Goal: Task Accomplishment & Management: Manage account settings

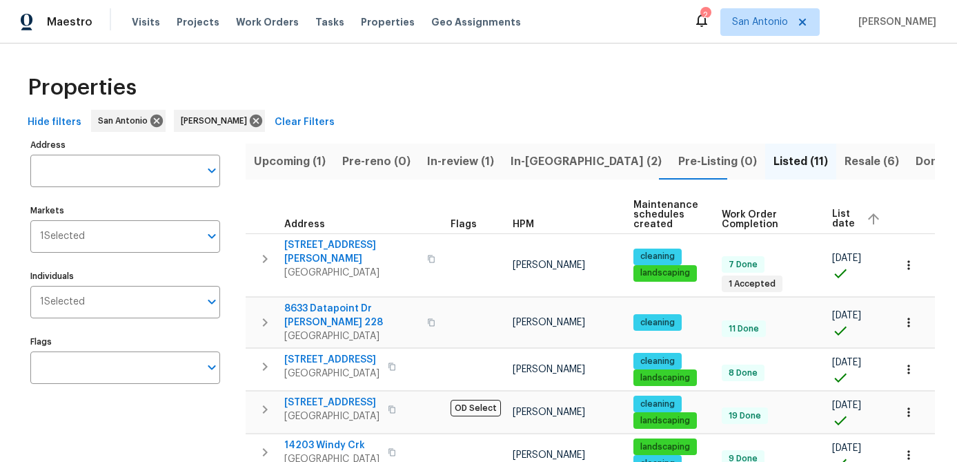
scroll to position [0, 57]
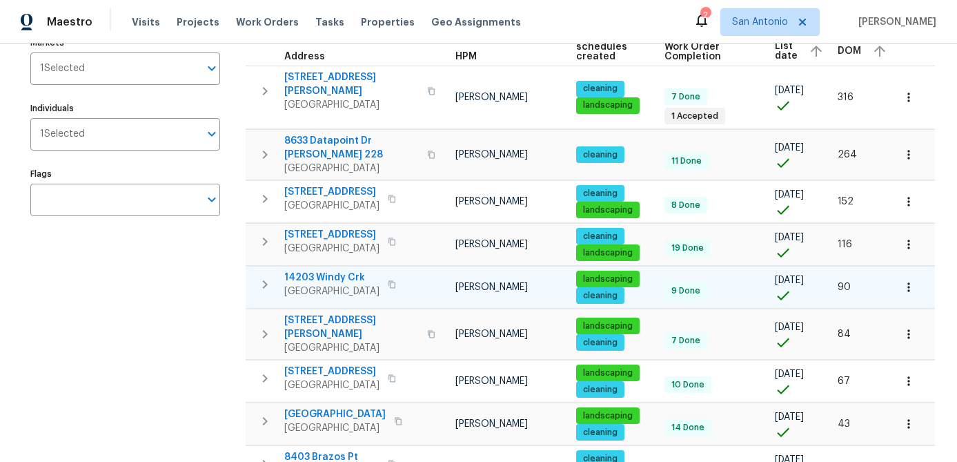
click at [315, 284] on span "[GEOGRAPHIC_DATA]" at bounding box center [331, 291] width 95 height 14
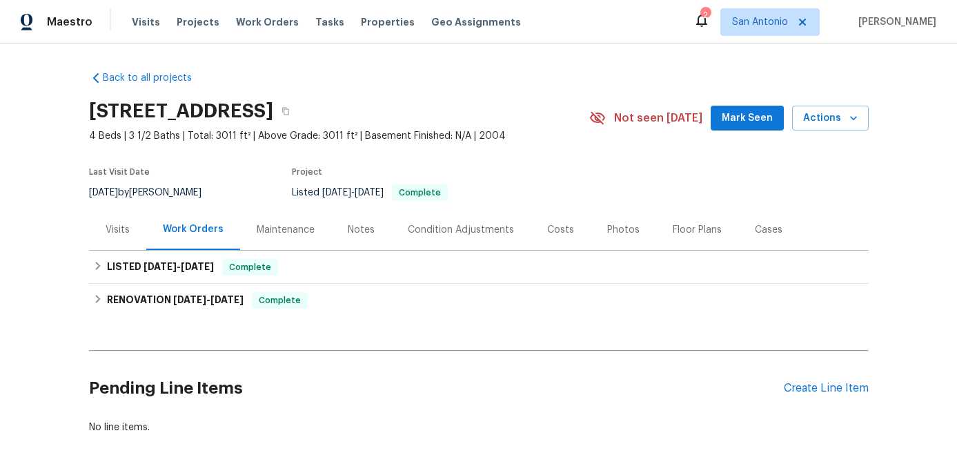
click at [751, 120] on span "Mark Seen" at bounding box center [747, 118] width 51 height 17
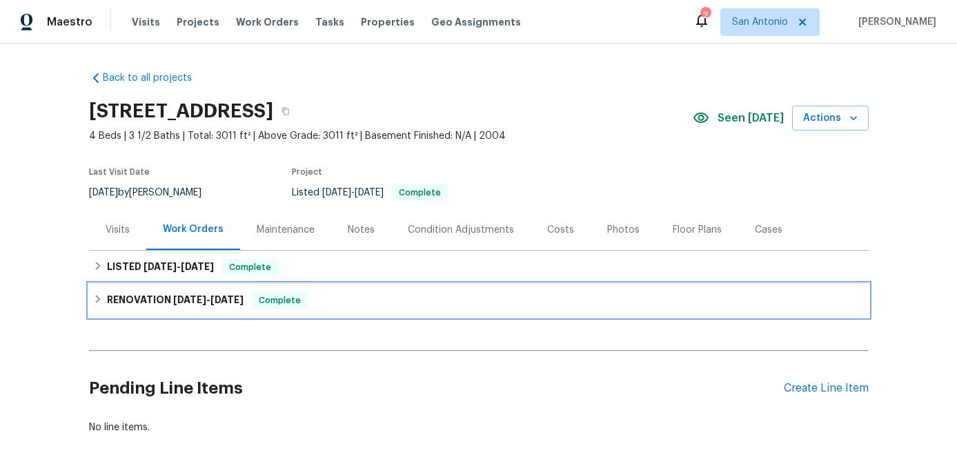
click at [298, 296] on span "Complete" at bounding box center [279, 300] width 53 height 14
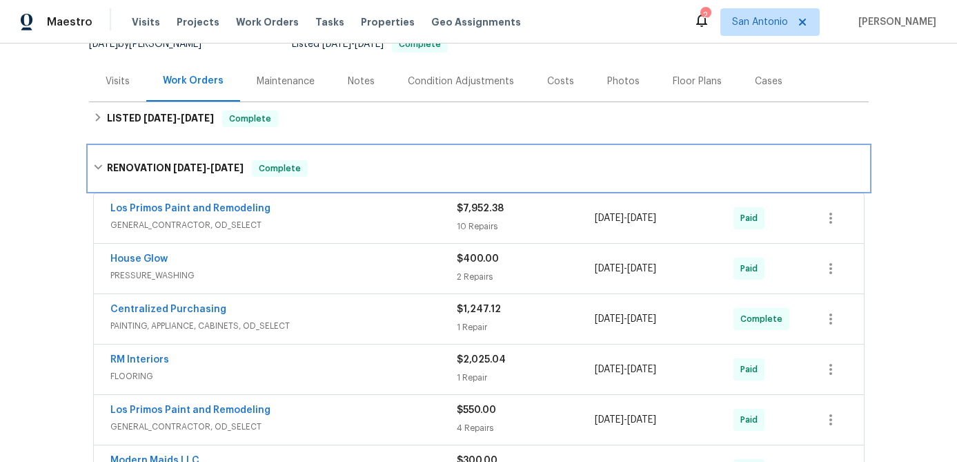
scroll to position [120, 0]
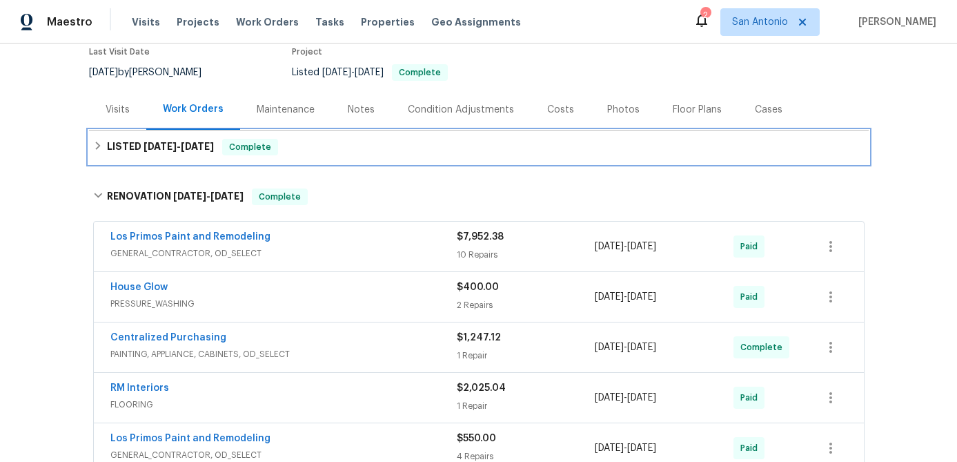
click at [246, 147] on span "Complete" at bounding box center [250, 147] width 53 height 14
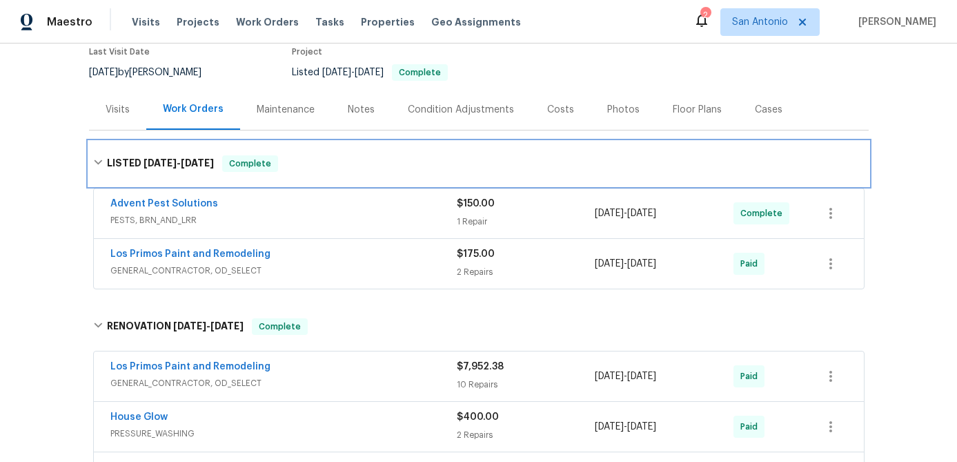
click at [249, 157] on span "Complete" at bounding box center [250, 164] width 53 height 14
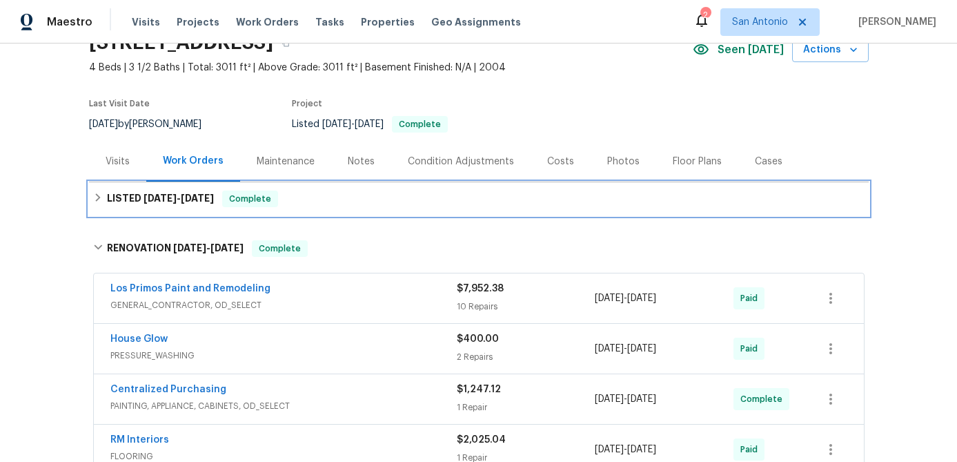
scroll to position [0, 0]
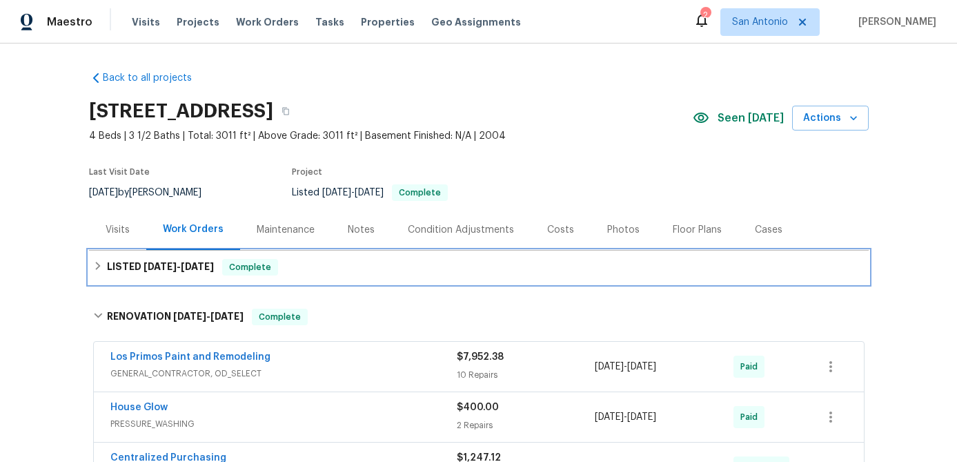
click at [251, 269] on span "Complete" at bounding box center [250, 267] width 53 height 14
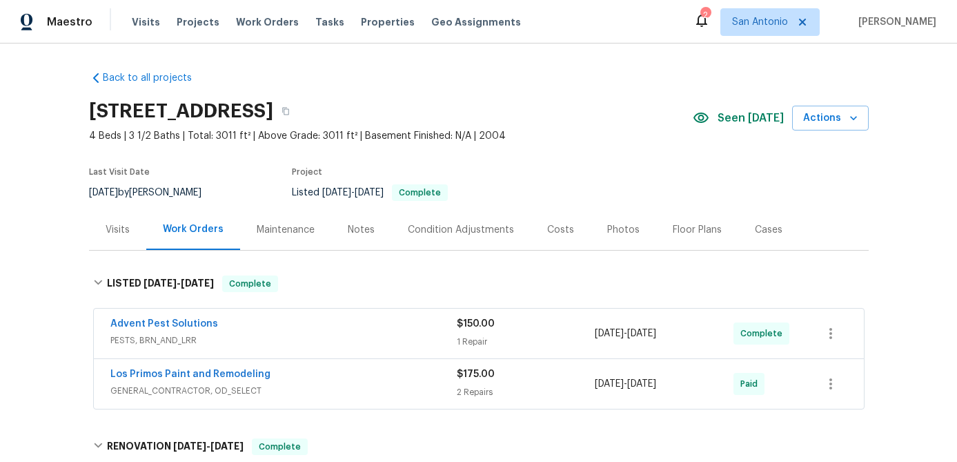
click at [561, 232] on div "Costs" at bounding box center [560, 230] width 27 height 14
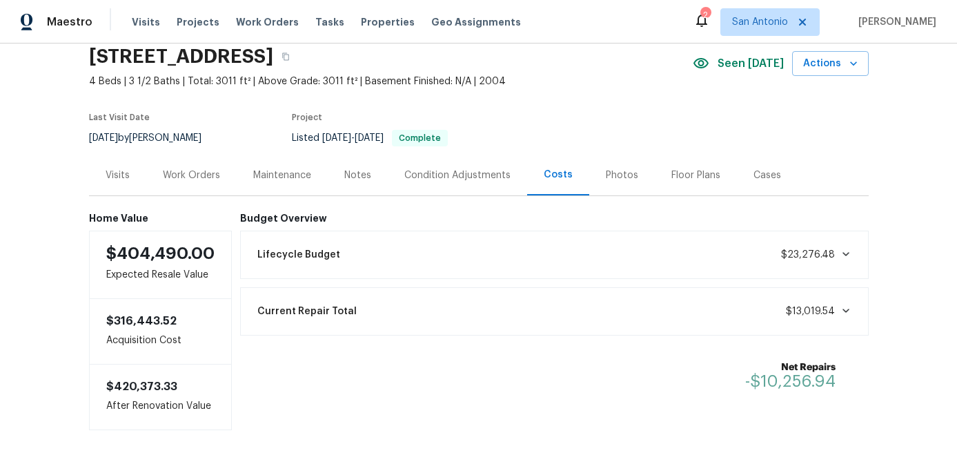
scroll to position [59, 0]
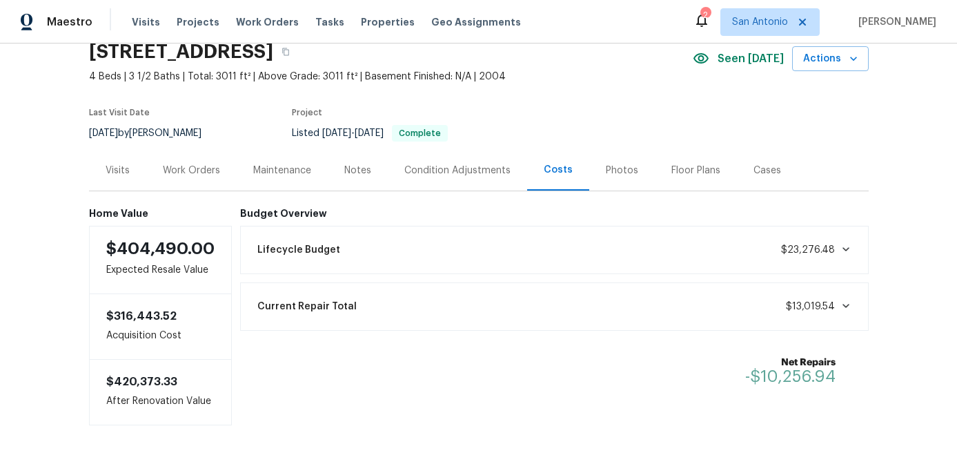
click at [202, 173] on div "Work Orders" at bounding box center [191, 171] width 57 height 14
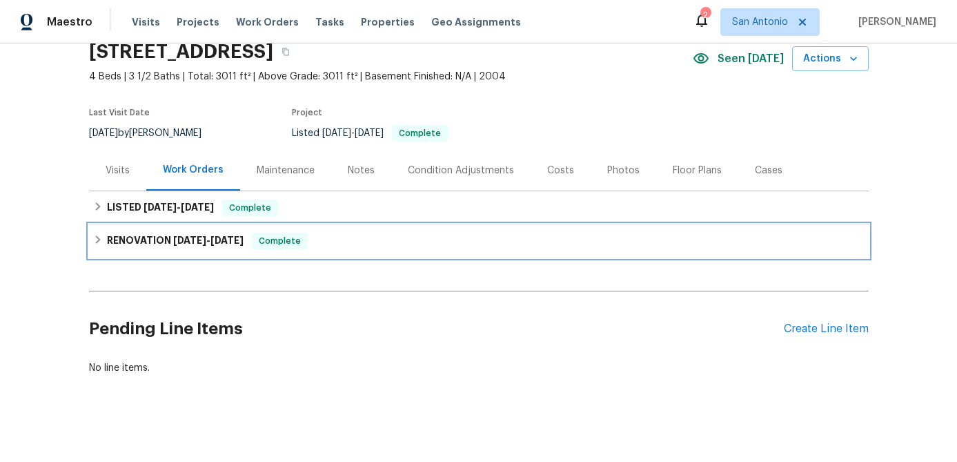
click at [270, 236] on span "Complete" at bounding box center [279, 241] width 53 height 14
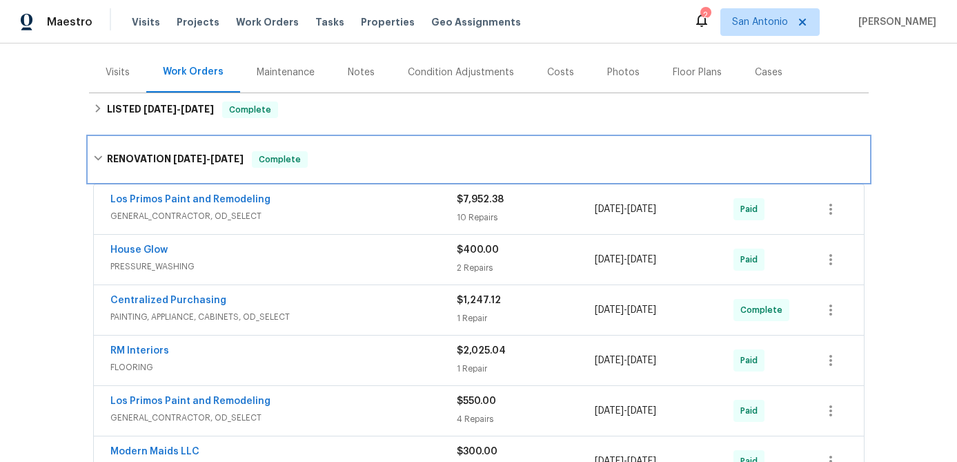
scroll to position [133, 0]
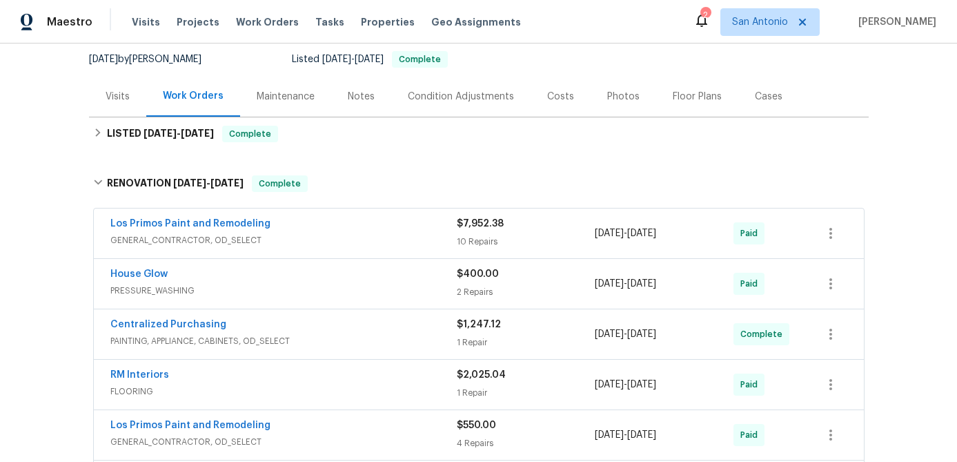
click at [351, 95] on div "Notes" at bounding box center [361, 97] width 27 height 14
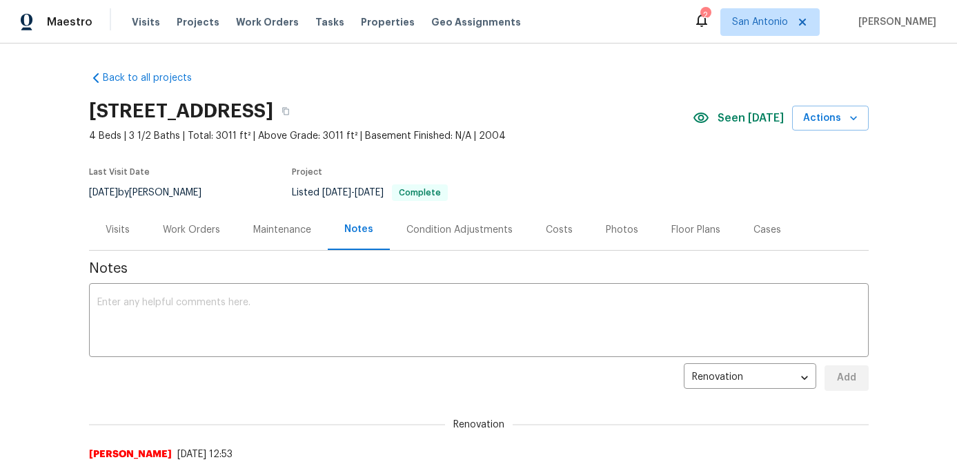
click at [196, 228] on div "Work Orders" at bounding box center [191, 230] width 57 height 14
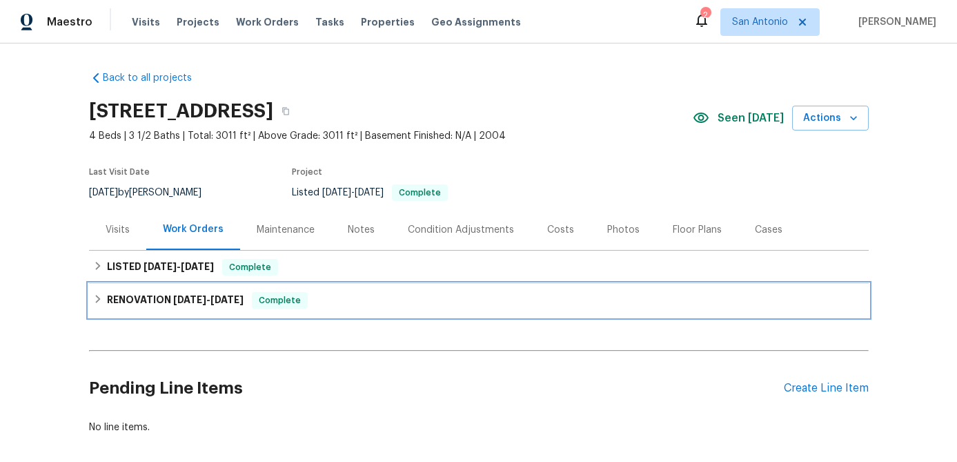
click at [281, 304] on span "Complete" at bounding box center [279, 300] width 53 height 14
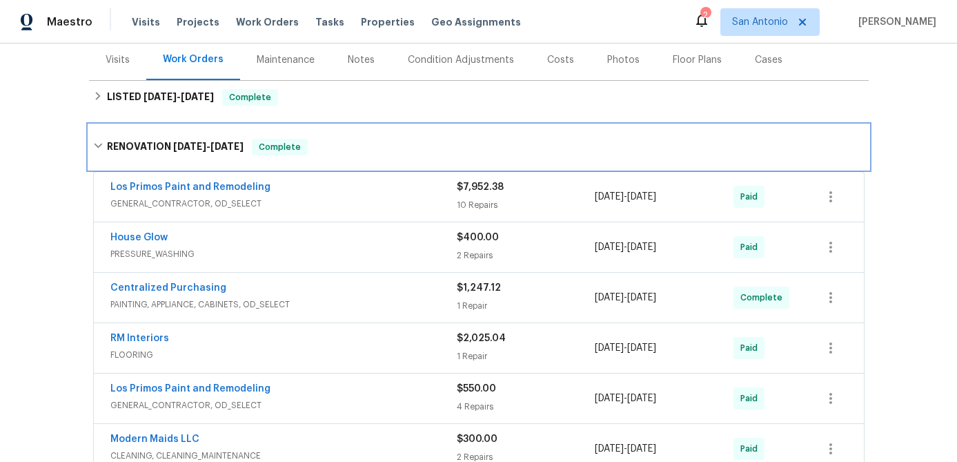
scroll to position [240, 0]
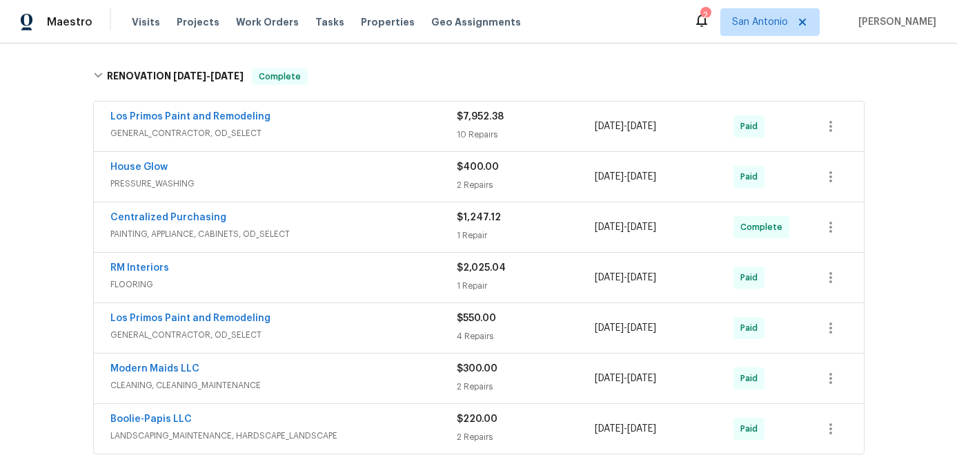
click at [303, 334] on span "GENERAL_CONTRACTOR, OD_SELECT" at bounding box center [283, 335] width 347 height 14
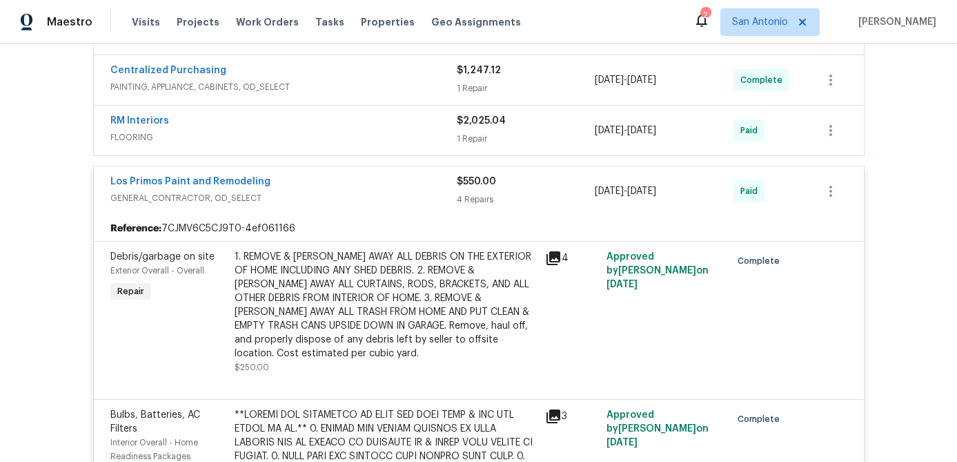
scroll to position [377, 0]
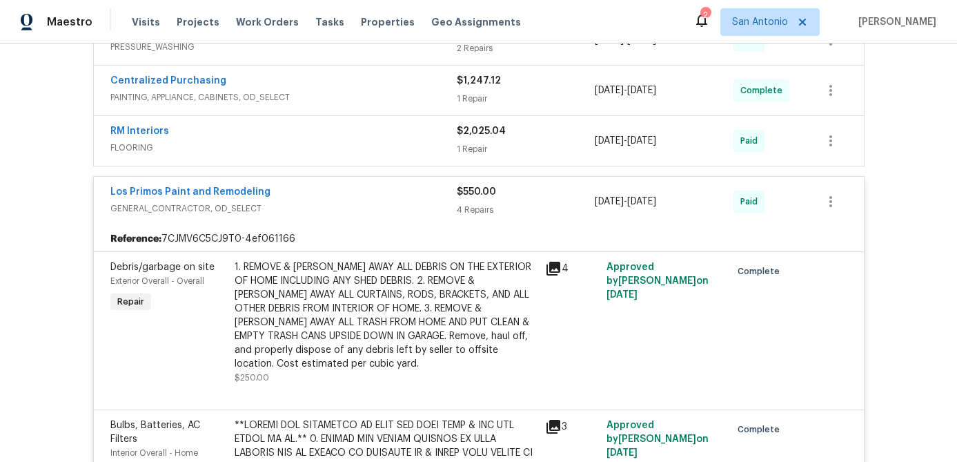
click at [310, 197] on div "Los Primos Paint and Remodeling" at bounding box center [283, 193] width 347 height 17
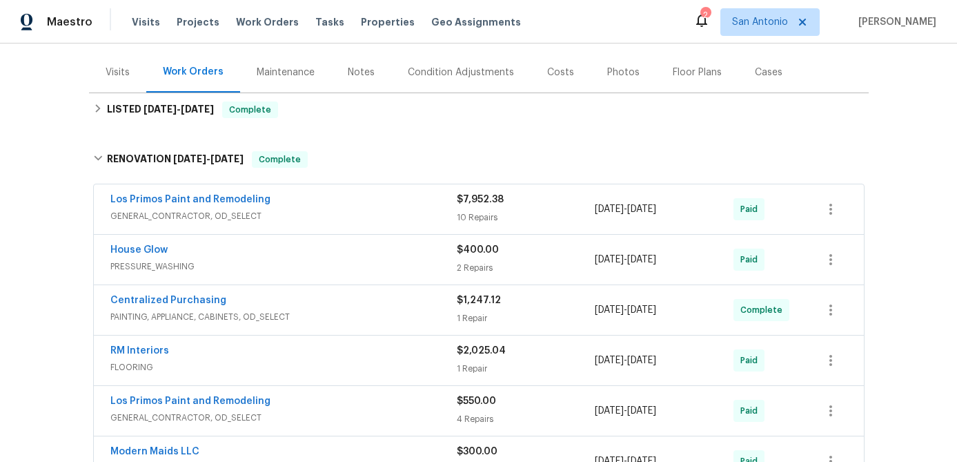
scroll to position [156, 0]
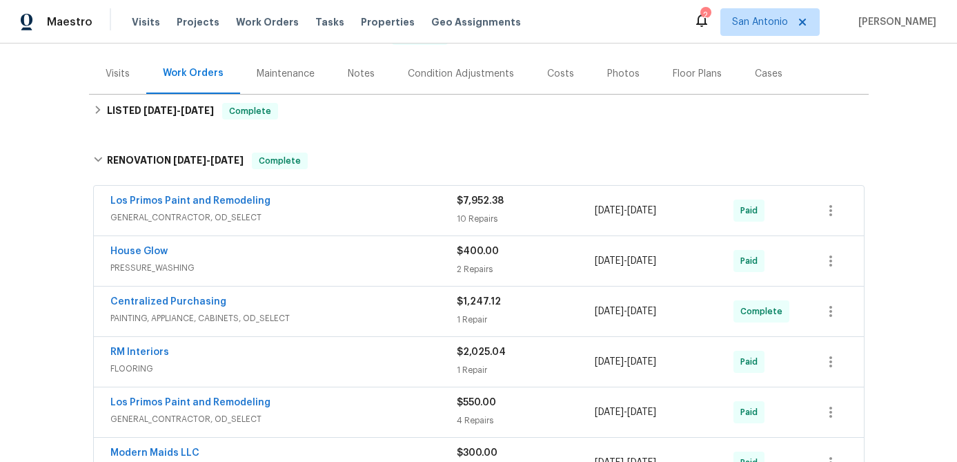
click at [325, 209] on div "Los Primos Paint and Remodeling" at bounding box center [283, 202] width 347 height 17
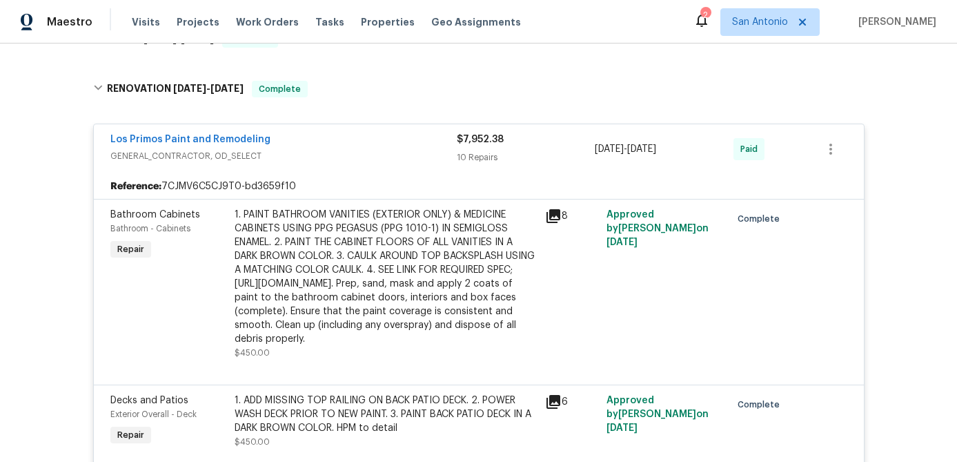
scroll to position [231, 0]
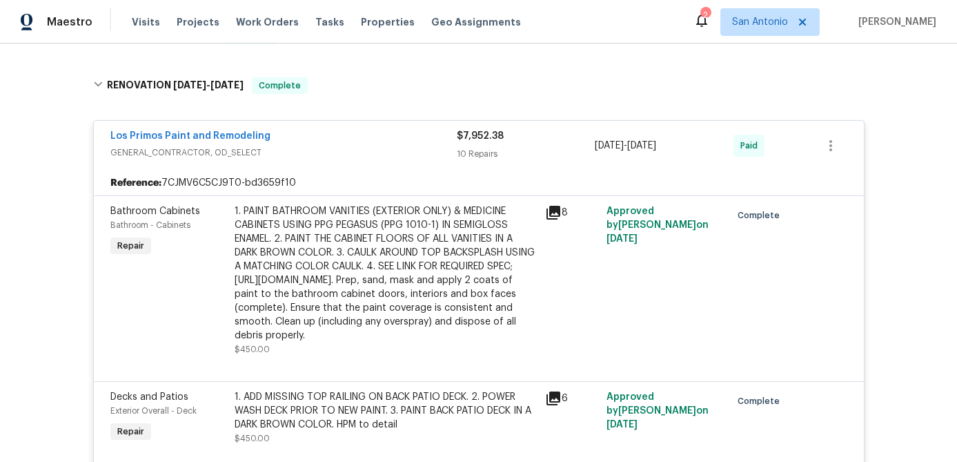
click at [379, 229] on div "1. PAINT BATHROOM VANITIES (EXTERIOR ONLY) & MEDICINE CABINETS USING PPG PEGASU…" at bounding box center [386, 273] width 302 height 138
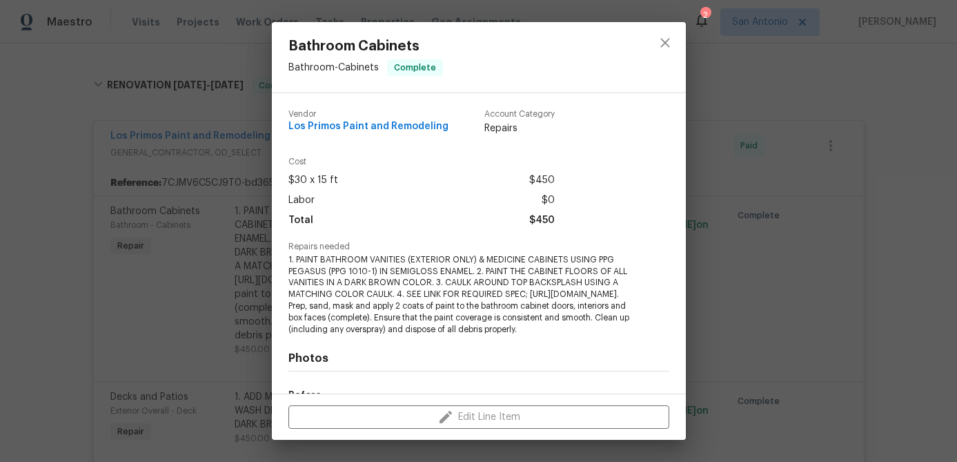
scroll to position [197, 0]
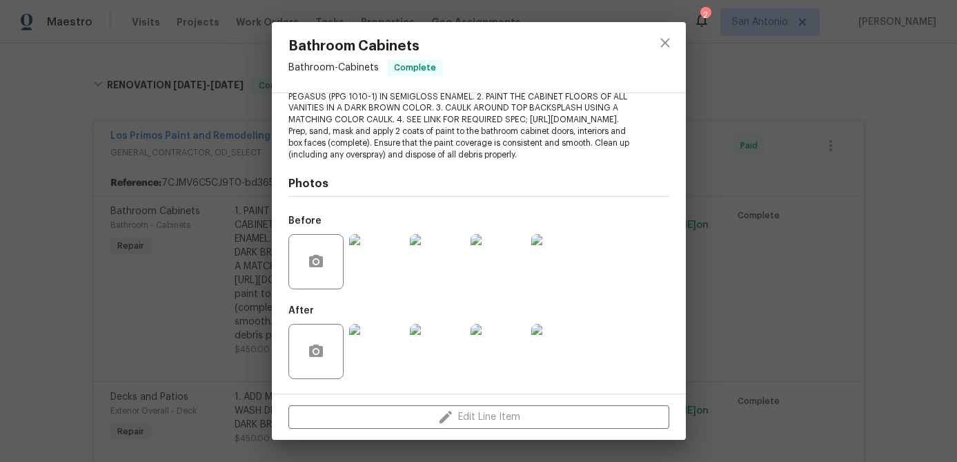
click at [506, 260] on img at bounding box center [498, 261] width 55 height 55
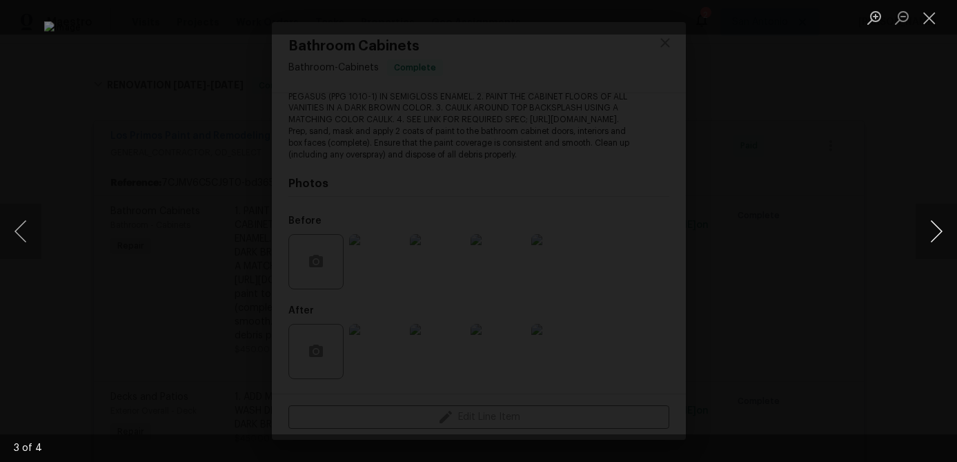
click at [940, 228] on button "Next image" at bounding box center [936, 231] width 41 height 55
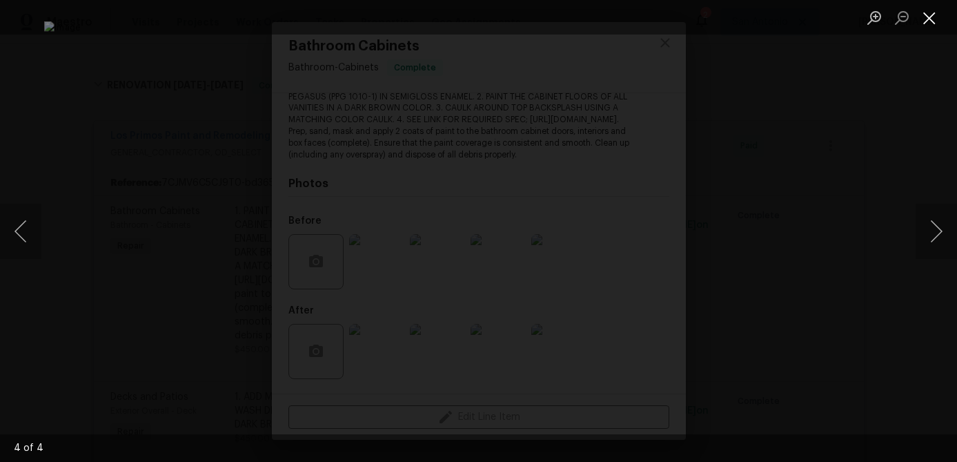
click at [935, 13] on button "Close lightbox" at bounding box center [930, 18] width 28 height 24
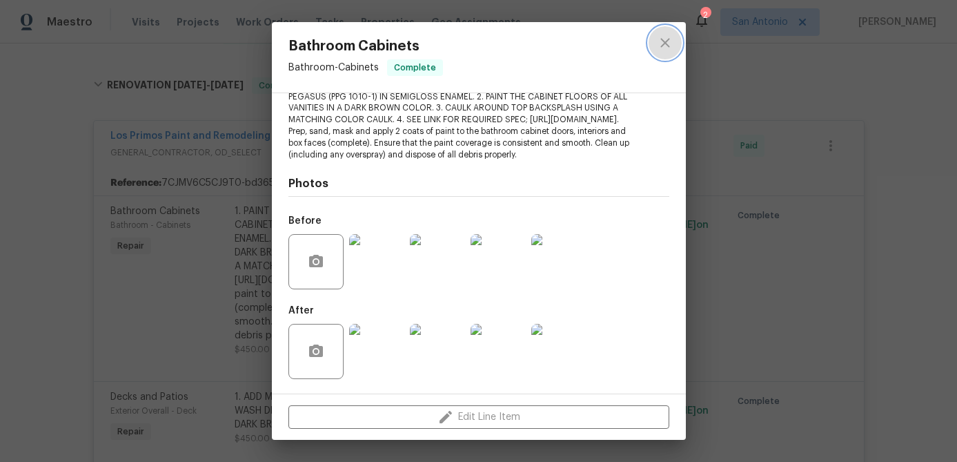
click at [665, 42] on icon "close" at bounding box center [665, 42] width 9 height 9
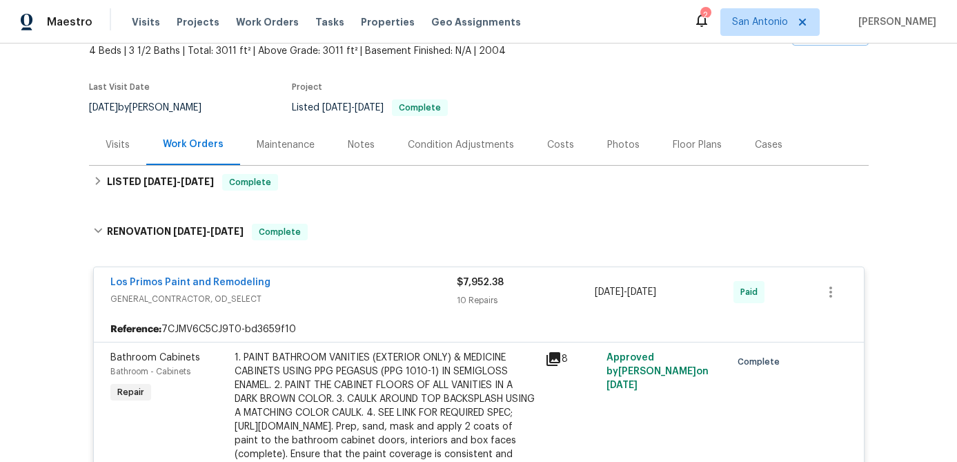
scroll to position [90, 0]
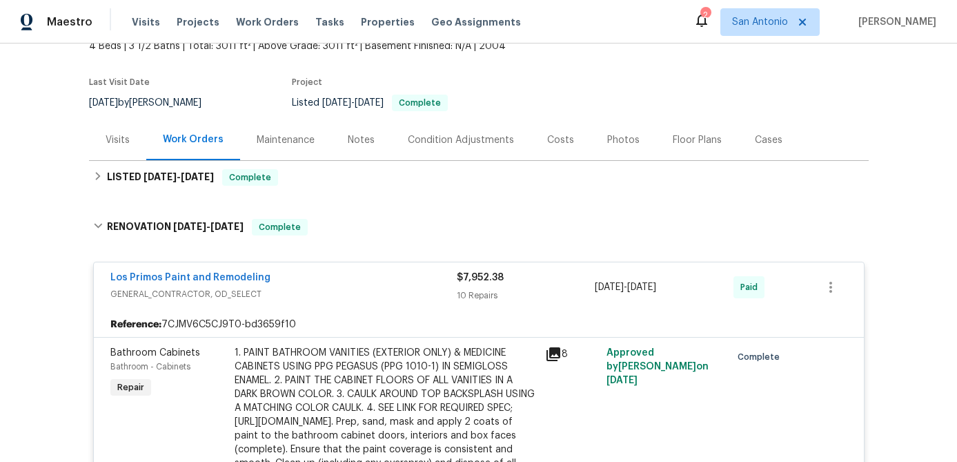
click at [324, 268] on div "Los Primos Paint and Remodeling GENERAL_CONTRACTOR, OD_SELECT $7,952.38 10 Repa…" at bounding box center [479, 287] width 770 height 50
click at [328, 284] on div "Los Primos Paint and Remodeling" at bounding box center [283, 279] width 347 height 17
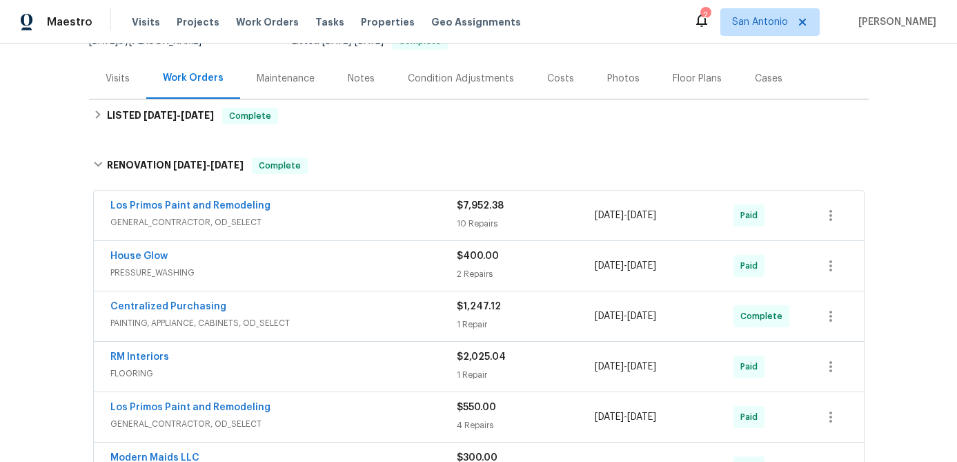
scroll to position [35, 0]
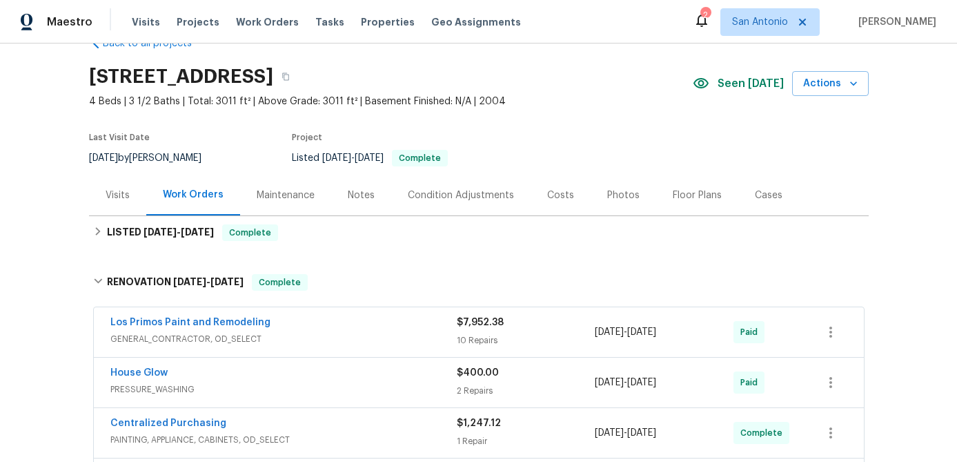
click at [361, 197] on div "Notes" at bounding box center [361, 195] width 27 height 14
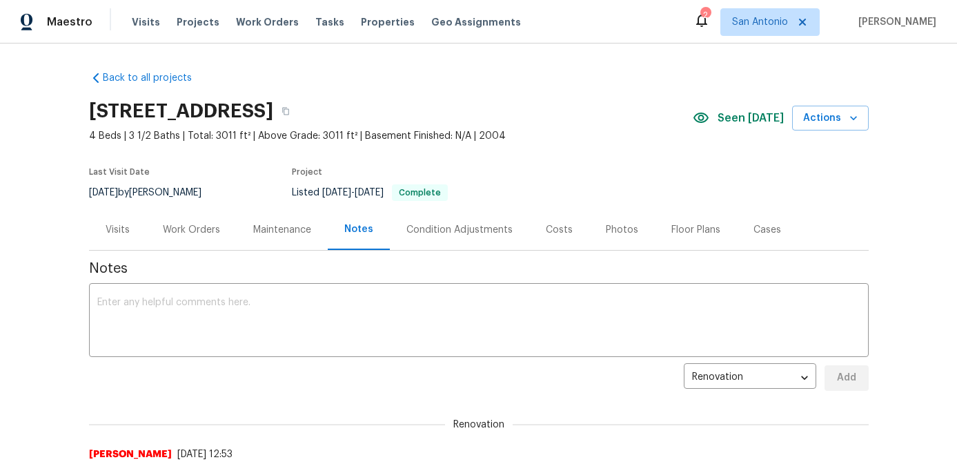
click at [467, 224] on div "Condition Adjustments" at bounding box center [460, 230] width 106 height 14
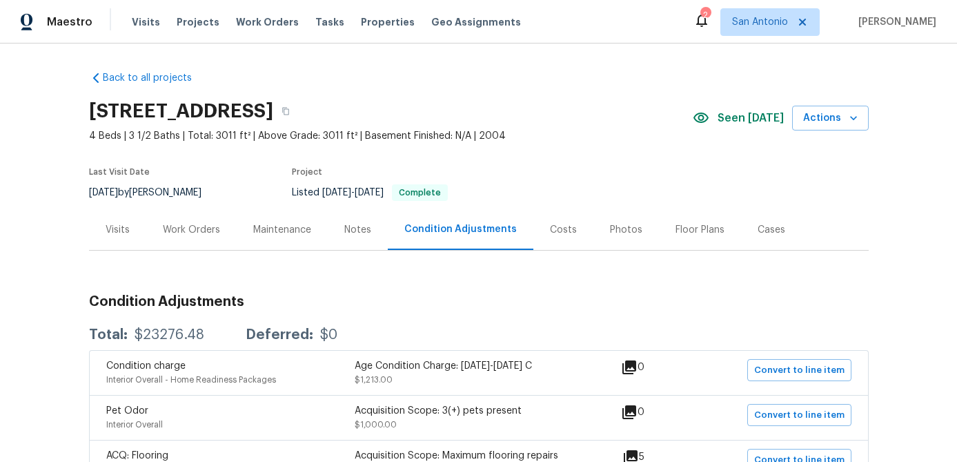
click at [211, 235] on div "Work Orders" at bounding box center [191, 230] width 57 height 14
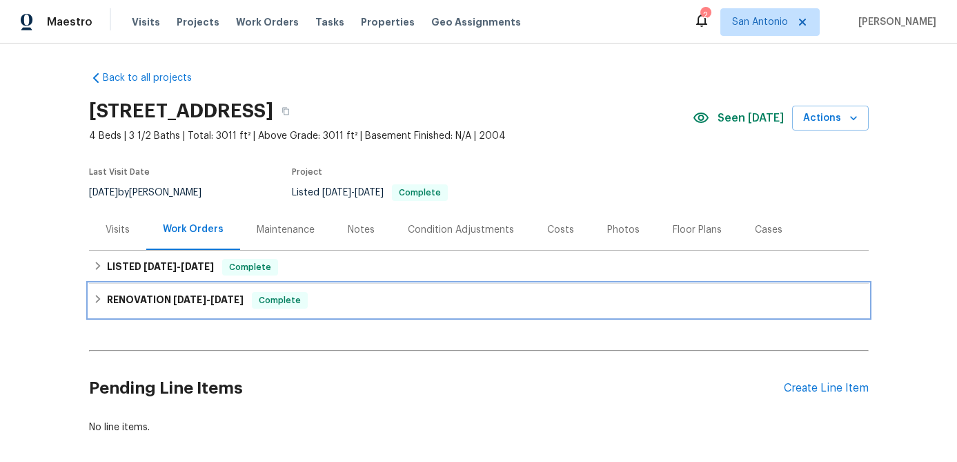
click at [281, 306] on span "Complete" at bounding box center [279, 300] width 53 height 14
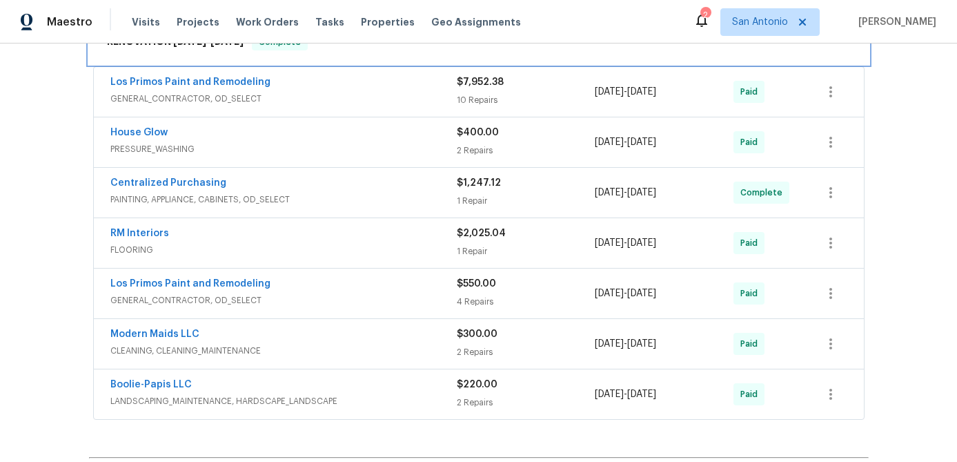
scroll to position [280, 0]
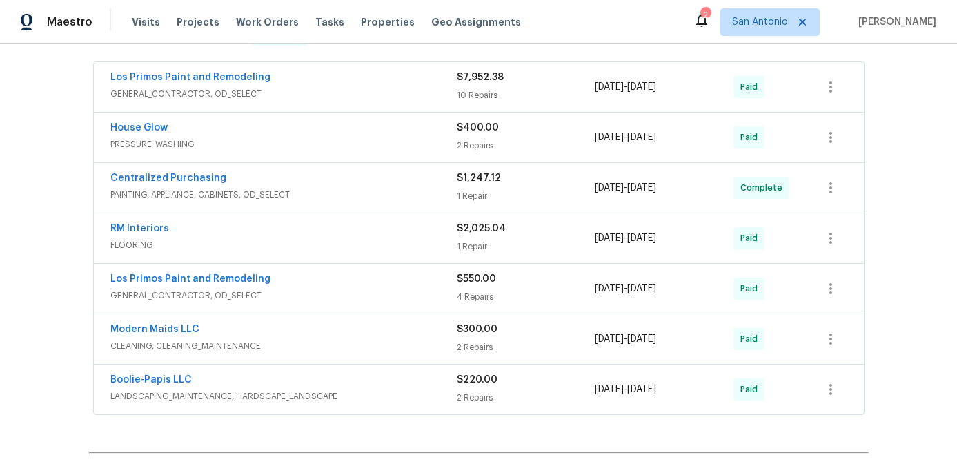
click at [283, 250] on span "FLOORING" at bounding box center [283, 245] width 347 height 14
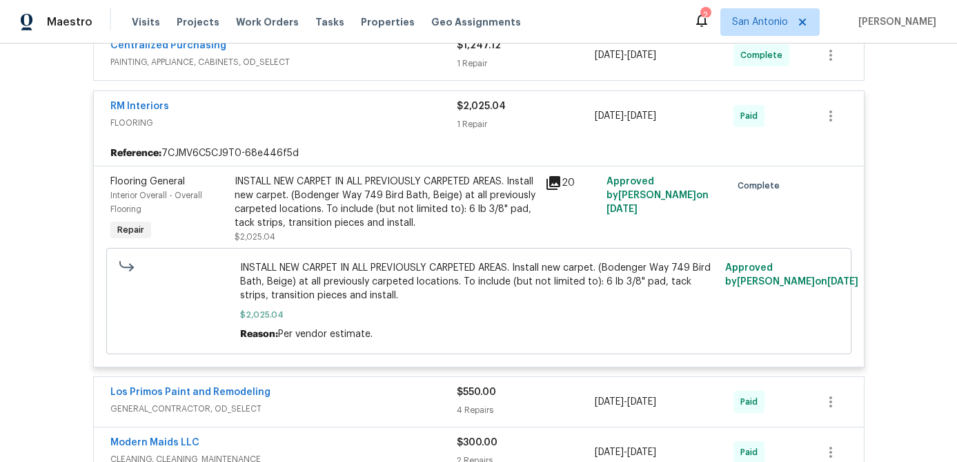
scroll to position [356, 0]
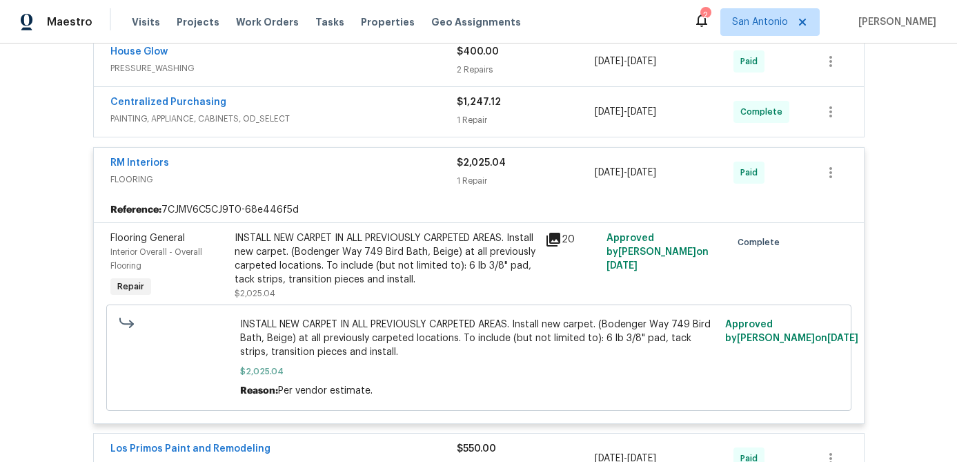
click at [286, 175] on span "FLOORING" at bounding box center [283, 180] width 347 height 14
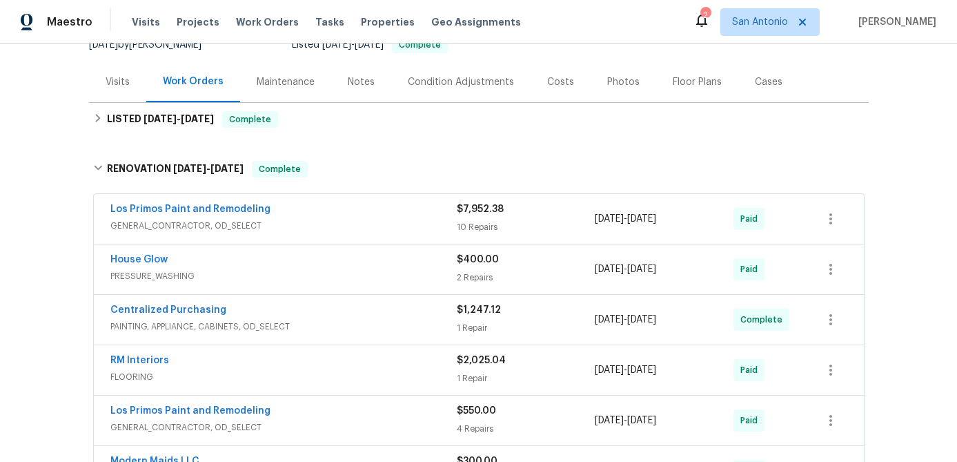
scroll to position [0, 0]
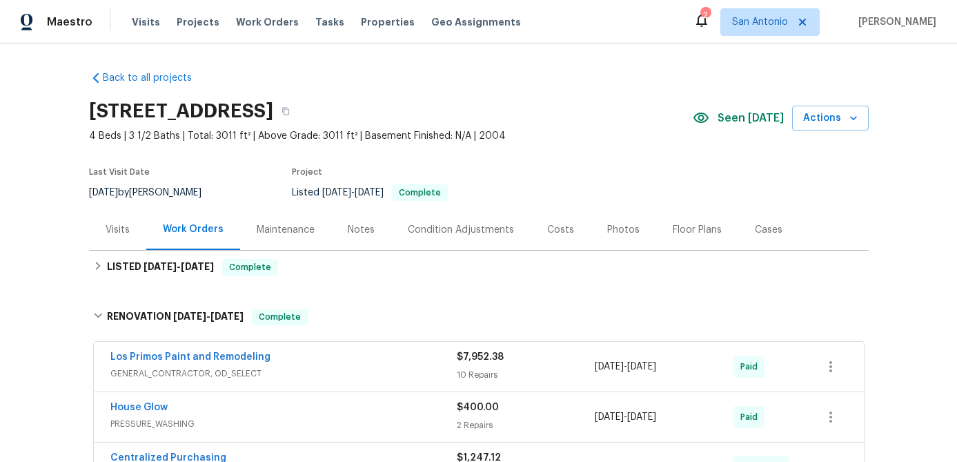
click at [114, 228] on div "Visits" at bounding box center [118, 230] width 24 height 14
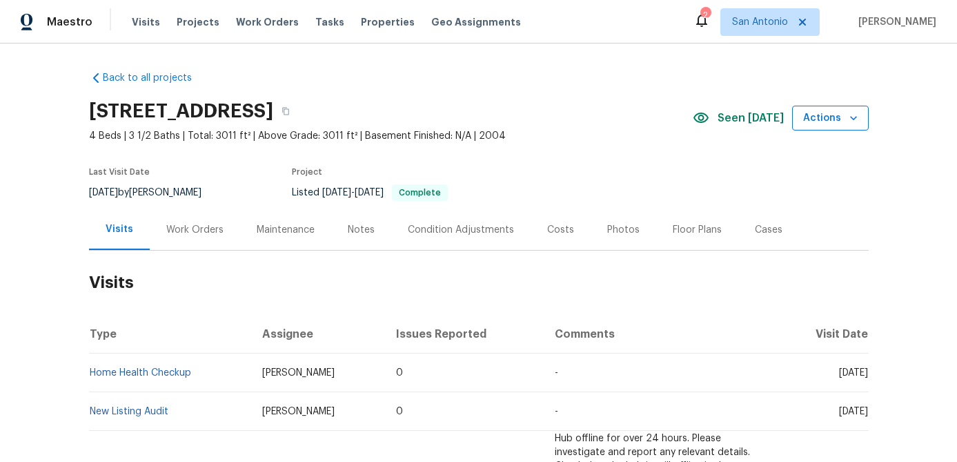
click at [852, 121] on icon "button" at bounding box center [854, 118] width 14 height 14
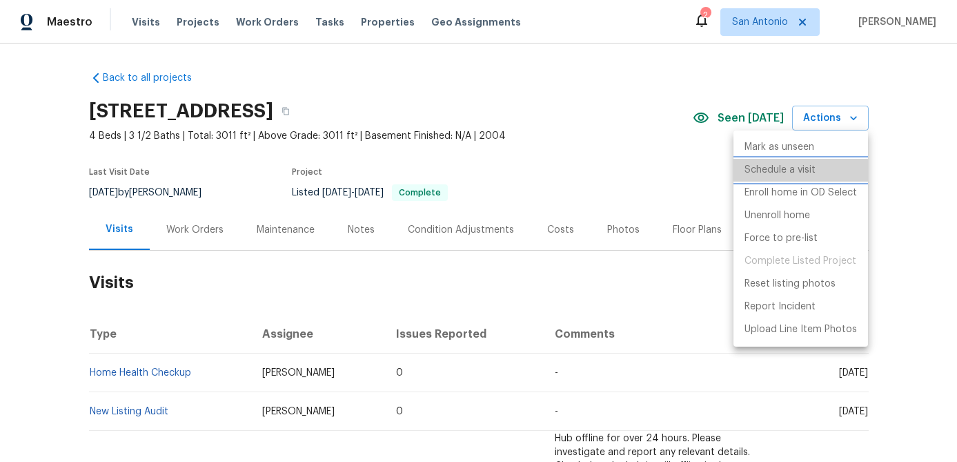
click at [800, 167] on p "Schedule a visit" at bounding box center [780, 170] width 71 height 14
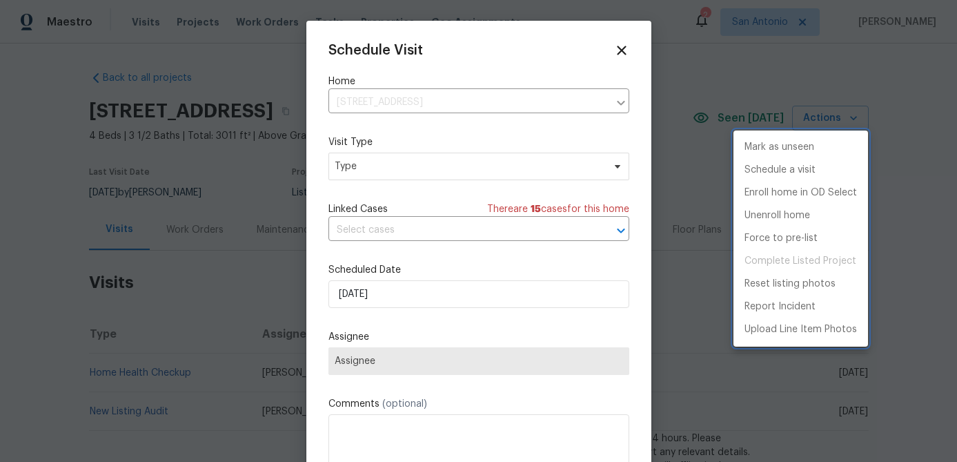
click at [428, 165] on div at bounding box center [478, 231] width 957 height 462
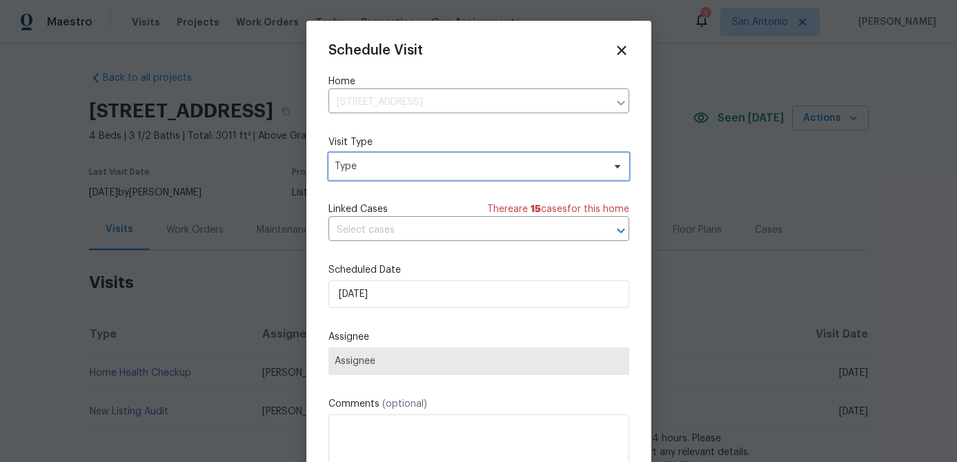
click at [428, 165] on span "Type" at bounding box center [469, 166] width 269 height 14
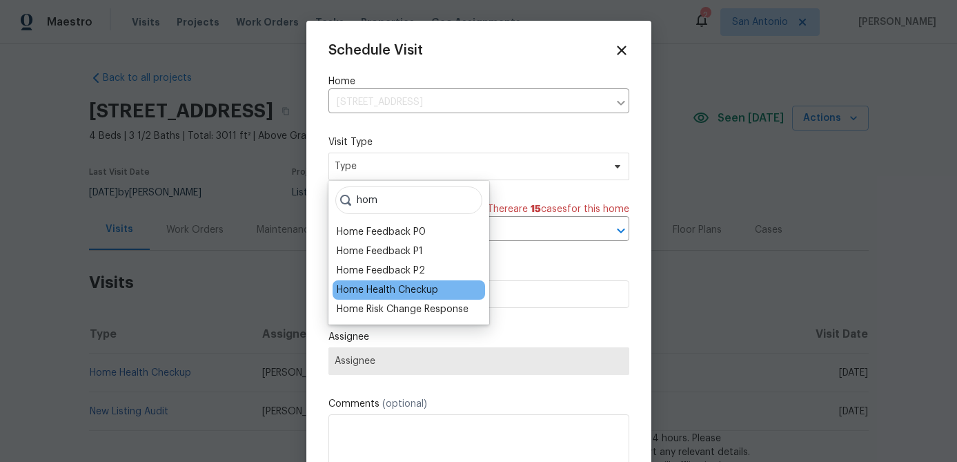
type input "hom"
click at [384, 286] on div "Home Health Checkup" at bounding box center [387, 290] width 101 height 14
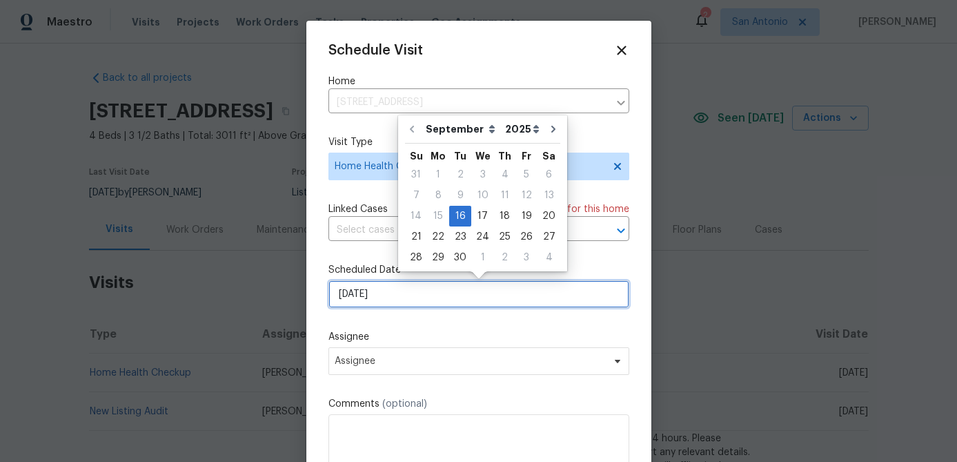
click at [405, 295] on input "[DATE]" at bounding box center [479, 294] width 301 height 28
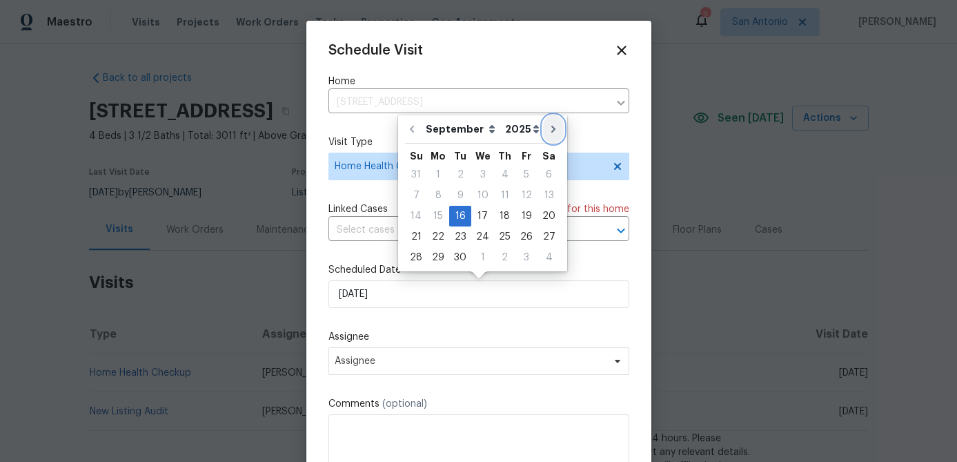
click at [548, 130] on icon "Go to next month" at bounding box center [553, 129] width 11 height 11
type input "10/16/2025"
select select "9"
click at [507, 220] on div "16" at bounding box center [505, 215] width 22 height 19
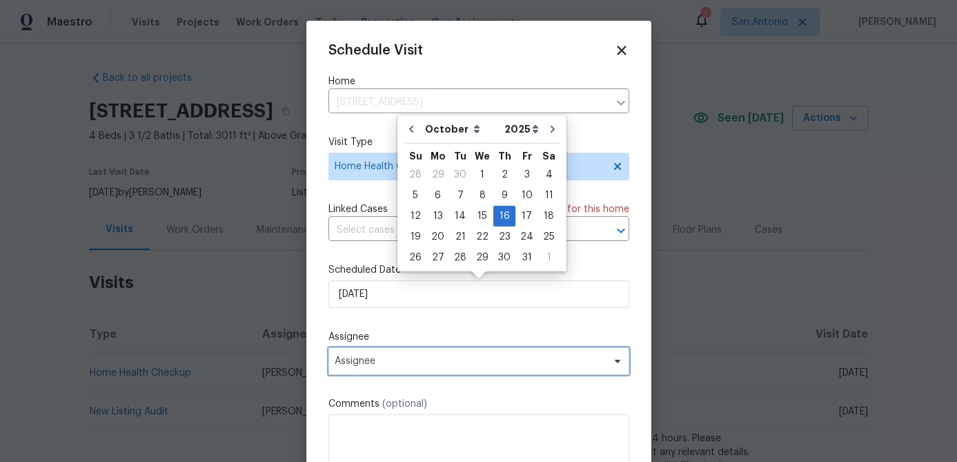
click at [417, 367] on span "Assignee" at bounding box center [470, 361] width 271 height 11
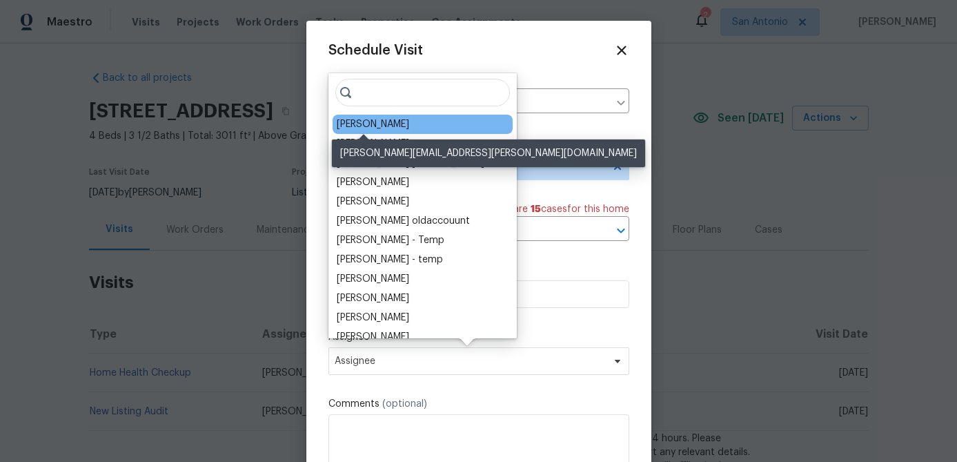
click at [373, 120] on div "[PERSON_NAME]" at bounding box center [373, 124] width 72 height 14
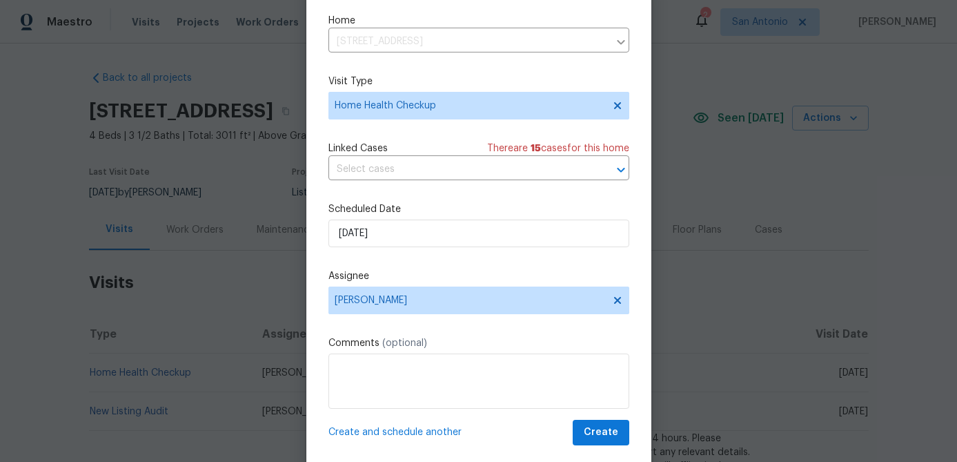
scroll to position [63, 0]
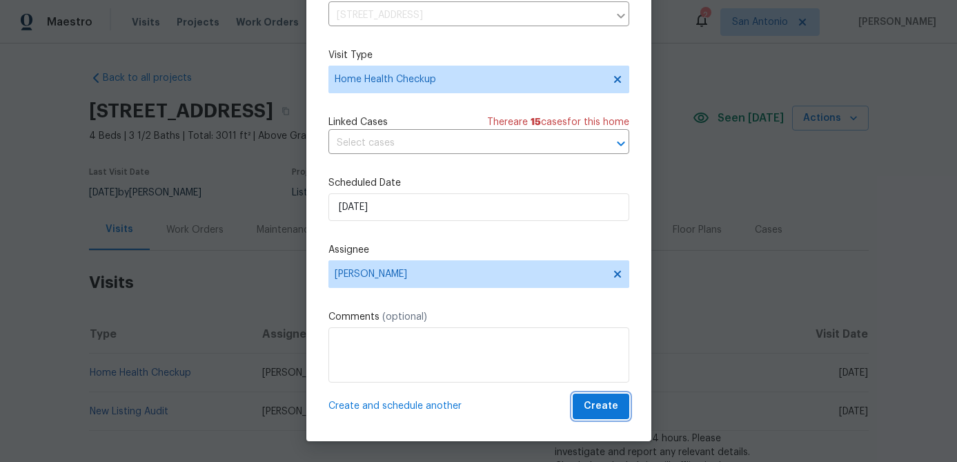
click at [612, 407] on span "Create" at bounding box center [601, 406] width 35 height 17
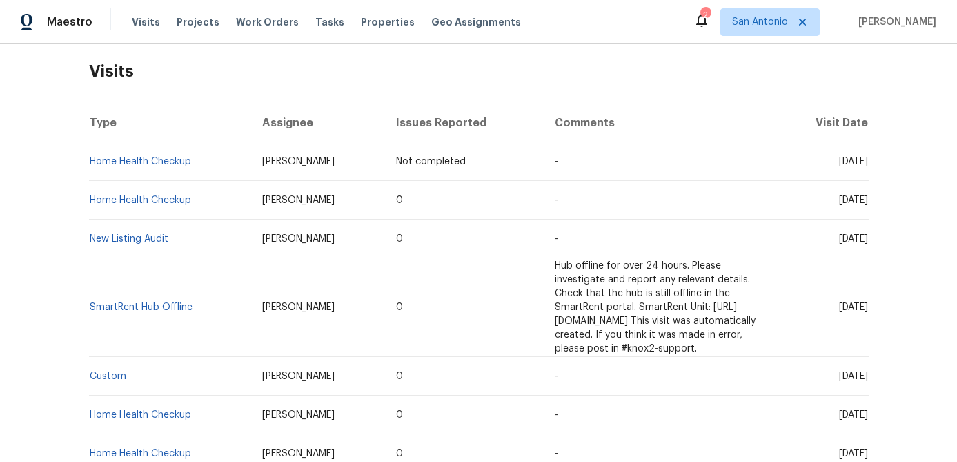
scroll to position [0, 0]
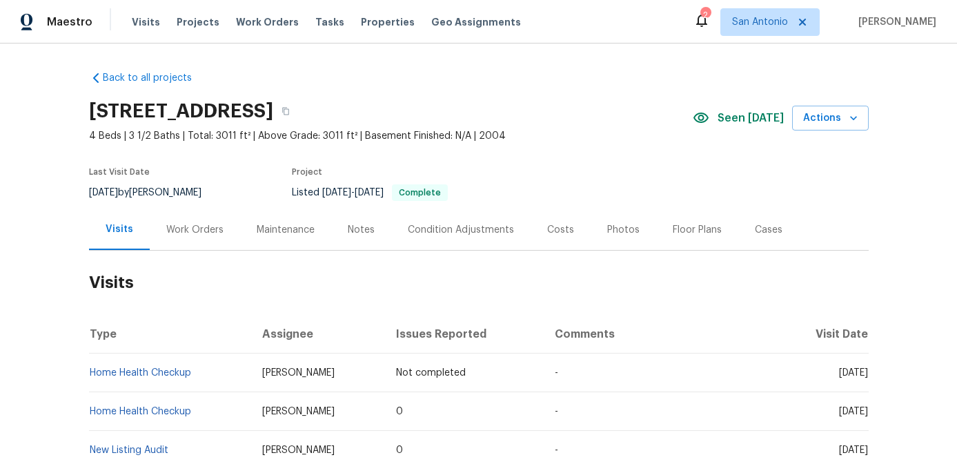
click at [357, 231] on div "Notes" at bounding box center [361, 230] width 27 height 14
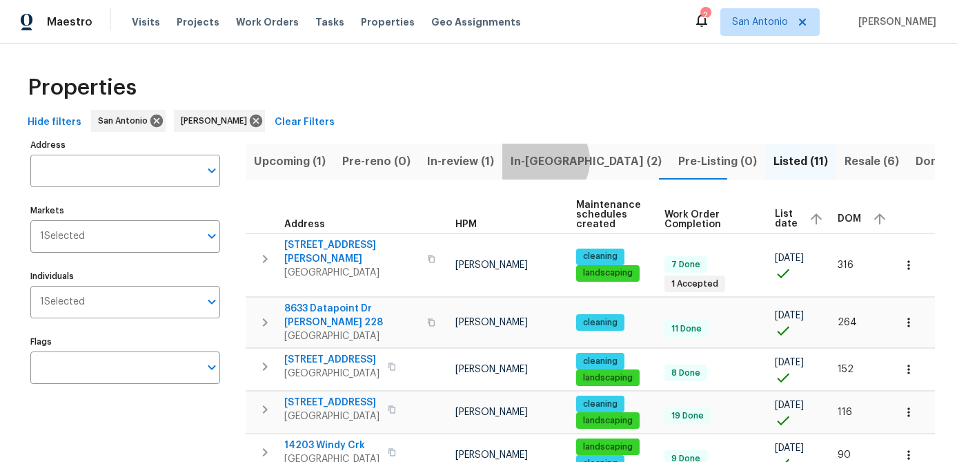
click at [536, 160] on span "In-reno (2)" at bounding box center [586, 161] width 151 height 19
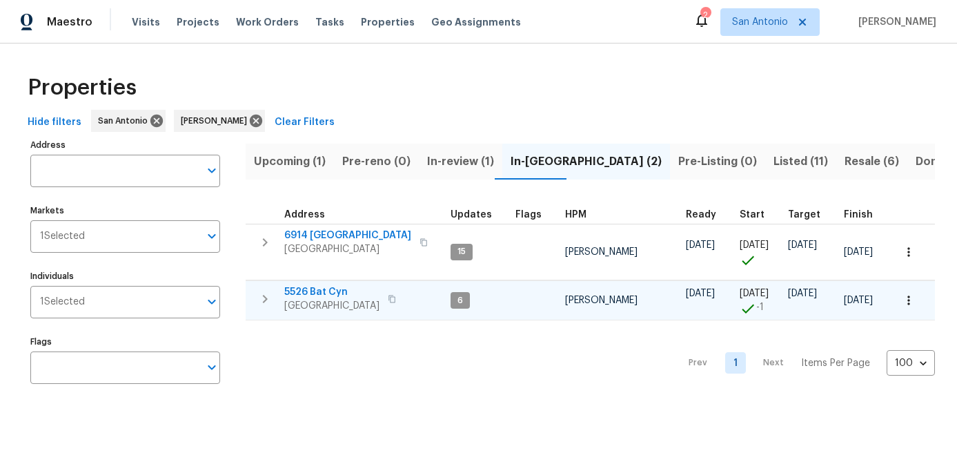
click at [327, 300] on span "[GEOGRAPHIC_DATA]" at bounding box center [331, 306] width 95 height 14
click at [913, 296] on icon "button" at bounding box center [909, 300] width 14 height 14
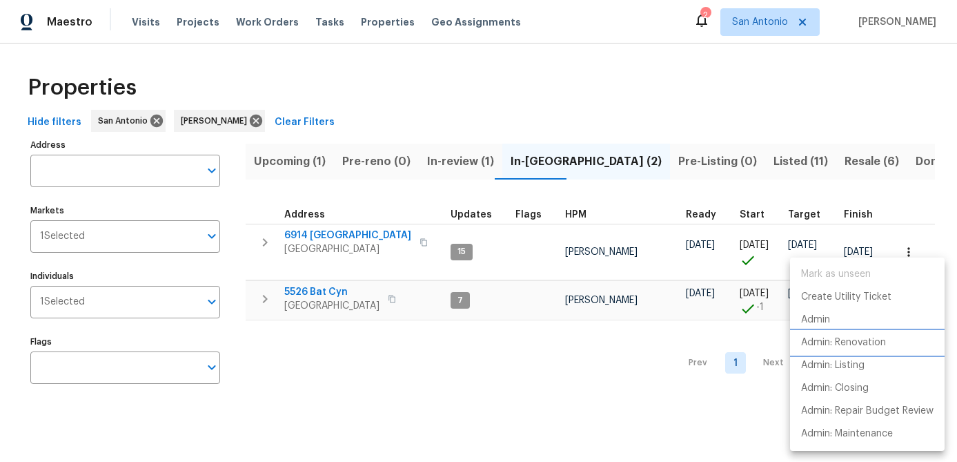
click at [805, 342] on p "Admin: Renovation" at bounding box center [843, 342] width 85 height 14
click at [389, 402] on div at bounding box center [478, 231] width 957 height 462
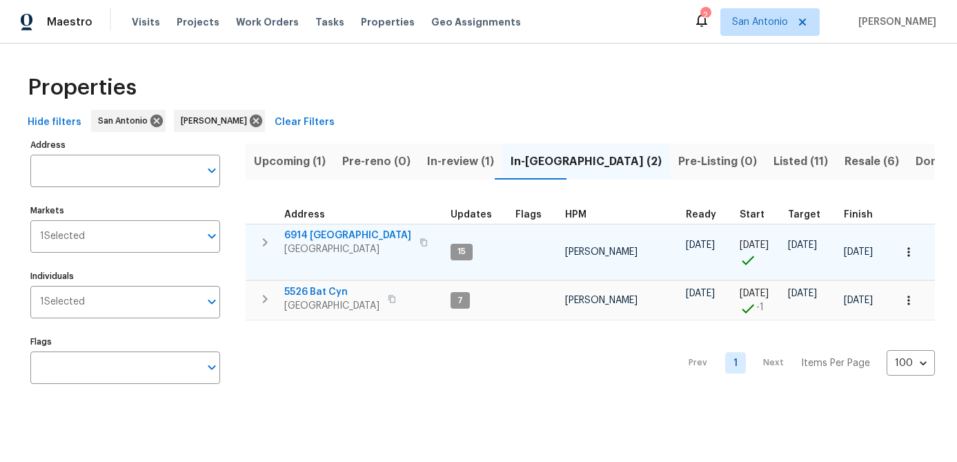
click at [327, 234] on span "6914 [GEOGRAPHIC_DATA]" at bounding box center [347, 235] width 127 height 14
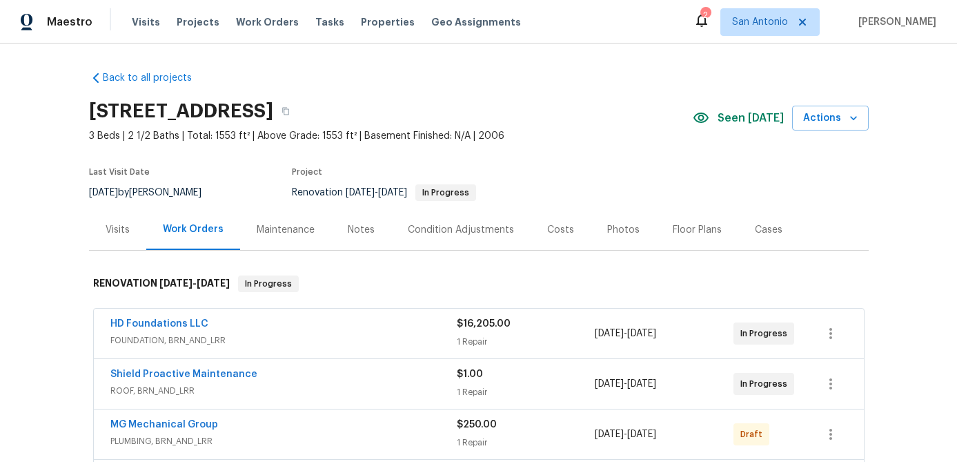
click at [116, 221] on div "Visits" at bounding box center [117, 229] width 57 height 41
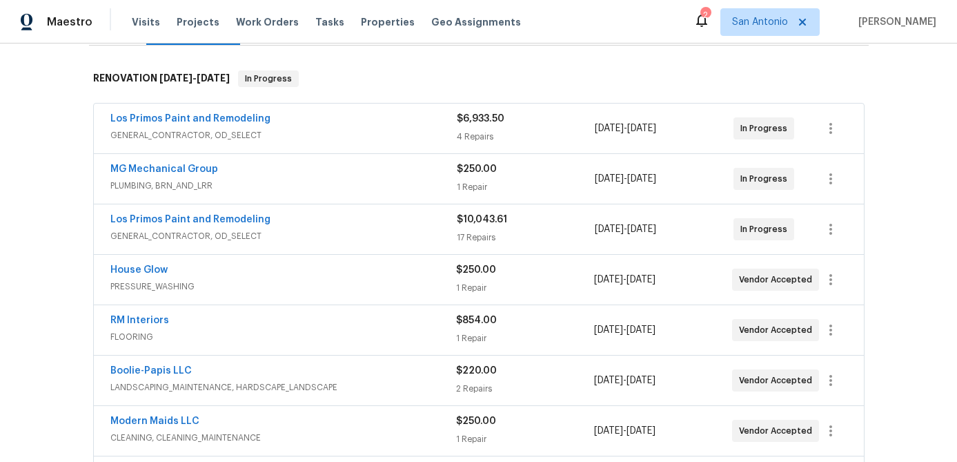
scroll to position [243, 0]
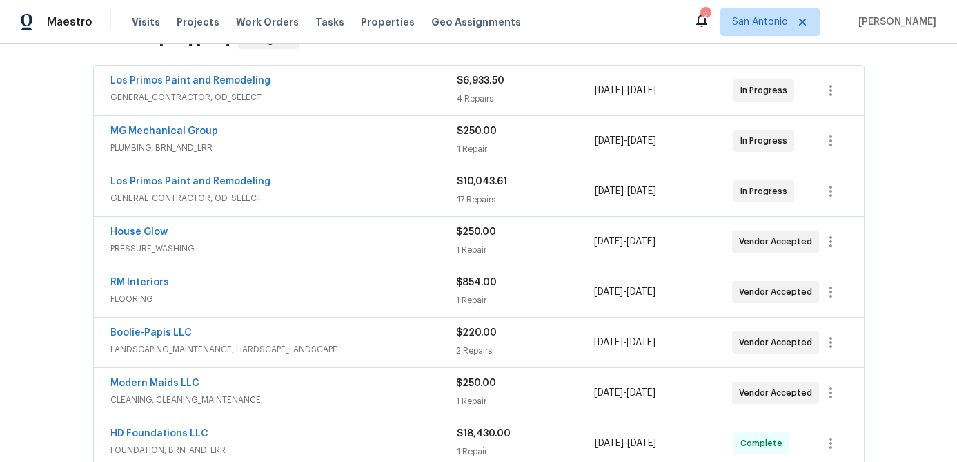
click at [181, 136] on span "MG Mechanical Group" at bounding box center [164, 131] width 108 height 14
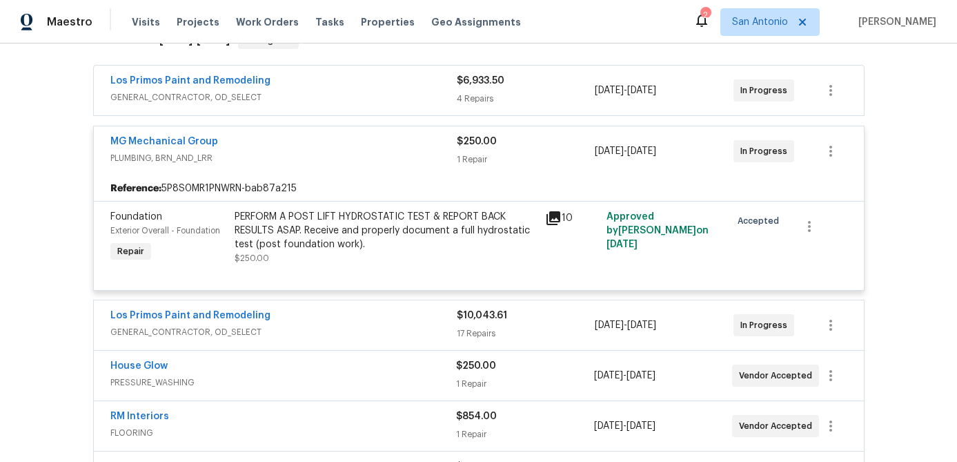
click at [271, 228] on div "PERFORM A POST LIFT HYDROSTATIC TEST & REPORT BACK RESULTS ASAP. Receive and pr…" at bounding box center [386, 230] width 302 height 41
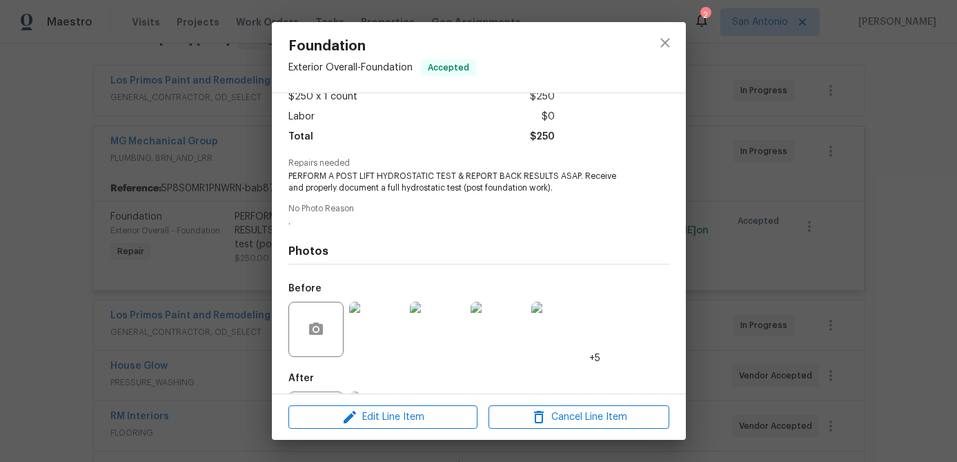
scroll to position [150, 0]
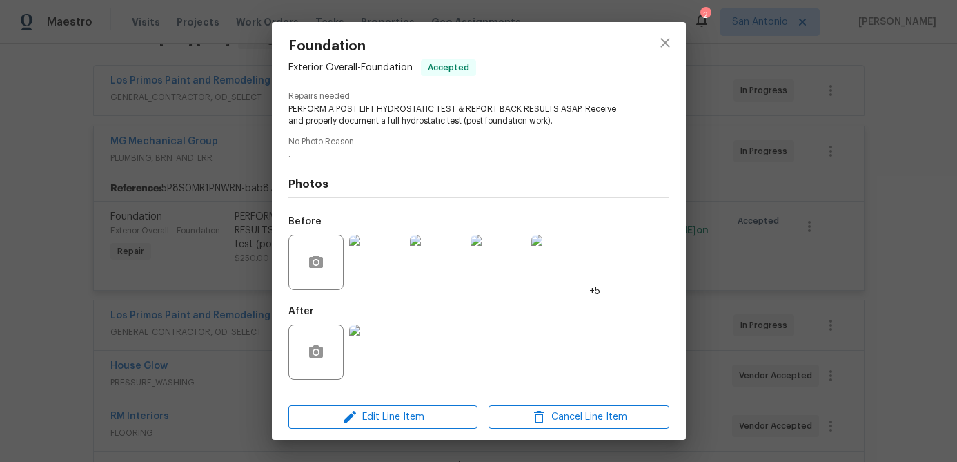
click at [365, 267] on img at bounding box center [376, 262] width 55 height 55
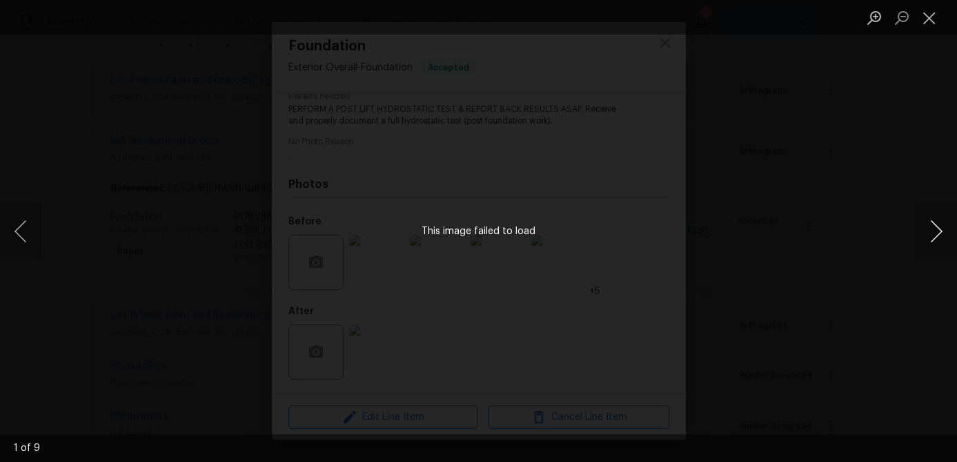
click at [943, 222] on button "Next image" at bounding box center [936, 231] width 41 height 55
click at [942, 222] on button "Next image" at bounding box center [936, 231] width 41 height 55
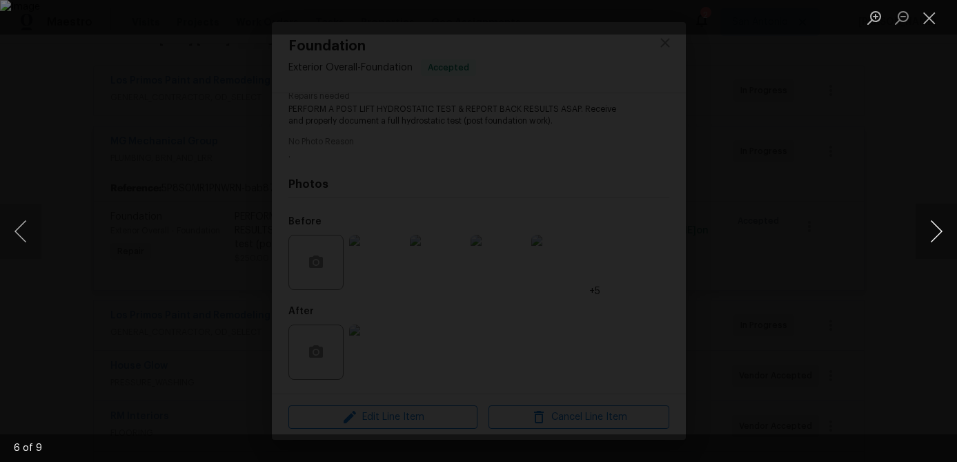
click at [942, 222] on button "Next image" at bounding box center [936, 231] width 41 height 55
click at [927, 20] on button "Close lightbox" at bounding box center [930, 18] width 28 height 24
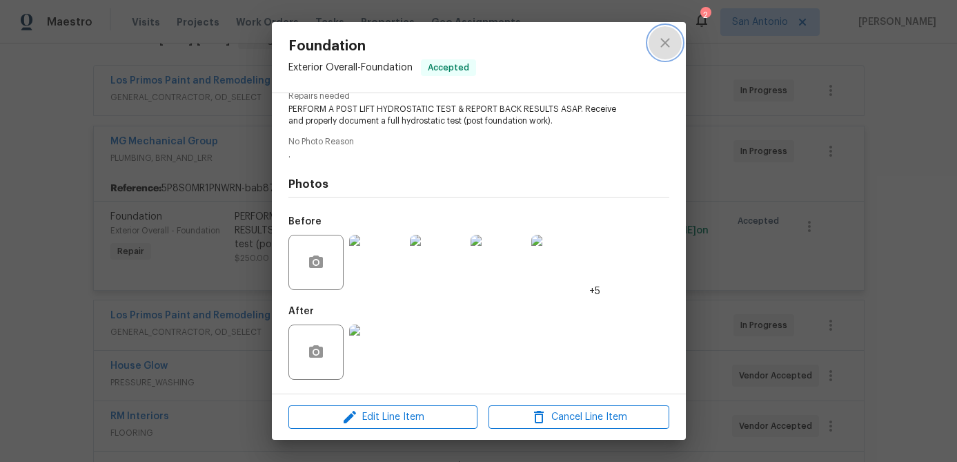
click at [670, 43] on icon "close" at bounding box center [665, 43] width 17 height 17
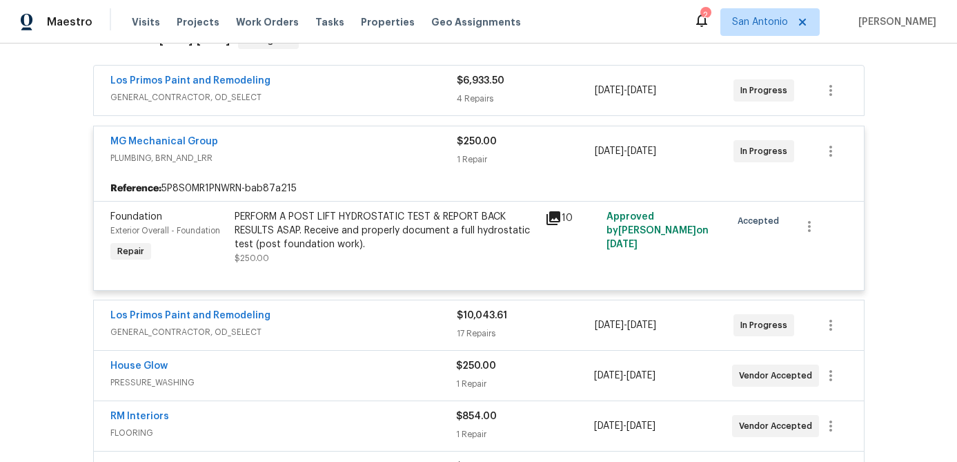
click at [354, 141] on div "MG Mechanical Group" at bounding box center [283, 143] width 347 height 17
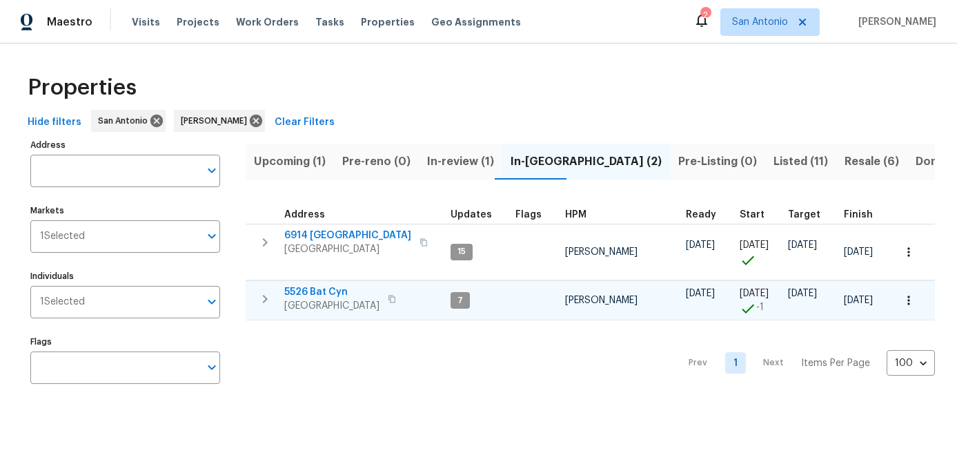
click at [335, 298] on span "5526 Bat Cyn" at bounding box center [331, 292] width 95 height 14
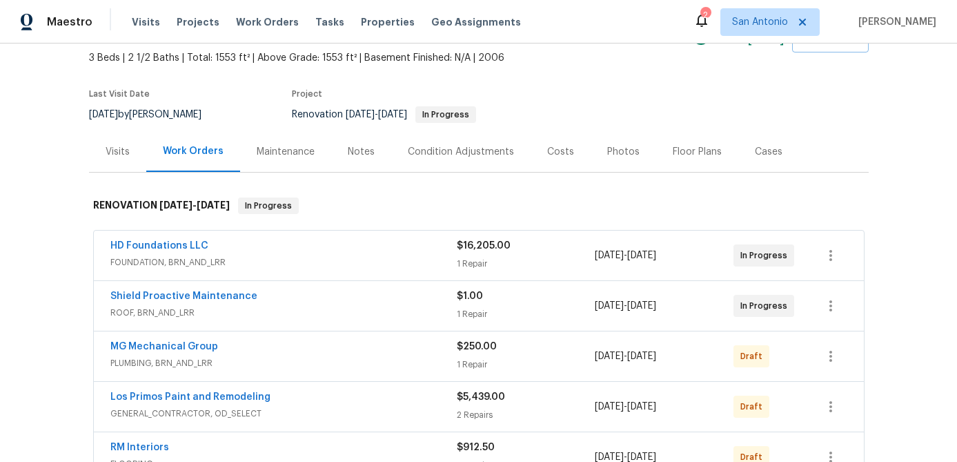
scroll to position [49, 0]
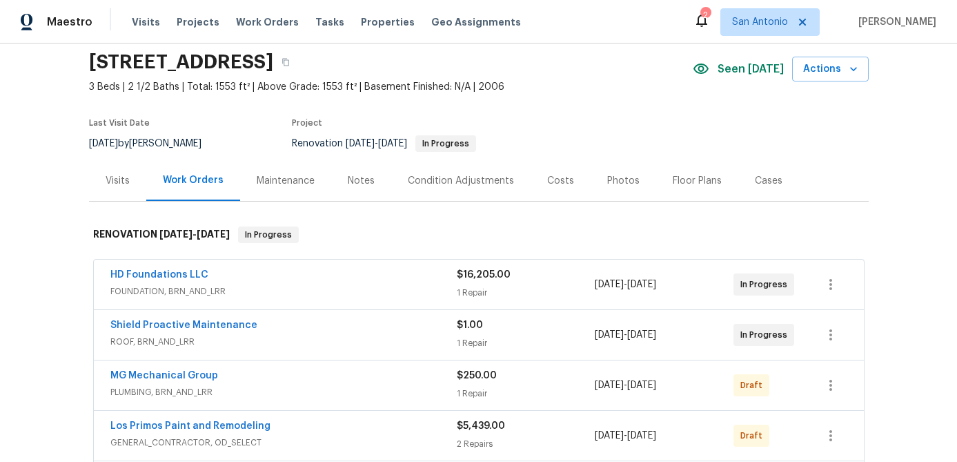
click at [457, 182] on div "Condition Adjustments" at bounding box center [461, 181] width 106 height 14
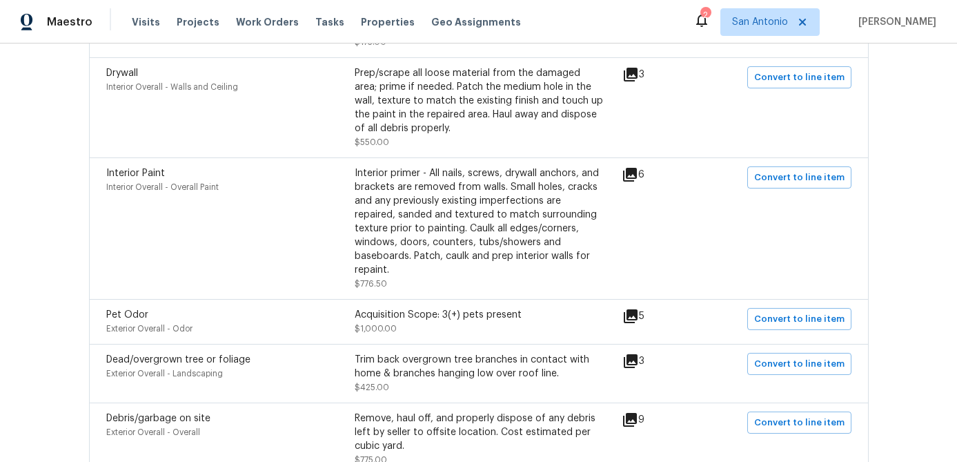
scroll to position [677, 0]
click at [636, 308] on icon at bounding box center [631, 315] width 14 height 14
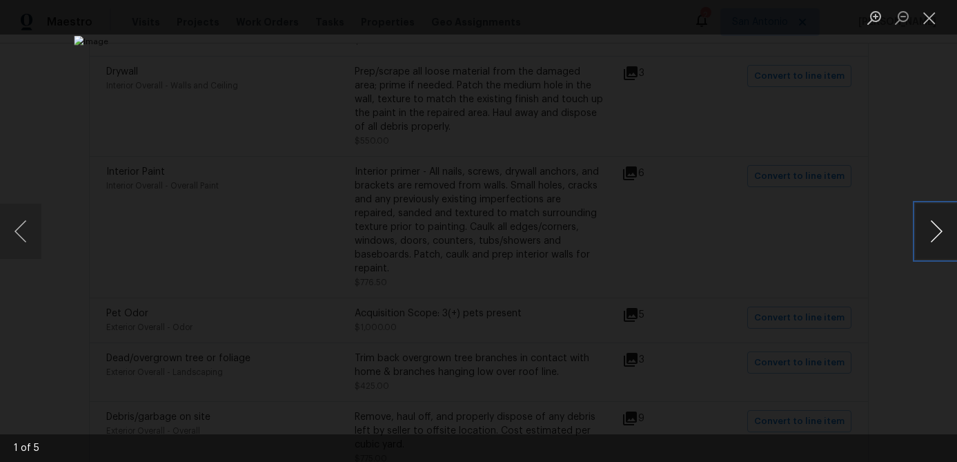
click at [940, 231] on button "Next image" at bounding box center [936, 231] width 41 height 55
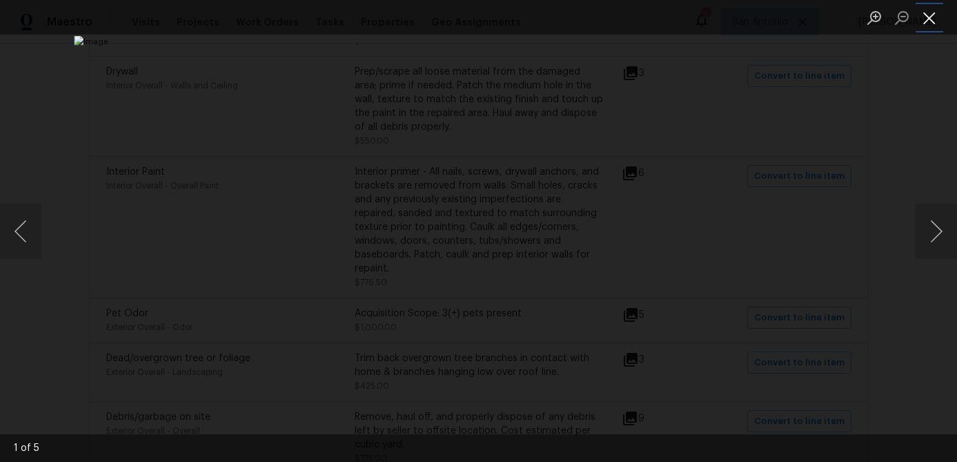
click at [927, 24] on button "Close lightbox" at bounding box center [930, 18] width 28 height 24
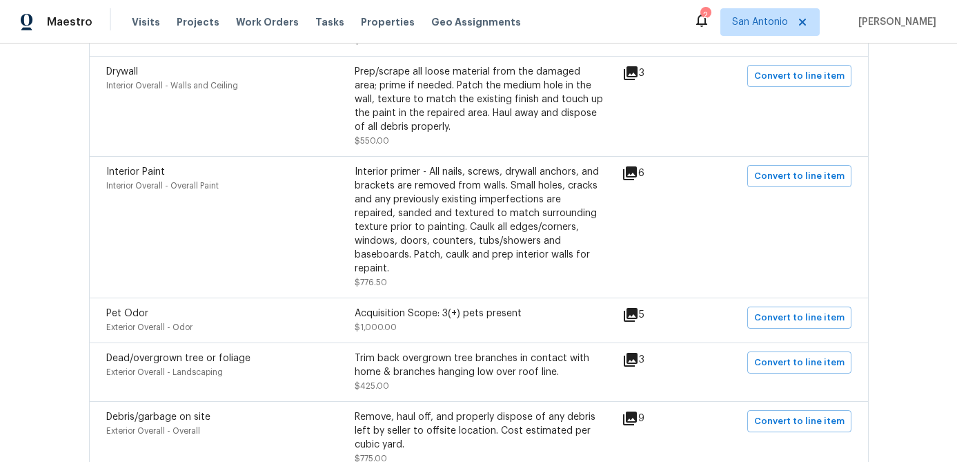
scroll to position [0, 0]
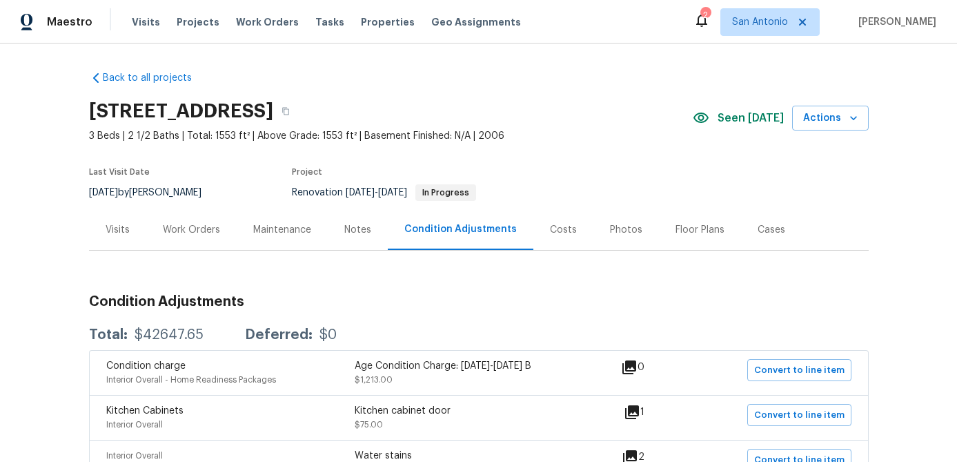
click at [679, 229] on div "Floor Plans" at bounding box center [700, 230] width 49 height 14
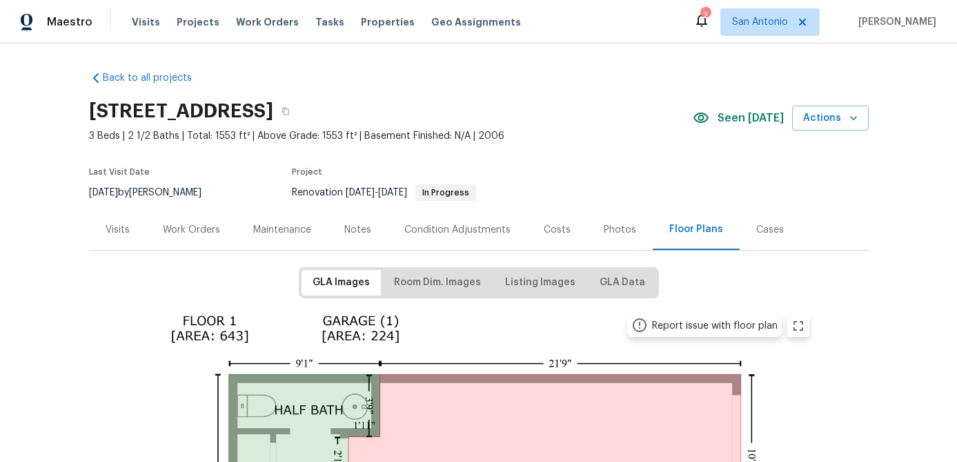
click at [189, 225] on div "Work Orders" at bounding box center [191, 230] width 57 height 14
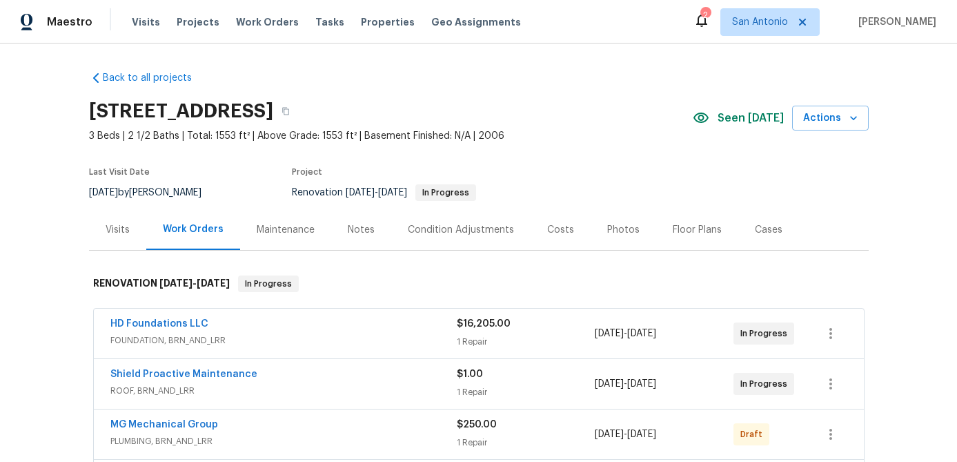
click at [458, 227] on div "Condition Adjustments" at bounding box center [461, 230] width 106 height 14
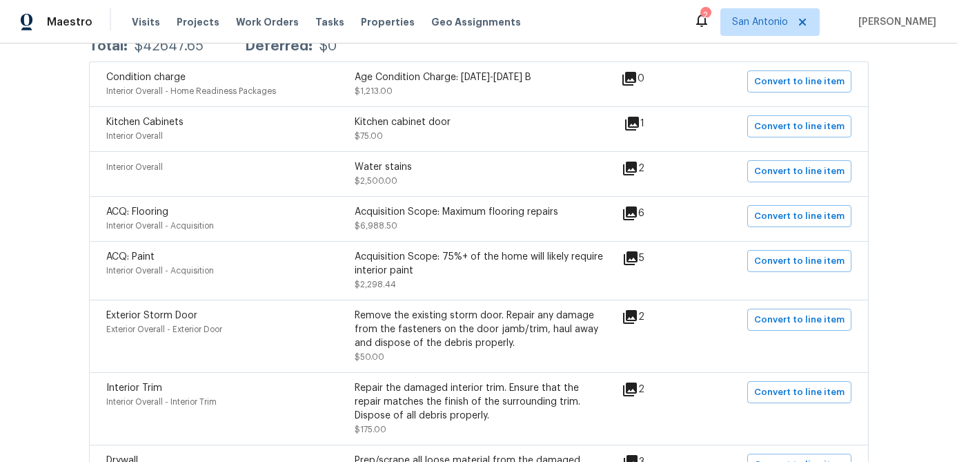
scroll to position [290, 0]
click at [637, 260] on icon at bounding box center [631, 257] width 17 height 17
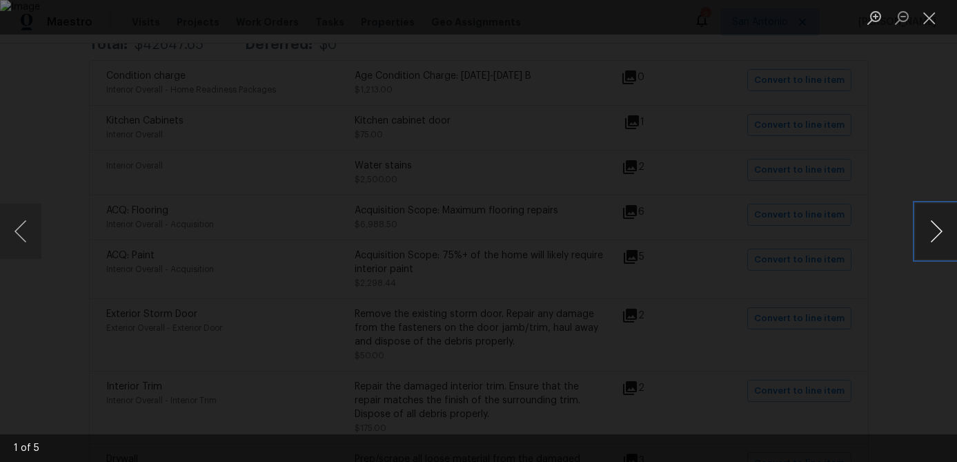
click at [935, 237] on button "Next image" at bounding box center [936, 231] width 41 height 55
click at [933, 17] on button "Close lightbox" at bounding box center [930, 18] width 28 height 24
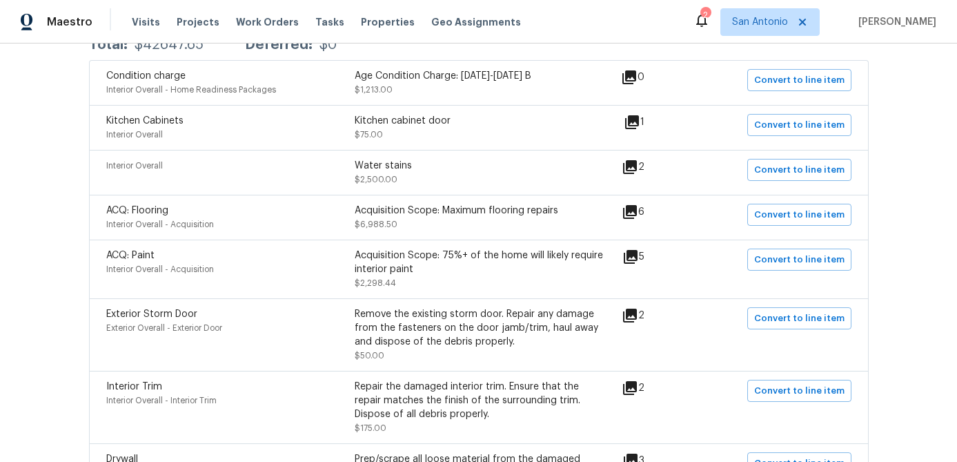
scroll to position [0, 0]
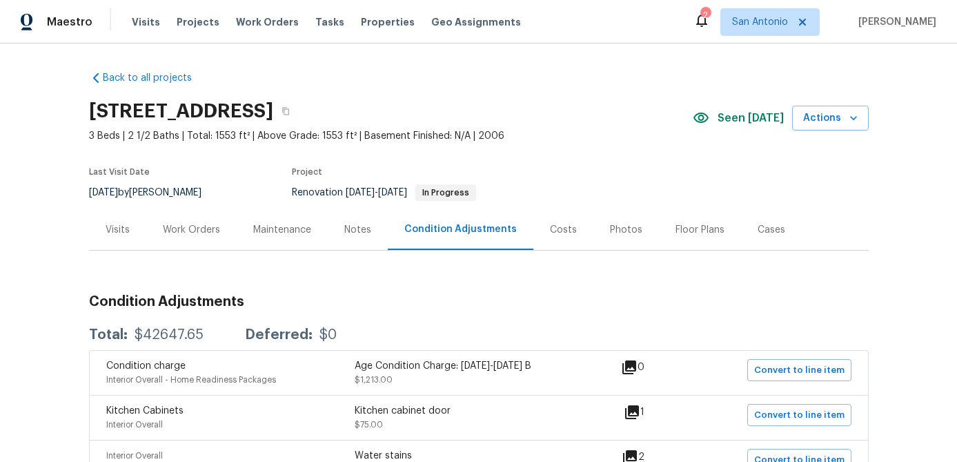
click at [189, 226] on div "Work Orders" at bounding box center [191, 230] width 57 height 14
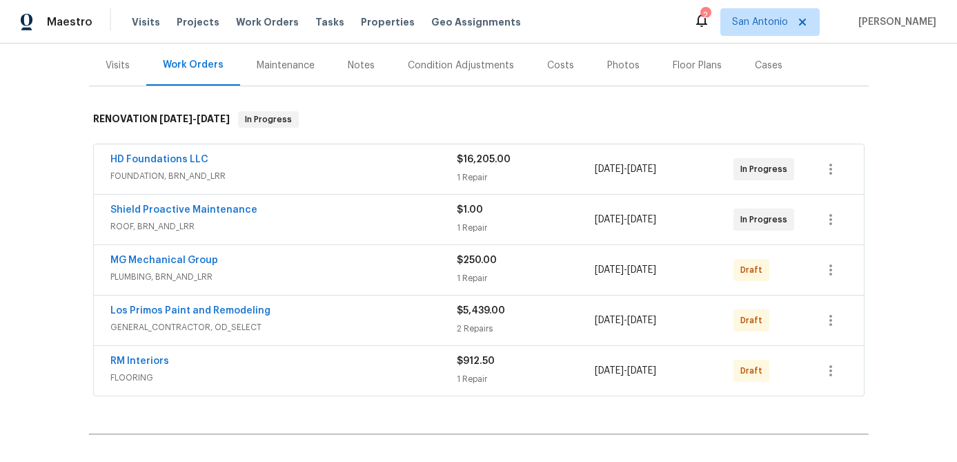
scroll to position [314, 0]
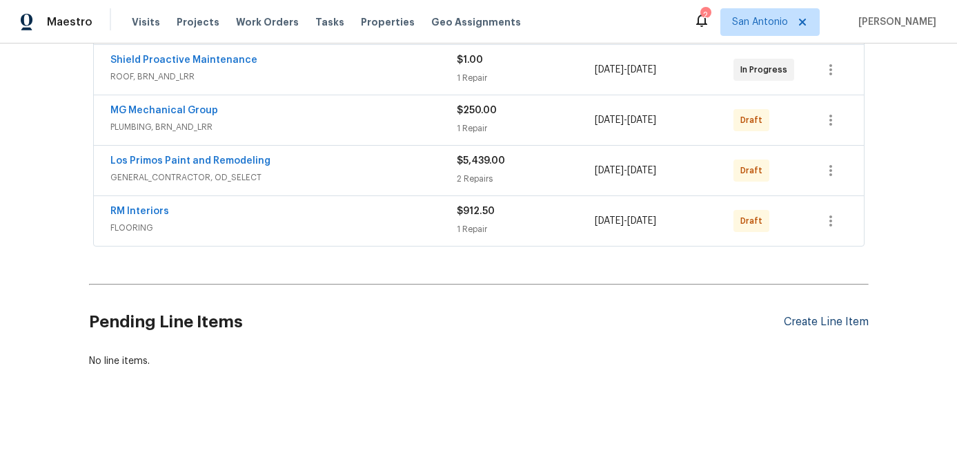
click at [795, 318] on div "Create Line Item" at bounding box center [826, 321] width 85 height 13
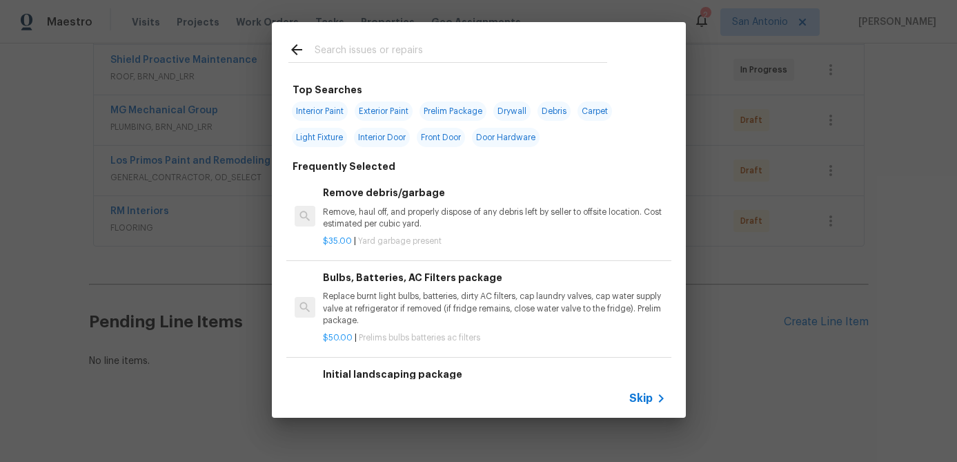
click at [637, 400] on span "Skip" at bounding box center [641, 398] width 23 height 14
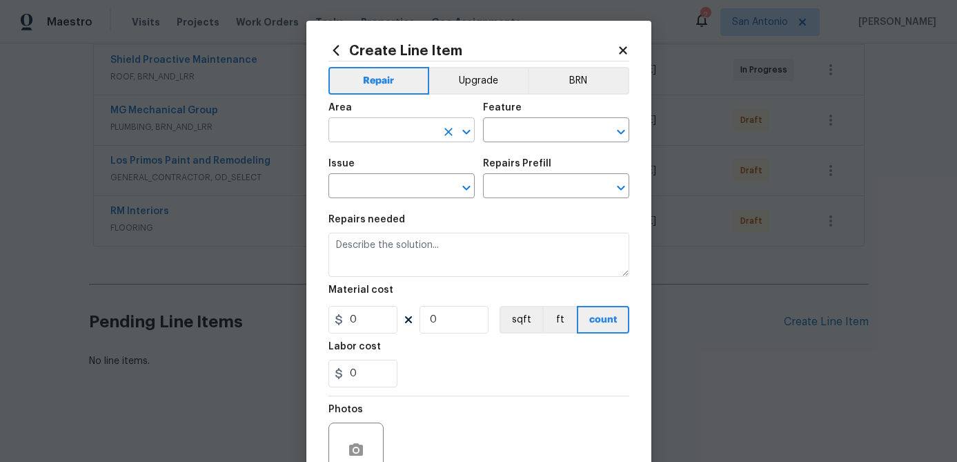
click at [356, 129] on input "text" at bounding box center [383, 131] width 108 height 21
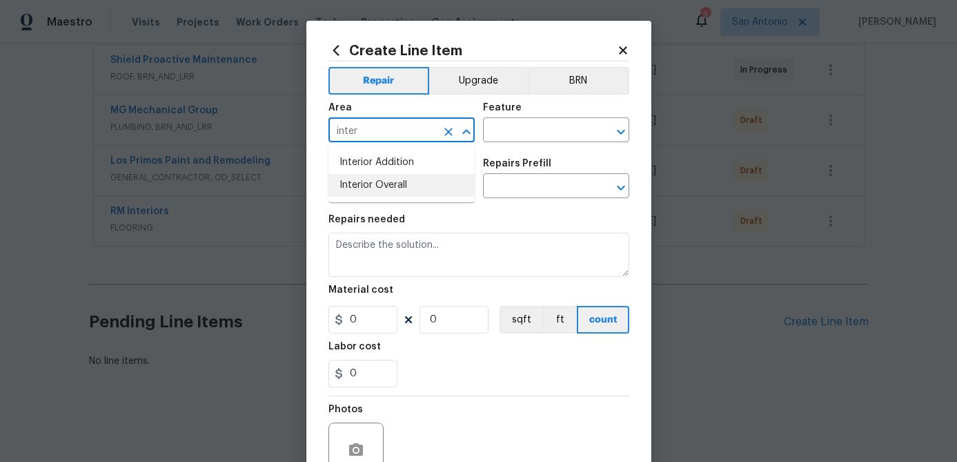
click at [371, 187] on li "Interior Overall" at bounding box center [402, 185] width 146 height 23
type input "Interior Overall"
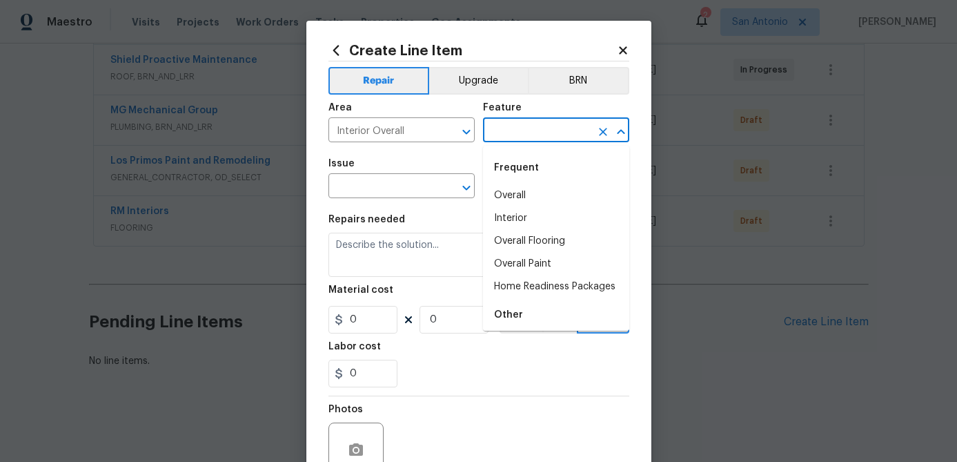
click at [498, 139] on input "text" at bounding box center [537, 131] width 108 height 21
click at [526, 260] on li "Overall Paint" at bounding box center [556, 264] width 146 height 23
type input "Overall Paint"
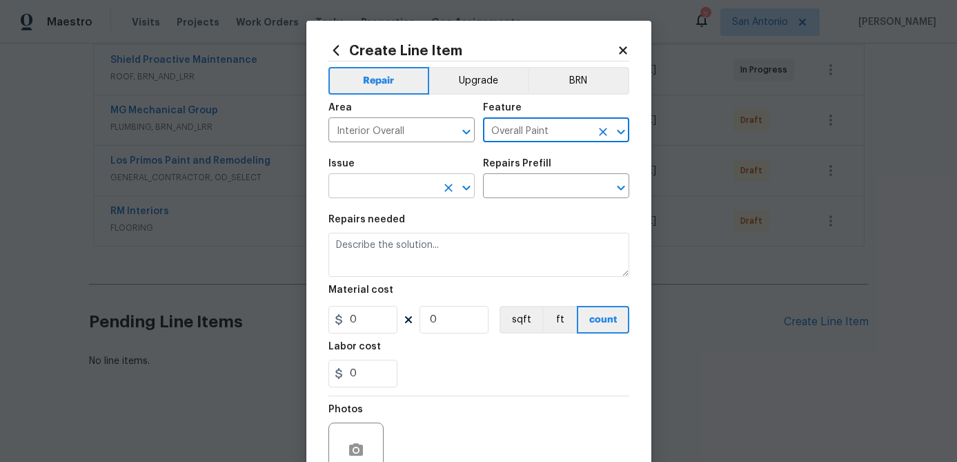
click at [387, 184] on input "text" at bounding box center [383, 187] width 108 height 21
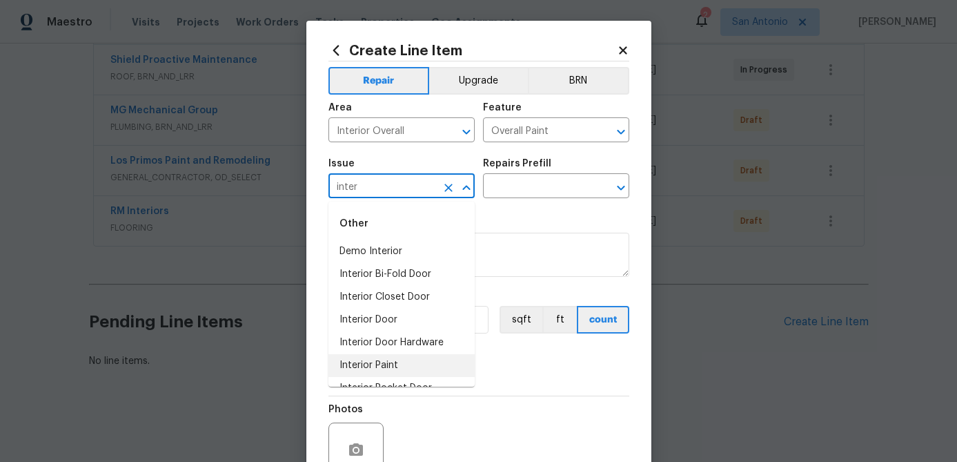
click at [378, 359] on li "Interior Paint" at bounding box center [402, 365] width 146 height 23
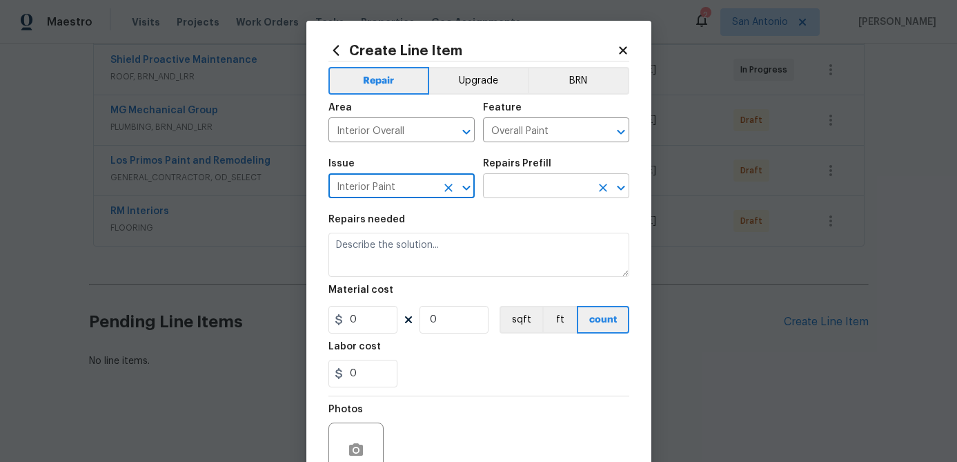
type input "Interior Paint"
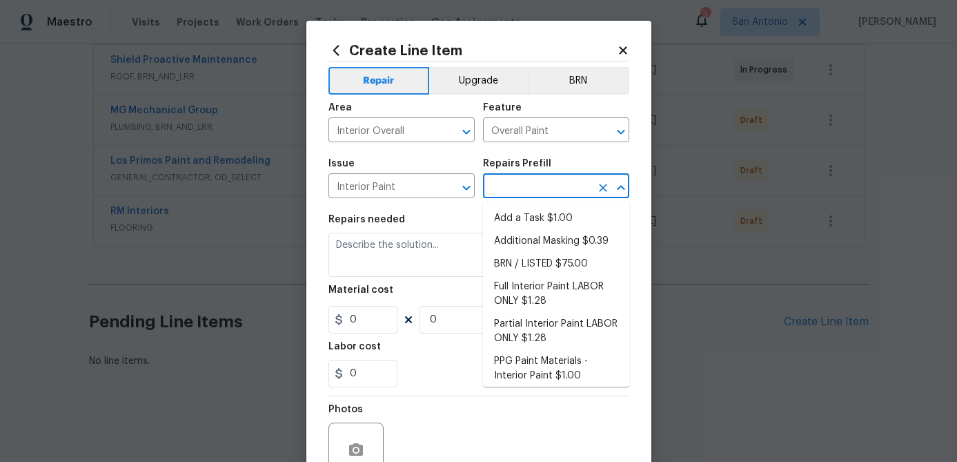
click at [523, 186] on input "text" at bounding box center [537, 187] width 108 height 21
click at [509, 295] on li "Full Interior Paint LABOR ONLY $1.28" at bounding box center [556, 293] width 146 height 37
type input "Full Interior Paint LABOR ONLY $1.28"
type textarea "Full Interior paint - (walls, ceilings, trim, and doors) - PAINT PROVIDED BY OP…"
type input "1.28"
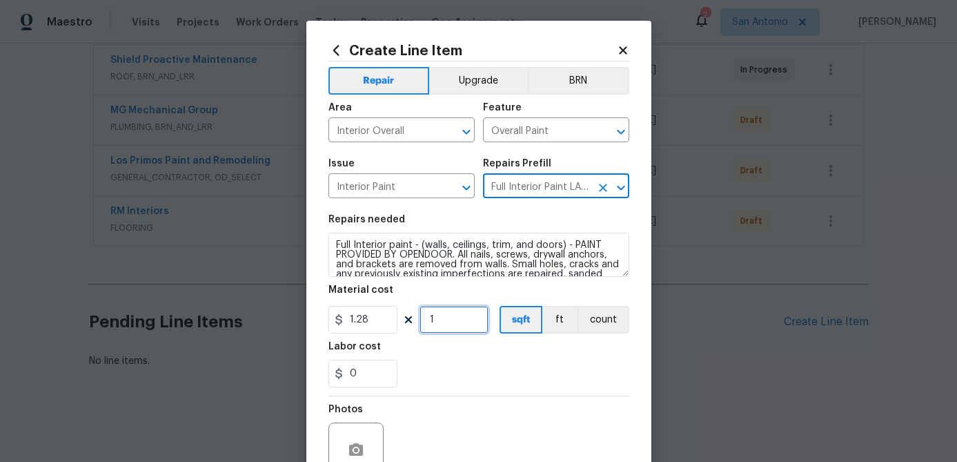
click at [470, 322] on input "1" at bounding box center [454, 320] width 69 height 28
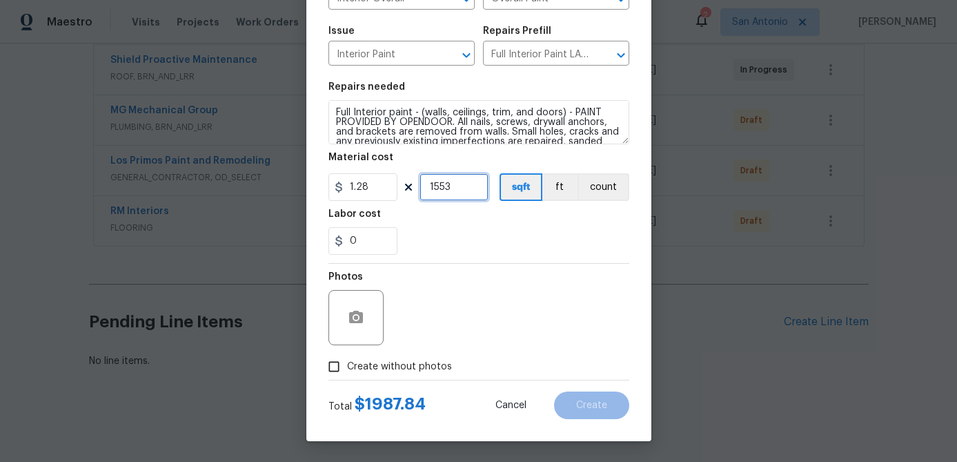
type input "1553"
click at [332, 367] on input "Create without photos" at bounding box center [334, 366] width 26 height 26
checkbox input "true"
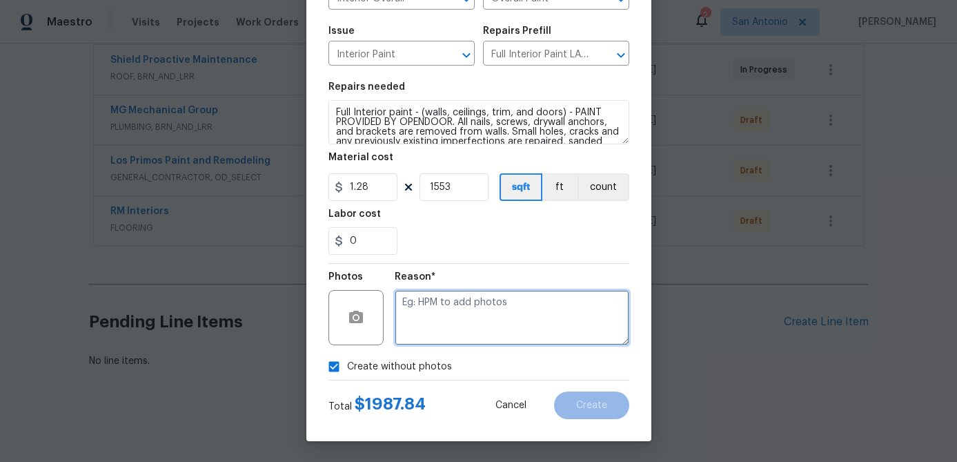
click at [417, 340] on textarea at bounding box center [512, 317] width 235 height 55
type textarea "."
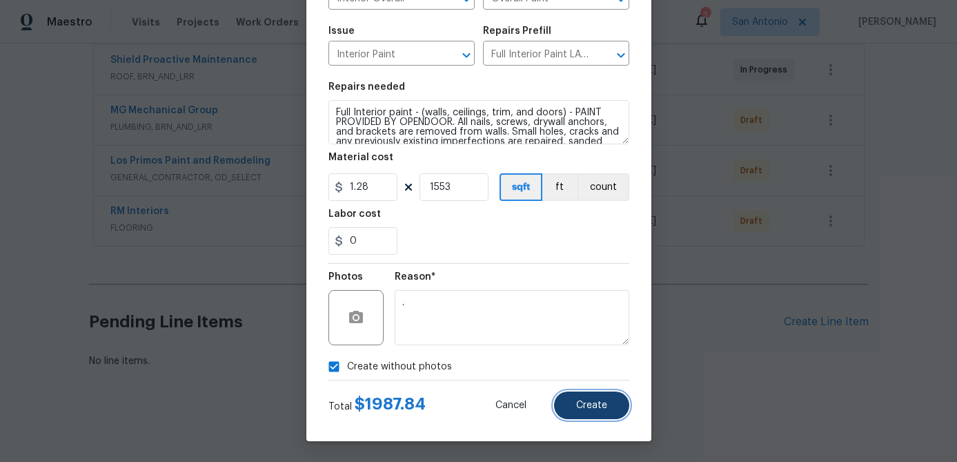
click at [603, 405] on span "Create" at bounding box center [591, 405] width 31 height 10
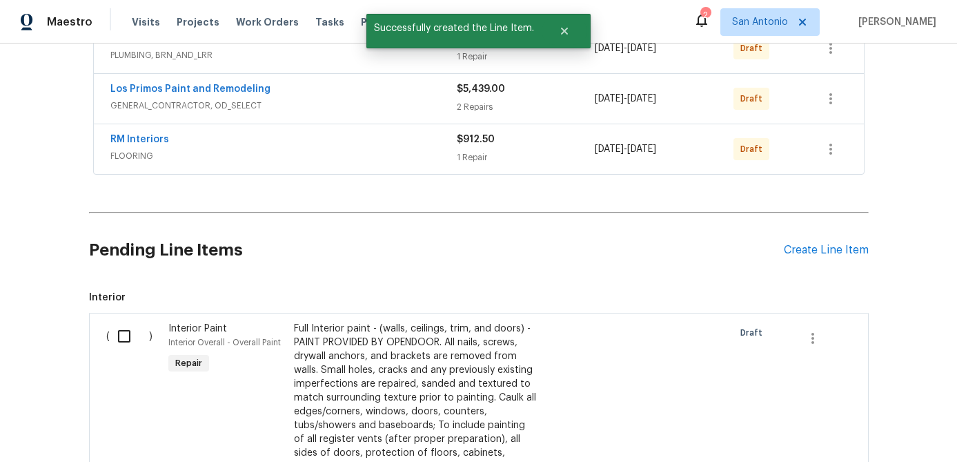
scroll to position [387, 0]
click at [817, 244] on div "Create Line Item" at bounding box center [826, 249] width 85 height 13
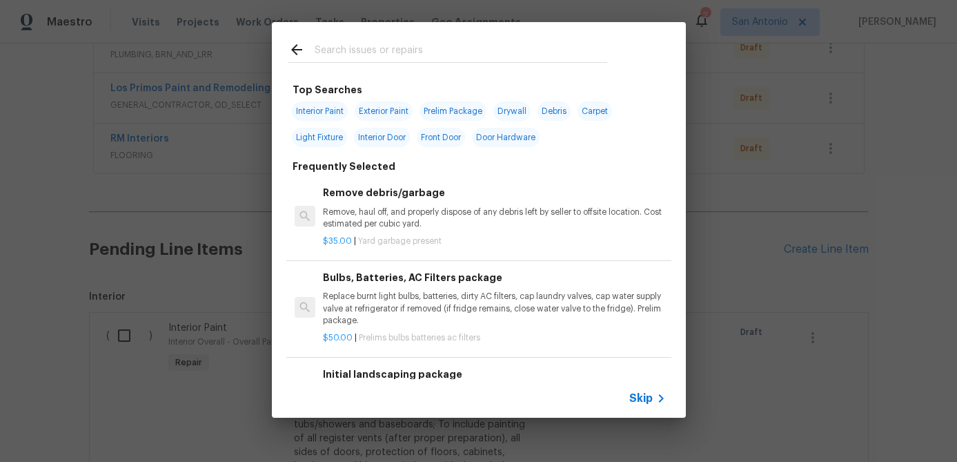
click at [643, 393] on span "Skip" at bounding box center [641, 398] width 23 height 14
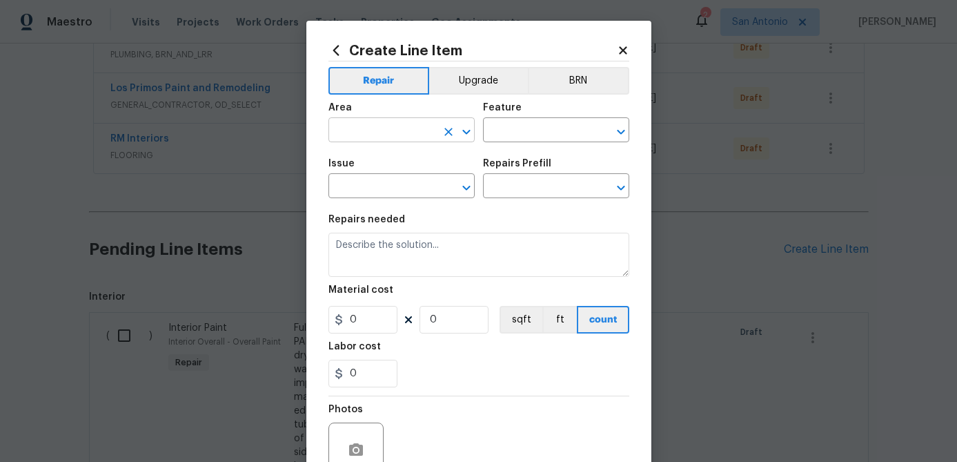
click at [416, 137] on input "text" at bounding box center [383, 131] width 108 height 21
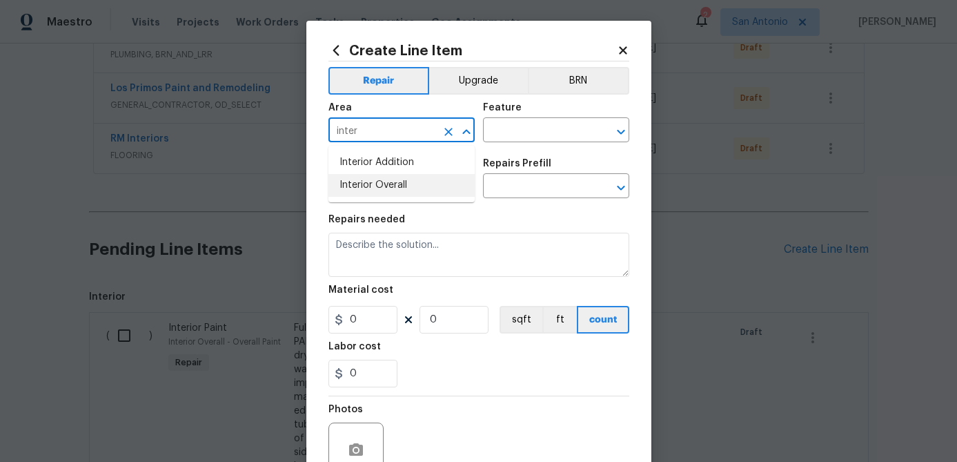
click at [382, 182] on li "Interior Overall" at bounding box center [402, 185] width 146 height 23
type input "Interior Overall"
click at [521, 136] on input "text" at bounding box center [537, 131] width 108 height 21
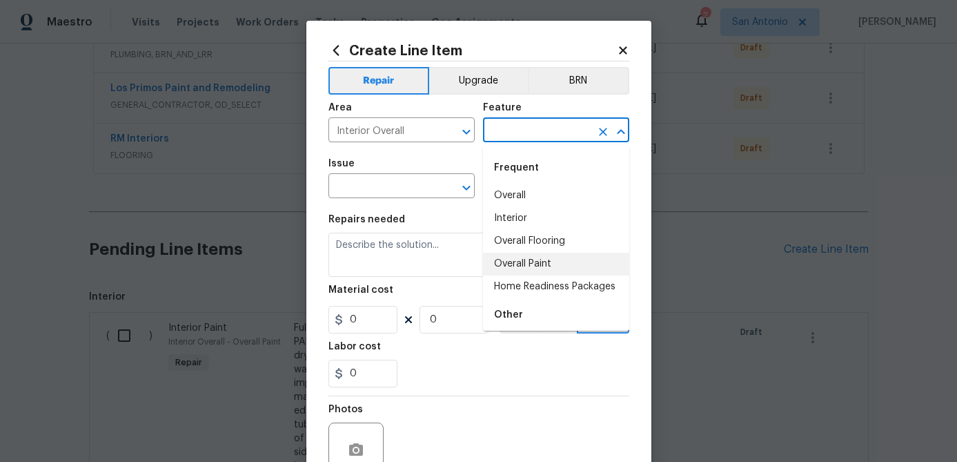
click at [530, 264] on li "Overall Paint" at bounding box center [556, 264] width 146 height 23
type input "Overall Paint"
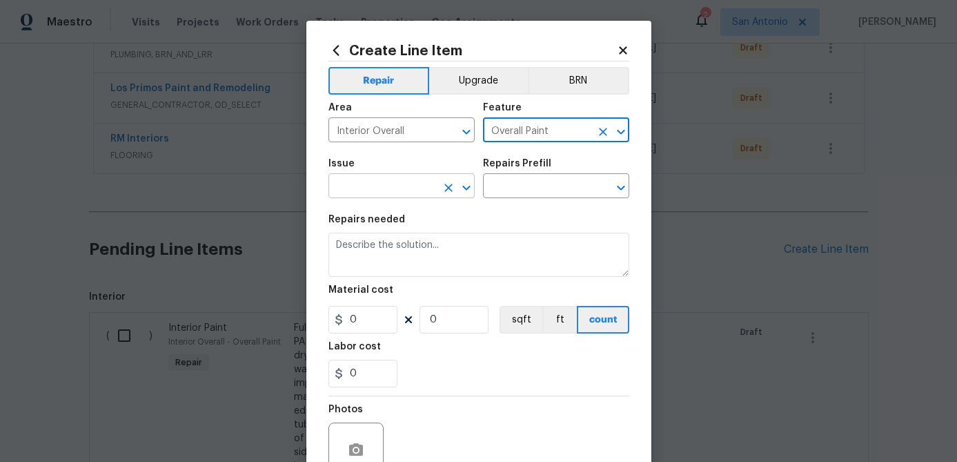
click at [406, 188] on input "text" at bounding box center [383, 187] width 108 height 21
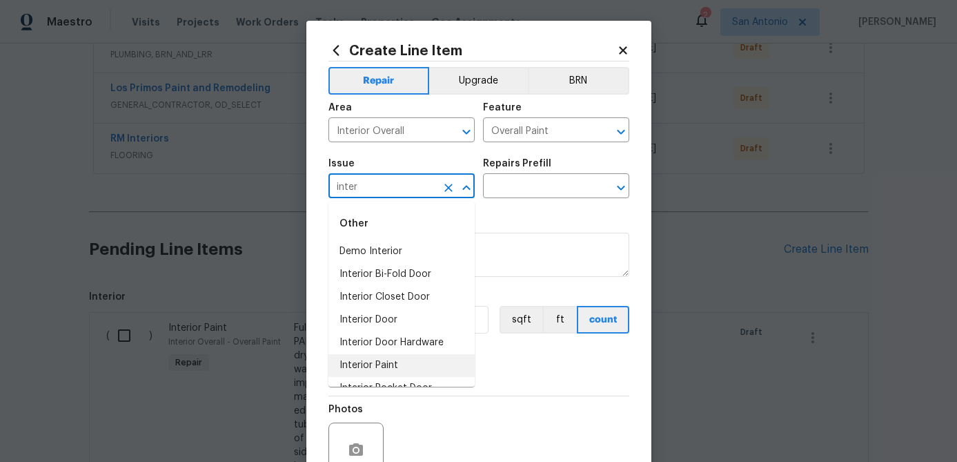
click at [377, 360] on li "Interior Paint" at bounding box center [402, 365] width 146 height 23
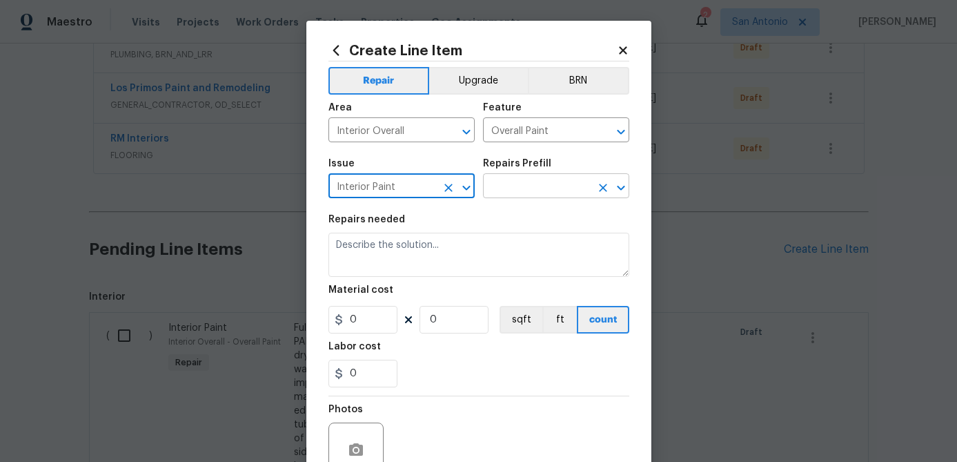
type input "Interior Paint"
click at [529, 189] on input "text" at bounding box center [537, 187] width 108 height 21
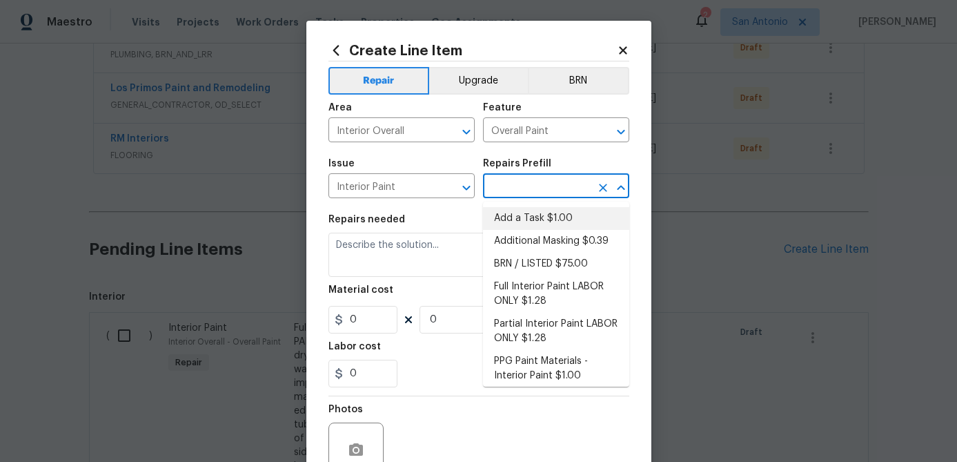
click at [529, 211] on li "Add a Task $1.00" at bounding box center [556, 218] width 146 height 23
type input "Add a Task $1.00"
type textarea "HPM to detail"
type input "1"
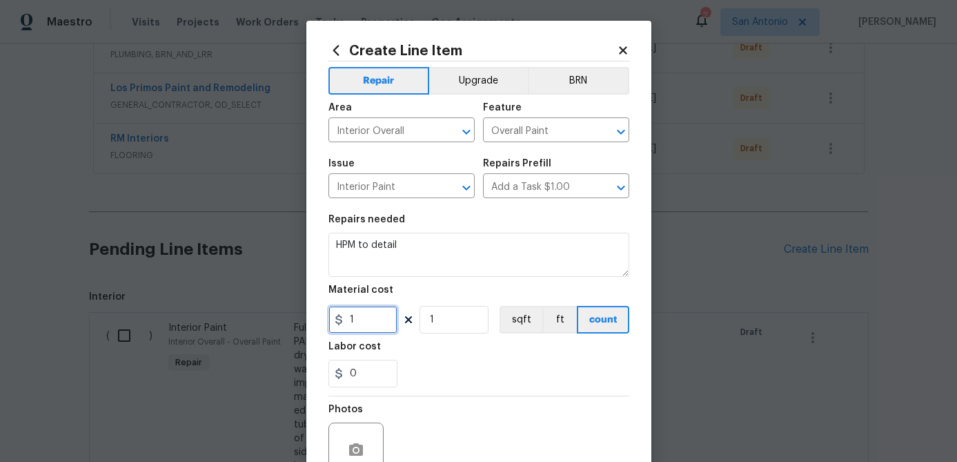
click at [360, 325] on input "1" at bounding box center [363, 320] width 69 height 28
type input "0.5"
click at [446, 322] on input "1" at bounding box center [454, 320] width 69 height 28
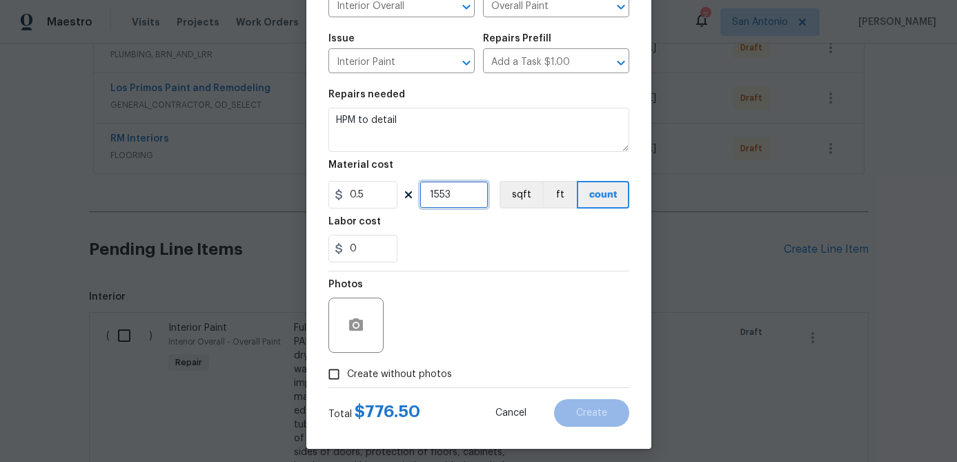
type input "1553"
click at [331, 378] on input "Create without photos" at bounding box center [334, 374] width 26 height 26
checkbox input "true"
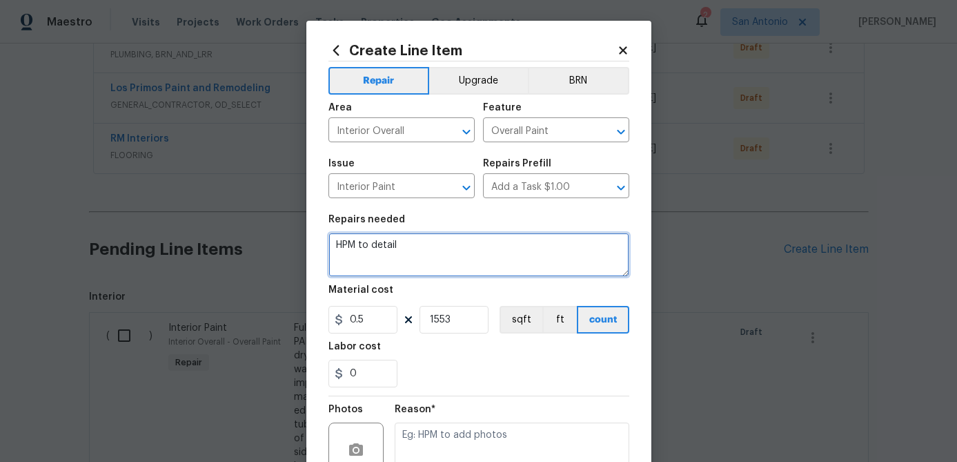
drag, startPoint x: 407, startPoint y: 247, endPoint x: 275, endPoint y: 238, distance: 132.2
click at [275, 238] on div "Create Line Item Repair Upgrade BRN Area Interior Overall ​ Feature Overall Pai…" at bounding box center [478, 231] width 957 height 462
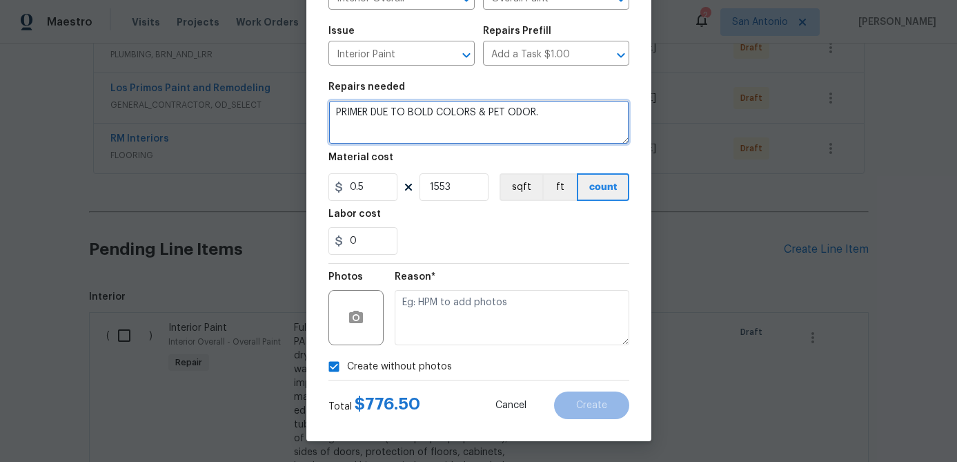
type textarea "PRIMER DUE TO BOLD COLORS & PET ODOR."
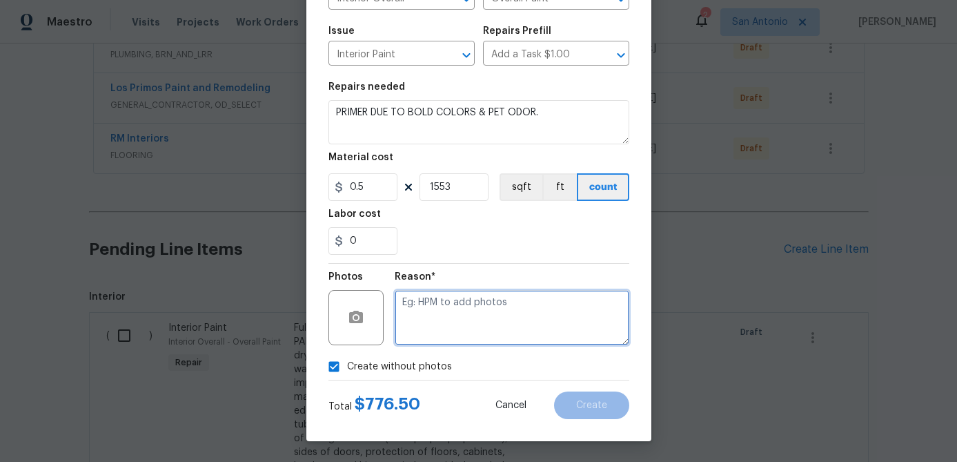
click at [443, 329] on textarea at bounding box center [512, 317] width 235 height 55
type textarea "."
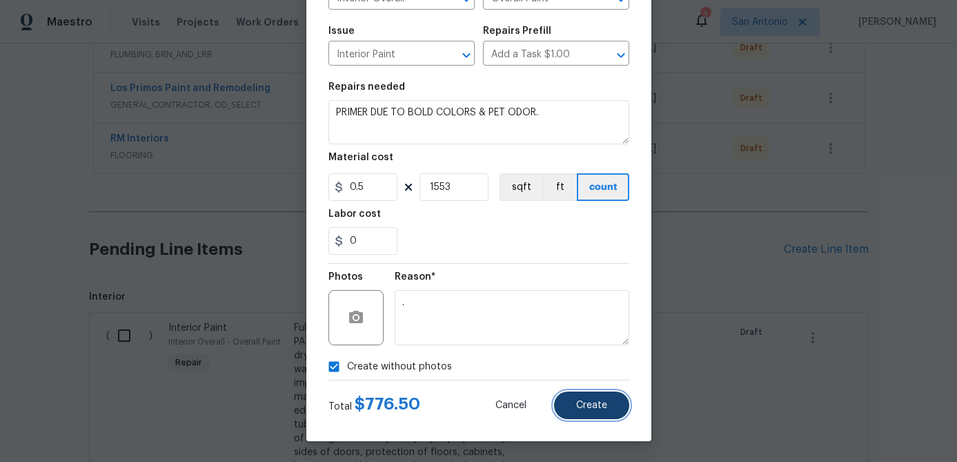
click at [583, 403] on span "Create" at bounding box center [591, 405] width 31 height 10
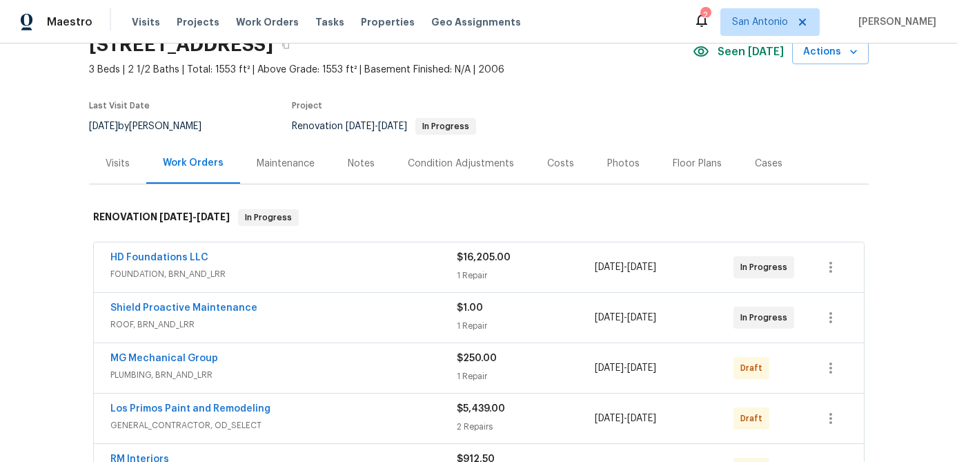
scroll to position [64, 0]
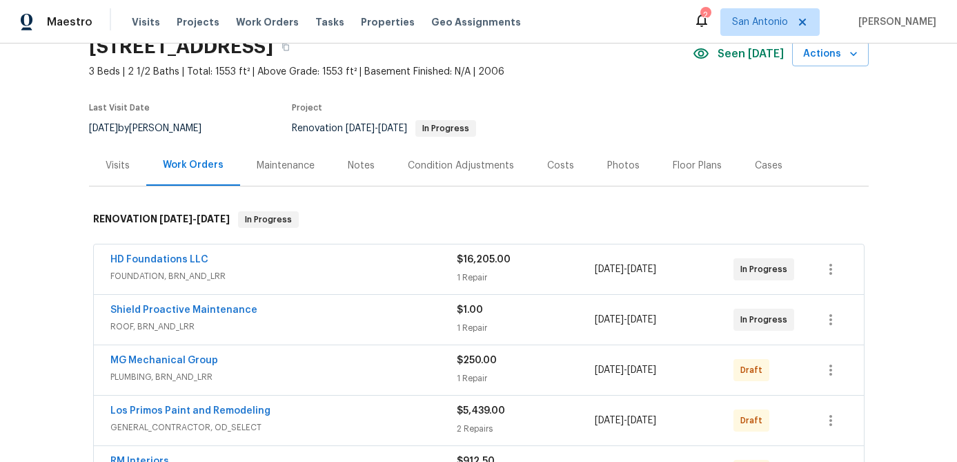
click at [464, 168] on div "Condition Adjustments" at bounding box center [461, 166] width 106 height 14
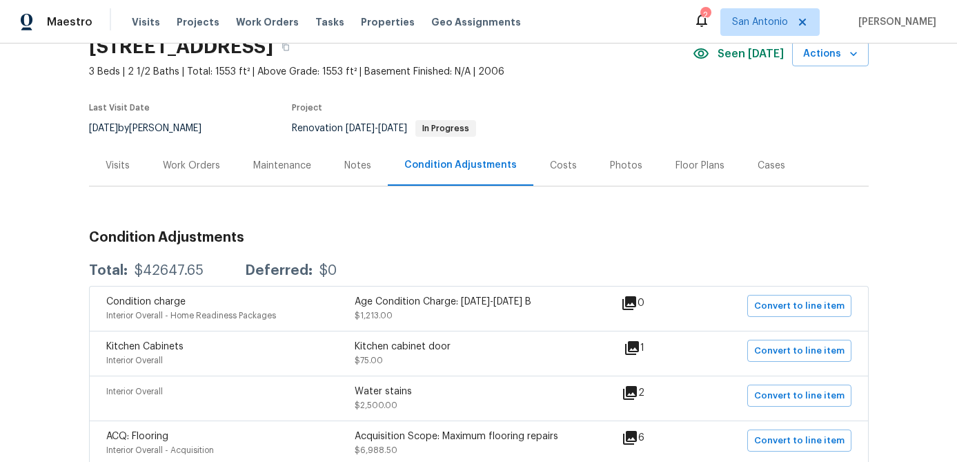
click at [639, 346] on icon at bounding box center [632, 348] width 14 height 14
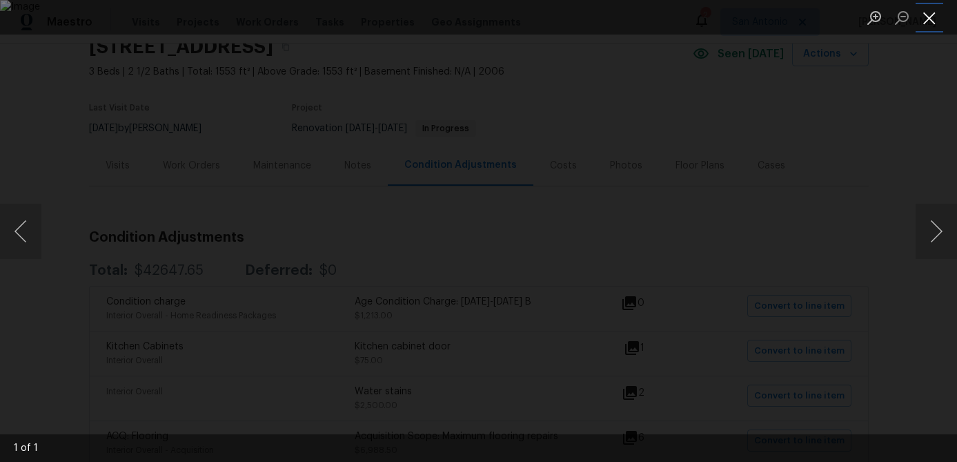
click at [929, 23] on button "Close lightbox" at bounding box center [930, 18] width 28 height 24
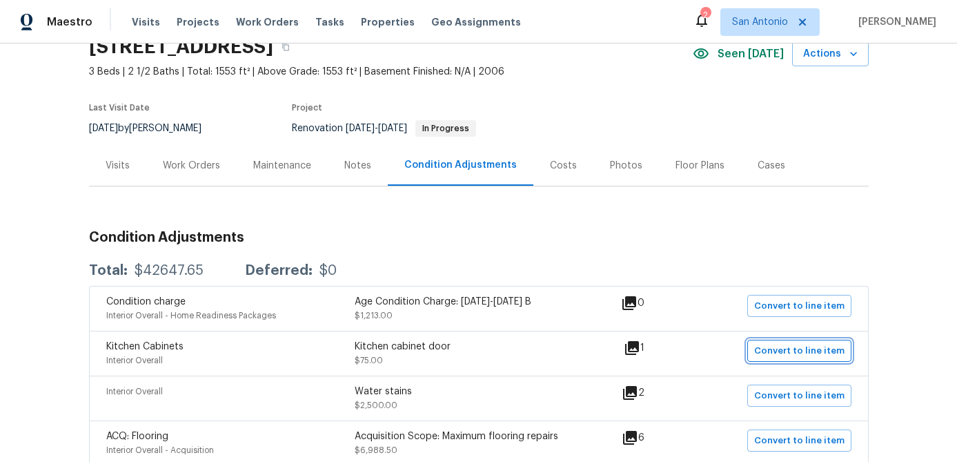
click at [801, 349] on span "Convert to line item" at bounding box center [800, 351] width 90 height 16
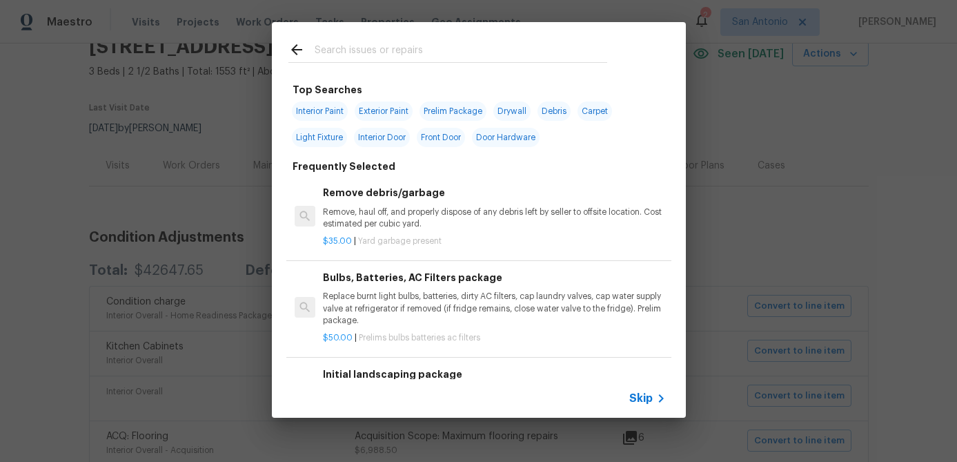
click at [634, 399] on span "Skip" at bounding box center [641, 398] width 23 height 14
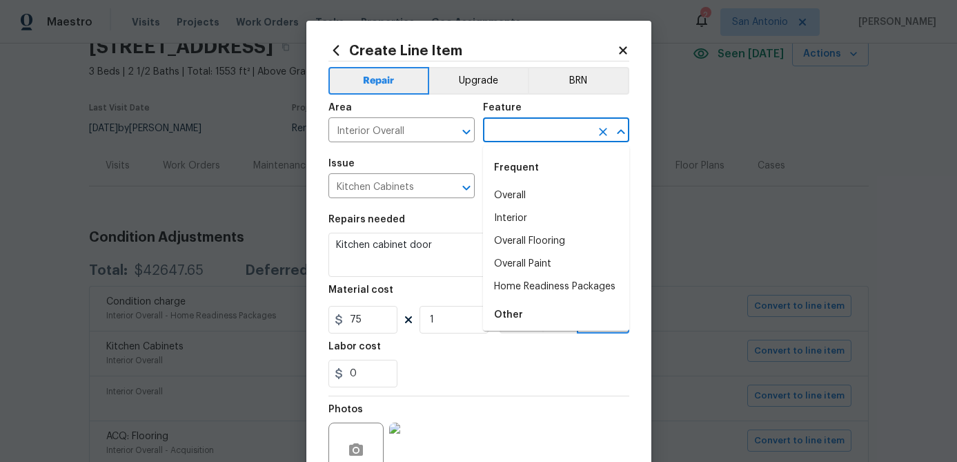
click at [542, 134] on input "text" at bounding box center [537, 131] width 108 height 21
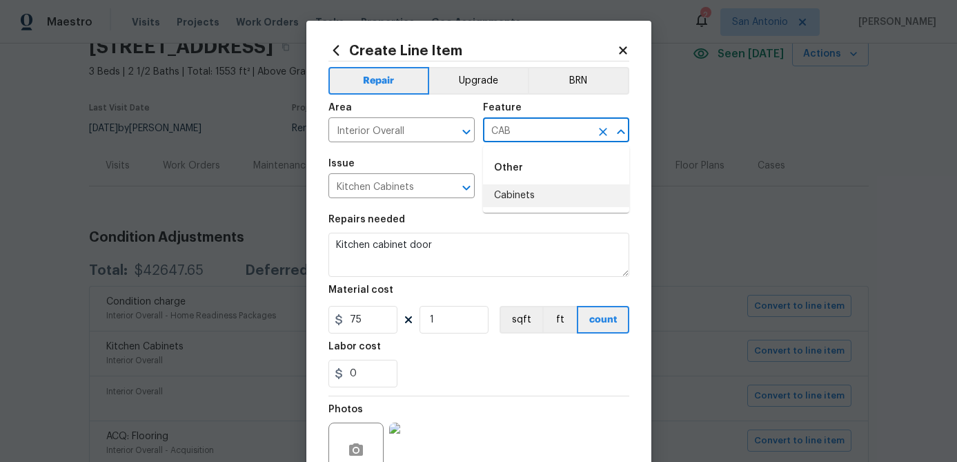
click at [514, 201] on li "Cabinets" at bounding box center [556, 195] width 146 height 23
type input "Cabinets"
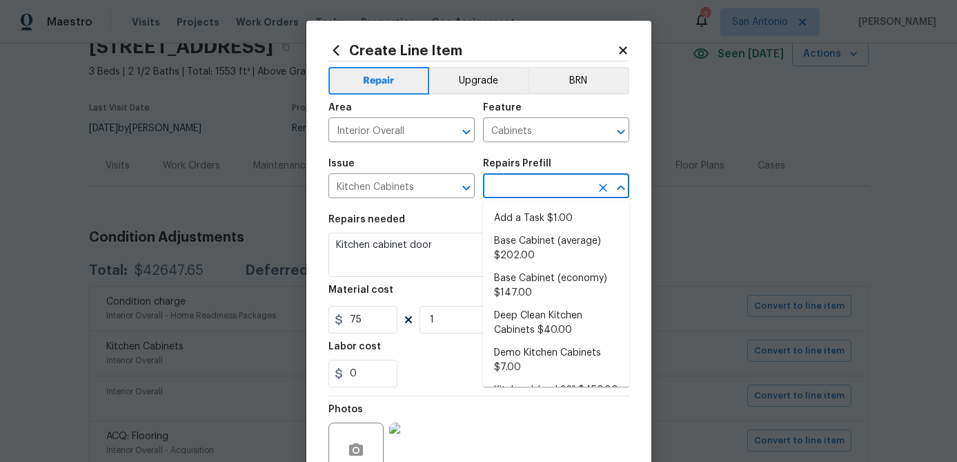
click at [516, 189] on input "text" at bounding box center [537, 187] width 108 height 21
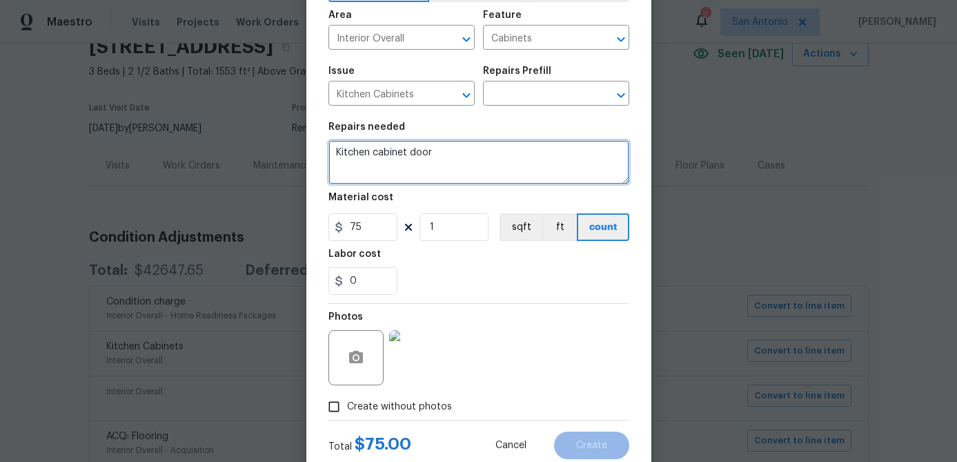
click at [453, 151] on textarea "Kitchen cabinet door" at bounding box center [479, 162] width 301 height 44
drag, startPoint x: 434, startPoint y: 153, endPoint x: 326, endPoint y: 145, distance: 108.0
click at [326, 145] on div "Create Line Item Repair Upgrade BRN Area Interior Overall ​ Feature Cabinets ​ …" at bounding box center [478, 204] width 345 height 553
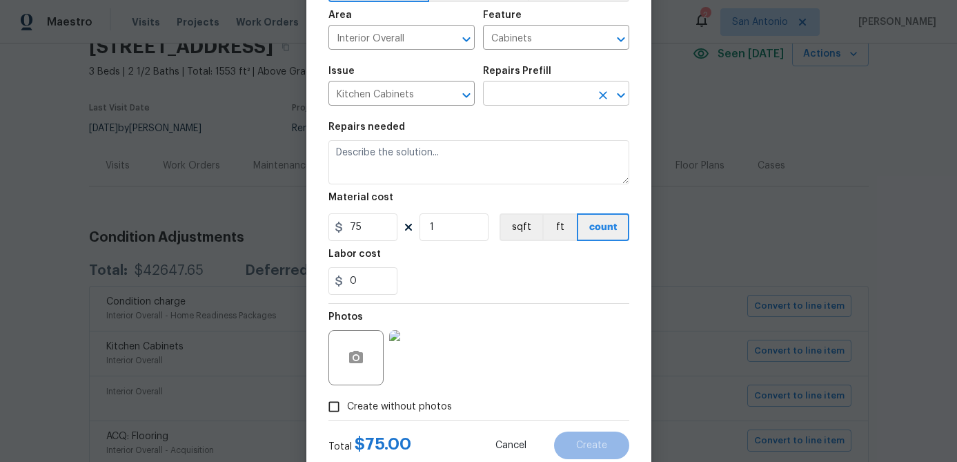
click at [527, 99] on input "text" at bounding box center [537, 94] width 108 height 21
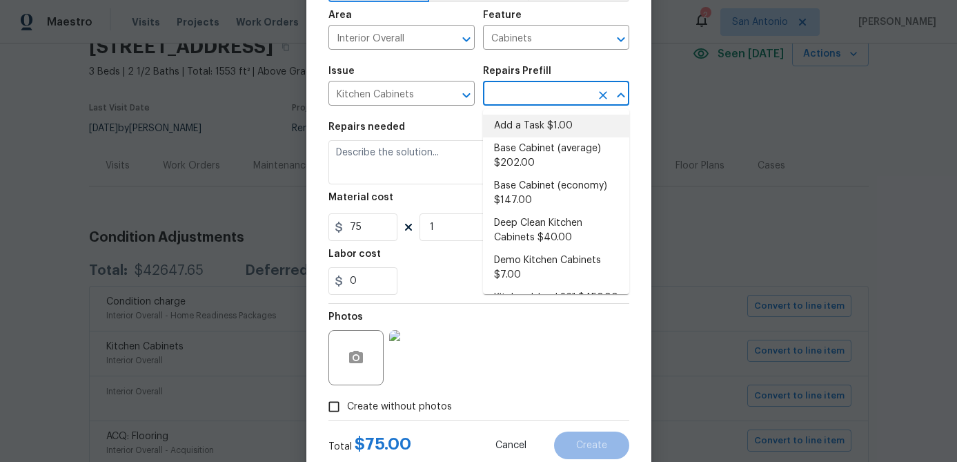
click at [528, 124] on li "Add a Task $1.00" at bounding box center [556, 126] width 146 height 23
type input "Add a Task $1.00"
type textarea "HPM to detail"
type input "1"
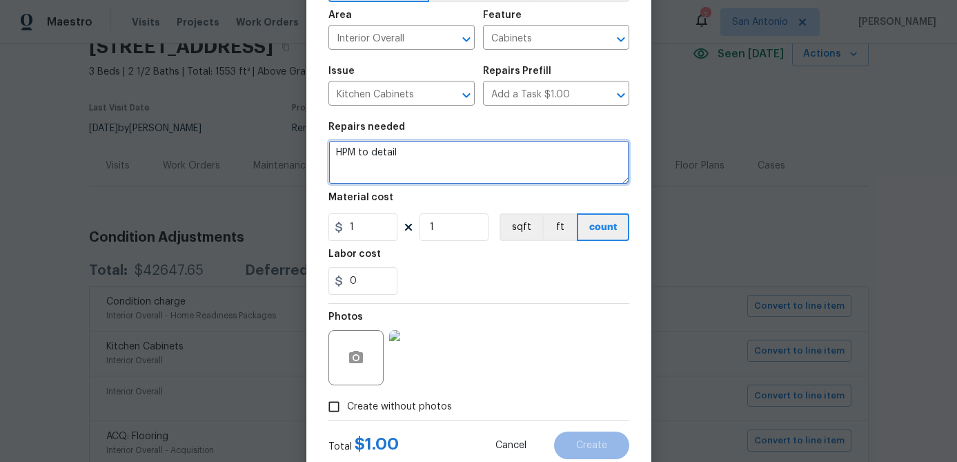
drag, startPoint x: 419, startPoint y: 153, endPoint x: 205, endPoint y: 159, distance: 214.1
click at [205, 159] on div "Create Line Item Repair Upgrade BRN Area Interior Overall ​ Feature Cabinets ​ …" at bounding box center [478, 231] width 957 height 462
drag, startPoint x: 398, startPoint y: 147, endPoint x: 293, endPoint y: 146, distance: 104.9
click at [293, 146] on div "Create Line Item Repair Upgrade BRN Area Interior Overall ​ Feature Cabinets ​ …" at bounding box center [478, 231] width 957 height 462
drag, startPoint x: 396, startPoint y: 154, endPoint x: 325, endPoint y: 148, distance: 70.6
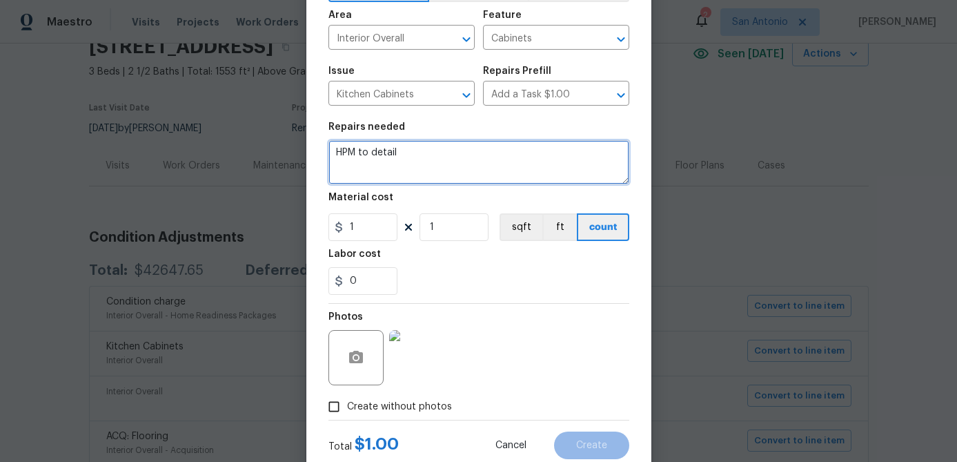
click at [325, 148] on div "Create Line Item Repair Upgrade BRN Area Interior Overall ​ Feature Cabinets ​ …" at bounding box center [478, 204] width 345 height 553
type textarea "REPLACE MISSING CABINET DOOR."
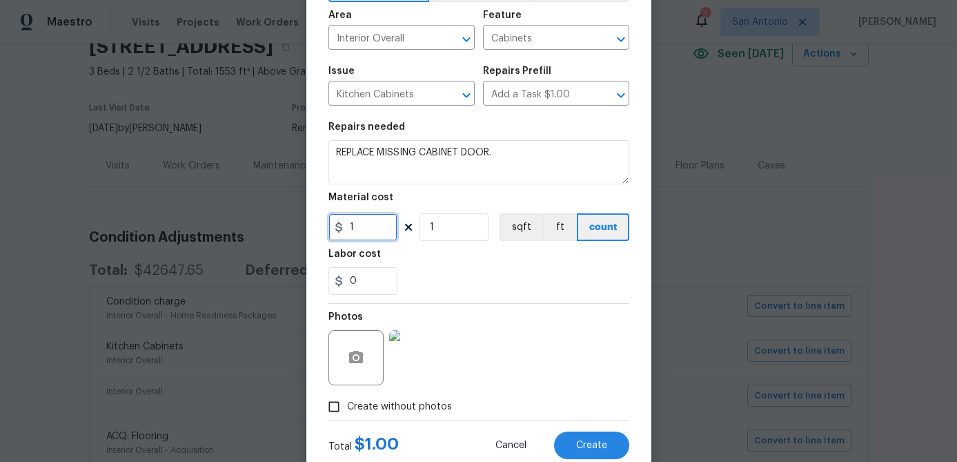
click at [370, 226] on input "1" at bounding box center [363, 227] width 69 height 28
type input "100"
click at [438, 224] on input "1" at bounding box center [454, 227] width 69 height 28
click at [373, 237] on input "100" at bounding box center [363, 227] width 69 height 28
click at [334, 414] on input "Create without photos" at bounding box center [334, 406] width 26 height 26
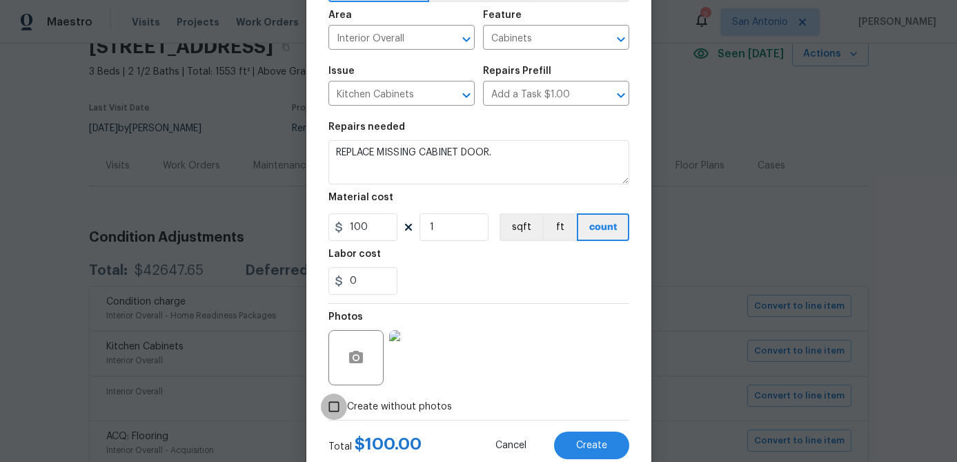
checkbox input "false"
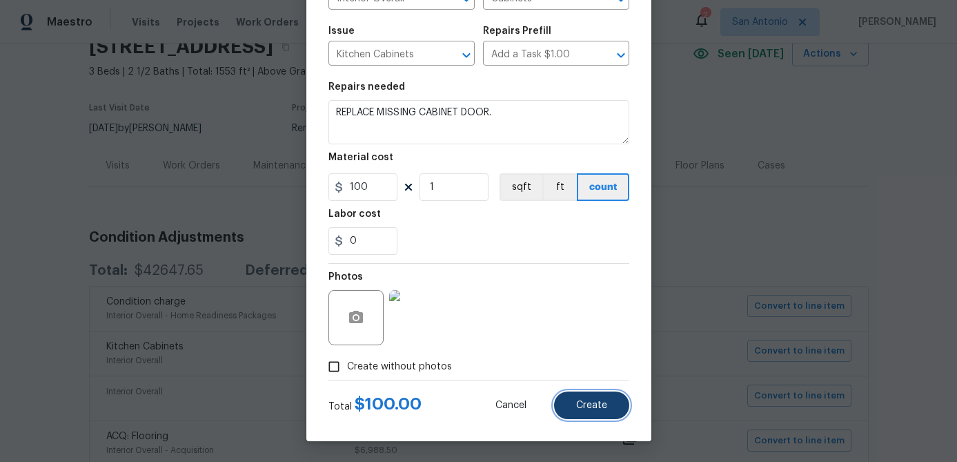
click at [610, 418] on button "Create" at bounding box center [591, 405] width 75 height 28
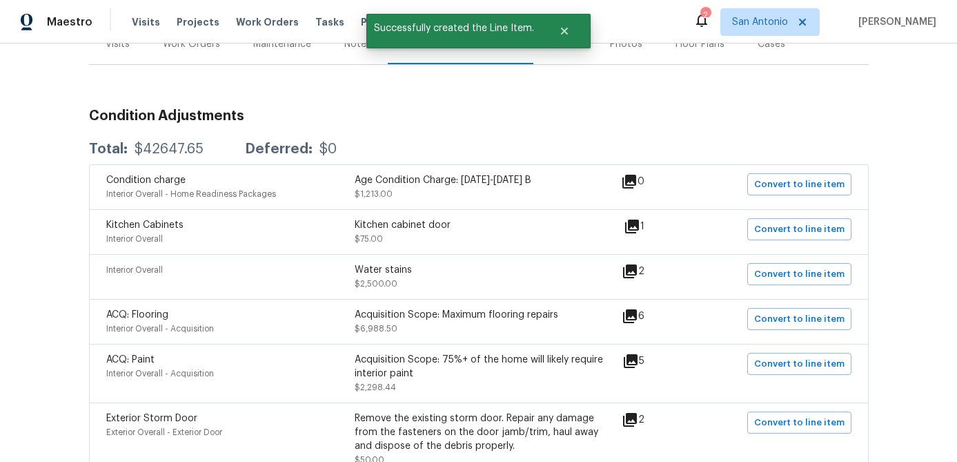
scroll to position [185, 0]
click at [636, 272] on icon at bounding box center [630, 272] width 14 height 14
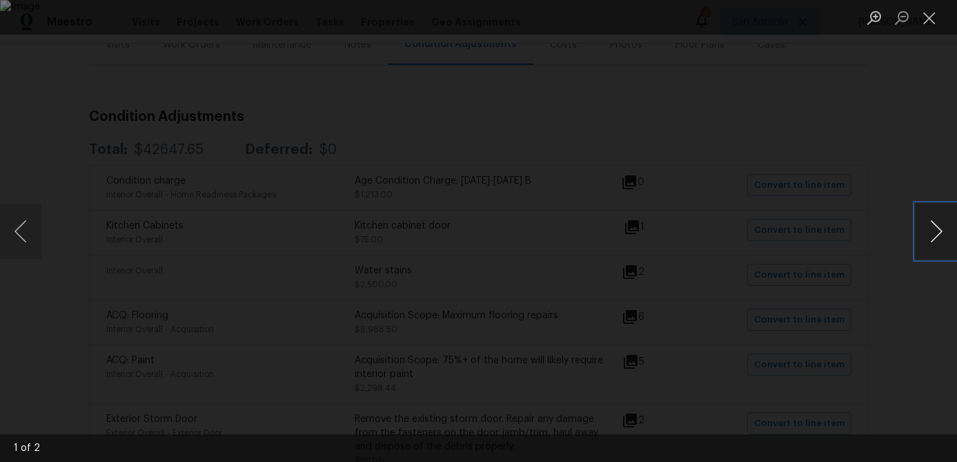
click at [933, 231] on button "Next image" at bounding box center [936, 231] width 41 height 55
click at [932, 21] on button "Close lightbox" at bounding box center [930, 18] width 28 height 24
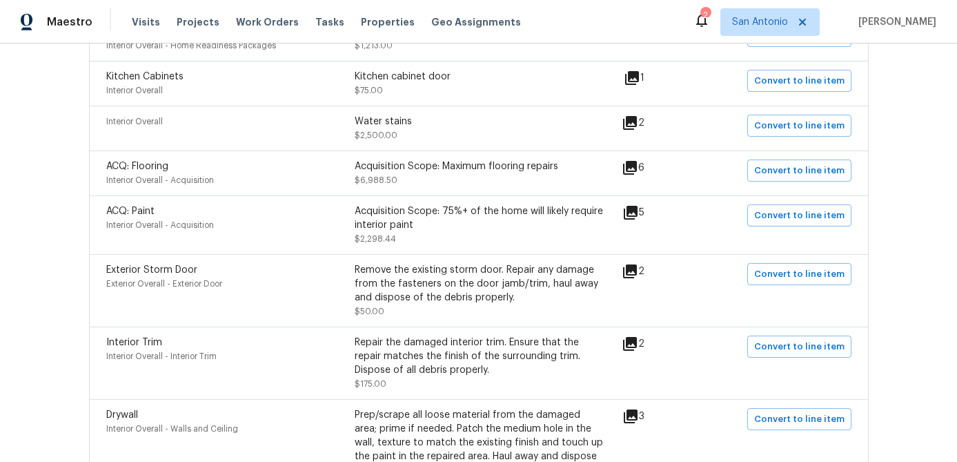
scroll to position [342, 0]
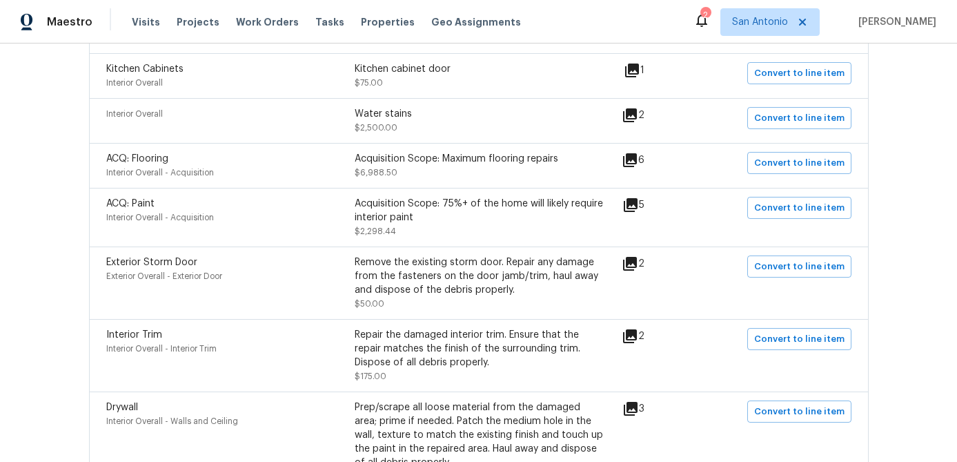
click at [634, 264] on icon at bounding box center [630, 264] width 14 height 14
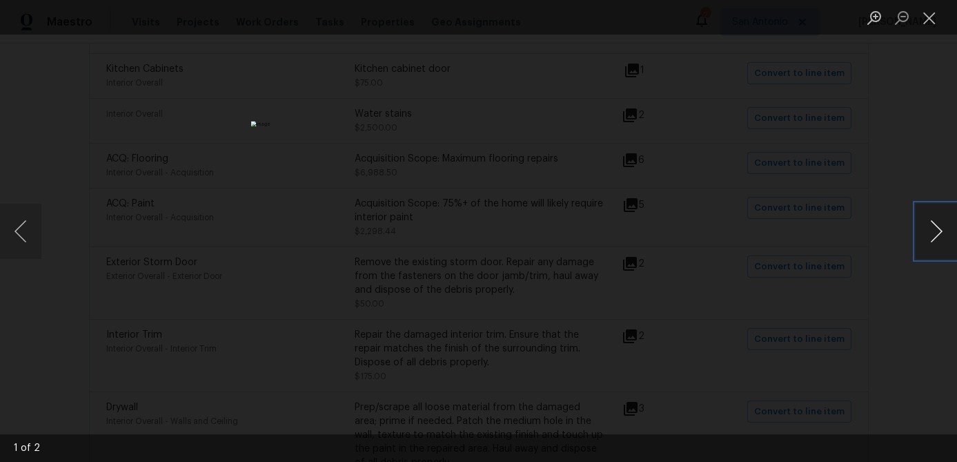
click at [936, 231] on button "Next image" at bounding box center [936, 231] width 41 height 55
click at [936, 14] on button "Close lightbox" at bounding box center [930, 18] width 28 height 24
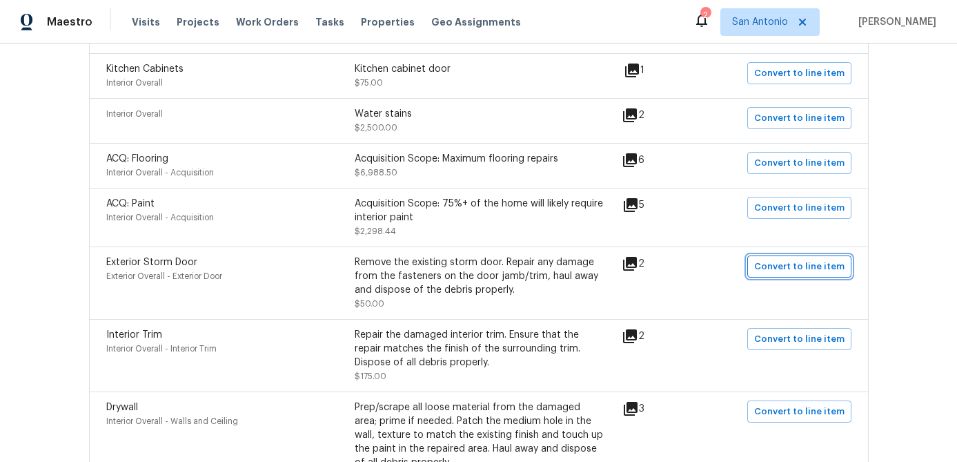
click at [816, 269] on span "Convert to line item" at bounding box center [800, 267] width 90 height 16
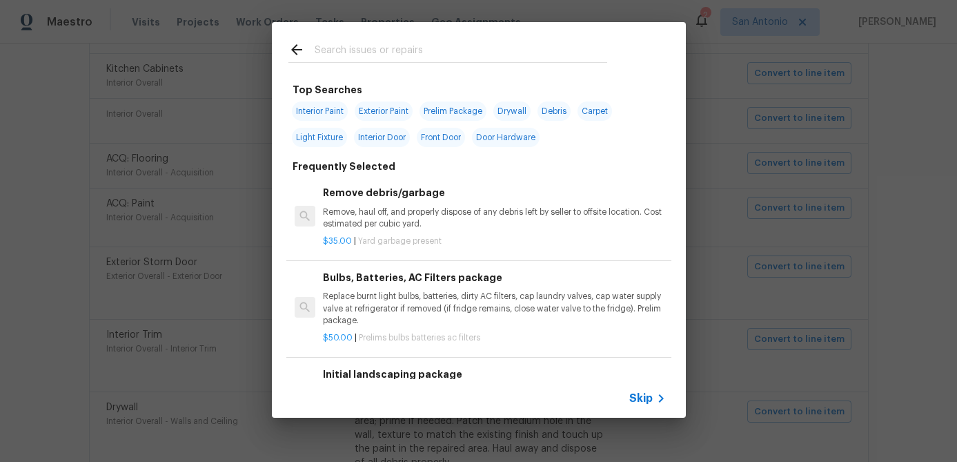
click at [643, 399] on span "Skip" at bounding box center [641, 398] width 23 height 14
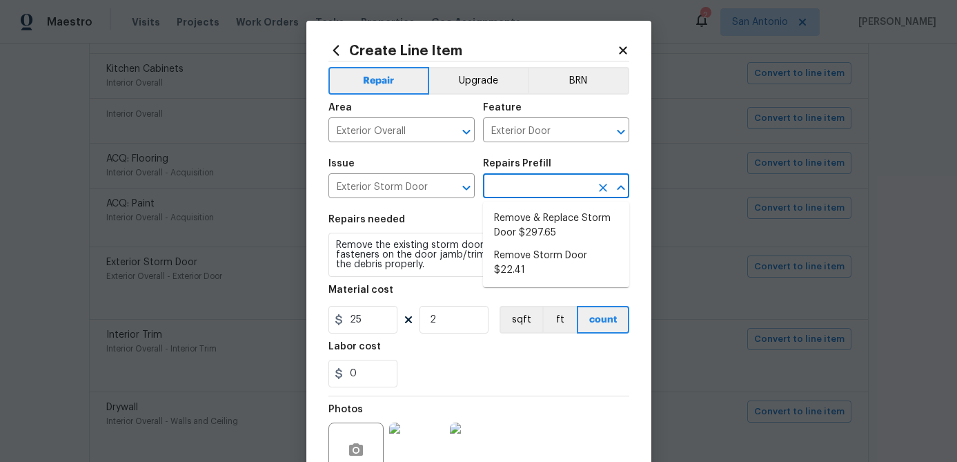
click at [528, 191] on input "text" at bounding box center [537, 187] width 108 height 21
click at [535, 253] on li "Remove Storm Door $22.41" at bounding box center [556, 262] width 146 height 37
type input "Interior Door"
type input "Remove Storm Door $22.41"
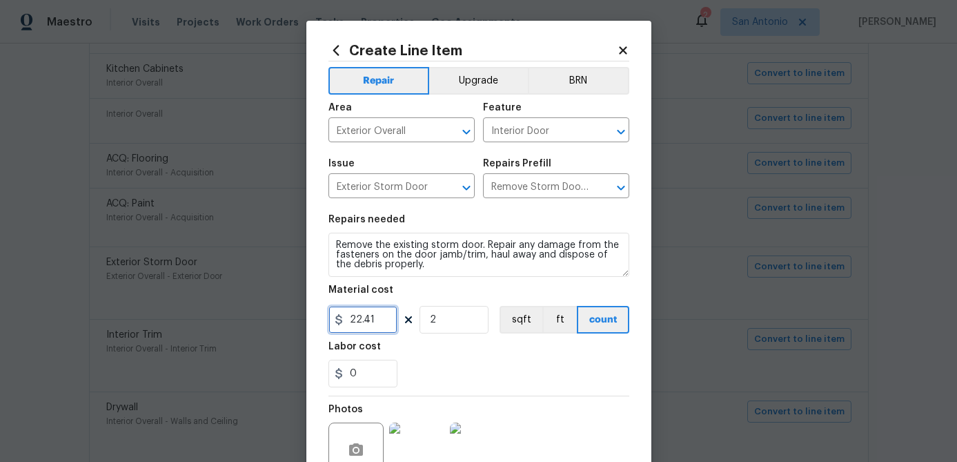
drag, startPoint x: 378, startPoint y: 320, endPoint x: 260, endPoint y: 330, distance: 119.2
click at [260, 330] on div "Create Line Item Repair Upgrade BRN Area Exterior Overall ​ Feature Interior Do…" at bounding box center [478, 231] width 957 height 462
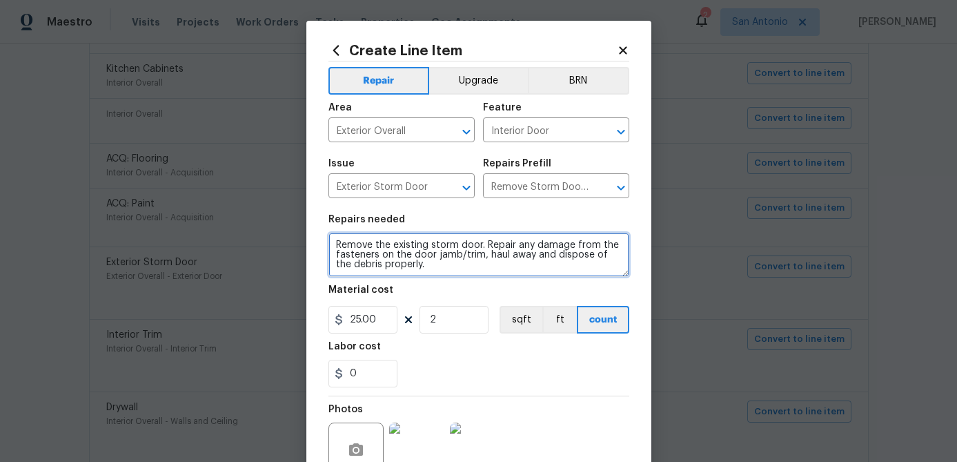
type input "25"
click at [332, 244] on textarea "Remove the existing storm door. Repair any damage from the fasteners on the doo…" at bounding box center [479, 255] width 301 height 44
click at [338, 244] on textarea "Remove the existing storm door. Repair any damage from the fasteners on the doo…" at bounding box center [479, 255] width 301 height 44
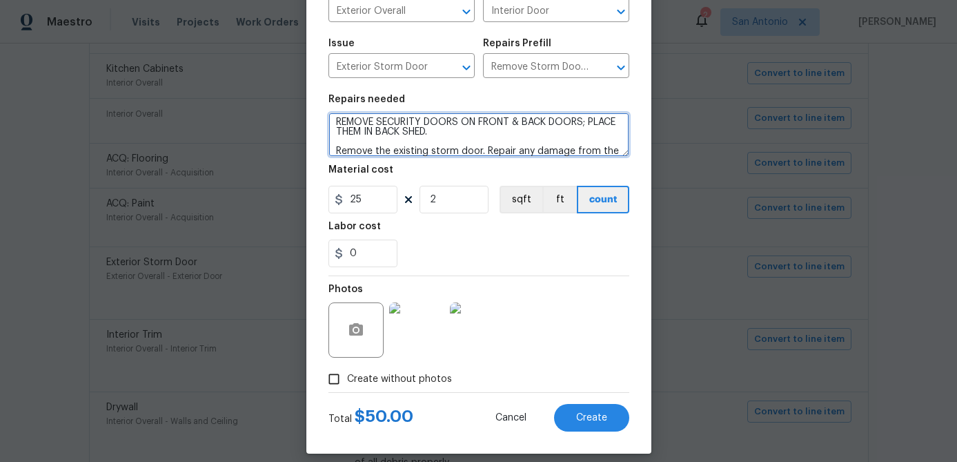
scroll to position [133, 0]
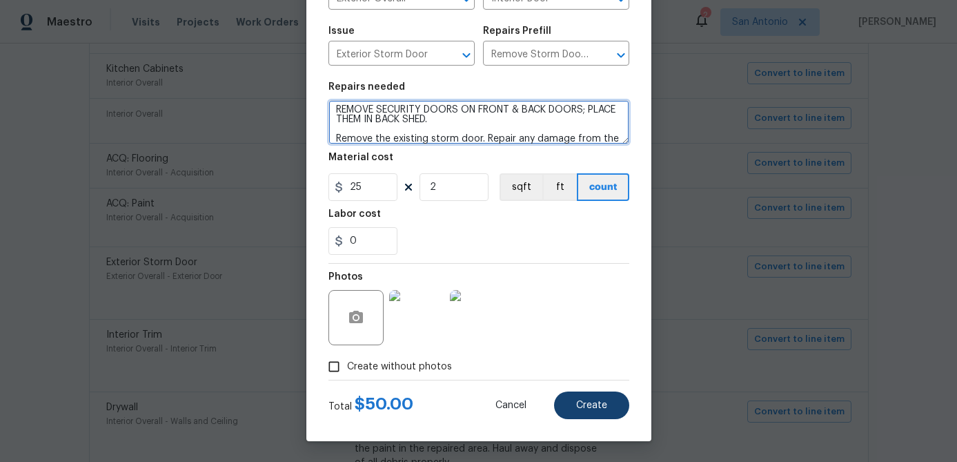
type textarea "REMOVE SECURITY DOORS ON FRONT & BACK DOORS; PLACE THEM IN BACK SHED. Remove th…"
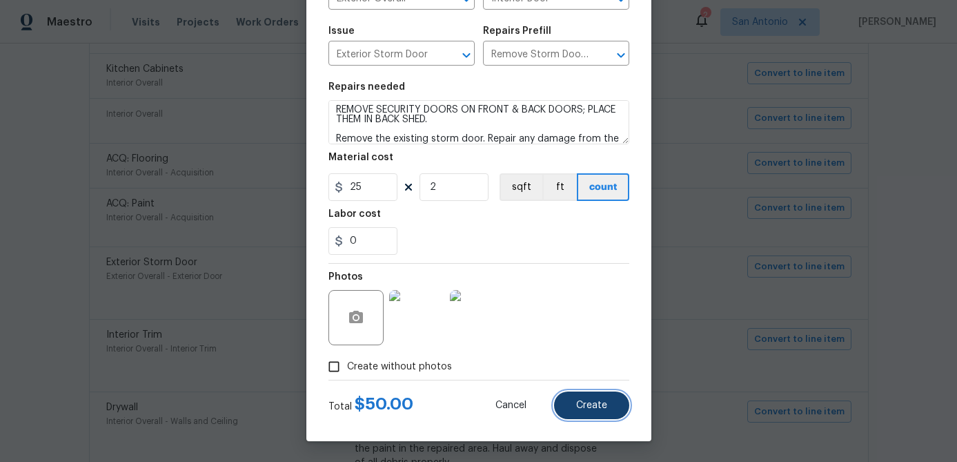
click at [590, 412] on button "Create" at bounding box center [591, 405] width 75 height 28
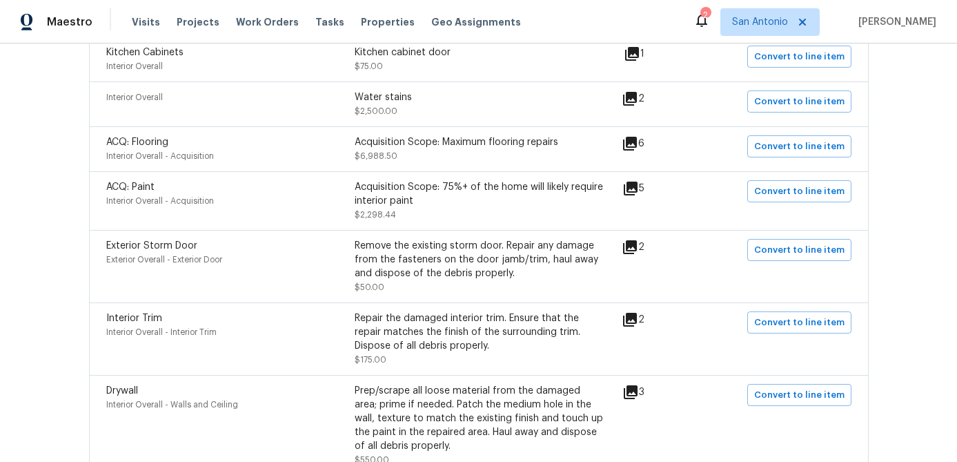
scroll to position [364, 0]
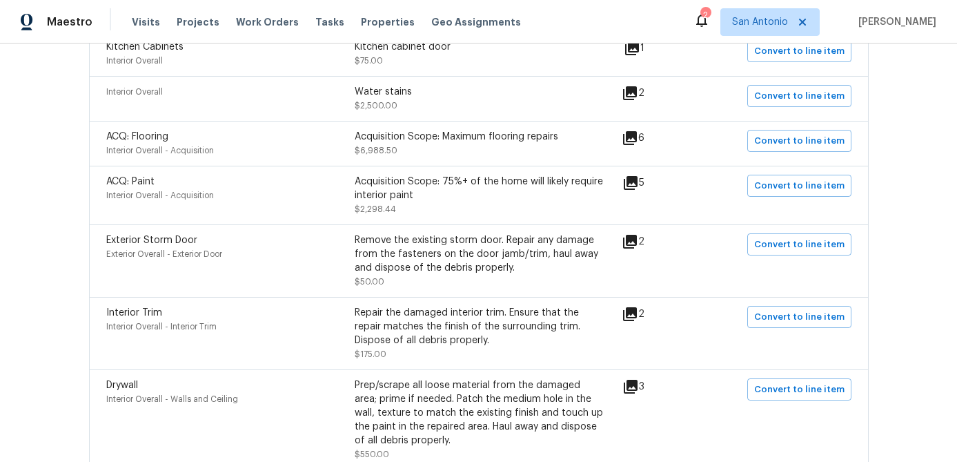
click at [636, 316] on icon at bounding box center [630, 314] width 17 height 17
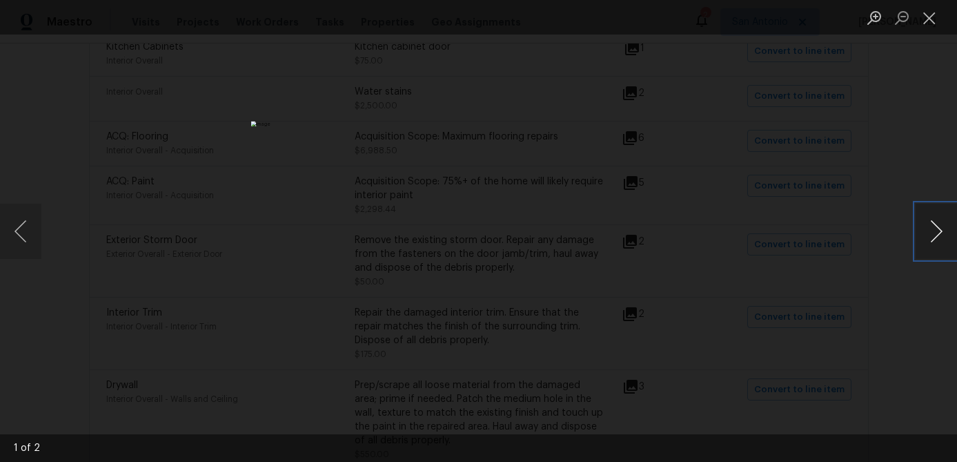
click at [933, 232] on button "Next image" at bounding box center [936, 231] width 41 height 55
click at [932, 15] on button "Close lightbox" at bounding box center [930, 18] width 28 height 24
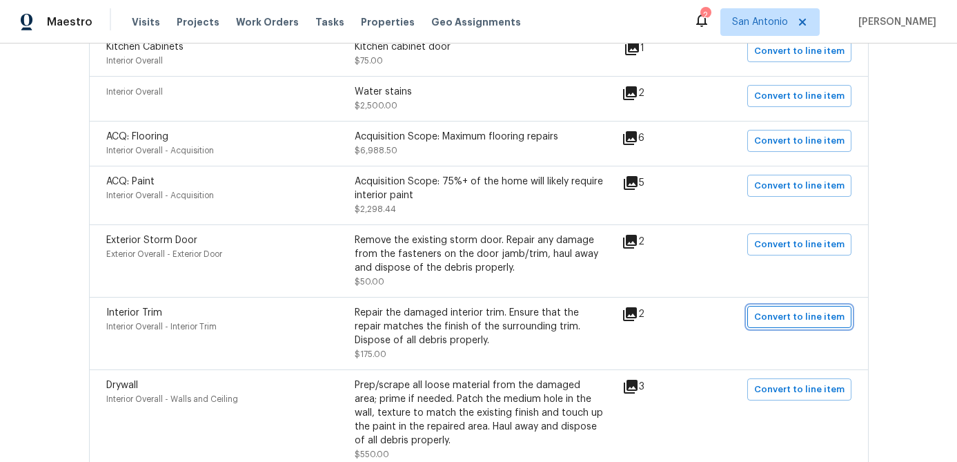
click at [790, 313] on span "Convert to line item" at bounding box center [800, 317] width 90 height 16
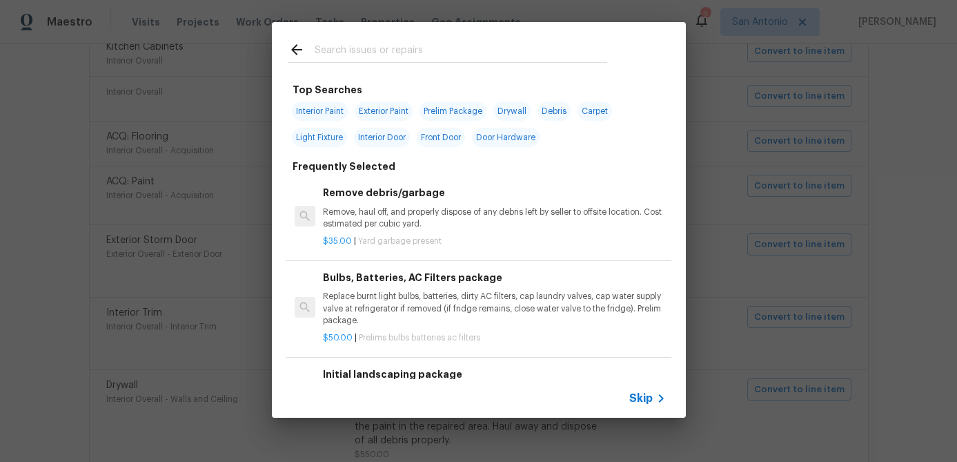
click at [643, 397] on span "Skip" at bounding box center [641, 398] width 23 height 14
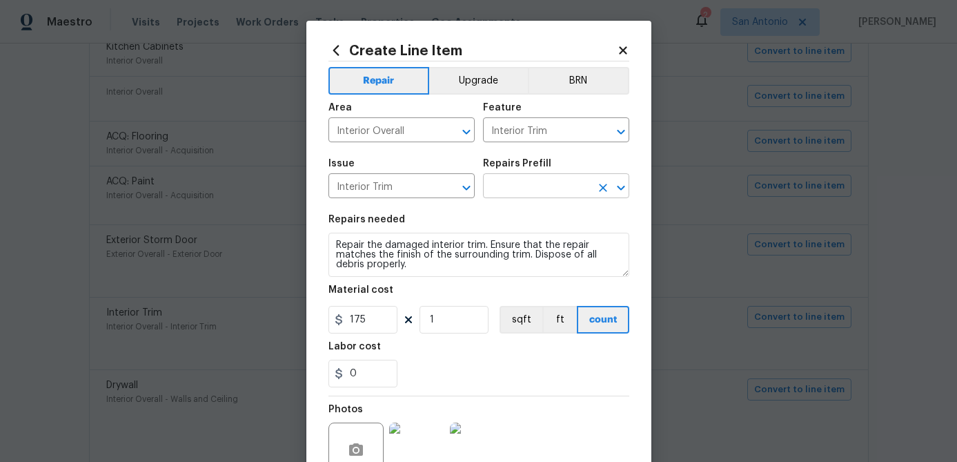
click at [538, 184] on input "text" at bounding box center [537, 187] width 108 height 21
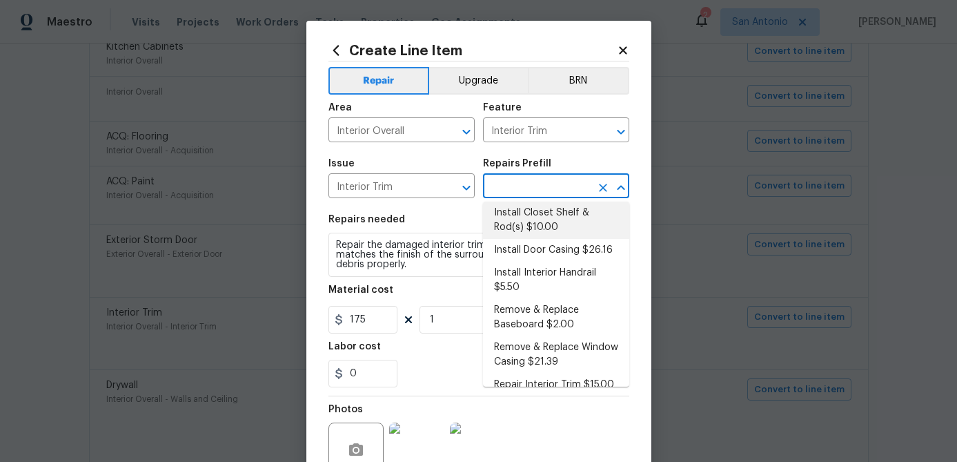
scroll to position [126, 0]
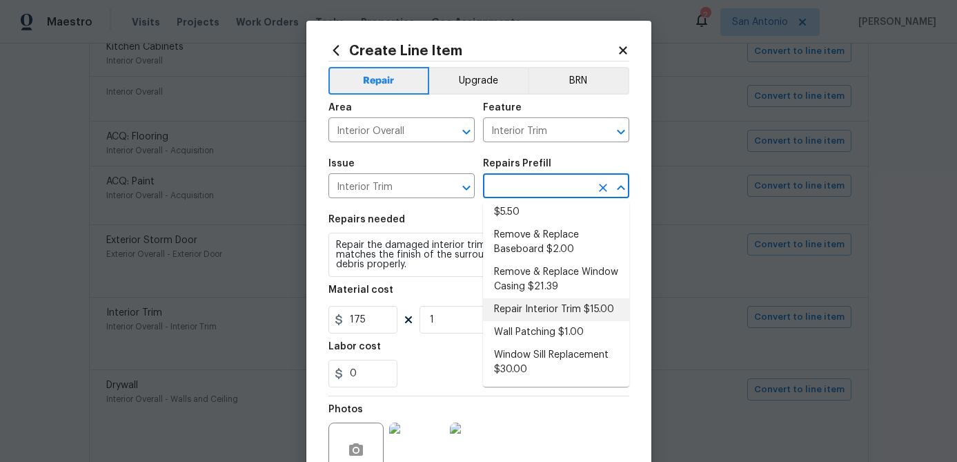
click at [543, 310] on li "Repair Interior Trim $15.00" at bounding box center [556, 309] width 146 height 23
type input "Repair Interior Trim $15.00"
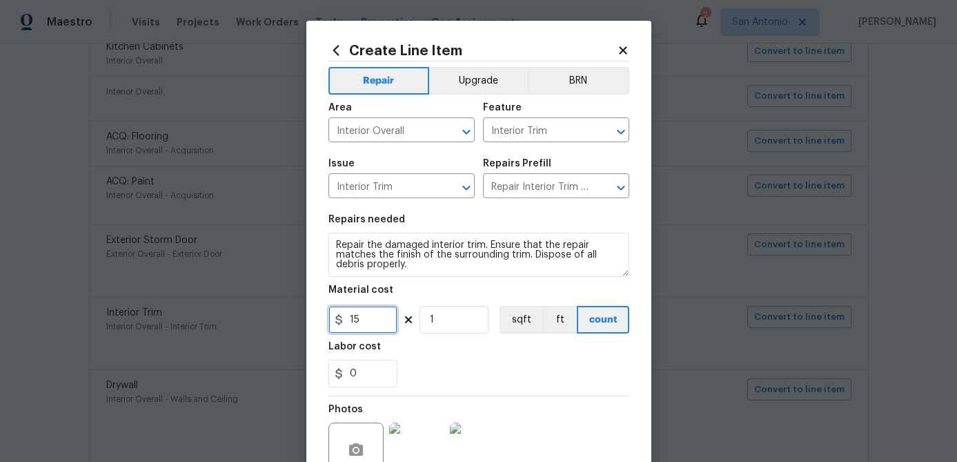
click at [383, 320] on input "15" at bounding box center [363, 320] width 69 height 28
type input "175"
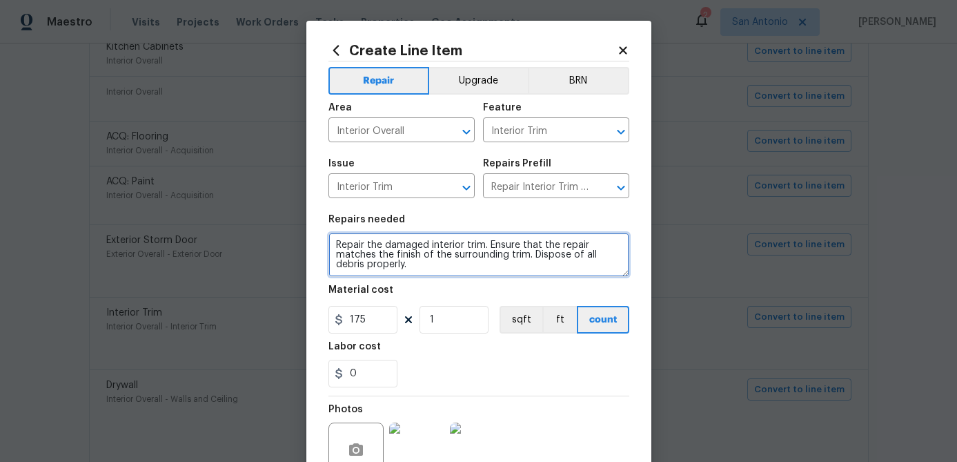
click at [332, 241] on textarea "Repair the damaged interior trim. Ensure that the repair matches the finish of …" at bounding box center [479, 255] width 301 height 44
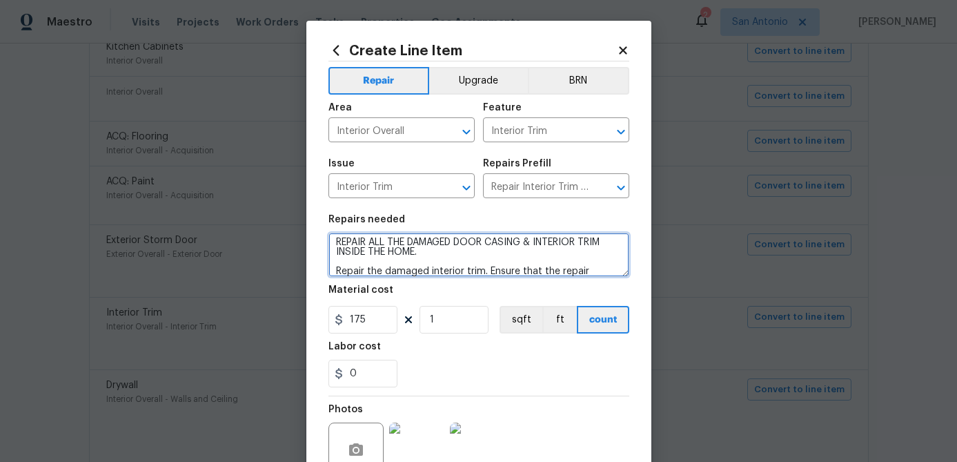
scroll to position [133, 0]
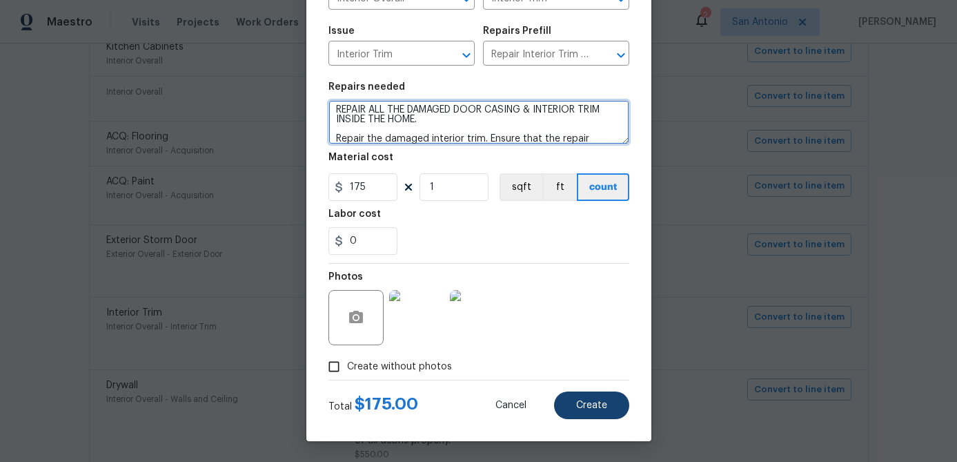
type textarea "REPAIR ALL THE DAMAGED DOOR CASING & INTERIOR TRIM INSIDE THE HOME. Repair the …"
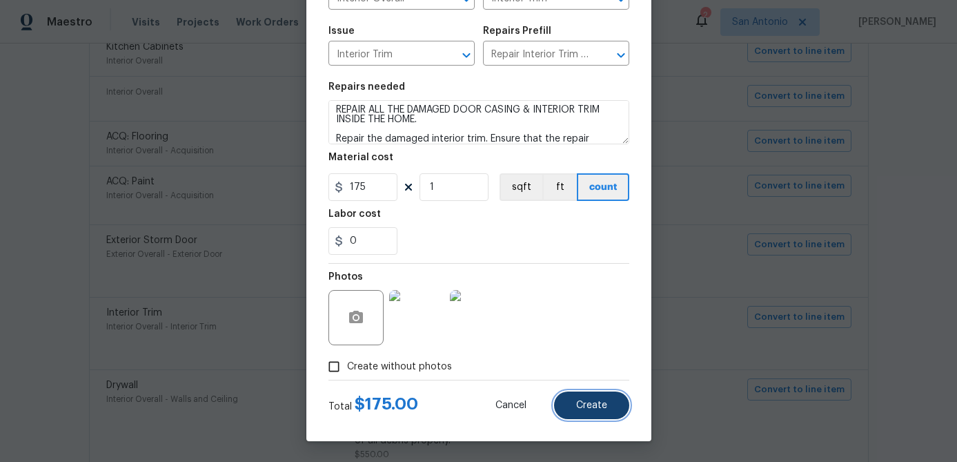
click at [596, 402] on span "Create" at bounding box center [591, 405] width 31 height 10
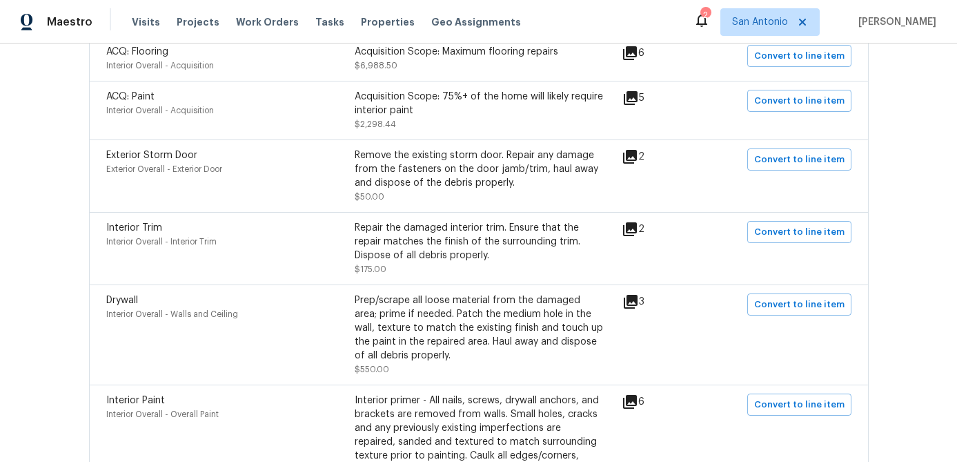
scroll to position [458, 0]
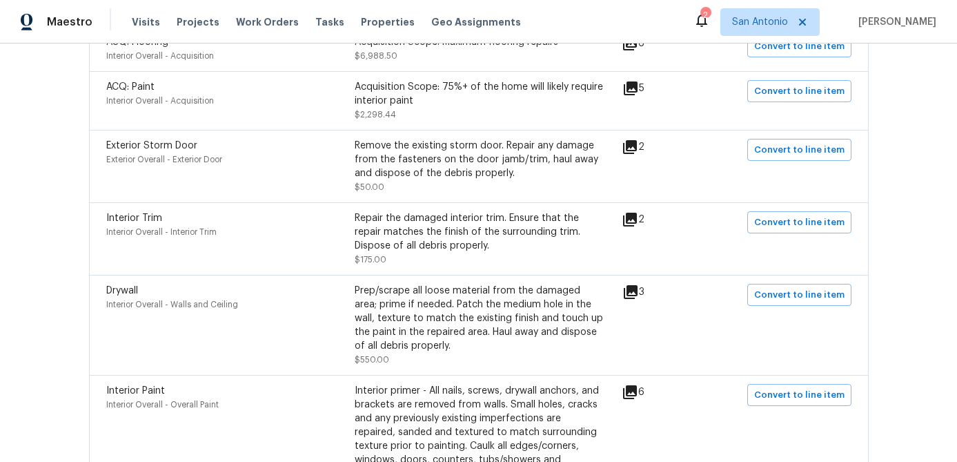
click at [638, 292] on icon at bounding box center [631, 292] width 14 height 14
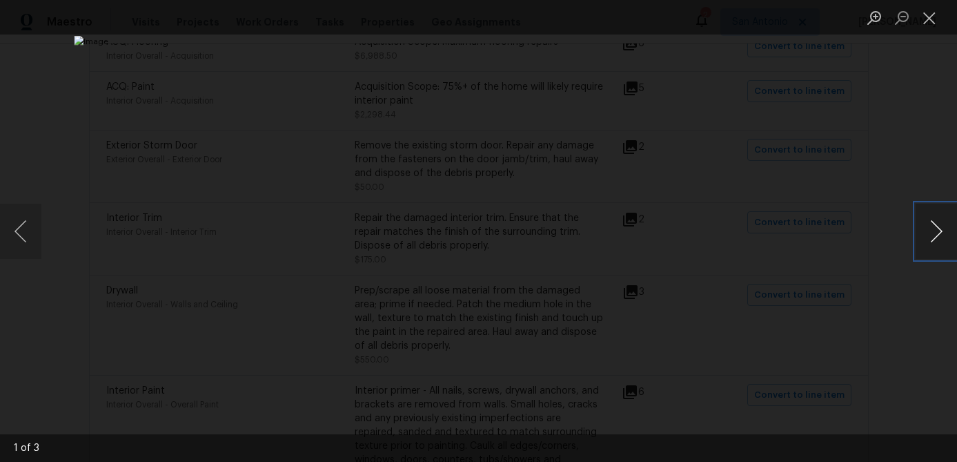
click at [933, 237] on button "Next image" at bounding box center [936, 231] width 41 height 55
click at [928, 26] on button "Close lightbox" at bounding box center [930, 18] width 28 height 24
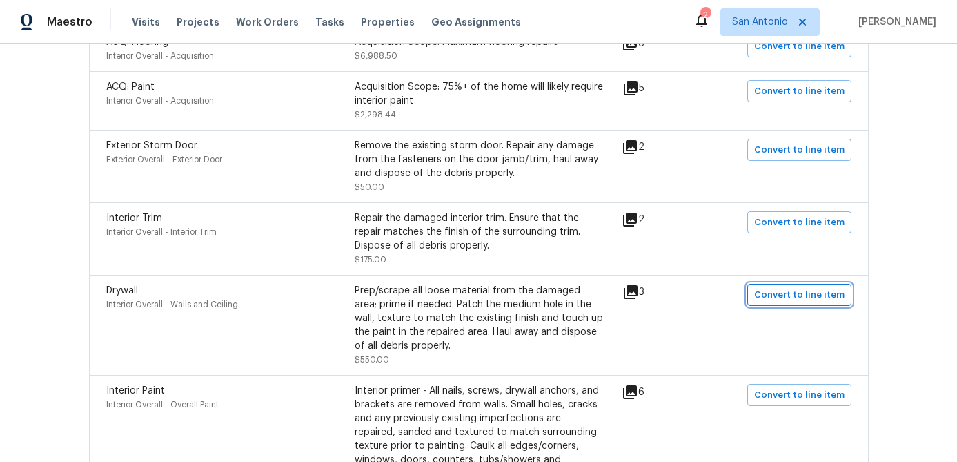
click at [789, 306] on button "Convert to line item" at bounding box center [800, 295] width 104 height 22
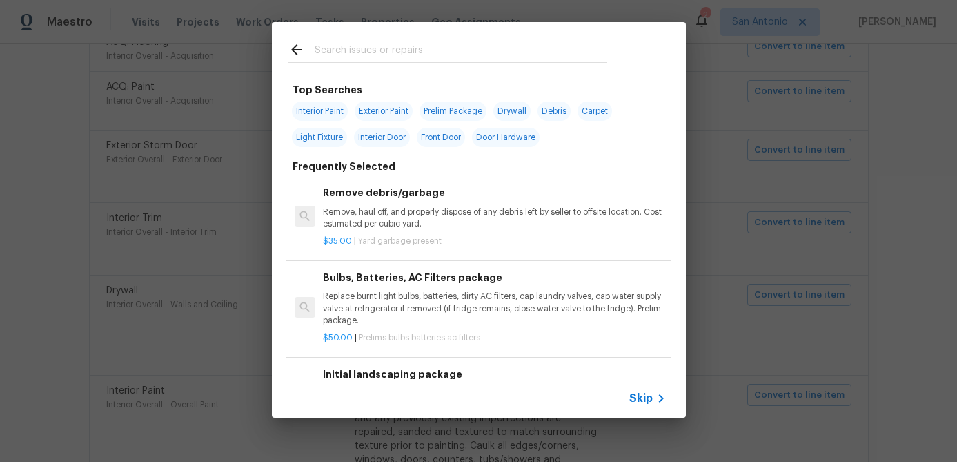
click at [639, 394] on span "Skip" at bounding box center [641, 398] width 23 height 14
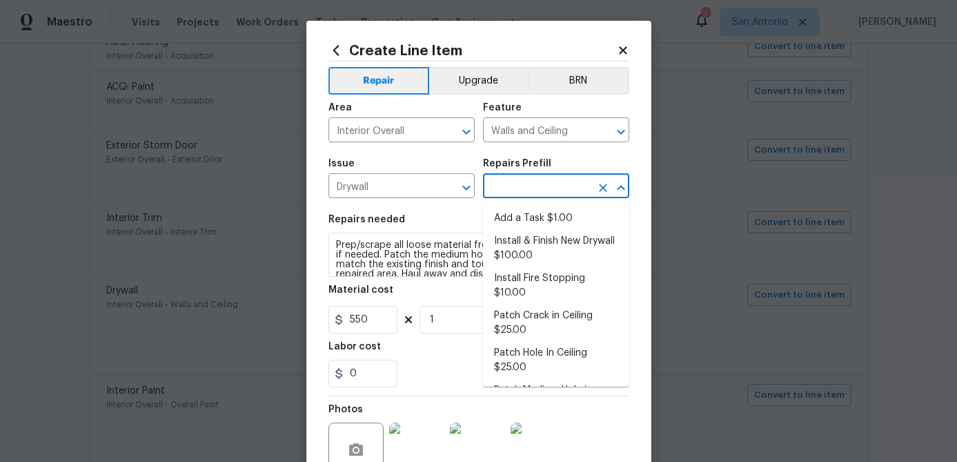
click at [524, 182] on input "text" at bounding box center [537, 187] width 108 height 21
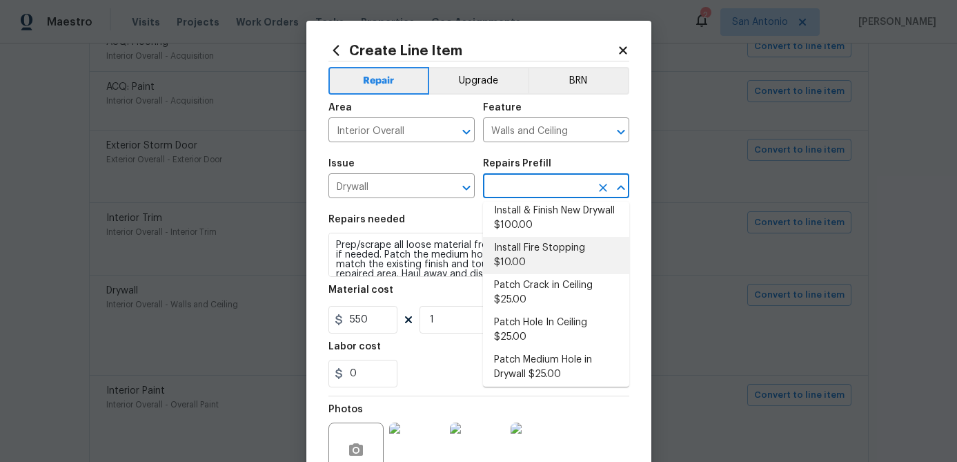
scroll to position [39, 0]
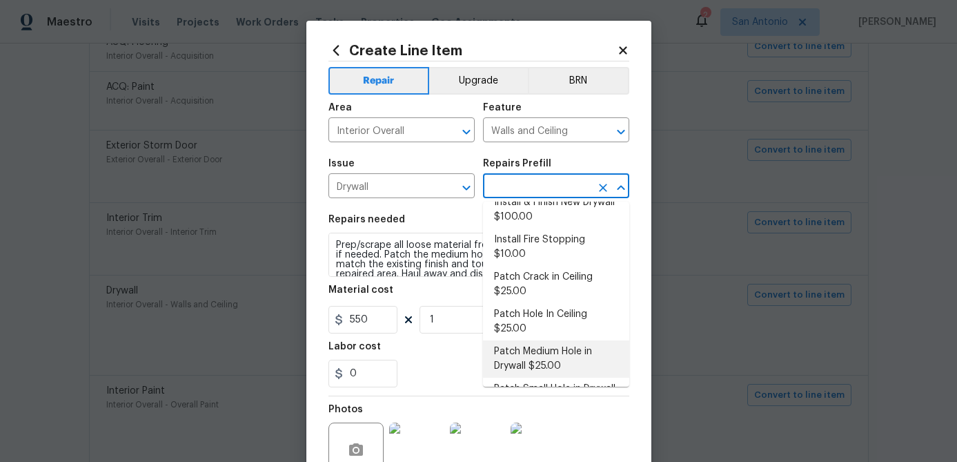
click at [540, 344] on li "Patch Medium Hole in Drywall $25.00" at bounding box center [556, 358] width 146 height 37
type input "Patch Medium Hole in Drywall $25.00"
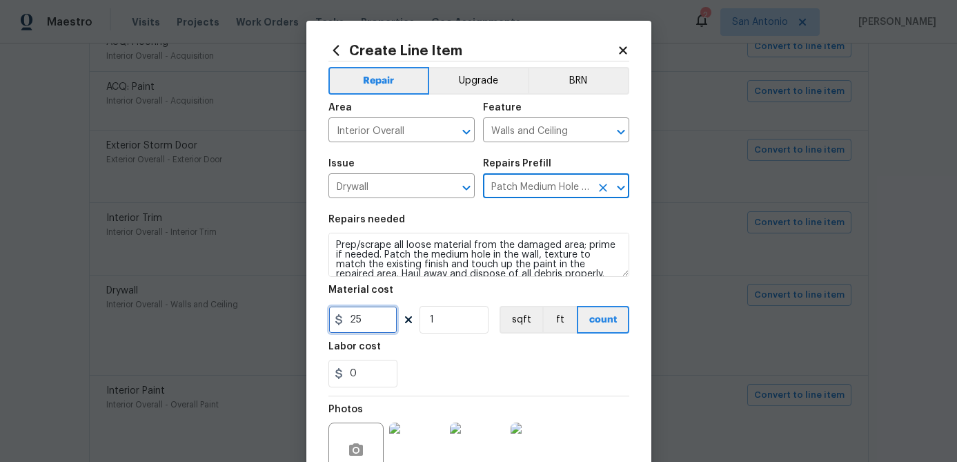
click at [371, 315] on input "25" at bounding box center [363, 320] width 69 height 28
type input "550"
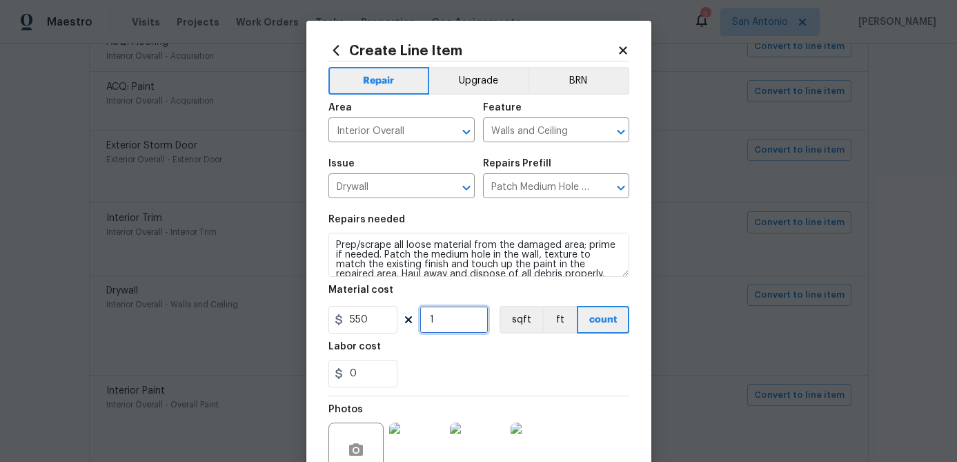
click at [451, 319] on input "1" at bounding box center [454, 320] width 69 height 28
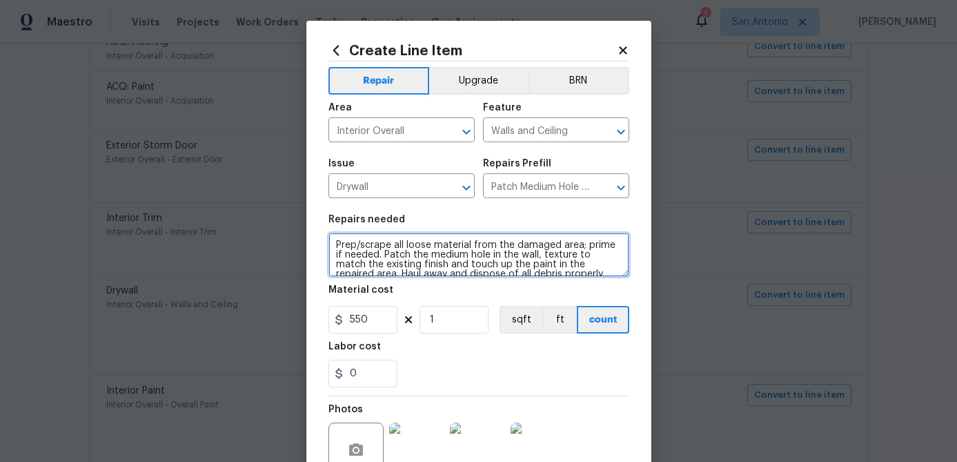
click at [331, 246] on textarea "Prep/scrape all loose material from the damaged area; prime if needed. Patch th…" at bounding box center [479, 255] width 301 height 44
click at [335, 237] on textarea "Prep/scrape all loose material from the damaged area; prime if needed. Patch th…" at bounding box center [479, 255] width 301 height 44
click at [335, 239] on textarea "Prep/scrape all loose material from the damaged area; prime if needed. Patch th…" at bounding box center [479, 255] width 301 height 44
paste textarea "1. REPAIR ALL DAMAGED DRYWALL ON WALLS & CEILING PRIOR TO NEW PAINT. 2. MATCH E…"
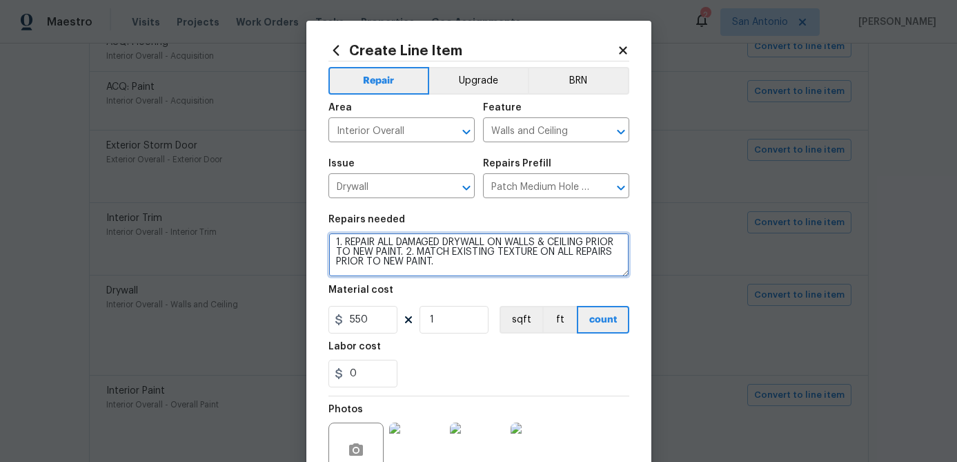
scroll to position [0, 0]
click at [331, 241] on textarea "1. REPAIR ALL DAMAGED DRYWALL ON WALLS & CEILING PRIOR TO NEW PAINT. 2. MATCH E…" at bounding box center [479, 255] width 301 height 44
click at [484, 269] on textarea "1. REPAIR ALL DAMAGED DRYWALL ON WALLS & CEILING PRIOR TO NEW PAINT. 2. MATCH E…" at bounding box center [479, 255] width 301 height 44
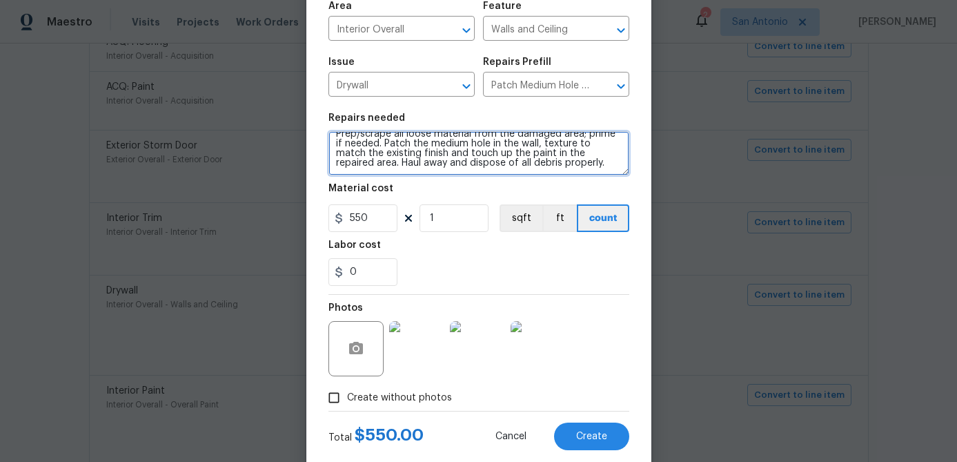
scroll to position [133, 0]
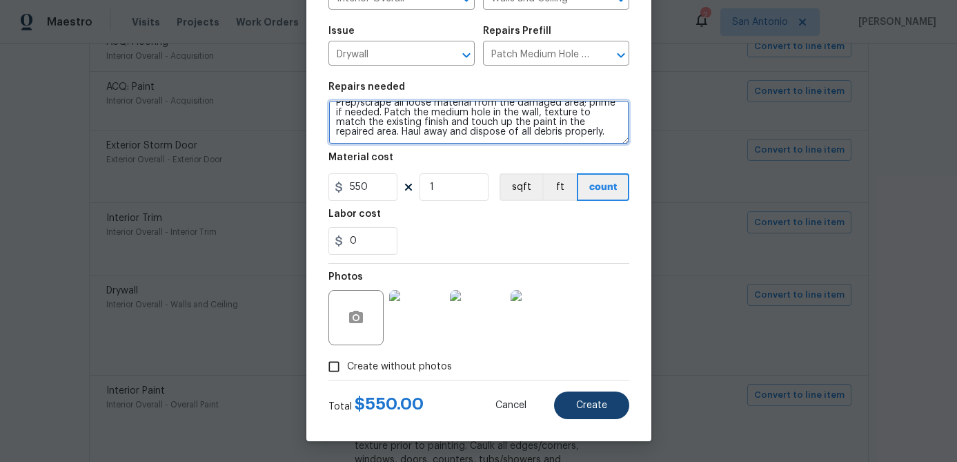
type textarea "1. REPAIR ALL DAMAGED DRYWALL ON WALLS & CEILING PRIOR TO NEW PAINT. 2. MATCH E…"
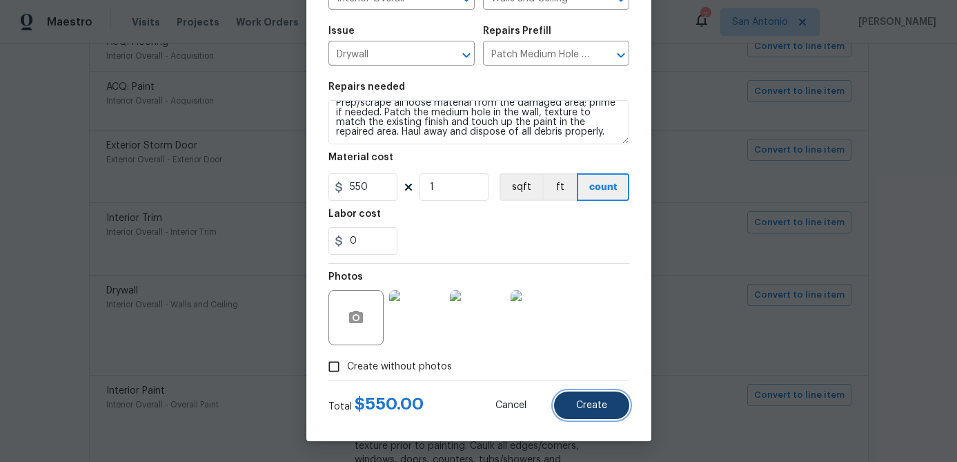
click at [596, 407] on span "Create" at bounding box center [591, 405] width 31 height 10
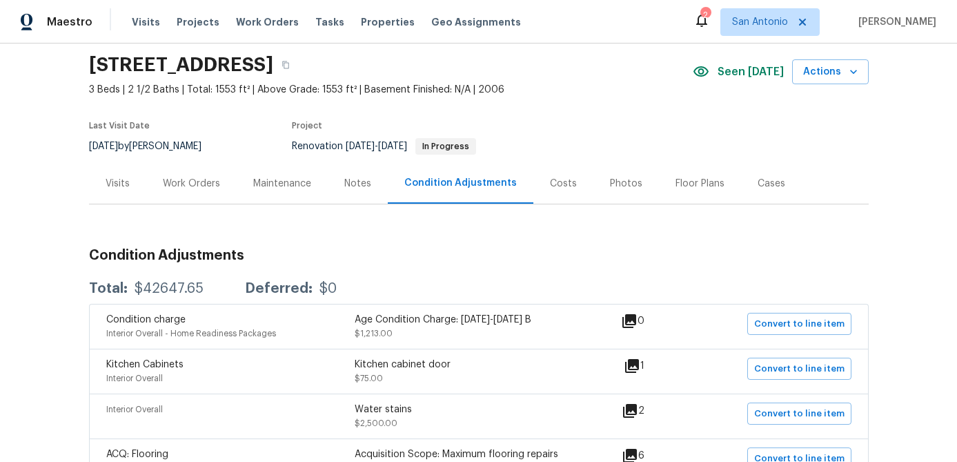
scroll to position [0, 0]
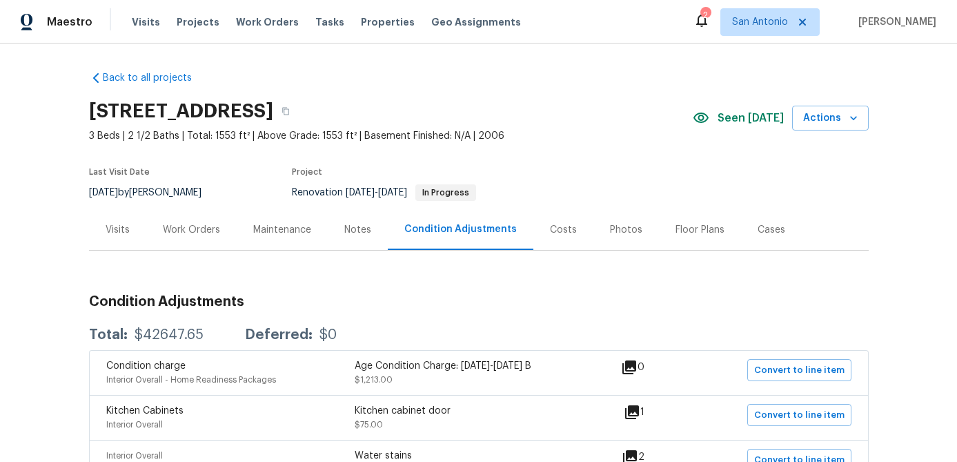
click at [193, 227] on div "Work Orders" at bounding box center [191, 230] width 57 height 14
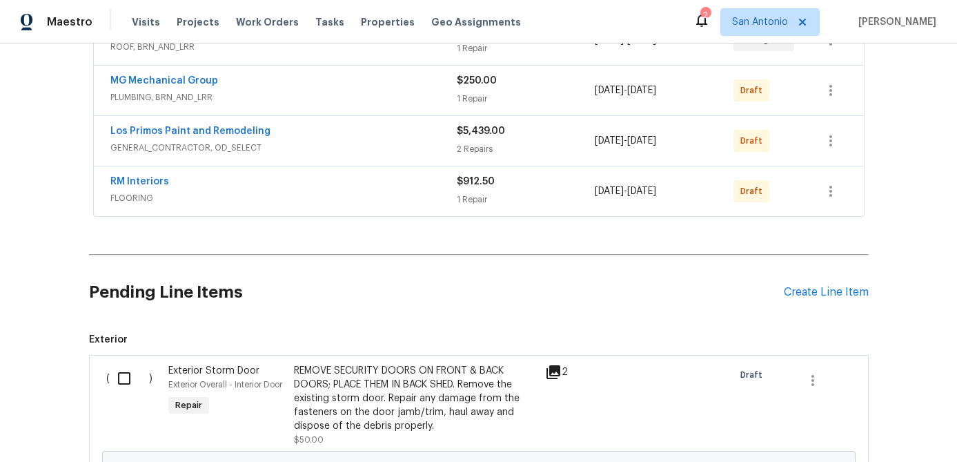
scroll to position [465, 0]
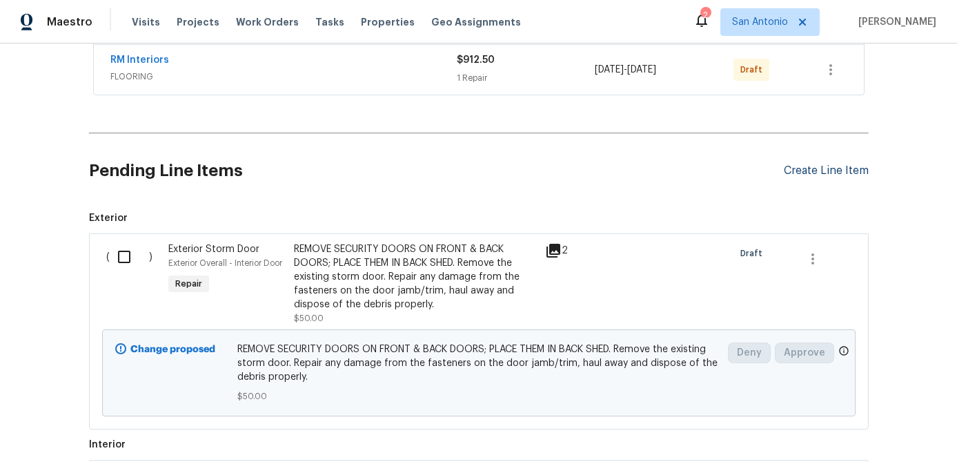
click at [816, 172] on div "Create Line Item" at bounding box center [826, 170] width 85 height 13
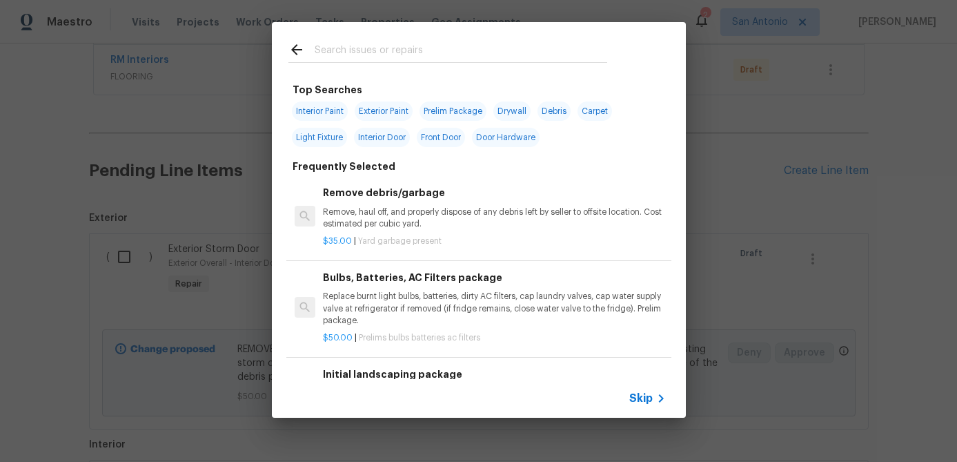
click at [636, 392] on span "Skip" at bounding box center [641, 398] width 23 height 14
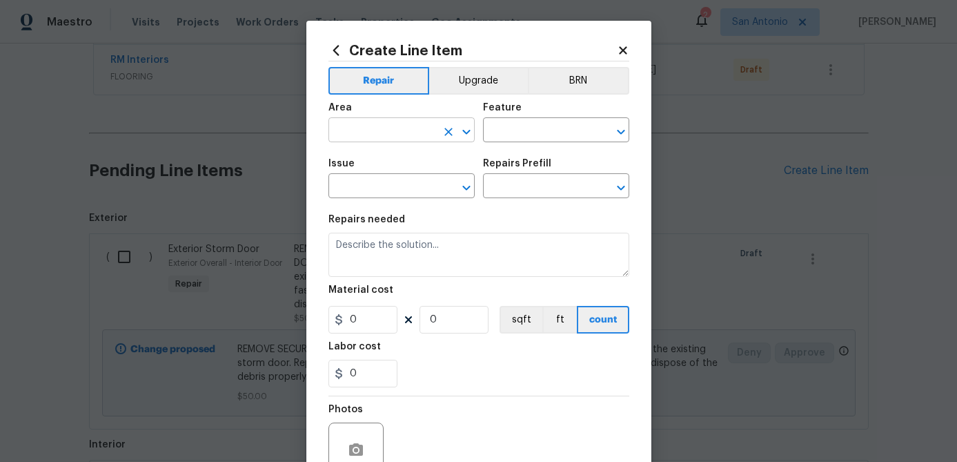
click at [399, 133] on input "text" at bounding box center [383, 131] width 108 height 21
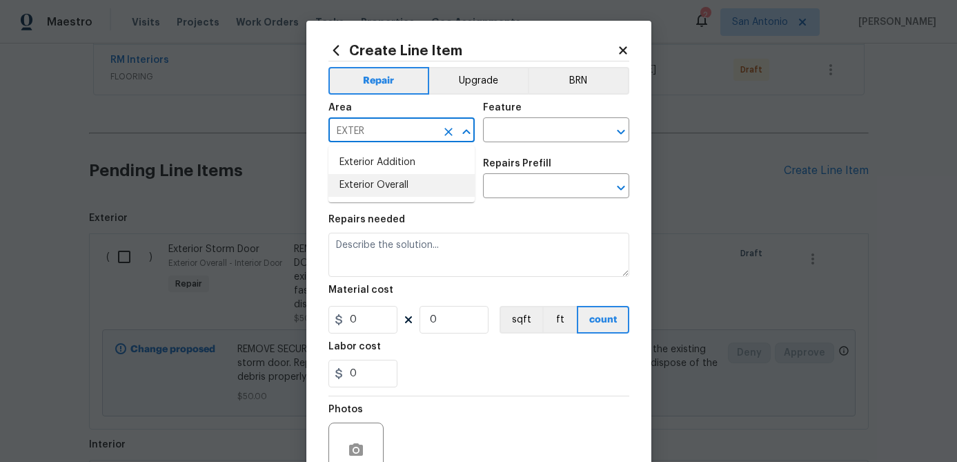
click at [389, 187] on li "Exterior Overall" at bounding box center [402, 185] width 146 height 23
type input "Exterior Overall"
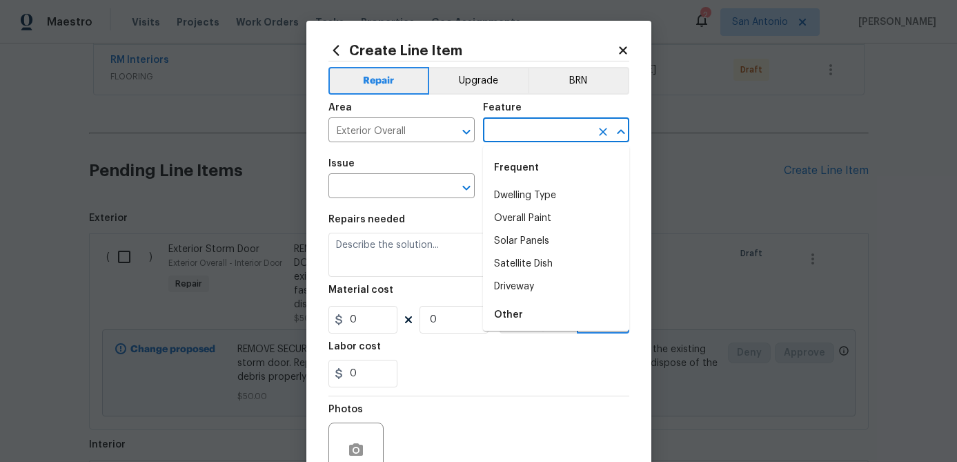
click at [533, 135] on input "text" at bounding box center [537, 131] width 108 height 21
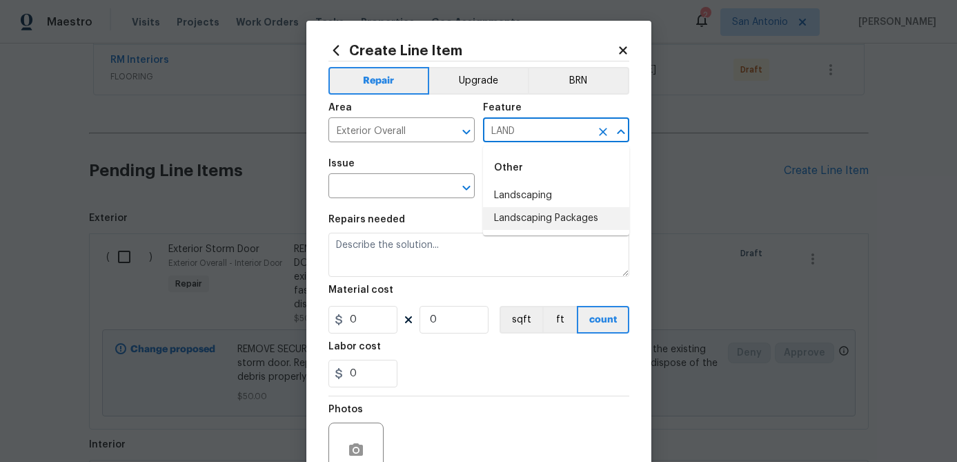
click at [550, 222] on li "Landscaping Packages" at bounding box center [556, 218] width 146 height 23
type input "Landscaping Packages"
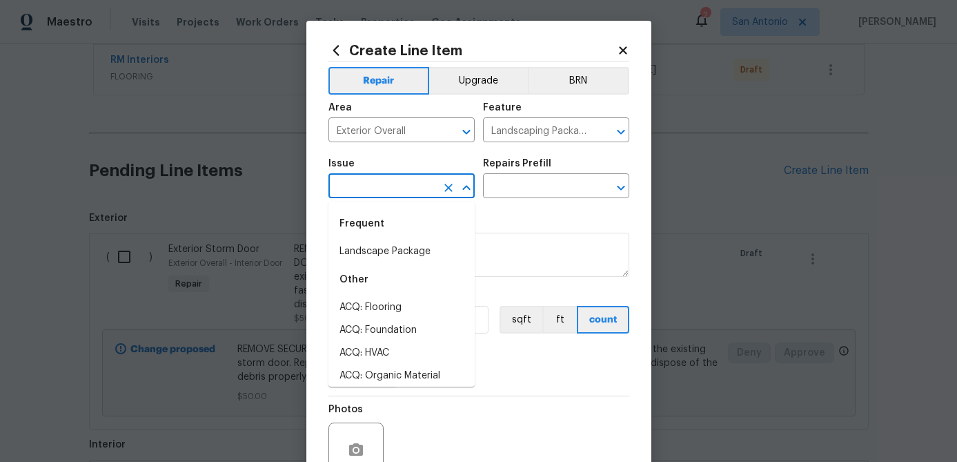
click at [397, 195] on input "text" at bounding box center [383, 187] width 108 height 21
click at [386, 247] on li "Landscape Package" at bounding box center [402, 251] width 146 height 23
type input "Landscape Package"
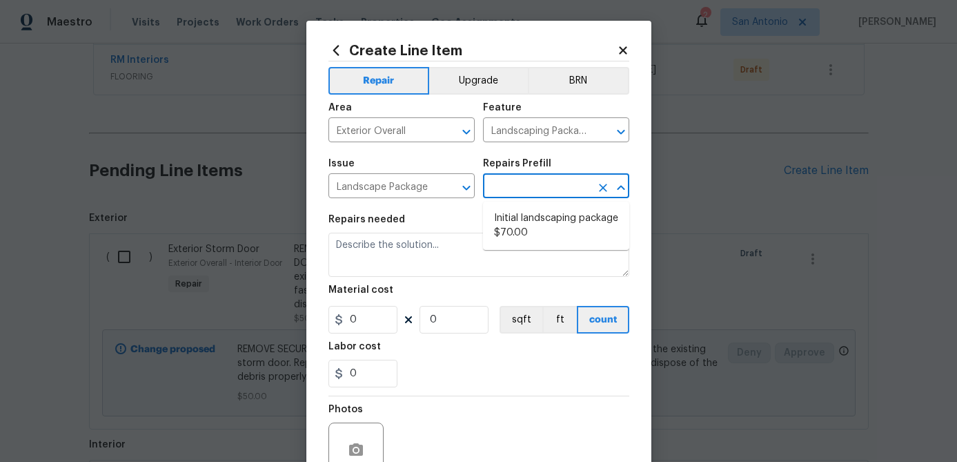
click at [519, 188] on input "text" at bounding box center [537, 187] width 108 height 21
click at [520, 235] on li "Initial landscaping package $70.00" at bounding box center [556, 225] width 146 height 37
type input "Home Readiness Packages"
type textarea "Mowing of grass up to 6" in height. Mow, edge along driveways & sidewalks, trim…"
type input "1"
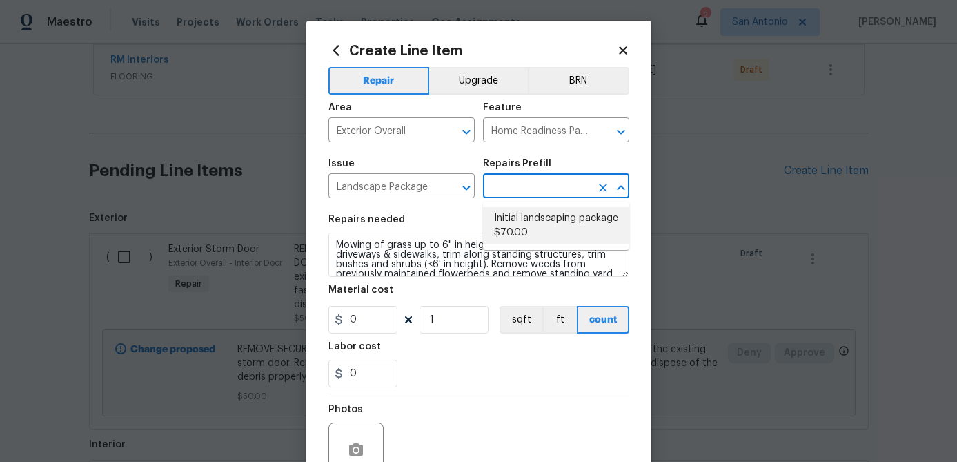
type input "Initial landscaping package $70.00"
type input "70"
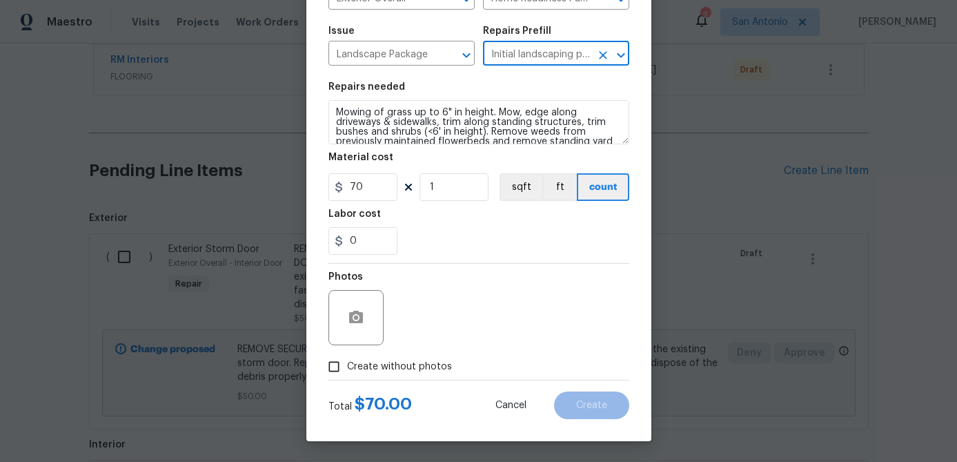
click at [335, 354] on input "Create without photos" at bounding box center [334, 366] width 26 height 26
checkbox input "true"
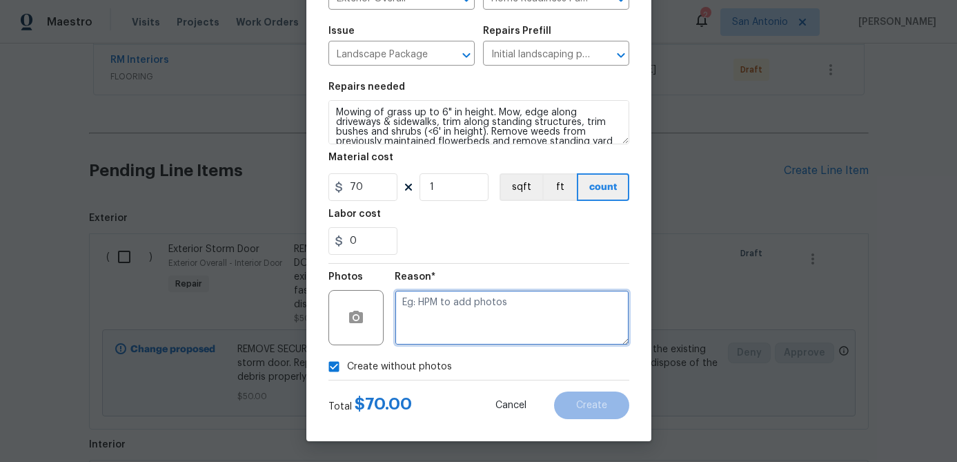
click at [431, 313] on textarea at bounding box center [512, 317] width 235 height 55
type textarea "."
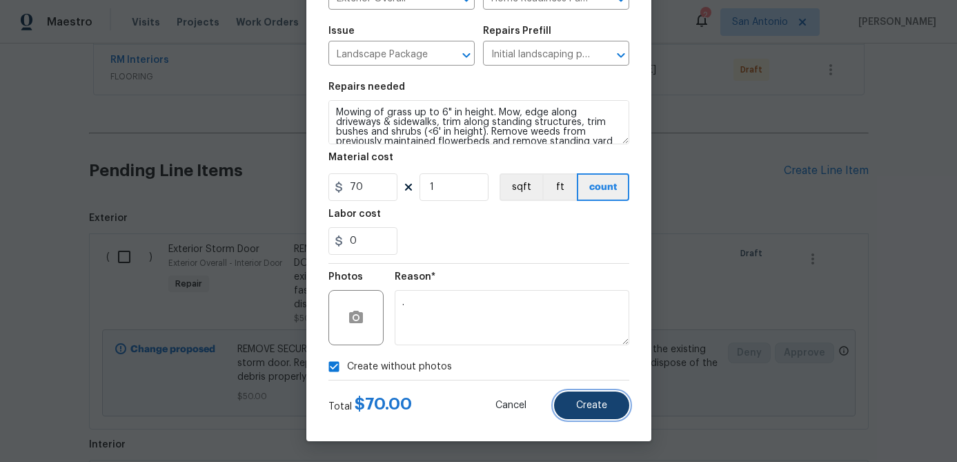
click at [585, 402] on span "Create" at bounding box center [591, 405] width 31 height 10
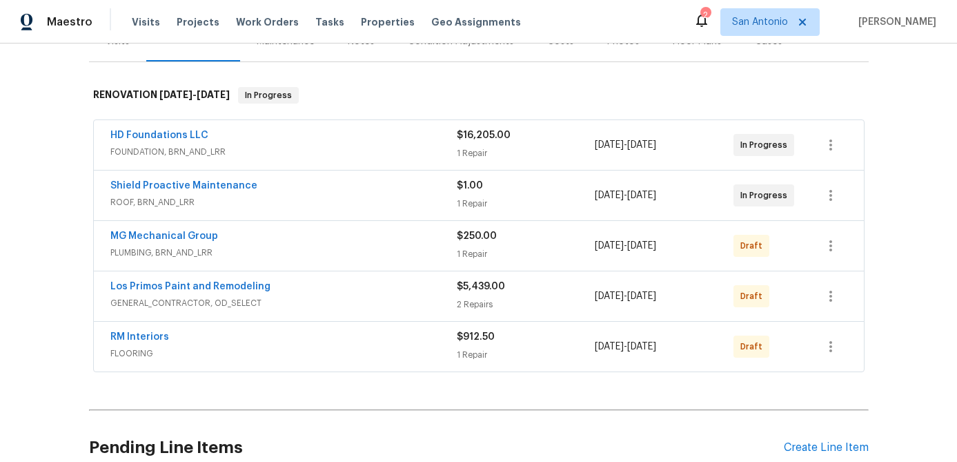
scroll to position [0, 0]
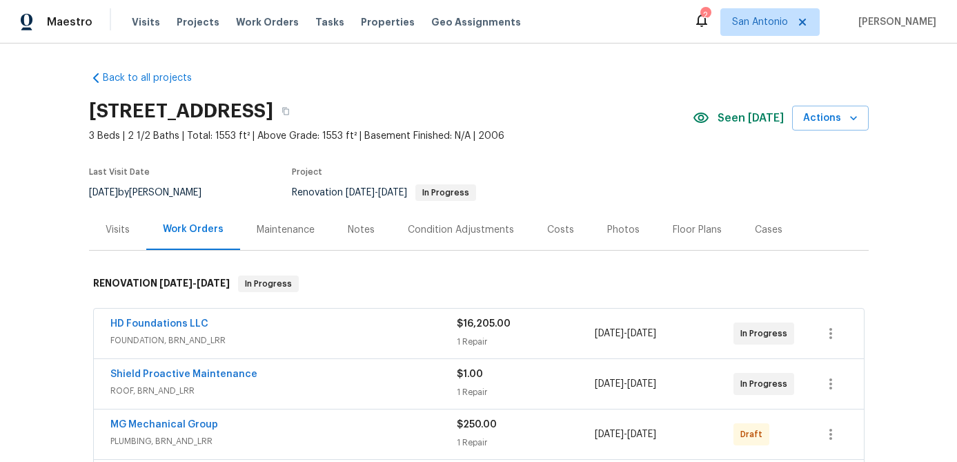
click at [471, 226] on div "Condition Adjustments" at bounding box center [461, 230] width 106 height 14
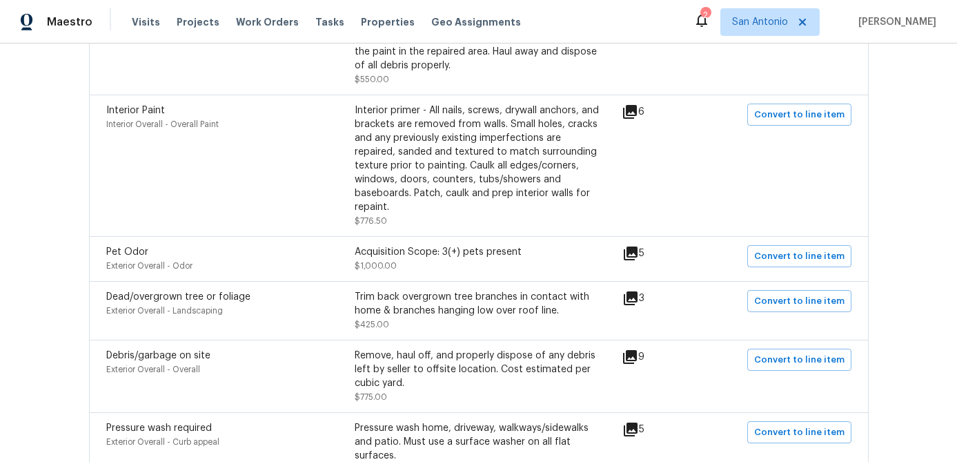
scroll to position [744, 0]
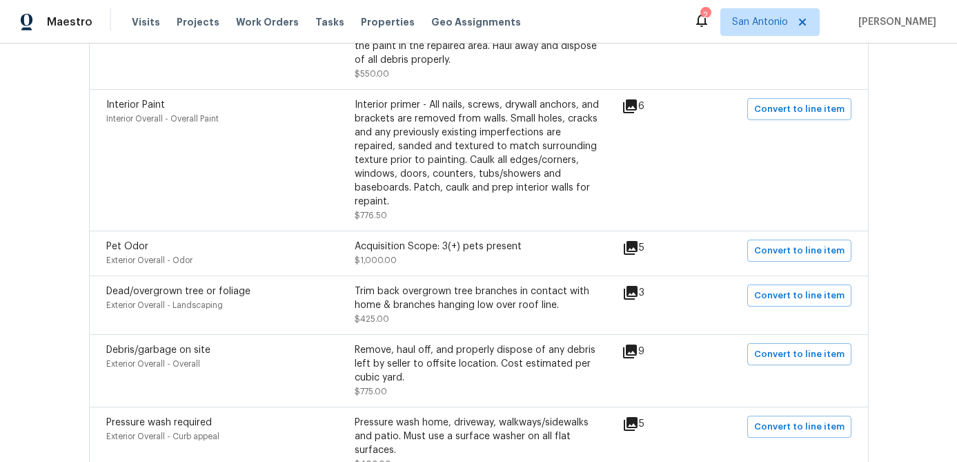
click at [635, 284] on icon at bounding box center [631, 292] width 17 height 17
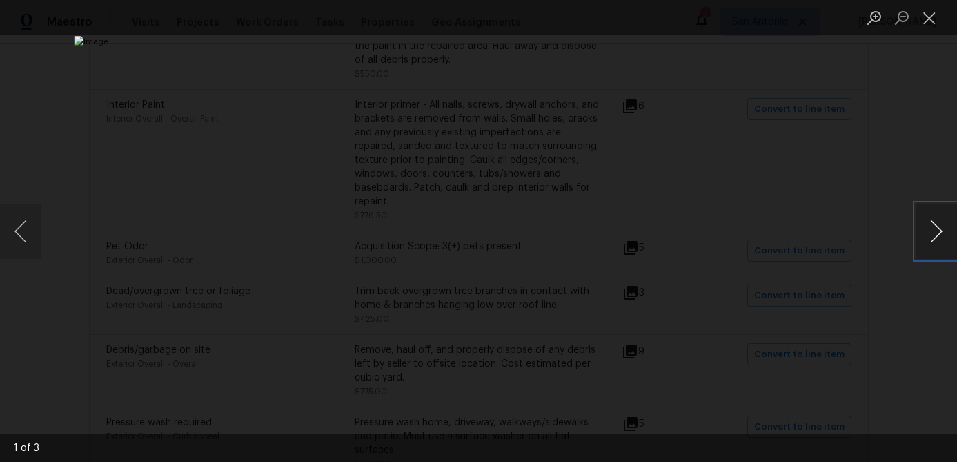
click at [940, 232] on button "Next image" at bounding box center [936, 231] width 41 height 55
click at [931, 21] on button "Close lightbox" at bounding box center [930, 18] width 28 height 24
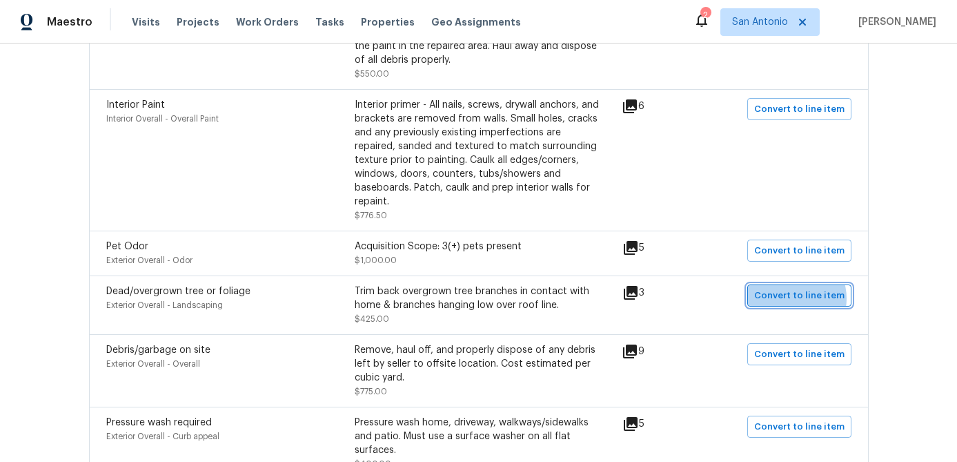
click at [799, 288] on span "Convert to line item" at bounding box center [800, 296] width 90 height 16
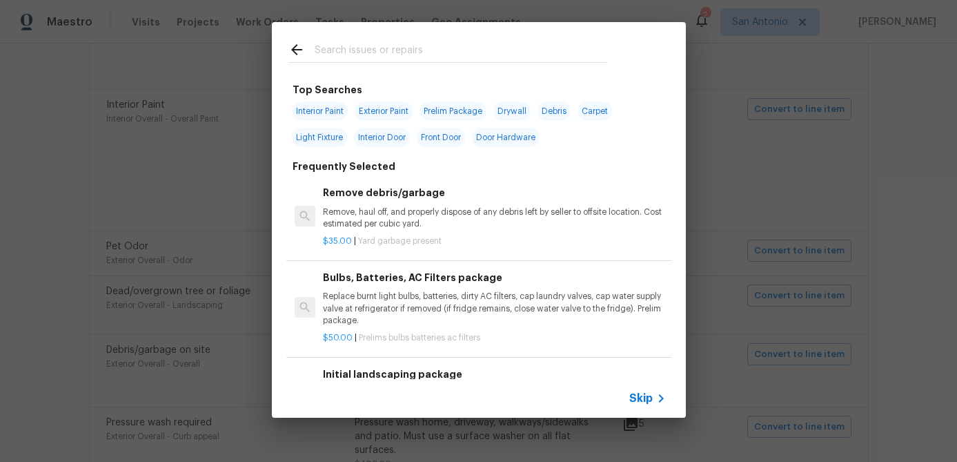
click at [633, 393] on span "Skip" at bounding box center [641, 398] width 23 height 14
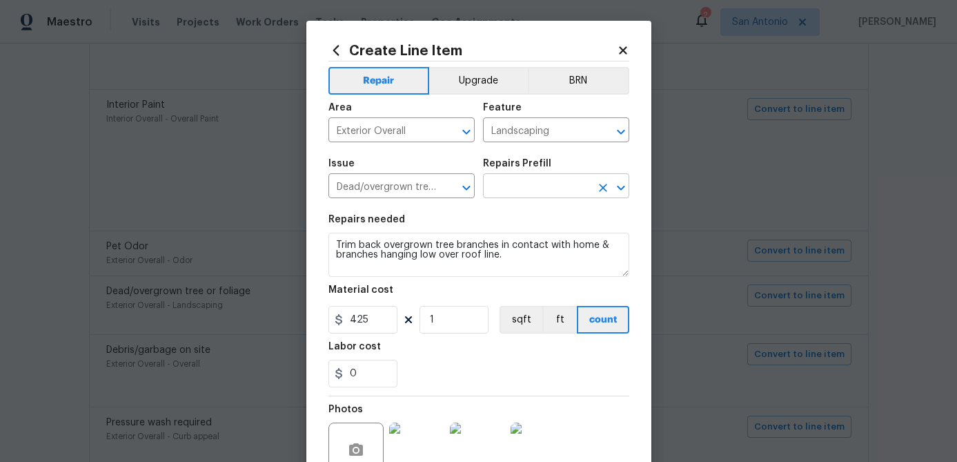
click at [547, 191] on input "text" at bounding box center [537, 187] width 108 height 21
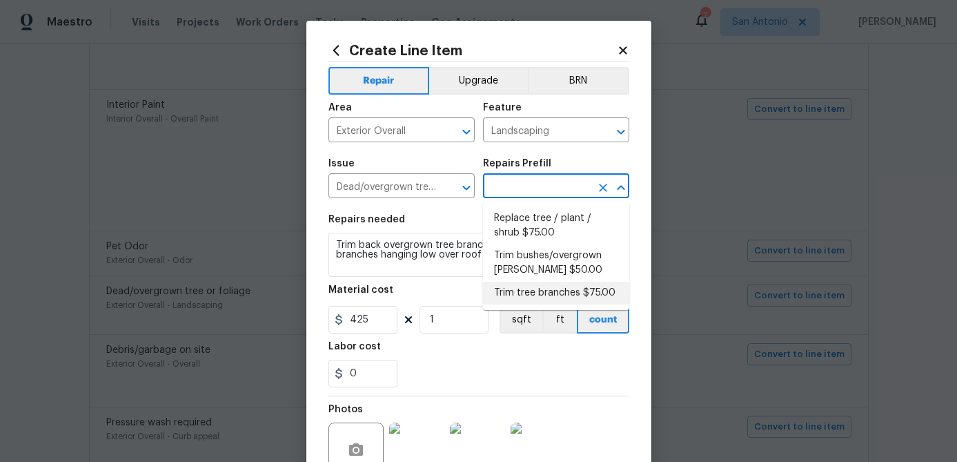
click at [533, 298] on li "Trim tree branches $75.00" at bounding box center [556, 293] width 146 height 23
type input "Trim tree branches $75.00"
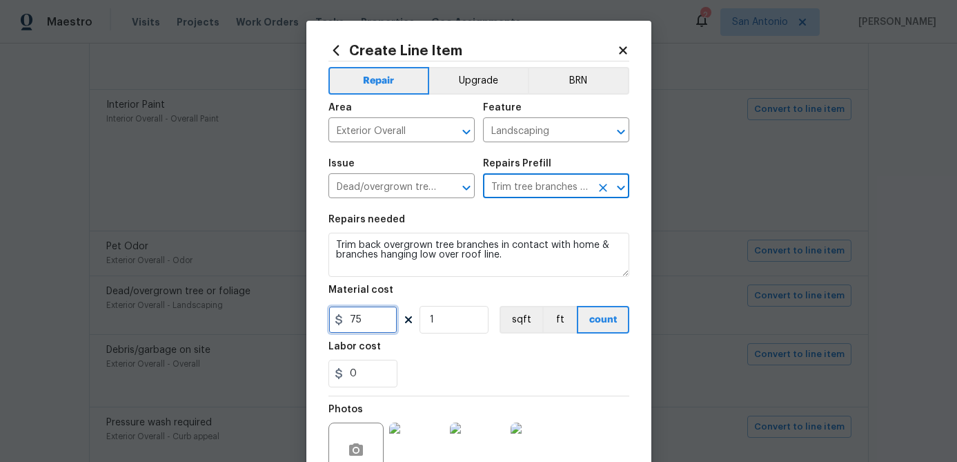
click at [387, 322] on input "75" at bounding box center [363, 320] width 69 height 28
type input "225"
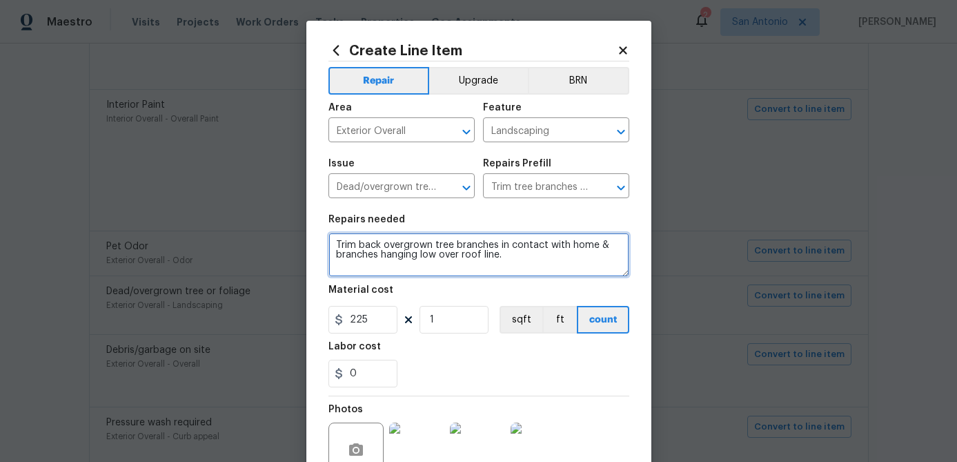
click at [331, 241] on textarea "Trim back overgrown tree branches in contact with home & branches hanging low o…" at bounding box center [479, 255] width 301 height 44
click at [335, 239] on textarea "Trim back overgrown tree branches in contact with home & branches hanging low o…" at bounding box center [479, 255] width 301 height 44
click at [338, 244] on textarea "Trim back overgrown tree branches in contact with home & branches hanging low o…" at bounding box center [479, 255] width 301 height 44
paste textarea "1. TRIM TREES THAT ARE OVERHANGING THE ROOF OF THE HOME; ENSURE THERE IS A 3FT …"
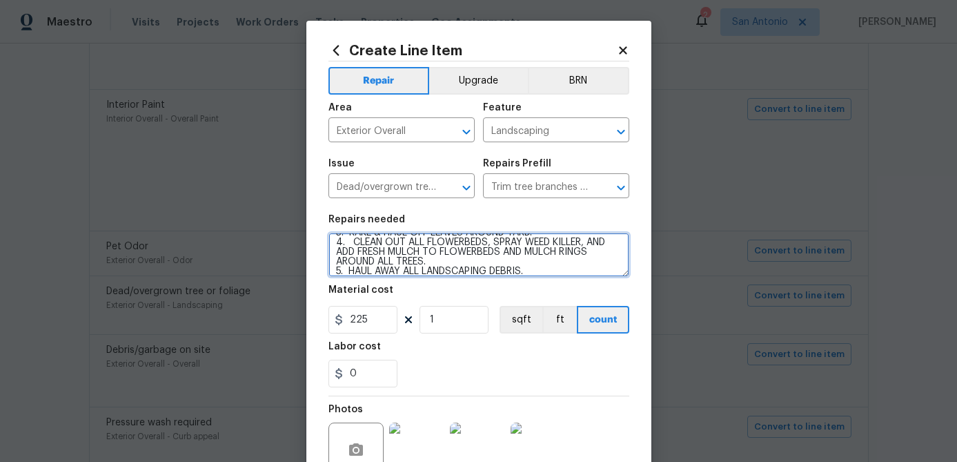
scroll to position [0, 0]
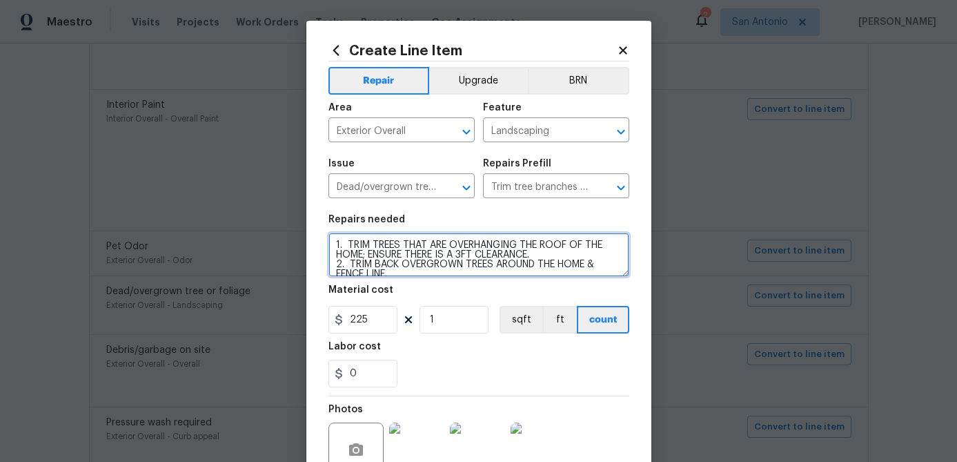
click at [332, 237] on textarea "1. TRIM TREES THAT ARE OVERHANGING THE ROOF OF THE HOME; ENSURE THERE IS A 3FT …" at bounding box center [479, 255] width 301 height 44
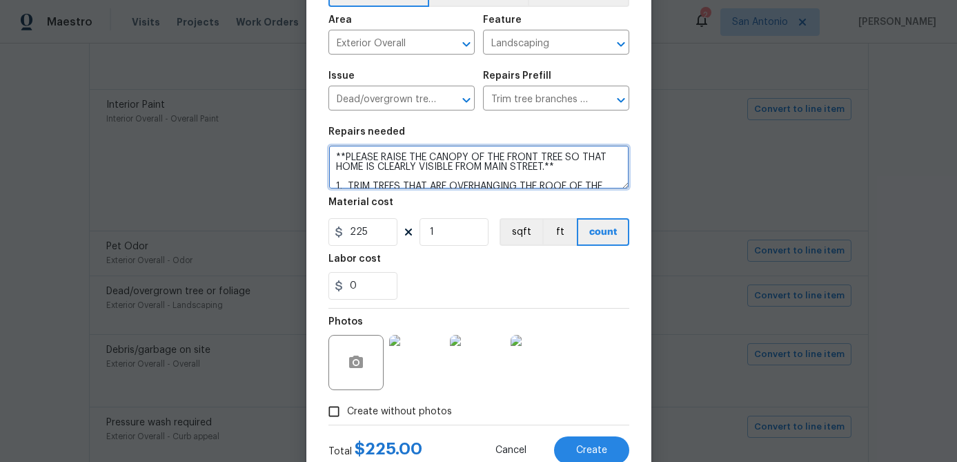
scroll to position [133, 0]
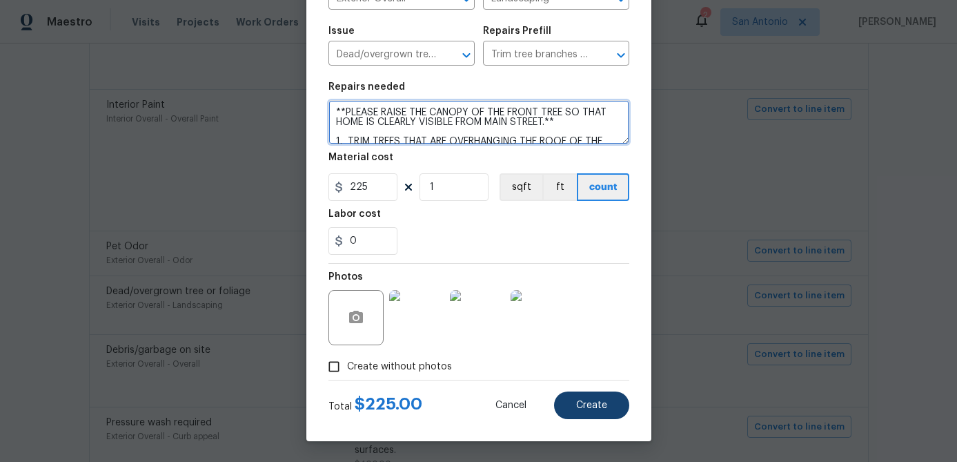
type textarea "**PLEASE RAISE THE CANOPY OF THE FRONT TREE SO THAT HOME IS CLEARLY VISIBLE FRO…"
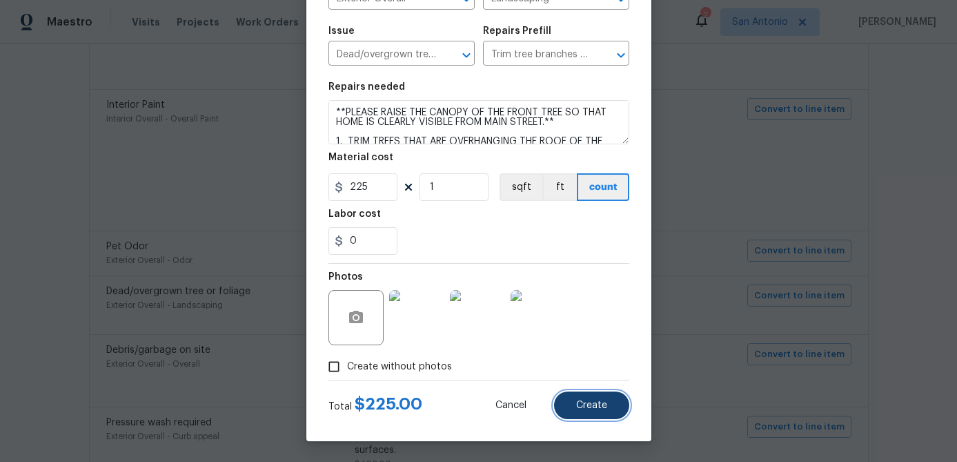
click at [605, 405] on span "Create" at bounding box center [591, 405] width 31 height 10
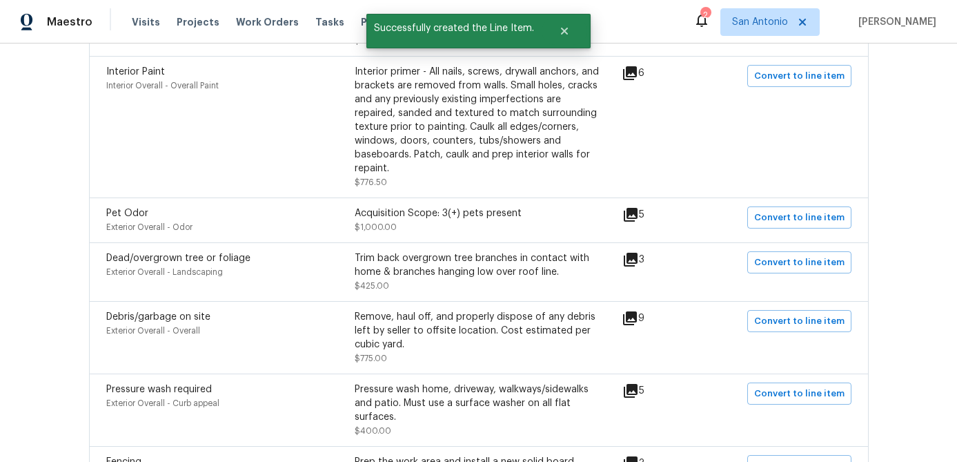
scroll to position [781, 0]
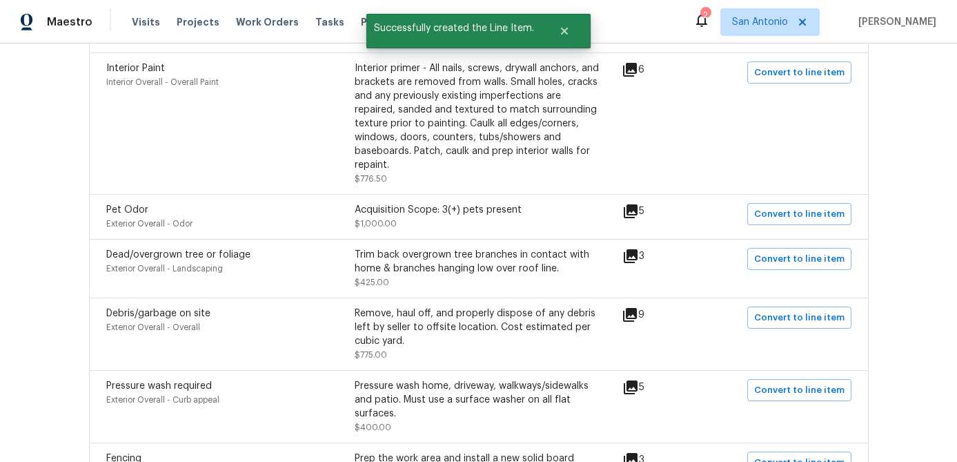
click at [636, 308] on icon at bounding box center [630, 315] width 14 height 14
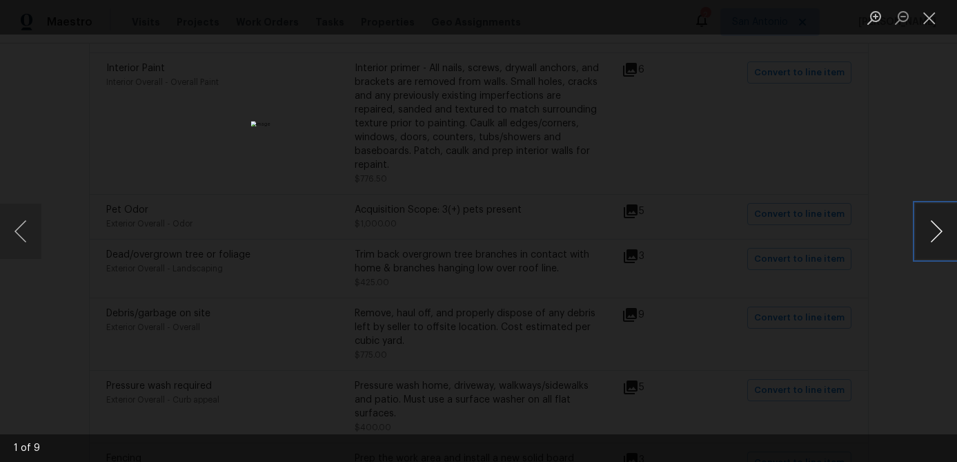
click at [937, 236] on button "Next image" at bounding box center [936, 231] width 41 height 55
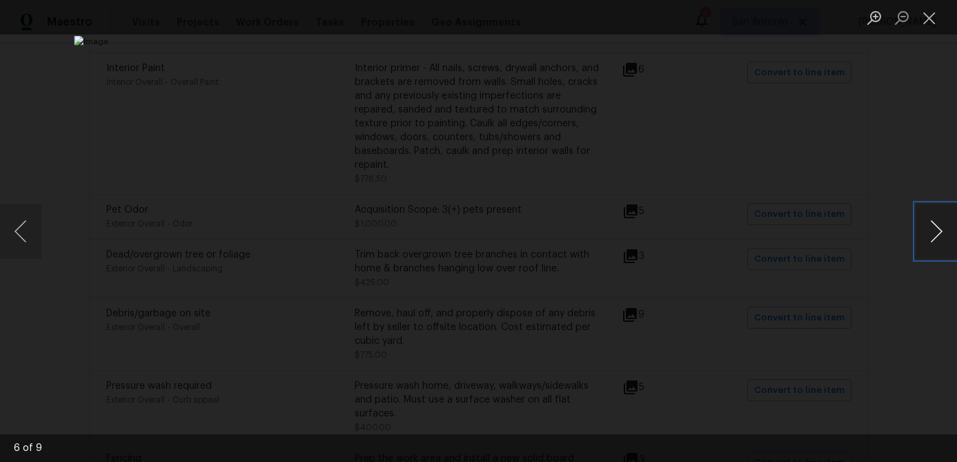
click at [937, 236] on button "Next image" at bounding box center [936, 231] width 41 height 55
click at [926, 14] on button "Close lightbox" at bounding box center [930, 18] width 28 height 24
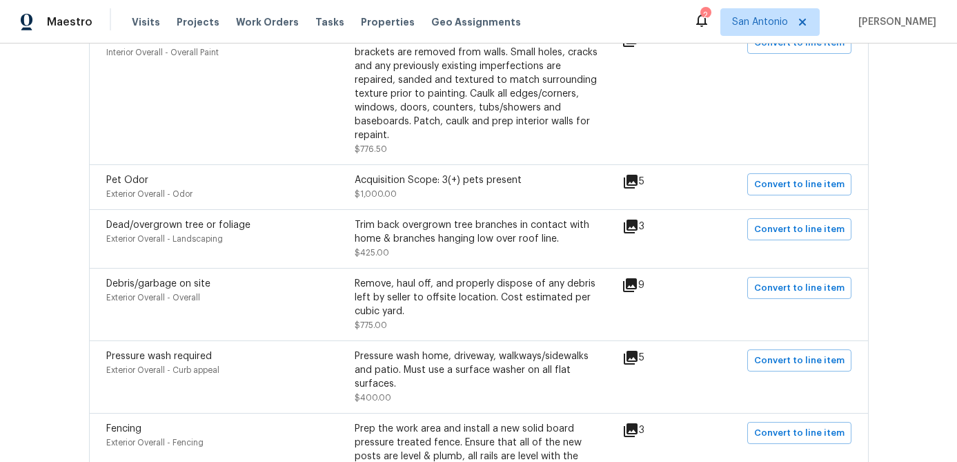
scroll to position [0, 0]
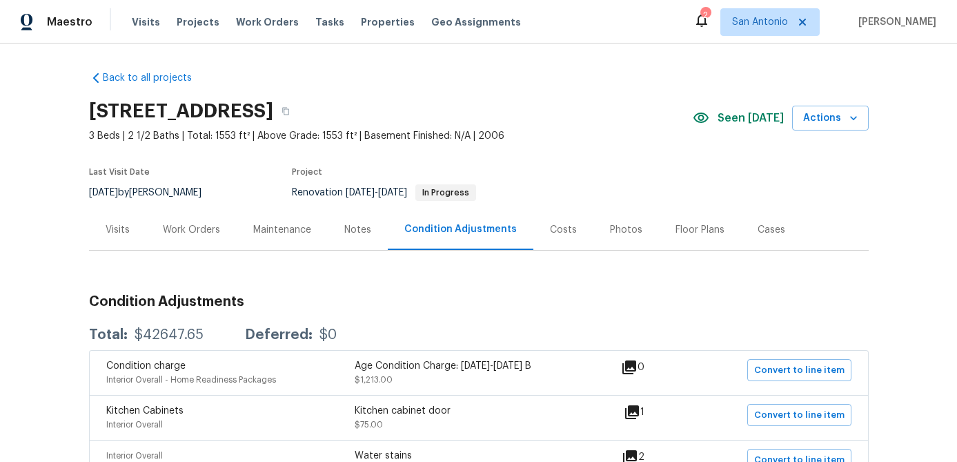
click at [179, 231] on div "Work Orders" at bounding box center [191, 230] width 57 height 14
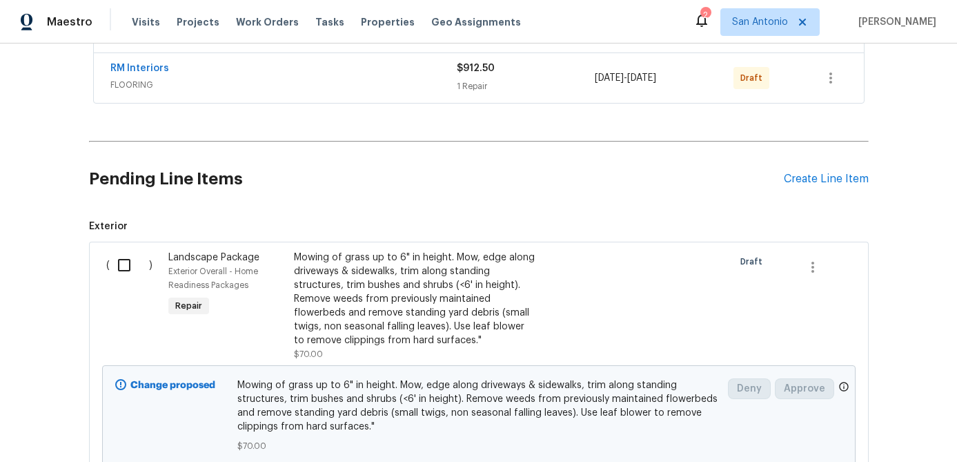
scroll to position [466, 0]
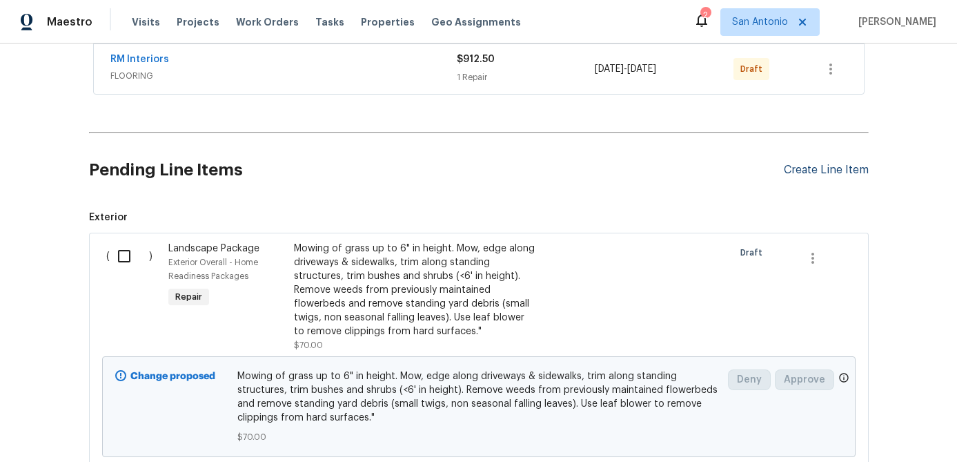
click at [799, 170] on div "Create Line Item" at bounding box center [826, 170] width 85 height 13
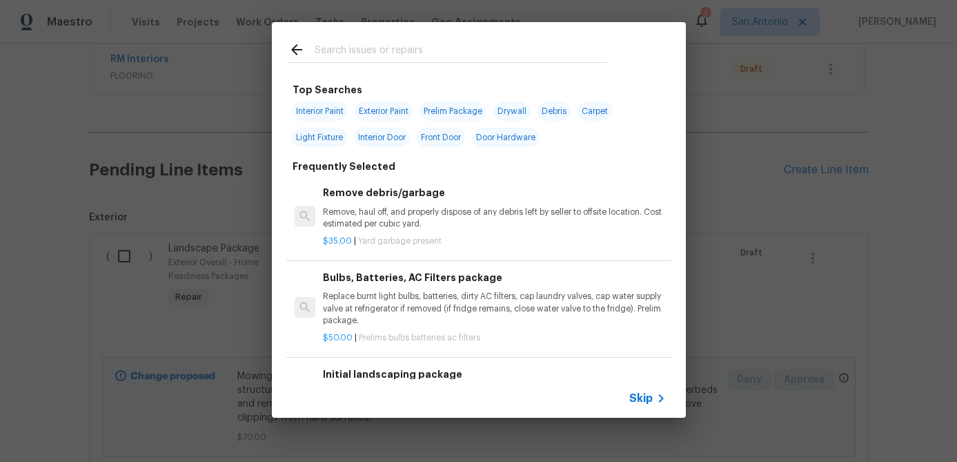
click at [643, 400] on span "Skip" at bounding box center [641, 398] width 23 height 14
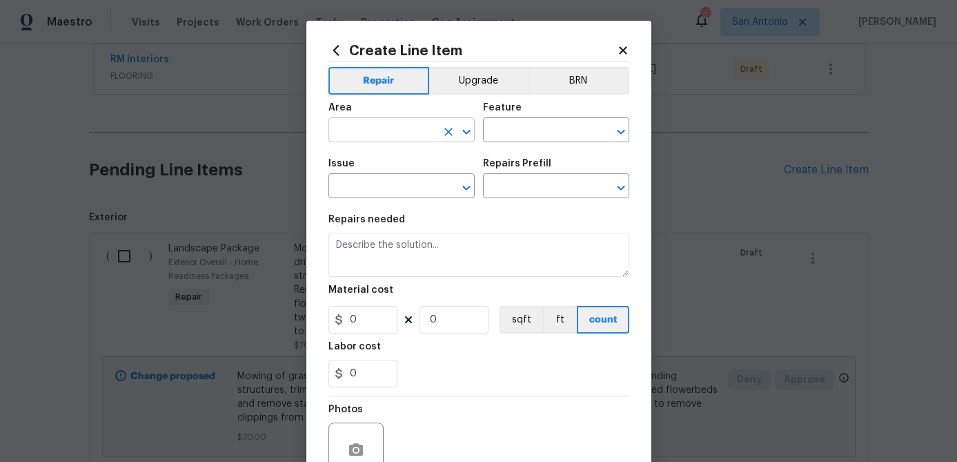
click at [400, 137] on input "text" at bounding box center [383, 131] width 108 height 21
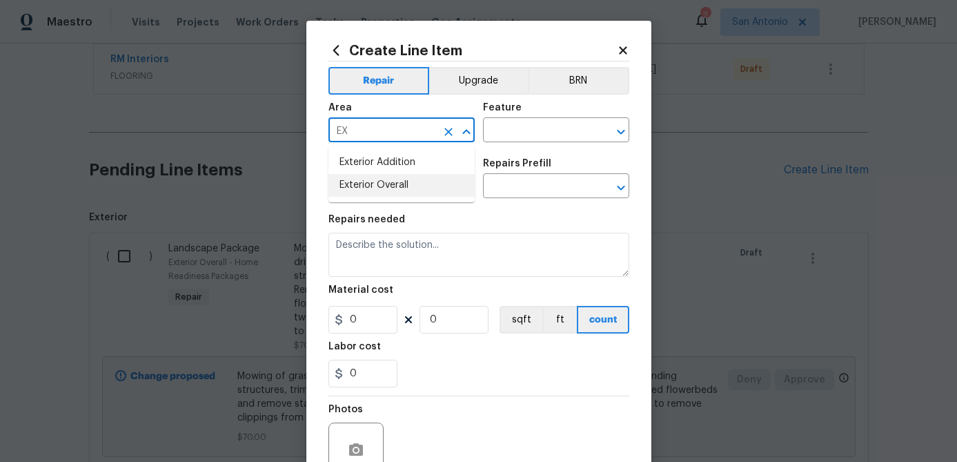
click at [382, 184] on li "Exterior Overall" at bounding box center [402, 185] width 146 height 23
type input "Exterior Overall"
click at [500, 135] on input "text" at bounding box center [537, 131] width 108 height 21
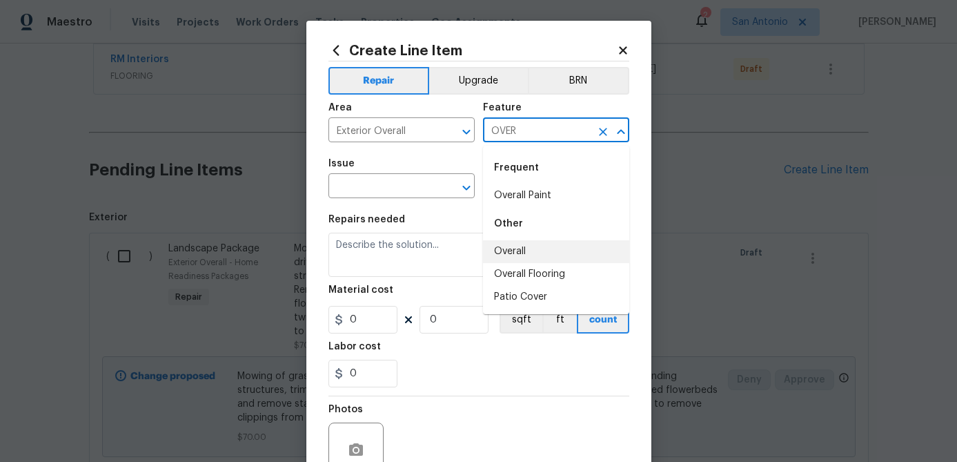
click at [515, 247] on li "Overall" at bounding box center [556, 251] width 146 height 23
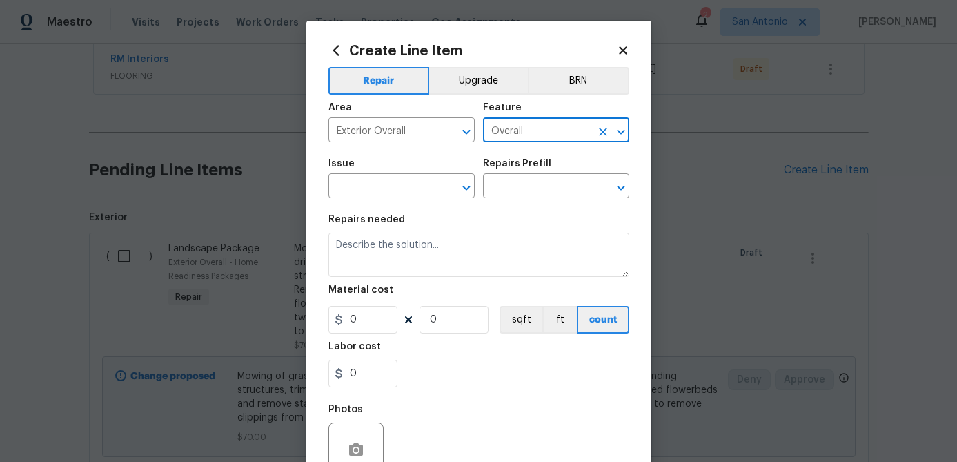
type input "Overall"
click at [415, 176] on div "Issue" at bounding box center [402, 168] width 146 height 18
click at [413, 182] on input "text" at bounding box center [383, 187] width 108 height 21
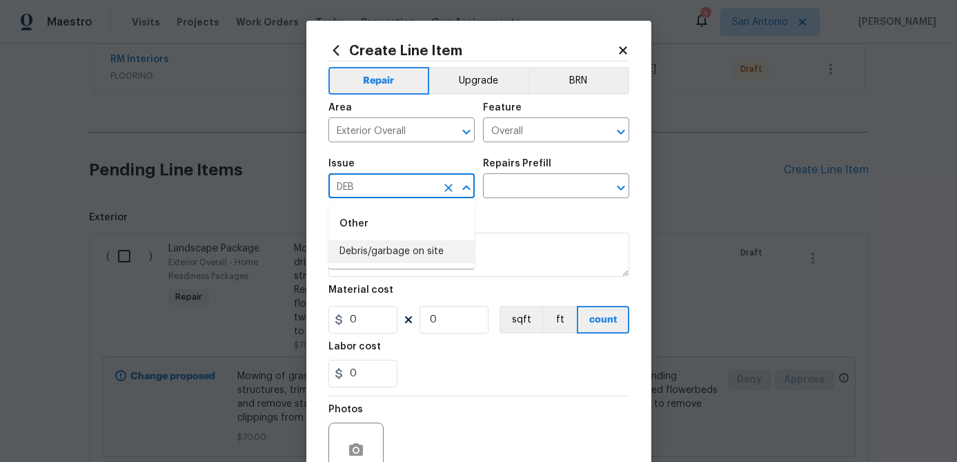
click at [393, 249] on li "Debris/garbage on site" at bounding box center [402, 251] width 146 height 23
type input "Debris/garbage on site"
click at [529, 186] on input "text" at bounding box center [537, 187] width 108 height 21
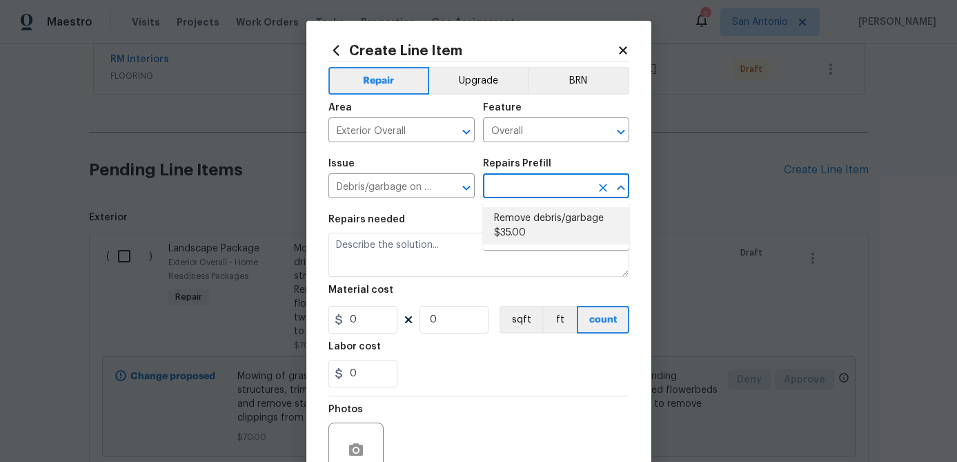
click at [523, 220] on li "Remove debris/garbage $35.00" at bounding box center [556, 225] width 146 height 37
type input "Remove debris/garbage $35.00"
type textarea "Remove, haul off, and properly dispose of any debris left by seller to offsite …"
type input "1"
type input "35"
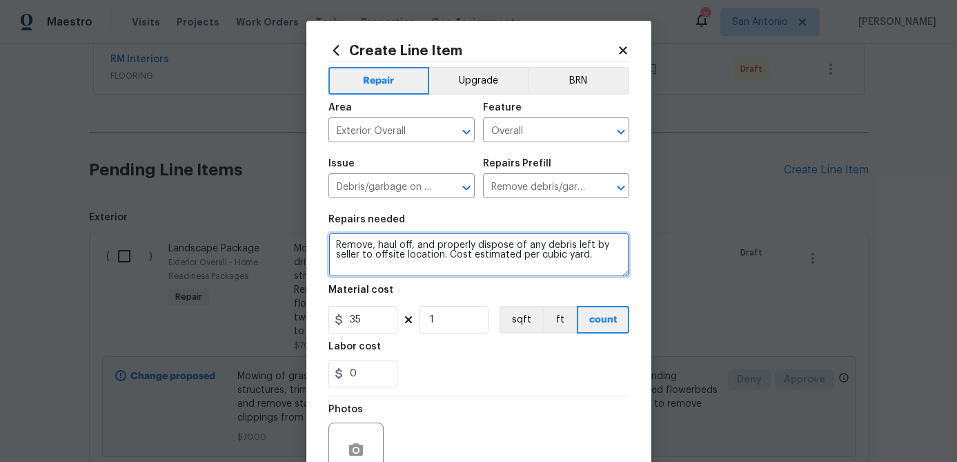
click at [332, 246] on textarea "Remove, haul off, and properly dispose of any debris left by seller to offsite …" at bounding box center [479, 255] width 301 height 44
click at [332, 240] on textarea "Remove, haul off, and properly dispose of any debris left by seller to offsite …" at bounding box center [479, 255] width 301 height 44
paste textarea "1. REMOVE & HAUL AWAY ALL DEBRIS ON THE EXTERIOR OF HOME INCLUDING ANY SHED DEB…"
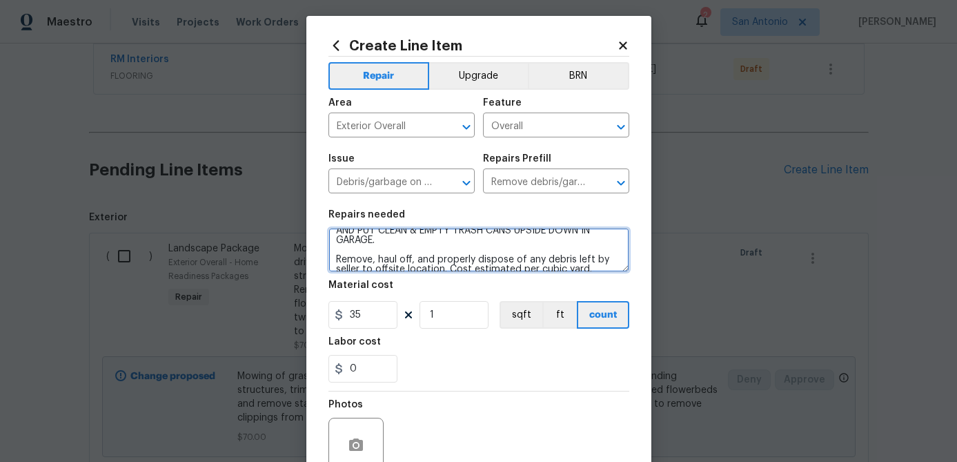
scroll to position [0, 0]
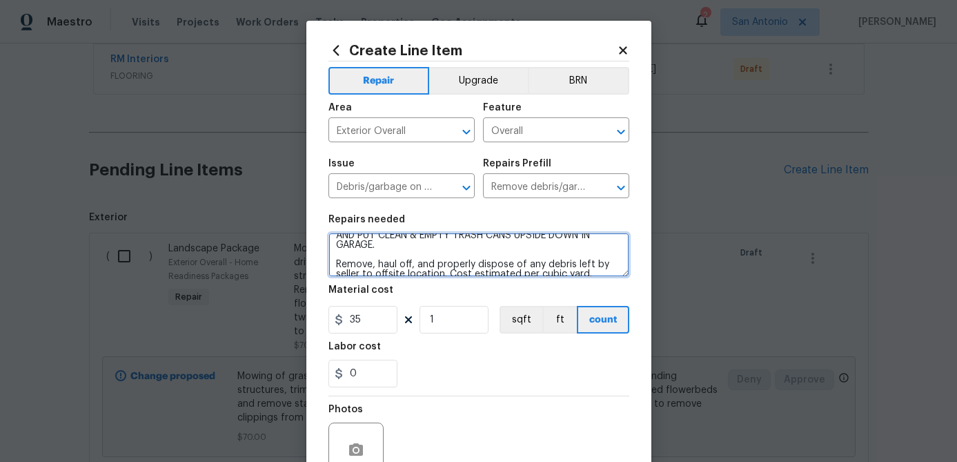
type textarea "1. REMOVE & [PERSON_NAME] AWAY ALL DEBRIS ON THE EXTERIOR OF HOME INCLUDING ANY…"
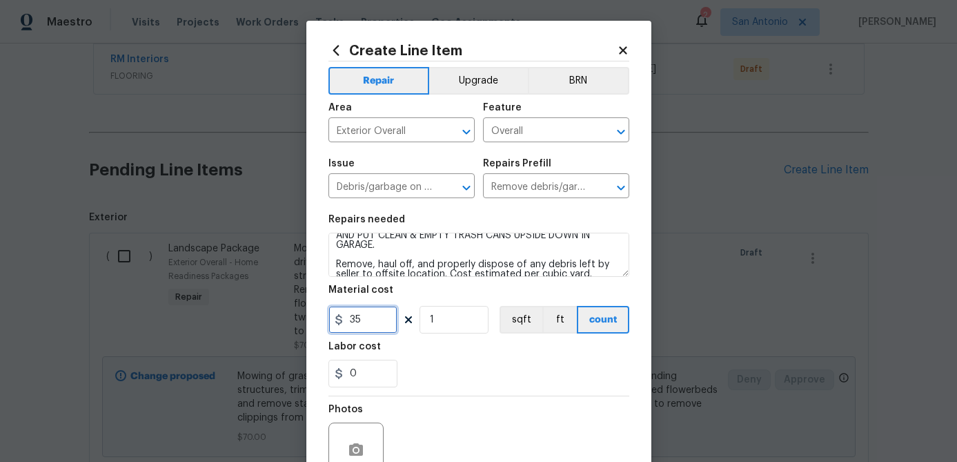
click at [370, 326] on input "35" at bounding box center [363, 320] width 69 height 28
type input "150"
click at [468, 325] on input "1" at bounding box center [454, 320] width 69 height 28
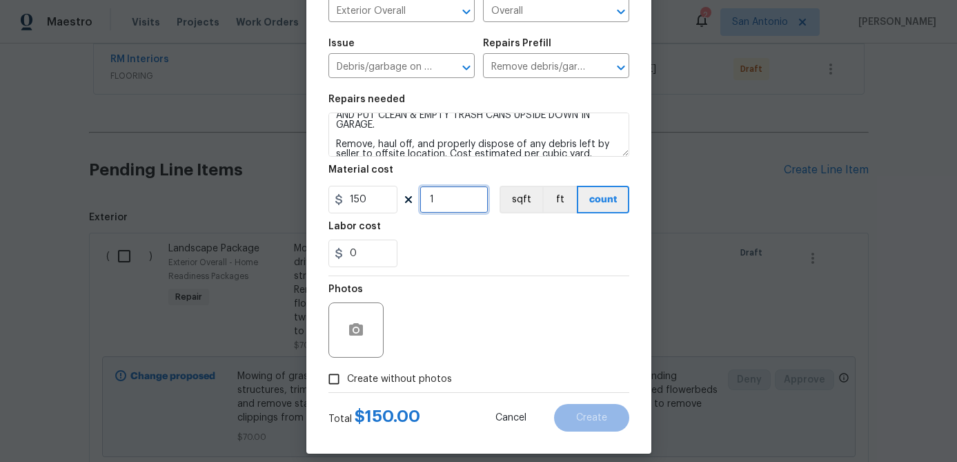
scroll to position [133, 0]
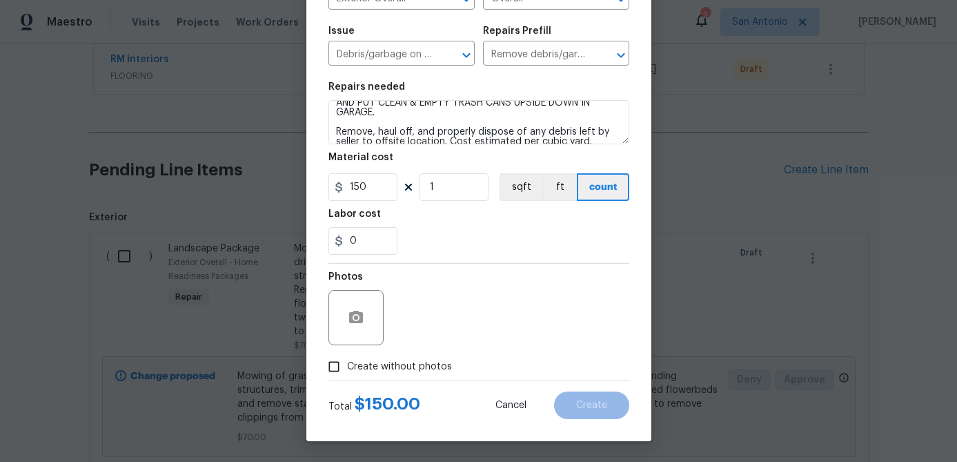
click at [334, 367] on input "Create without photos" at bounding box center [334, 366] width 26 height 26
checkbox input "true"
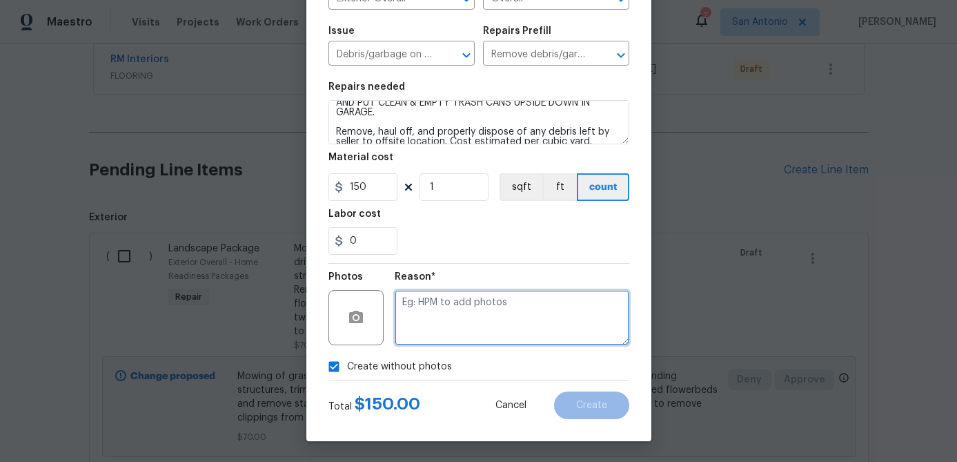
click at [424, 327] on textarea at bounding box center [512, 317] width 235 height 55
type textarea "."
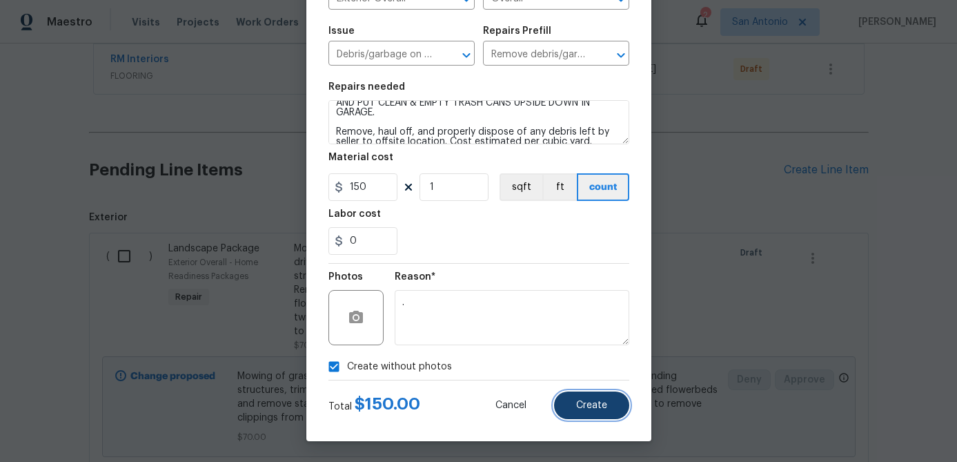
click at [604, 400] on span "Create" at bounding box center [591, 405] width 31 height 10
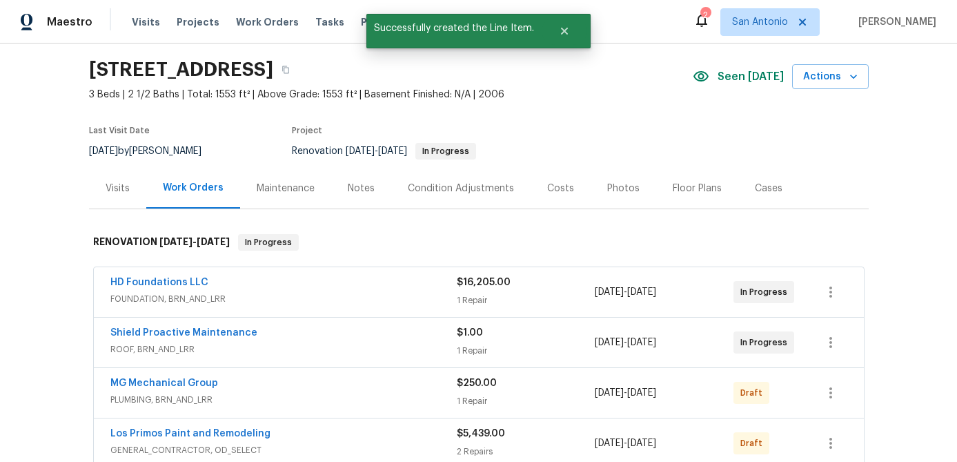
scroll to position [39, 0]
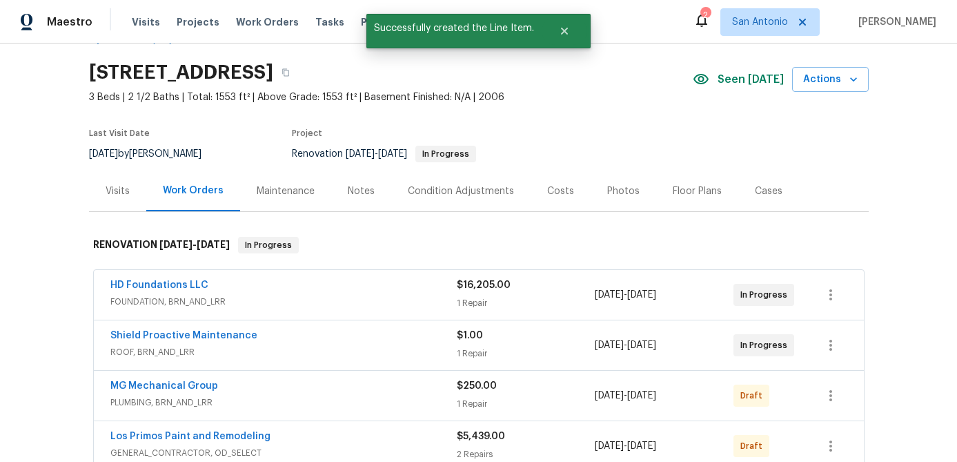
click at [467, 194] on div "Condition Adjustments" at bounding box center [461, 191] width 106 height 14
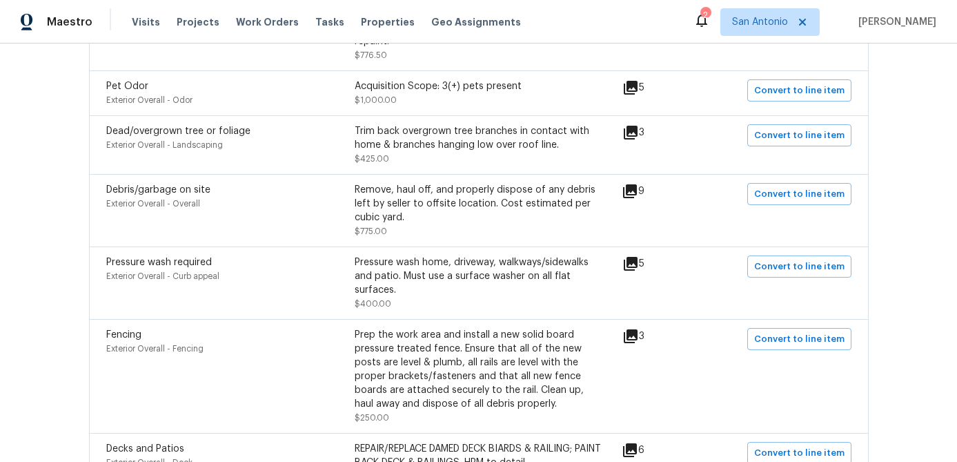
scroll to position [907, 0]
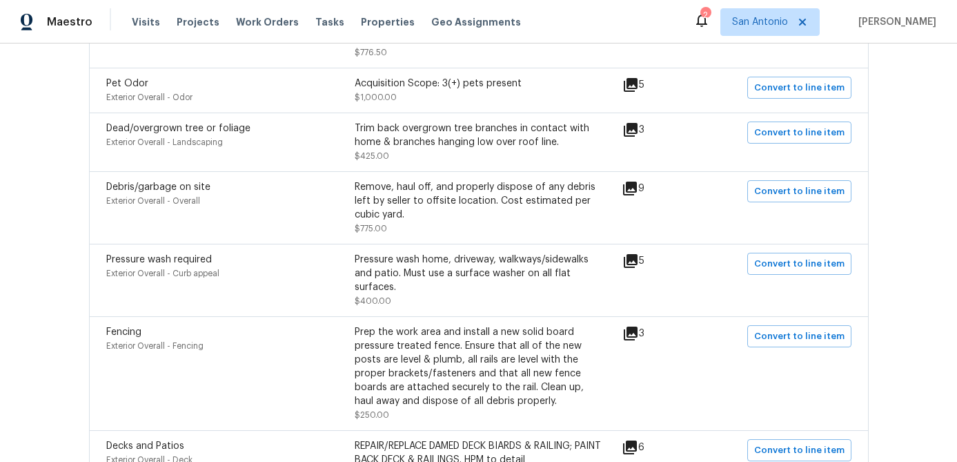
click at [638, 254] on icon at bounding box center [631, 261] width 14 height 14
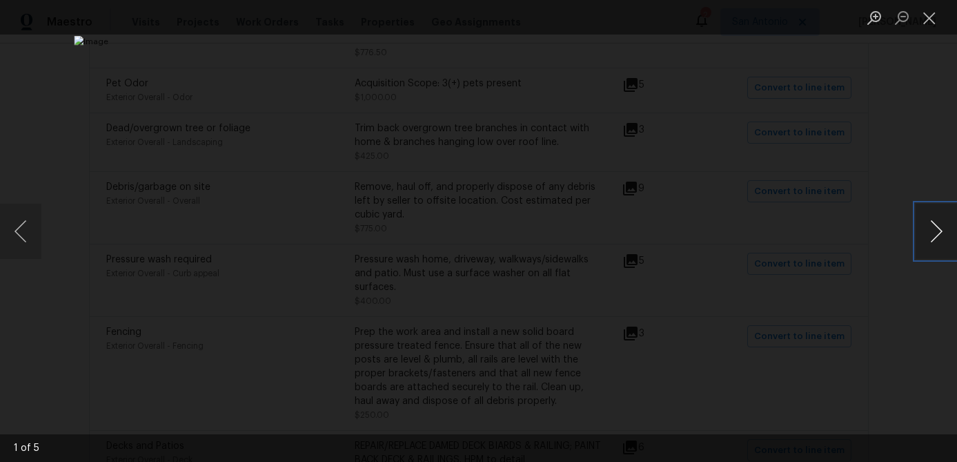
click at [934, 234] on button "Next image" at bounding box center [936, 231] width 41 height 55
click at [935, 21] on button "Close lightbox" at bounding box center [930, 18] width 28 height 24
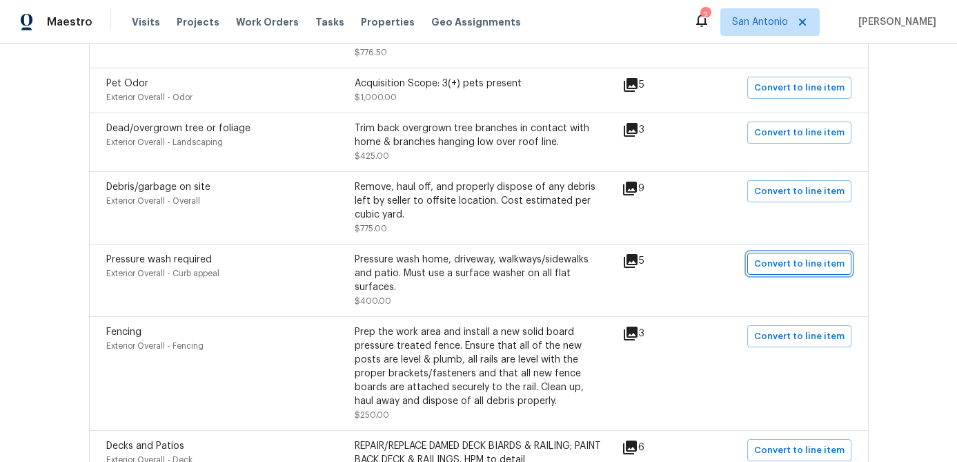
click at [795, 258] on span "Convert to line item" at bounding box center [800, 264] width 90 height 16
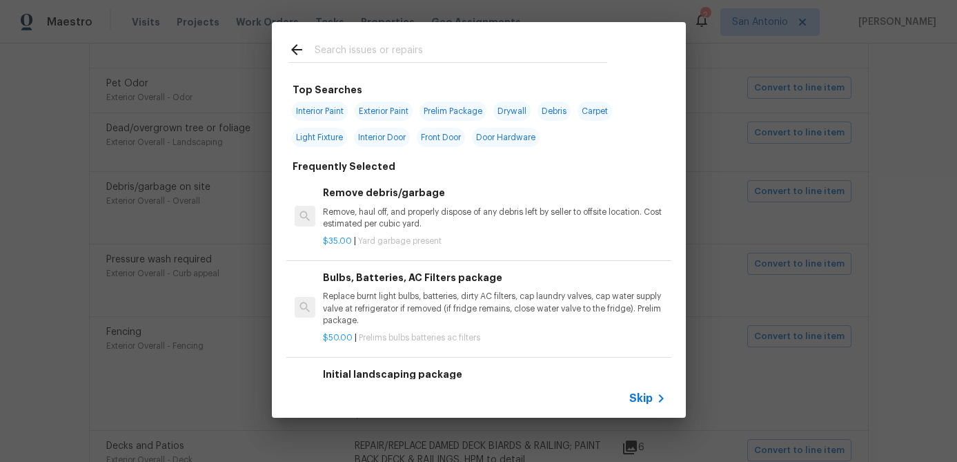
click at [642, 391] on span "Skip" at bounding box center [641, 398] width 23 height 14
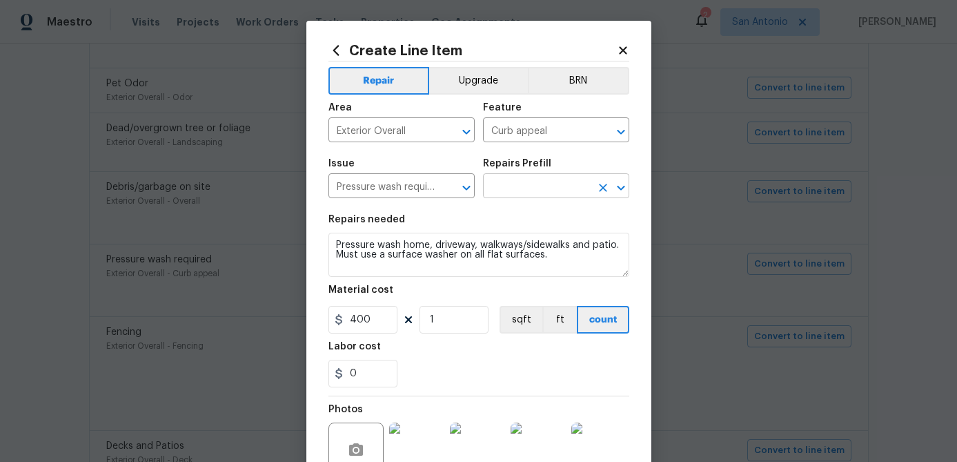
click at [539, 180] on input "text" at bounding box center [537, 187] width 108 height 21
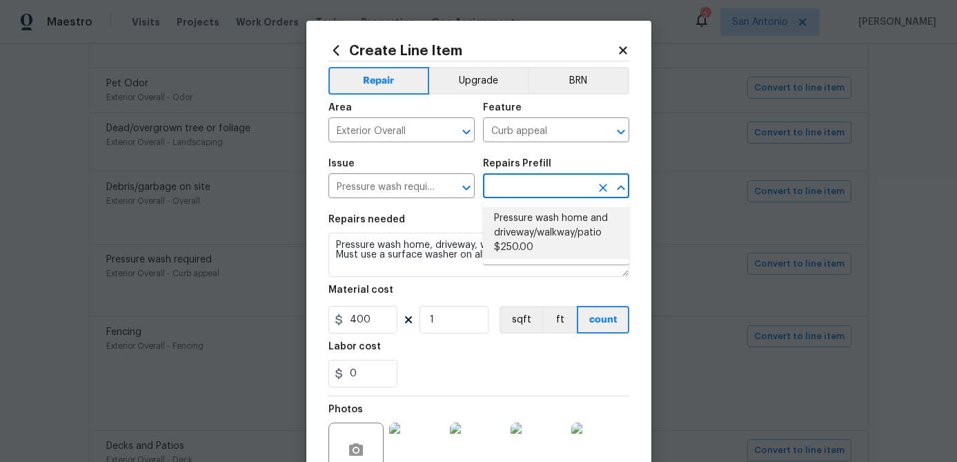
click at [534, 226] on li "Pressure wash home and driveway/walkway/patio $250.00" at bounding box center [556, 233] width 146 height 52
type input "Pressure wash home and driveway/walkway/patio $250.00"
type input "250"
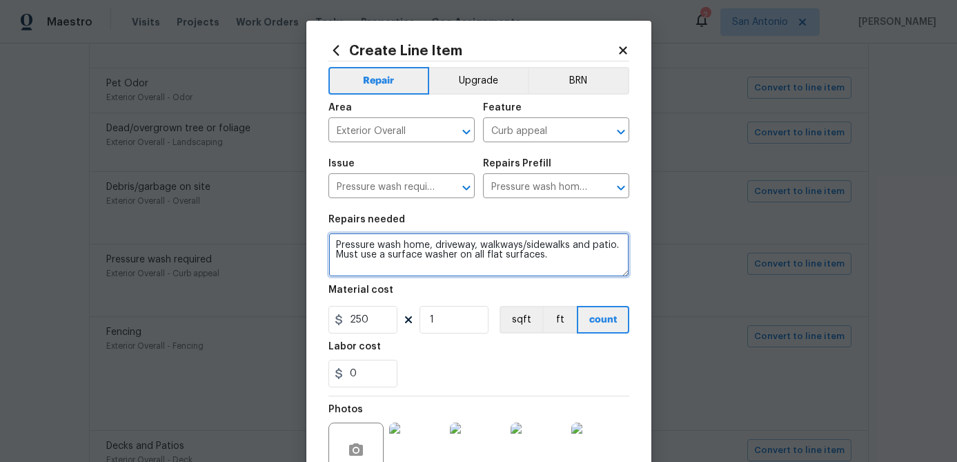
click at [331, 244] on textarea "Pressure wash home, driveway, walkways/sidewalks and patio. Must use a surface …" at bounding box center [479, 255] width 301 height 44
click at [337, 242] on textarea "Pressure wash home, driveway, walkways/sidewalks and patio. Must use a surface …" at bounding box center [479, 255] width 301 height 44
paste textarea "PRESSURE WASH THE MOSSY AREAS ON THE BRICK, THE FOUNDATION, THE DRIVEWAY, THE S…"
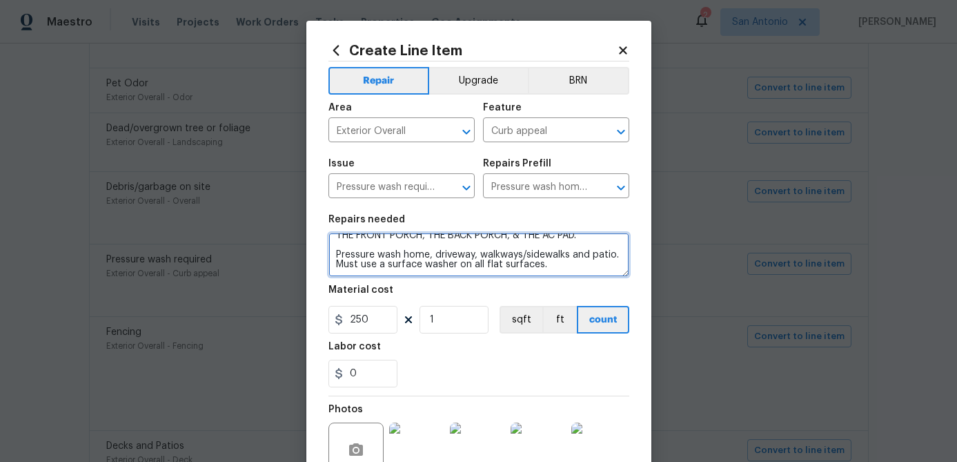
scroll to position [147, 0]
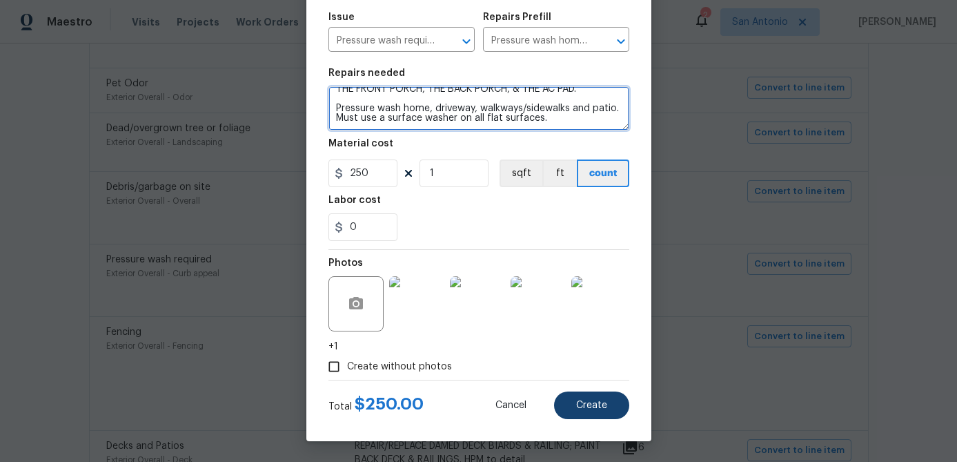
type textarea "PRESSURE WASH THE MOSSY AREAS ON THE BRICK, THE FOUNDATION, THE DRIVEWAY, THE S…"
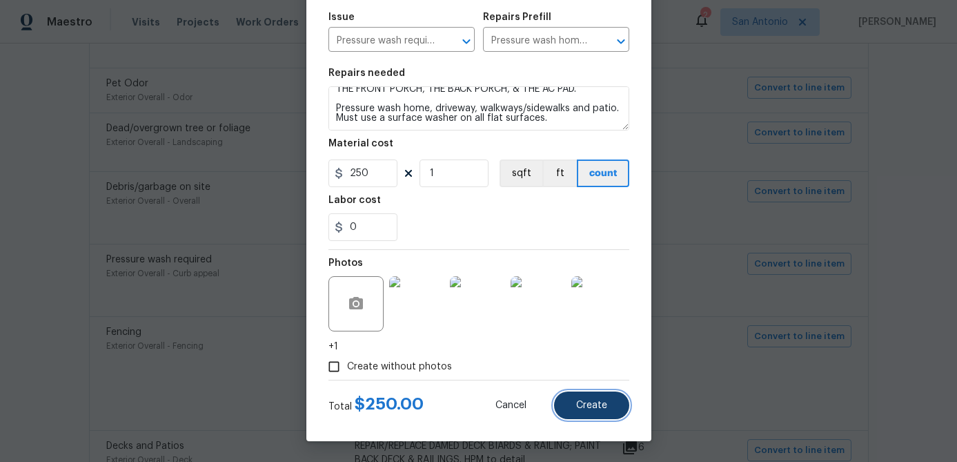
click at [585, 411] on button "Create" at bounding box center [591, 405] width 75 height 28
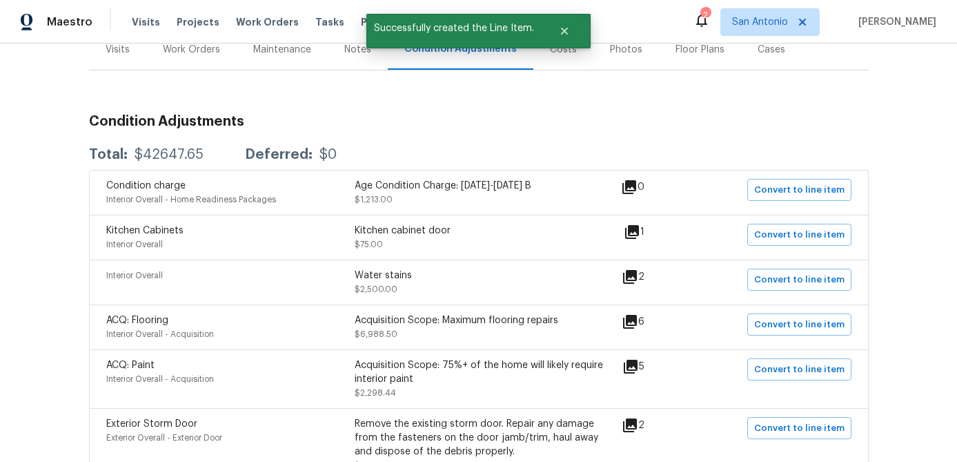
scroll to position [0, 0]
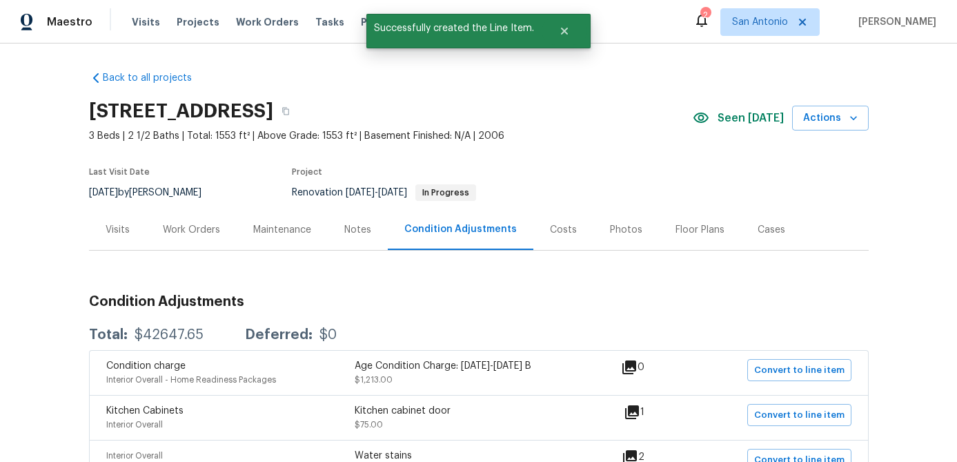
click at [192, 231] on div "Work Orders" at bounding box center [191, 230] width 57 height 14
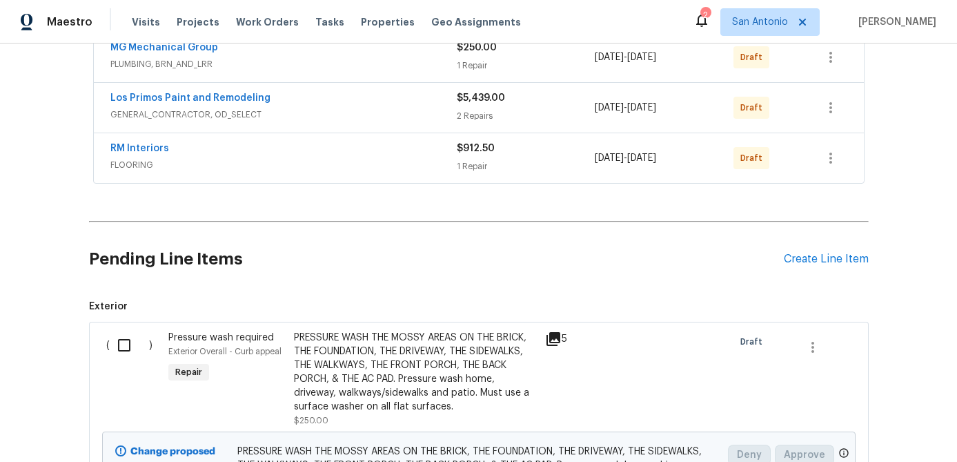
scroll to position [393, 0]
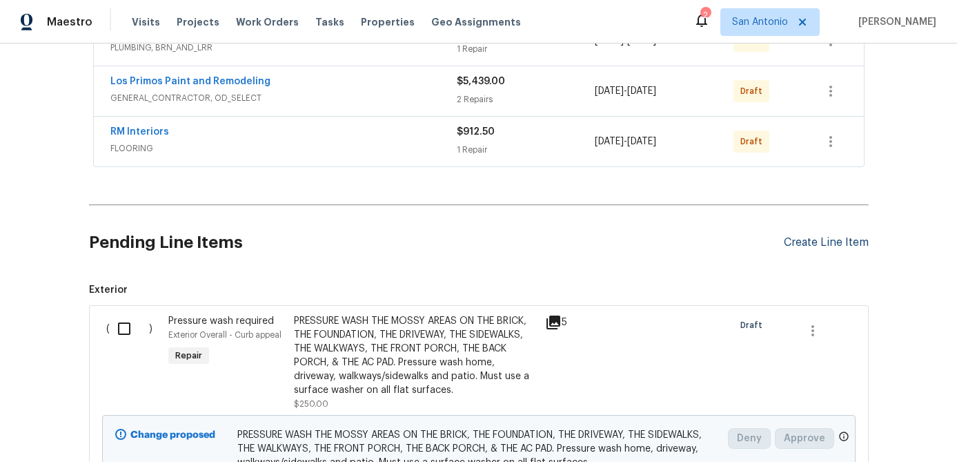
click at [821, 243] on div "Create Line Item" at bounding box center [826, 242] width 85 height 13
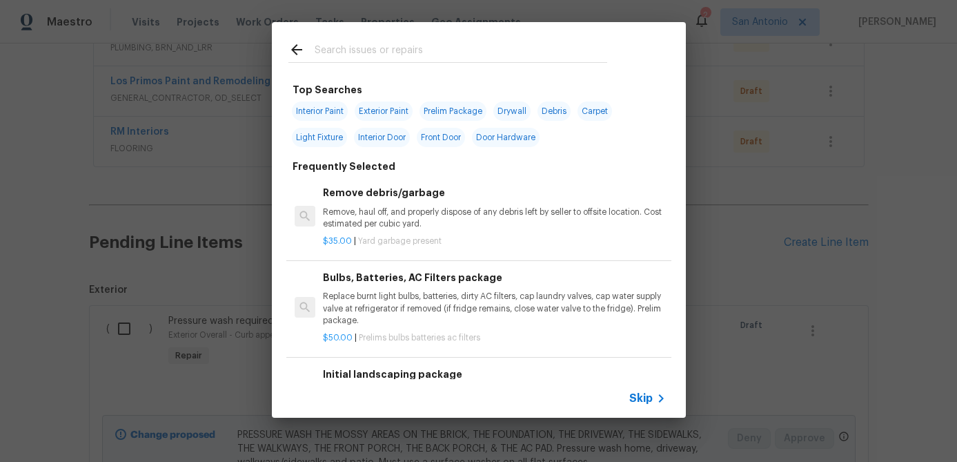
click at [641, 397] on span "Skip" at bounding box center [641, 398] width 23 height 14
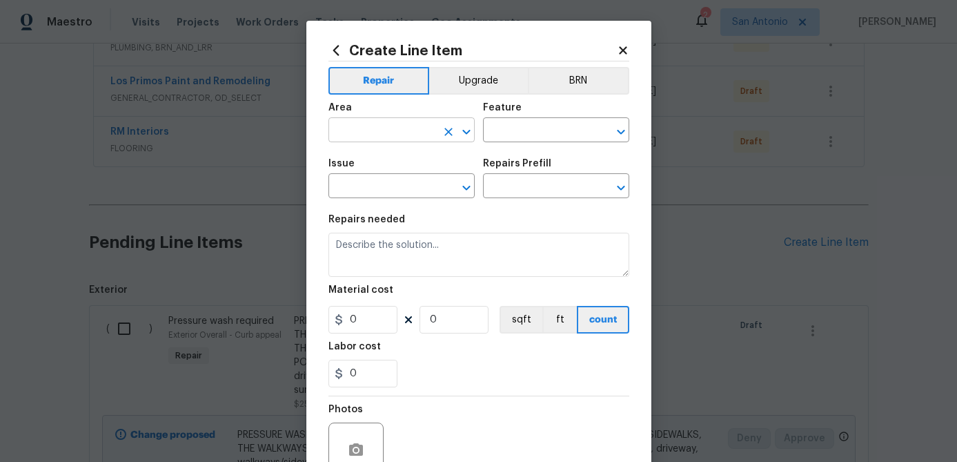
click at [376, 137] on input "text" at bounding box center [383, 131] width 108 height 21
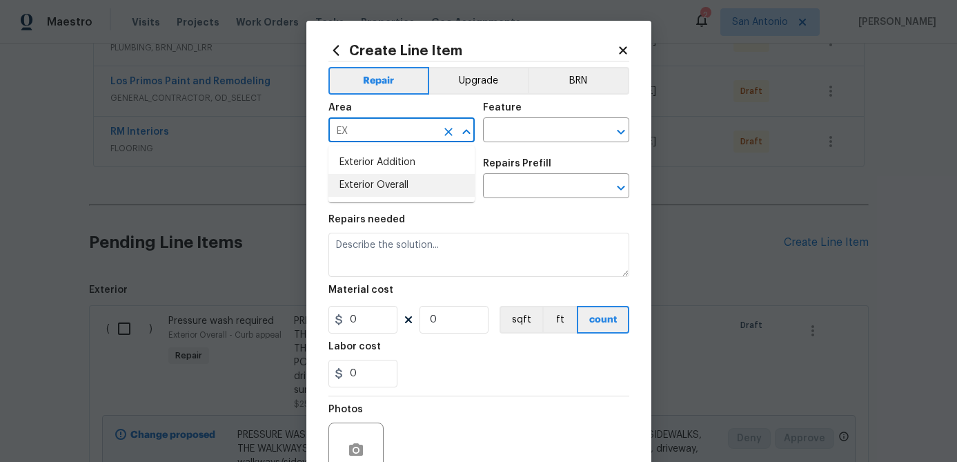
click at [364, 183] on li "Exterior Overall" at bounding box center [402, 185] width 146 height 23
type input "Exterior Overall"
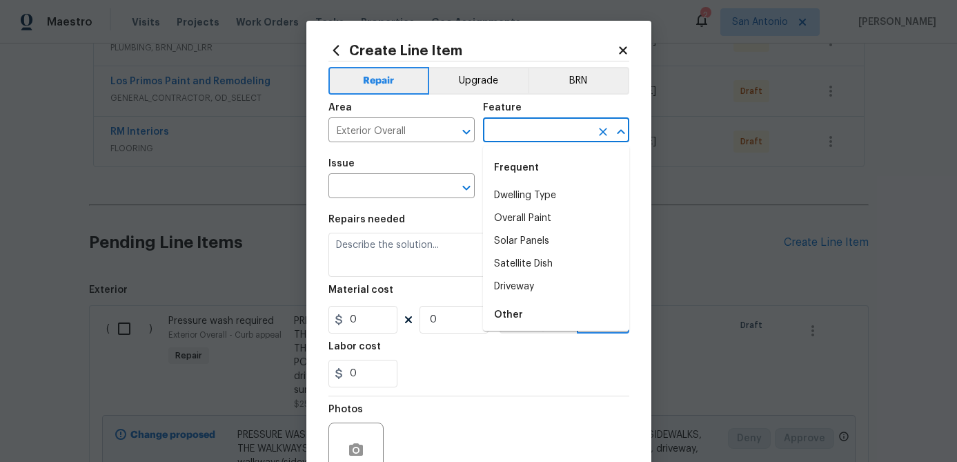
click at [498, 134] on input "text" at bounding box center [537, 131] width 108 height 21
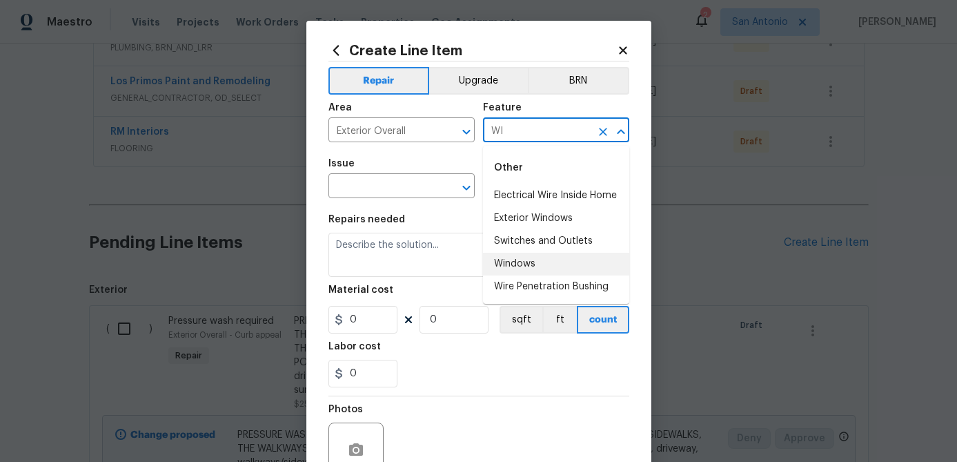
click at [516, 264] on li "Windows" at bounding box center [556, 264] width 146 height 23
type input "Windows"
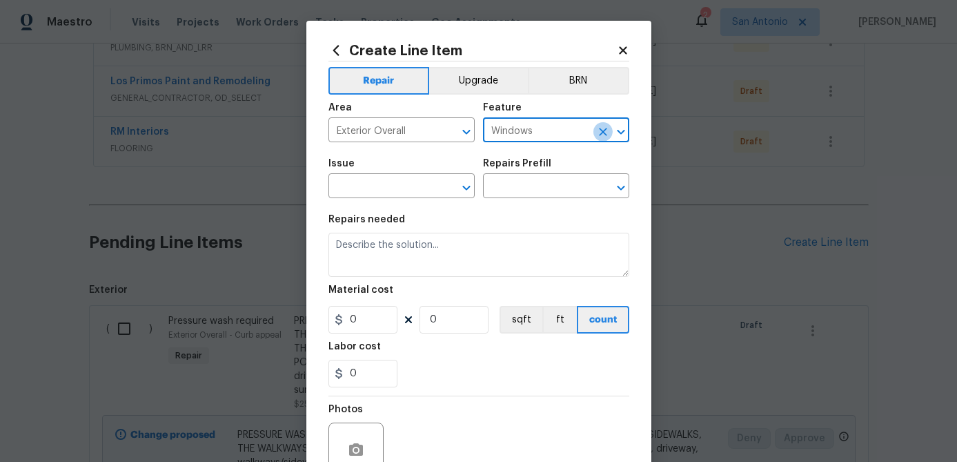
click at [605, 132] on icon "Clear" at bounding box center [603, 132] width 14 height 14
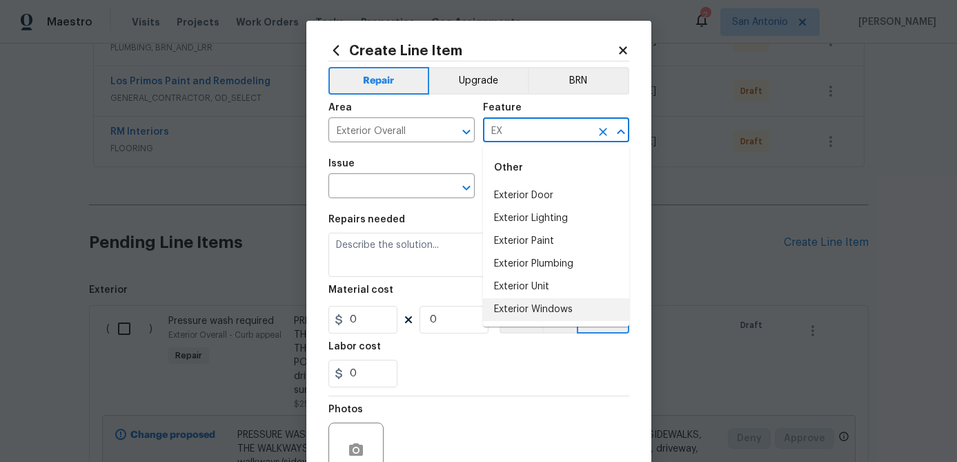
click at [542, 309] on li "Exterior Windows" at bounding box center [556, 309] width 146 height 23
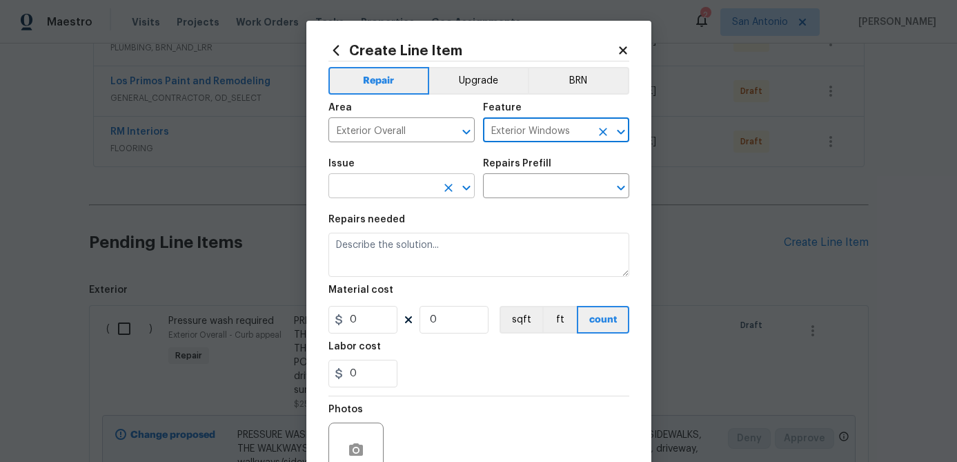
type input "Exterior Windows"
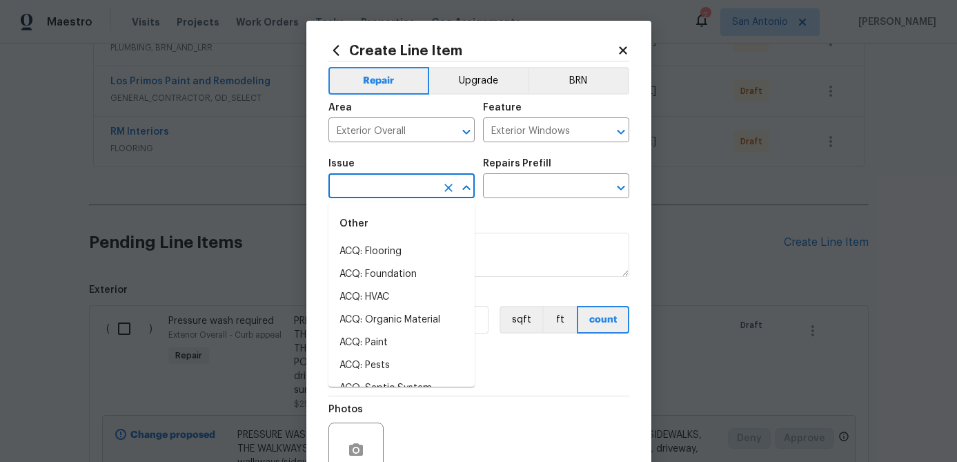
click at [414, 188] on input "text" at bounding box center [383, 187] width 108 height 21
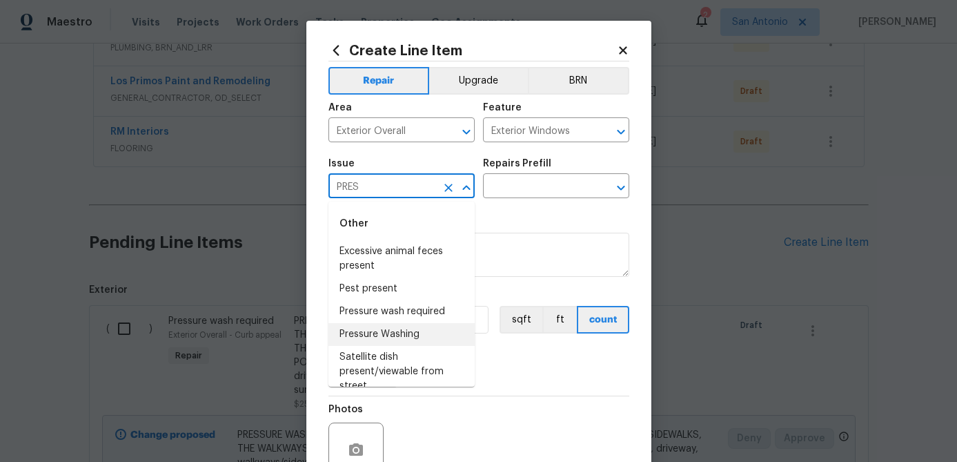
click at [376, 334] on li "Pressure Washing" at bounding box center [402, 334] width 146 height 23
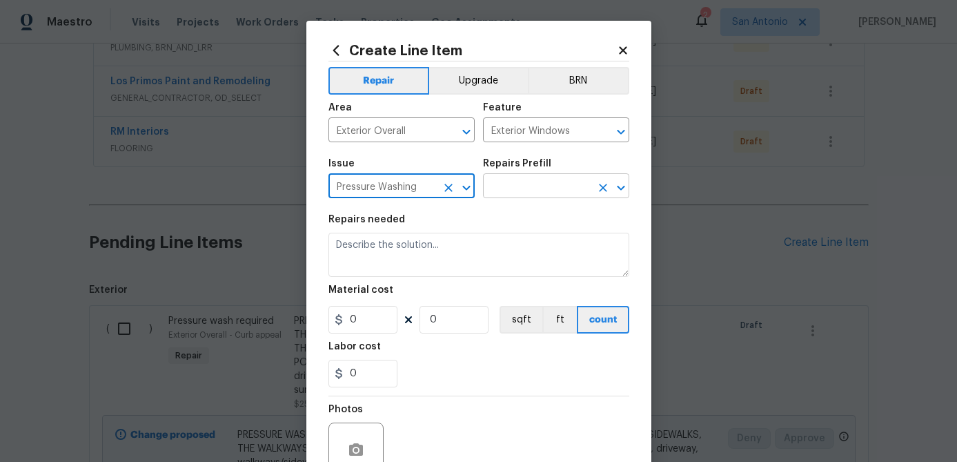
type input "Pressure Washing"
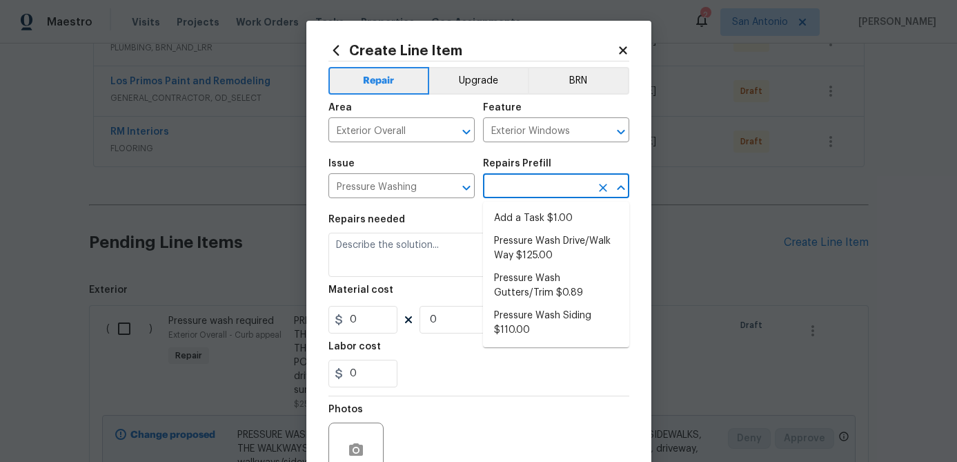
click at [527, 189] on input "text" at bounding box center [537, 187] width 108 height 21
click at [452, 191] on icon "Clear" at bounding box center [449, 188] width 14 height 14
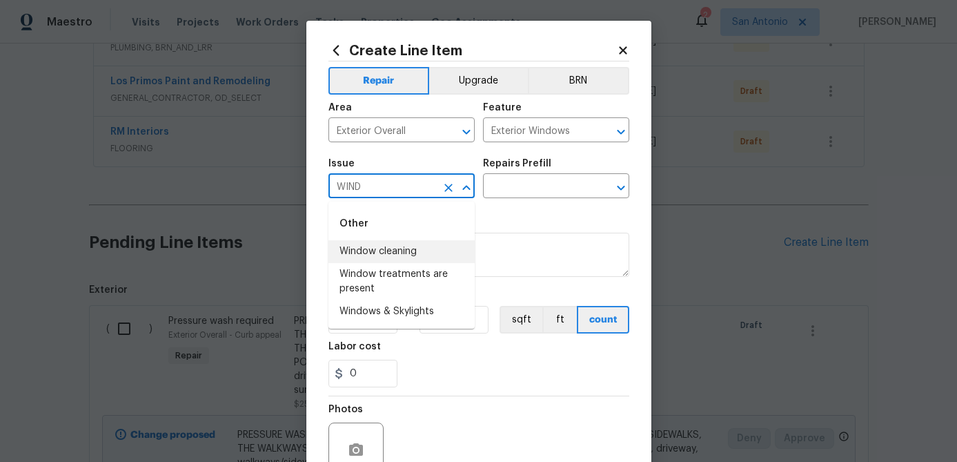
click at [389, 256] on li "Window cleaning" at bounding box center [402, 251] width 146 height 23
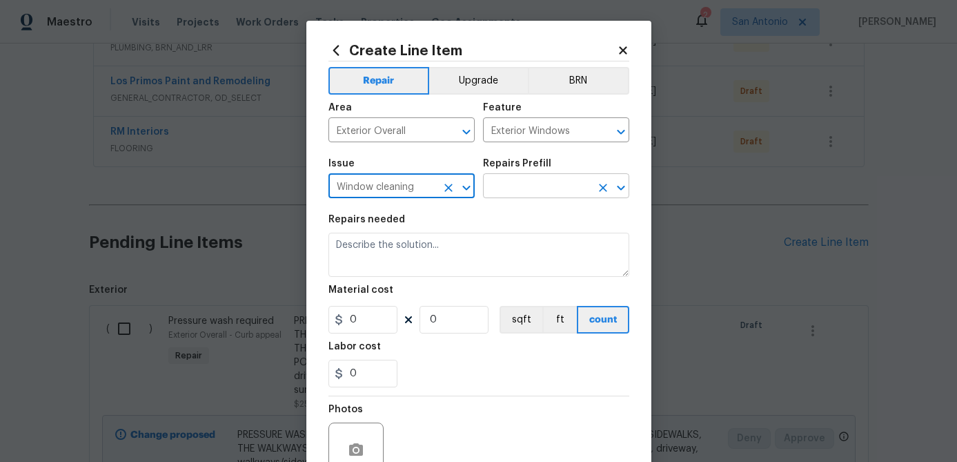
type input "Window cleaning"
click at [560, 190] on input "text" at bounding box center [537, 187] width 108 height 21
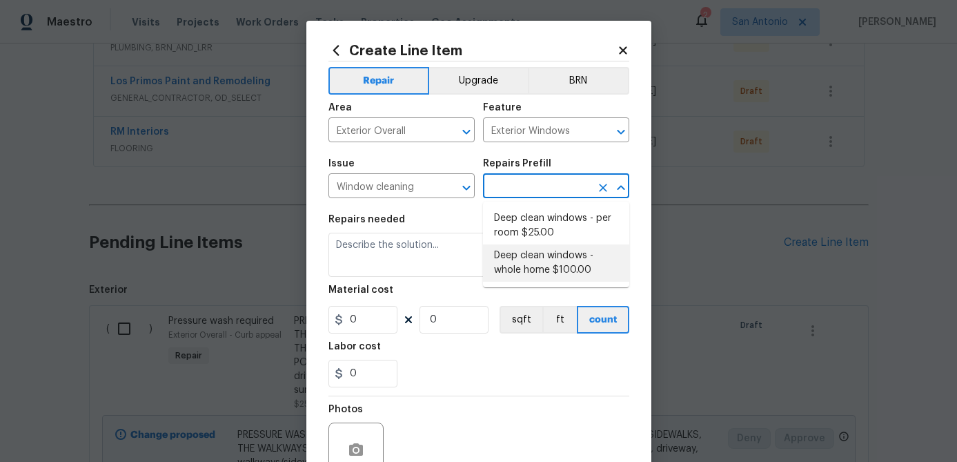
click at [552, 260] on li "Deep clean windows - whole home $100.00" at bounding box center [556, 262] width 146 height 37
type input "Deep clean windows - whole home $100.00"
type textarea "Deep clean windows. Remove all debris/dust/dirt from jamb/casing/sill area(s) a…"
type input "1"
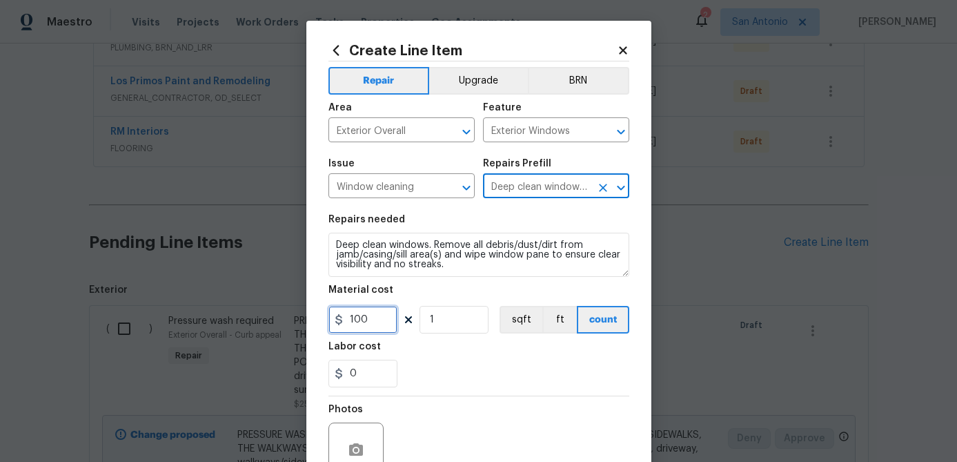
click at [385, 322] on input "100" at bounding box center [363, 320] width 69 height 28
type input "150"
click at [332, 230] on div "Repairs needed" at bounding box center [479, 224] width 301 height 18
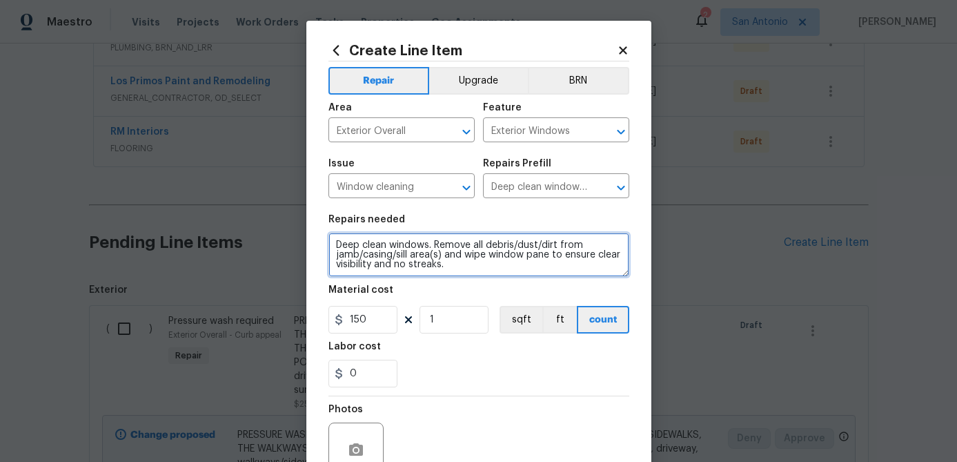
click at [338, 250] on textarea "Deep clean windows. Remove all debris/dust/dirt from jamb/casing/sill area(s) a…" at bounding box center [479, 255] width 301 height 44
click at [337, 237] on textarea "Deep clean windows. Remove all debris/dust/dirt from jamb/casing/sill area(s) a…" at bounding box center [479, 255] width 301 height 44
click at [338, 242] on textarea "Deep clean windows. Remove all debris/dust/dirt from jamb/casing/sill area(s) a…" at bounding box center [479, 255] width 301 height 44
paste textarea "PRESSURE WASH & CLEAN ALL EXTERIOR WINDOWS."
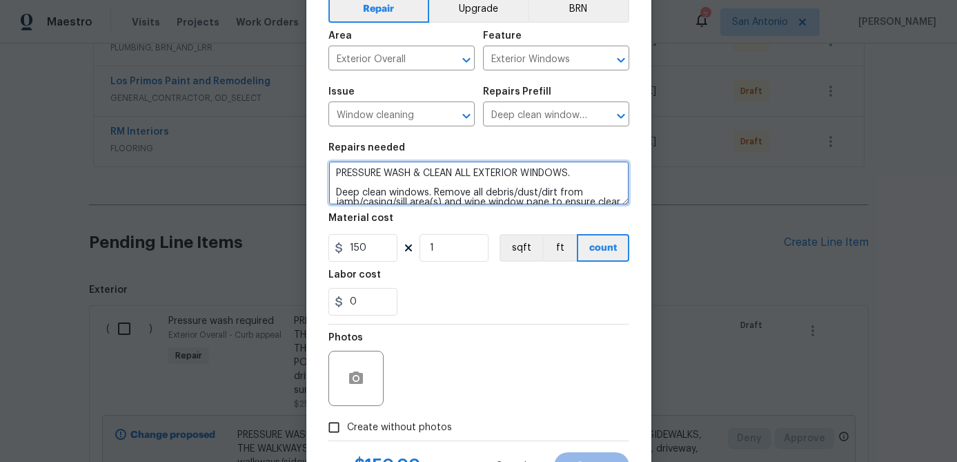
scroll to position [133, 0]
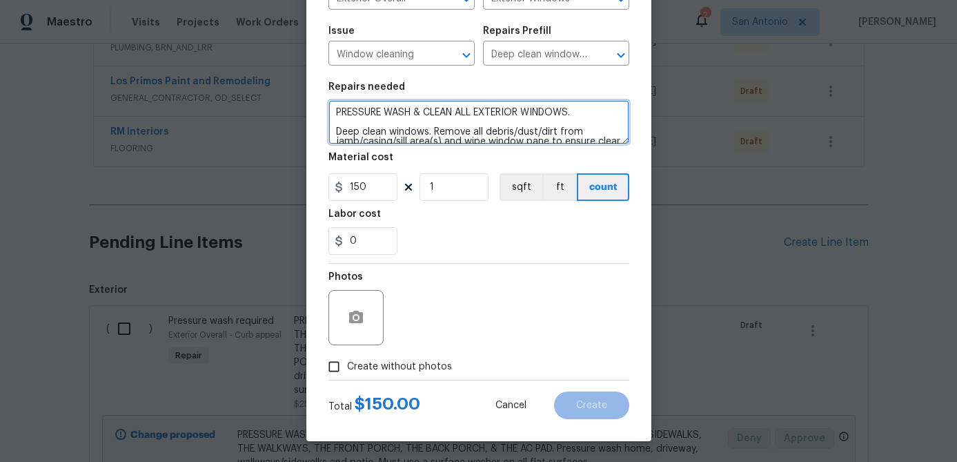
type textarea "PRESSURE WASH & CLEAN ALL EXTERIOR WINDOWS. Deep clean windows. Remove all debr…"
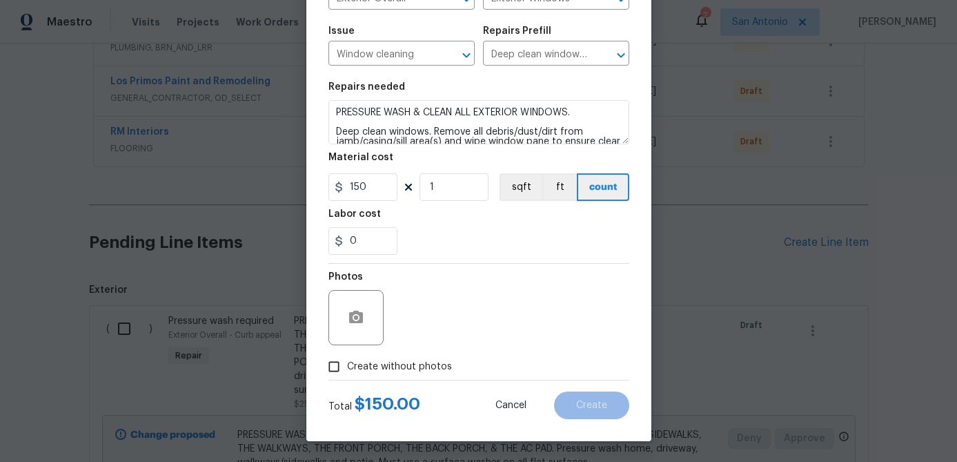
click at [338, 370] on input "Create without photos" at bounding box center [334, 366] width 26 height 26
checkbox input "true"
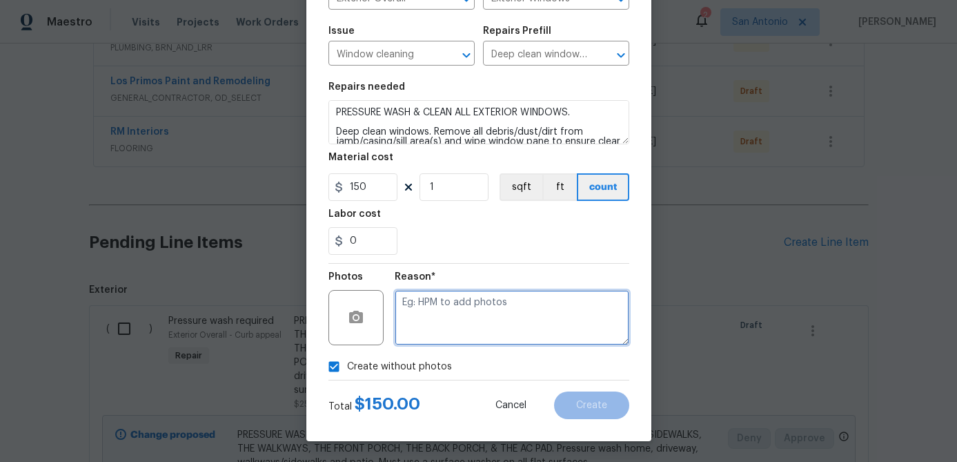
click at [414, 315] on textarea at bounding box center [512, 317] width 235 height 55
type textarea "."
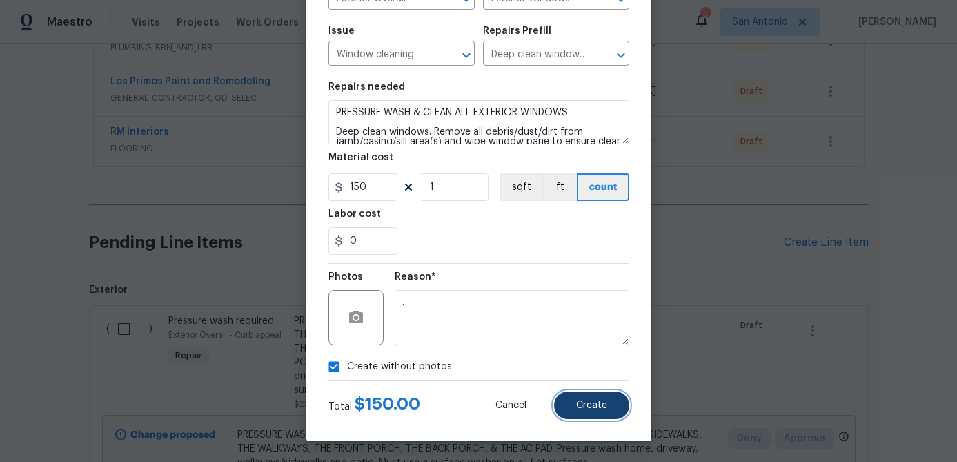
click at [596, 410] on span "Create" at bounding box center [591, 405] width 31 height 10
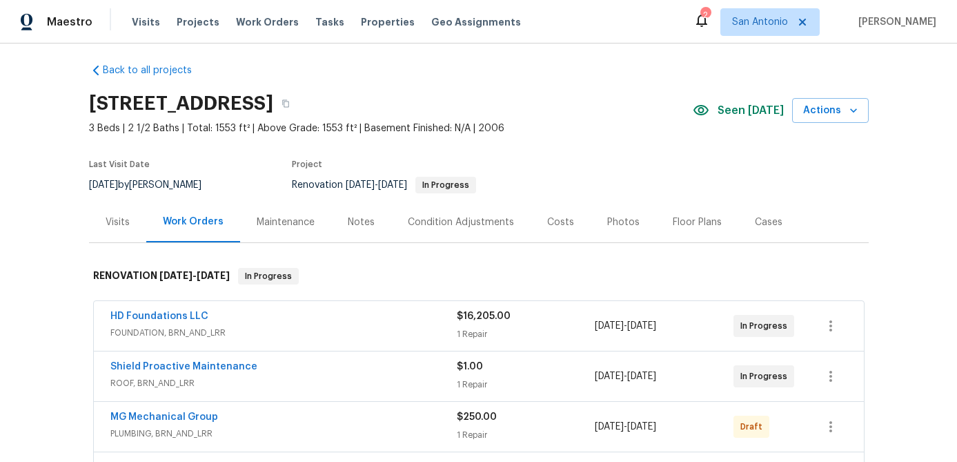
scroll to position [0, 0]
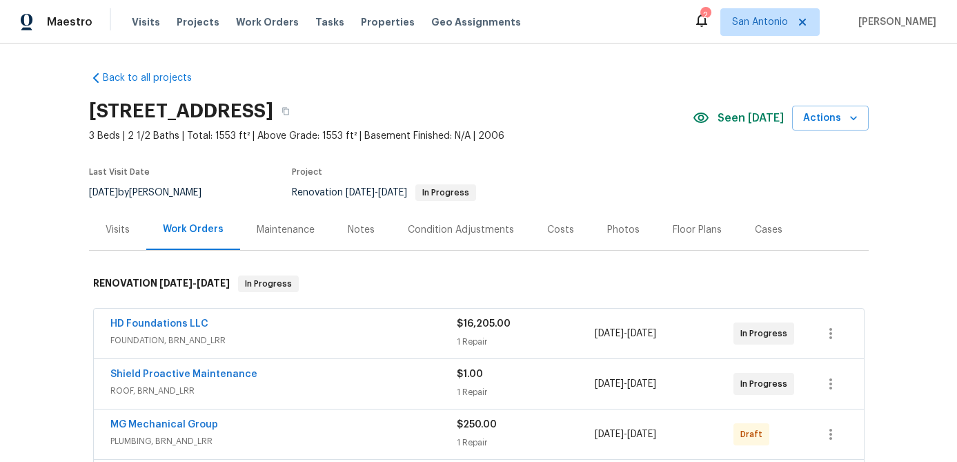
click at [453, 233] on div "Condition Adjustments" at bounding box center [461, 230] width 106 height 14
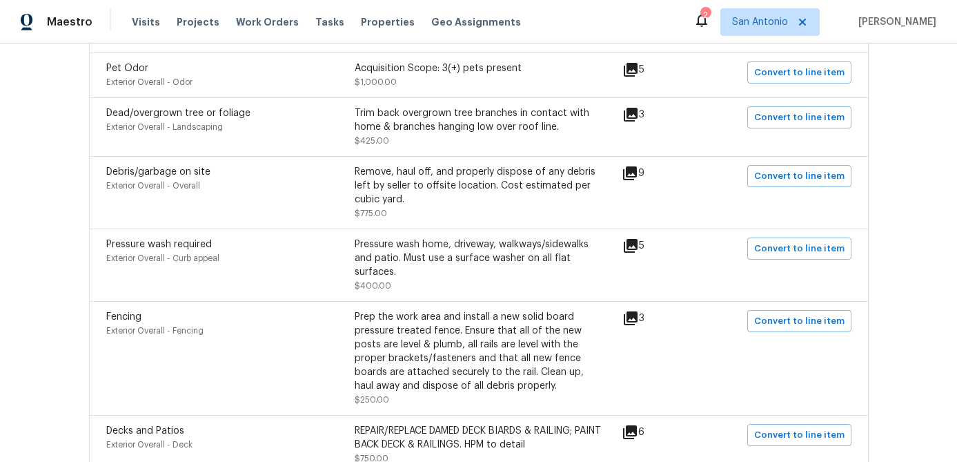
scroll to position [940, 0]
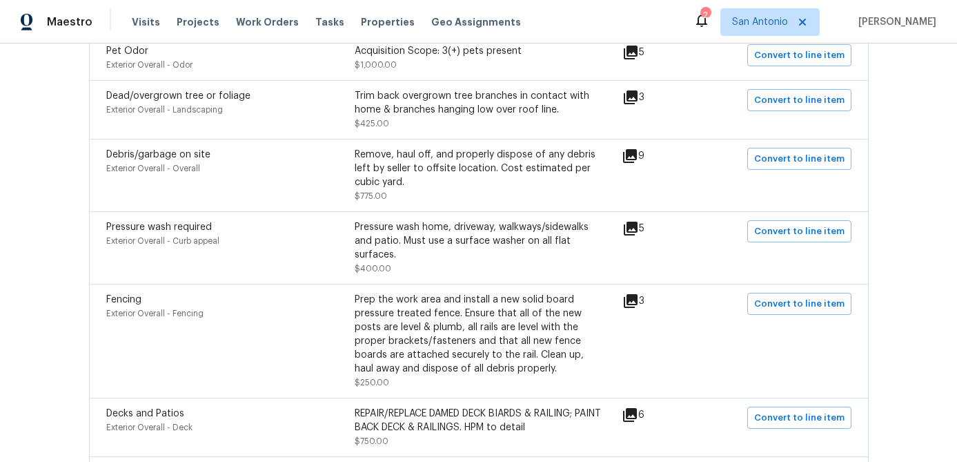
click at [633, 294] on icon at bounding box center [631, 301] width 14 height 14
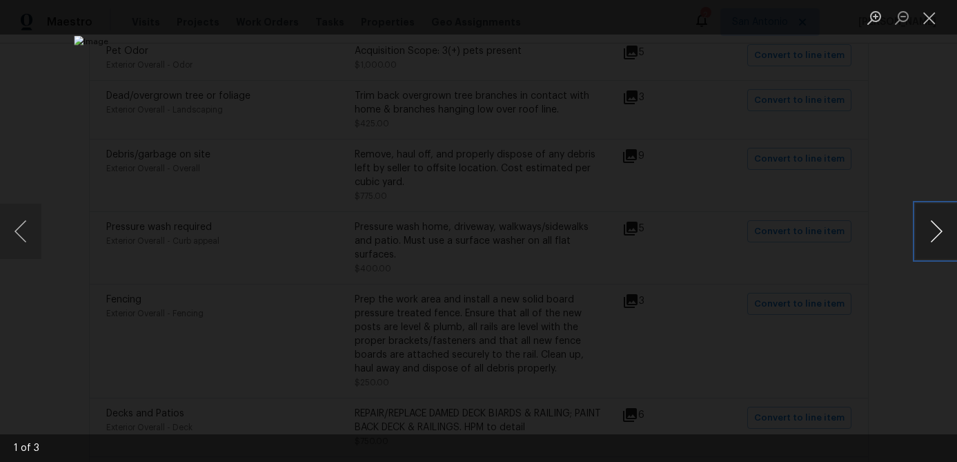
click at [935, 227] on button "Next image" at bounding box center [936, 231] width 41 height 55
click at [935, 27] on button "Close lightbox" at bounding box center [930, 18] width 28 height 24
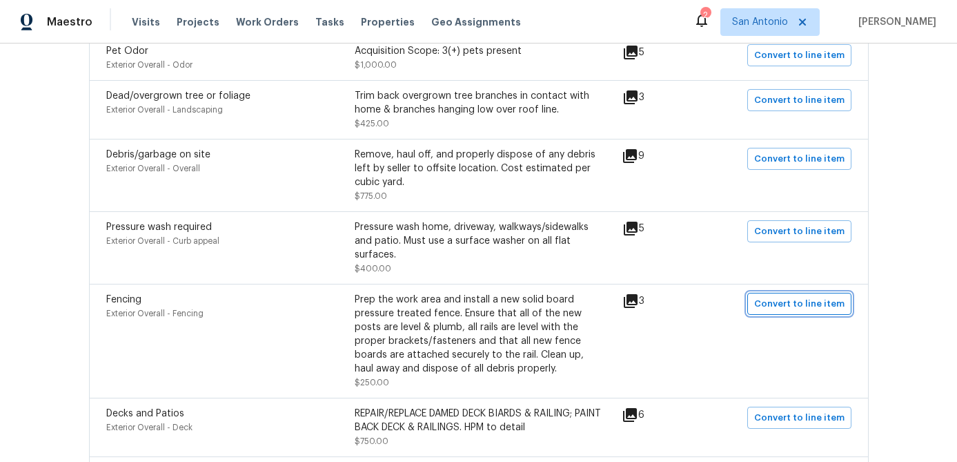
click at [799, 298] on span "Convert to line item" at bounding box center [800, 304] width 90 height 16
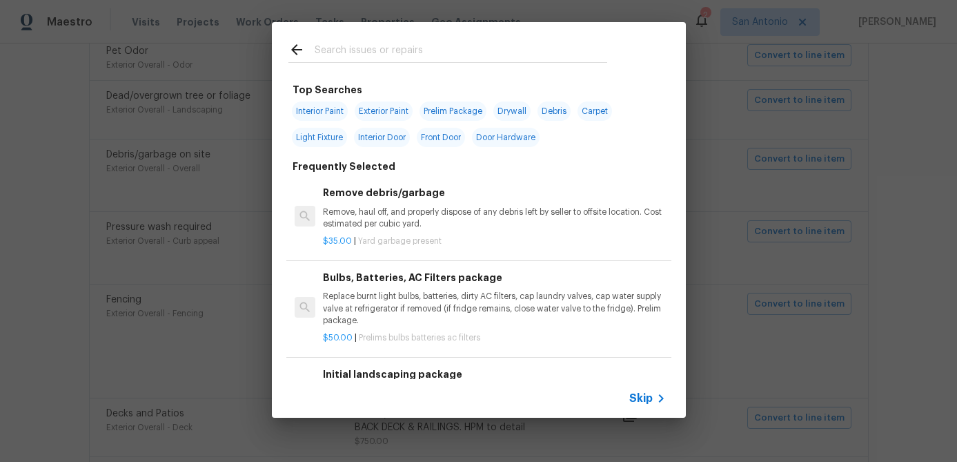
click at [651, 399] on span "Skip" at bounding box center [641, 398] width 23 height 14
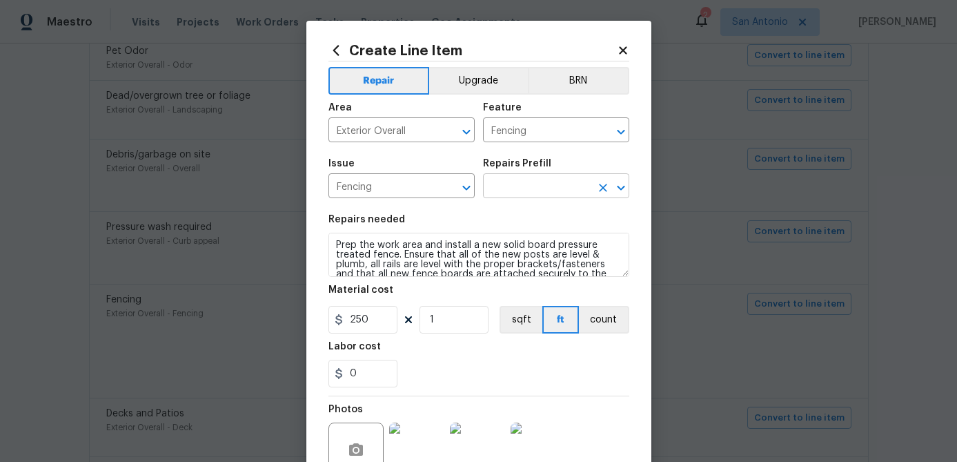
click at [542, 190] on input "text" at bounding box center [537, 187] width 108 height 21
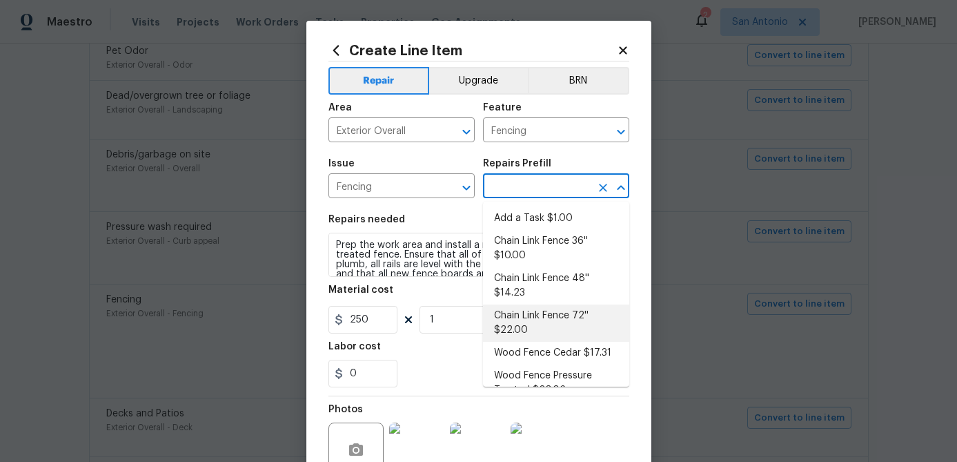
scroll to position [21, 0]
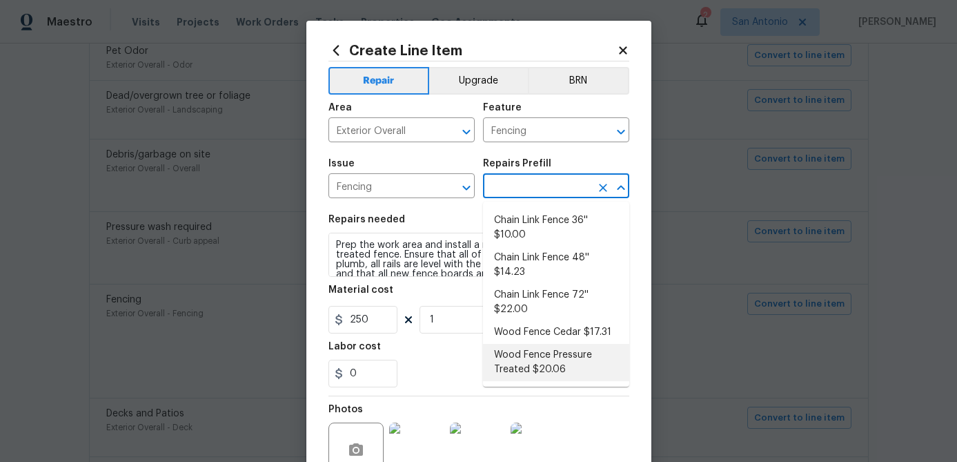
click at [554, 370] on li "Wood Fence Pressure Treated $20.06" at bounding box center [556, 362] width 146 height 37
type input "Wood Fence Pressure Treated $20.06"
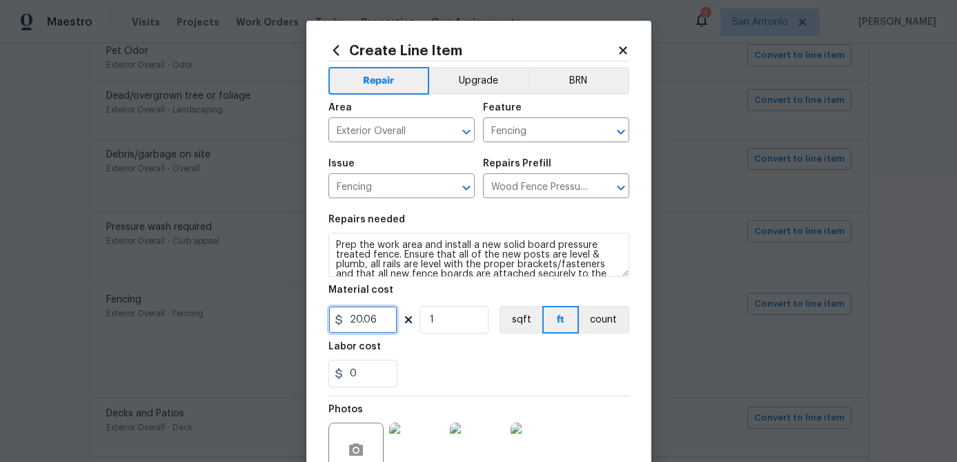
click at [380, 317] on input "20.06" at bounding box center [363, 320] width 69 height 28
type input "250"
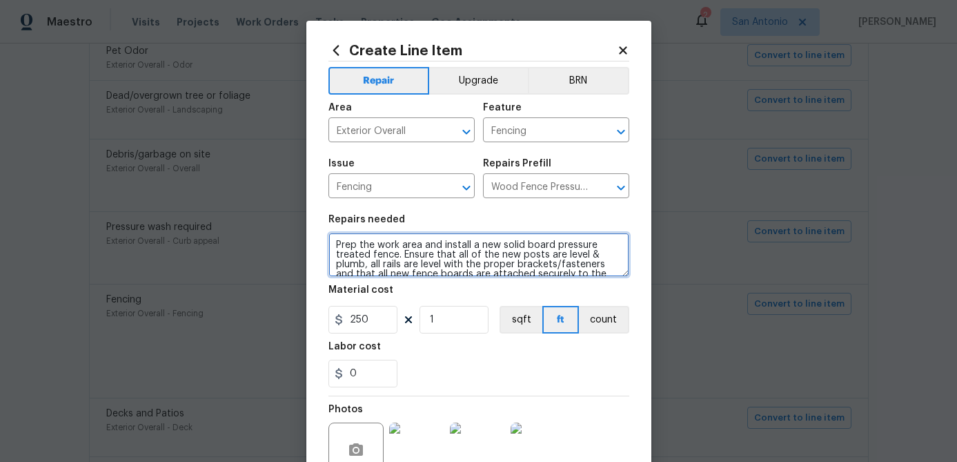
click at [337, 243] on textarea "Prep the work area and install a new solid board pressure treated fence. Ensure…" at bounding box center [479, 255] width 301 height 44
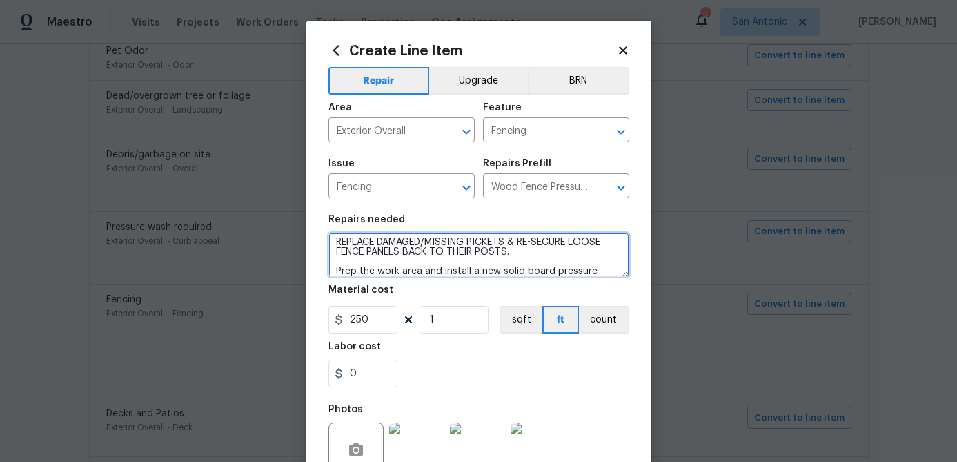
scroll to position [133, 0]
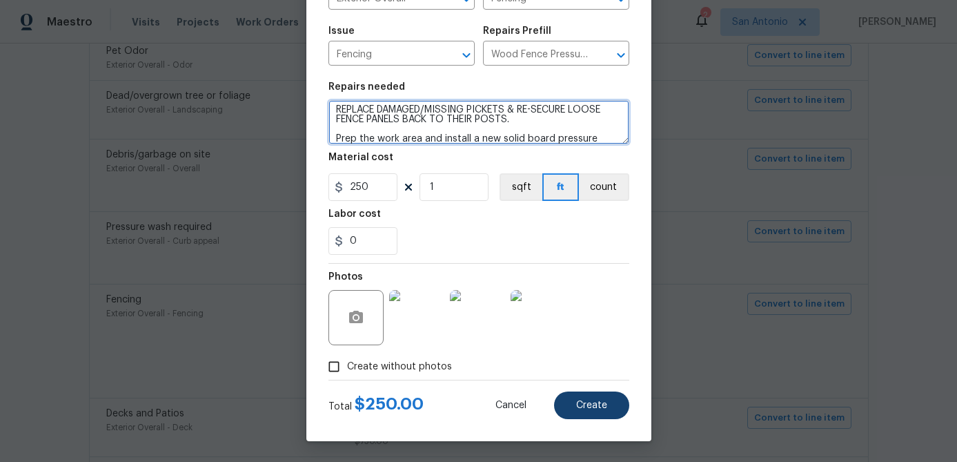
type textarea "REPLACE DAMAGED/MISSING PICKETS & RE-SECURE LOOSE FENCE PANELS BACK TO THEIR PO…"
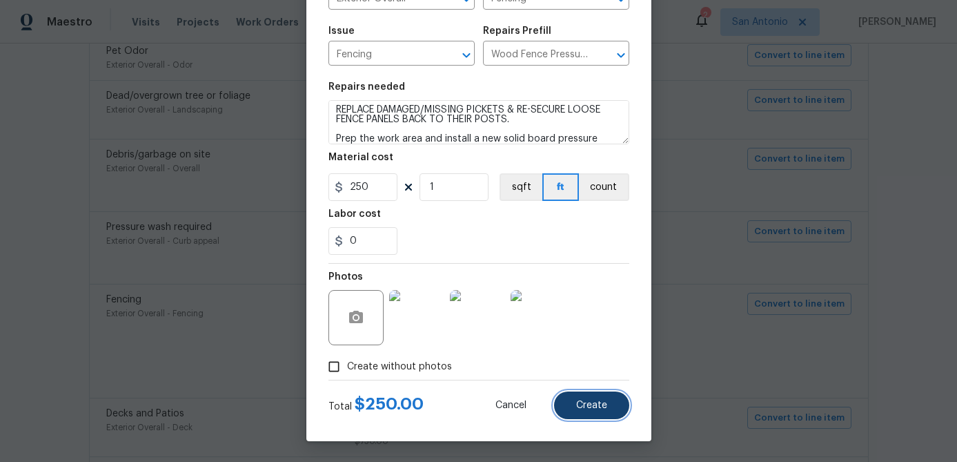
click at [600, 400] on span "Create" at bounding box center [591, 405] width 31 height 10
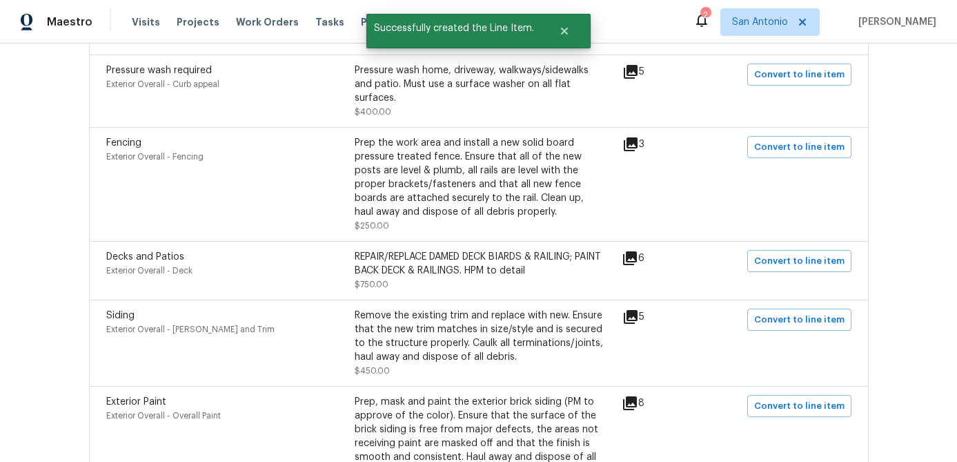
scroll to position [1100, 0]
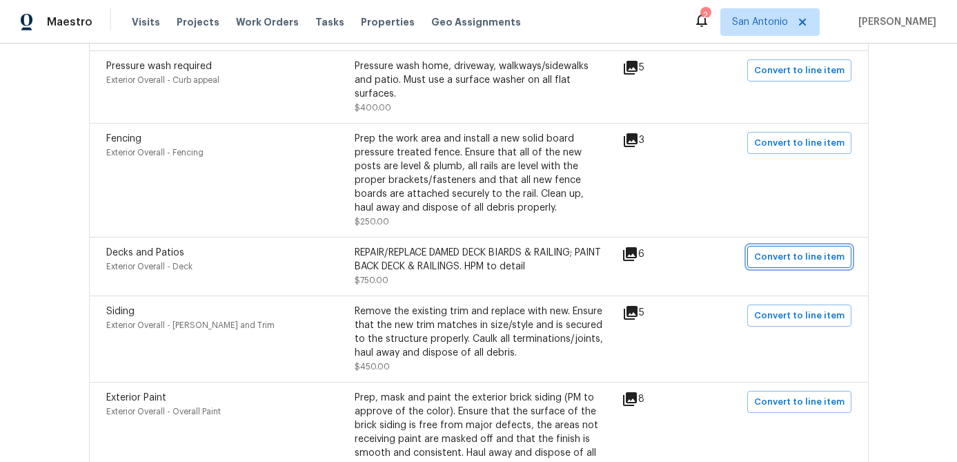
click at [792, 249] on span "Convert to line item" at bounding box center [800, 257] width 90 height 16
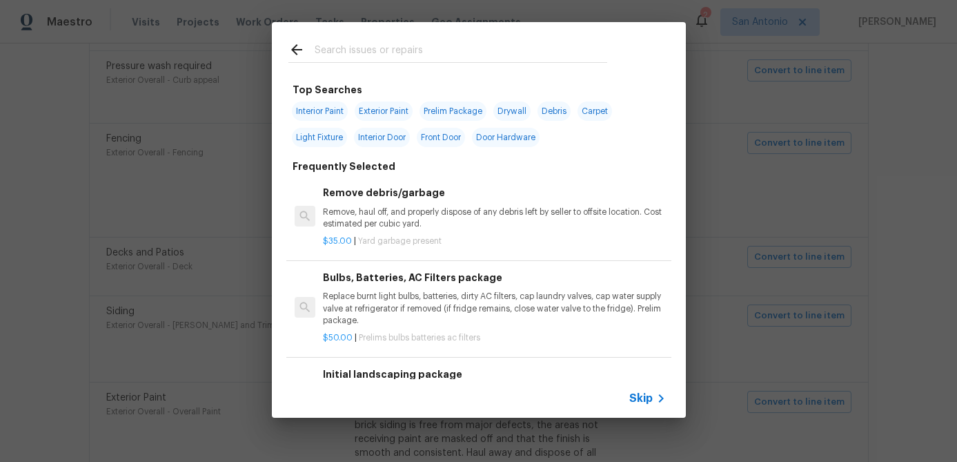
click at [643, 401] on span "Skip" at bounding box center [641, 398] width 23 height 14
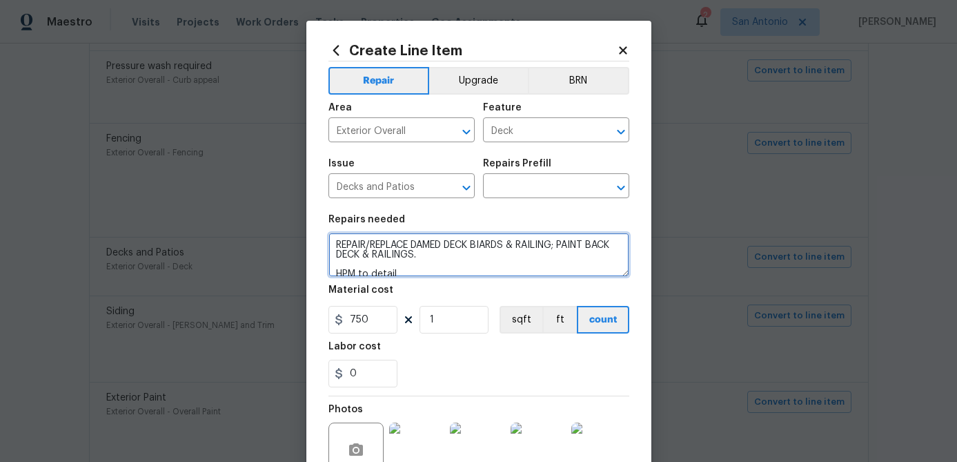
drag, startPoint x: 449, startPoint y: 258, endPoint x: 325, endPoint y: 246, distance: 124.2
click at [325, 246] on div "Create Line Item Repair Upgrade BRN Area Exterior Overall ​ Feature Deck ​ Issu…" at bounding box center [478, 304] width 345 height 567
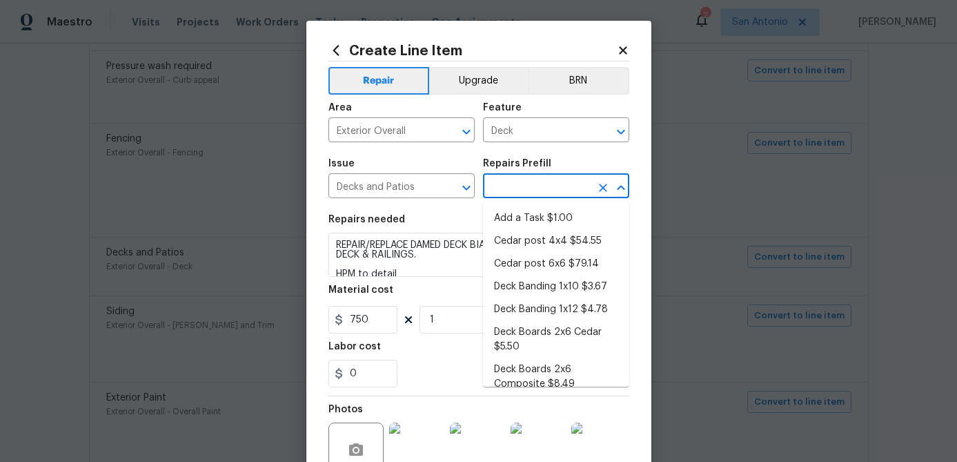
click at [528, 188] on input "text" at bounding box center [537, 187] width 108 height 21
click at [527, 214] on li "Add a Task $1.00" at bounding box center [556, 218] width 146 height 23
type input "Add a Task $1.00"
type textarea "HPM to detail"
type input "1"
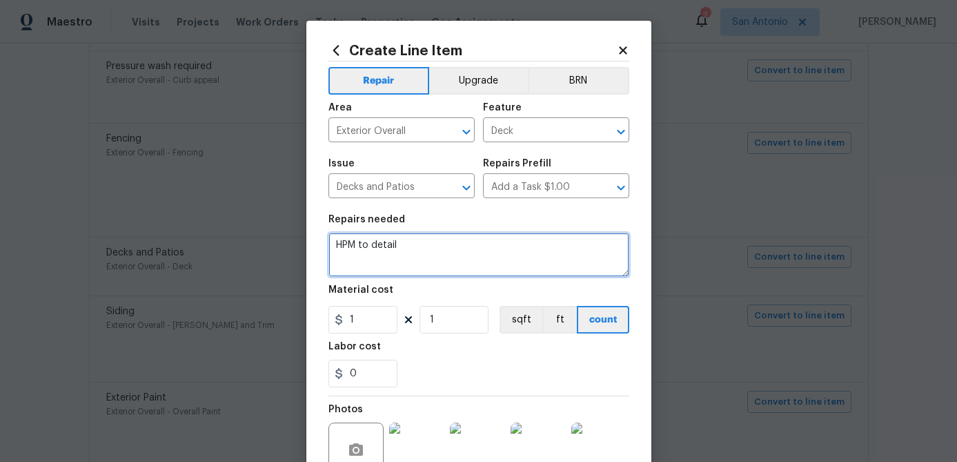
drag, startPoint x: 404, startPoint y: 249, endPoint x: 261, endPoint y: 249, distance: 142.9
click at [261, 249] on div "Create Line Item Repair Upgrade BRN Area Exterior Overall ​ Feature Deck ​ Issu…" at bounding box center [478, 231] width 957 height 462
click at [333, 245] on textarea at bounding box center [479, 255] width 301 height 44
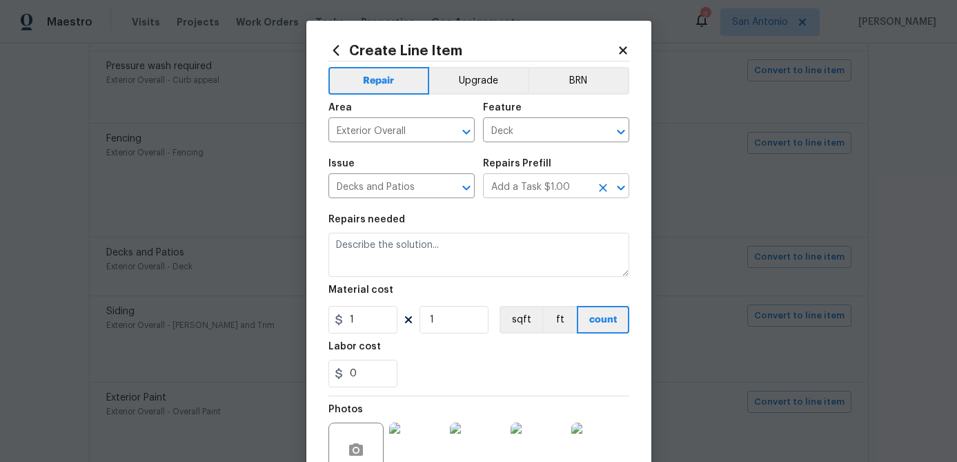
click at [564, 181] on input "Add a Task $1.00" at bounding box center [537, 187] width 108 height 21
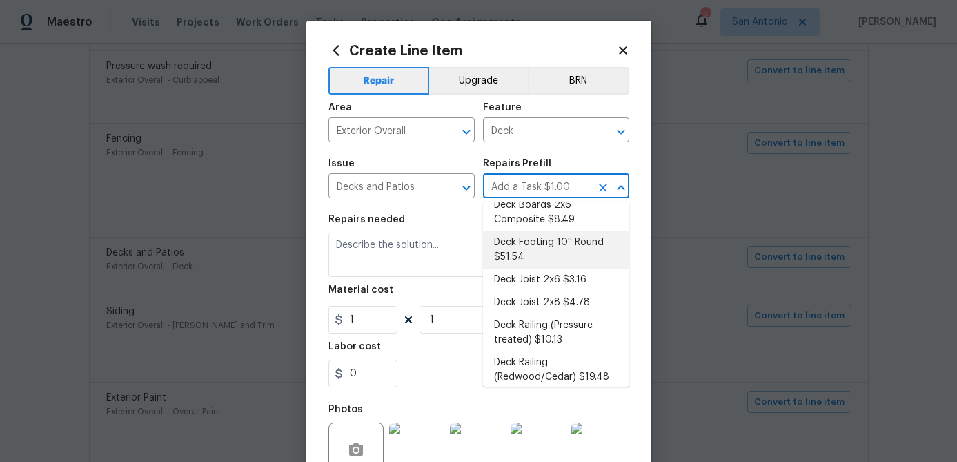
scroll to position [184, 0]
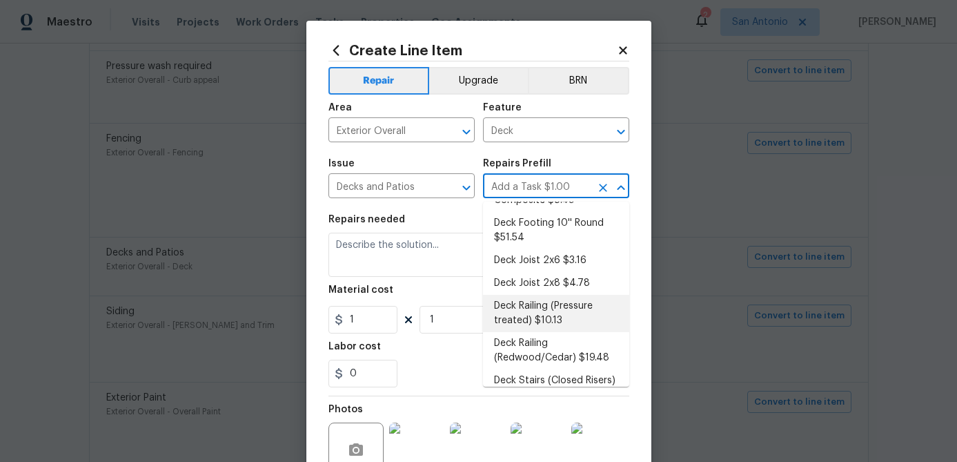
click at [540, 306] on li "Deck Railing (Pressure treated) $10.13" at bounding box center [556, 313] width 146 height 37
type input "Deck Railing (Pressure treated) $10.13"
type textarea "Install a 42'' tall pressure treated railing with 2x2 pickets spaced to meet th…"
type input "10.13"
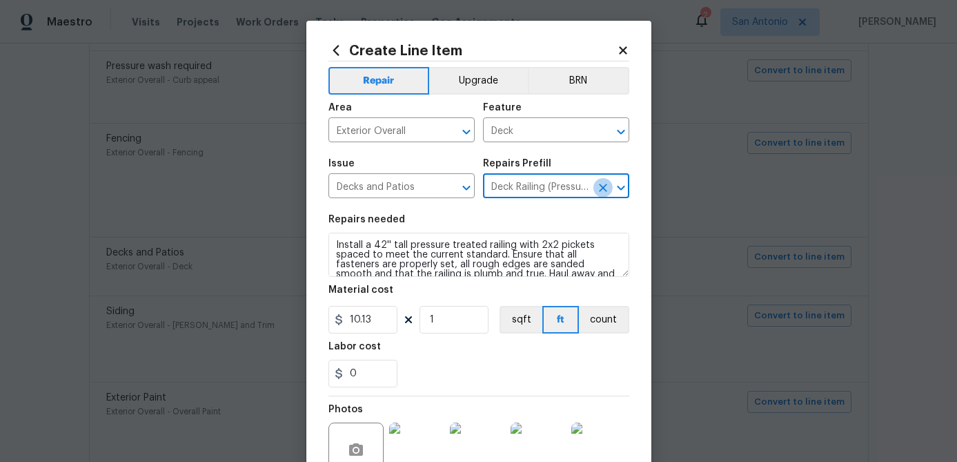
click at [604, 186] on icon "Clear" at bounding box center [603, 188] width 8 height 8
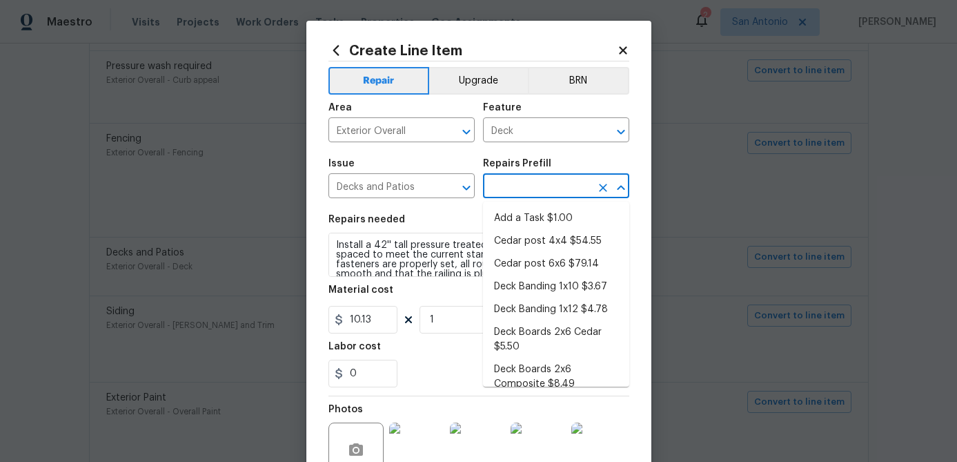
click at [516, 182] on input "text" at bounding box center [537, 187] width 108 height 21
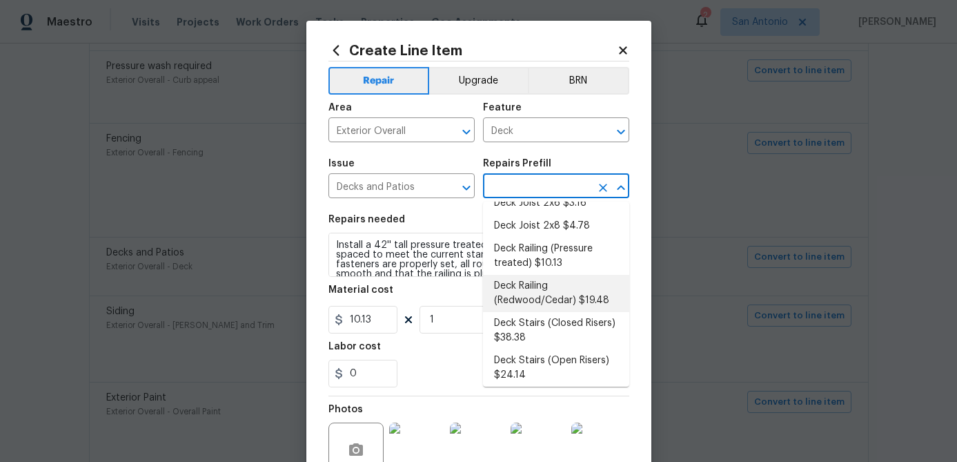
scroll to position [0, 0]
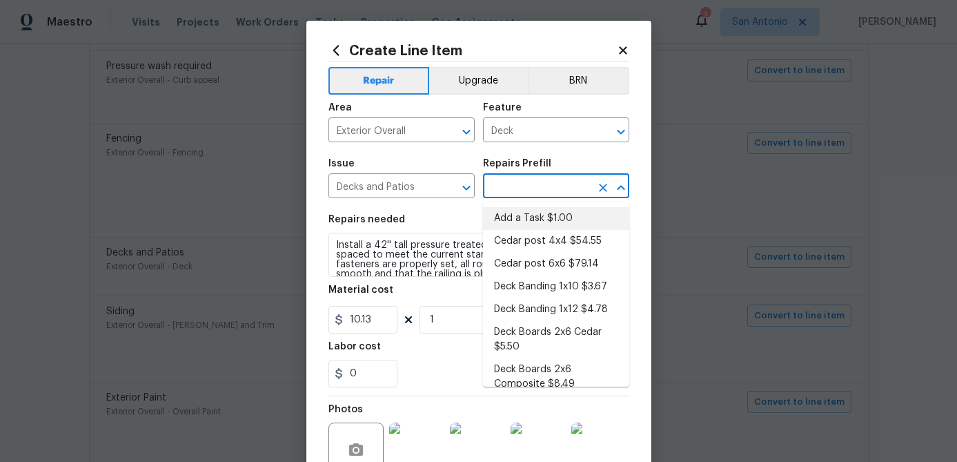
click at [531, 217] on li "Add a Task $1.00" at bounding box center [556, 218] width 146 height 23
type input "Add a Task $1.00"
type textarea "HPM to detail"
type input "1"
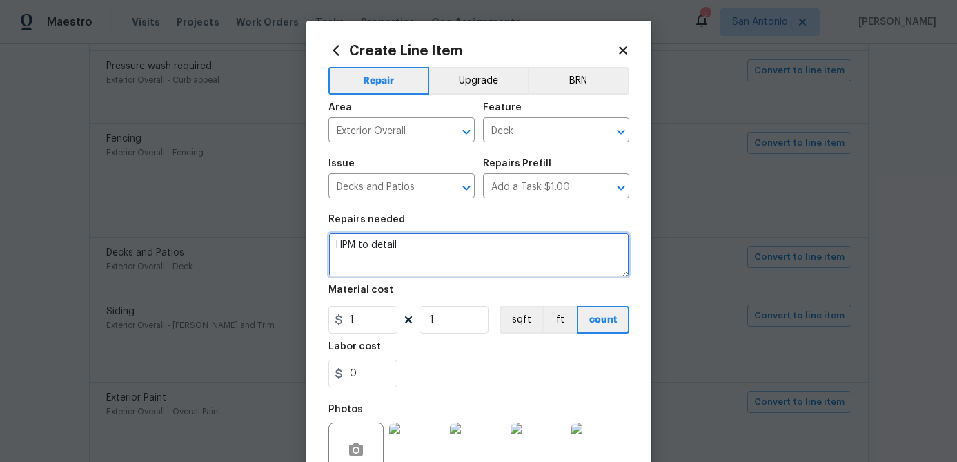
drag, startPoint x: 400, startPoint y: 250, endPoint x: 313, endPoint y: 242, distance: 88.1
click at [313, 242] on div "Create Line Item Repair Upgrade BRN Area Exterior Overall ​ Feature Deck ​ Issu…" at bounding box center [478, 304] width 345 height 567
paste textarea "REPAIR/REPLACE DAMED DECK BIARDS & RAILING; PAINT BACK DECK & RAILINGS."
click at [447, 244] on textarea "REPAIR/REPLACE DAMED DECK BIARDS & RAILING; PAINT BACK DECK & RAILINGS." at bounding box center [479, 255] width 301 height 44
click at [518, 244] on textarea "REPAIR/REPLACE DAMAGED DECK BIARDS & RAILING; PAINT BACK DECK & RAILINGS." at bounding box center [479, 255] width 301 height 44
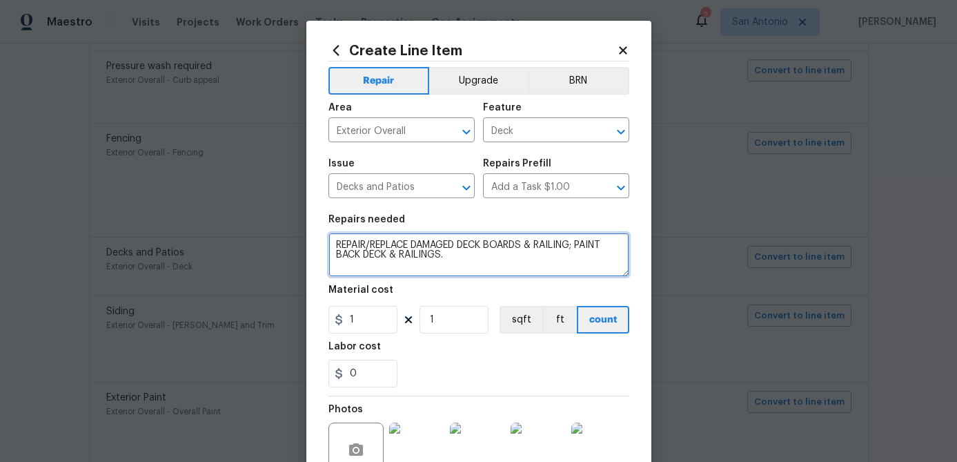
click at [578, 249] on textarea "REPAIR/REPLACE DAMAGED DECK BOARDS & RAILING; PAINT BACK DECK & RAILINGS." at bounding box center [479, 255] width 301 height 44
click at [451, 257] on textarea "REPAIR/REPLACE DAMAGED DECK BOARDS & RAILINGS; PAINT BACK DECK & RAILINGS." at bounding box center [479, 255] width 301 height 44
type textarea "REPAIR/REPLACE DAMAGED DECK BOARDS & RAILINGS; PAINT BACK DECK & RAILINGS."
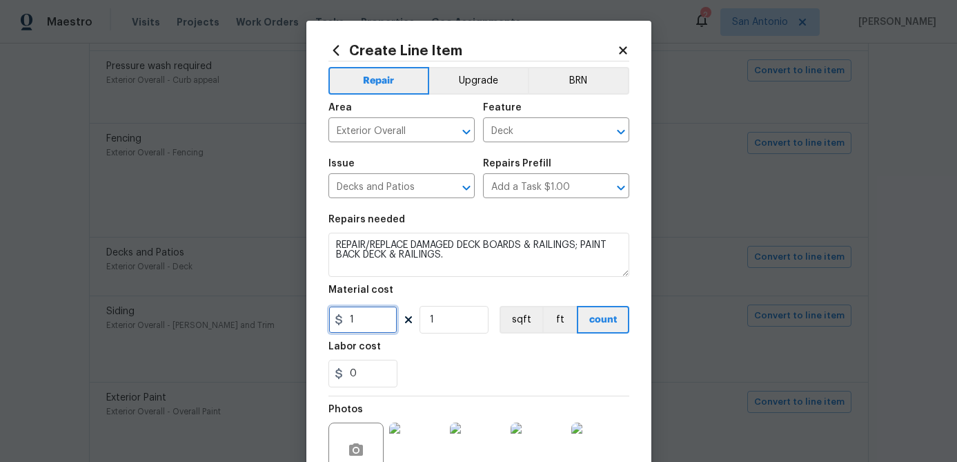
click at [380, 322] on input "1" at bounding box center [363, 320] width 69 height 28
type input "750"
click at [455, 329] on input "1" at bounding box center [454, 320] width 69 height 28
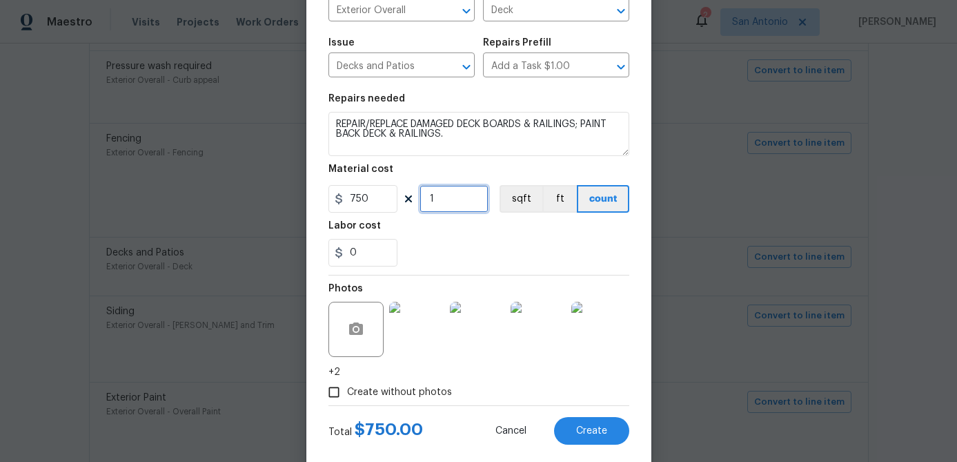
scroll to position [147, 0]
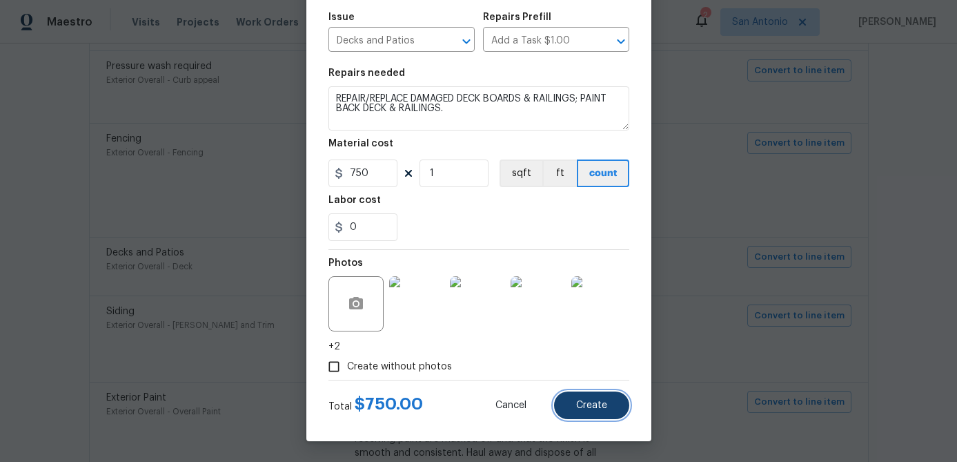
click at [574, 407] on button "Create" at bounding box center [591, 405] width 75 height 28
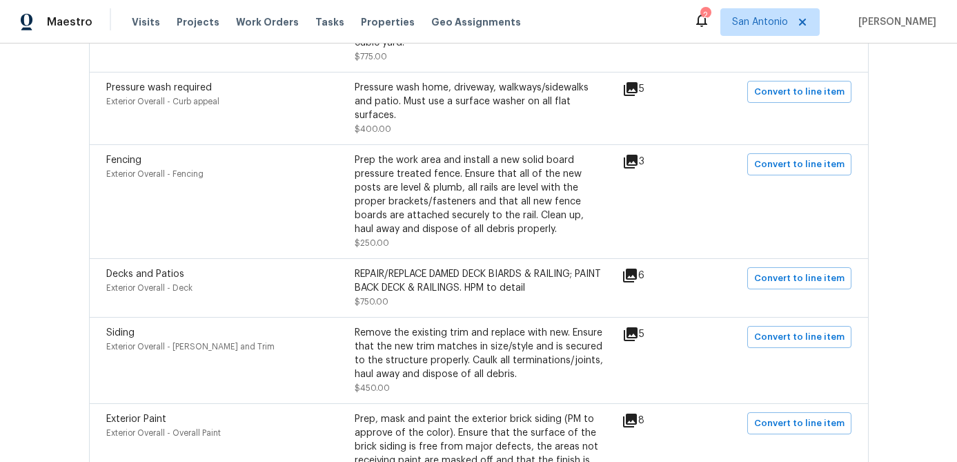
scroll to position [1087, 0]
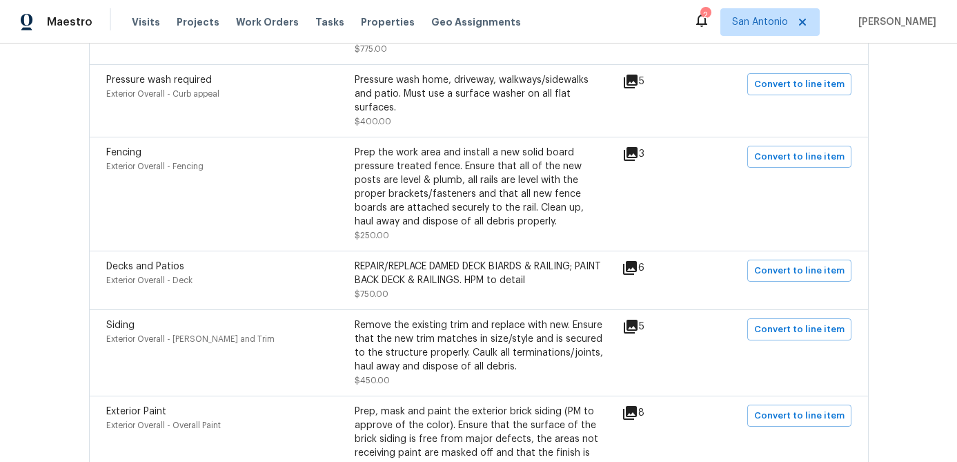
click at [634, 320] on icon at bounding box center [631, 327] width 14 height 14
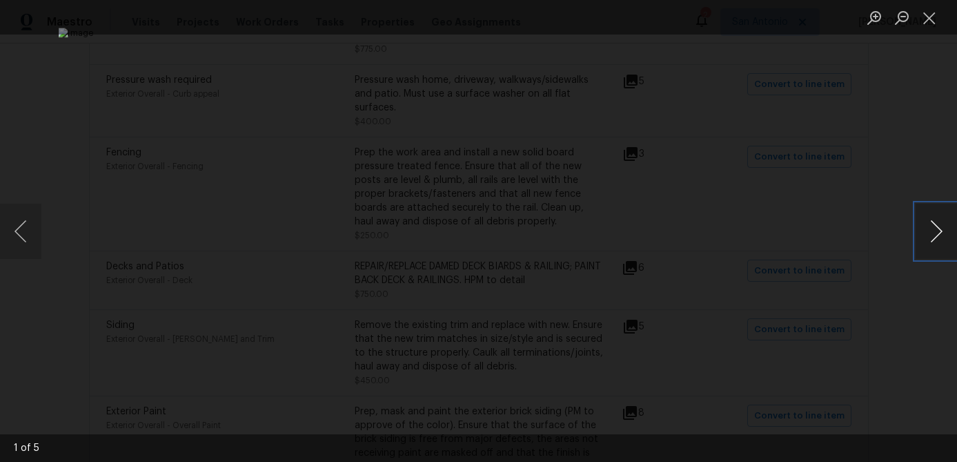
click at [933, 237] on button "Next image" at bounding box center [936, 231] width 41 height 55
click at [23, 243] on button "Previous image" at bounding box center [20, 231] width 41 height 55
click at [944, 231] on button "Next image" at bounding box center [936, 231] width 41 height 55
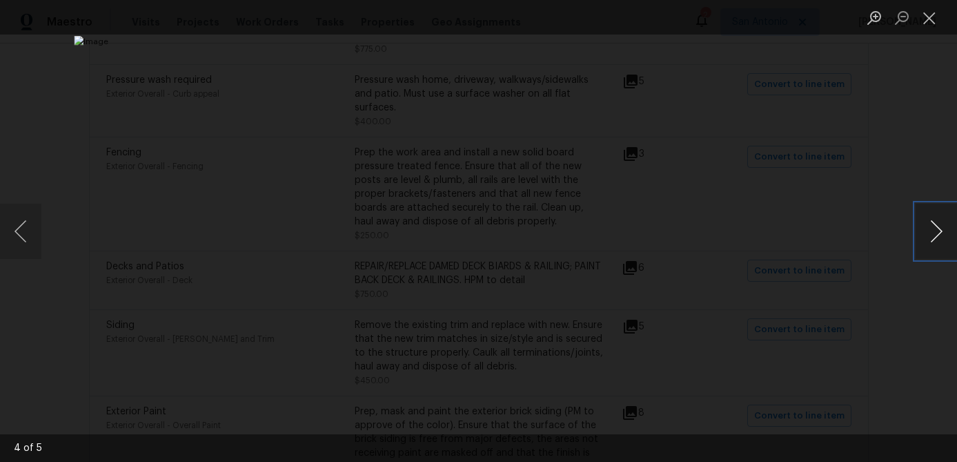
click at [944, 231] on button "Next image" at bounding box center [936, 231] width 41 height 55
click at [932, 20] on button "Close lightbox" at bounding box center [930, 18] width 28 height 24
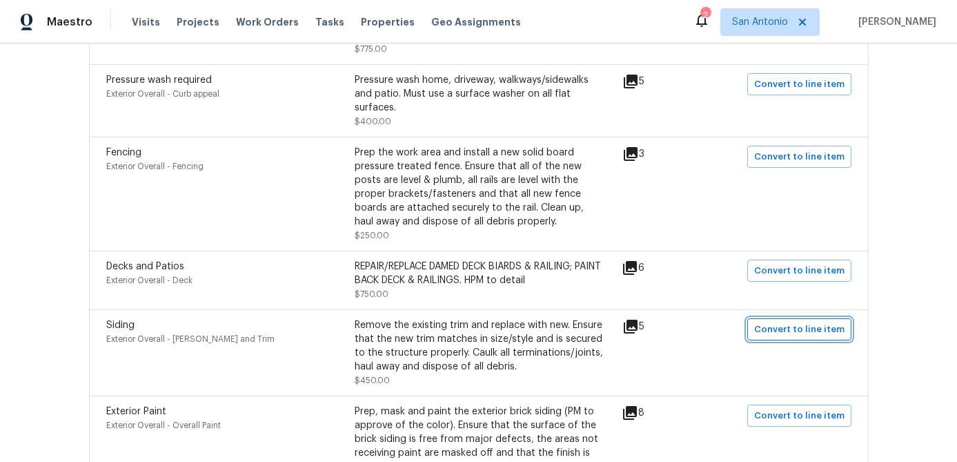
click at [810, 322] on span "Convert to line item" at bounding box center [800, 330] width 90 height 16
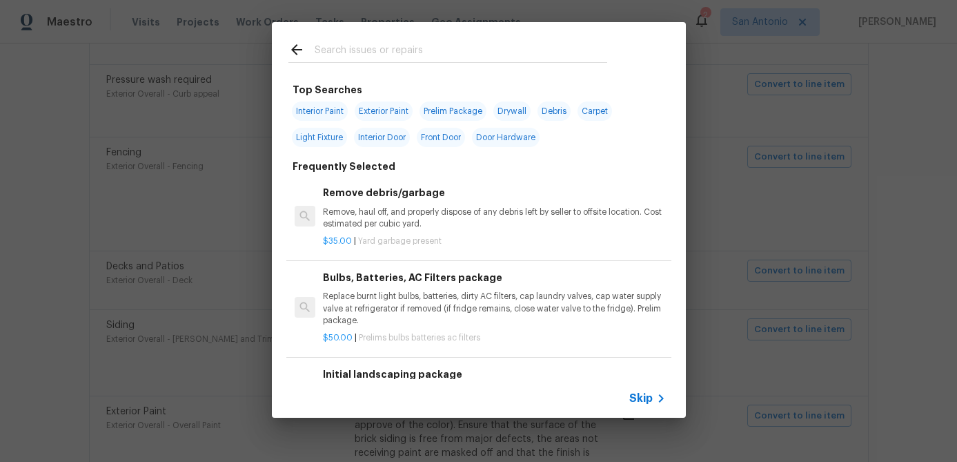
click at [639, 389] on div "Skip" at bounding box center [479, 398] width 414 height 39
click at [640, 396] on span "Skip" at bounding box center [641, 398] width 23 height 14
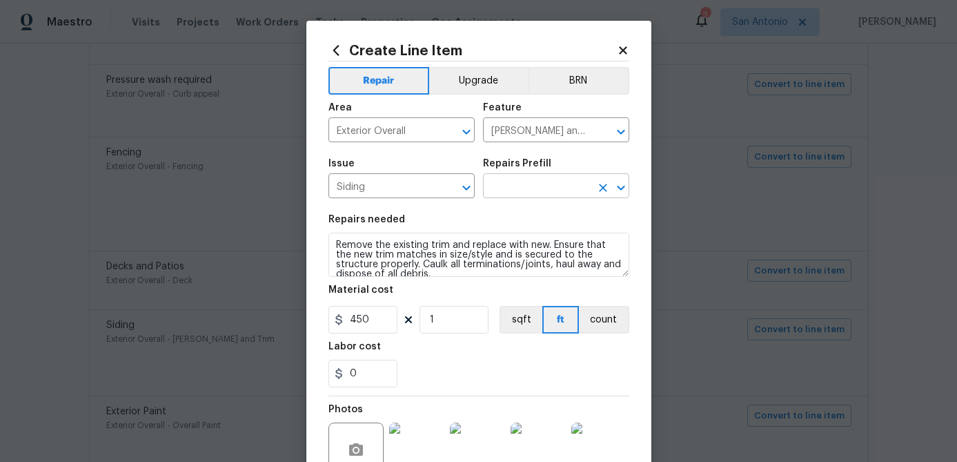
click at [552, 186] on input "text" at bounding box center [537, 187] width 108 height 21
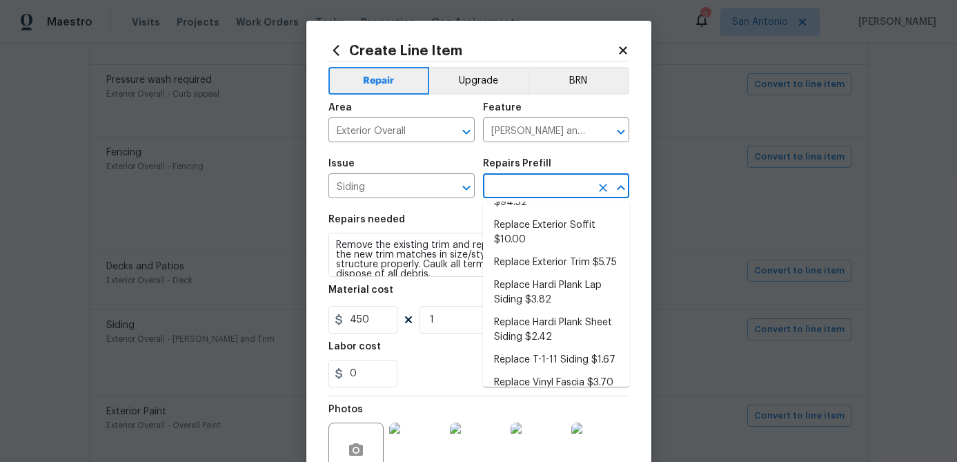
scroll to position [302, 0]
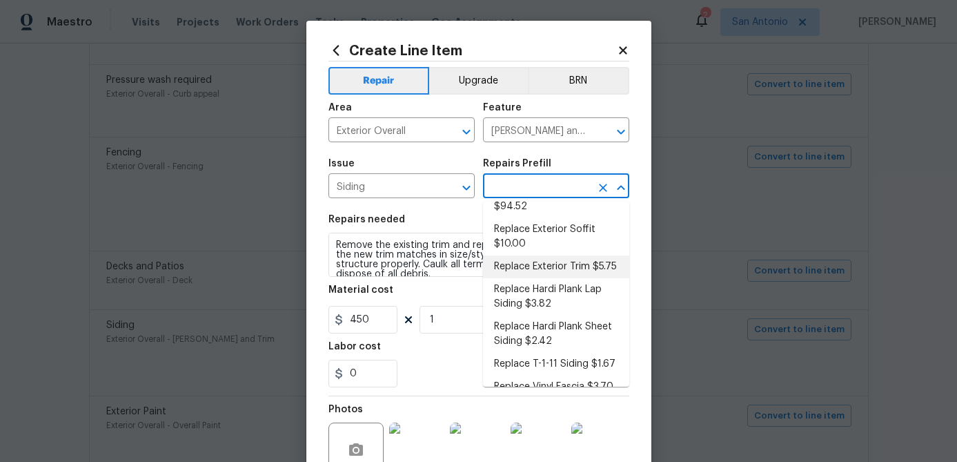
click at [556, 255] on li "Replace Exterior Trim $5.75" at bounding box center [556, 266] width 146 height 23
type input "Siding"
type input "Replace Exterior Trim $5.75"
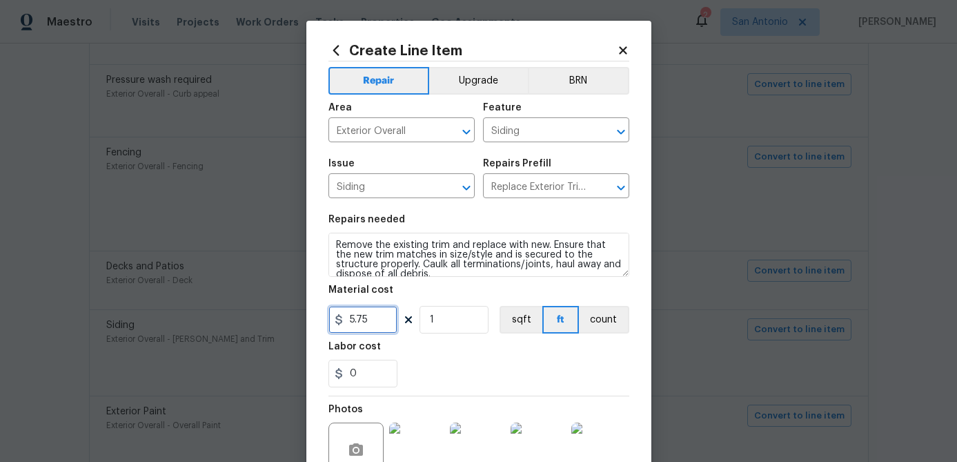
click at [373, 322] on input "5.75" at bounding box center [363, 320] width 69 height 28
type input "40"
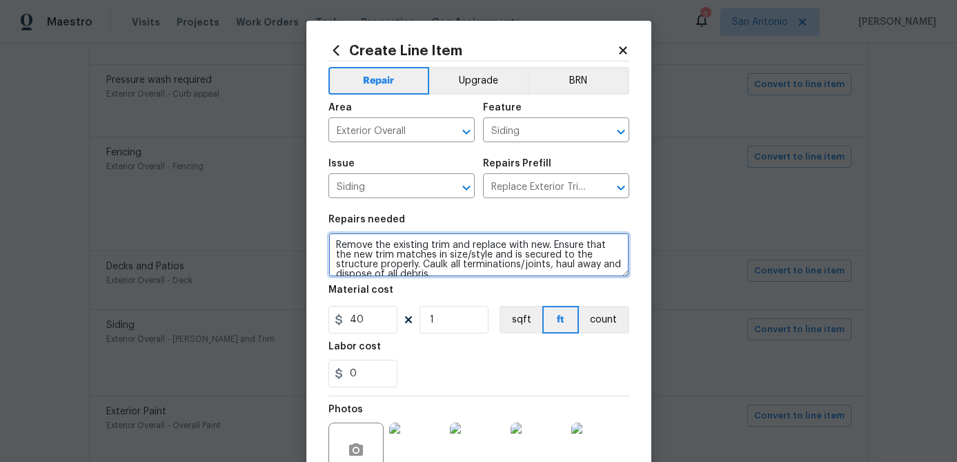
click at [334, 242] on textarea "Remove the existing trim and replace with new. Ensure that the new trim matches…" at bounding box center [479, 255] width 301 height 44
click at [335, 240] on textarea "Remove the existing trim and replace with new. Ensure that the new trim matches…" at bounding box center [479, 255] width 301 height 44
click at [335, 242] on textarea "Remove the existing trim and replace with new. Ensure that the new trim matches…" at bounding box center [479, 255] width 301 height 44
paste textarea "REPAIR OR REPLACE ALL THE DAMAGED TRIM, FASCIA, & SOFFIT AROUND THE HOME PRIOR …"
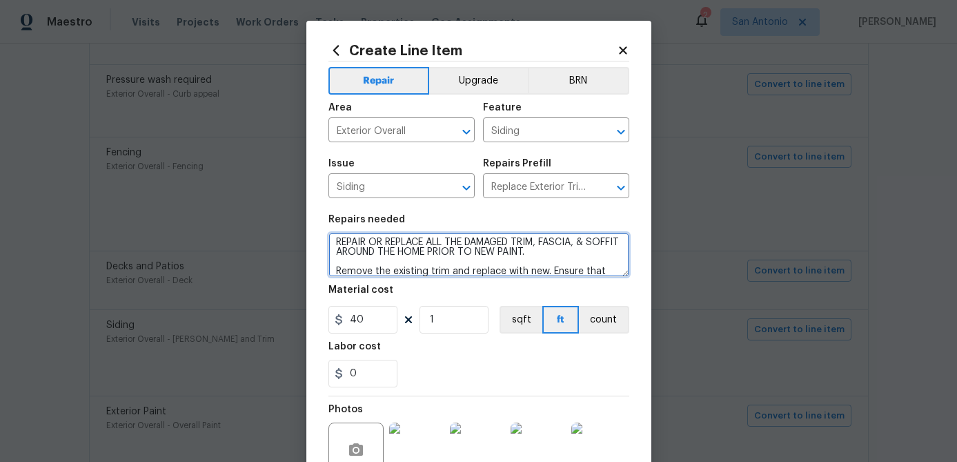
scroll to position [0, 0]
type textarea "REPAIR OR REPLACE ALL THE DAMAGED TRIM, FASCIA, & SOFFIT AROUND THE HOME PRIOR …"
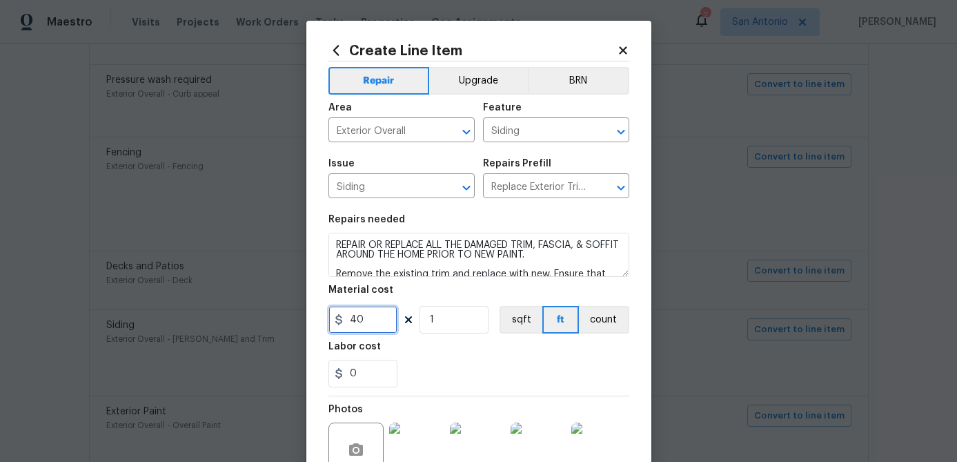
click at [375, 313] on input "40" at bounding box center [363, 320] width 69 height 28
type input "450"
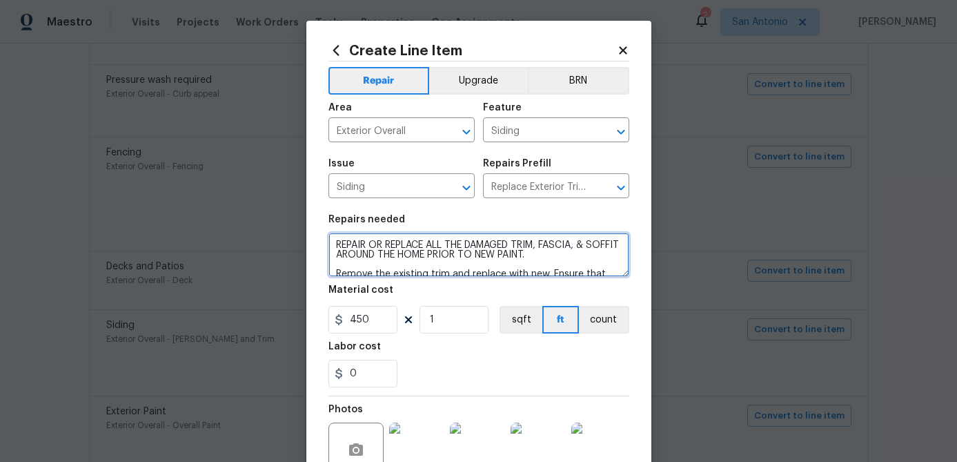
click at [567, 255] on textarea "REPAIR OR REPLACE ALL THE DAMAGED TRIM, FASCIA, & SOFFIT AROUND THE HOME PRIOR …" at bounding box center [479, 255] width 301 height 44
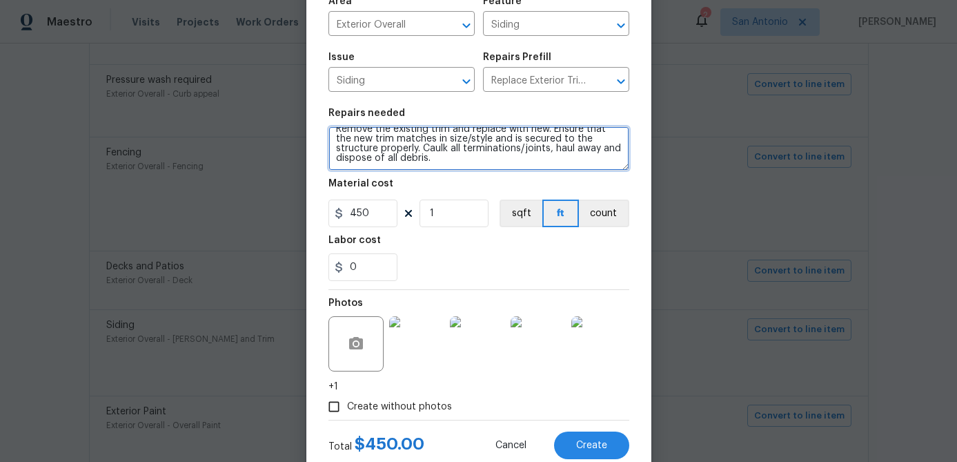
scroll to position [147, 0]
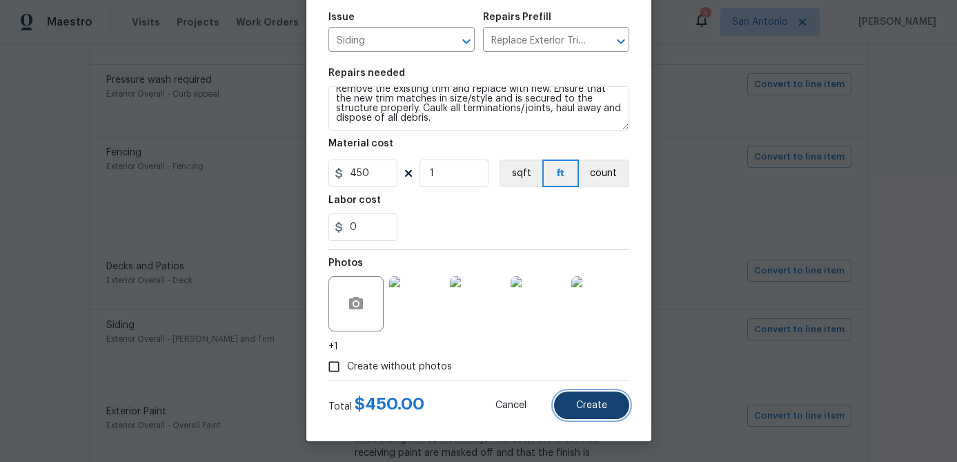
click at [605, 409] on span "Create" at bounding box center [591, 405] width 31 height 10
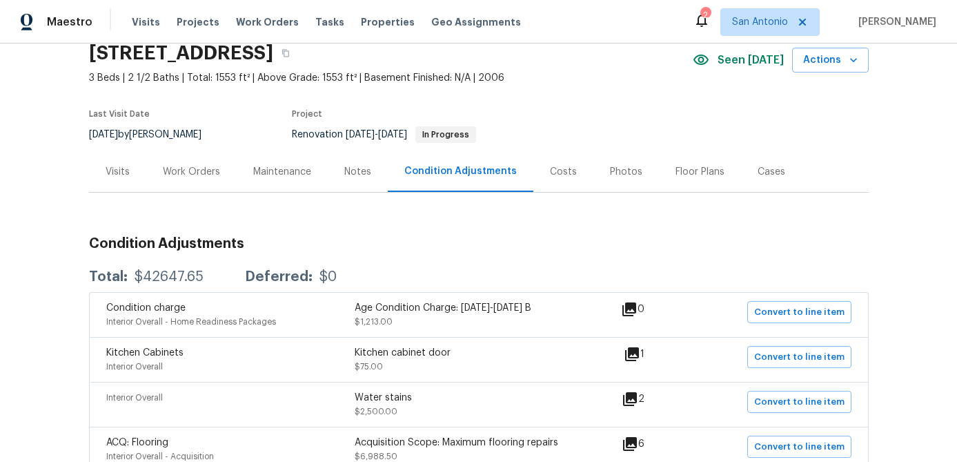
scroll to position [0, 0]
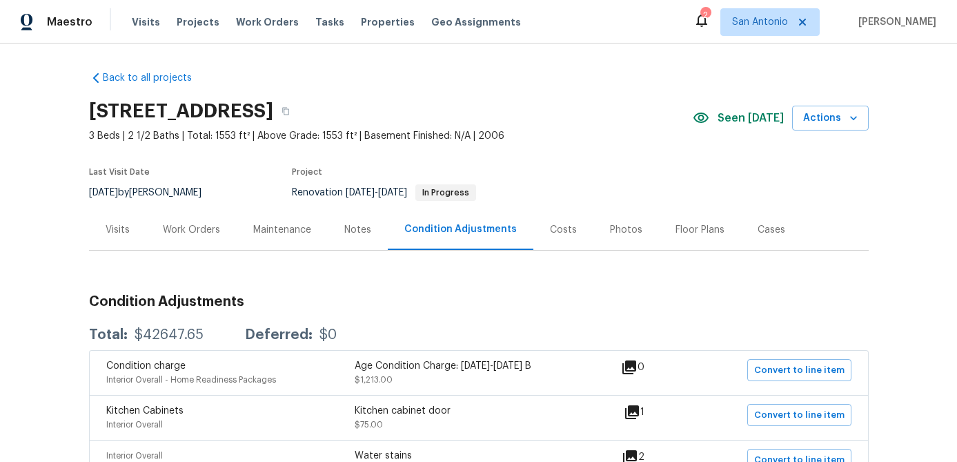
click at [199, 232] on div "Work Orders" at bounding box center [191, 230] width 57 height 14
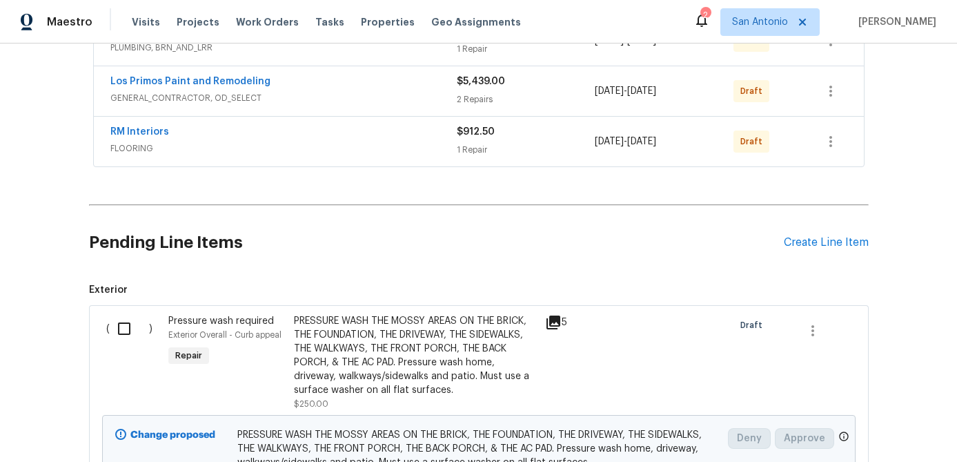
scroll to position [388, 0]
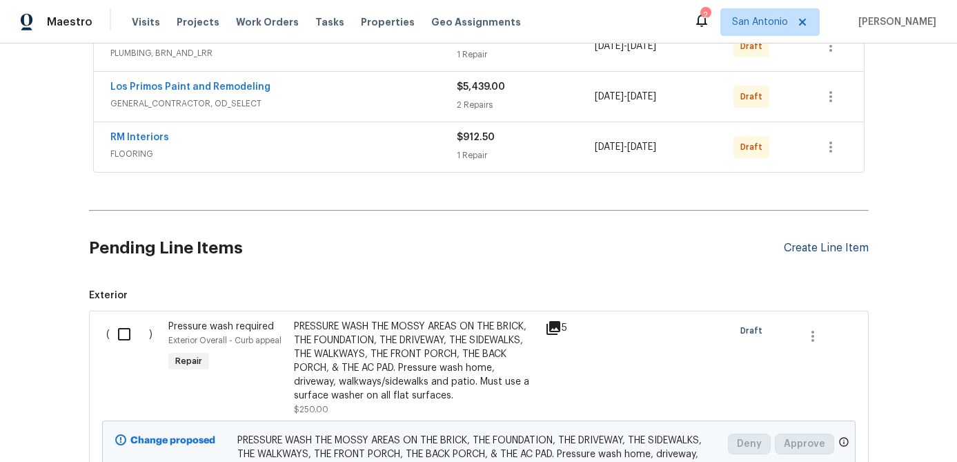
click at [817, 248] on div "Create Line Item" at bounding box center [826, 248] width 85 height 13
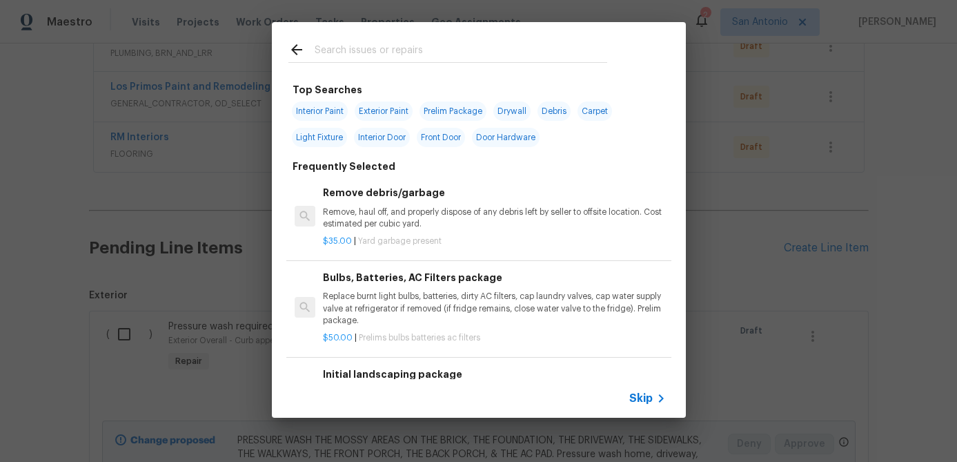
click at [646, 400] on span "Skip" at bounding box center [641, 398] width 23 height 14
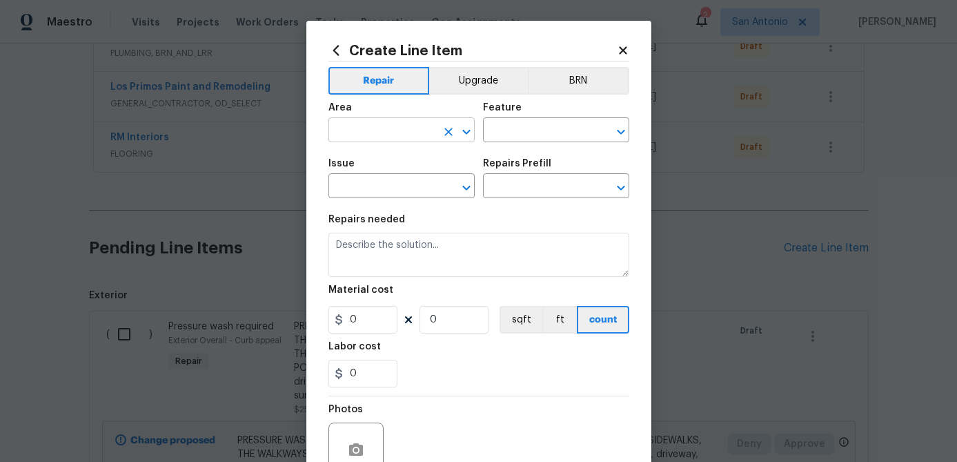
click at [415, 125] on input "text" at bounding box center [383, 131] width 108 height 21
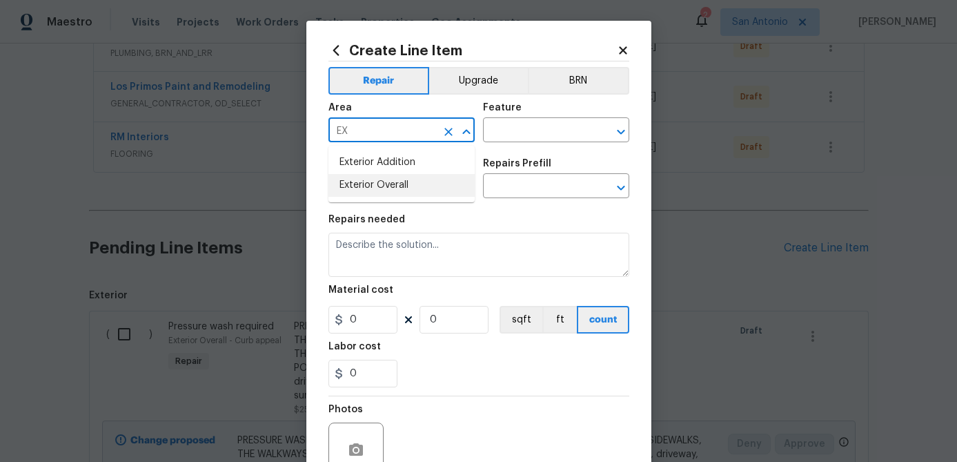
click at [382, 186] on li "Exterior Overall" at bounding box center [402, 185] width 146 height 23
type input "Exterior Overall"
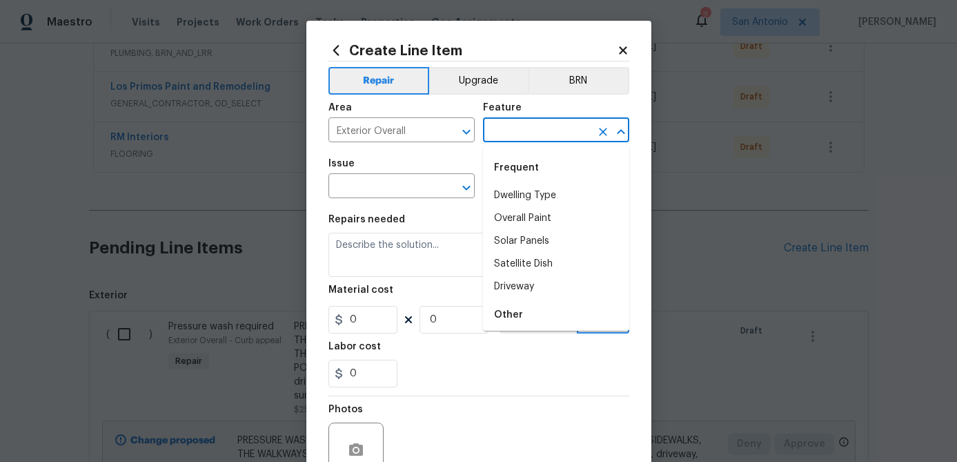
click at [524, 133] on input "text" at bounding box center [537, 131] width 108 height 21
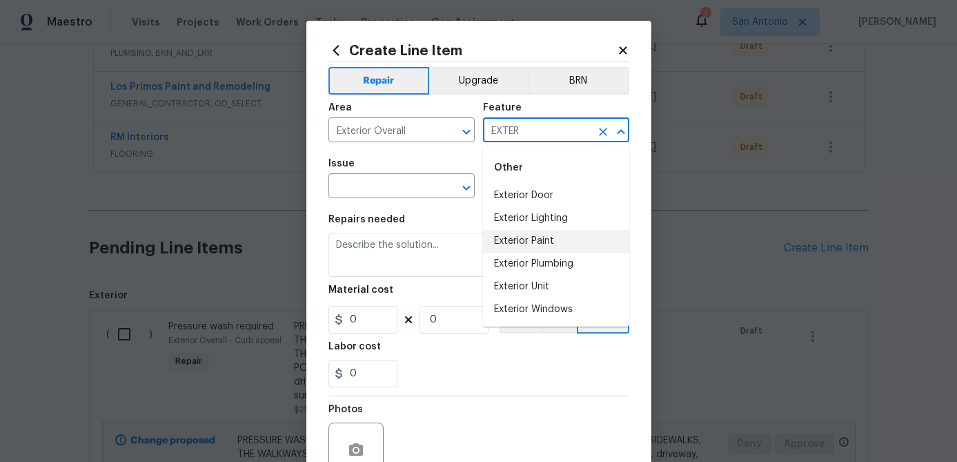
click at [525, 240] on li "Exterior Paint" at bounding box center [556, 241] width 146 height 23
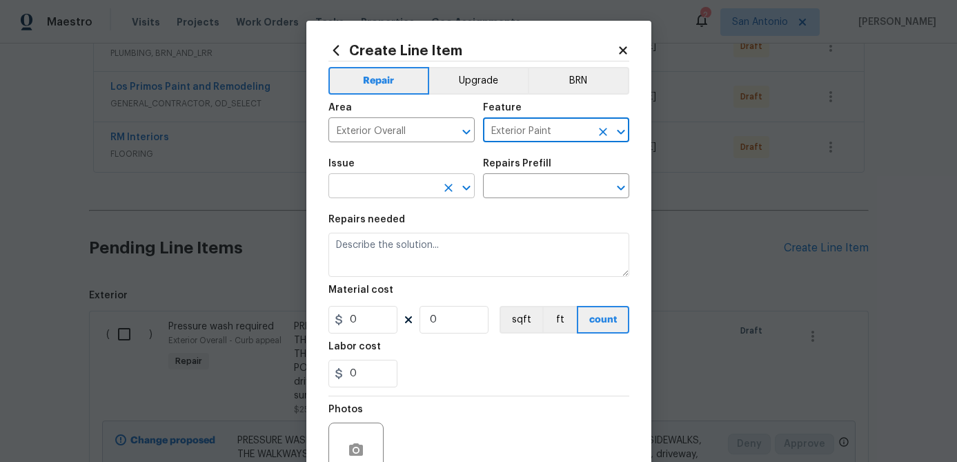
type input "Exterior Paint"
click at [390, 191] on input "text" at bounding box center [383, 187] width 108 height 21
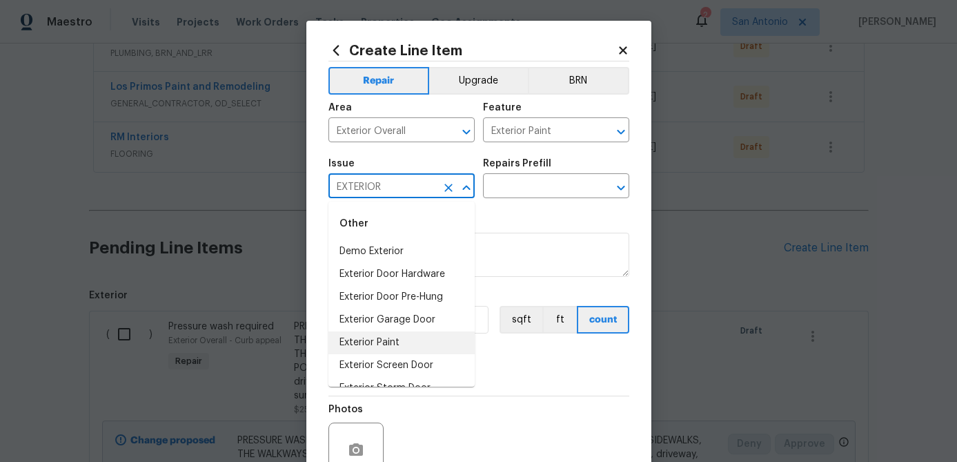
click at [362, 339] on li "Exterior Paint" at bounding box center [402, 342] width 146 height 23
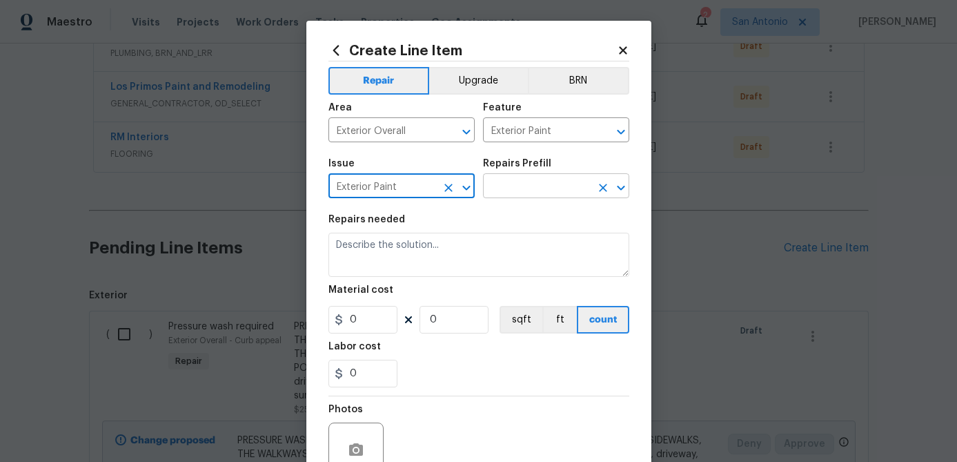
type input "Exterior Paint"
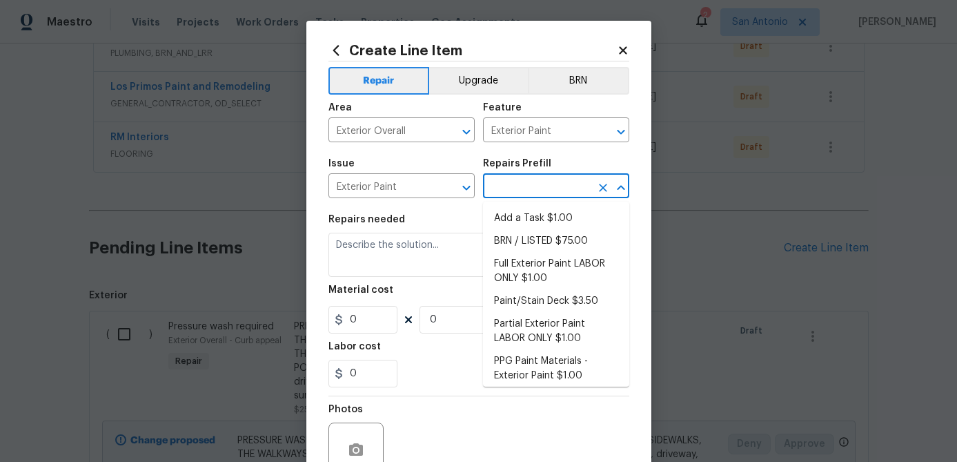
click at [530, 186] on input "text" at bounding box center [537, 187] width 108 height 21
click at [509, 269] on li "Full Exterior Paint LABOR ONLY $1.00" at bounding box center [556, 271] width 146 height 37
type input "Overall Paint"
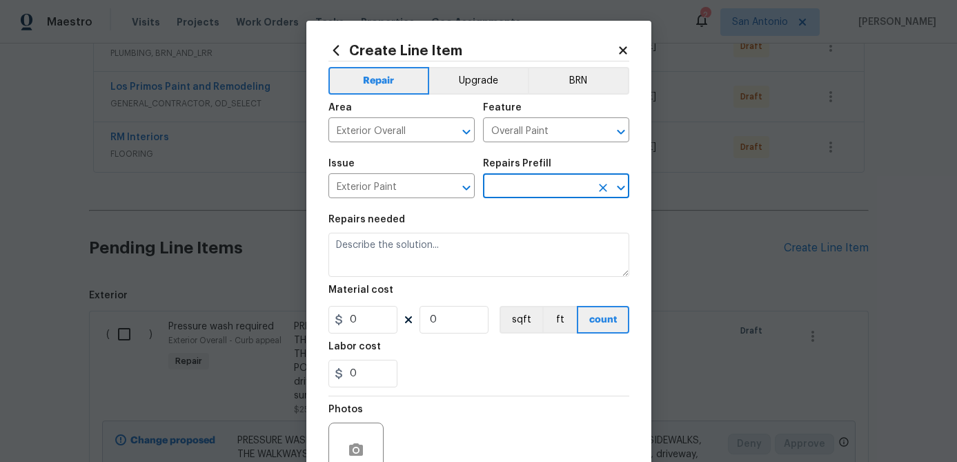
type input "Full Exterior Paint LABOR ONLY $1.00"
type textarea "Full Exterior Paint - Prep, mask and paint the exterior of the home. Ensure tha…"
type input "1"
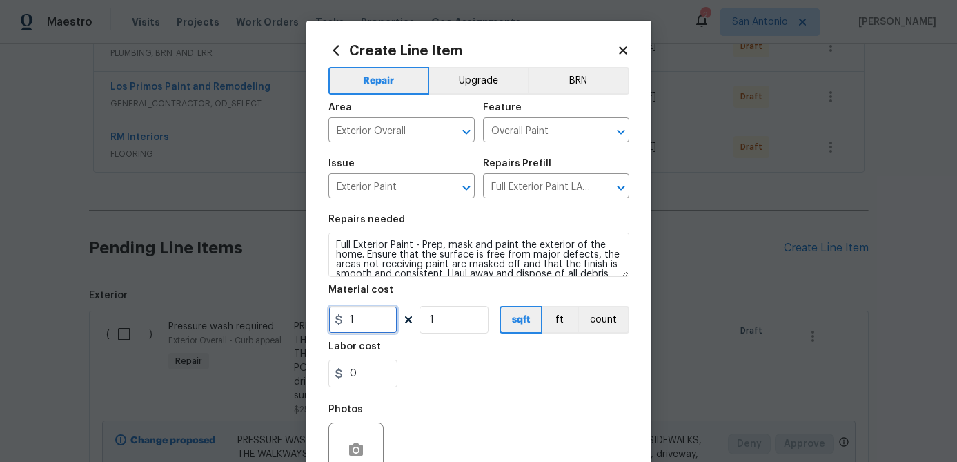
click at [383, 325] on input "1" at bounding box center [363, 320] width 69 height 28
type input "1.15"
click at [449, 322] on input "1" at bounding box center [454, 320] width 69 height 28
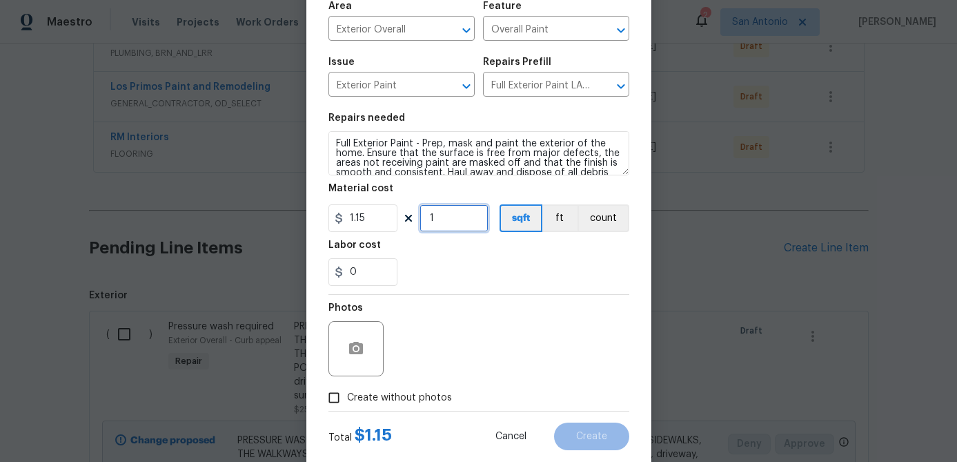
scroll to position [90, 0]
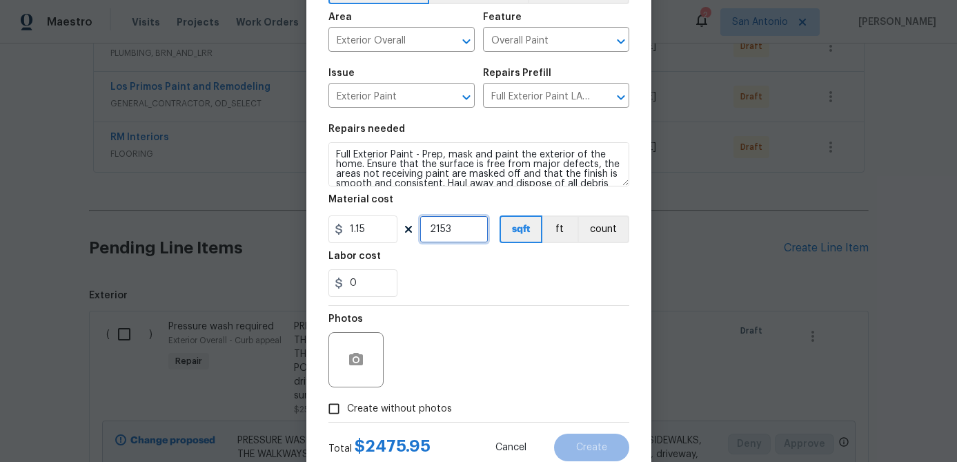
type input "2153"
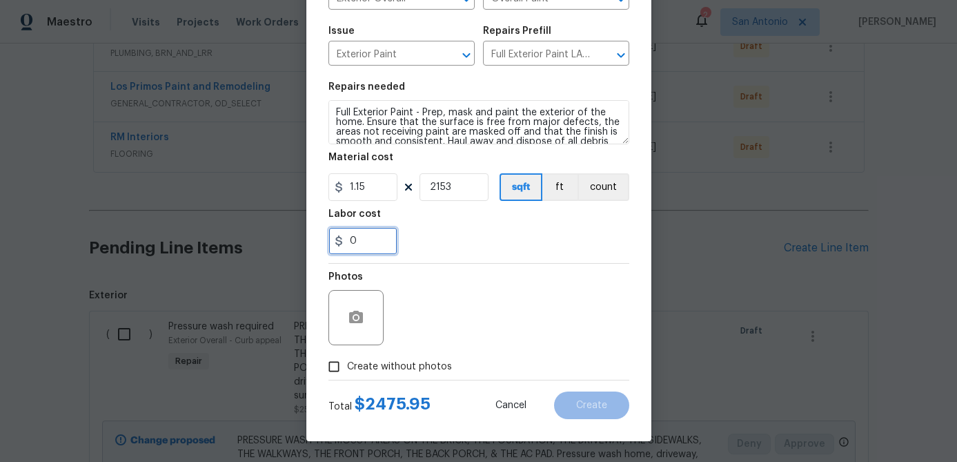
click at [378, 241] on input "0" at bounding box center [363, 241] width 69 height 28
click at [333, 368] on input "Create without photos" at bounding box center [334, 366] width 26 height 26
checkbox input "true"
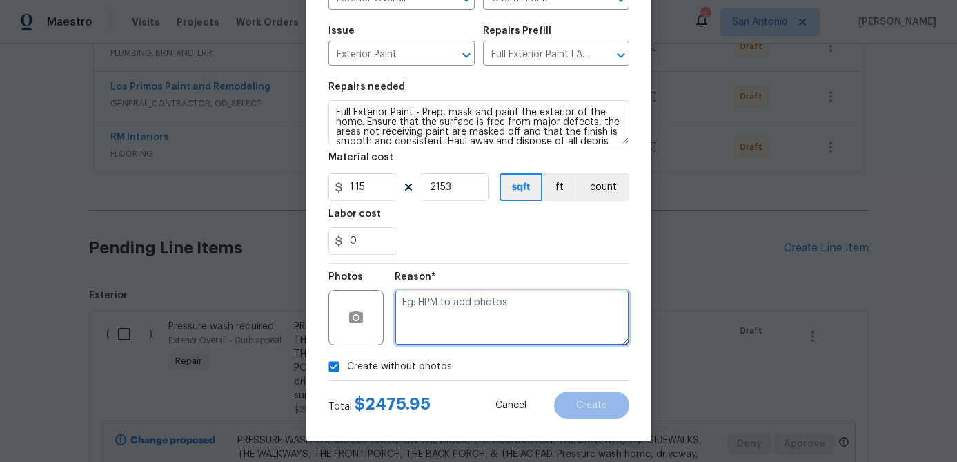
click at [469, 312] on textarea at bounding box center [512, 317] width 235 height 55
type textarea "."
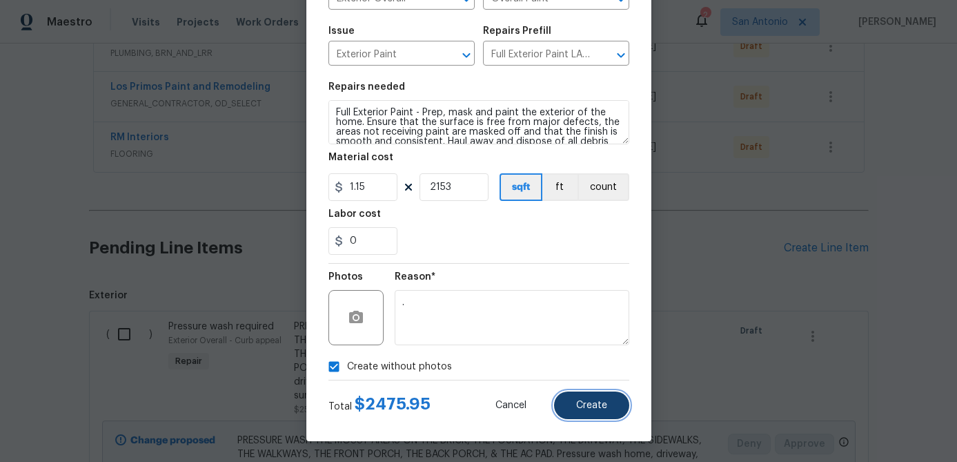
click at [587, 411] on button "Create" at bounding box center [591, 405] width 75 height 28
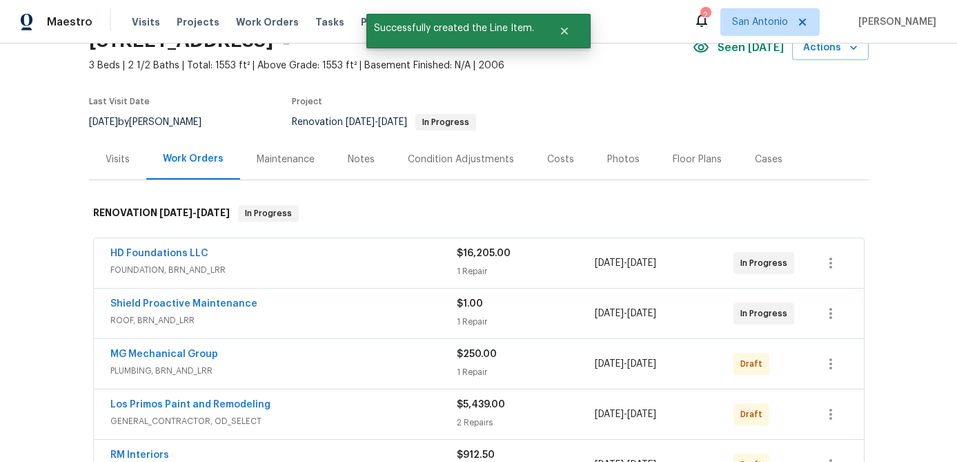
scroll to position [0, 0]
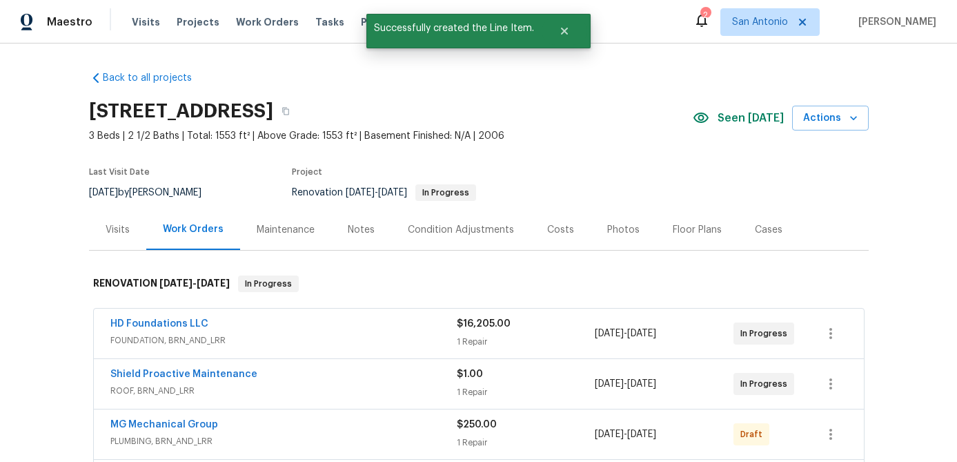
click at [434, 224] on div "Condition Adjustments" at bounding box center [461, 230] width 106 height 14
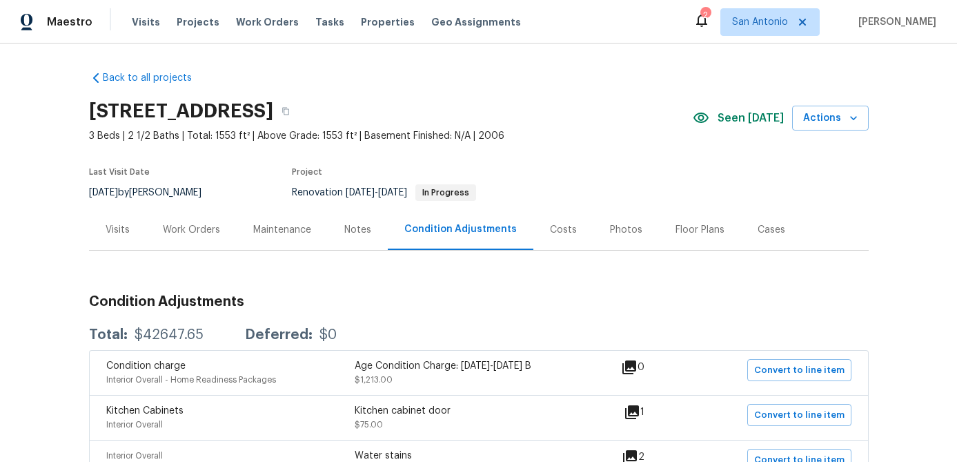
click at [190, 224] on div "Work Orders" at bounding box center [191, 230] width 57 height 14
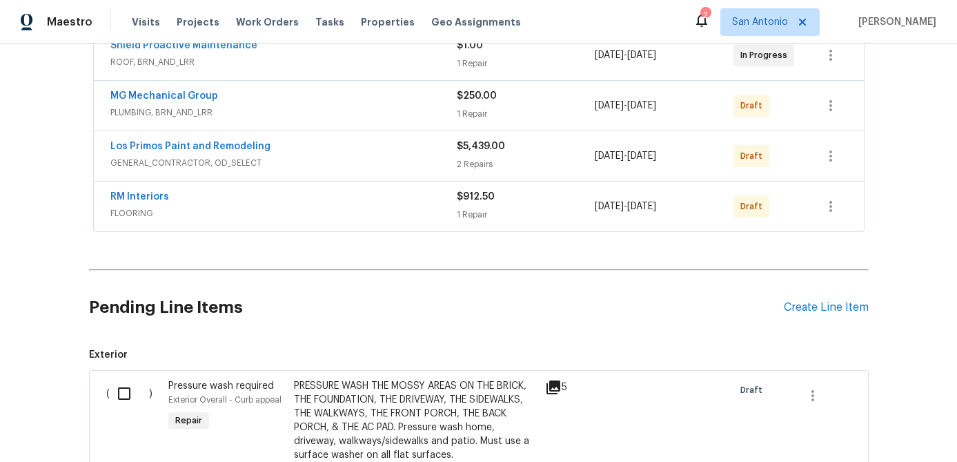
scroll to position [328, 0]
click at [819, 309] on div "Create Line Item" at bounding box center [826, 308] width 85 height 13
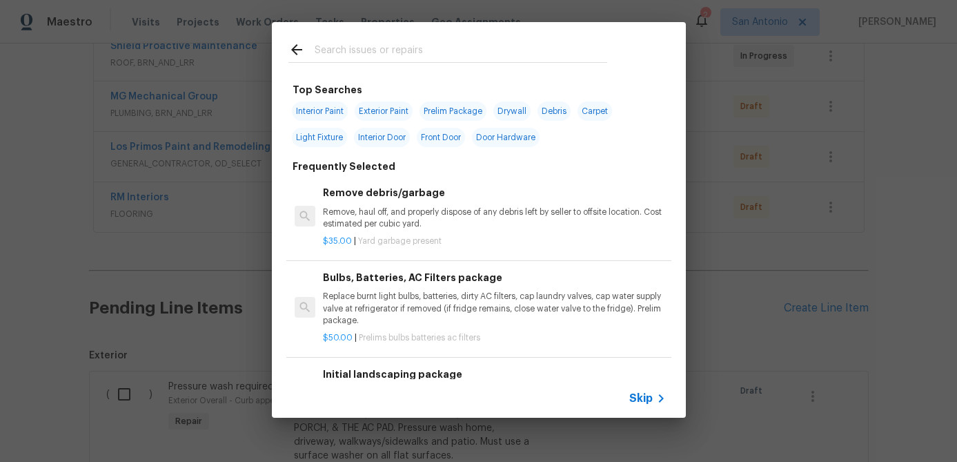
click at [640, 391] on span "Skip" at bounding box center [641, 398] width 23 height 14
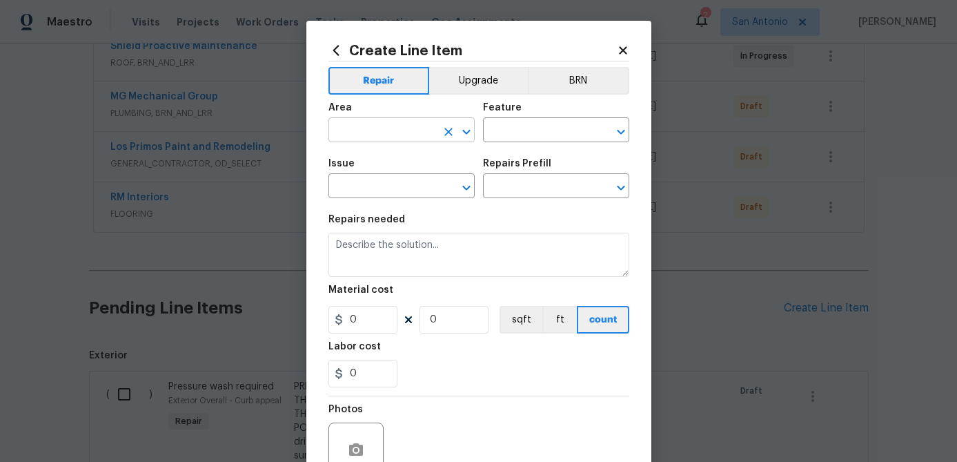
click at [382, 140] on input "text" at bounding box center [383, 131] width 108 height 21
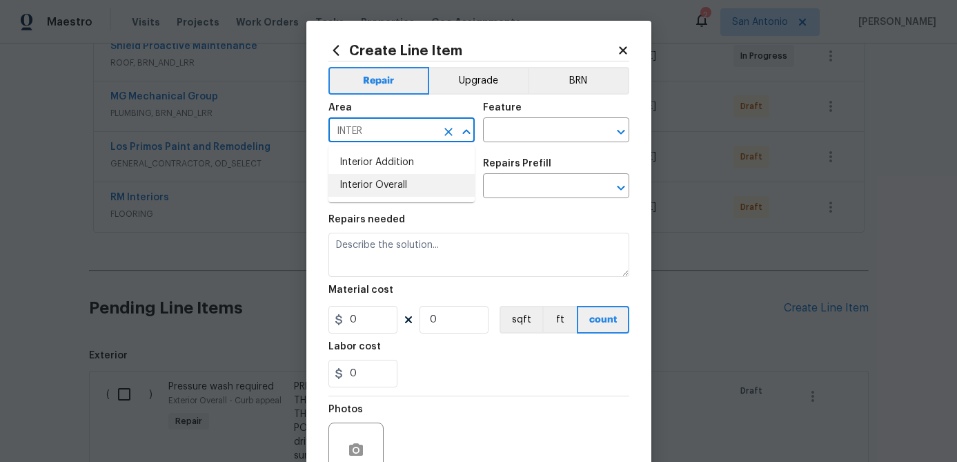
click at [382, 182] on li "Interior Overall" at bounding box center [402, 185] width 146 height 23
type input "Interior Overall"
click at [513, 135] on input "text" at bounding box center [537, 131] width 108 height 21
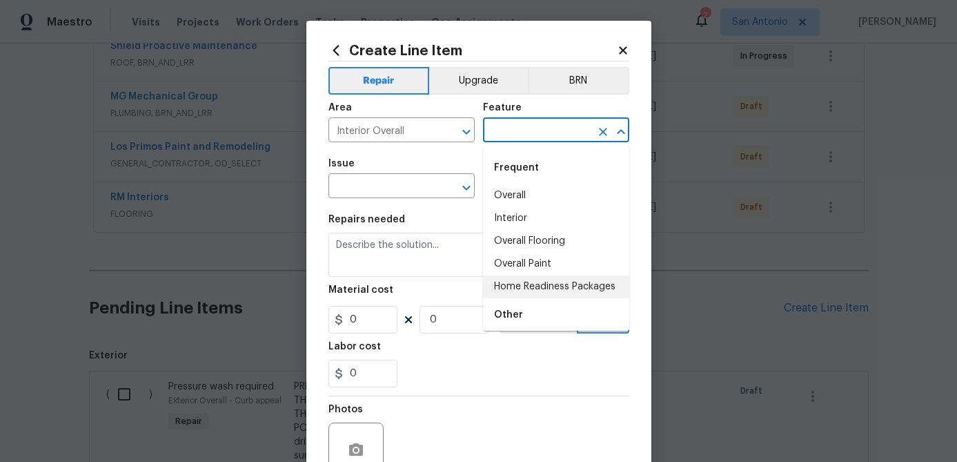
click at [540, 283] on li "Home Readiness Packages" at bounding box center [556, 286] width 146 height 23
type input "Home Readiness Packages"
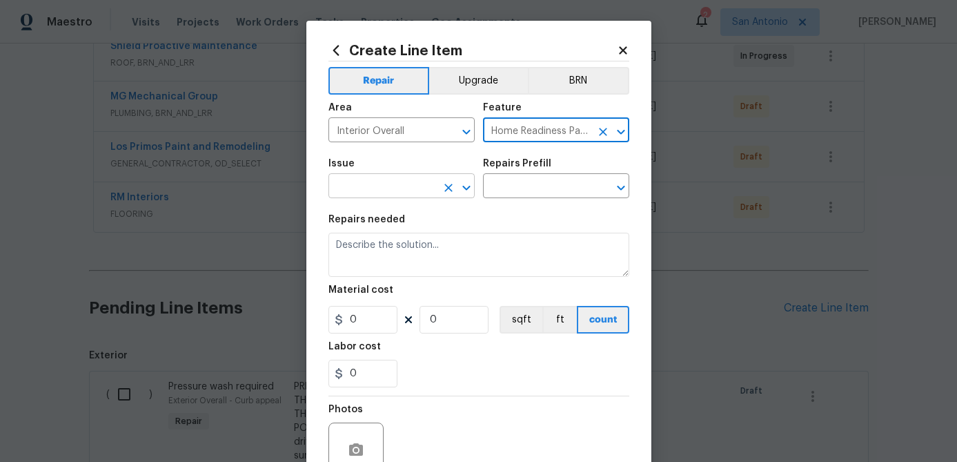
click at [401, 188] on input "text" at bounding box center [383, 187] width 108 height 21
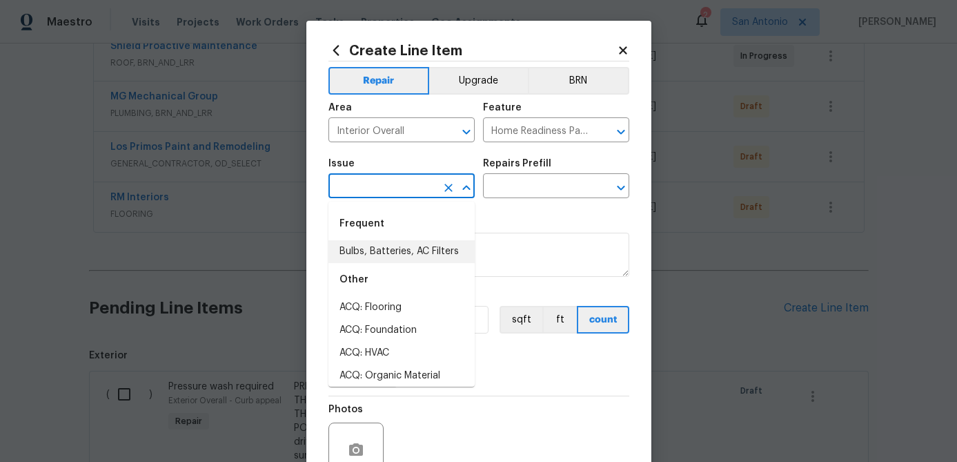
click at [393, 251] on li "Bulbs, Batteries, AC Filters" at bounding box center [402, 251] width 146 height 23
type input "Bulbs, Batteries, AC Filters"
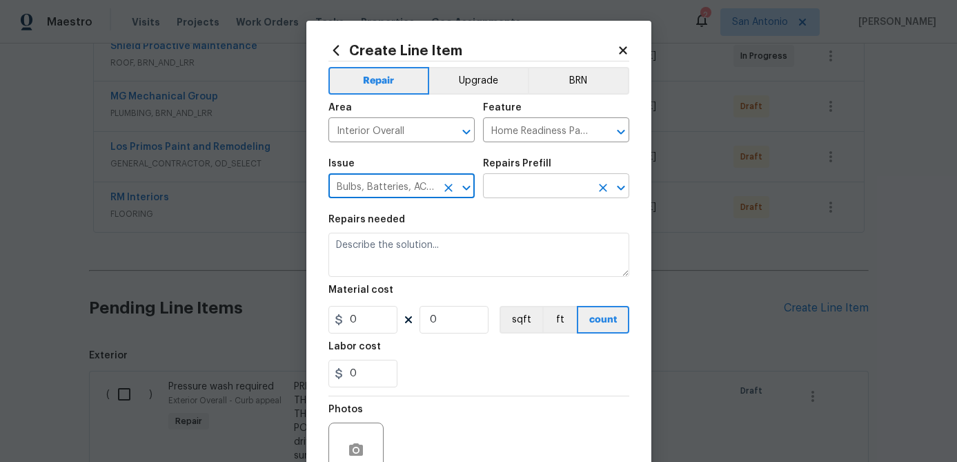
click at [527, 186] on input "text" at bounding box center [537, 187] width 108 height 21
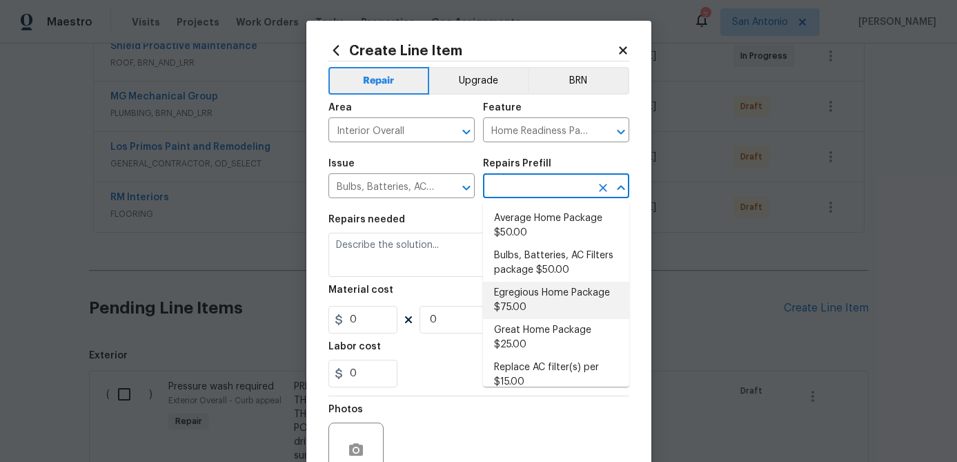
click at [525, 304] on li "Egregious Home Package $75.00" at bounding box center [556, 300] width 146 height 37
type input "Egregious Home Package $75.00"
type textarea "1. Replace all missing and/or damaged door stops and strike plates. 2. Remove a…"
type input "75"
type input "1"
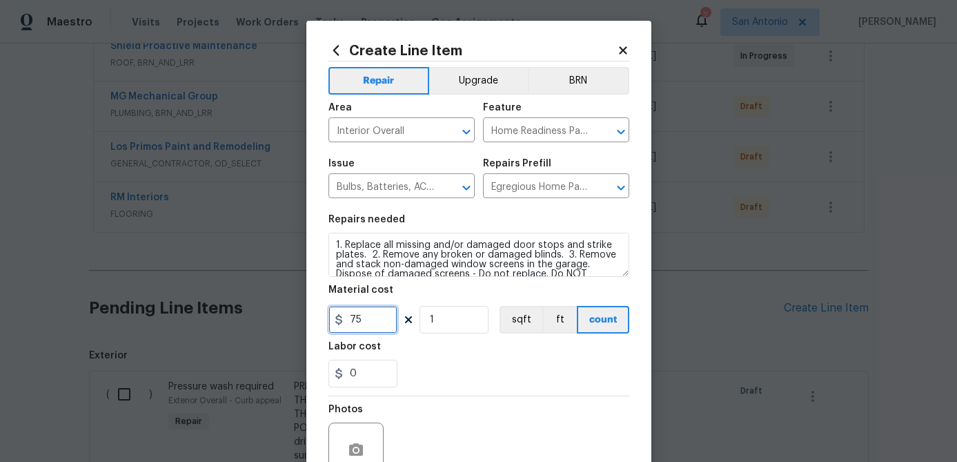
click at [393, 324] on input "75" at bounding box center [363, 320] width 69 height 28
type input "100"
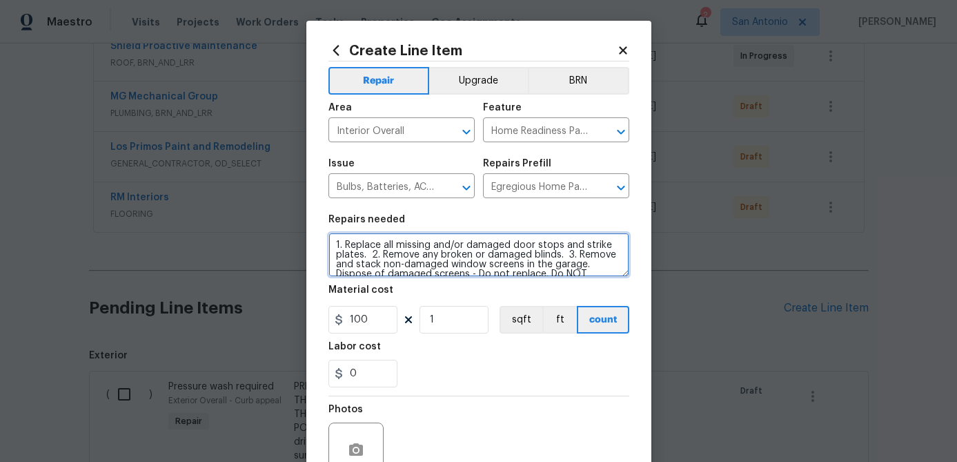
click at [332, 245] on textarea "1. Replace all missing and/or damaged door stops and strike plates. 2. Remove a…" at bounding box center [479, 255] width 301 height 44
click at [335, 240] on textarea "1. Replace all missing and/or damaged door stops and strike plates. 2. Remove a…" at bounding box center [479, 255] width 301 height 44
paste textarea "**PLEASE PAY ATTENTION TO THIS NEW LINE ITEM & ALL THE ITEMS ON IT.** 1. REMOVE…"
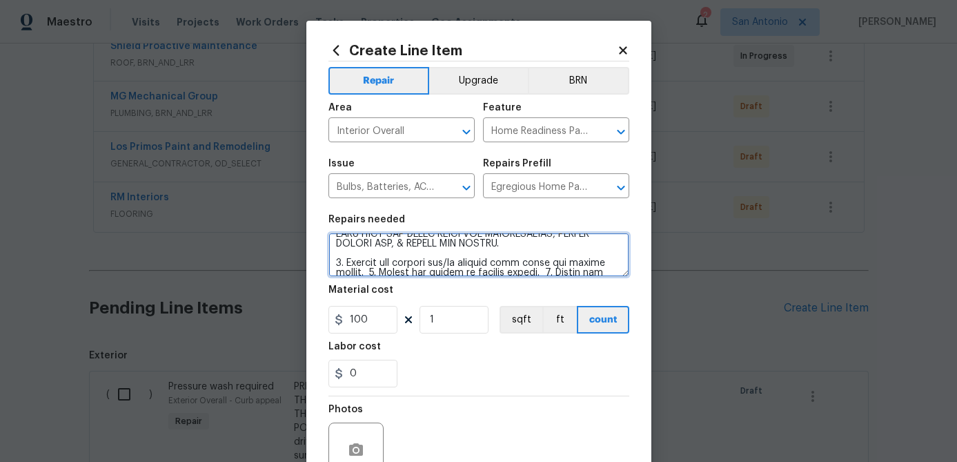
scroll to position [133, 0]
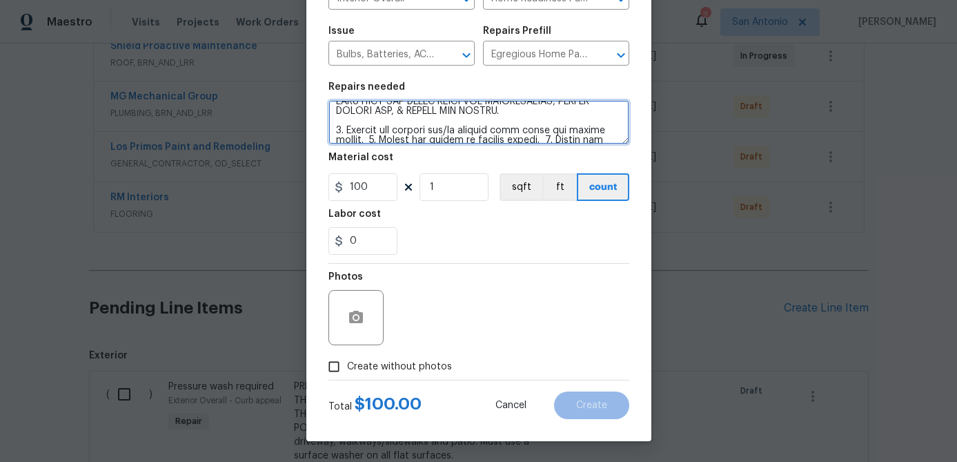
type textarea "**PLEASE PAY ATTENTION TO THIS NEW LINE ITEM & ALL THE ITEMS ON IT.** 1. REMOVE…"
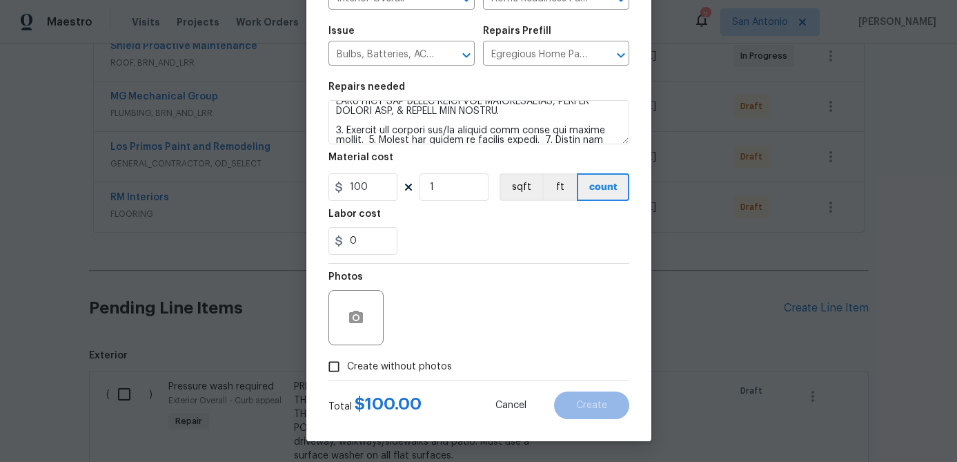
click at [331, 366] on input "Create without photos" at bounding box center [334, 366] width 26 height 26
checkbox input "true"
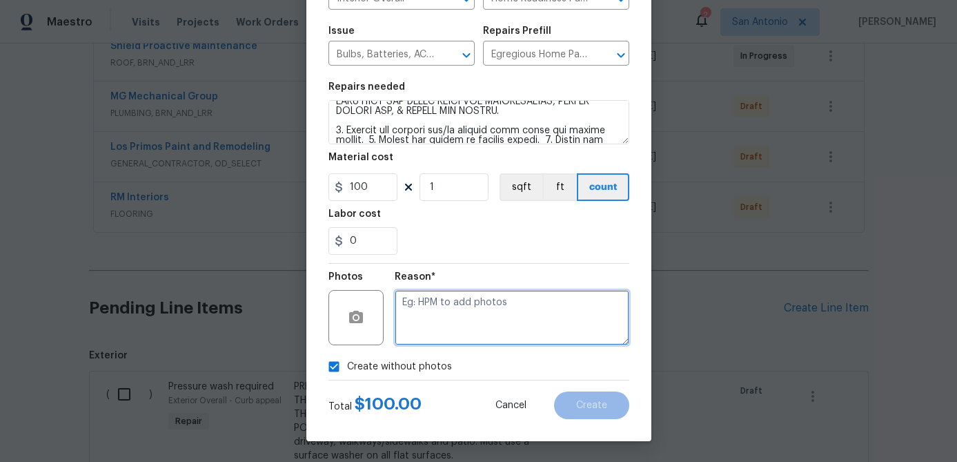
click at [421, 324] on textarea at bounding box center [512, 317] width 235 height 55
type textarea "."
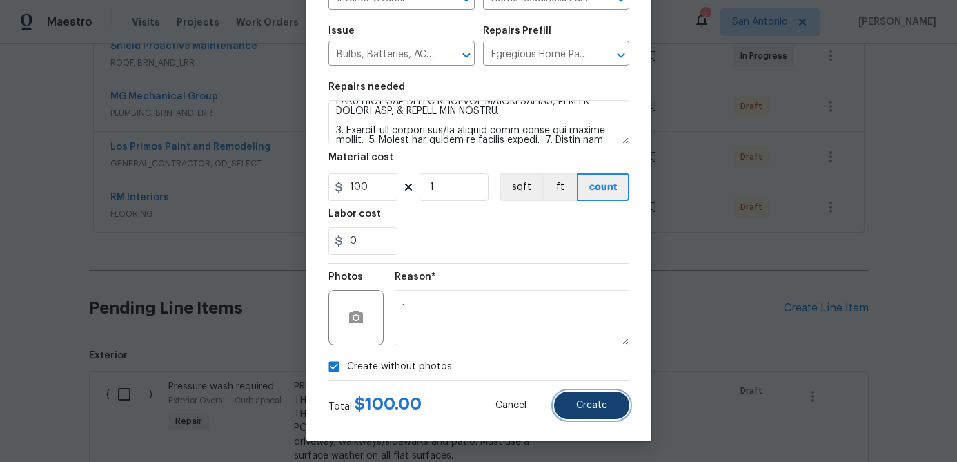
click at [607, 405] on span "Create" at bounding box center [591, 405] width 31 height 10
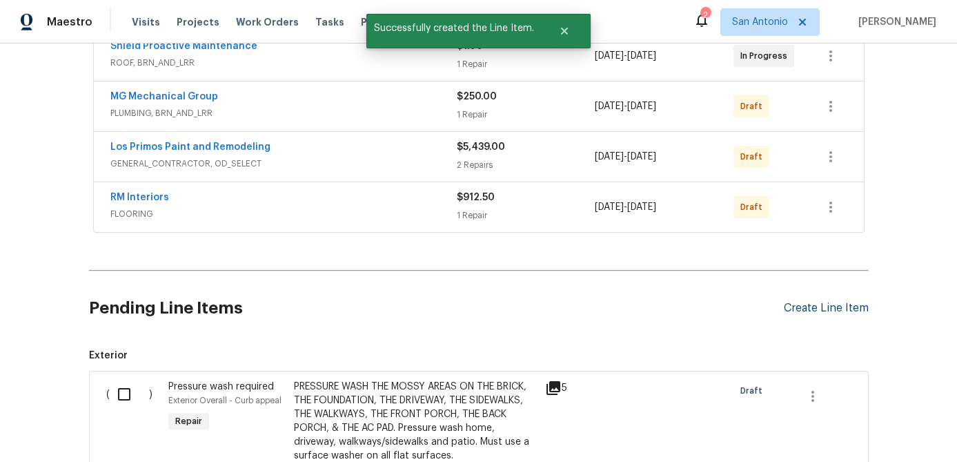
click at [825, 311] on div "Create Line Item" at bounding box center [826, 308] width 85 height 13
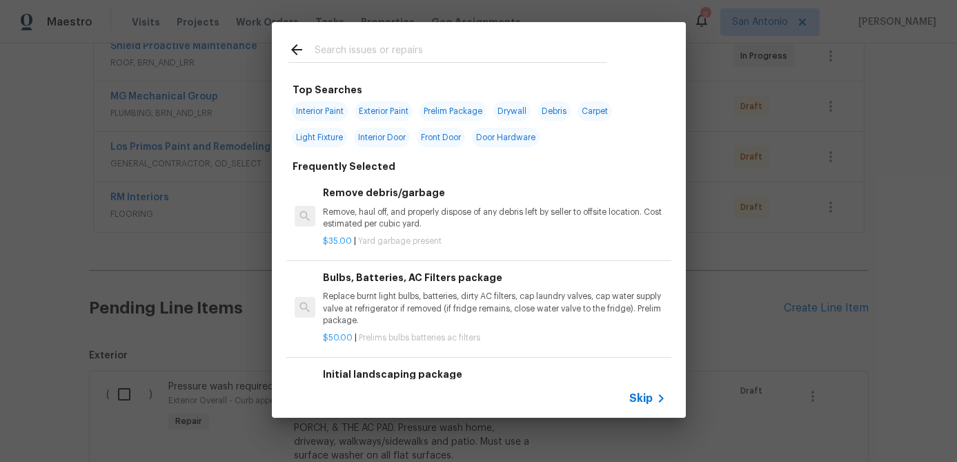
click at [759, 246] on div "Top Searches Interior Paint Exterior Paint Prelim Package Drywall Debris Carpet…" at bounding box center [478, 220] width 957 height 440
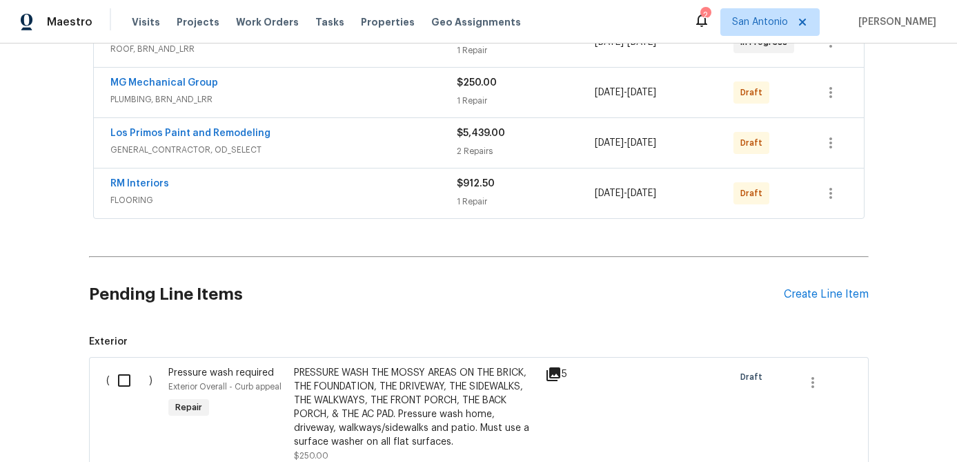
scroll to position [311, 0]
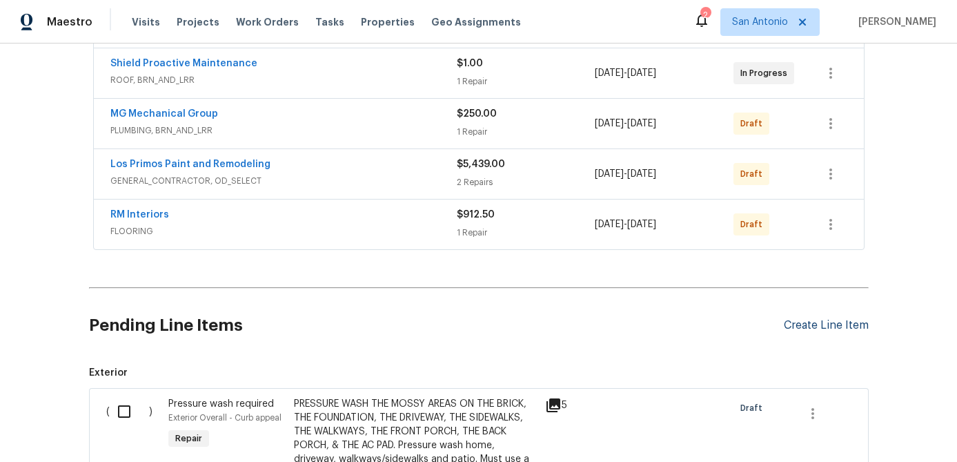
click at [819, 321] on div "Create Line Item" at bounding box center [826, 325] width 85 height 13
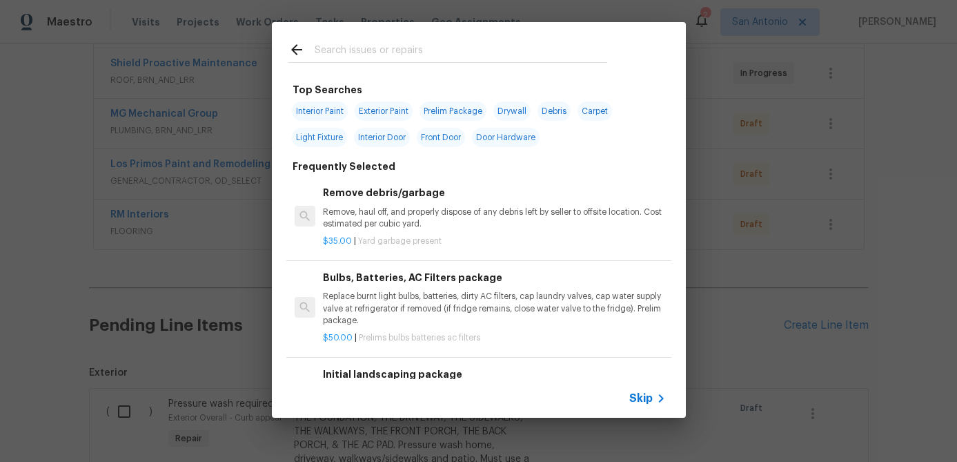
click at [634, 396] on span "Skip" at bounding box center [641, 398] width 23 height 14
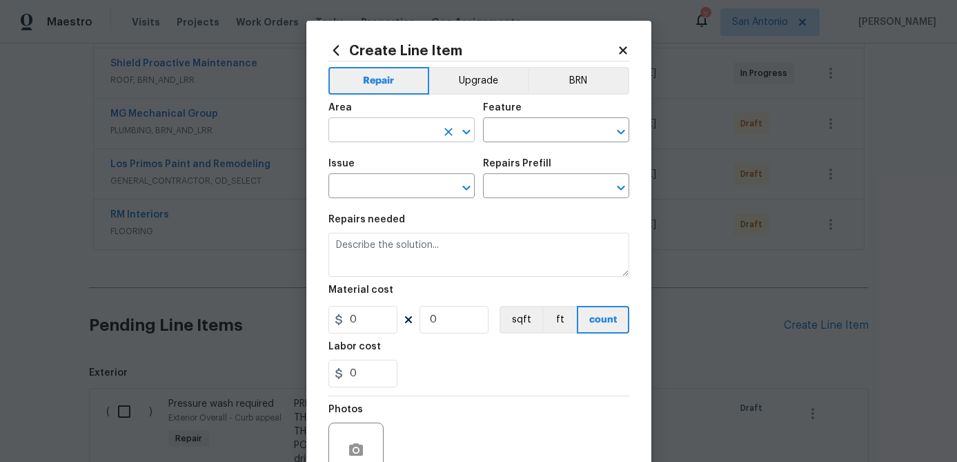
click at [379, 137] on input "text" at bounding box center [383, 131] width 108 height 21
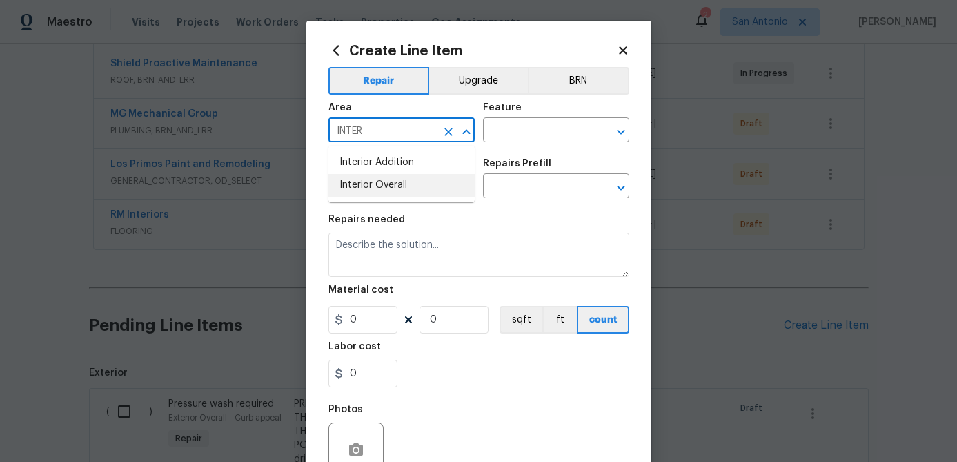
click at [364, 179] on li "Interior Overall" at bounding box center [402, 185] width 146 height 23
type input "Interior Overall"
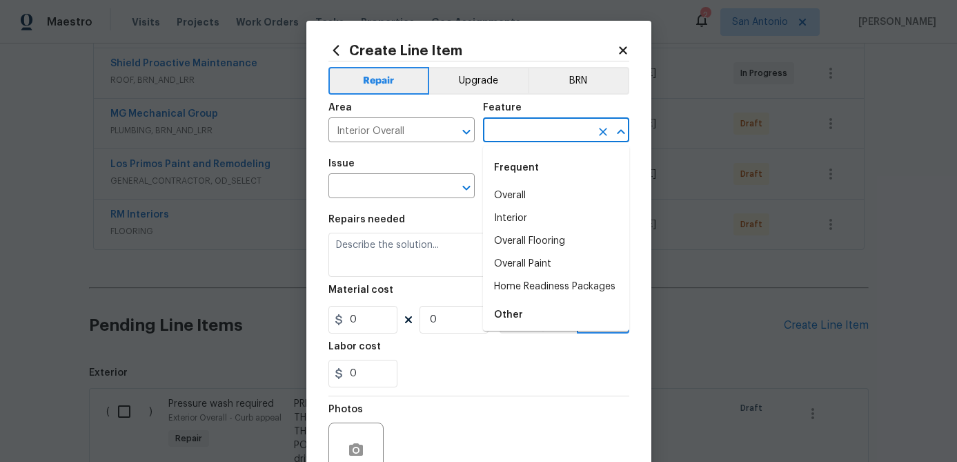
click at [553, 125] on input "text" at bounding box center [537, 131] width 108 height 21
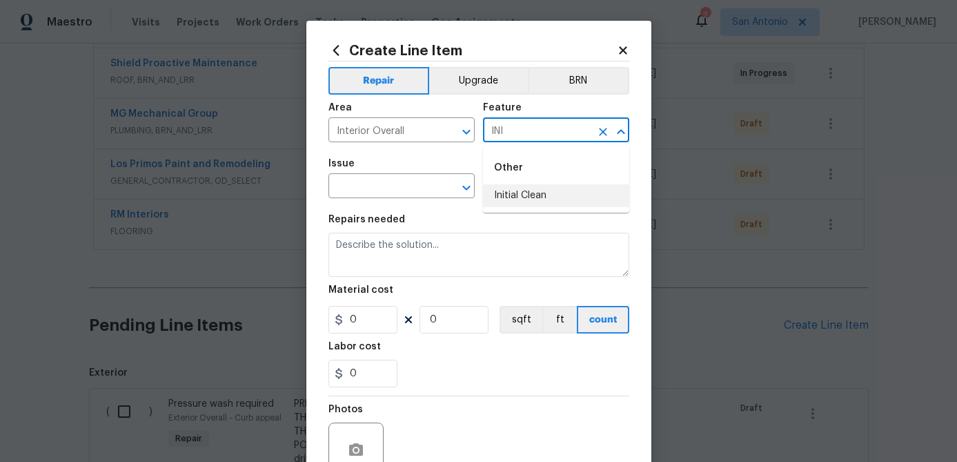
click at [545, 184] on li "Initial Clean" at bounding box center [556, 195] width 146 height 23
type input "Initial Clean"
click at [387, 185] on input "text" at bounding box center [383, 187] width 108 height 21
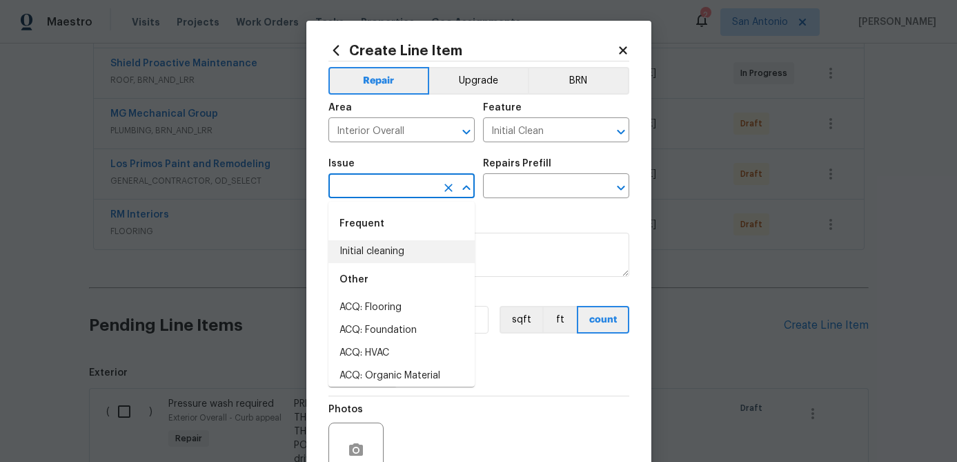
click at [376, 257] on li "Initial cleaning" at bounding box center [402, 251] width 146 height 23
type input "Initial cleaning"
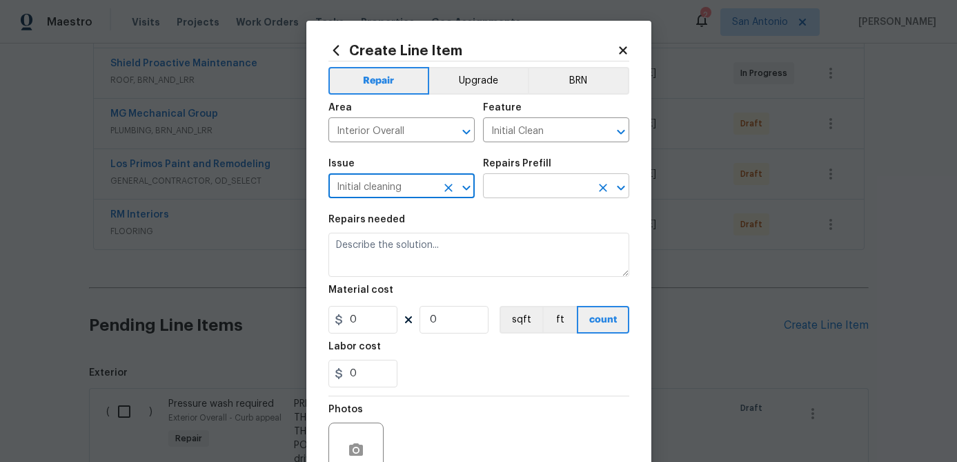
click at [546, 184] on input "text" at bounding box center [537, 187] width 108 height 21
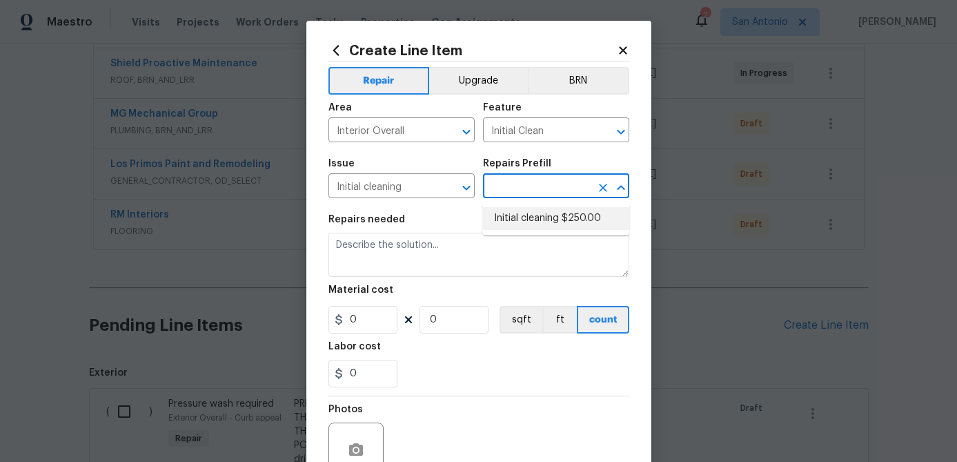
click at [543, 212] on li "Initial cleaning $250.00" at bounding box center [556, 218] width 146 height 23
type input "Home Readiness Packages"
type input "Initial cleaning $250.00"
type textarea "1. Wipe down exterior doors and trim. 2. Clean out all exterior light fixtures …"
type input "250"
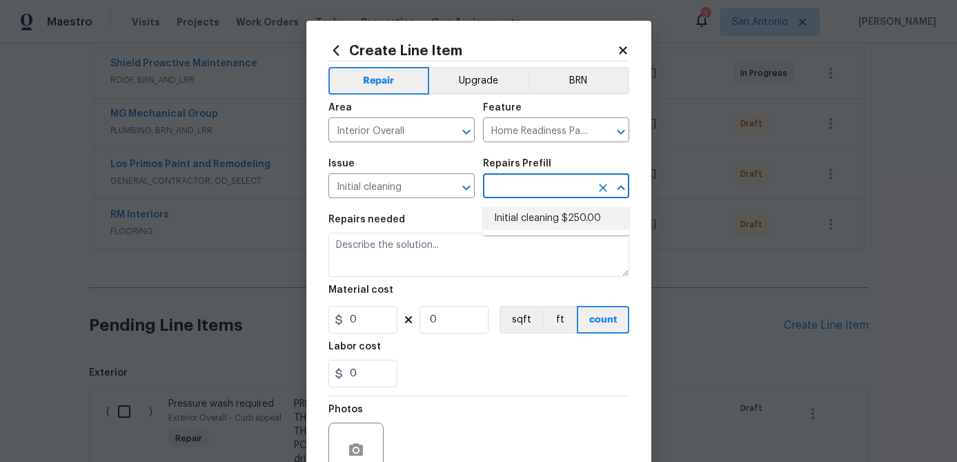
type input "1"
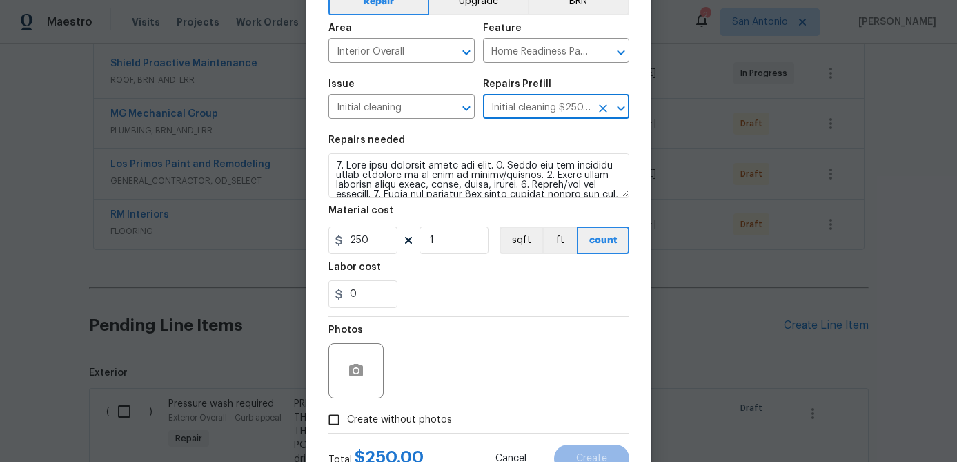
scroll to position [133, 0]
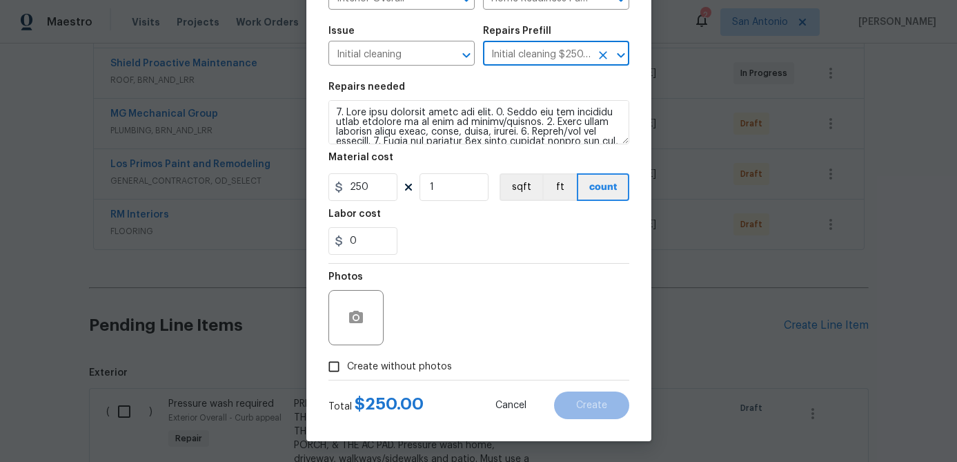
click at [340, 364] on input "Create without photos" at bounding box center [334, 366] width 26 height 26
checkbox input "true"
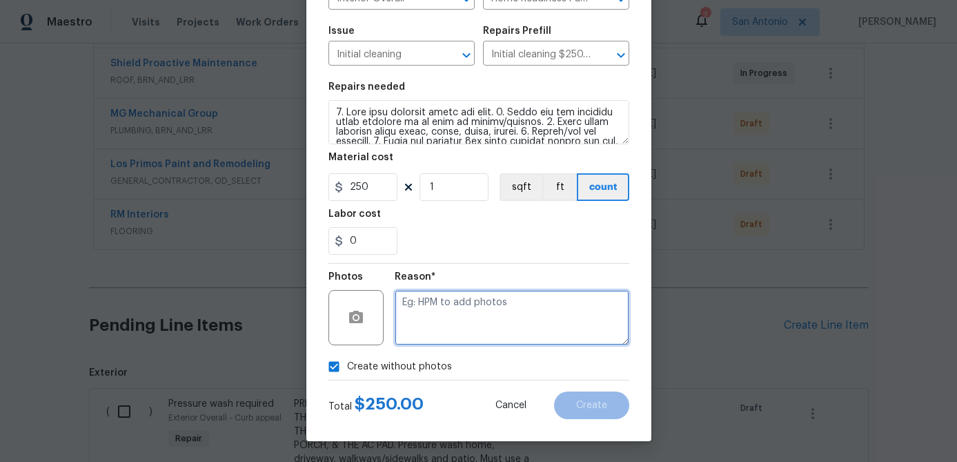
click at [420, 331] on textarea at bounding box center [512, 317] width 235 height 55
type textarea "."
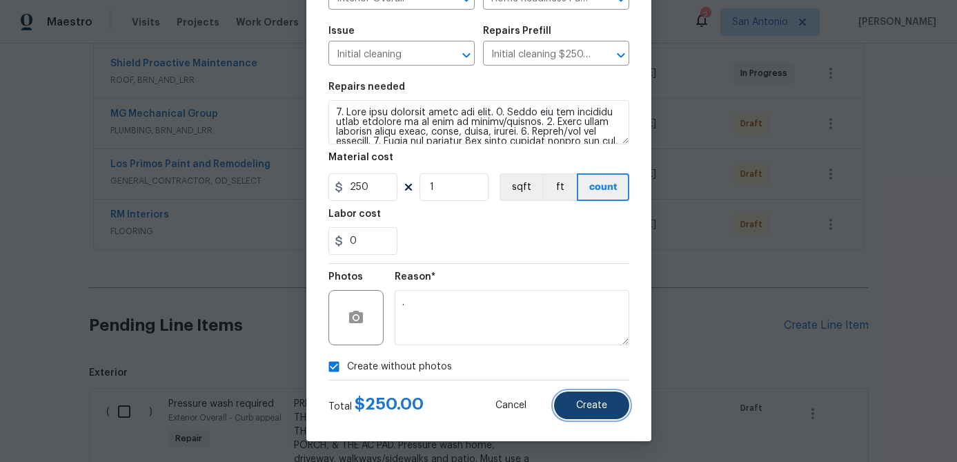
click at [587, 416] on button "Create" at bounding box center [591, 405] width 75 height 28
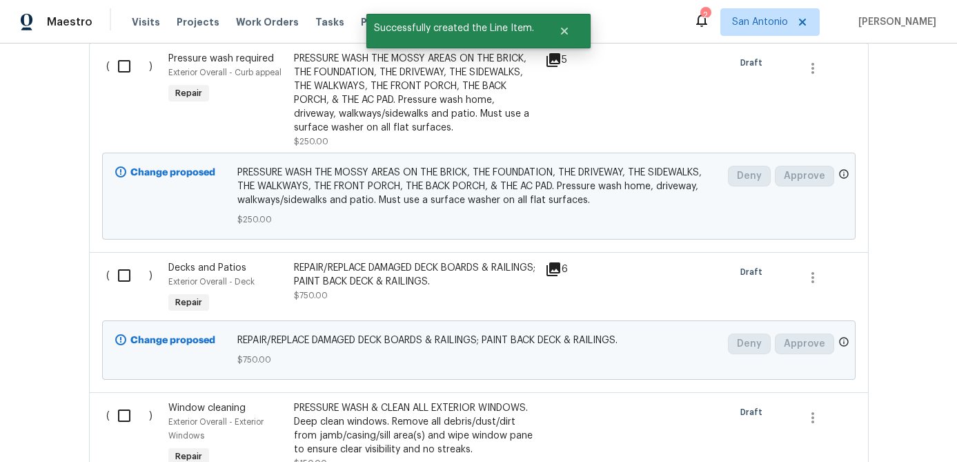
scroll to position [659, 0]
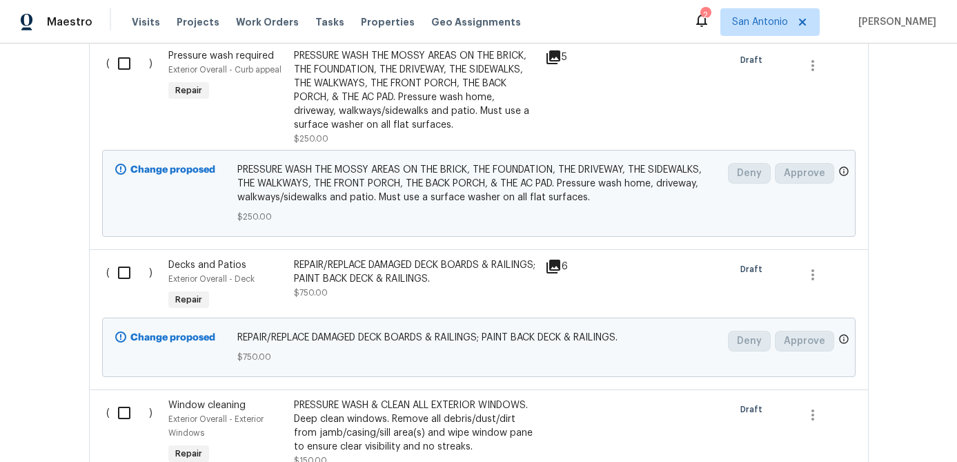
click at [126, 273] on input "checkbox" at bounding box center [129, 272] width 39 height 29
checkbox input "true"
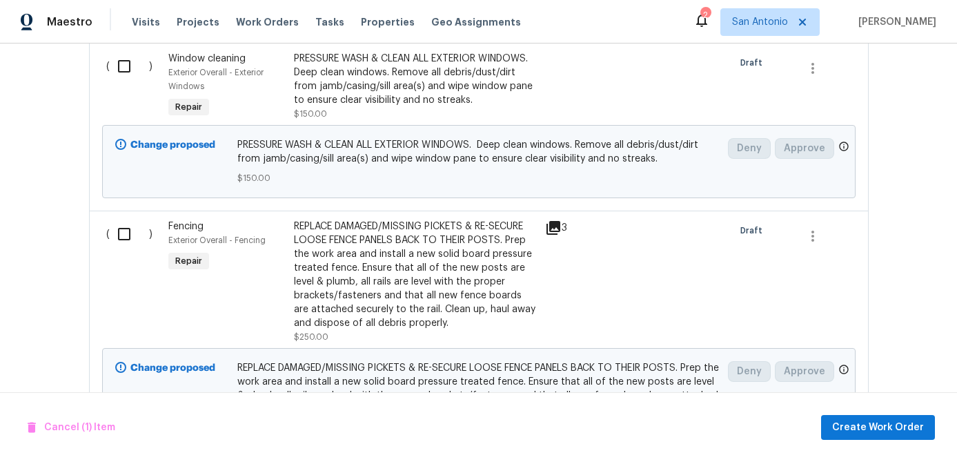
scroll to position [1021, 0]
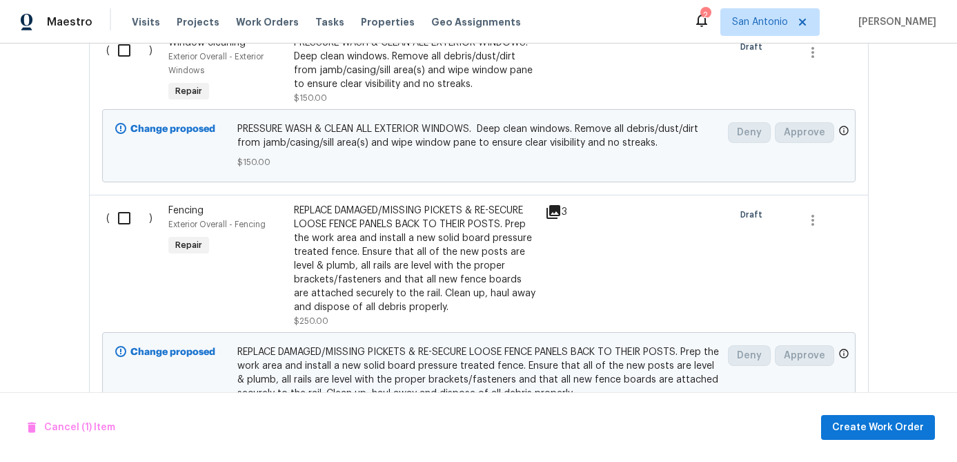
click at [126, 233] on input "checkbox" at bounding box center [129, 218] width 39 height 29
checkbox input "true"
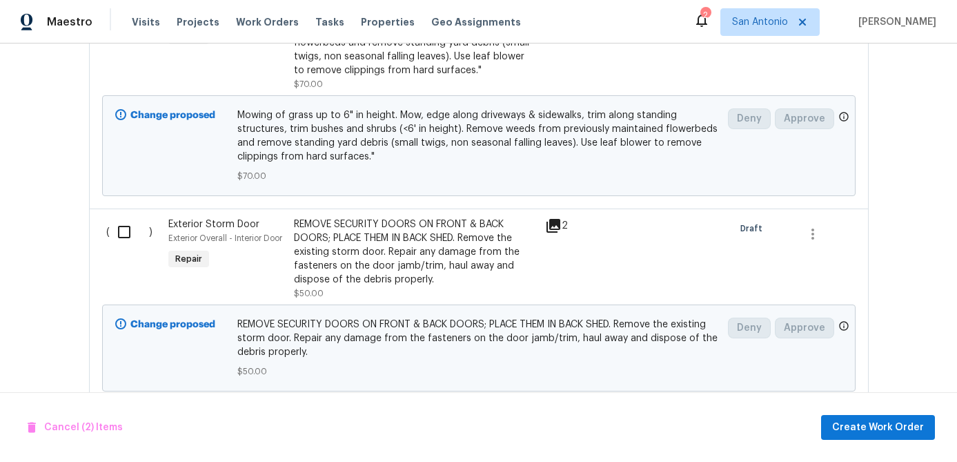
scroll to position [1512, 0]
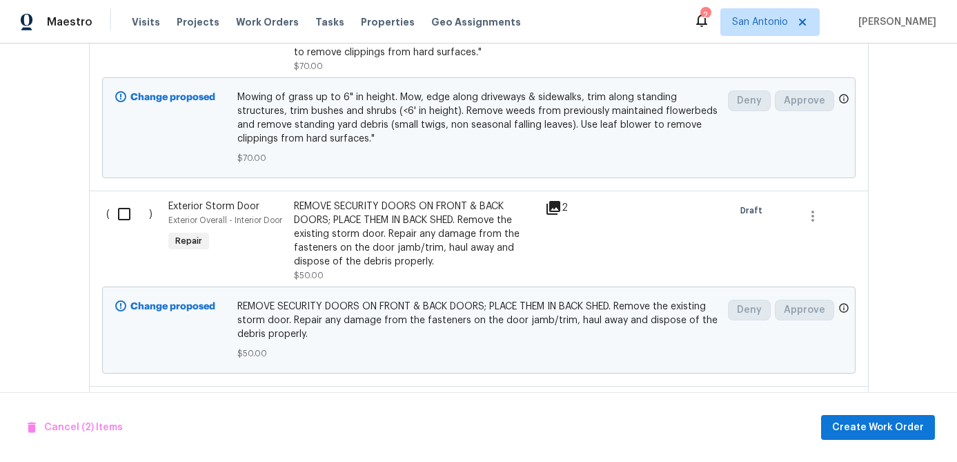
click at [129, 228] on input "checkbox" at bounding box center [129, 213] width 39 height 29
checkbox input "true"
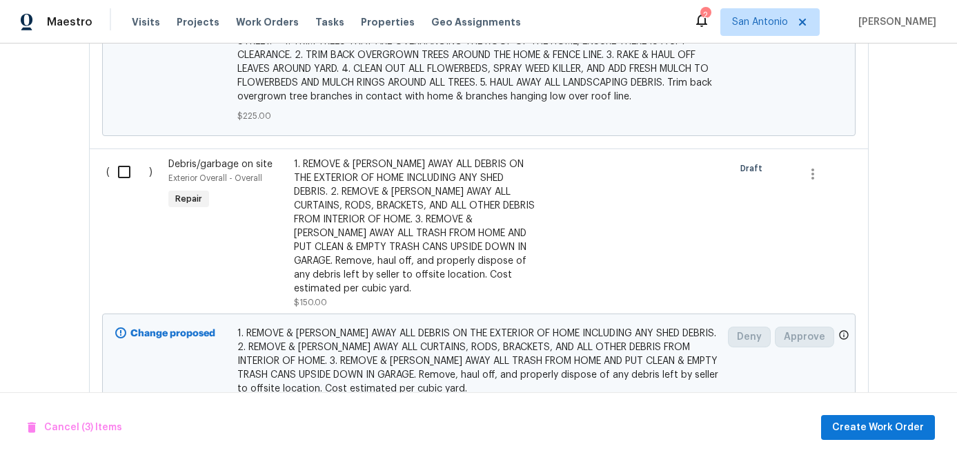
scroll to position [2090, 0]
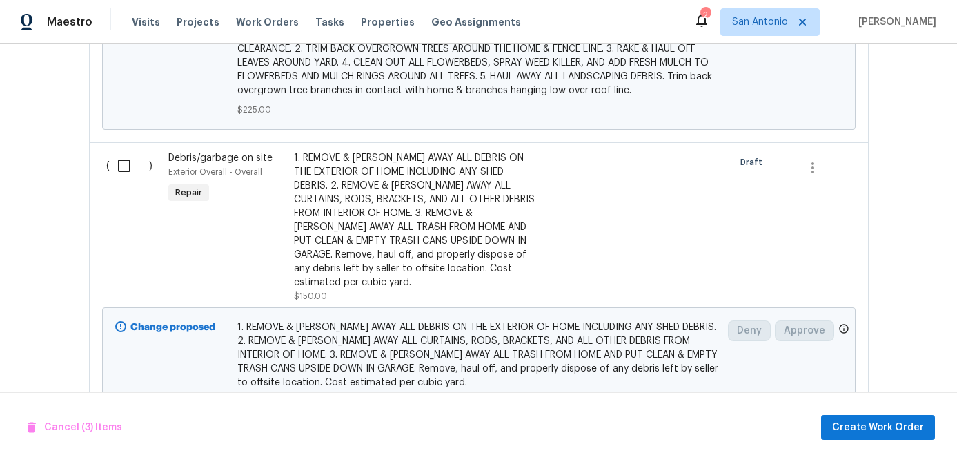
click at [122, 180] on input "checkbox" at bounding box center [129, 165] width 39 height 29
checkbox input "true"
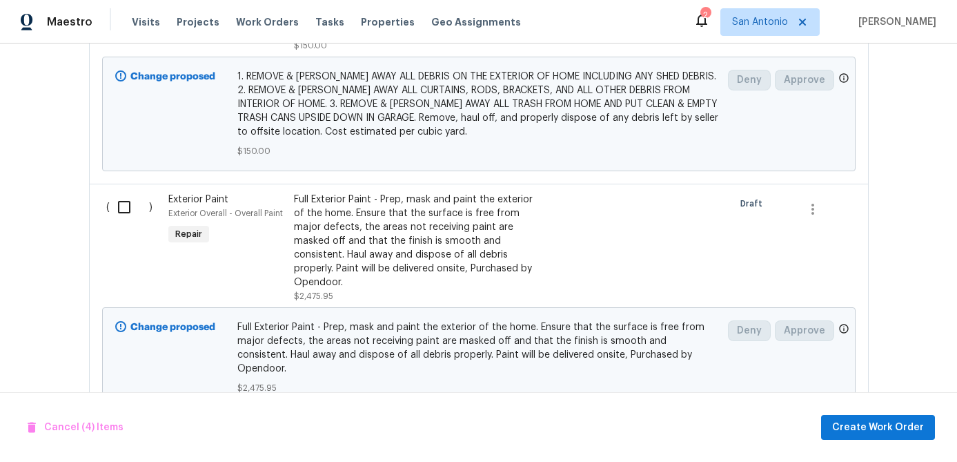
scroll to position [2346, 0]
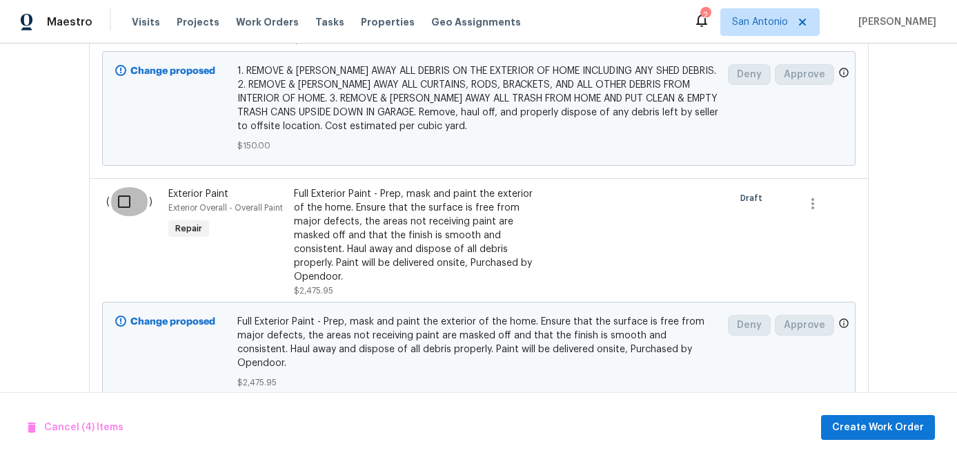
click at [122, 216] on input "checkbox" at bounding box center [129, 201] width 39 height 29
checkbox input "true"
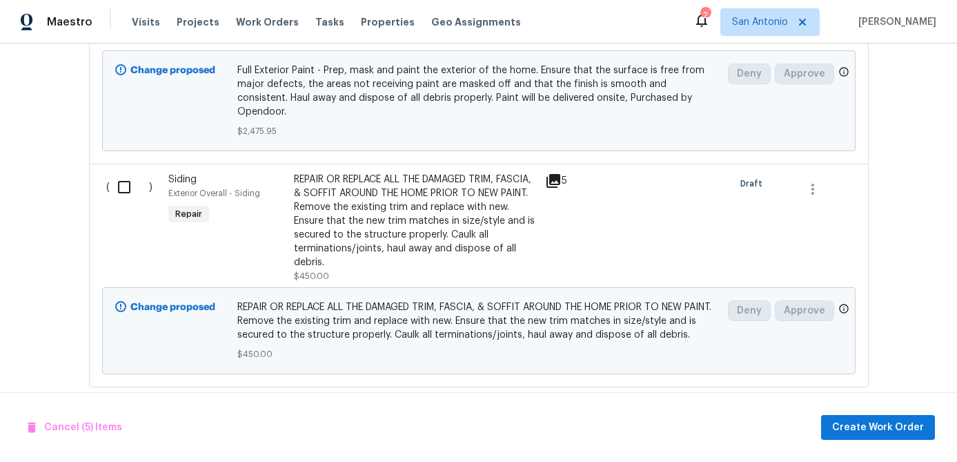
scroll to position [2600, 0]
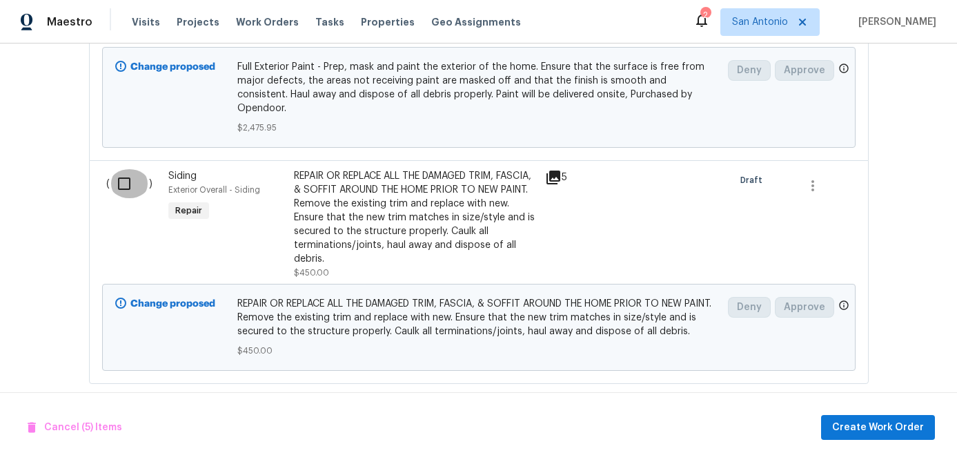
click at [125, 194] on input "checkbox" at bounding box center [129, 183] width 39 height 29
checkbox input "true"
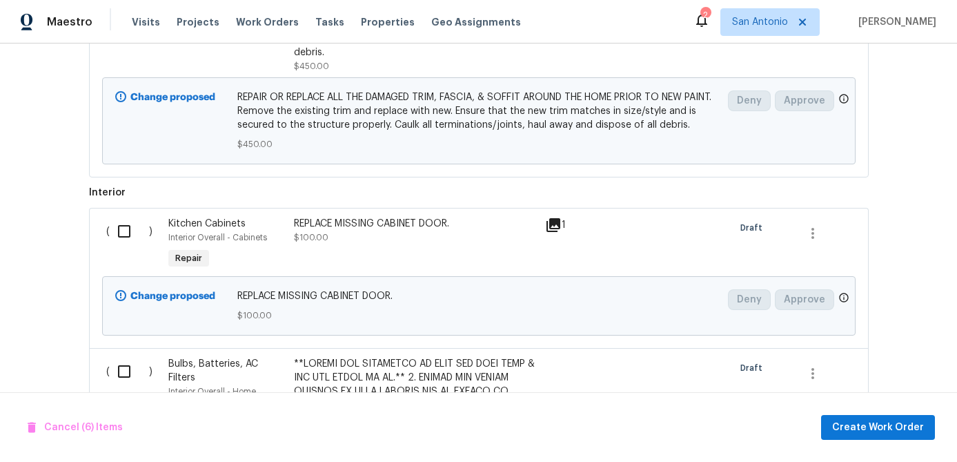
scroll to position [2812, 0]
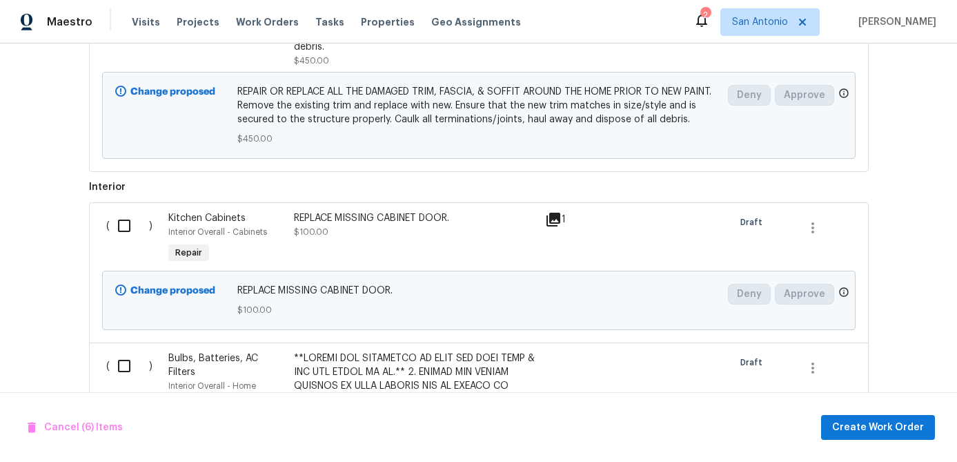
click at [121, 224] on input "checkbox" at bounding box center [129, 225] width 39 height 29
checkbox input "true"
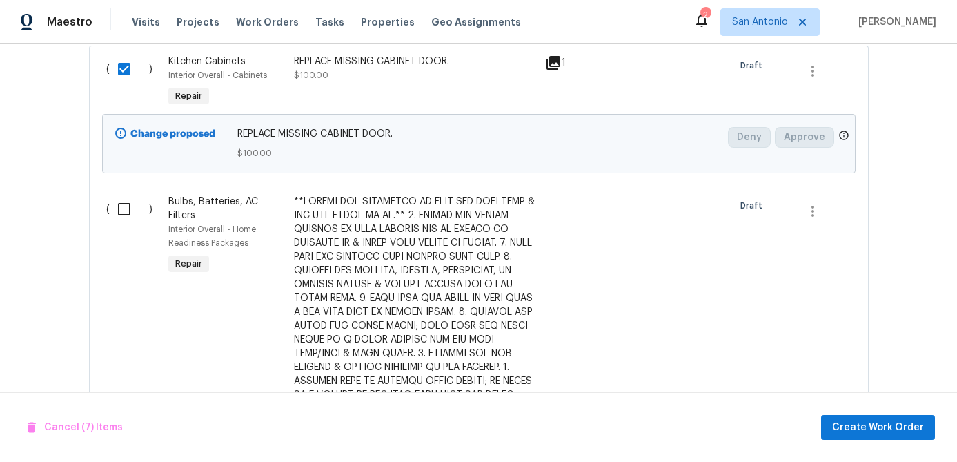
scroll to position [2981, 0]
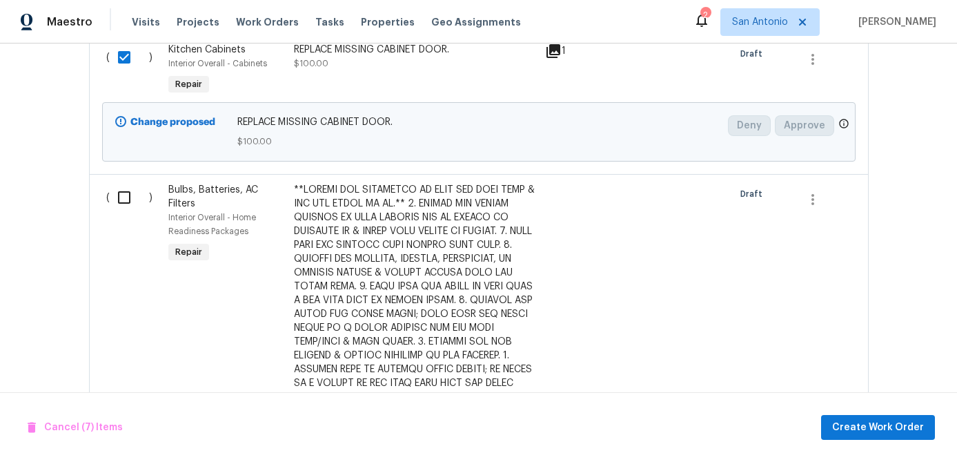
click at [121, 203] on input "checkbox" at bounding box center [129, 197] width 39 height 29
checkbox input "true"
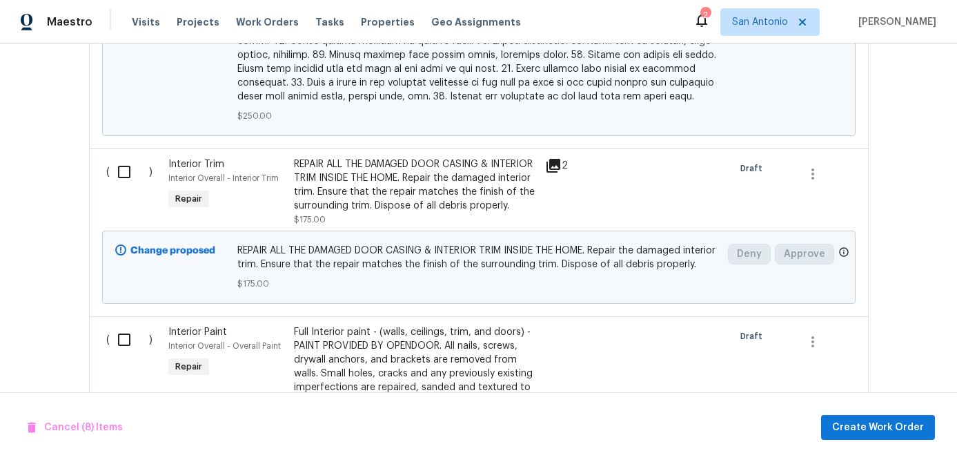
scroll to position [4454, 0]
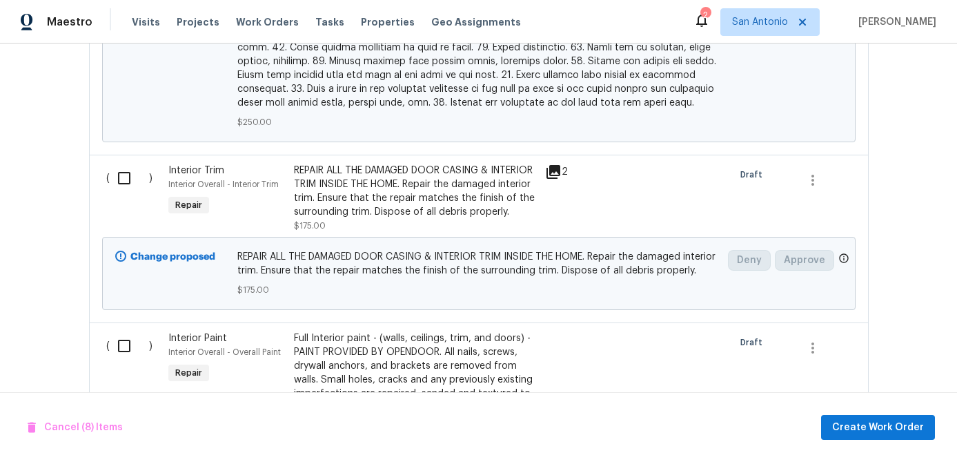
click at [128, 175] on input "checkbox" at bounding box center [129, 178] width 39 height 29
checkbox input "true"
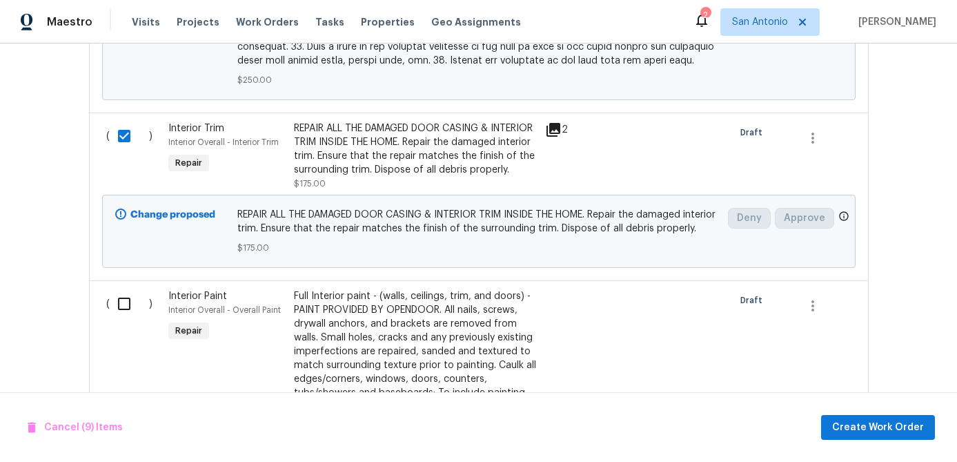
scroll to position [4515, 0]
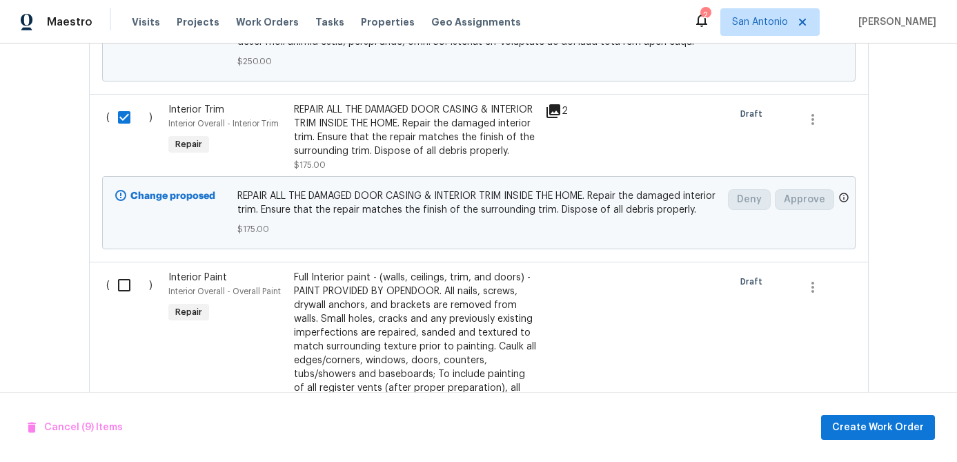
click at [121, 300] on input "checkbox" at bounding box center [129, 285] width 39 height 29
checkbox input "true"
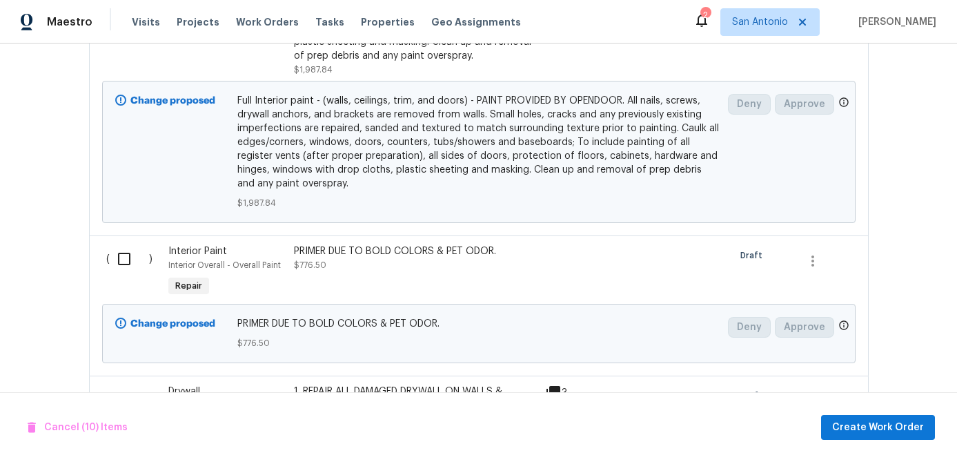
scroll to position [4910, 0]
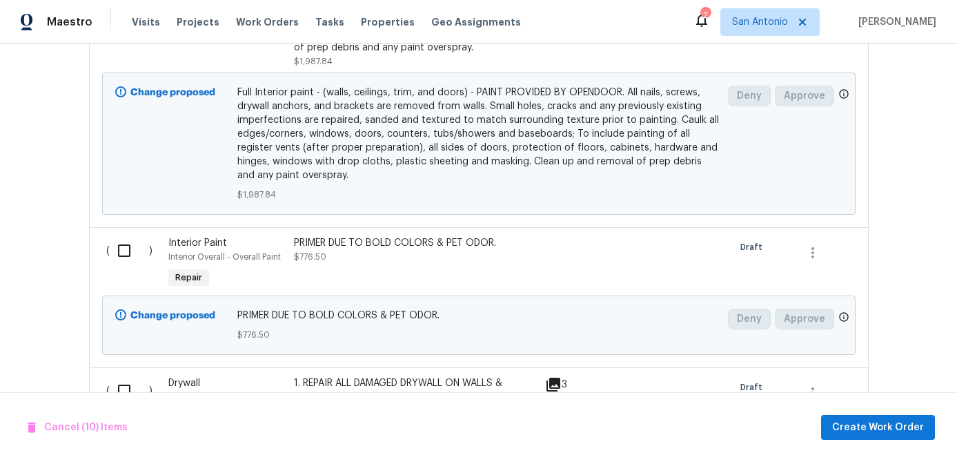
click at [124, 265] on input "checkbox" at bounding box center [129, 250] width 39 height 29
checkbox input "true"
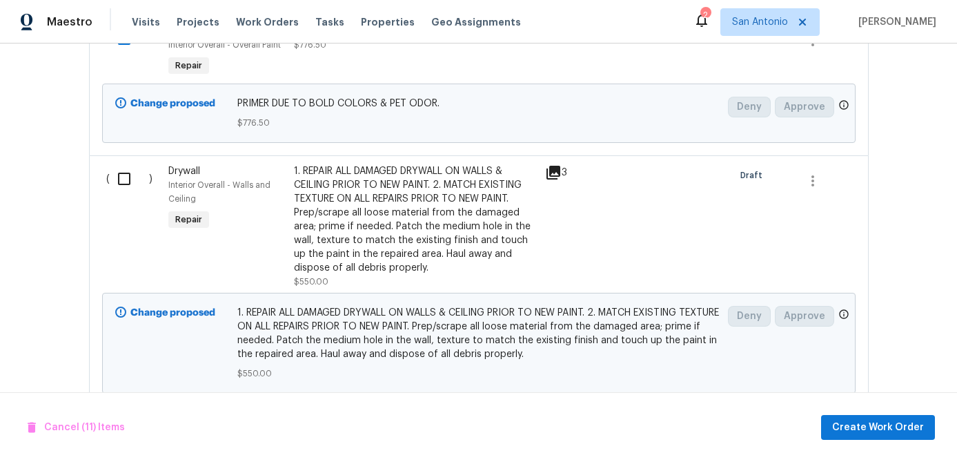
scroll to position [5128, 0]
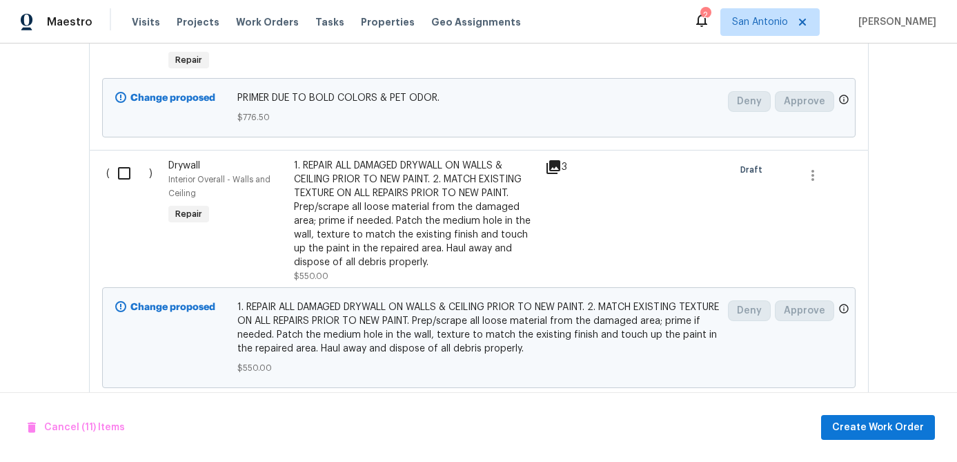
click at [124, 188] on input "checkbox" at bounding box center [129, 173] width 39 height 29
checkbox input "true"
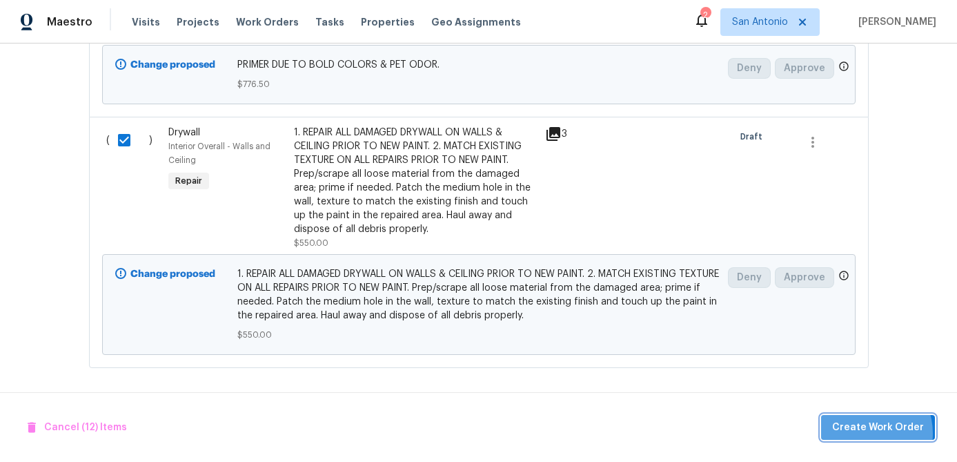
click at [868, 433] on span "Create Work Order" at bounding box center [879, 427] width 92 height 17
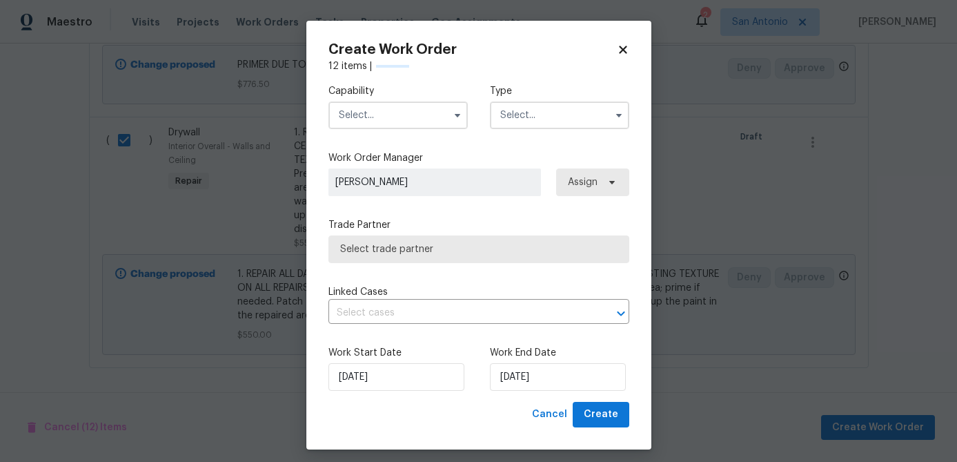
checkbox input "false"
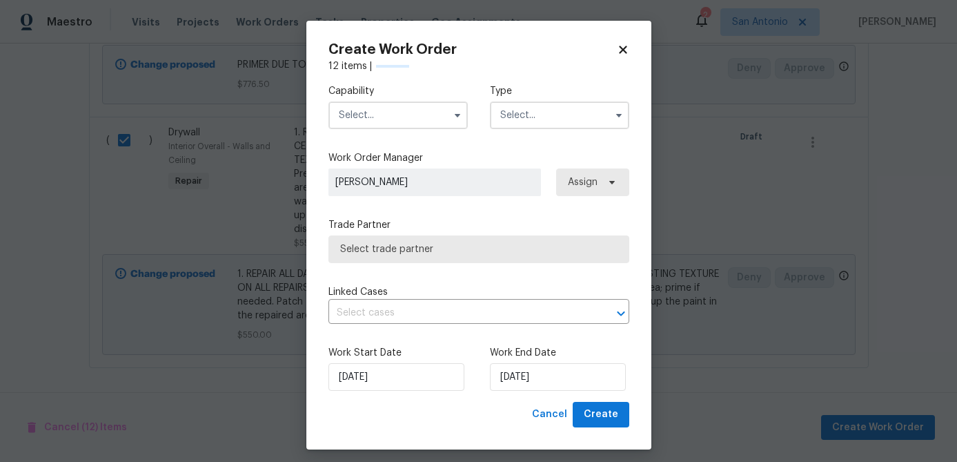
checkbox input "false"
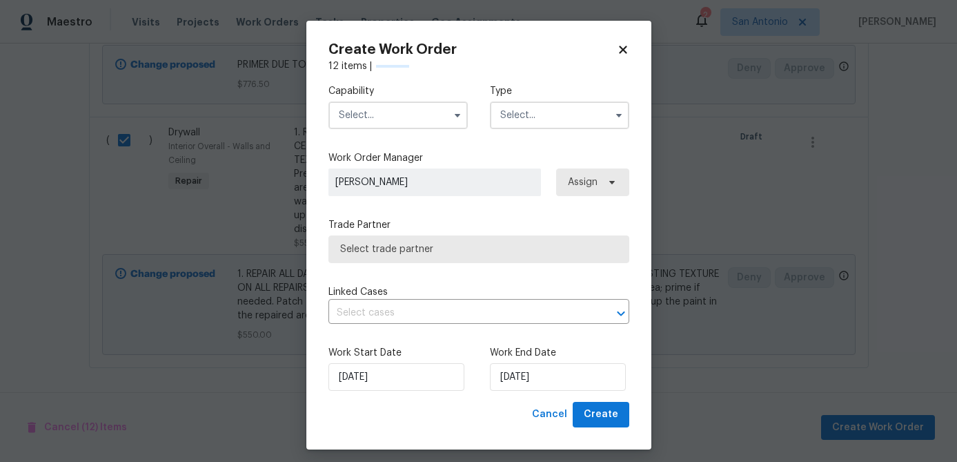
checkbox input "false"
click at [416, 126] on input "text" at bounding box center [398, 115] width 139 height 28
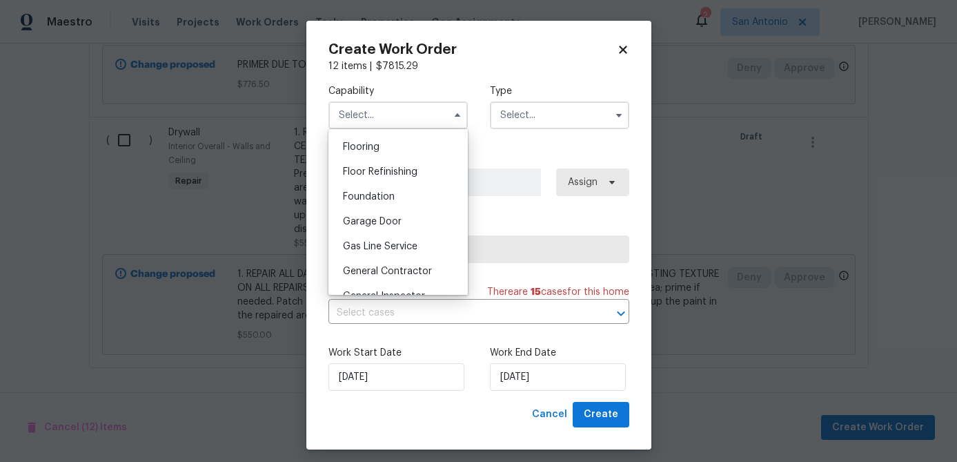
scroll to position [536, 0]
click at [396, 267] on span "General Contractor" at bounding box center [387, 269] width 89 height 10
type input "General Contractor"
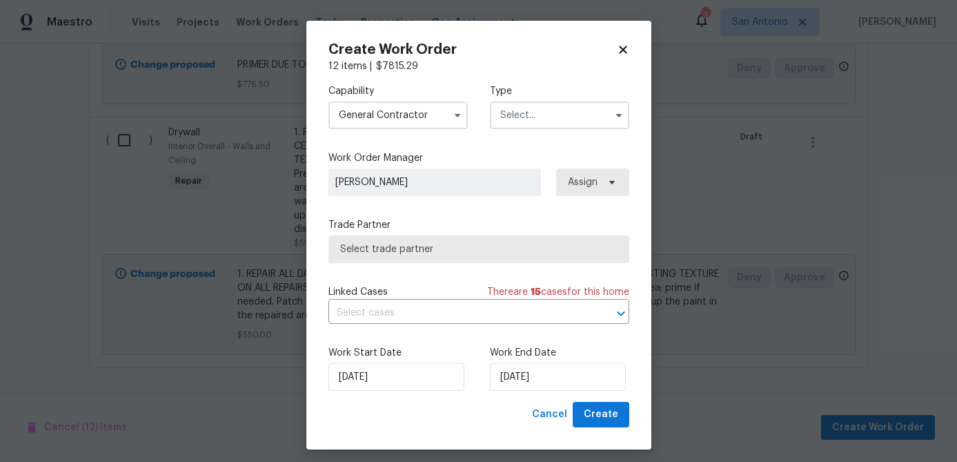
click at [512, 119] on input "text" at bounding box center [559, 115] width 139 height 28
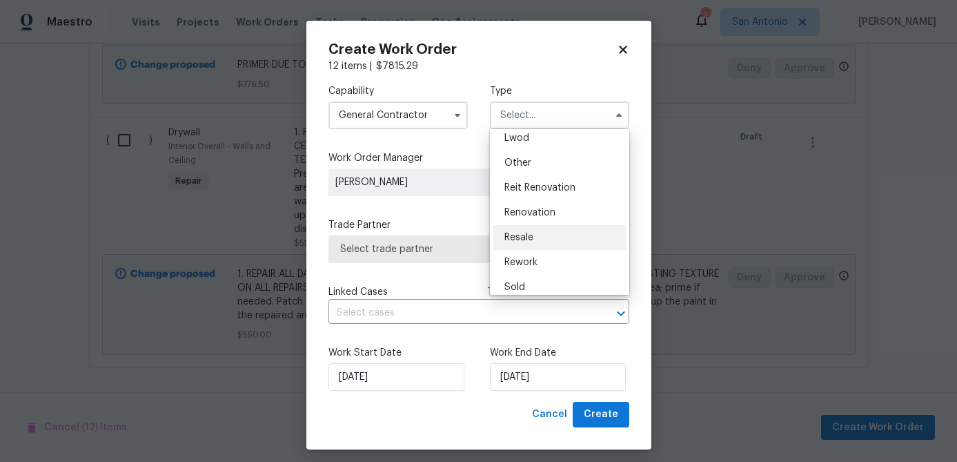
scroll to position [164, 0]
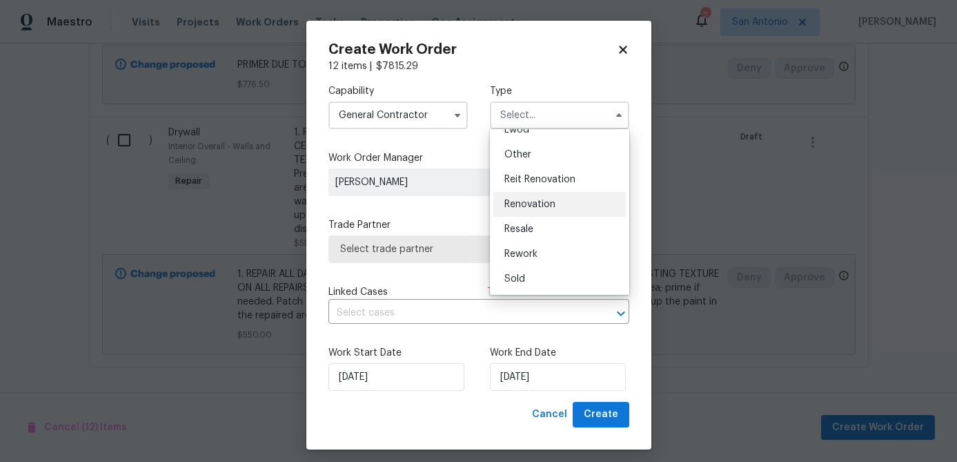
click at [538, 202] on span "Renovation" at bounding box center [530, 204] width 51 height 10
type input "Renovation"
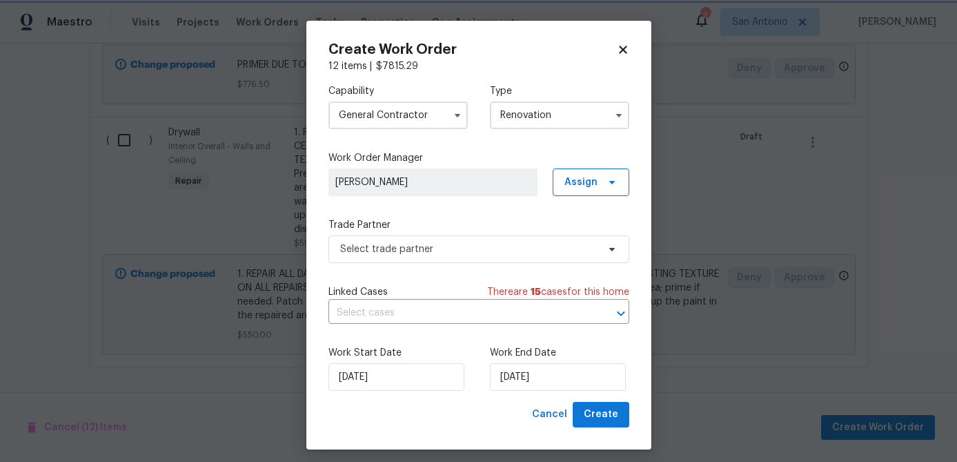
scroll to position [0, 0]
click at [439, 253] on span "Select trade partner" at bounding box center [468, 249] width 257 height 14
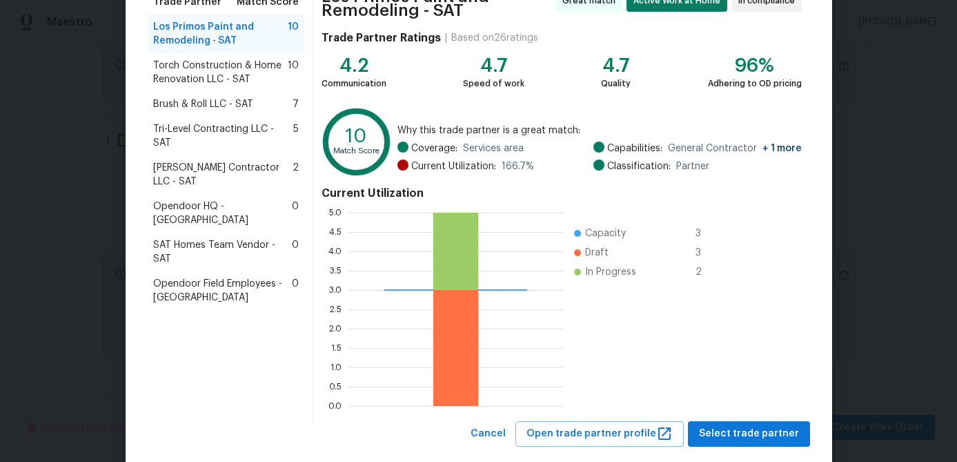
scroll to position [137, 0]
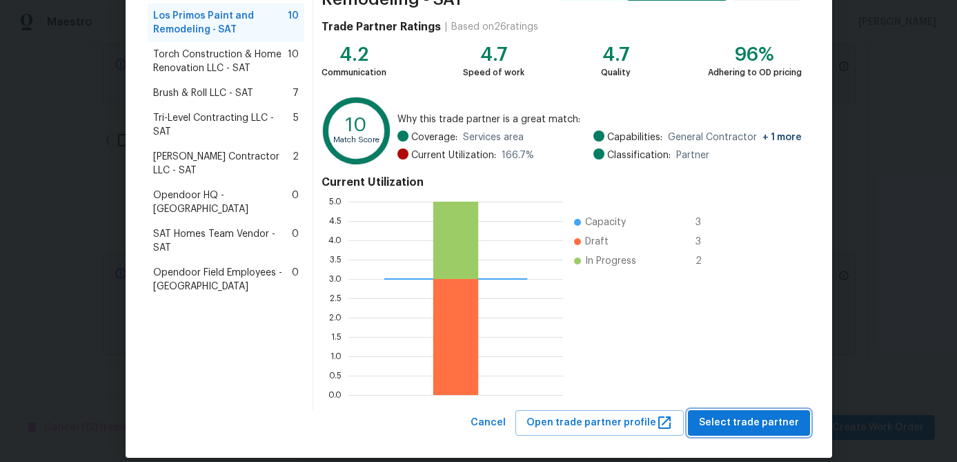
click at [747, 420] on span "Select trade partner" at bounding box center [749, 422] width 100 height 17
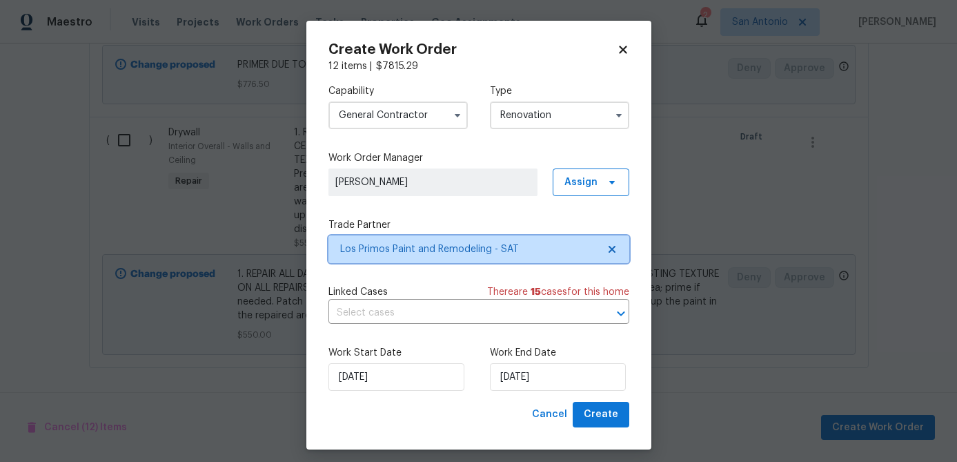
scroll to position [0, 0]
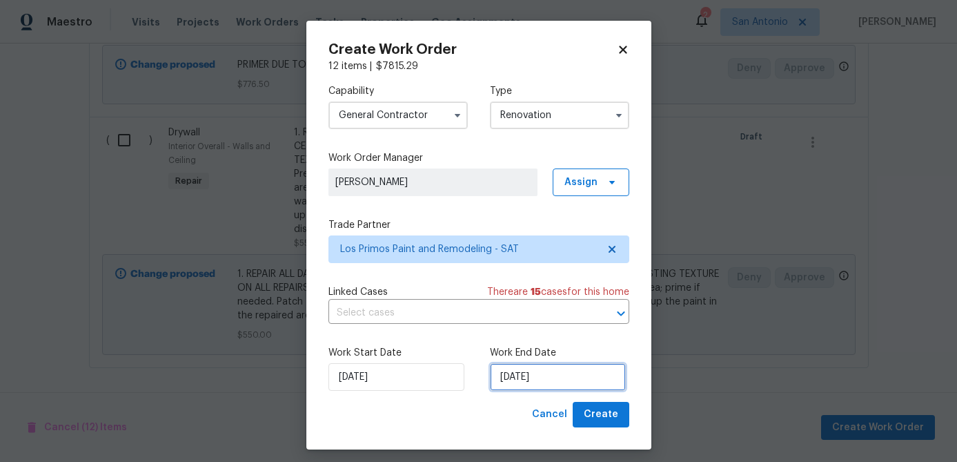
click at [560, 380] on input "[DATE]" at bounding box center [558, 377] width 136 height 28
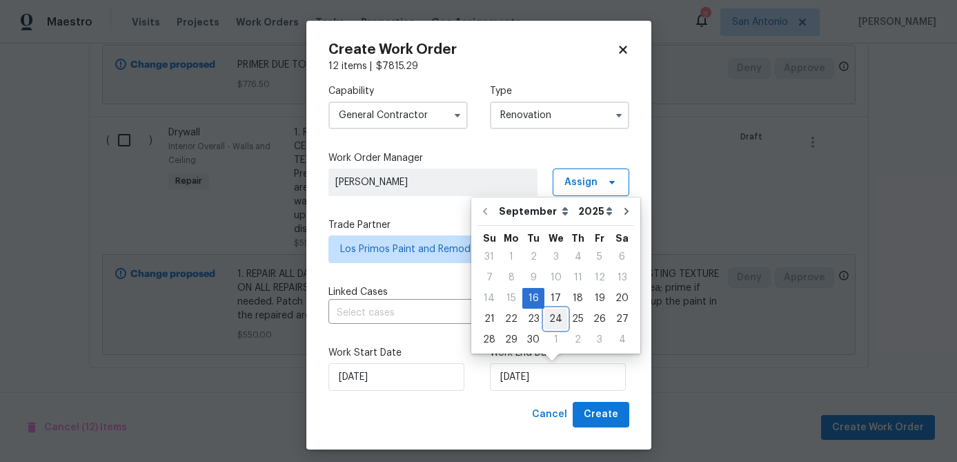
click at [550, 320] on div "24" at bounding box center [556, 318] width 23 height 19
type input "9/24/2025"
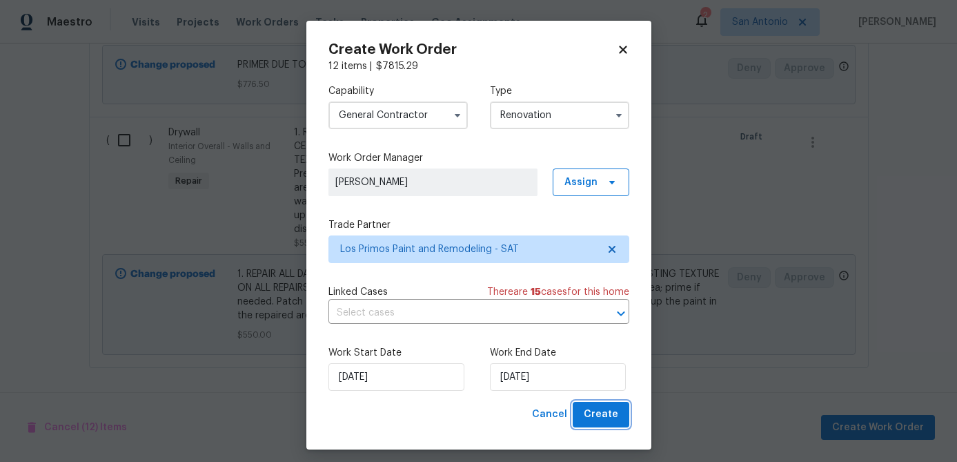
click at [596, 420] on span "Create" at bounding box center [601, 414] width 35 height 17
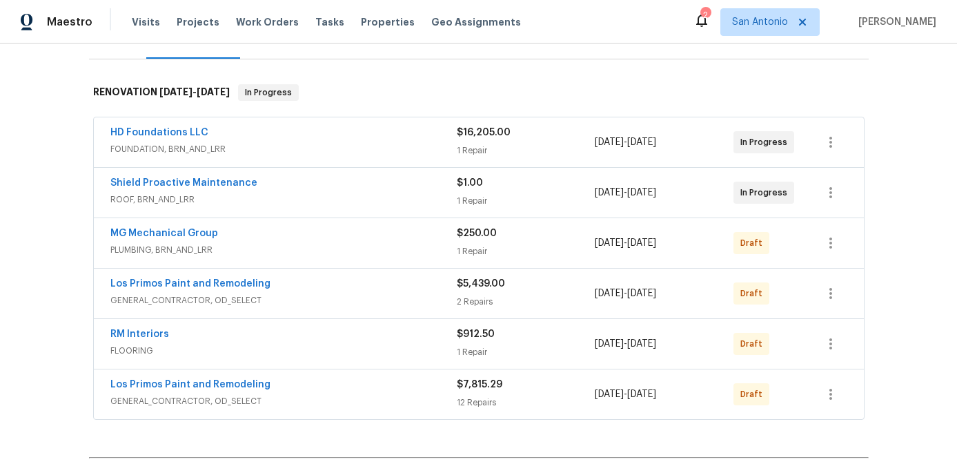
scroll to position [195, 0]
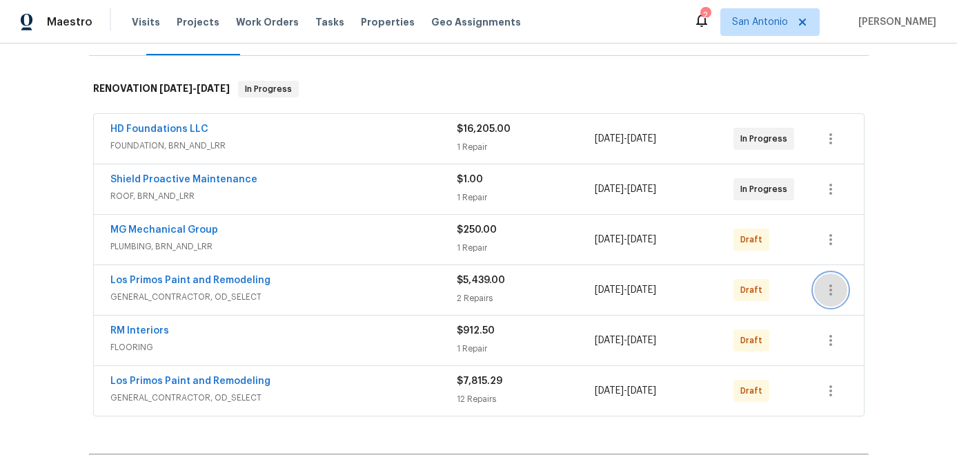
click at [836, 286] on icon "button" at bounding box center [831, 290] width 17 height 17
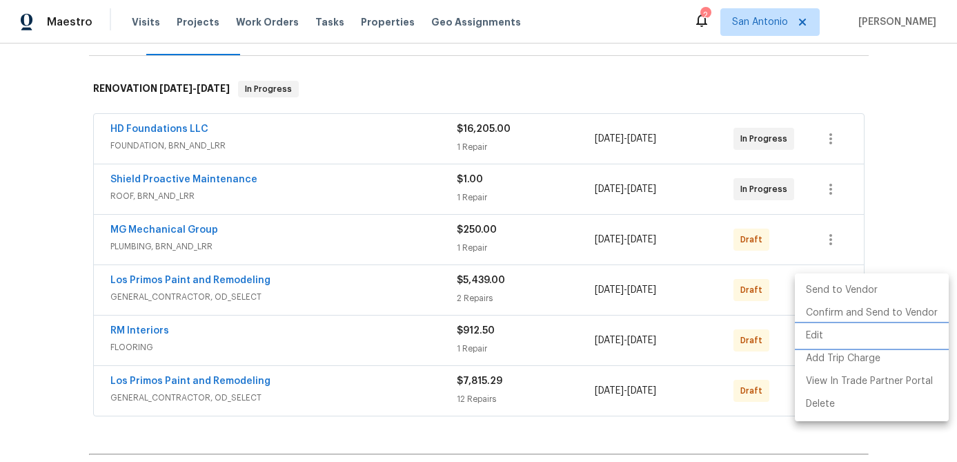
click at [815, 336] on li "Edit" at bounding box center [872, 335] width 154 height 23
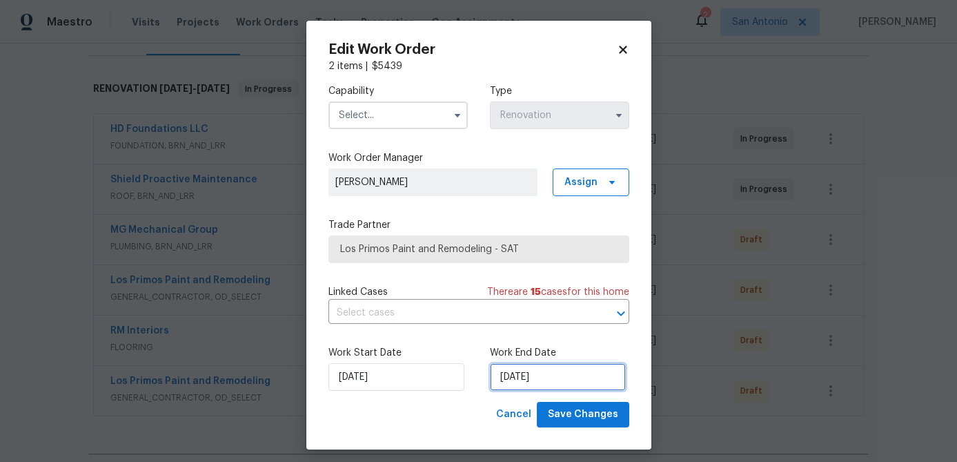
click at [560, 378] on input "9/24/2025" at bounding box center [558, 377] width 136 height 28
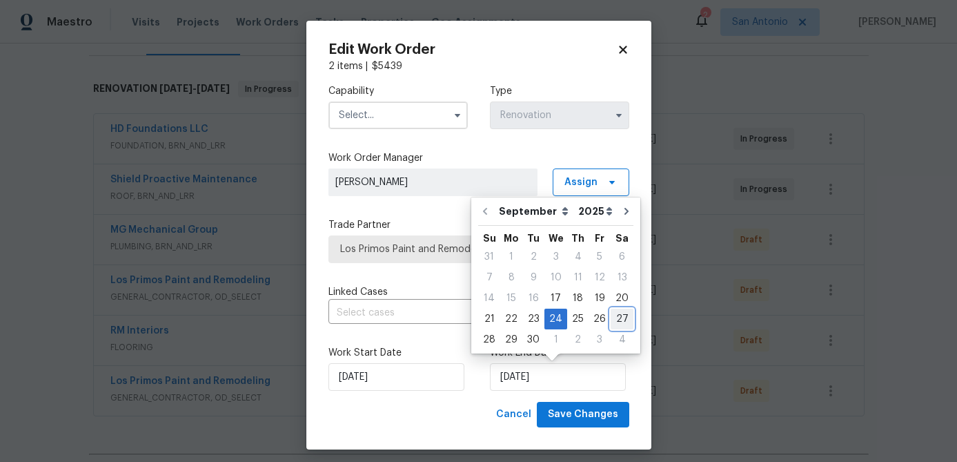
click at [614, 319] on div "27" at bounding box center [622, 318] width 23 height 19
type input "[DATE]"
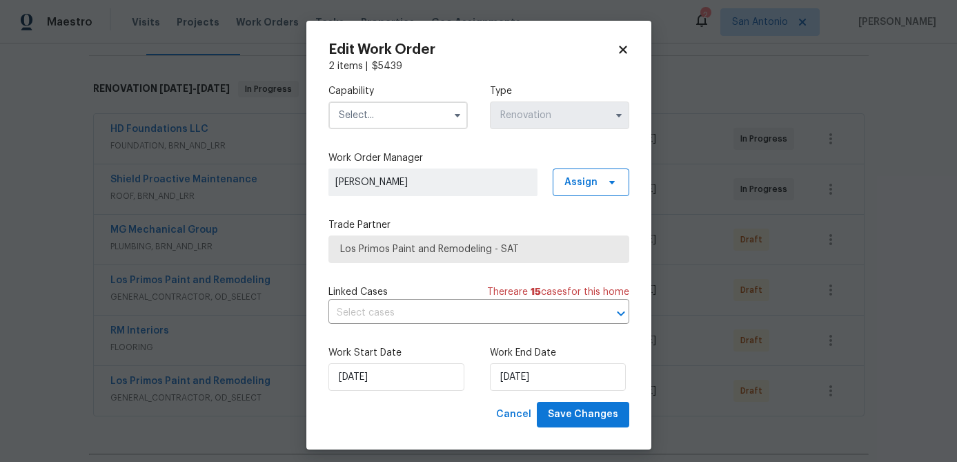
click at [400, 118] on input "text" at bounding box center [398, 115] width 139 height 28
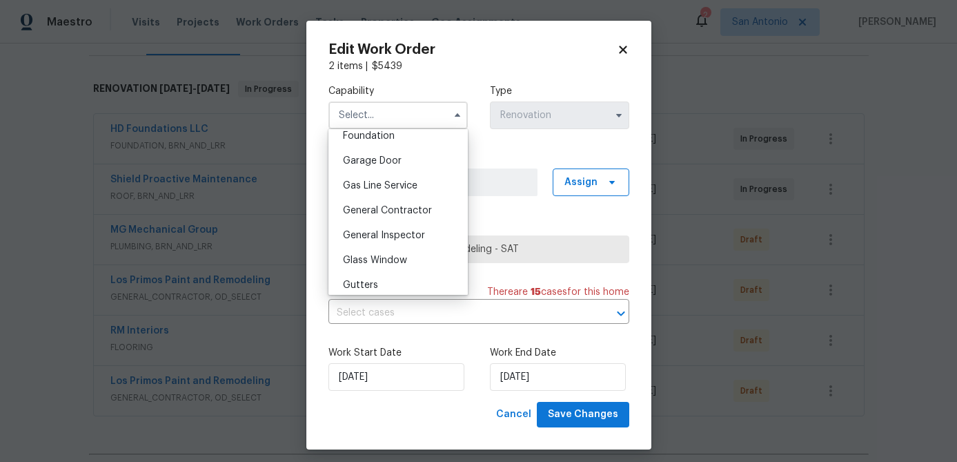
scroll to position [596, 0]
click at [402, 213] on span "General Contractor" at bounding box center [387, 209] width 89 height 10
type input "General Contractor"
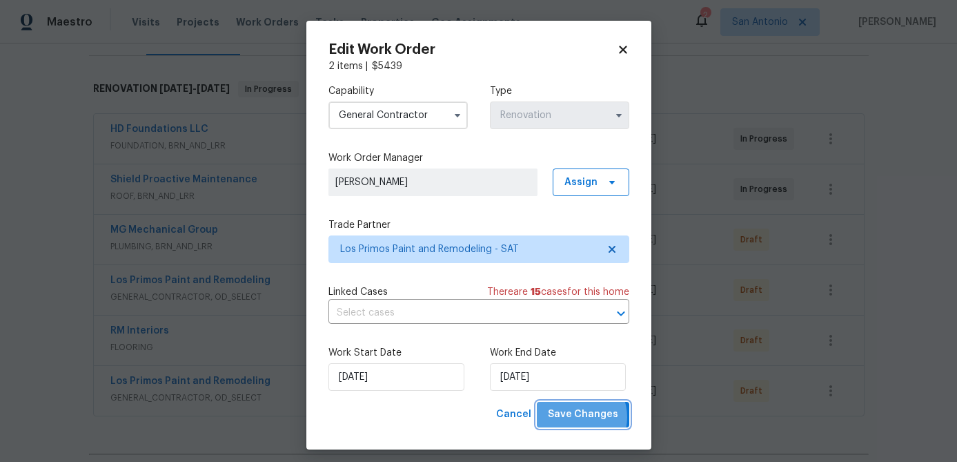
click at [578, 418] on span "Save Changes" at bounding box center [583, 414] width 70 height 17
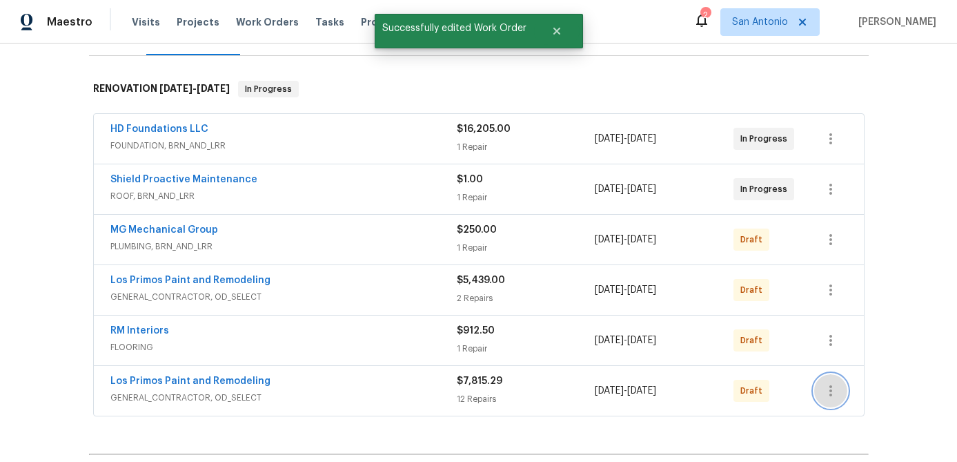
click at [833, 387] on icon "button" at bounding box center [831, 390] width 17 height 17
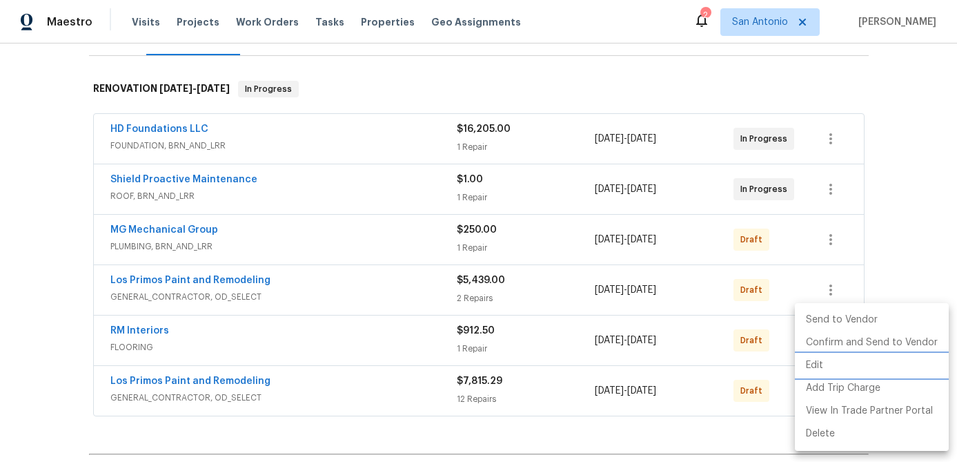
click at [819, 369] on li "Edit" at bounding box center [872, 365] width 154 height 23
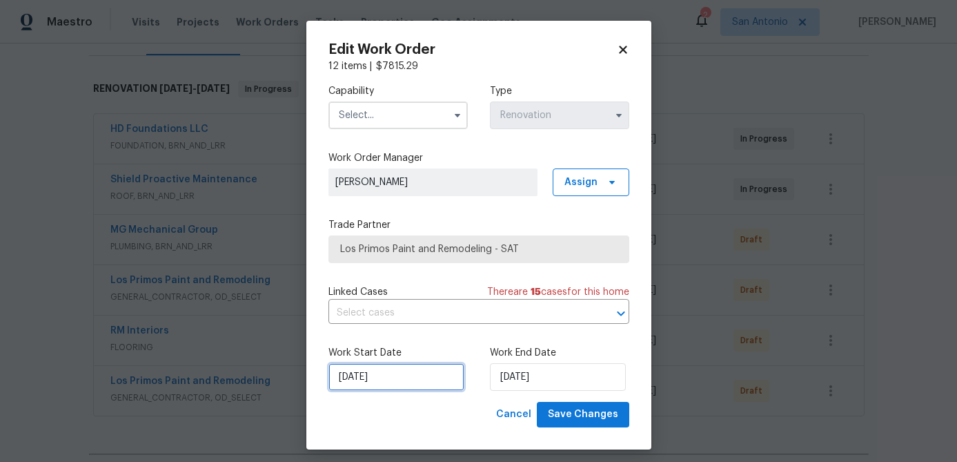
click at [409, 382] on input "[DATE]" at bounding box center [397, 377] width 136 height 28
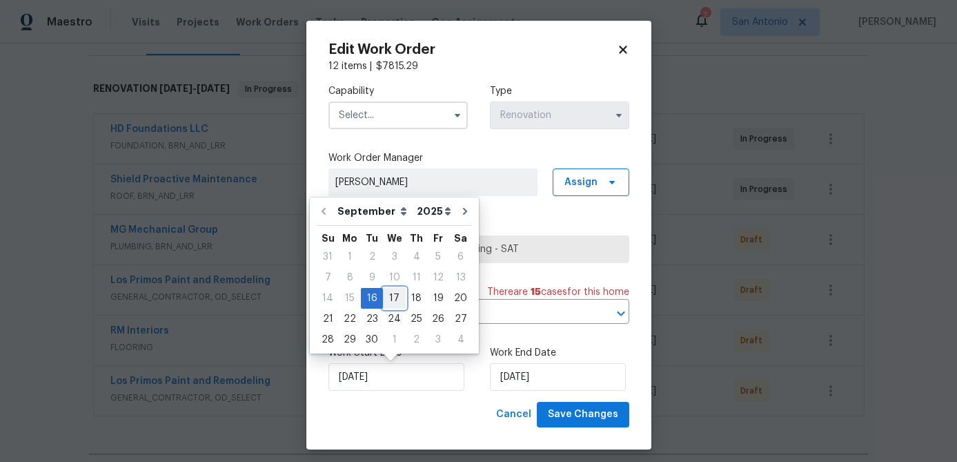
click at [391, 297] on div "17" at bounding box center [394, 298] width 23 height 19
type input "[DATE]"
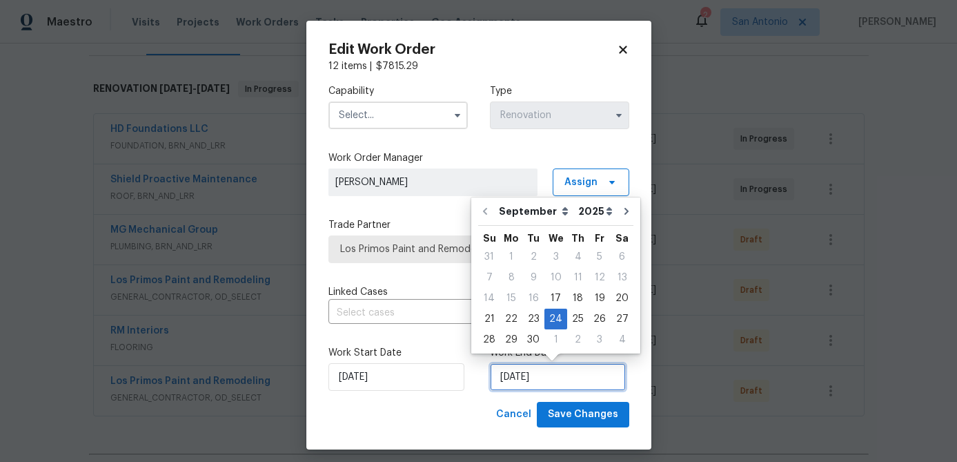
click at [568, 379] on input "9/24/2025" at bounding box center [558, 377] width 136 height 28
click at [611, 321] on div "27" at bounding box center [622, 318] width 23 height 19
type input "[DATE]"
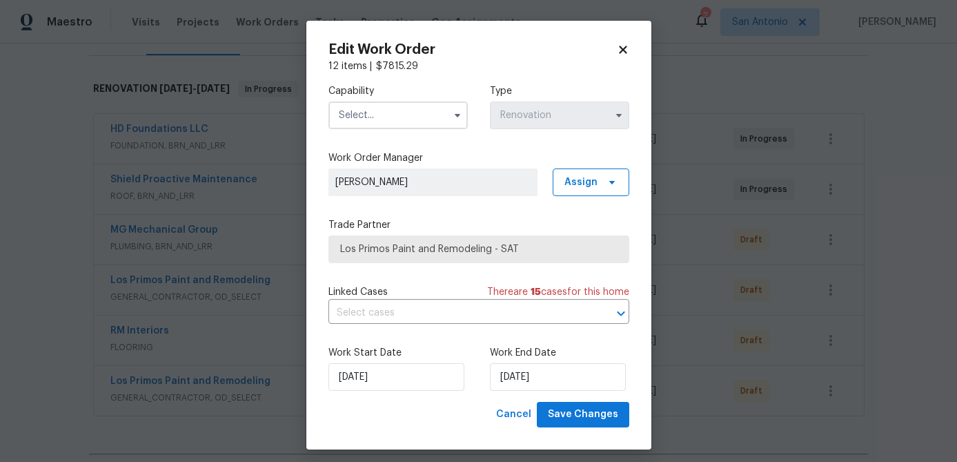
click at [386, 108] on input "text" at bounding box center [398, 115] width 139 height 28
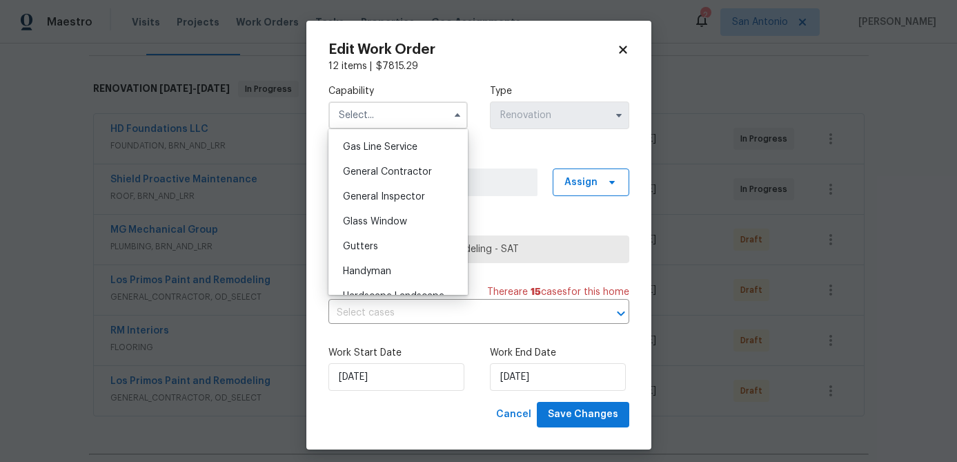
scroll to position [637, 0]
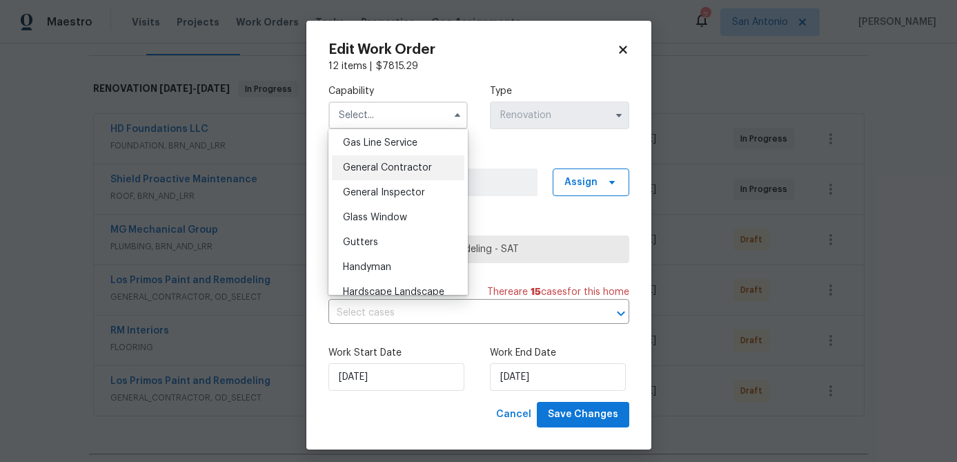
click at [400, 166] on span "General Contractor" at bounding box center [387, 168] width 89 height 10
type input "General Contractor"
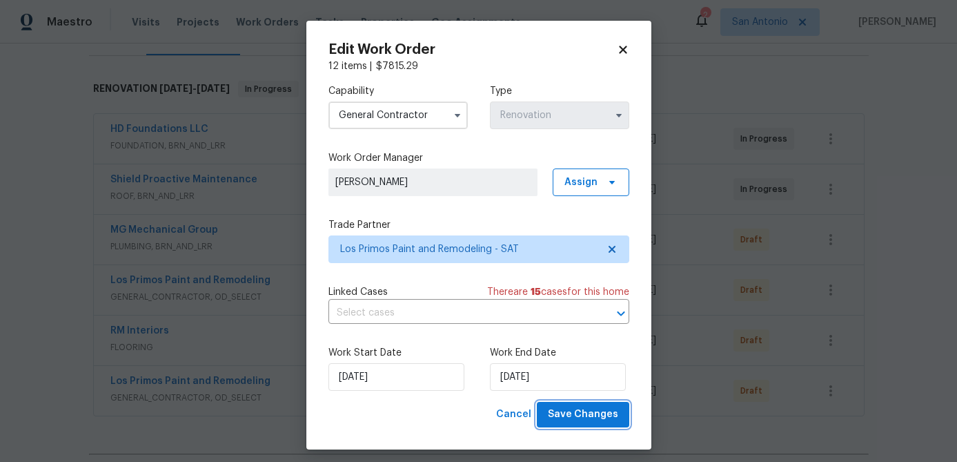
click at [595, 425] on button "Save Changes" at bounding box center [583, 415] width 93 height 26
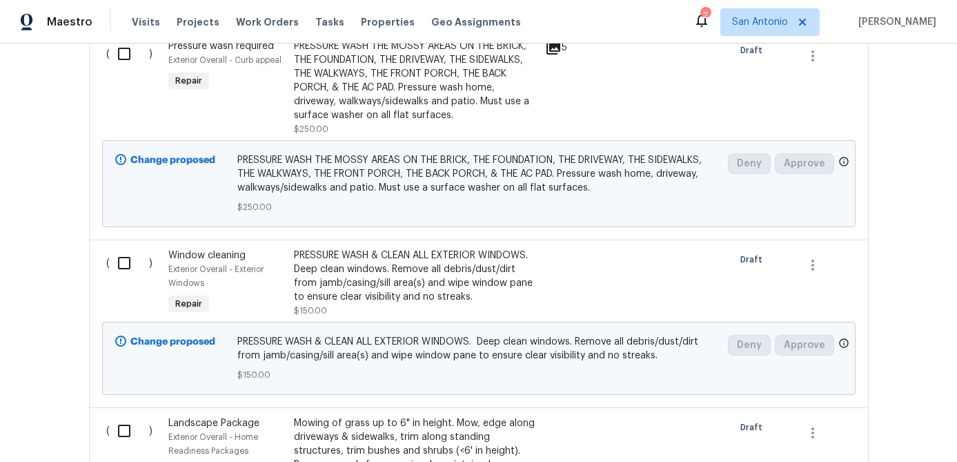
scroll to position [691, 0]
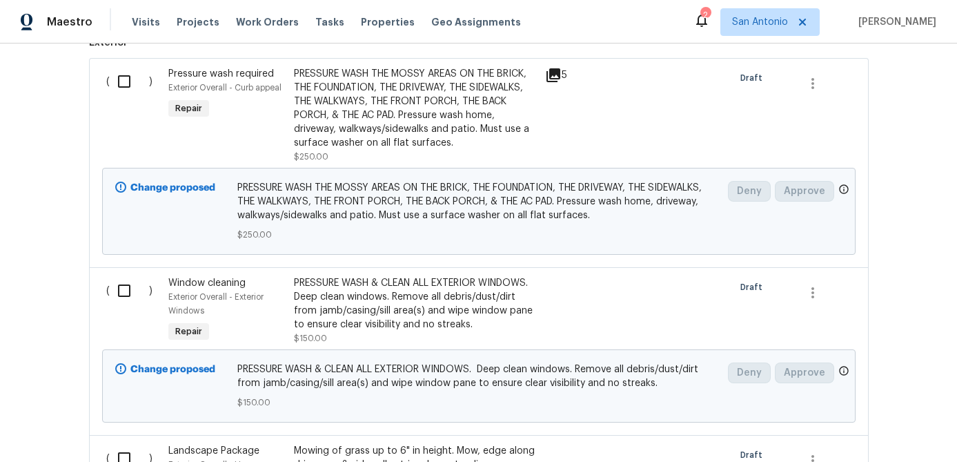
click at [129, 297] on input "checkbox" at bounding box center [129, 290] width 39 height 29
checkbox input "true"
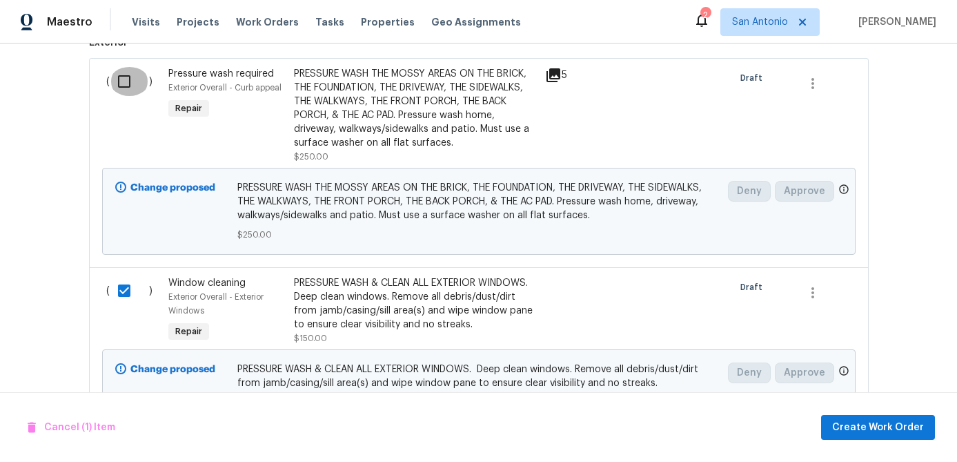
click at [130, 87] on input "checkbox" at bounding box center [129, 81] width 39 height 29
checkbox input "true"
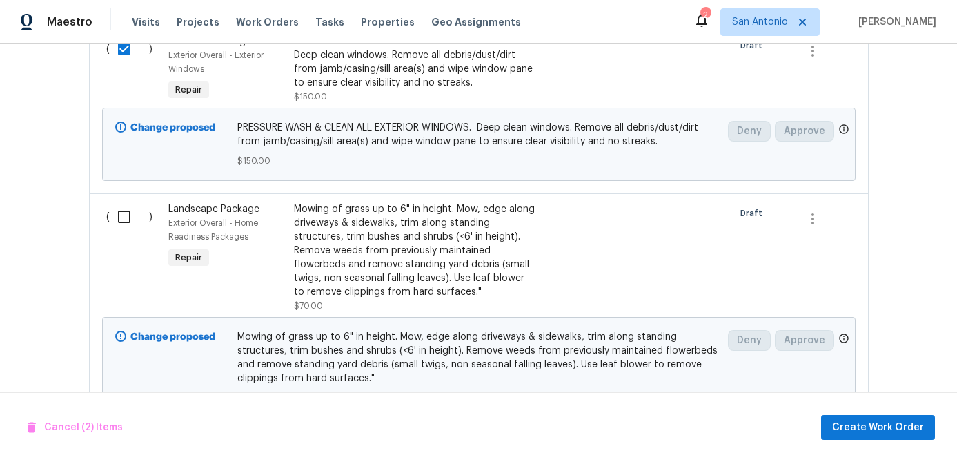
scroll to position [934, 0]
click at [877, 425] on span "Create Work Order" at bounding box center [879, 427] width 92 height 17
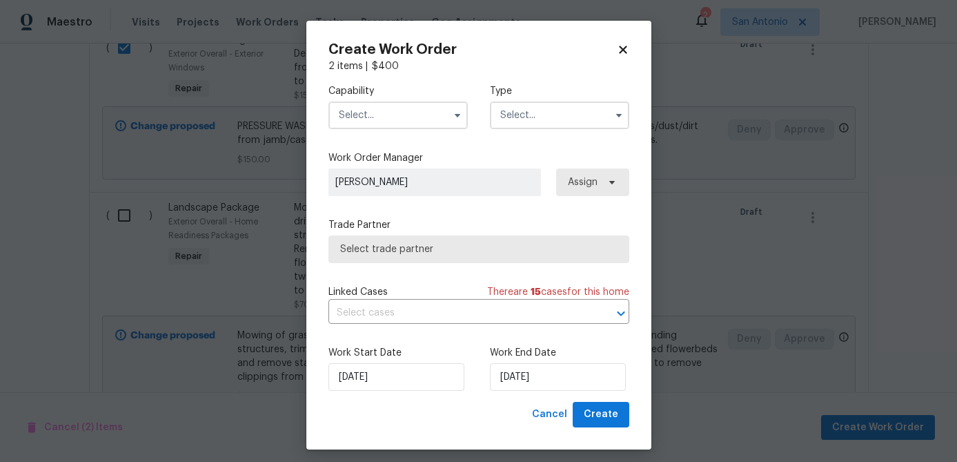
click at [387, 122] on input "text" at bounding box center [398, 115] width 139 height 28
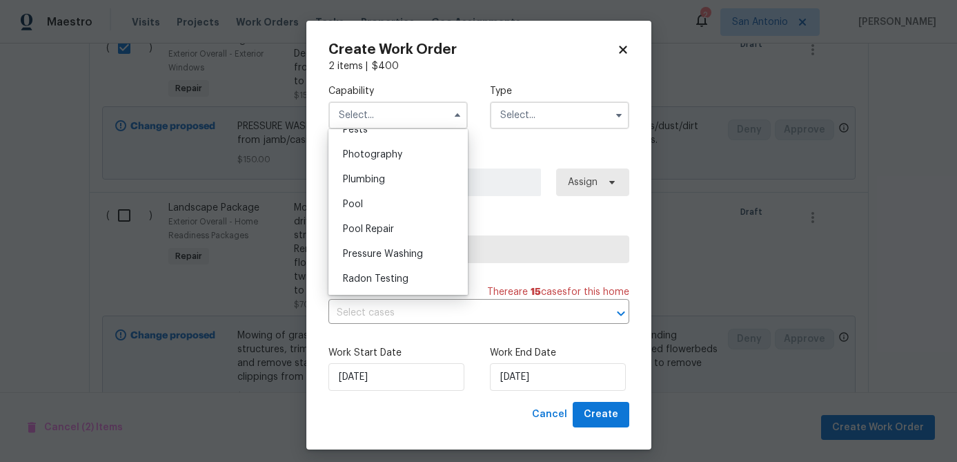
scroll to position [1207, 0]
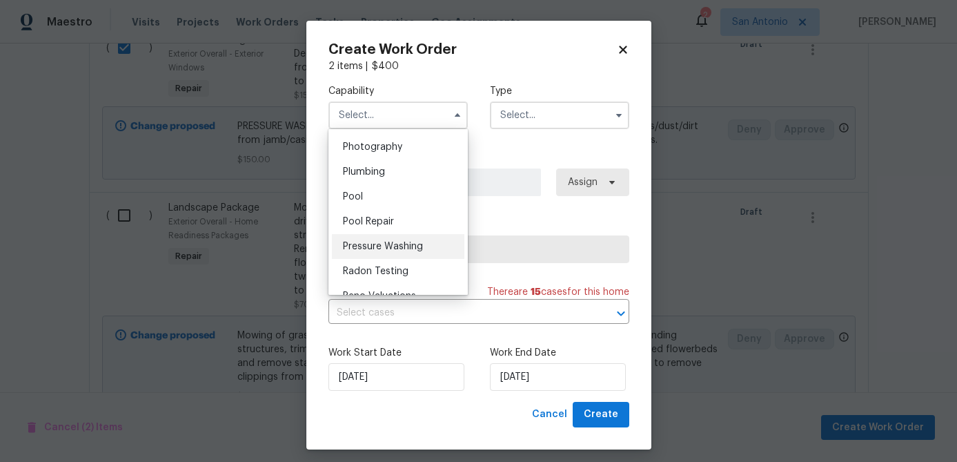
click at [389, 242] on span "Pressure Washing" at bounding box center [383, 247] width 80 height 10
type input "Pressure Washing"
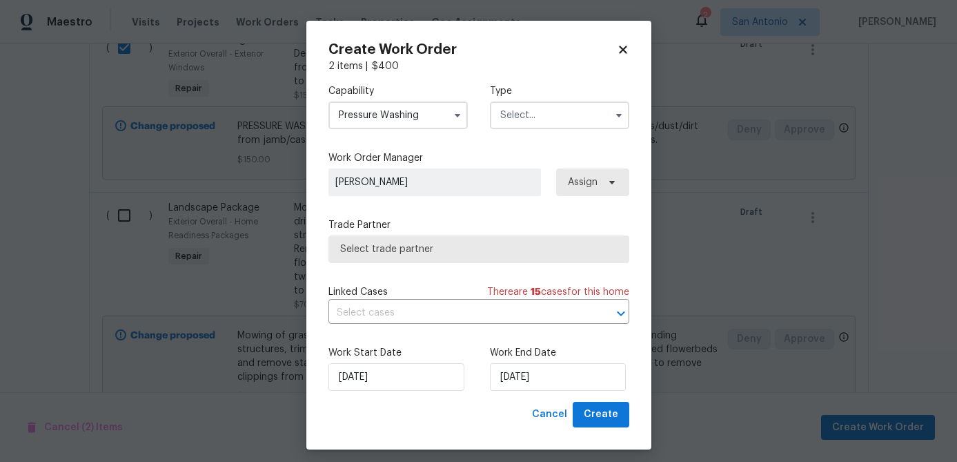
click at [542, 112] on input "text" at bounding box center [559, 115] width 139 height 28
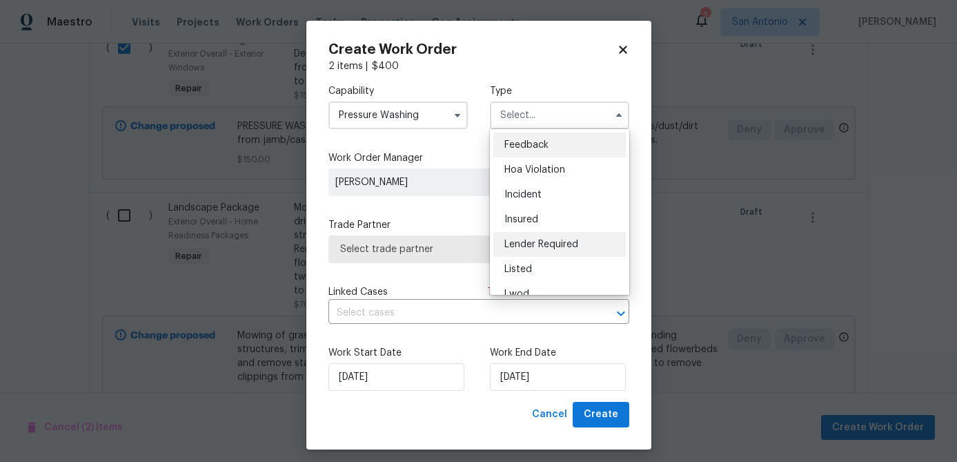
scroll to position [164, 0]
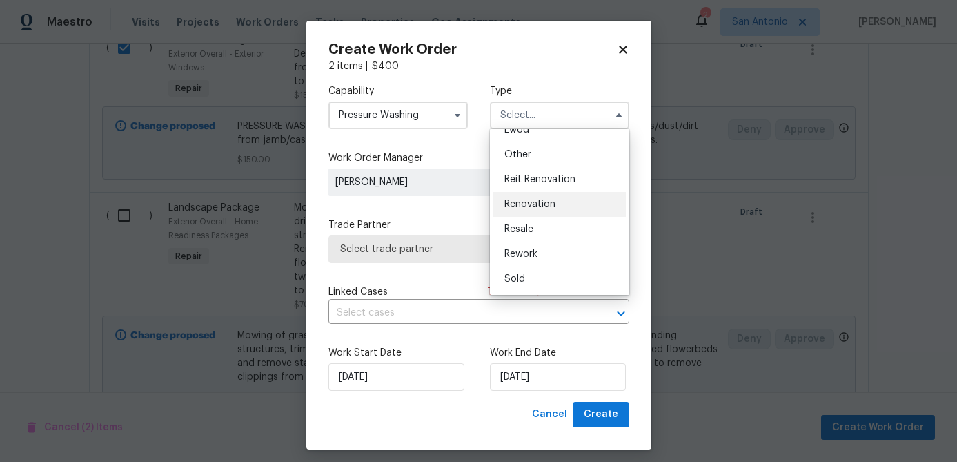
click at [545, 206] on span "Renovation" at bounding box center [530, 204] width 51 height 10
type input "Renovation"
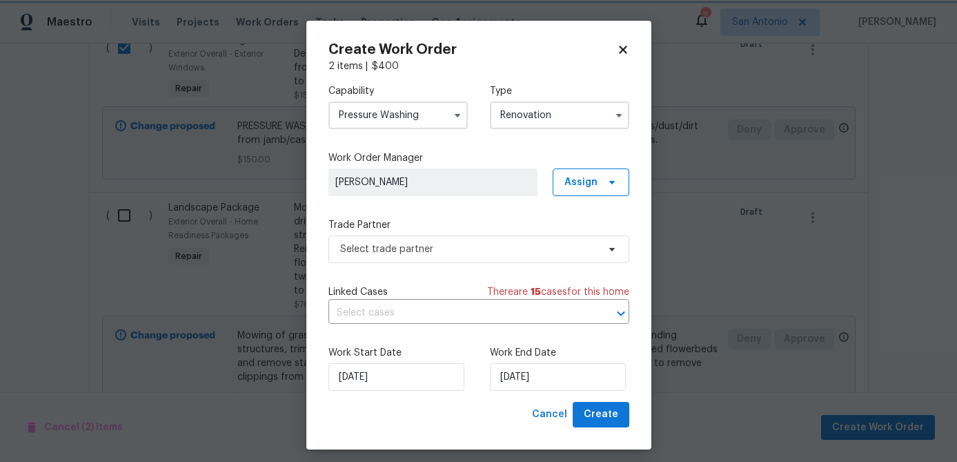
scroll to position [0, 0]
click at [432, 261] on span "Select trade partner" at bounding box center [479, 249] width 301 height 28
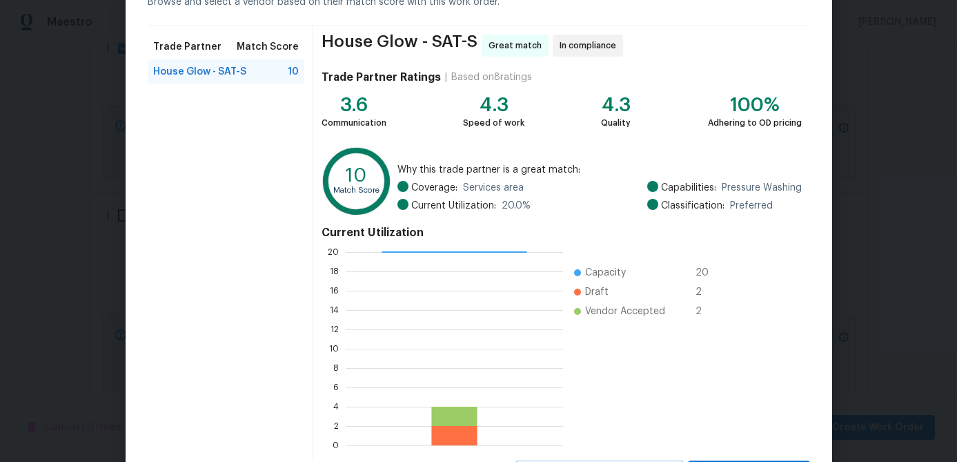
scroll to position [147, 0]
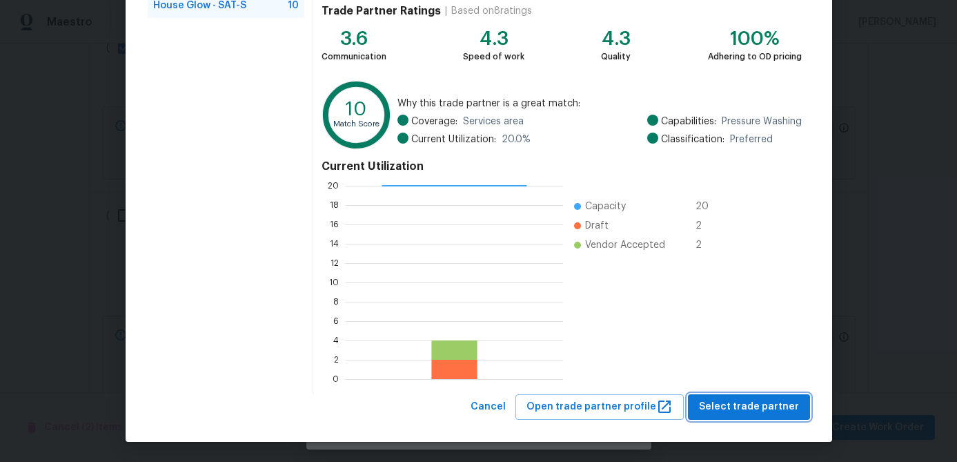
click at [736, 405] on span "Select trade partner" at bounding box center [749, 406] width 100 height 17
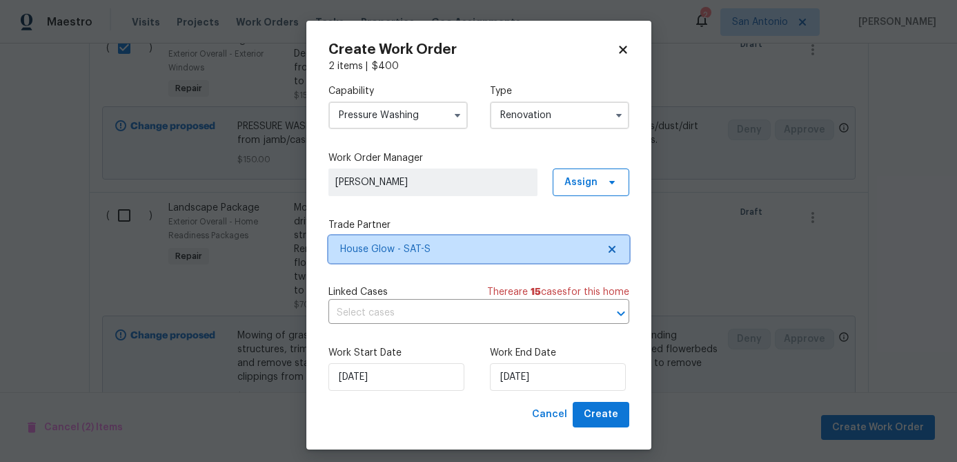
scroll to position [0, 0]
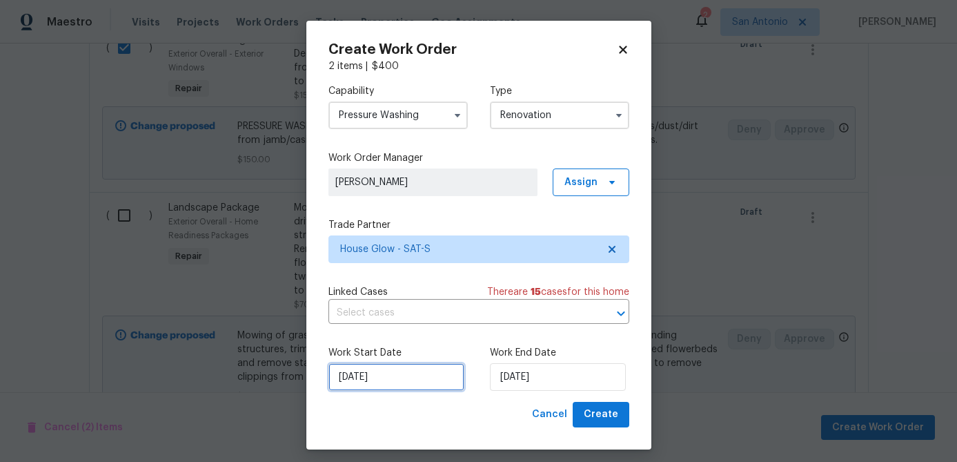
click at [410, 380] on input "[DATE]" at bounding box center [397, 377] width 136 height 28
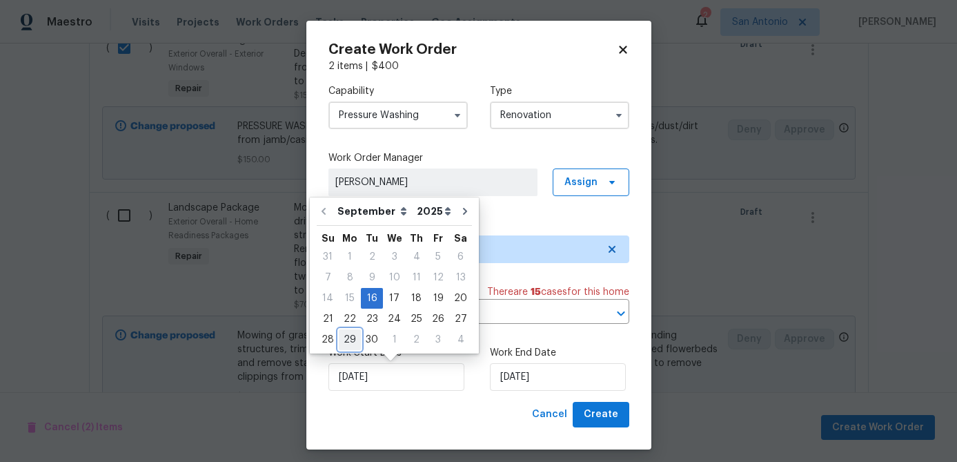
click at [351, 344] on div "29" at bounding box center [350, 339] width 22 height 19
type input "[DATE]"
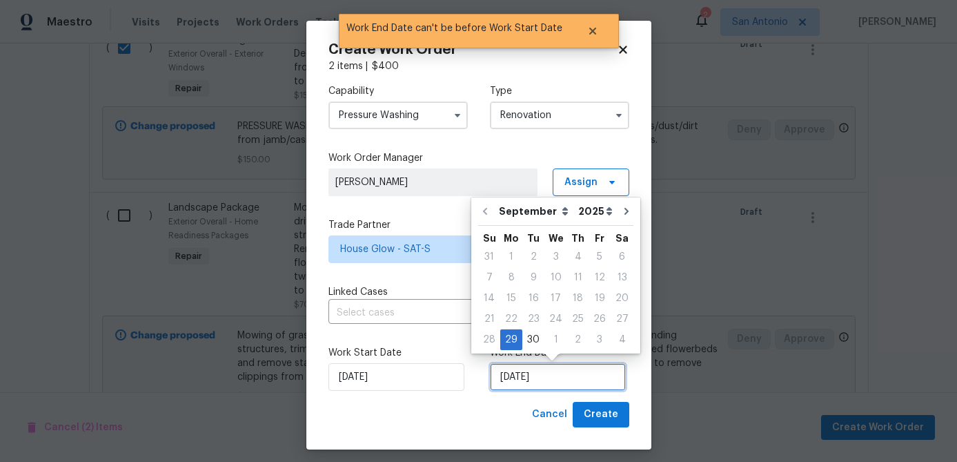
click at [561, 384] on input "[DATE]" at bounding box center [558, 377] width 136 height 28
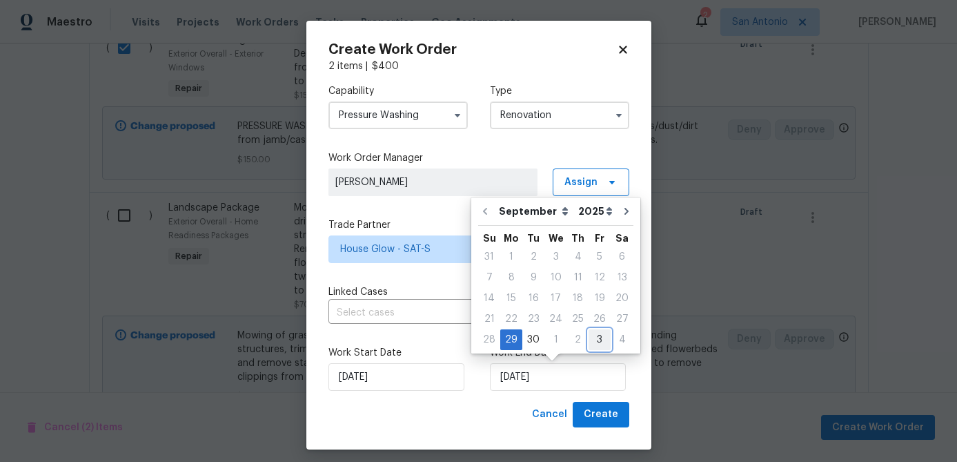
click at [595, 338] on div "3" at bounding box center [600, 339] width 22 height 19
type input "[DATE]"
select select "9"
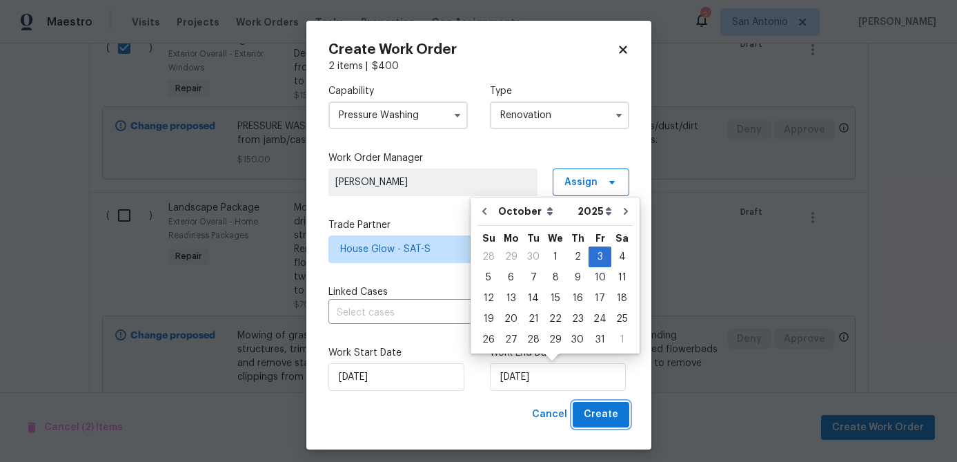
click at [608, 413] on span "Create" at bounding box center [601, 414] width 35 height 17
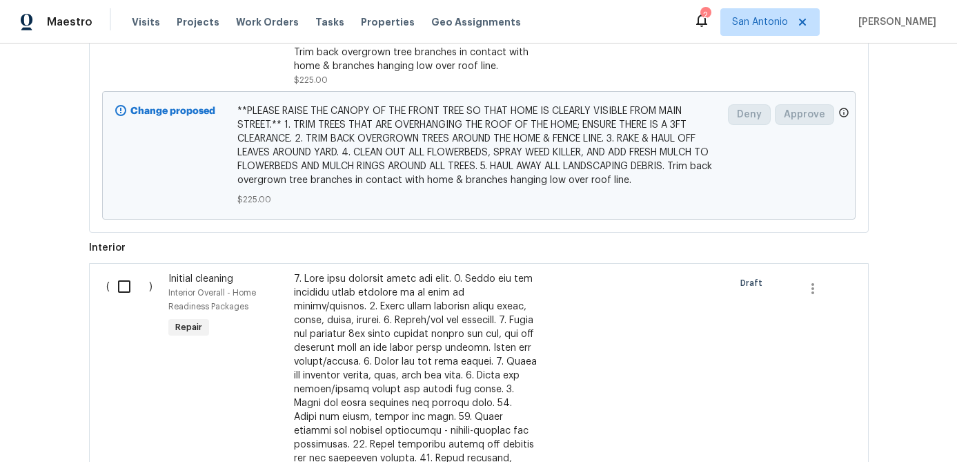
scroll to position [1196, 0]
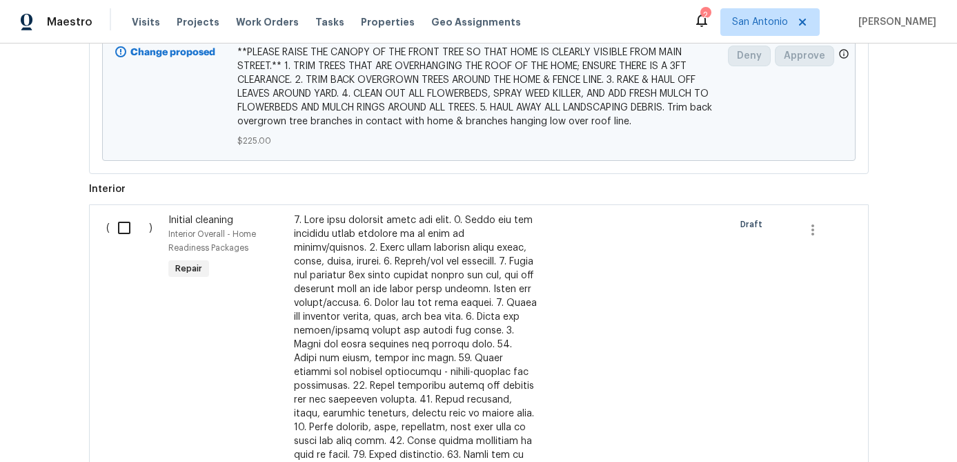
click at [124, 242] on input "checkbox" at bounding box center [129, 227] width 39 height 29
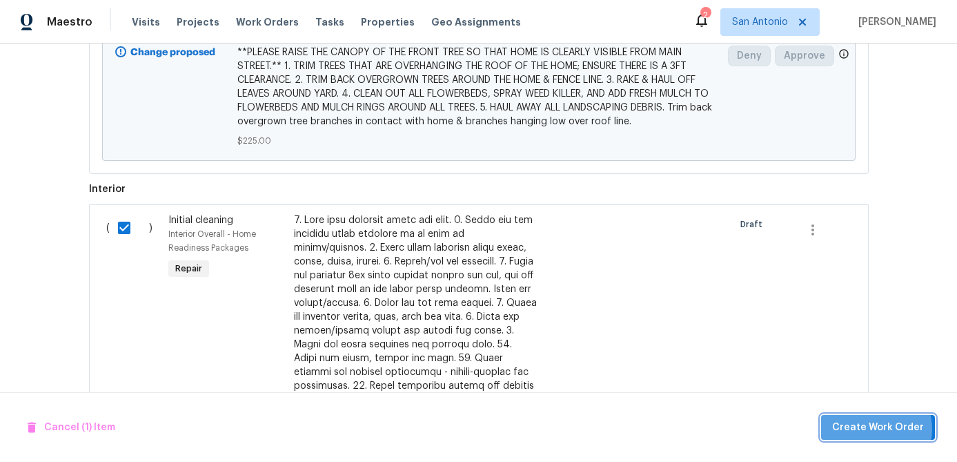
click at [875, 429] on span "Create Work Order" at bounding box center [879, 427] width 92 height 17
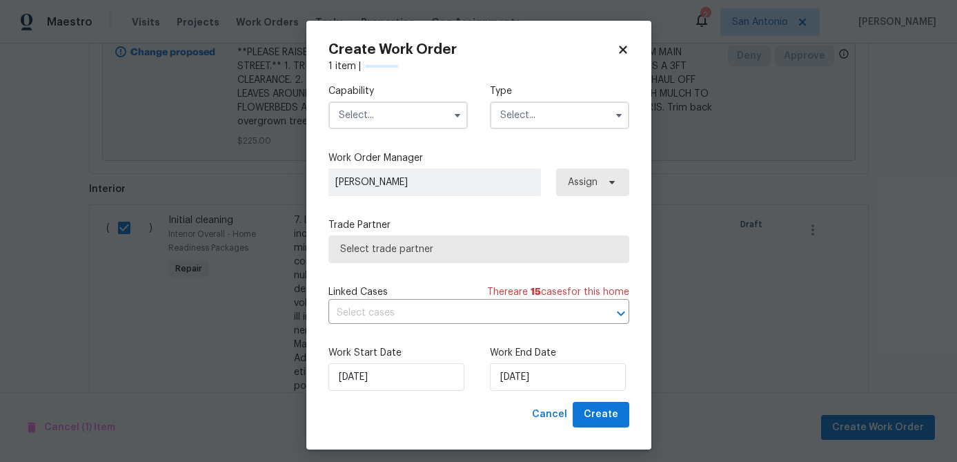
checkbox input "false"
click at [395, 126] on input "text" at bounding box center [398, 115] width 139 height 28
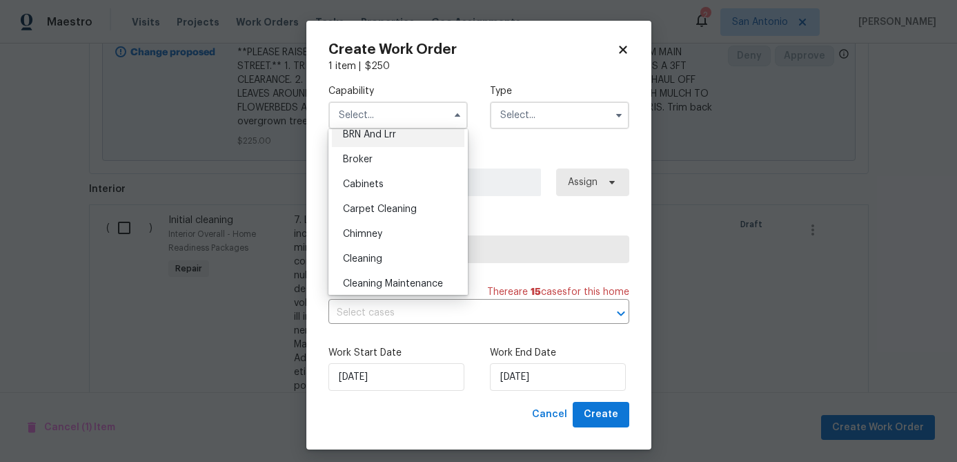
scroll to position [89, 0]
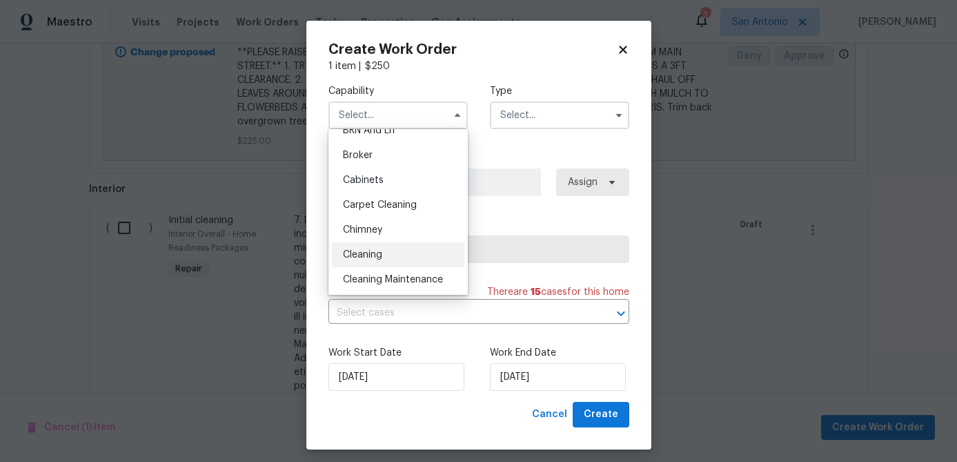
click at [368, 251] on span "Cleaning" at bounding box center [362, 255] width 39 height 10
type input "Cleaning"
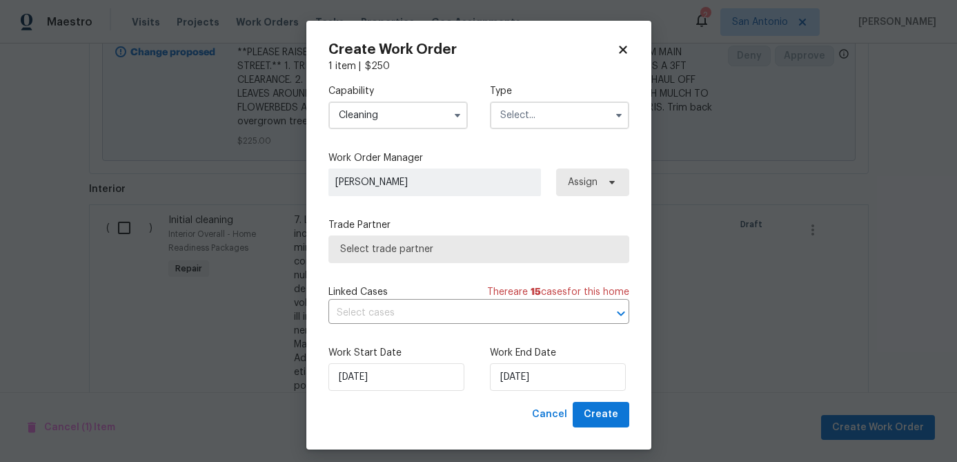
click at [538, 124] on input "text" at bounding box center [559, 115] width 139 height 28
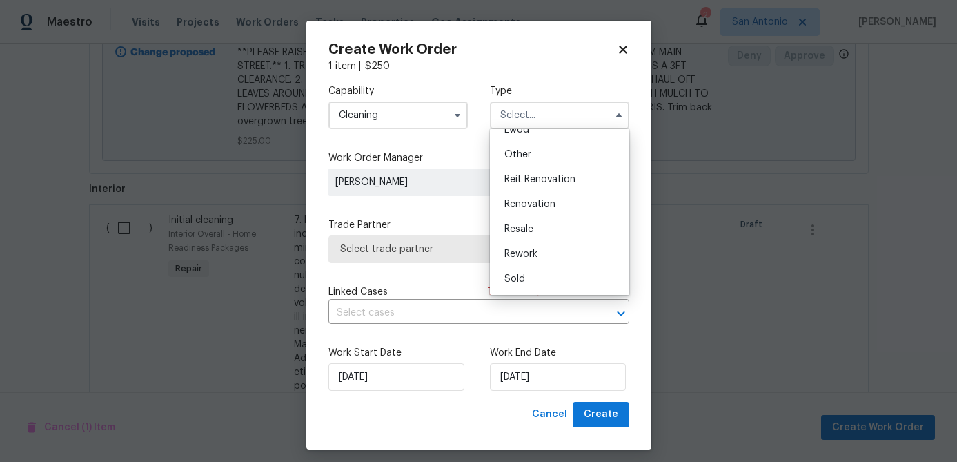
scroll to position [8, 0]
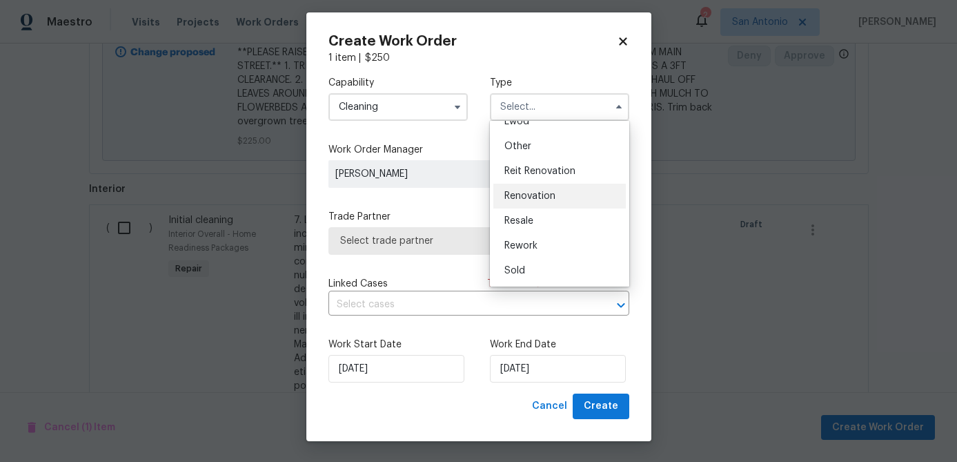
click at [541, 199] on span "Renovation" at bounding box center [530, 196] width 51 height 10
type input "Renovation"
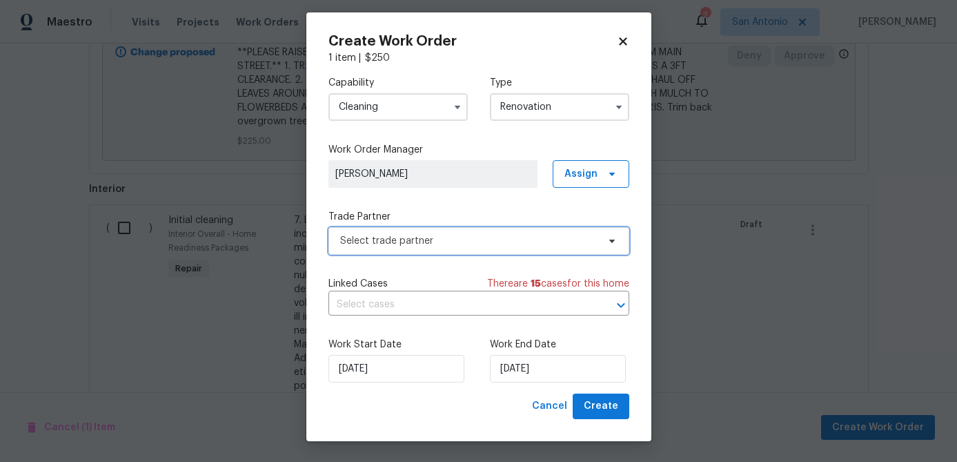
click at [503, 236] on span "Select trade partner" at bounding box center [468, 241] width 257 height 14
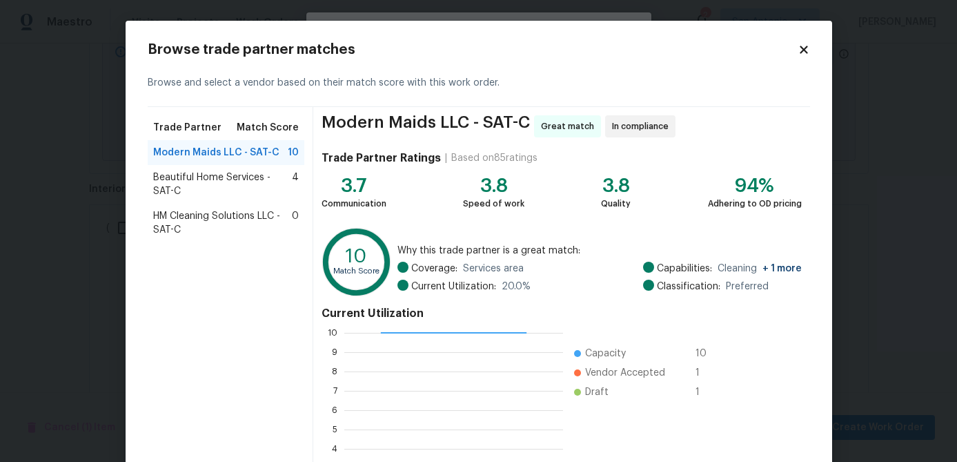
scroll to position [147, 0]
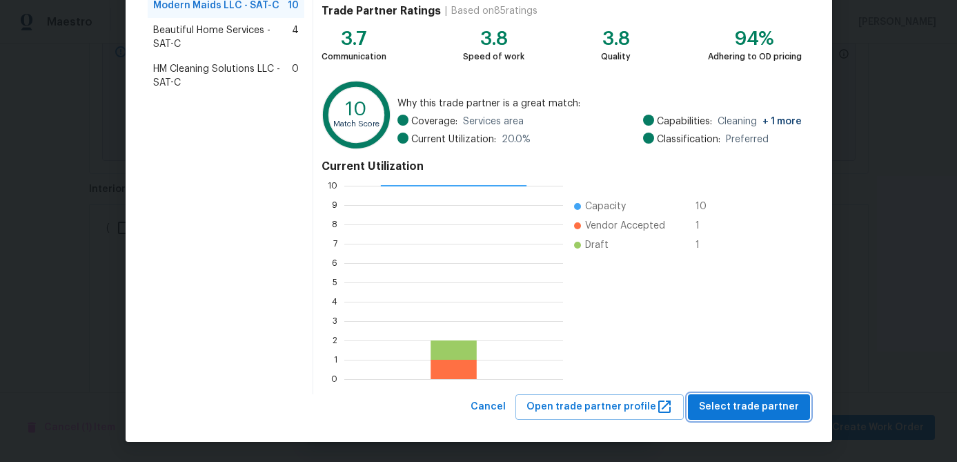
click at [752, 409] on span "Select trade partner" at bounding box center [749, 406] width 100 height 17
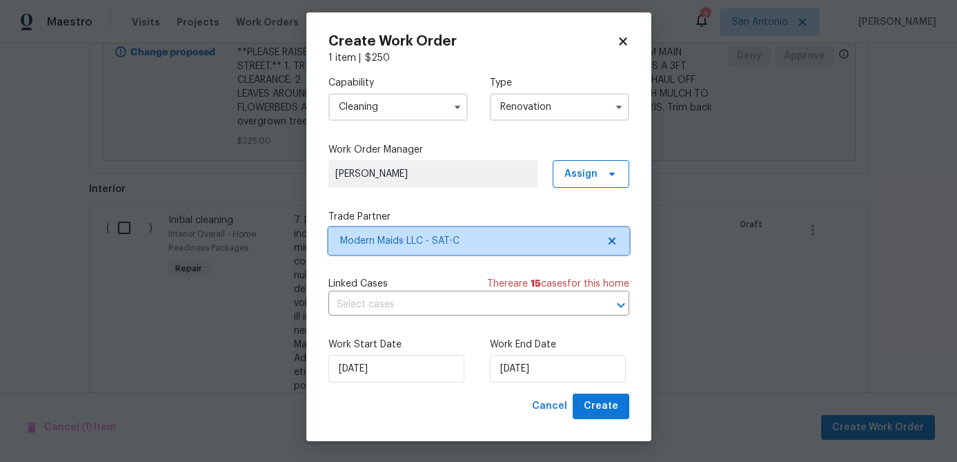
scroll to position [0, 0]
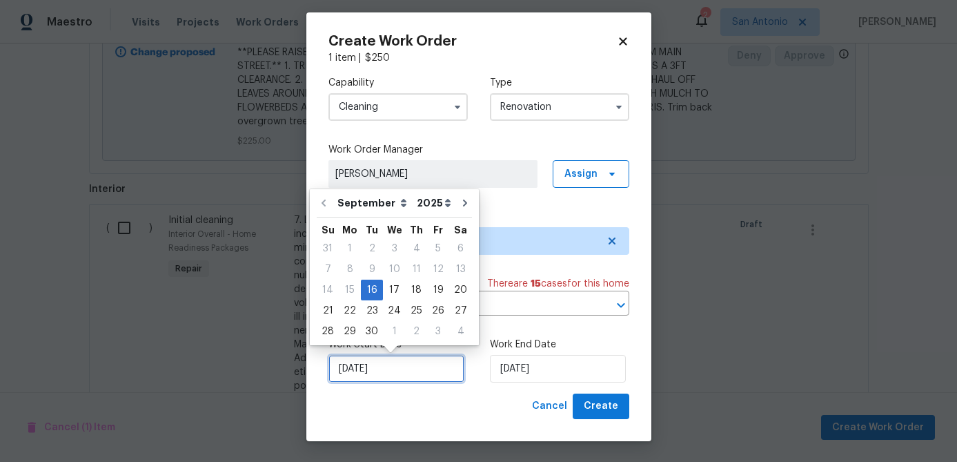
click at [417, 369] on input "[DATE]" at bounding box center [397, 369] width 136 height 28
click at [351, 335] on div "29" at bounding box center [350, 331] width 22 height 19
type input "[DATE]"
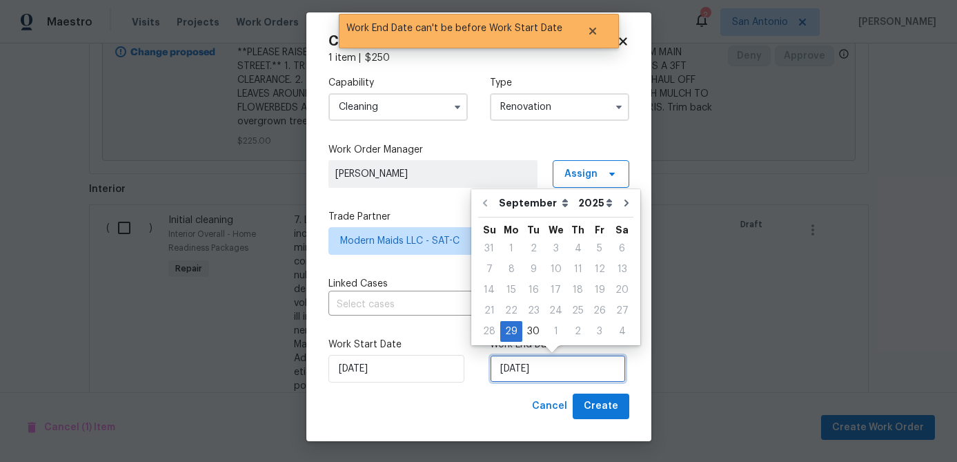
click at [592, 380] on input "[DATE]" at bounding box center [558, 369] width 136 height 28
click at [596, 333] on div "3" at bounding box center [600, 331] width 22 height 19
type input "[DATE]"
select select "9"
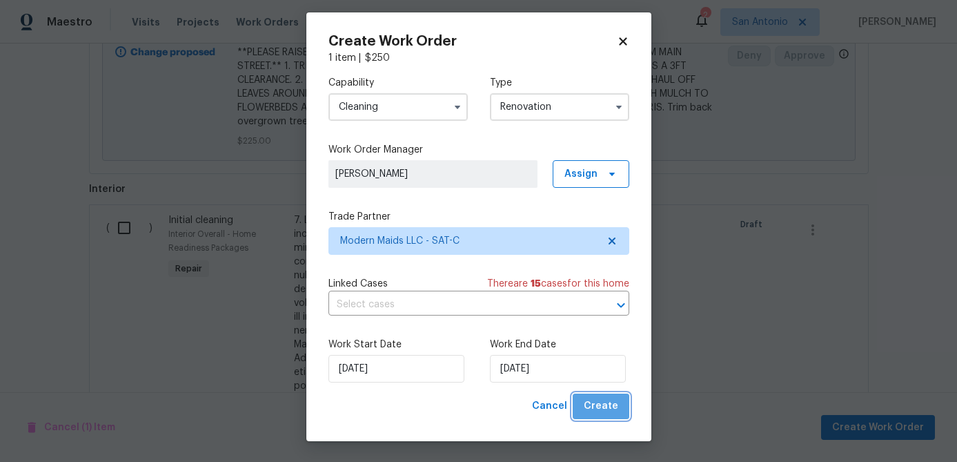
click at [603, 407] on span "Create" at bounding box center [601, 406] width 35 height 17
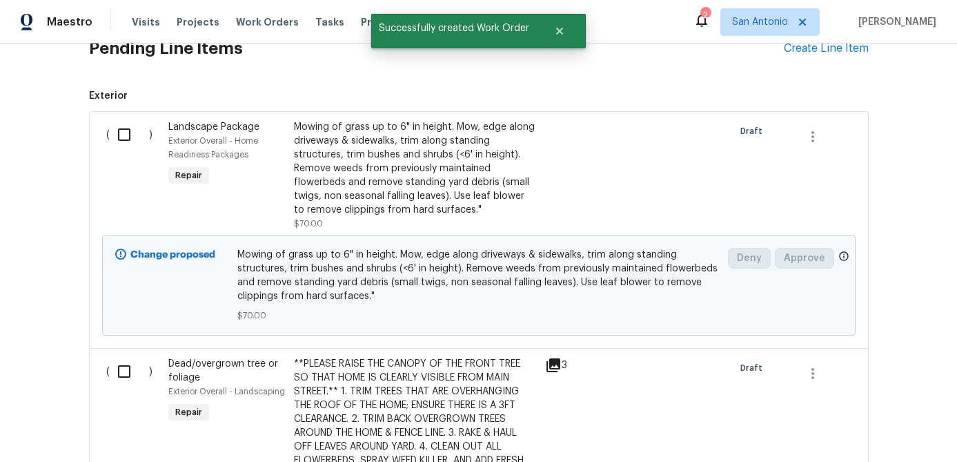
scroll to position [735, 0]
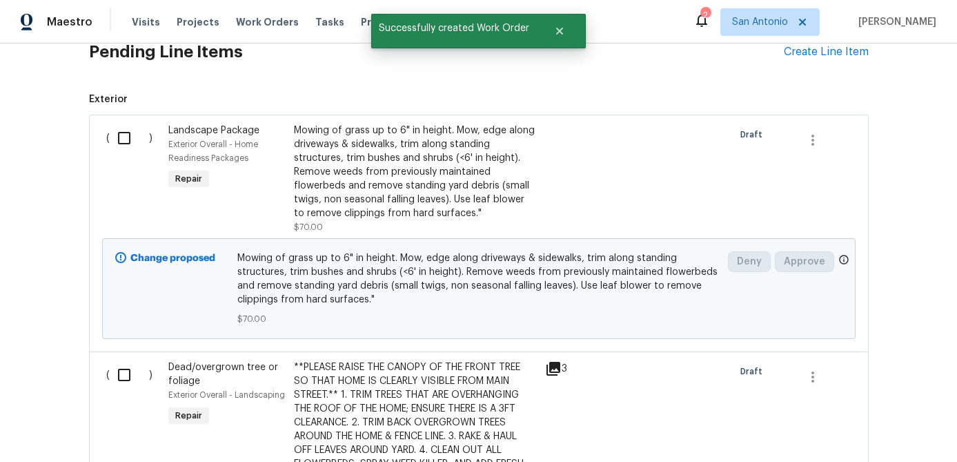
click at [127, 138] on input "checkbox" at bounding box center [129, 138] width 39 height 29
checkbox input "true"
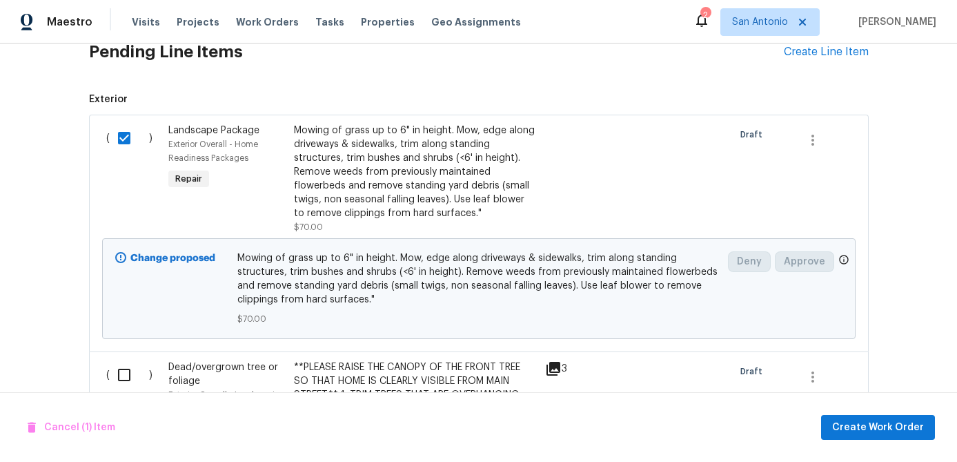
click at [121, 372] on input "checkbox" at bounding box center [129, 374] width 39 height 29
checkbox input "true"
click at [853, 428] on span "Create Work Order" at bounding box center [879, 427] width 92 height 17
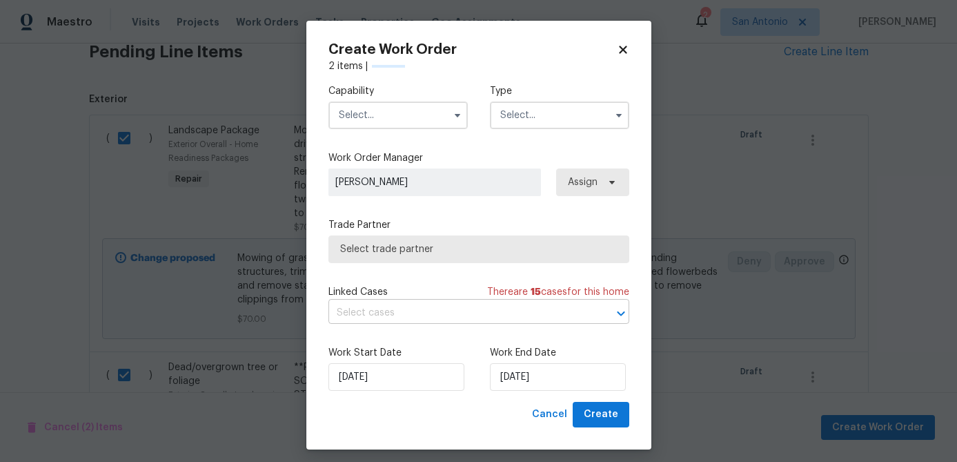
checkbox input "false"
click at [391, 119] on input "text" at bounding box center [398, 115] width 139 height 28
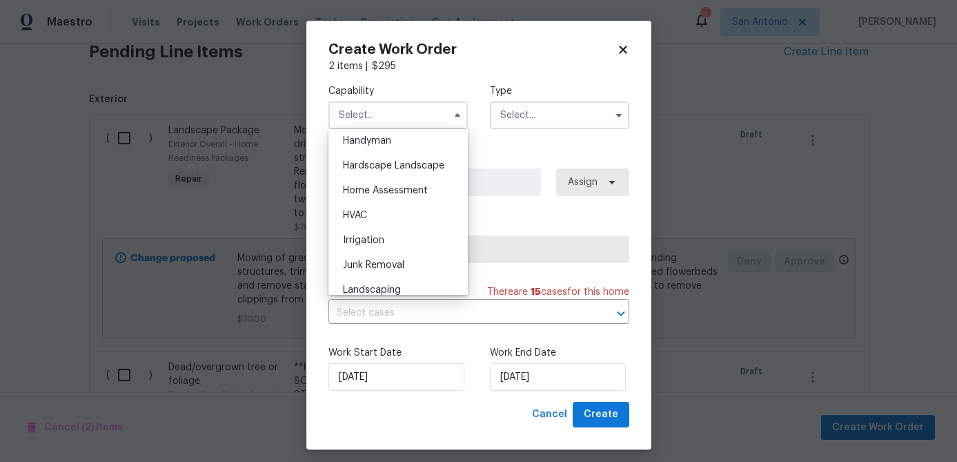
scroll to position [766, 0]
click at [387, 162] on span "Hardscape Landscape" at bounding box center [393, 163] width 101 height 10
type input "Hardscape Landscape"
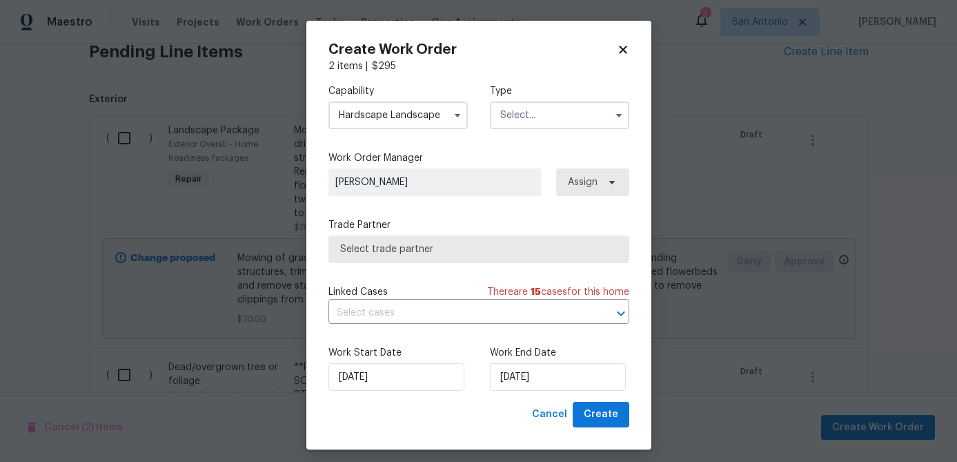
click at [557, 108] on input "text" at bounding box center [559, 115] width 139 height 28
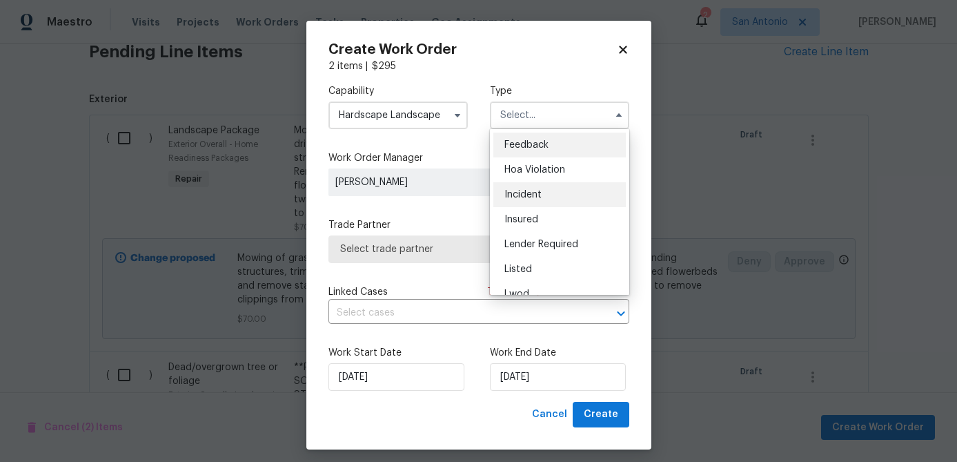
scroll to position [164, 0]
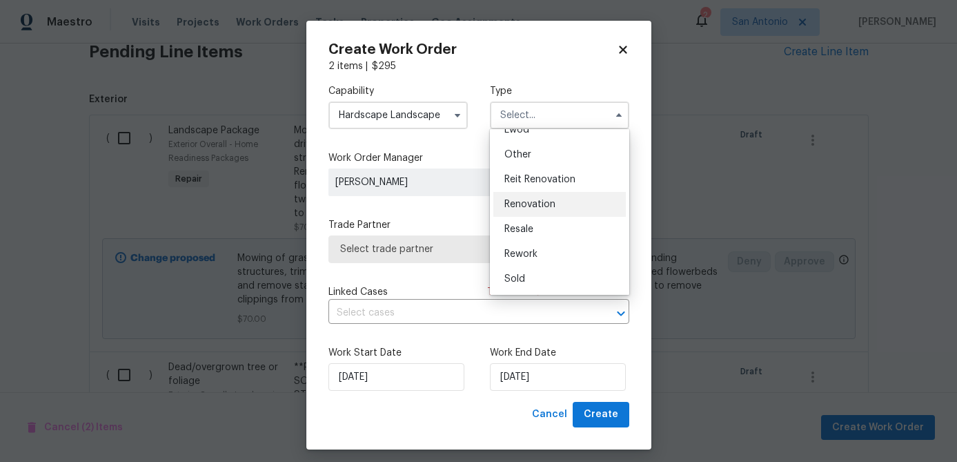
click at [538, 208] on span "Renovation" at bounding box center [530, 204] width 51 height 10
type input "Renovation"
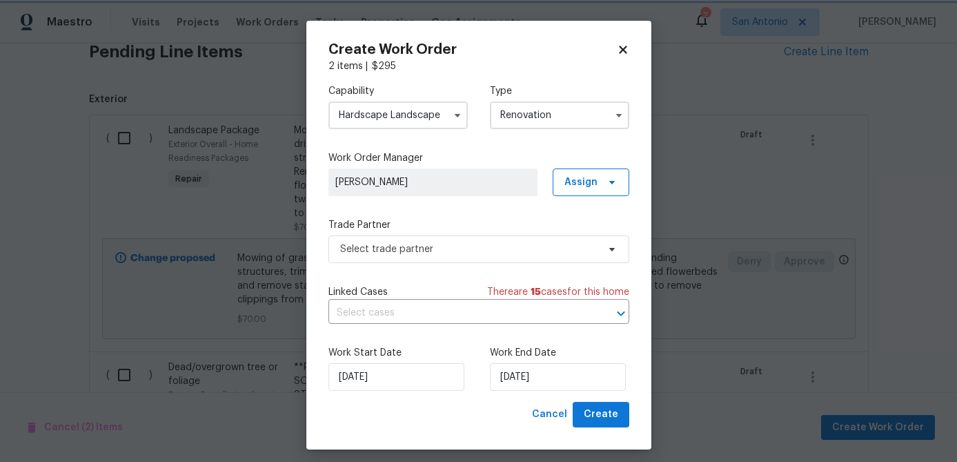
scroll to position [0, 0]
click at [472, 243] on span "Select trade partner" at bounding box center [468, 249] width 257 height 14
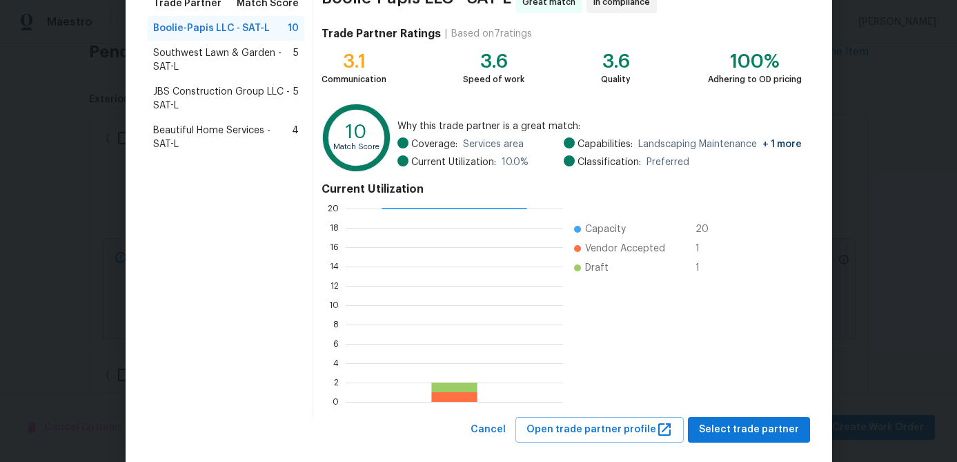
scroll to position [147, 0]
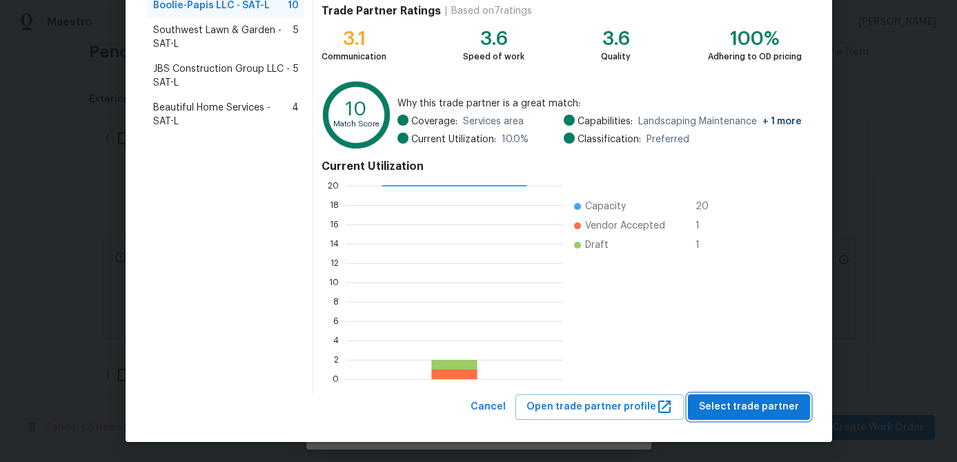
click at [737, 404] on span "Select trade partner" at bounding box center [749, 406] width 100 height 17
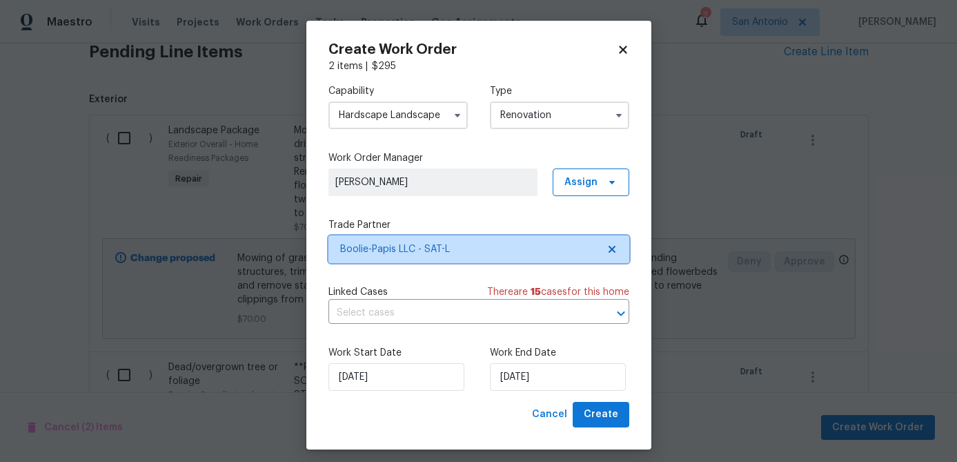
scroll to position [0, 0]
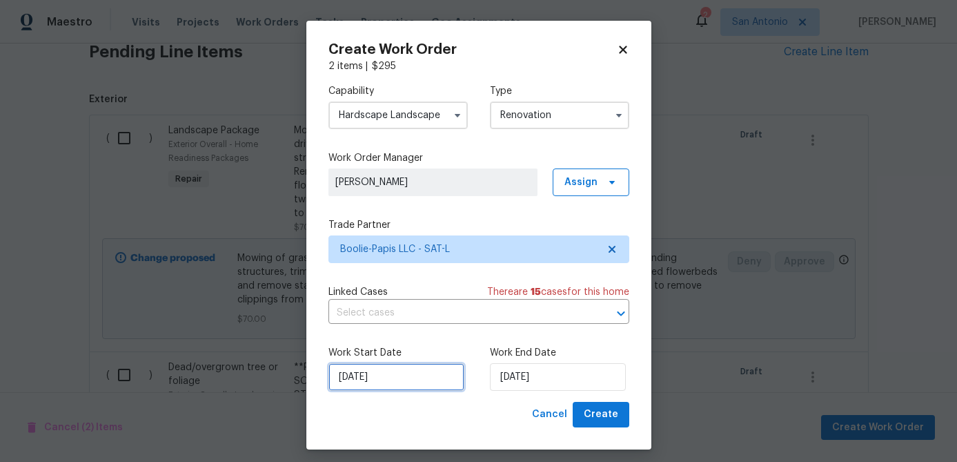
click at [415, 369] on input "[DATE]" at bounding box center [397, 377] width 136 height 28
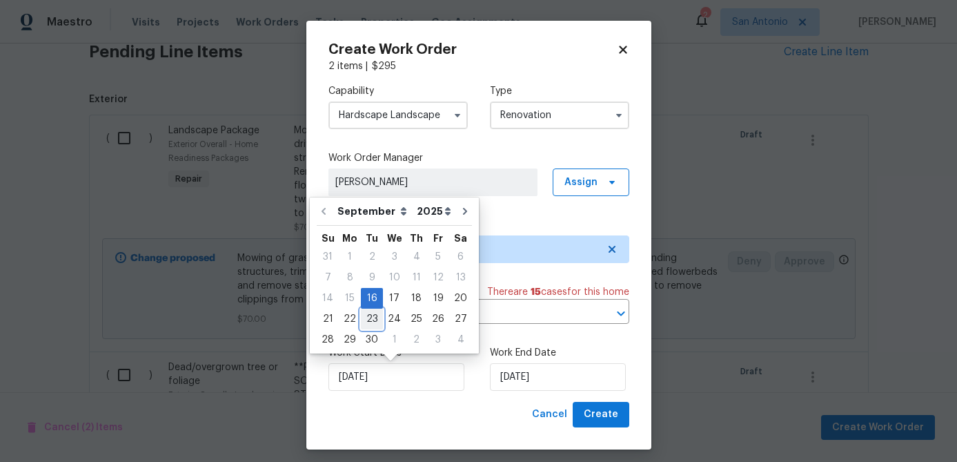
click at [373, 320] on div "23" at bounding box center [372, 318] width 22 height 19
type input "[DATE]"
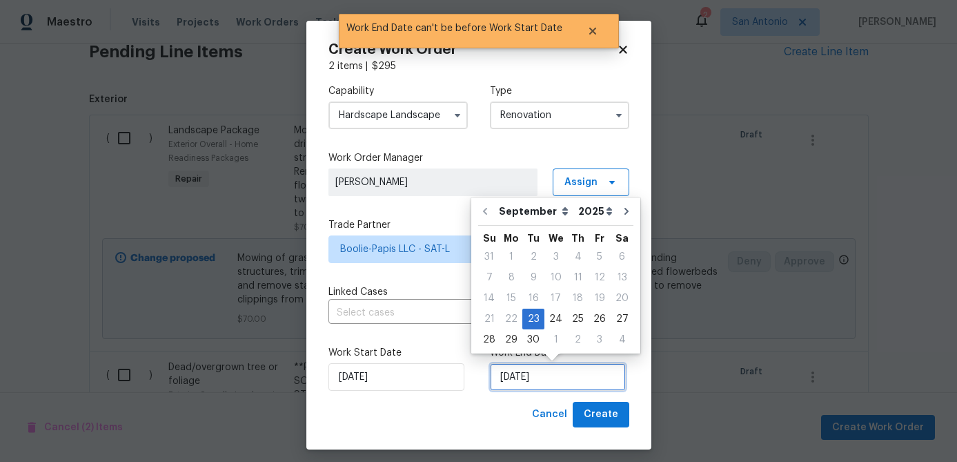
click at [554, 378] on input "[DATE]" at bounding box center [558, 377] width 136 height 28
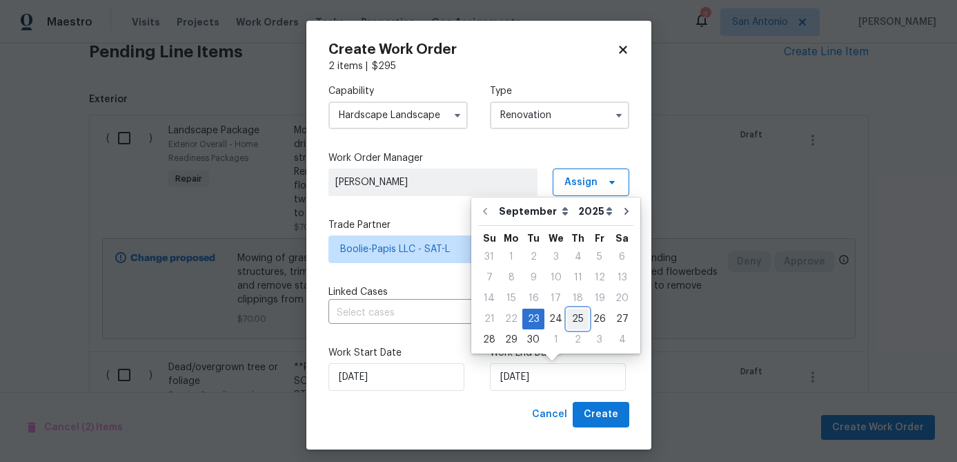
click at [572, 324] on div "25" at bounding box center [577, 318] width 21 height 19
type input "[DATE]"
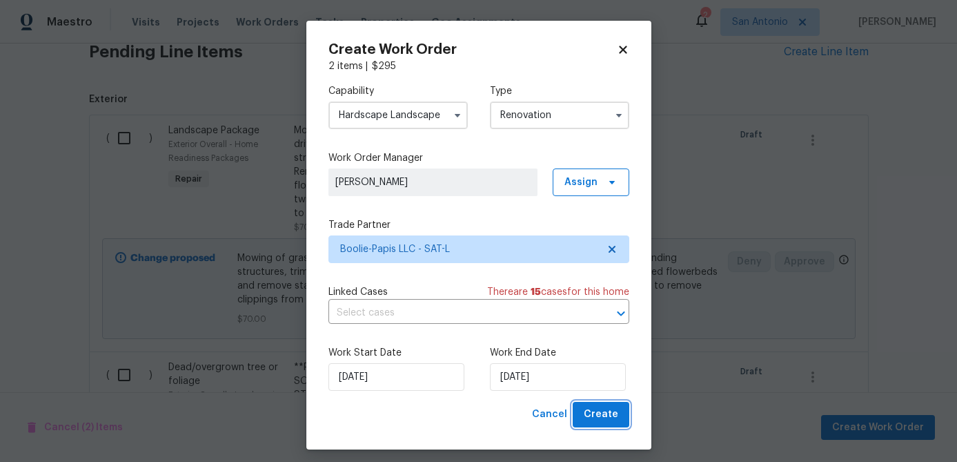
click at [610, 413] on span "Create" at bounding box center [601, 414] width 35 height 17
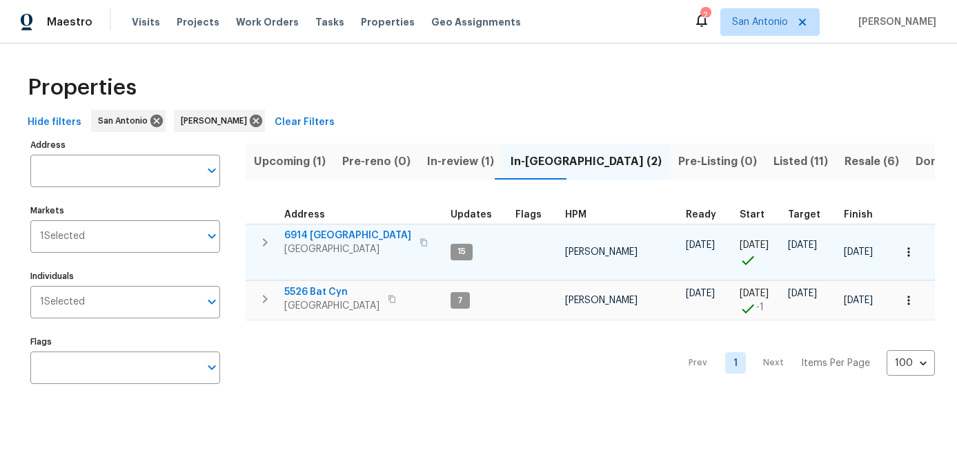
click at [307, 244] on span "San Antonio, TX 78242" at bounding box center [347, 249] width 127 height 14
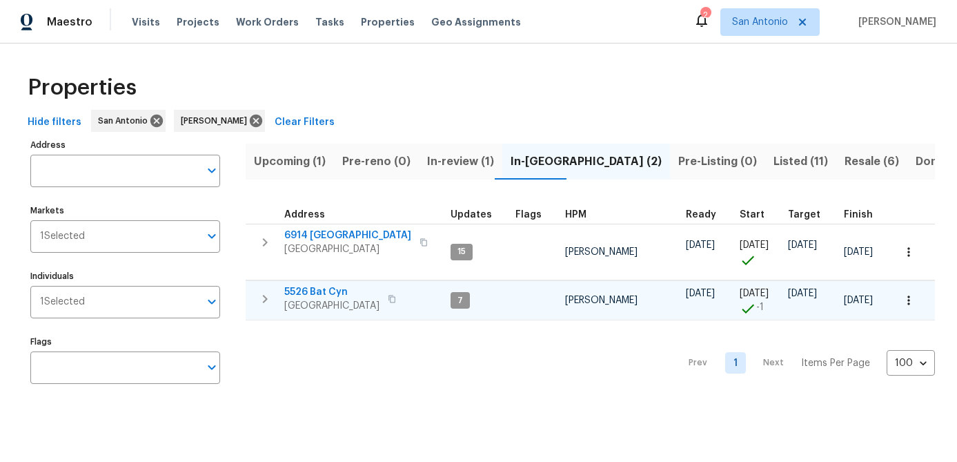
click at [319, 303] on span "[GEOGRAPHIC_DATA]" at bounding box center [331, 306] width 95 height 14
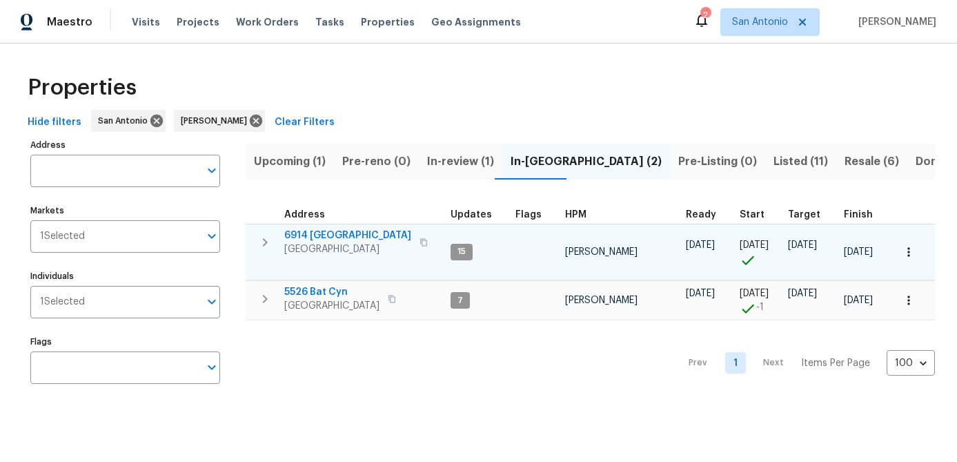
click at [324, 245] on span "[GEOGRAPHIC_DATA]" at bounding box center [347, 249] width 127 height 14
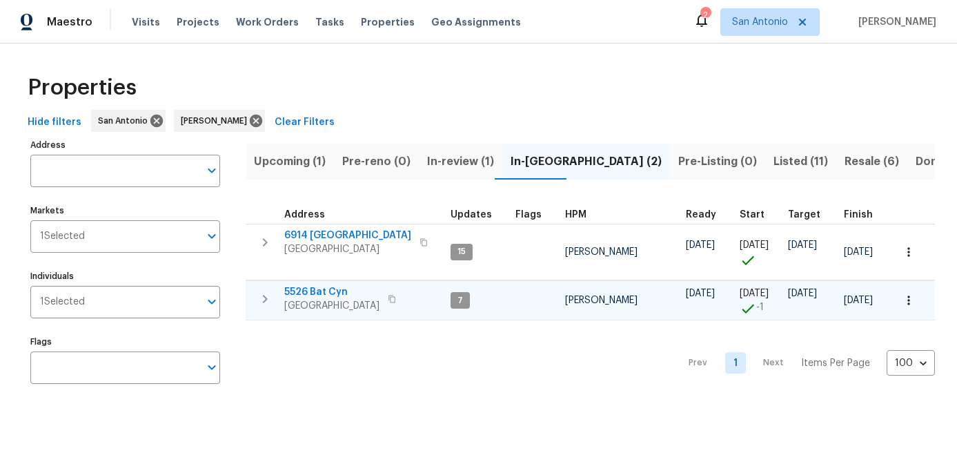
click at [315, 291] on span "5526 Bat Cyn" at bounding box center [331, 292] width 95 height 14
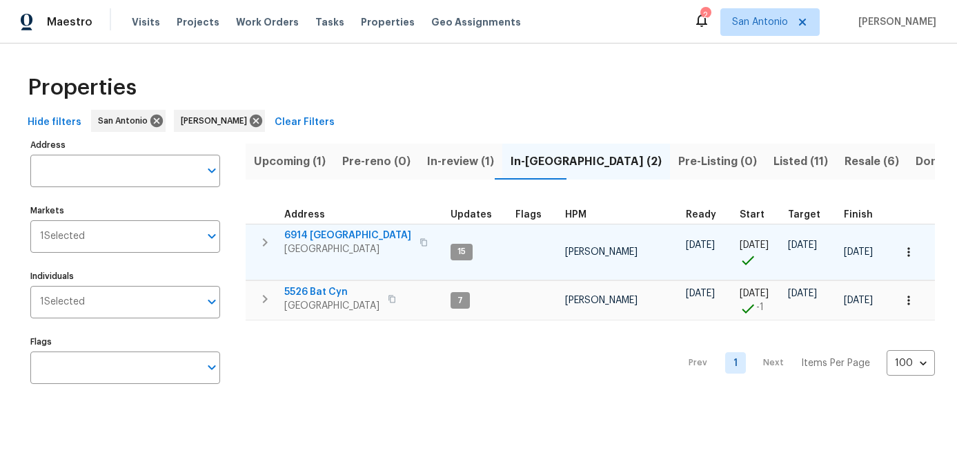
click at [313, 246] on span "[GEOGRAPHIC_DATA]" at bounding box center [347, 249] width 127 height 14
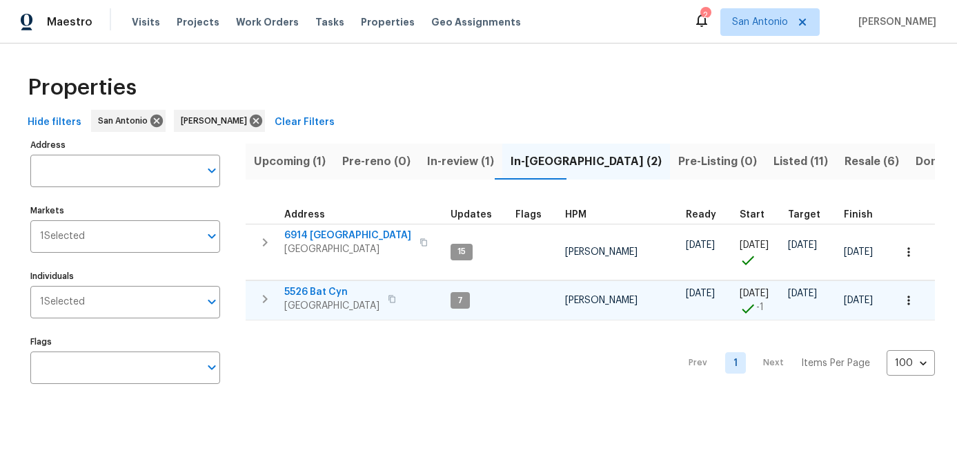
click at [311, 289] on span "5526 Bat Cyn" at bounding box center [331, 292] width 95 height 14
click at [845, 162] on span "Resale (6)" at bounding box center [872, 161] width 55 height 19
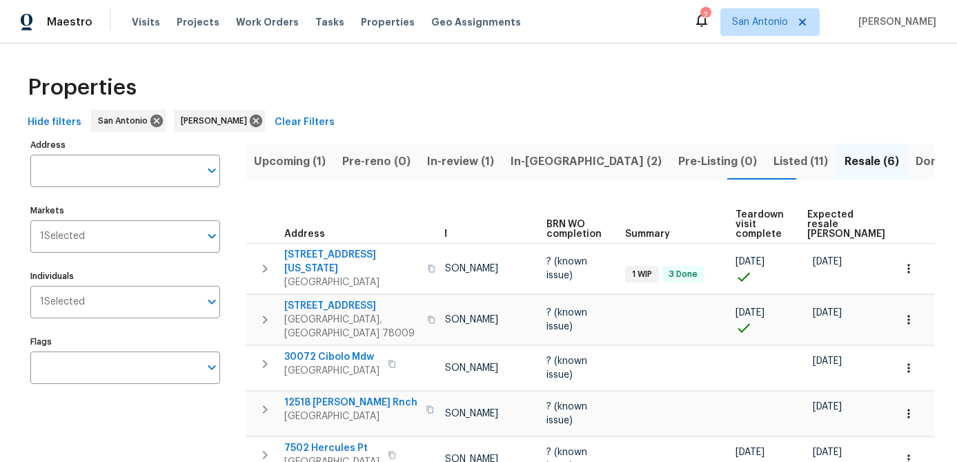
scroll to position [0, 119]
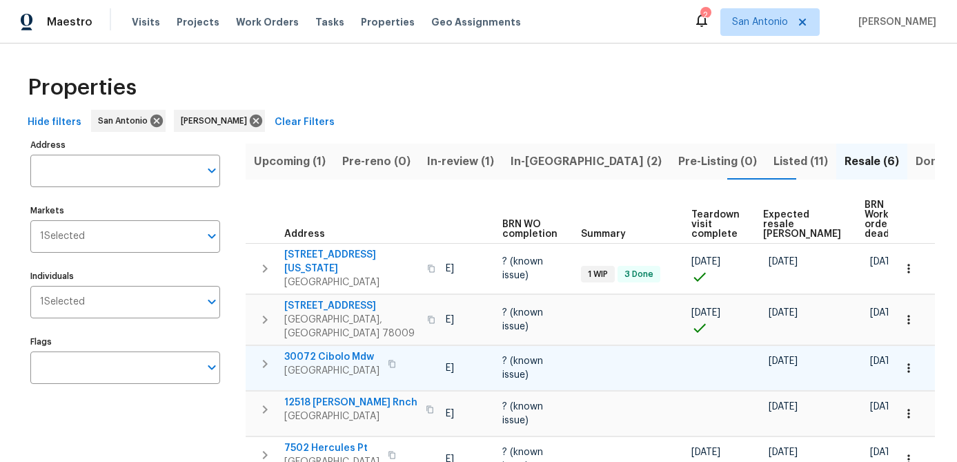
click at [320, 350] on span "30072 Cibolo Mdw" at bounding box center [331, 357] width 95 height 14
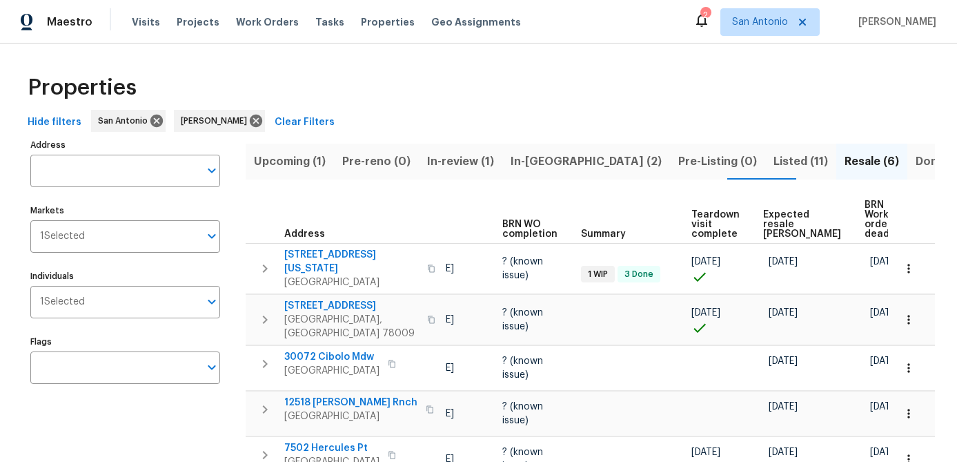
click at [285, 156] on span "Upcoming (1)" at bounding box center [290, 161] width 72 height 19
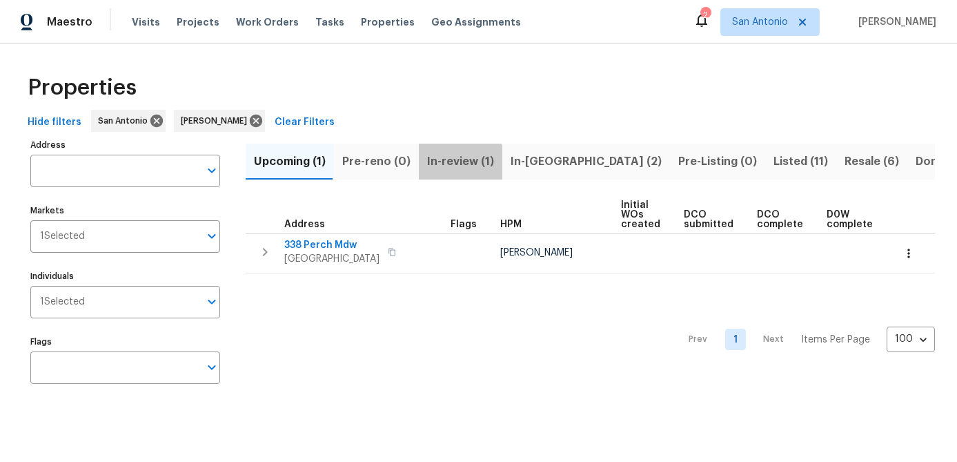
click at [454, 166] on span "In-review (1)" at bounding box center [460, 161] width 67 height 19
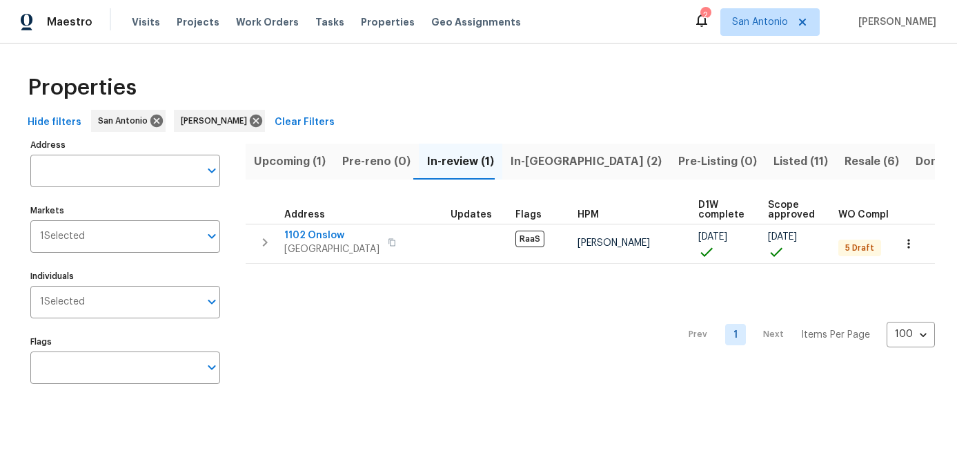
click at [516, 166] on span "In-reno (2)" at bounding box center [586, 161] width 151 height 19
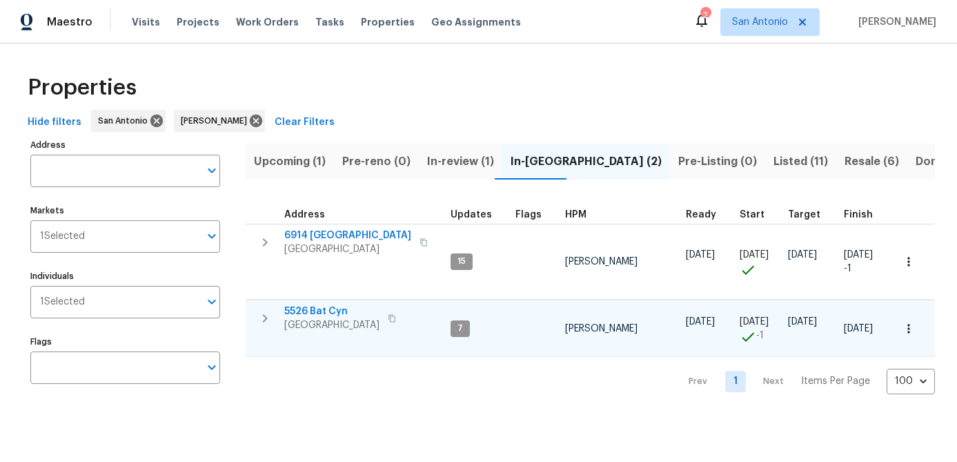
click at [305, 318] on span "[GEOGRAPHIC_DATA]" at bounding box center [331, 325] width 95 height 14
click at [453, 164] on span "In-review (1)" at bounding box center [460, 161] width 67 height 19
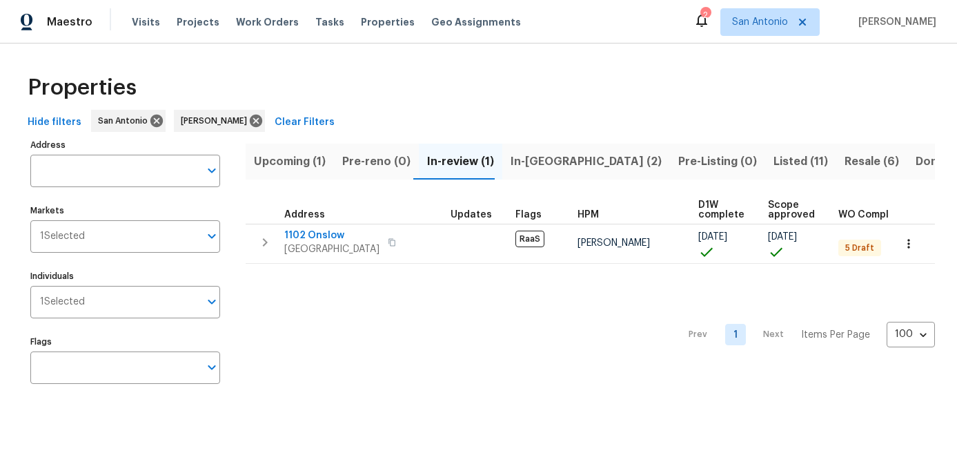
click at [296, 167] on span "Upcoming (1)" at bounding box center [290, 161] width 72 height 19
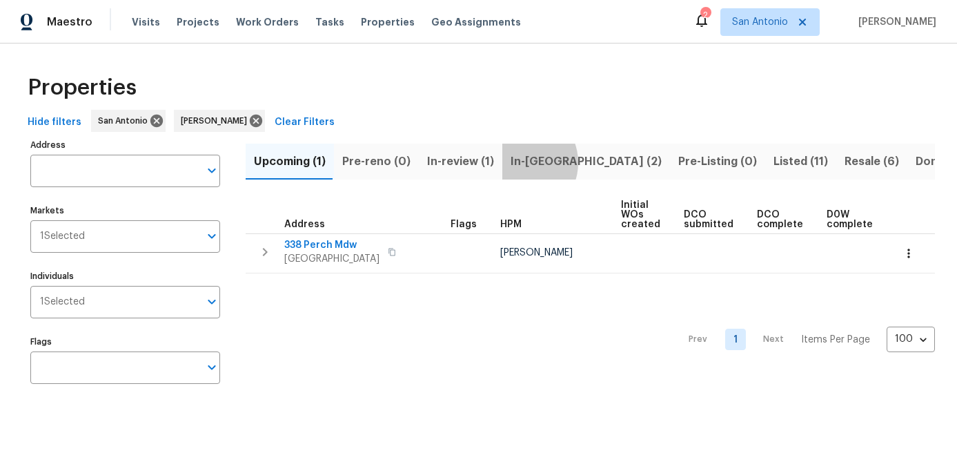
click at [514, 162] on span "In-reno (2)" at bounding box center [586, 161] width 151 height 19
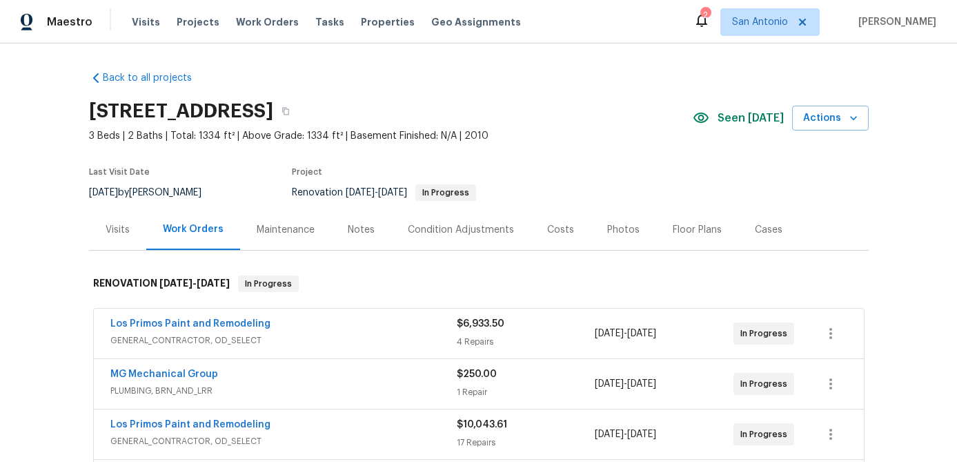
click at [681, 230] on div "Floor Plans" at bounding box center [697, 230] width 49 height 14
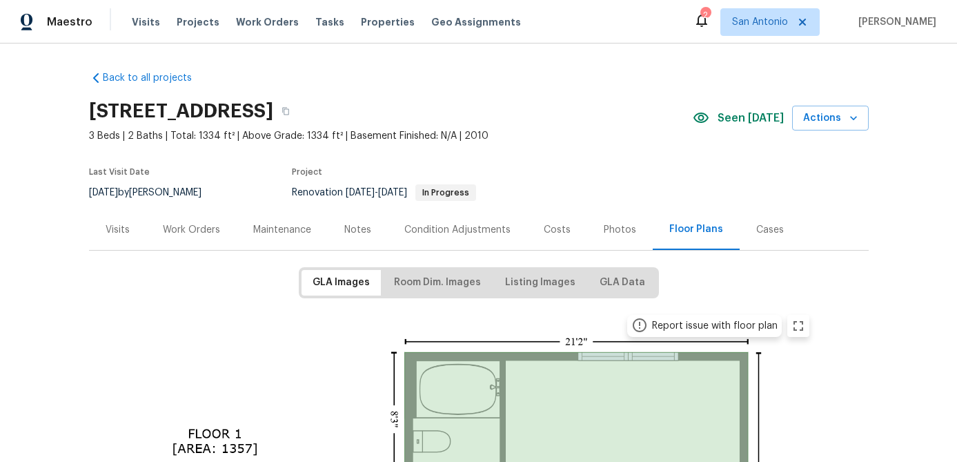
click at [185, 231] on div "Work Orders" at bounding box center [191, 230] width 57 height 14
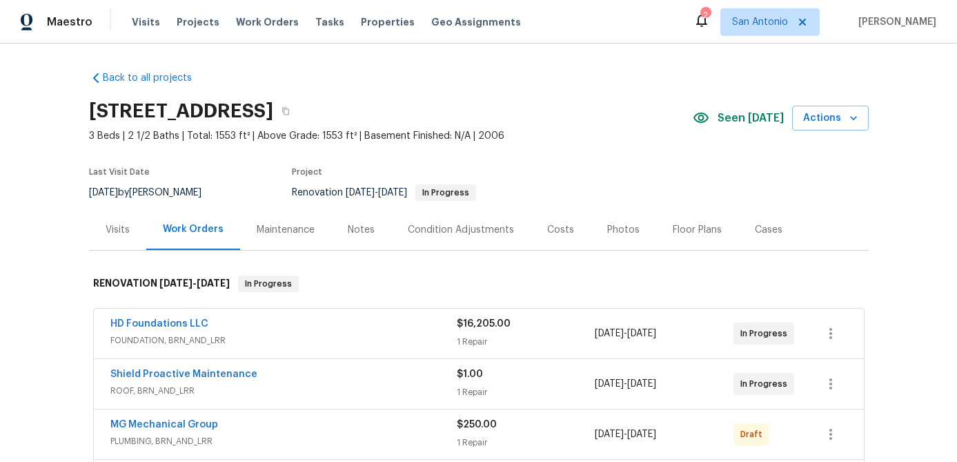
click at [434, 225] on div "Condition Adjustments" at bounding box center [461, 230] width 106 height 14
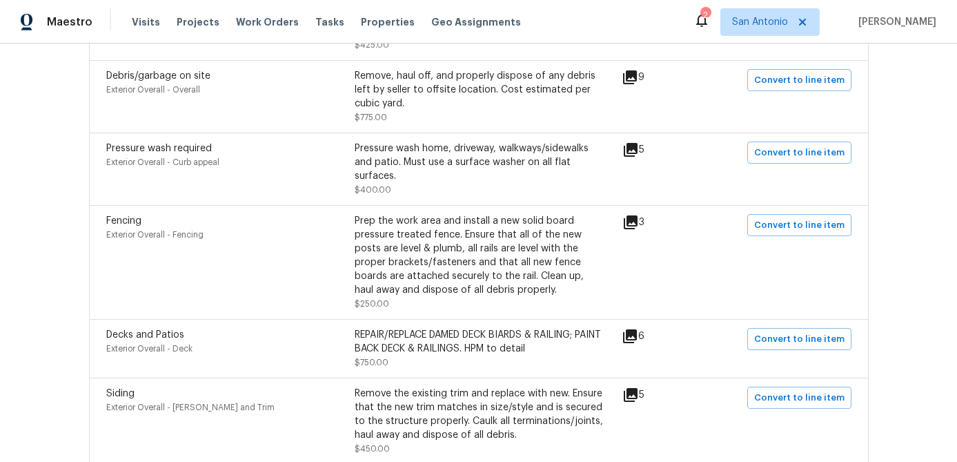
scroll to position [1023, 0]
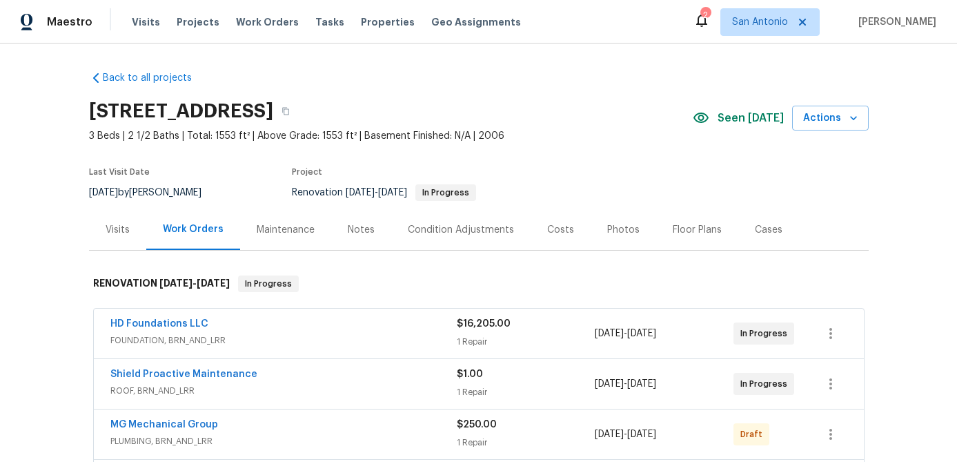
click at [440, 227] on div "Condition Adjustments" at bounding box center [461, 230] width 106 height 14
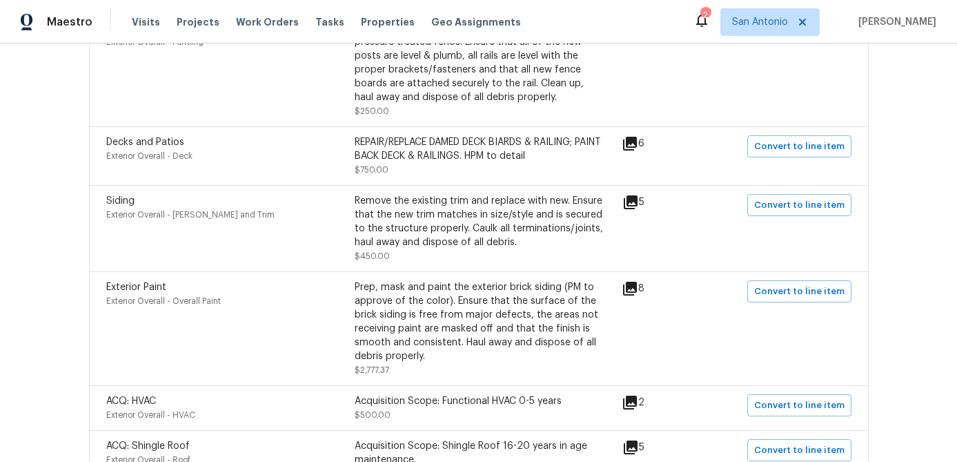
scroll to position [1249, 0]
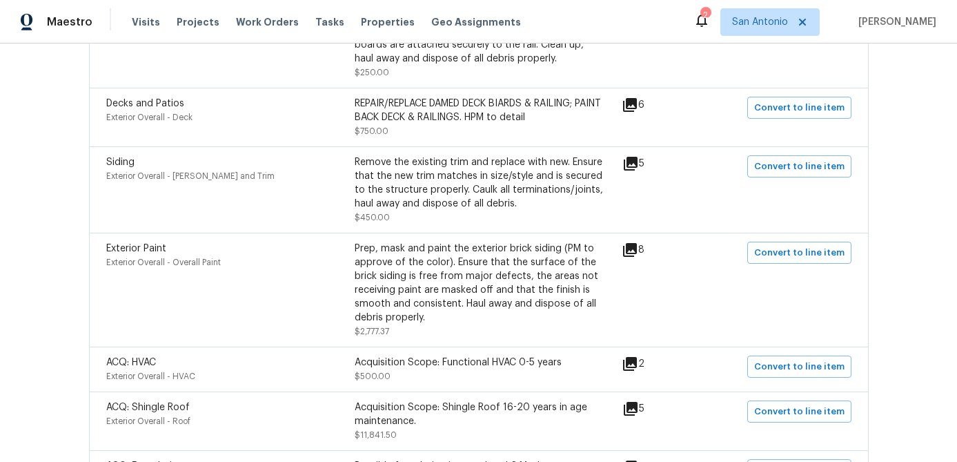
click at [325, 271] on div "Exterior Paint Exterior Overall - Overall Paint" at bounding box center [230, 290] width 249 height 97
click at [162, 244] on span "Exterior Paint" at bounding box center [136, 249] width 60 height 10
click at [285, 287] on div "Exterior Paint Exterior Overall - Overall Paint" at bounding box center [230, 290] width 249 height 97
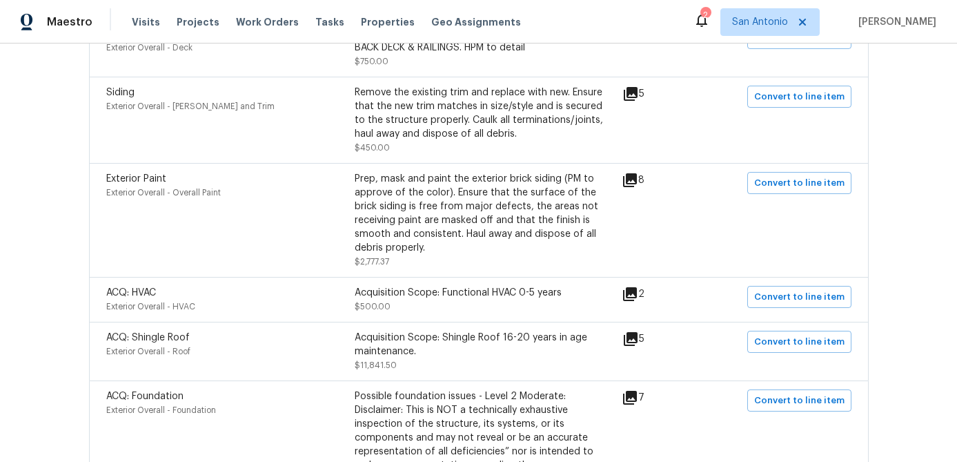
scroll to position [1324, 0]
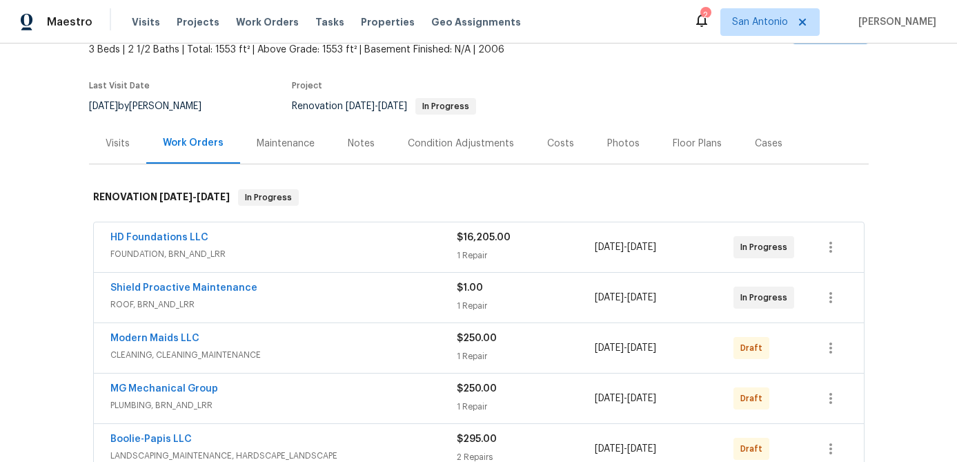
scroll to position [87, 0]
click at [277, 303] on span "ROOF, BRN_AND_LRR" at bounding box center [283, 304] width 347 height 14
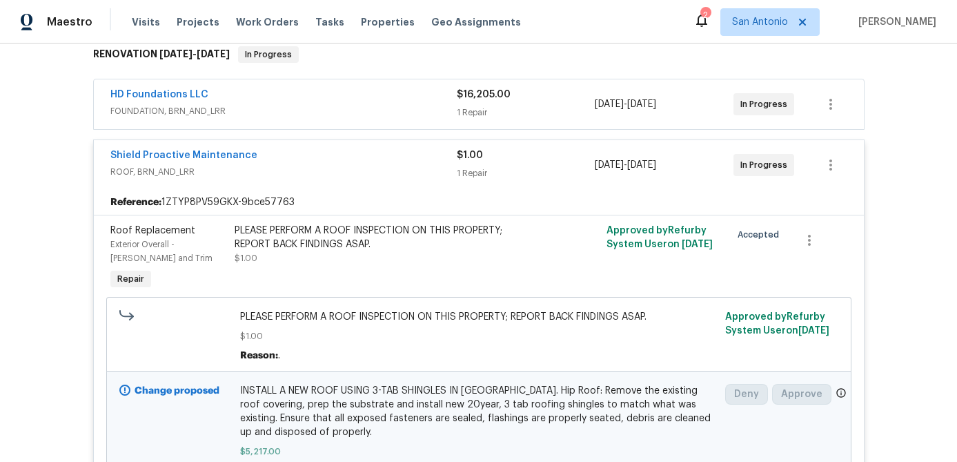
scroll to position [115, 0]
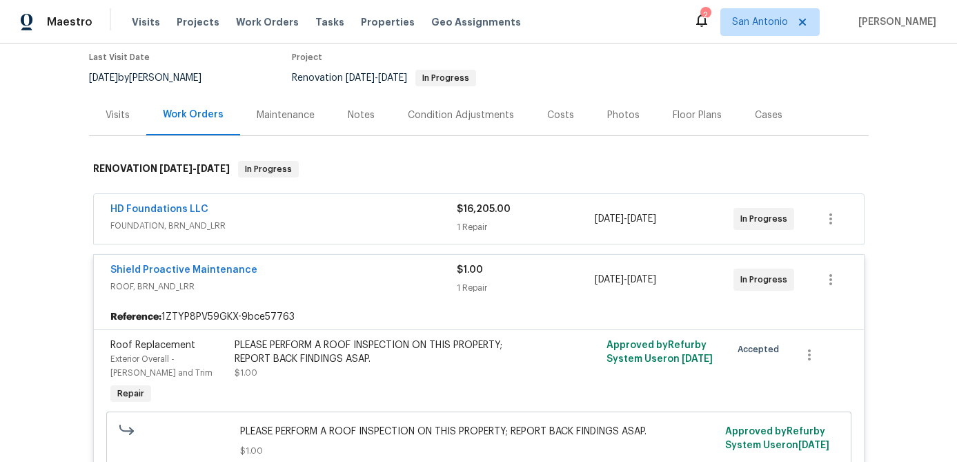
click at [199, 264] on span "Shield Proactive Maintenance" at bounding box center [183, 270] width 147 height 14
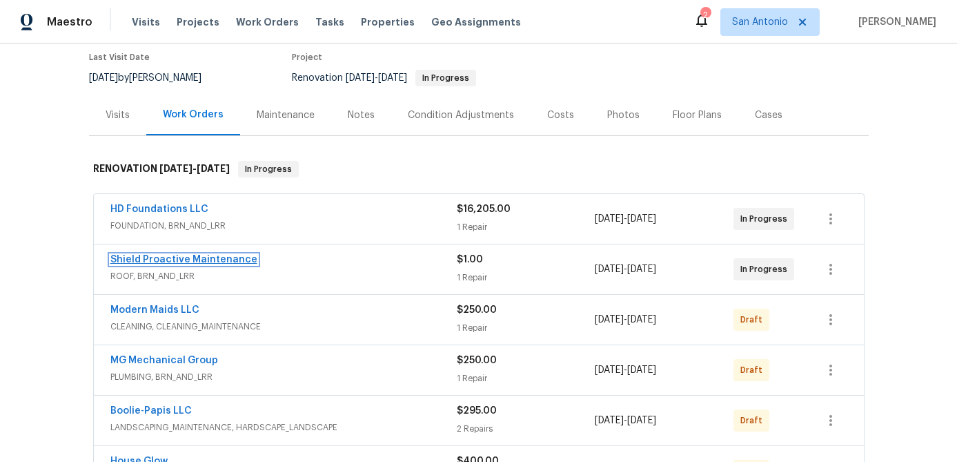
click at [221, 258] on link "Shield Proactive Maintenance" at bounding box center [183, 260] width 147 height 10
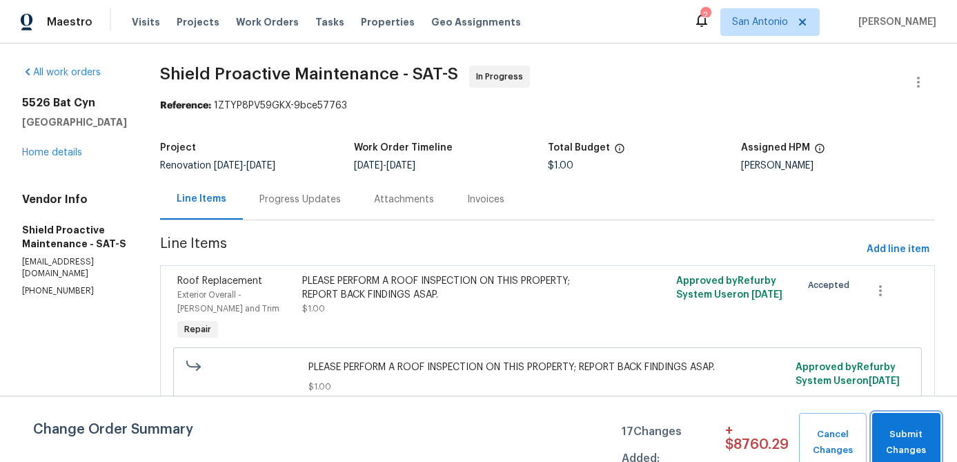
click at [908, 434] on span "Submit Changes" at bounding box center [906, 443] width 55 height 32
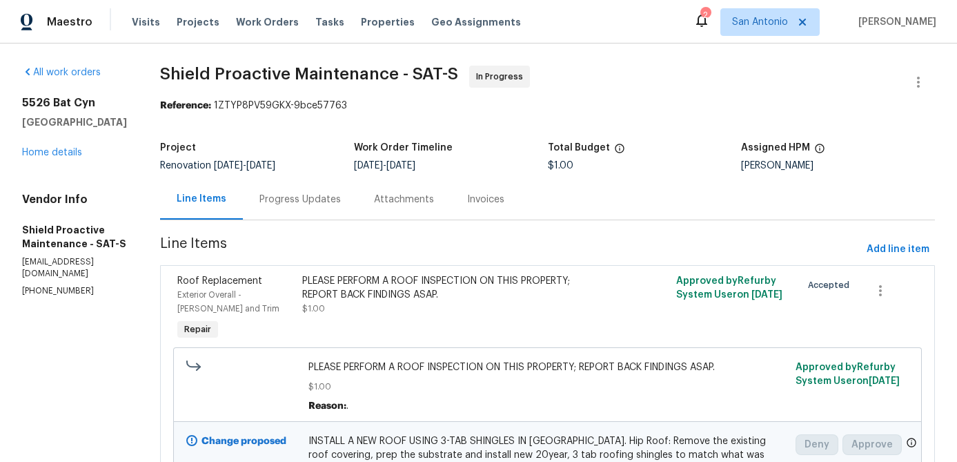
click at [293, 201] on div "Progress Updates" at bounding box center [300, 200] width 81 height 14
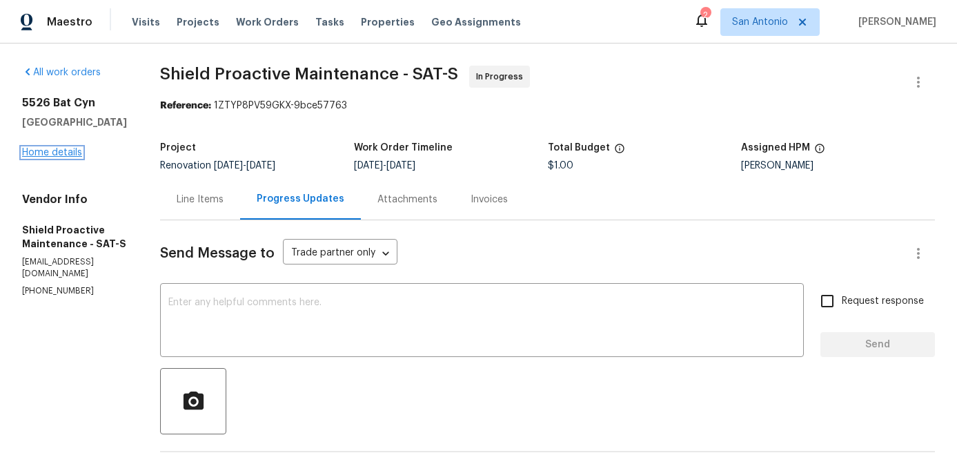
click at [45, 157] on link "Home details" at bounding box center [52, 153] width 60 height 10
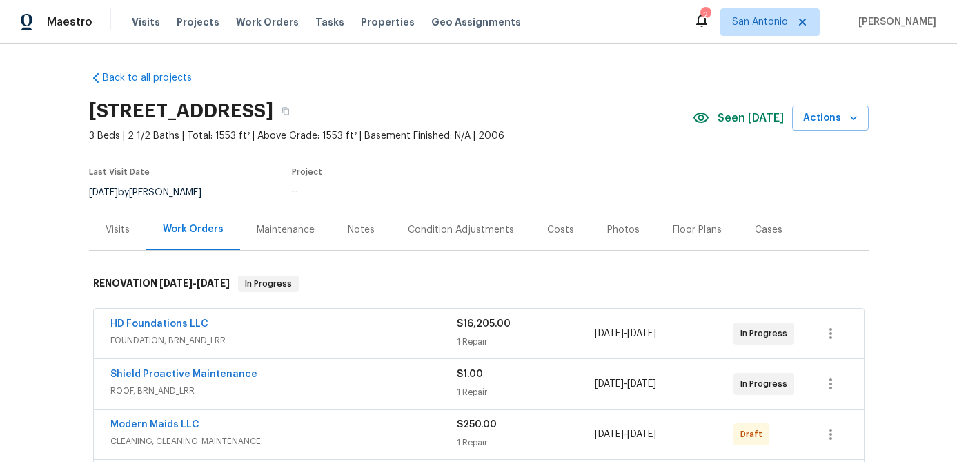
click at [367, 229] on div "Notes" at bounding box center [361, 230] width 27 height 14
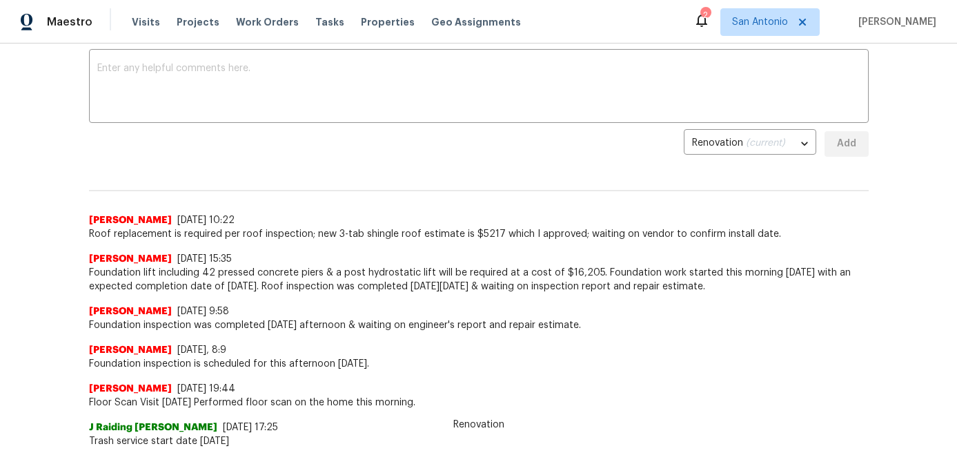
scroll to position [189, 0]
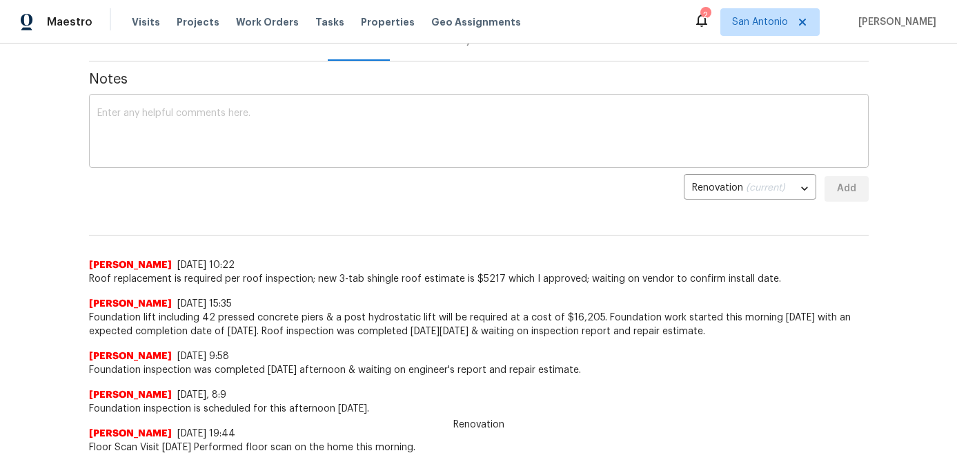
click at [349, 143] on textarea at bounding box center [478, 132] width 763 height 48
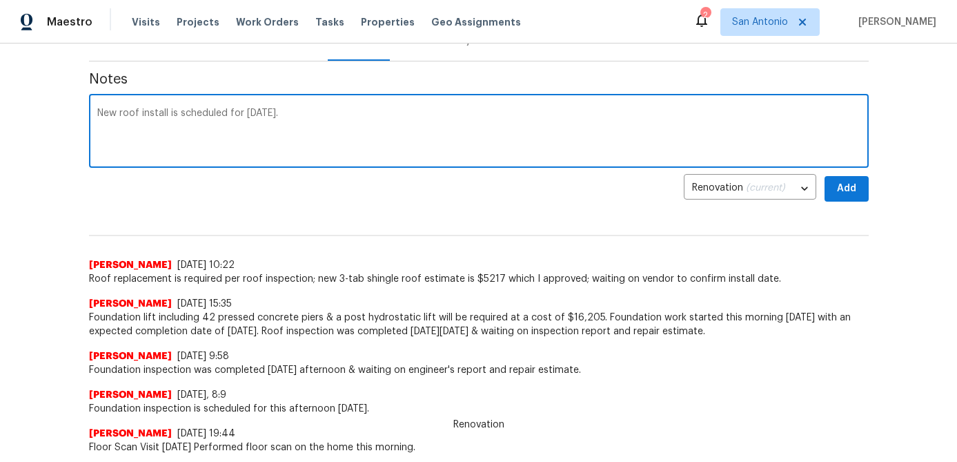
type textarea "New roof install is scheduled for [DATE]."
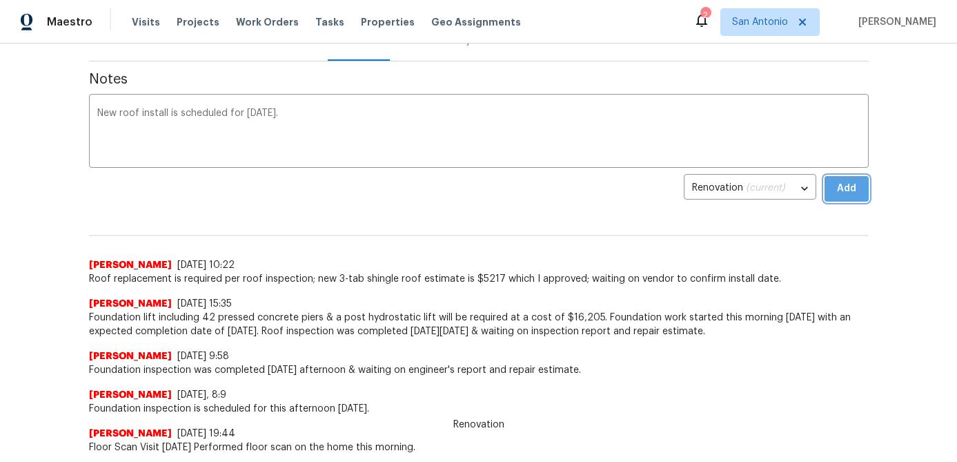
click at [859, 188] on button "Add" at bounding box center [847, 189] width 44 height 26
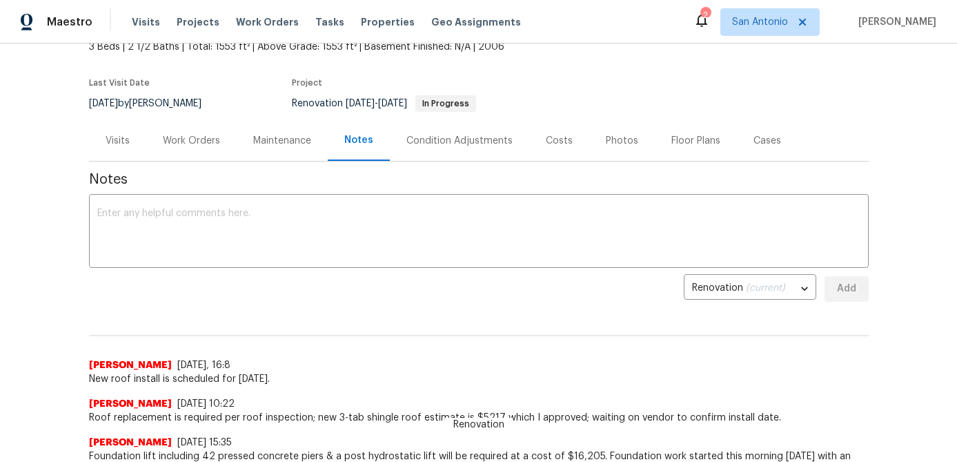
scroll to position [0, 0]
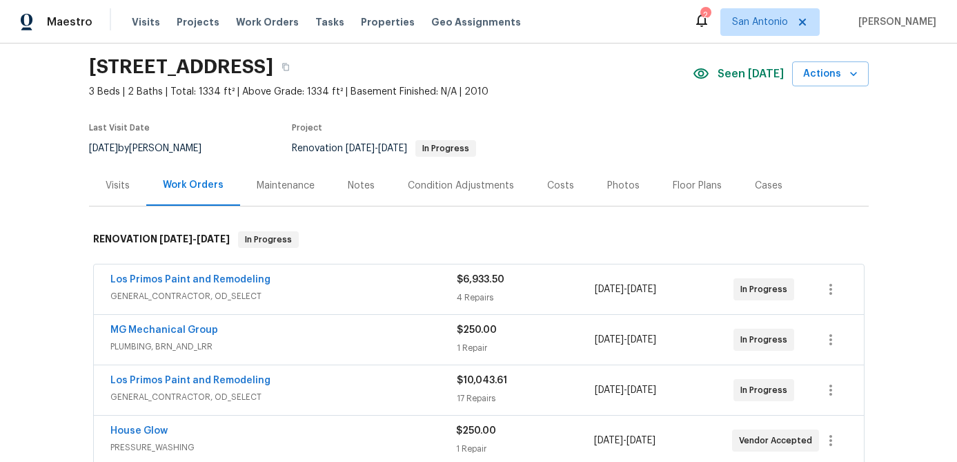
scroll to position [68, 0]
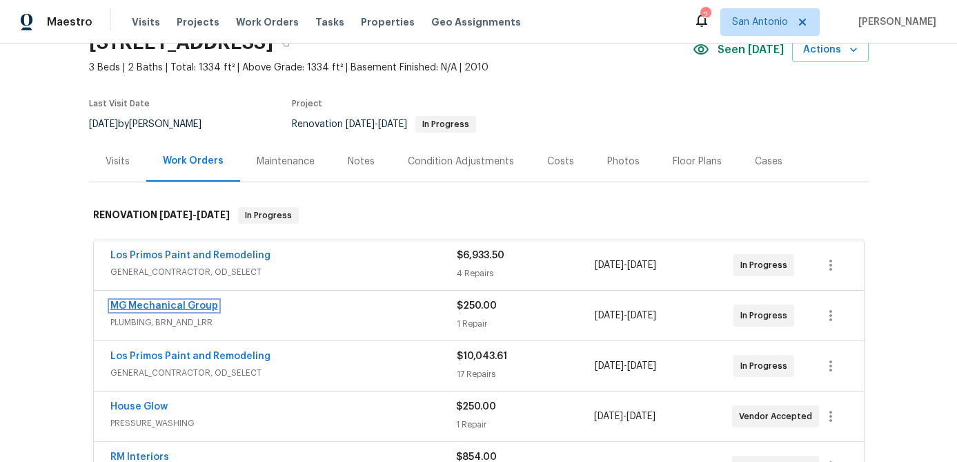
click at [173, 309] on link "MG Mechanical Group" at bounding box center [164, 306] width 108 height 10
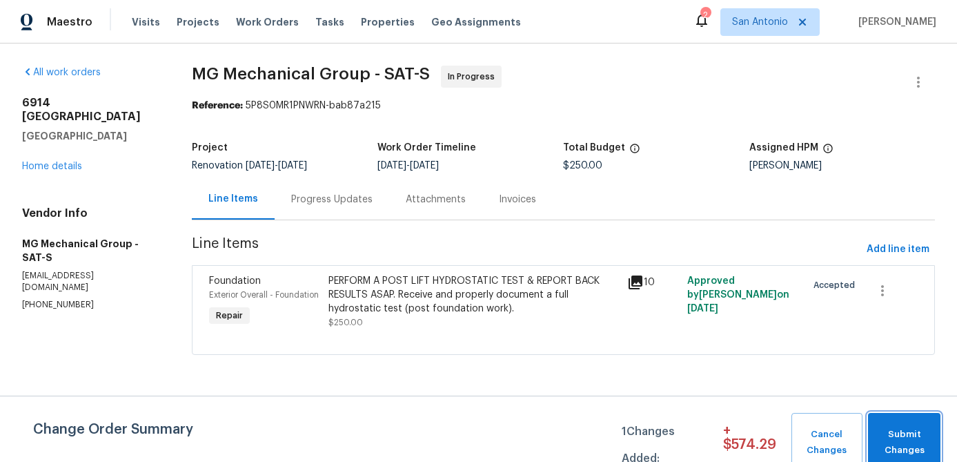
click at [926, 440] on span "Submit Changes" at bounding box center [904, 443] width 59 height 32
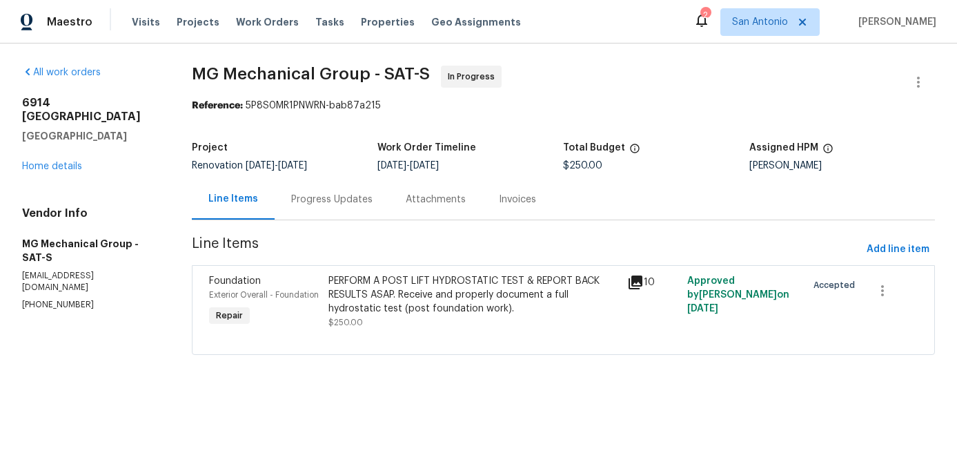
click at [440, 295] on div "PERFORM A POST LIFT HYDROSTATIC TEST & REPORT BACK RESULTS ASAP. Receive and pr…" at bounding box center [474, 294] width 291 height 41
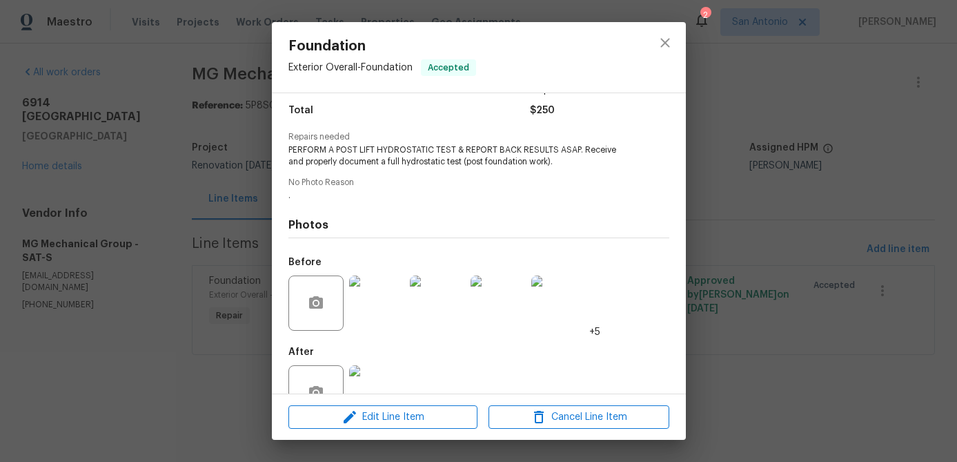
scroll to position [150, 0]
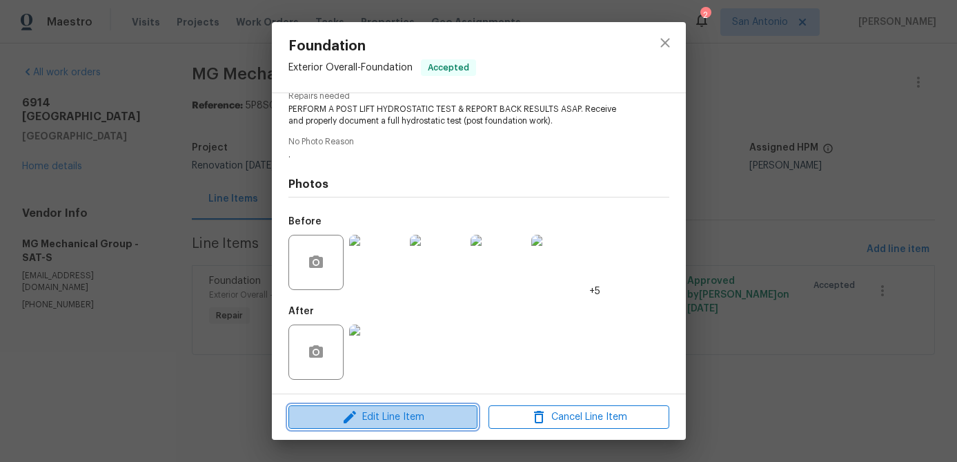
click at [400, 413] on span "Edit Line Item" at bounding box center [383, 417] width 181 height 17
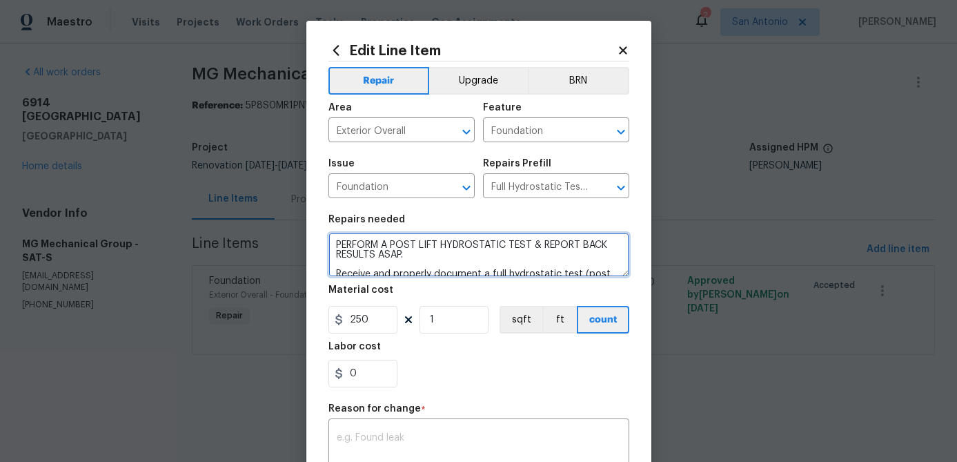
drag, startPoint x: 409, startPoint y: 253, endPoint x: 325, endPoint y: 240, distance: 84.6
click at [325, 240] on div "Edit Line Item Repair Upgrade BRN Area Exterior Overall ​ Feature Foundation ​ …" at bounding box center [478, 347] width 345 height 652
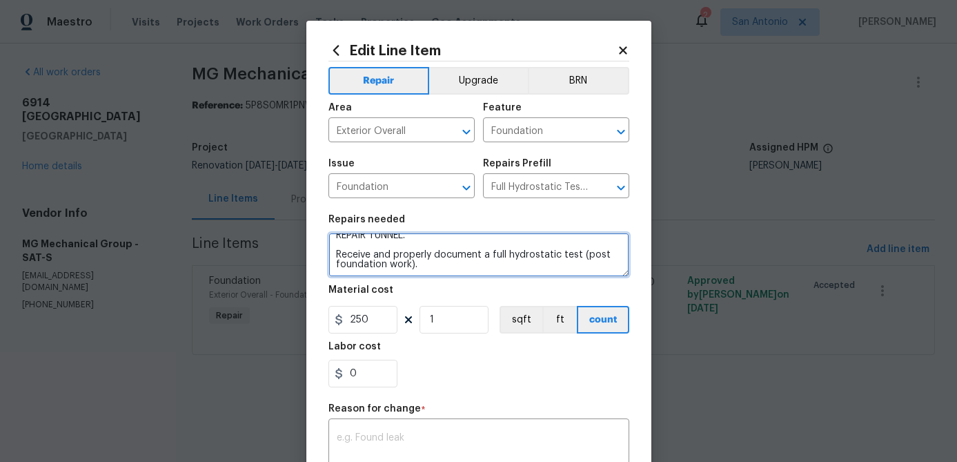
scroll to position [0, 0]
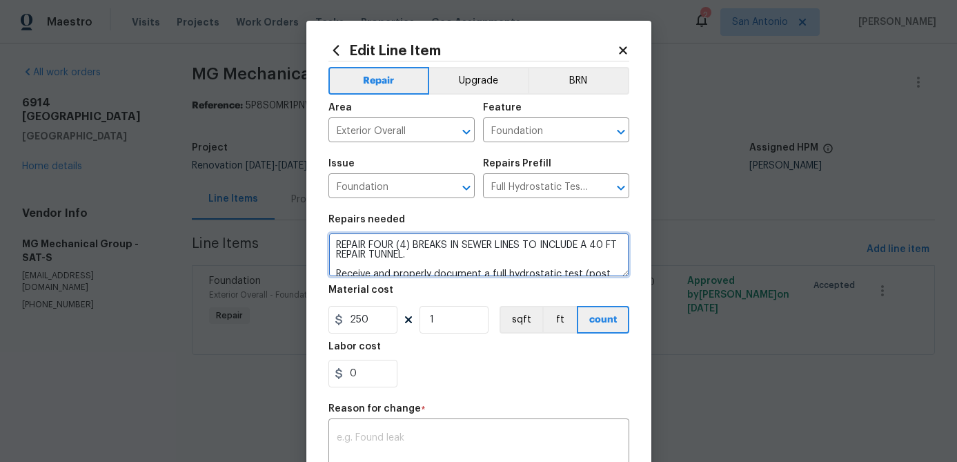
drag, startPoint x: 409, startPoint y: 255, endPoint x: 327, endPoint y: 237, distance: 84.1
click at [327, 237] on div "Edit Line Item Repair Upgrade BRN Area Exterior Overall ​ Feature Foundation ​ …" at bounding box center [478, 347] width 345 height 652
click at [435, 262] on textarea "REPAIR FOUR (4) BREAKS IN SEWER LINES TO INCLUDE A 40 FT REPAIR TUNNEL. Receive…" at bounding box center [479, 255] width 301 height 44
click at [422, 255] on textarea "REPAIR FOUR (4) BREAKS IN SEWER LINES TO INCLUDE A 40 FT REPAIR TUNNEL. Receive…" at bounding box center [479, 255] width 301 height 44
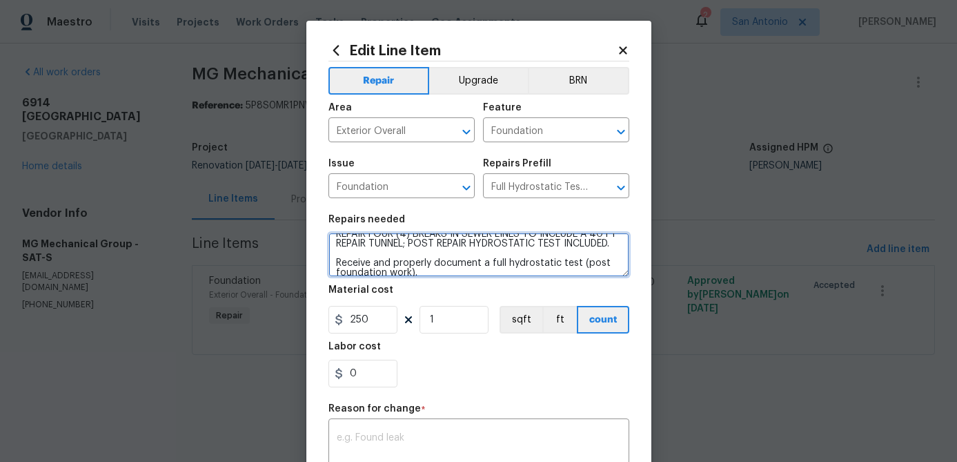
scroll to position [1, 0]
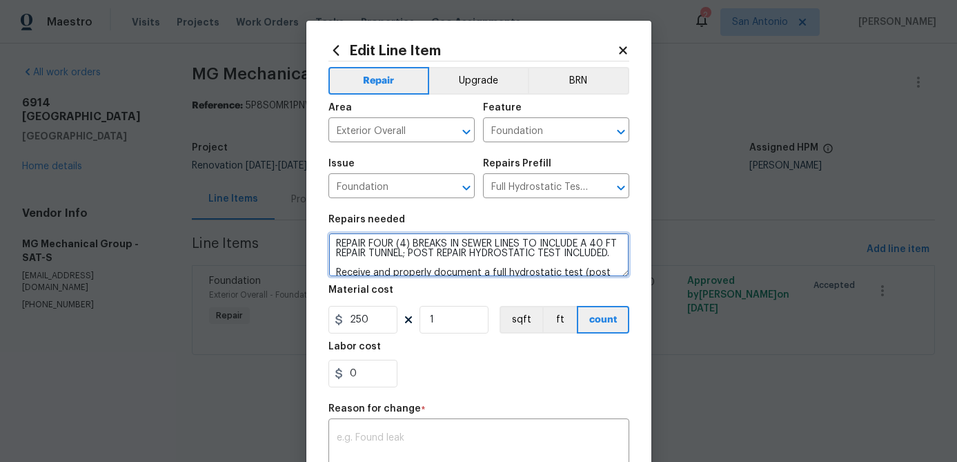
drag, startPoint x: 616, startPoint y: 252, endPoint x: 330, endPoint y: 242, distance: 286.0
click at [330, 242] on textarea "REPAIR FOUR (4) BREAKS IN SEWER LINES TO INCLUDE A 40 FT REPAIR TUNNEL; POST RE…" at bounding box center [479, 255] width 301 height 44
type textarea "REPAIR FOUR (4) BREAKS IN SEWER LINES TO INCLUDE A 40 FT REPAIR TUNNEL; POST RE…"
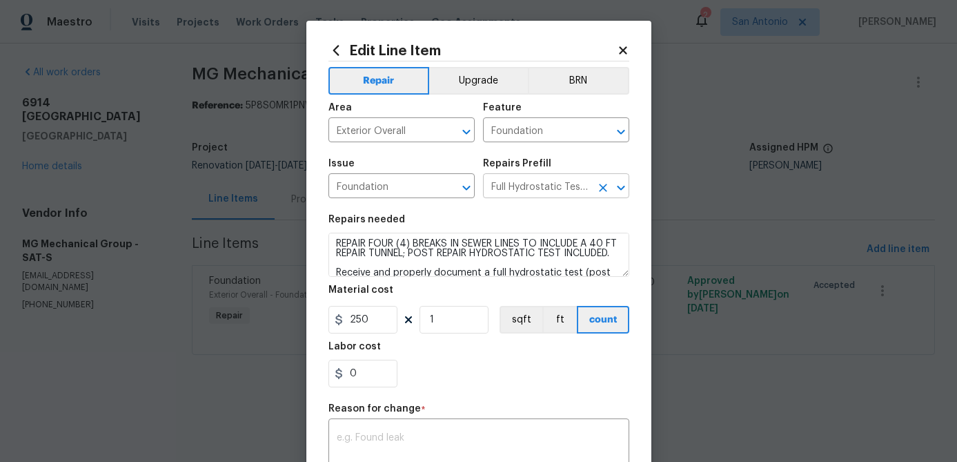
click at [552, 190] on input "Full Hydrostatic Test $250.00" at bounding box center [537, 187] width 108 height 21
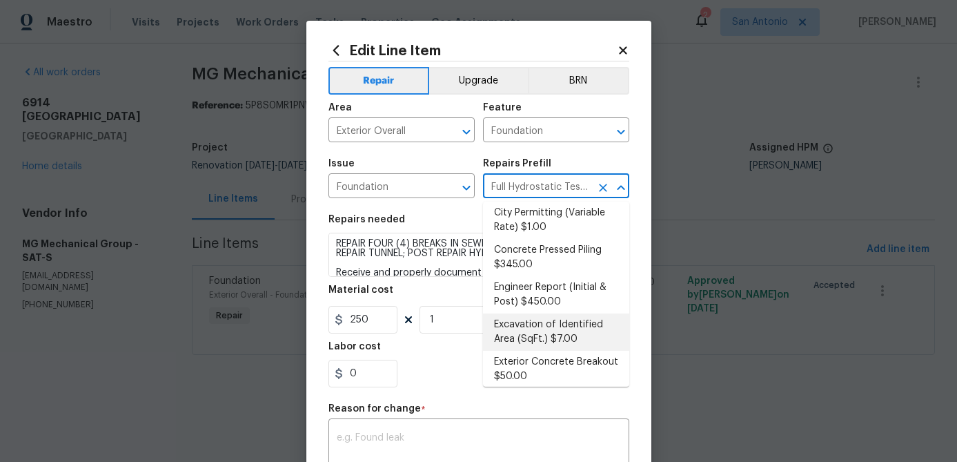
scroll to position [0, 0]
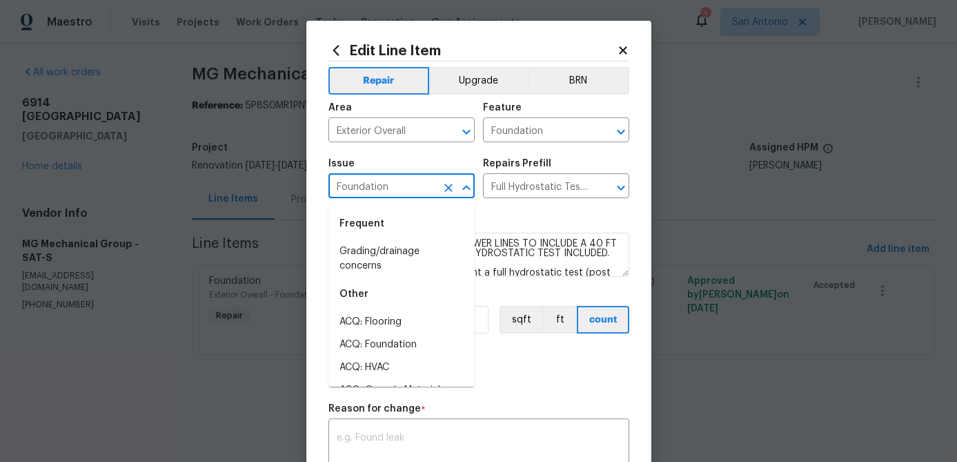
click at [430, 184] on input "Foundation" at bounding box center [383, 187] width 108 height 21
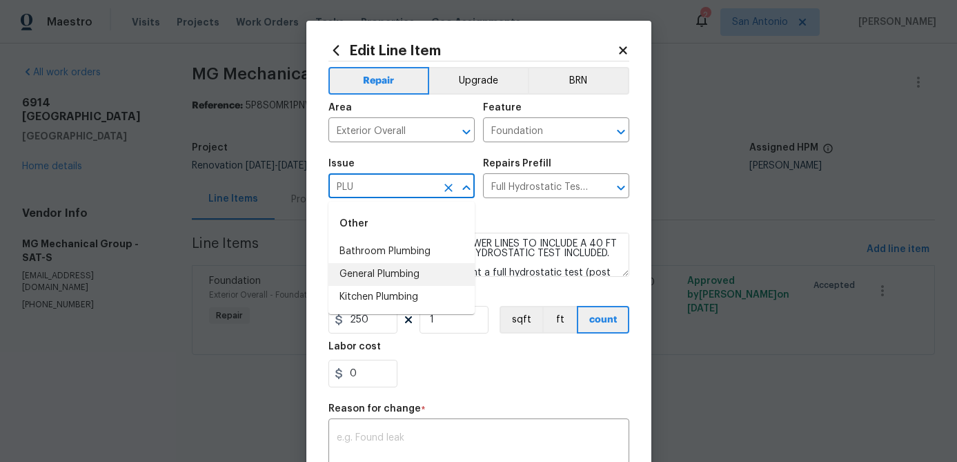
click at [402, 278] on li "General Plumbing" at bounding box center [402, 274] width 146 height 23
type input "General Plumbing"
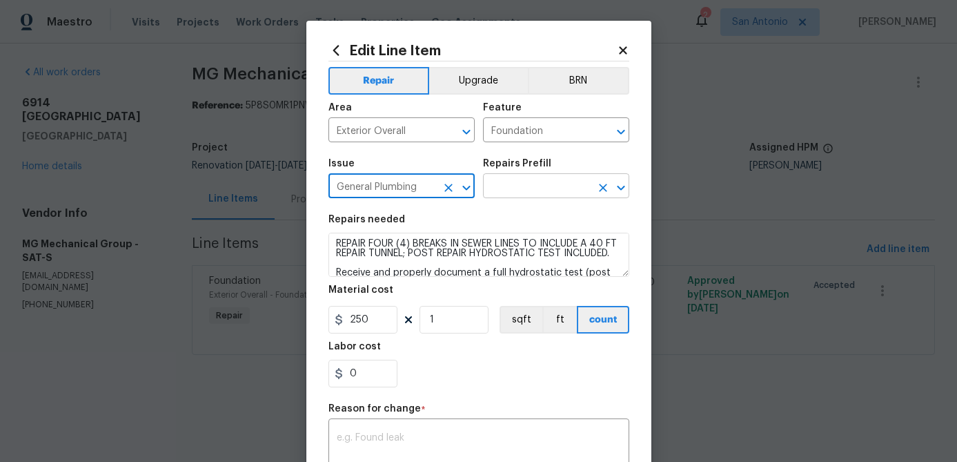
type input "General Plumbing"
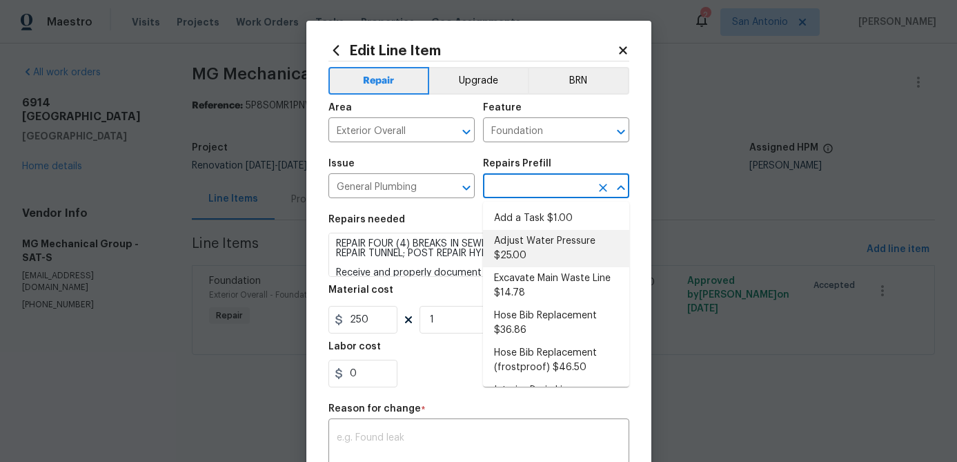
click at [549, 190] on input "text" at bounding box center [537, 187] width 108 height 21
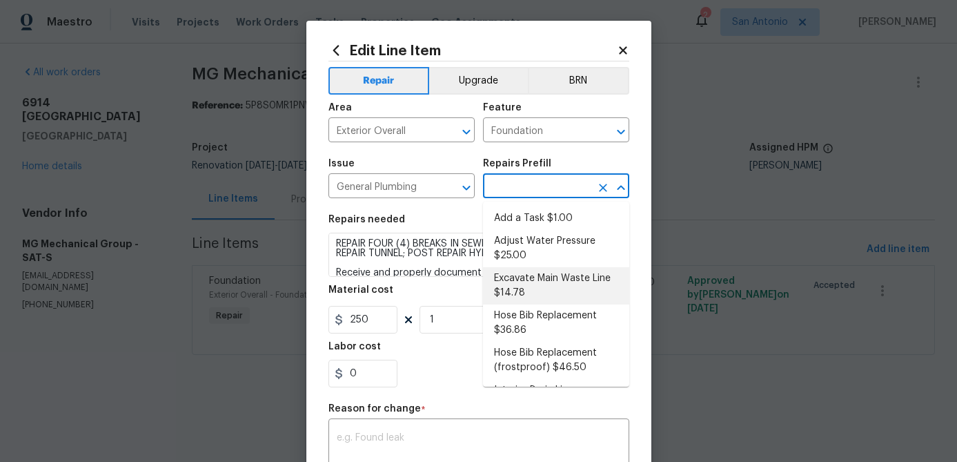
scroll to position [10, 0]
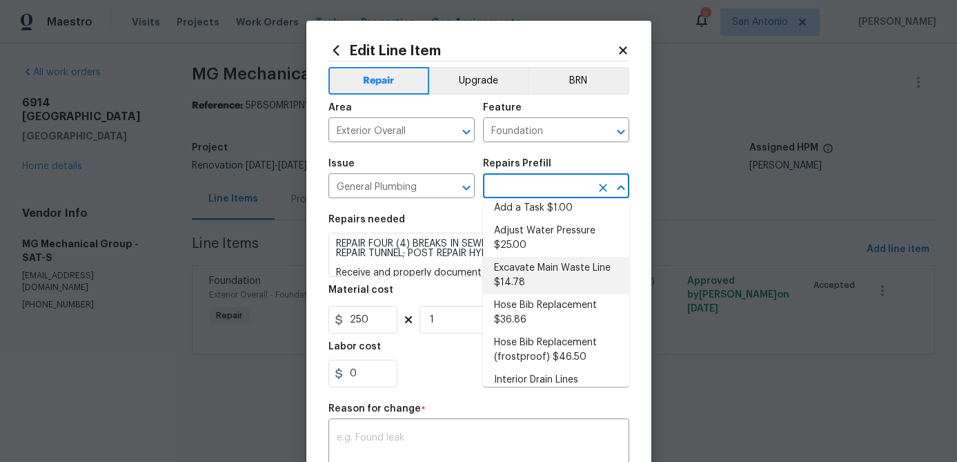
click at [567, 271] on li "Excavate Main Waste Line $14.78" at bounding box center [556, 275] width 146 height 37
type input "Plumbing"
type textarea "Properly locate, cut the concrete slab, excavate as needed and install a new wa…"
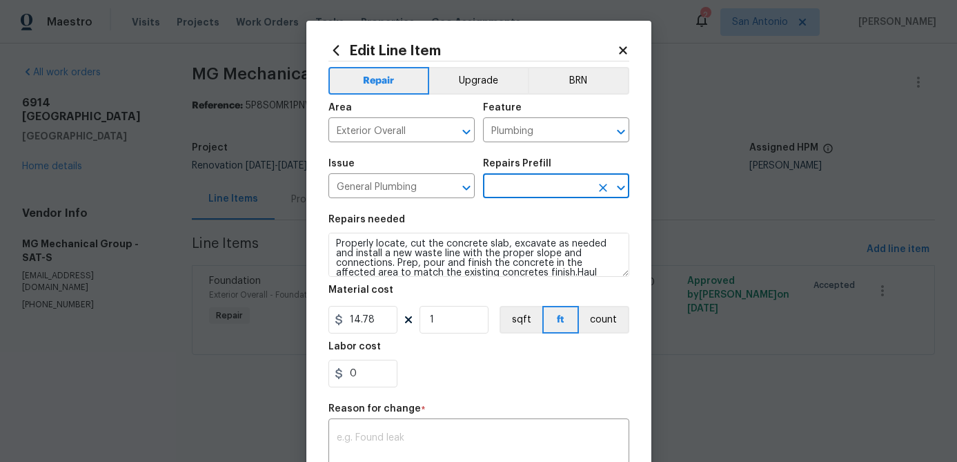
type input "Excavate Main Waste Line $14.78"
type input "14.78"
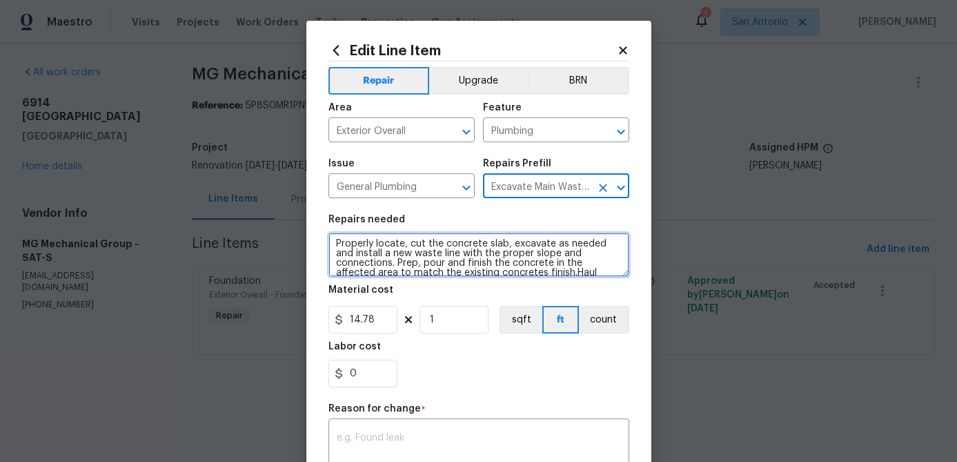
click at [334, 236] on textarea "Properly locate, cut the concrete slab, excavate as needed and install a new wa…" at bounding box center [479, 255] width 301 height 44
click at [337, 244] on textarea "Properly locate, cut the concrete slab, excavate as needed and install a new wa…" at bounding box center [479, 255] width 301 height 44
paste textarea "REPAIR FOUR (4) BREAKS IN SEWER LINES TO INCLUDE A 40 FT REPAIR TUNNEL; POST RE…"
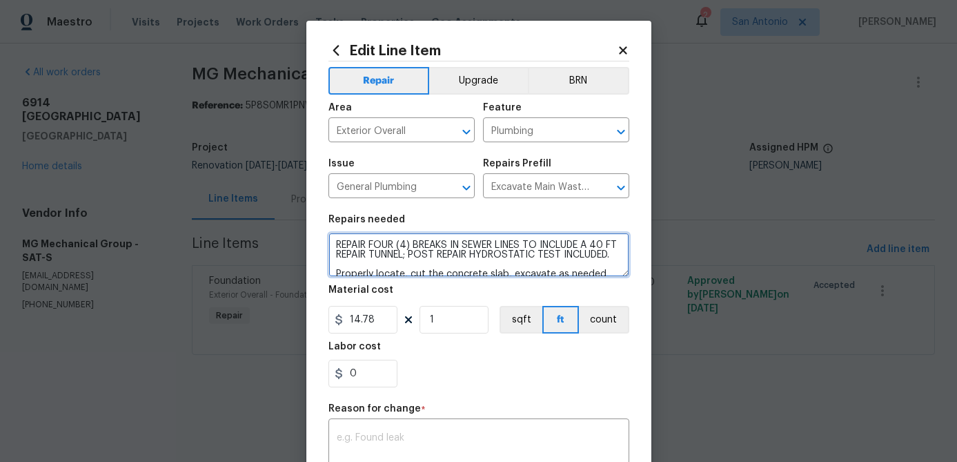
scroll to position [48, 0]
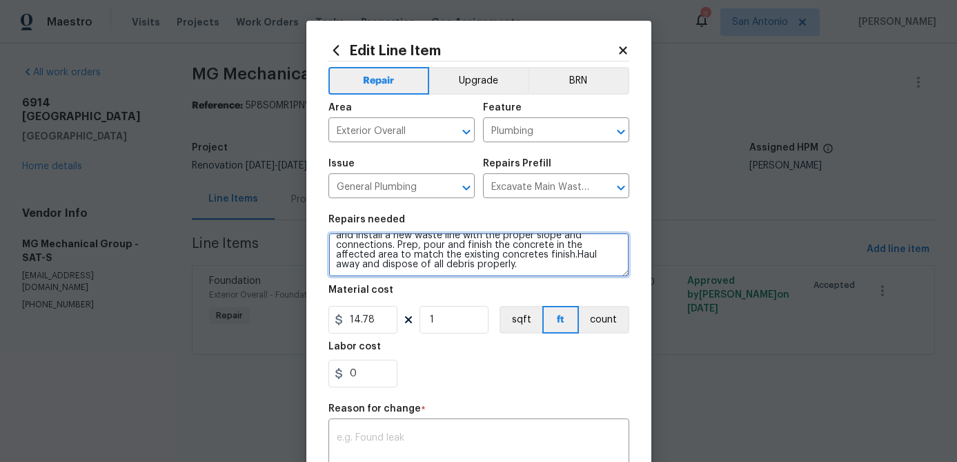
type textarea "REPAIR FOUR (4) BREAKS IN SEWER LINES TO INCLUDE A 40 FT REPAIR TUNNEL; POST RE…"
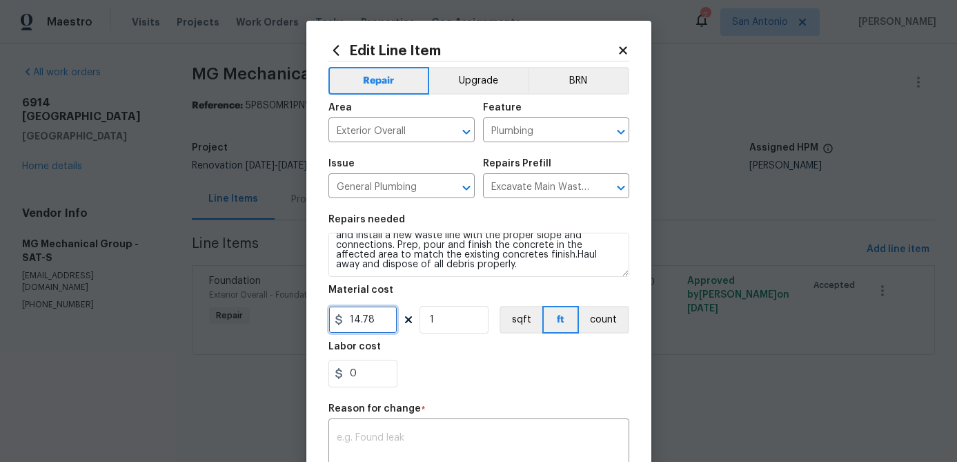
click at [378, 322] on input "14.78" at bounding box center [363, 320] width 69 height 28
type input "9200"
click at [458, 323] on input "1" at bounding box center [454, 320] width 69 height 28
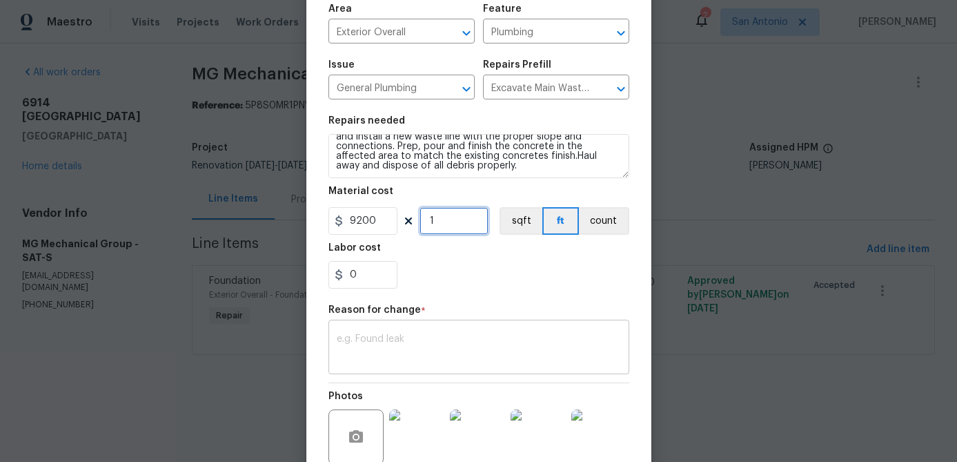
scroll to position [117, 0]
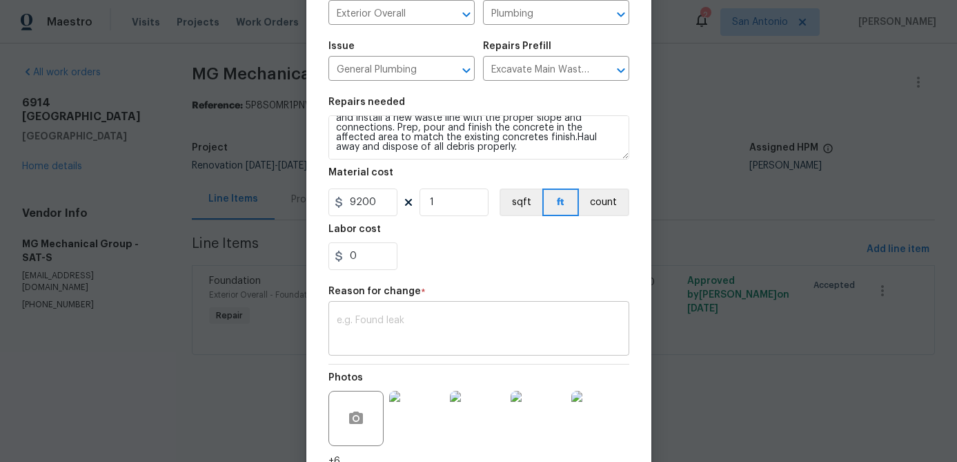
click at [398, 333] on textarea at bounding box center [479, 329] width 284 height 29
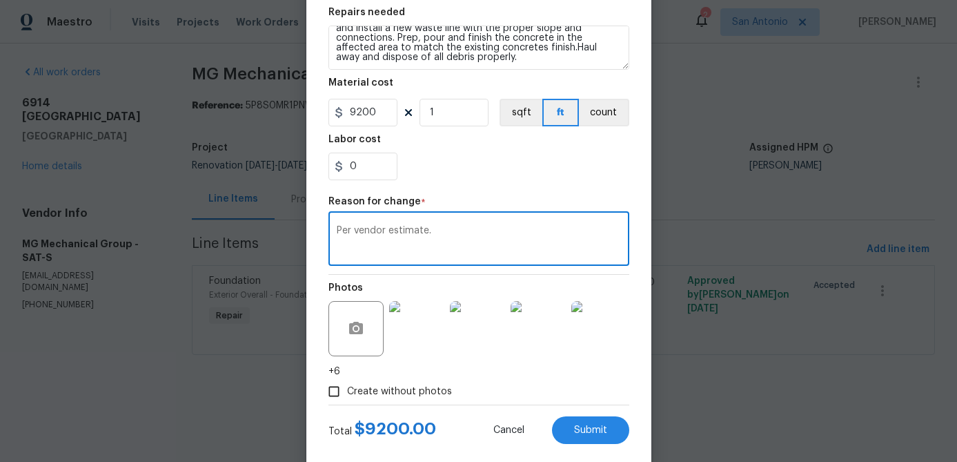
scroll to position [233, 0]
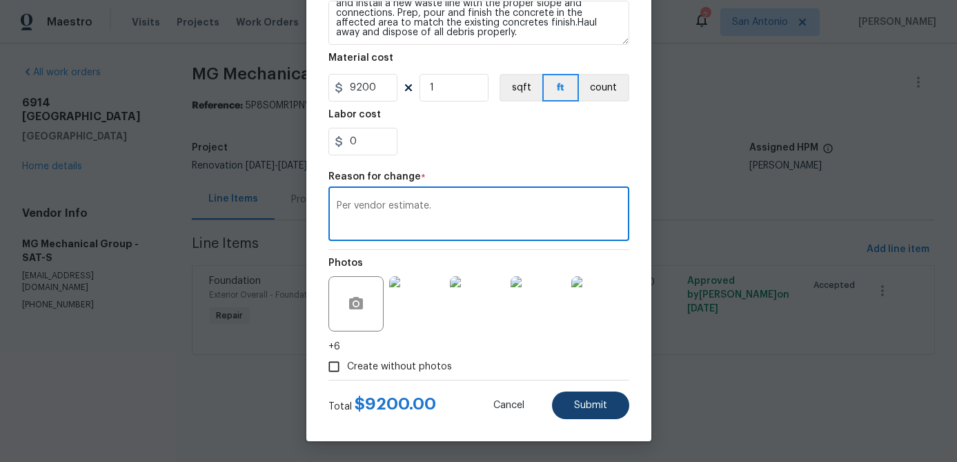
type textarea "Per vendor estimate."
click at [599, 403] on span "Submit" at bounding box center [590, 405] width 33 height 10
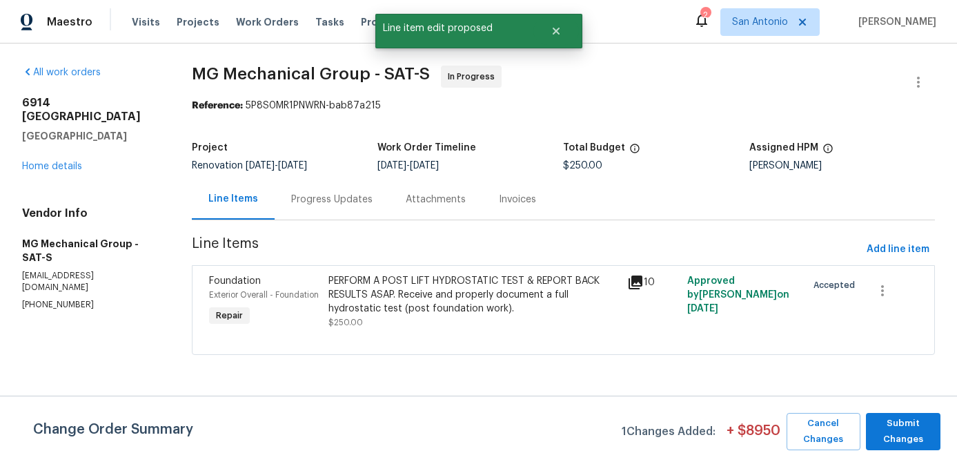
scroll to position [0, 0]
click at [902, 442] on span "Submit Changes" at bounding box center [903, 432] width 61 height 32
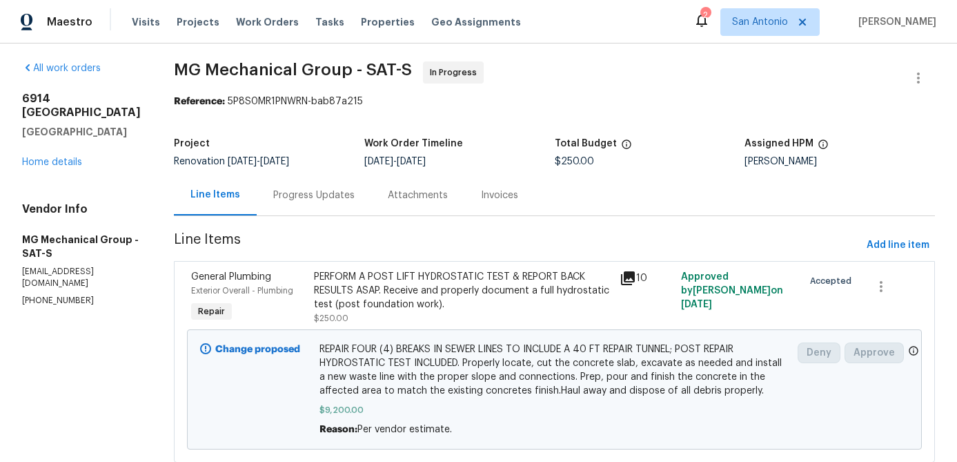
scroll to position [6, 0]
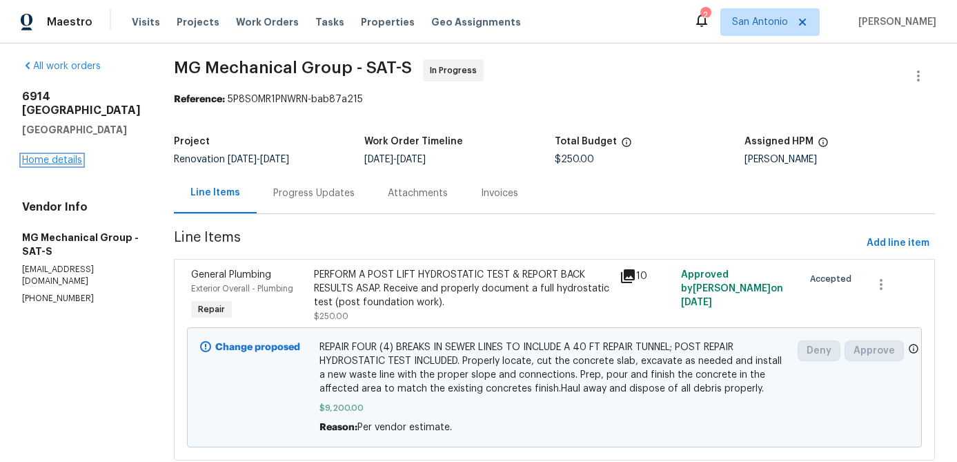
click at [52, 155] on link "Home details" at bounding box center [52, 160] width 60 height 10
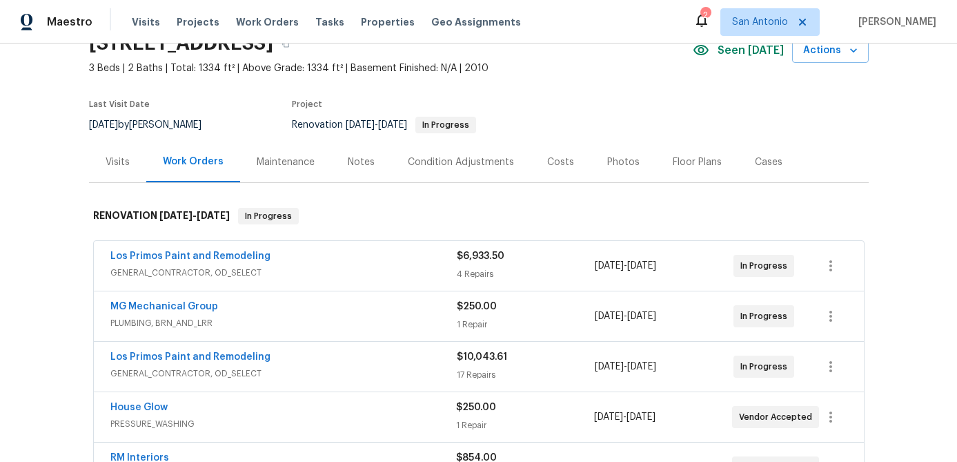
scroll to position [52, 0]
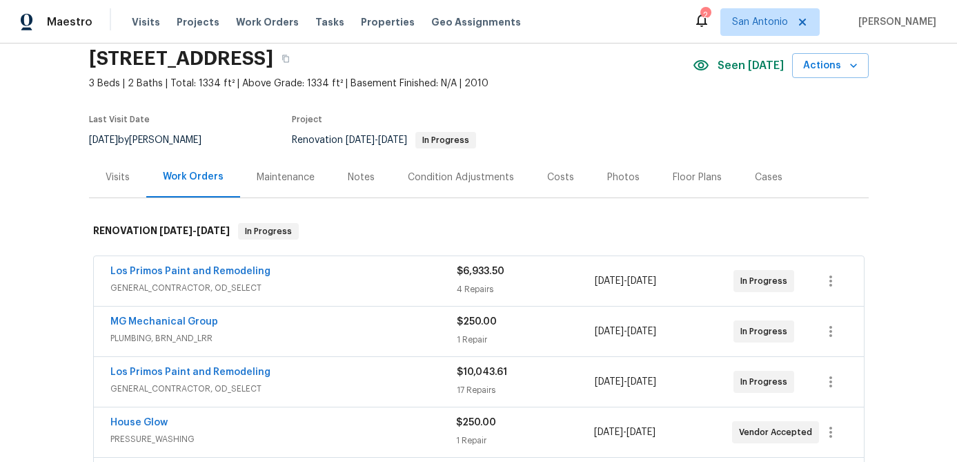
click at [356, 175] on div "Notes" at bounding box center [361, 178] width 27 height 14
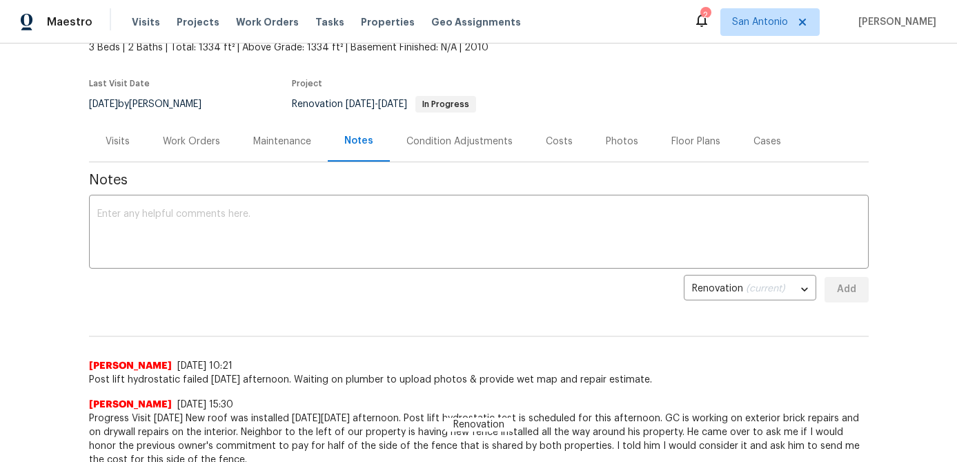
scroll to position [89, 0]
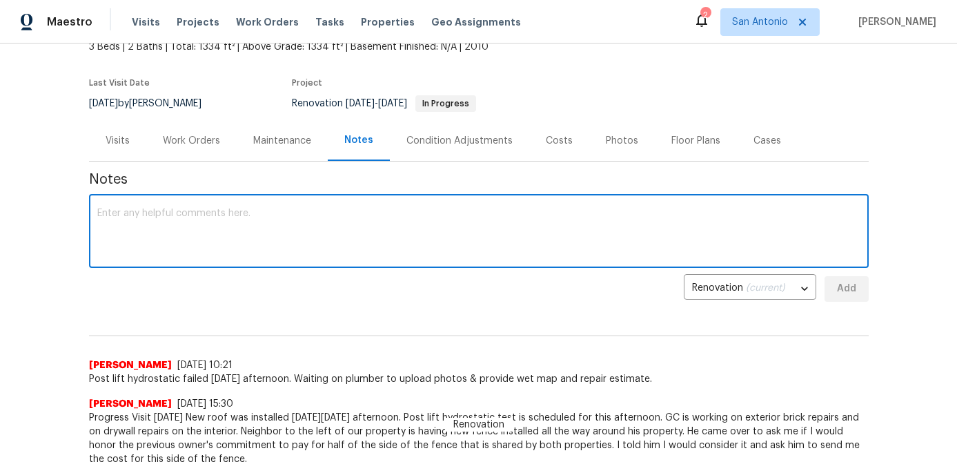
click at [273, 230] on textarea at bounding box center [478, 232] width 763 height 48
type textarea "T"
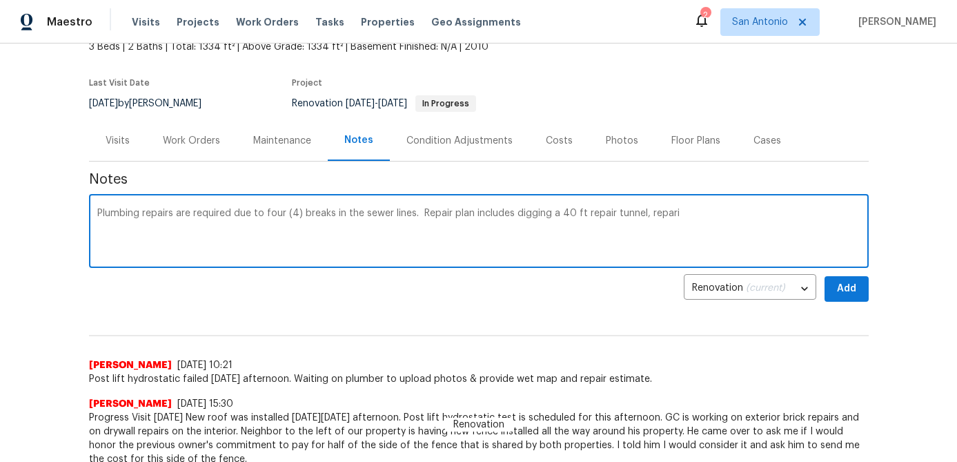
click at [411, 221] on textarea "Plumbing repairs are required due to four (4) breaks in the sewer lines. Repair…" at bounding box center [478, 232] width 763 height 48
click at [412, 217] on textarea "Plumbing repairs are required due to four (4) breaks in the sewer lines. Repair…" at bounding box center [478, 232] width 763 height 48
click at [763, 212] on textarea "Plumbing repairs are required due to four (4) breaks in the sewer lines at a co…" at bounding box center [478, 232] width 763 height 48
type textarea "Plumbing repairs are required due to four (4) breaks in the sewer lines at a co…"
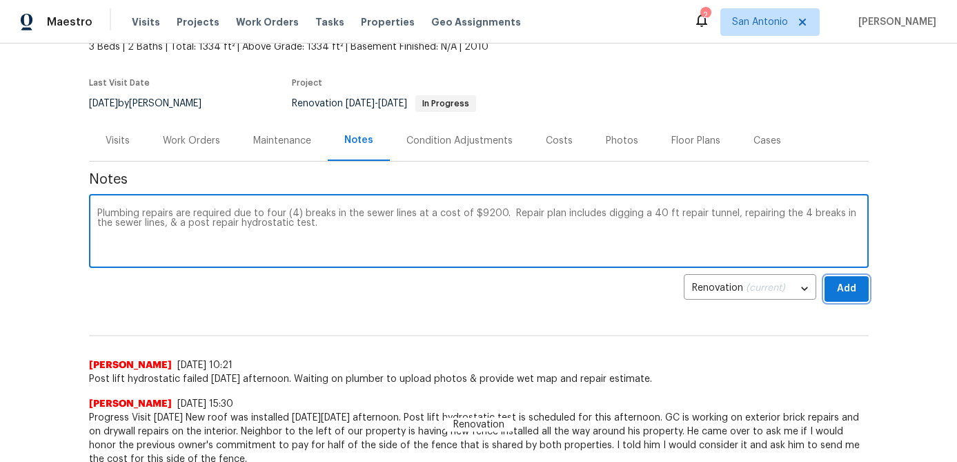
click at [844, 291] on span "Add" at bounding box center [847, 288] width 22 height 17
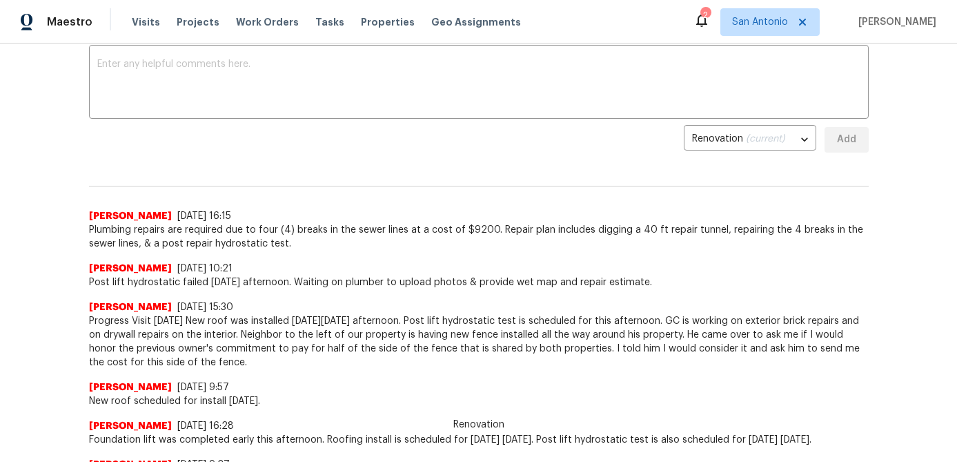
scroll to position [0, 0]
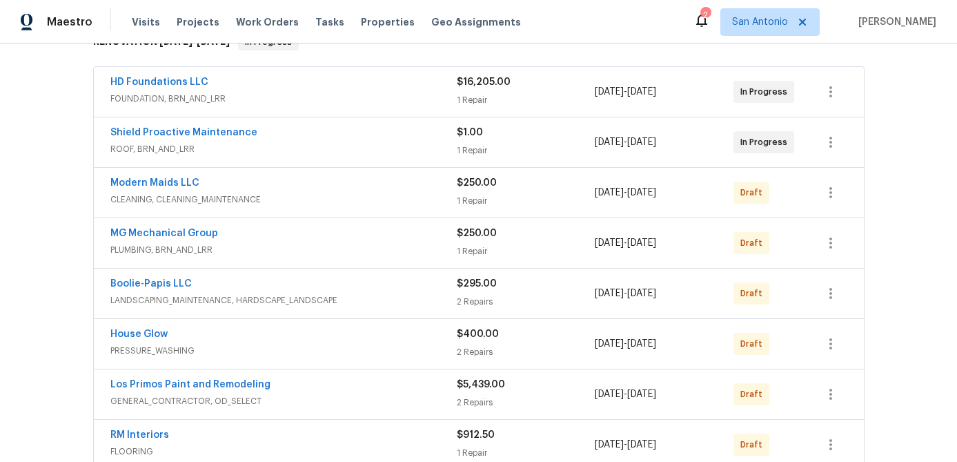
scroll to position [243, 0]
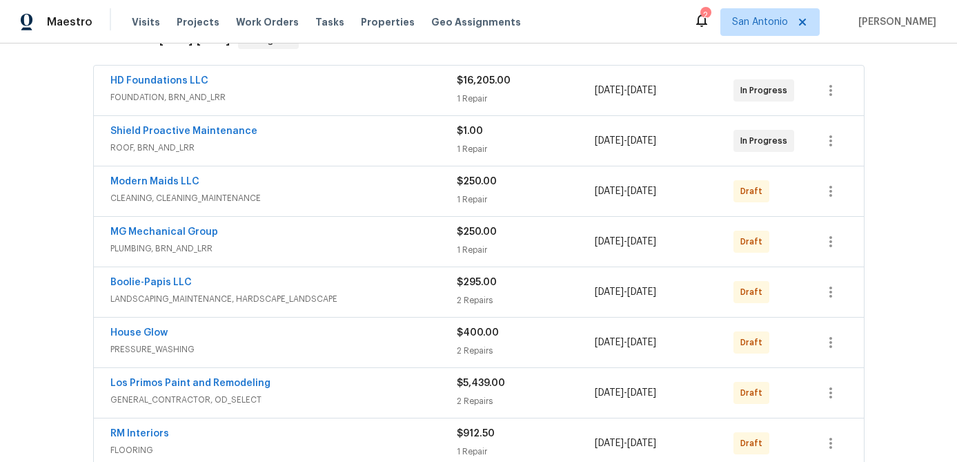
click at [315, 235] on div "MG Mechanical Group" at bounding box center [283, 233] width 347 height 17
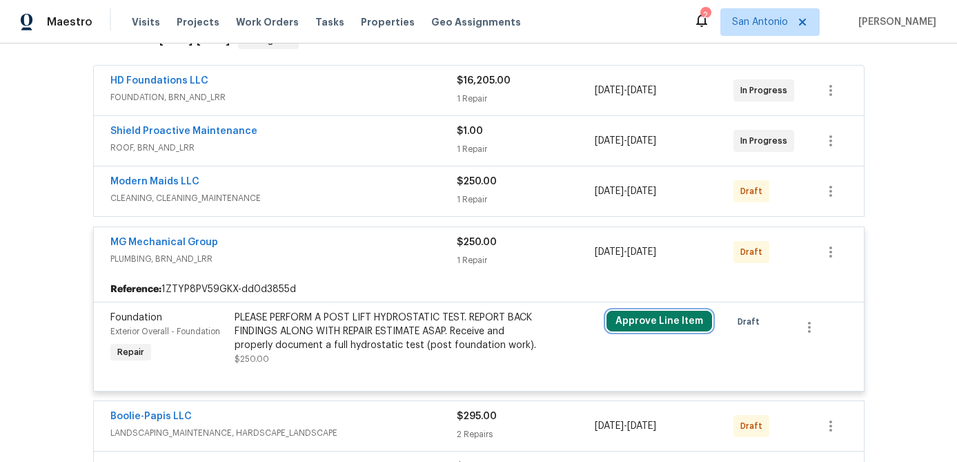
click at [648, 322] on button "Approve Line Item" at bounding box center [660, 321] width 106 height 21
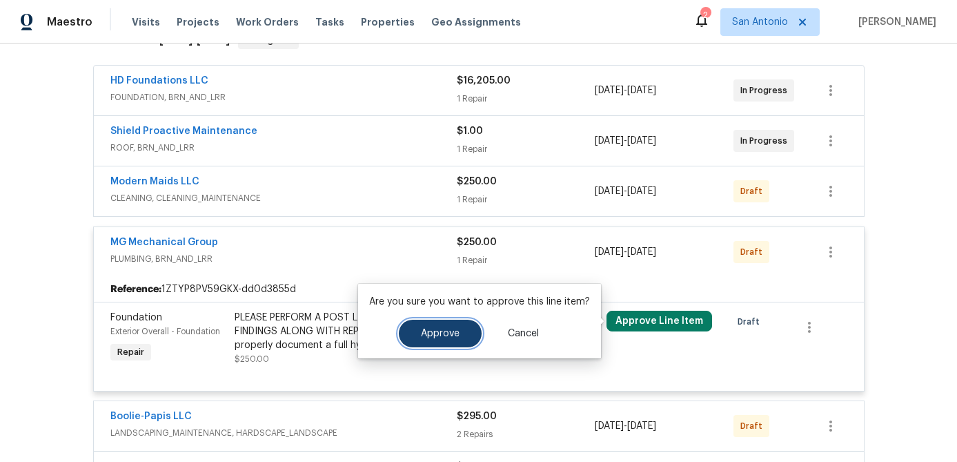
click at [442, 338] on span "Approve" at bounding box center [440, 334] width 39 height 10
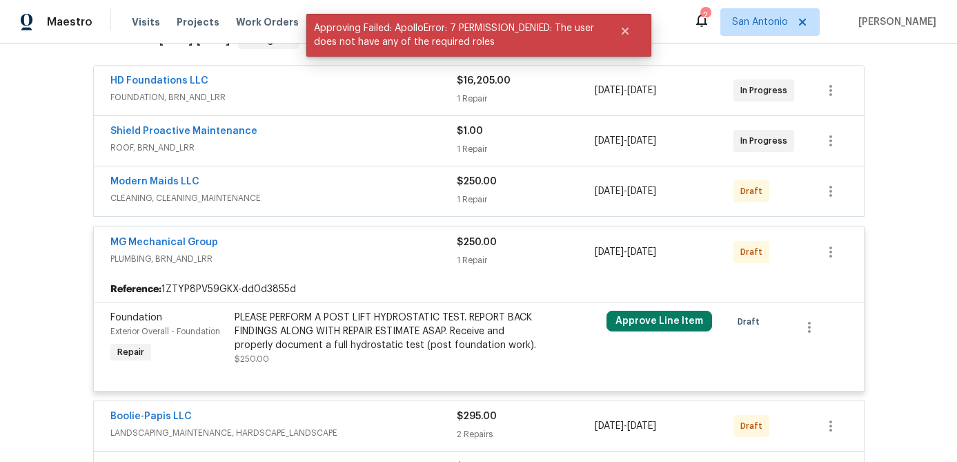
click at [322, 243] on div "MG Mechanical Group" at bounding box center [283, 243] width 347 height 17
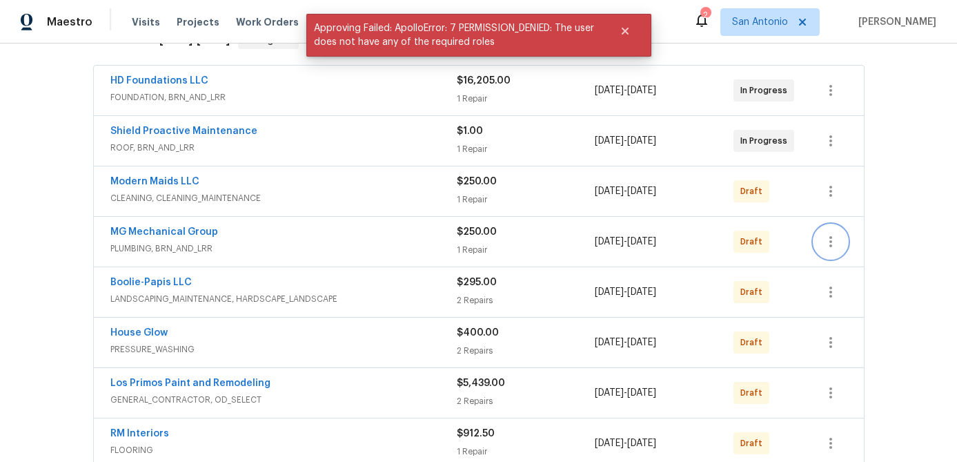
click at [830, 244] on icon "button" at bounding box center [831, 241] width 3 height 11
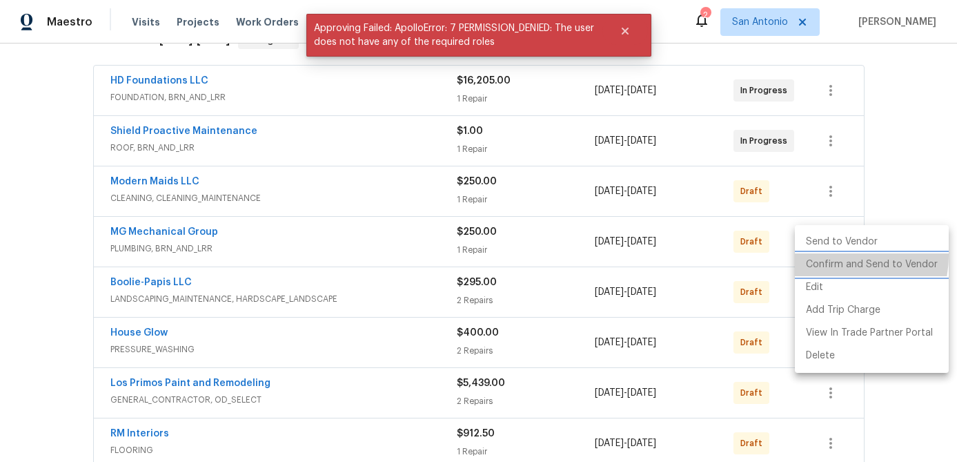
click at [832, 255] on li "Confirm and Send to Vendor" at bounding box center [872, 264] width 154 height 23
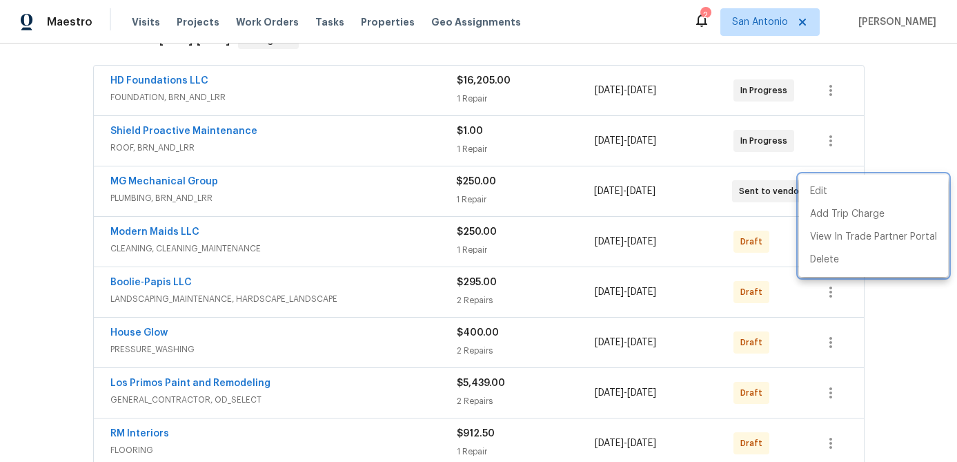
click at [273, 207] on div at bounding box center [478, 231] width 957 height 462
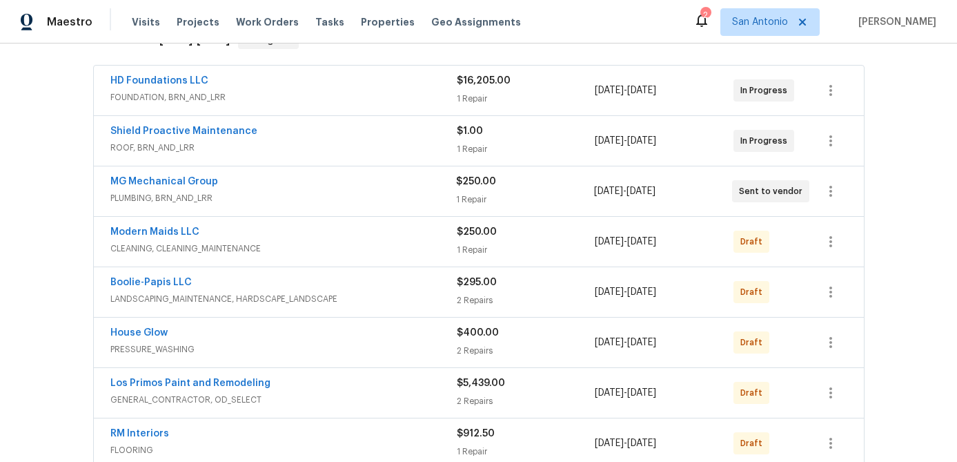
click at [276, 197] on span "PLUMBING, BRN_AND_LRR" at bounding box center [283, 198] width 346 height 14
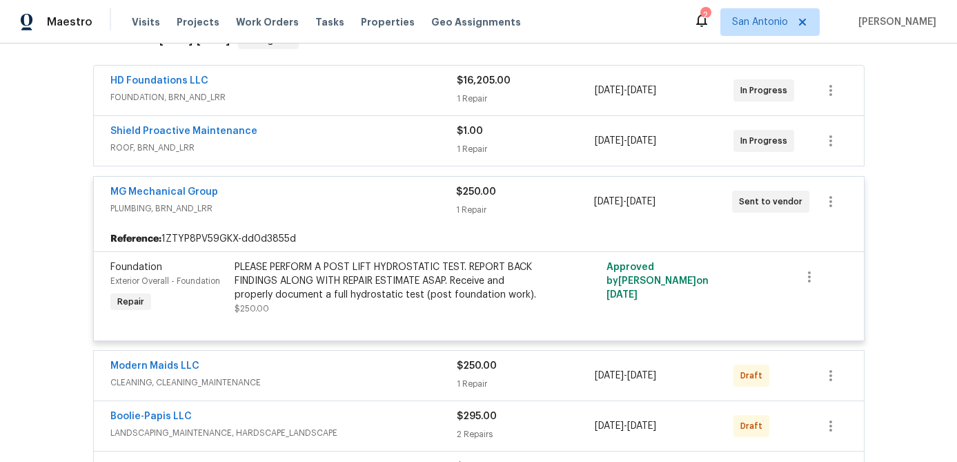
click at [276, 197] on div "MG Mechanical Group" at bounding box center [283, 193] width 346 height 17
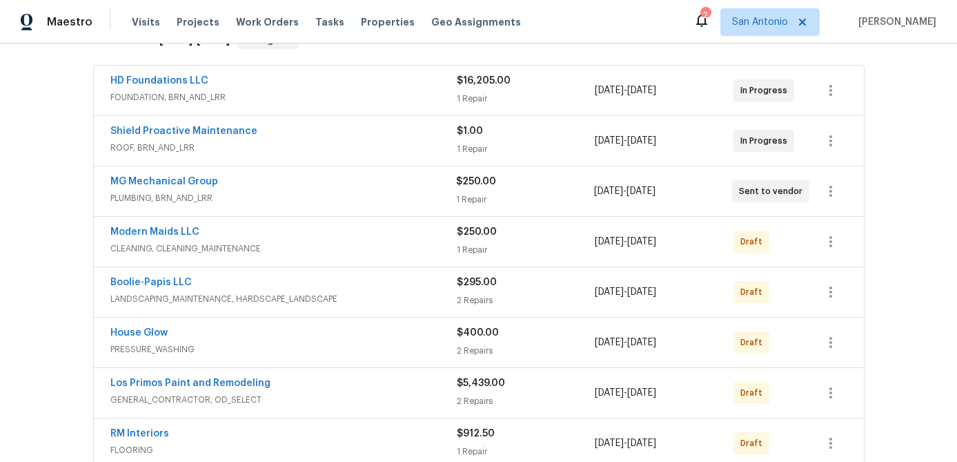
click at [284, 146] on span "ROOF, BRN_AND_LRR" at bounding box center [283, 148] width 347 height 14
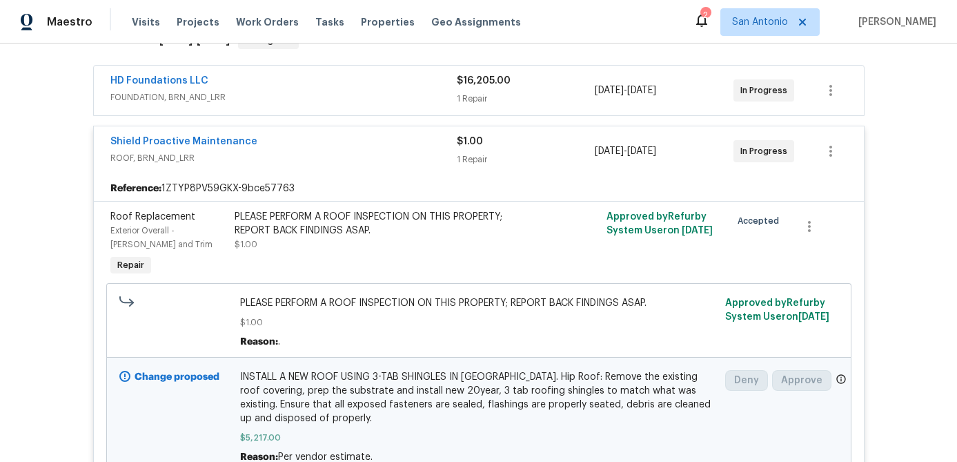
click at [284, 146] on div "Shield Proactive Maintenance" at bounding box center [283, 143] width 347 height 17
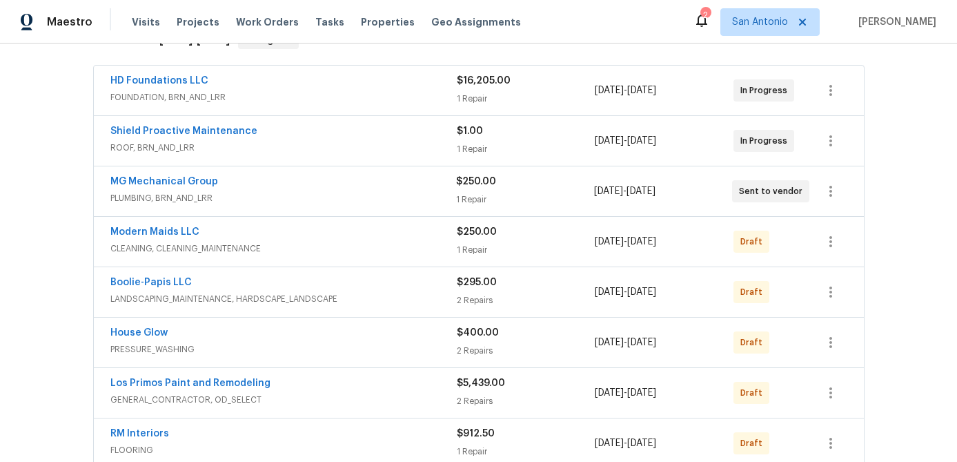
click at [295, 101] on span "FOUNDATION, BRN_AND_LRR" at bounding box center [283, 97] width 347 height 14
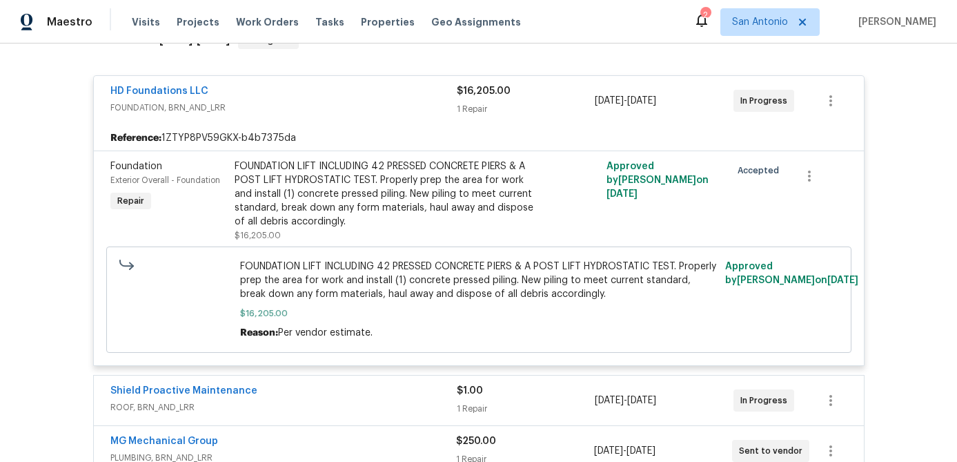
click at [295, 101] on span "FOUNDATION, BRN_AND_LRR" at bounding box center [283, 108] width 347 height 14
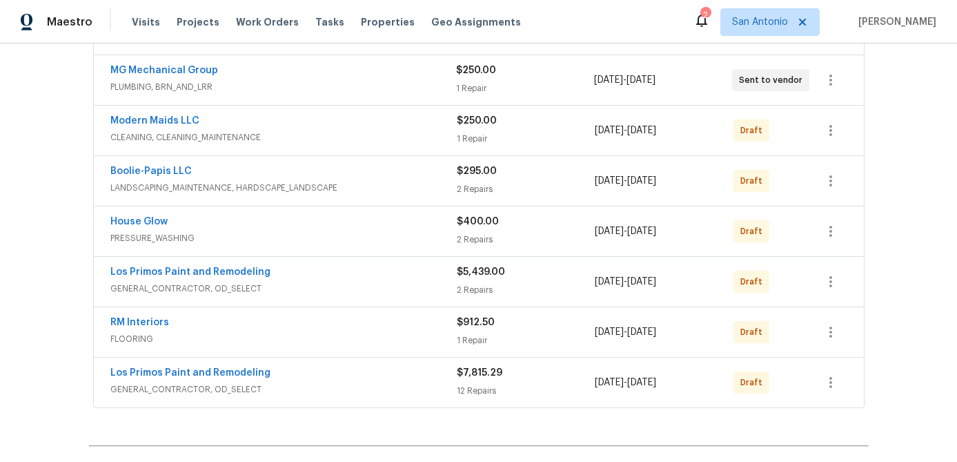
scroll to position [349, 0]
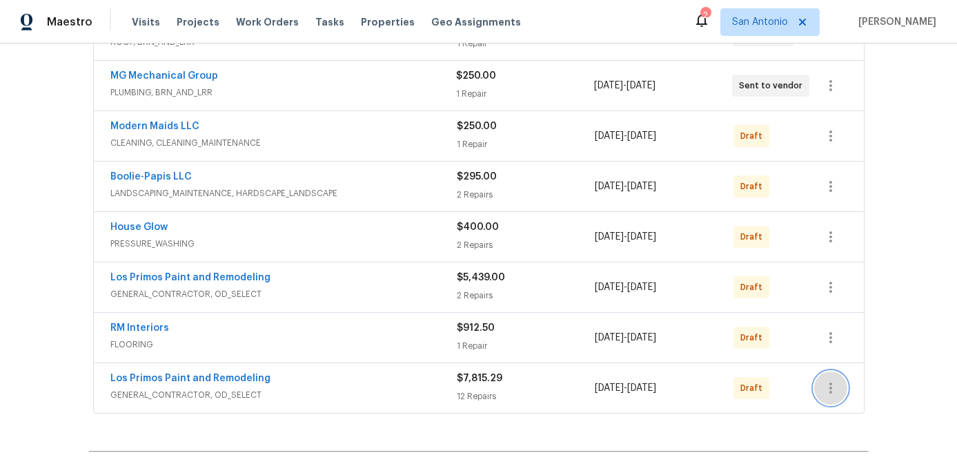
click at [832, 386] on icon "button" at bounding box center [831, 388] width 17 height 17
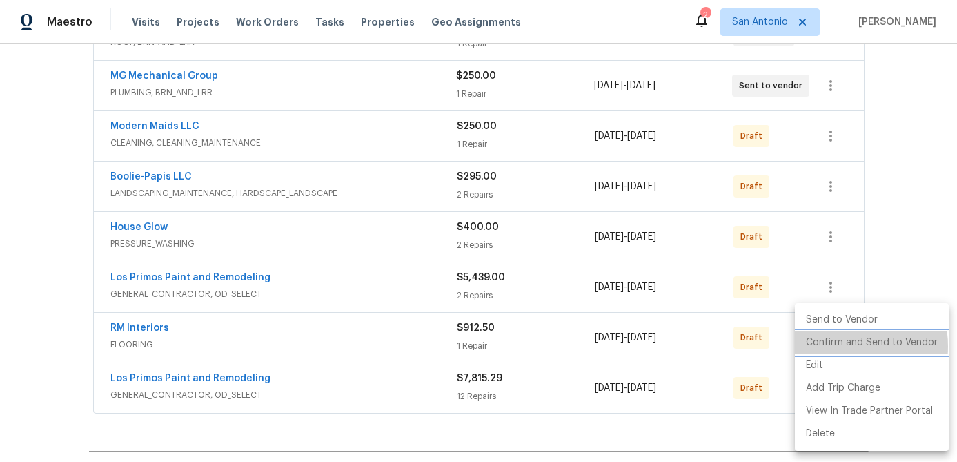
click at [837, 346] on li "Confirm and Send to Vendor" at bounding box center [872, 342] width 154 height 23
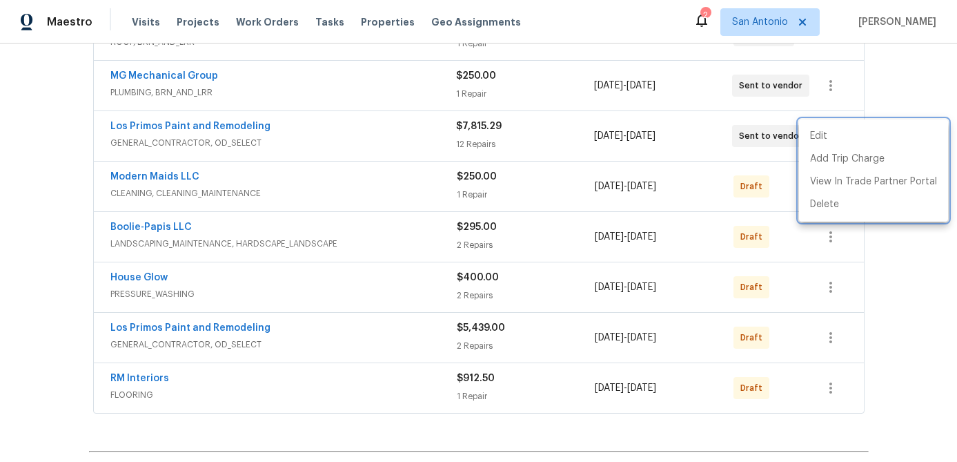
click at [338, 144] on div at bounding box center [478, 231] width 957 height 462
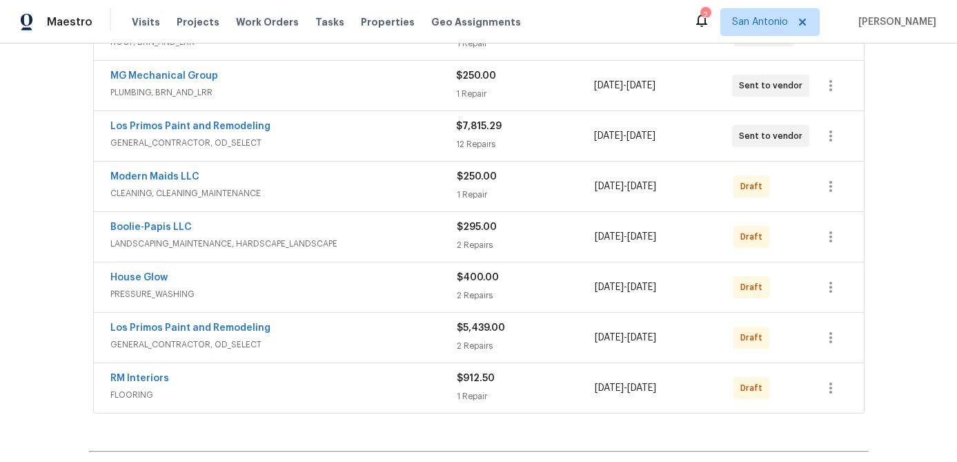
click at [338, 144] on span "GENERAL_CONTRACTOR, OD_SELECT" at bounding box center [283, 143] width 346 height 14
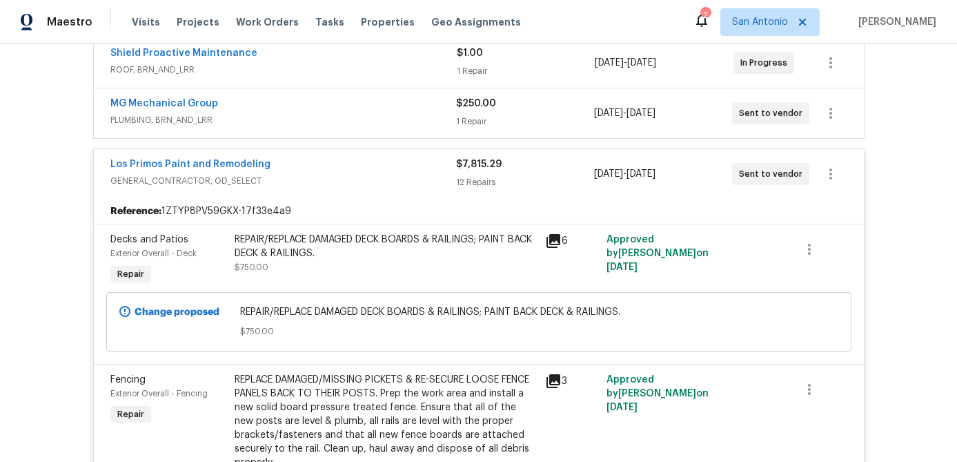
scroll to position [271, 0]
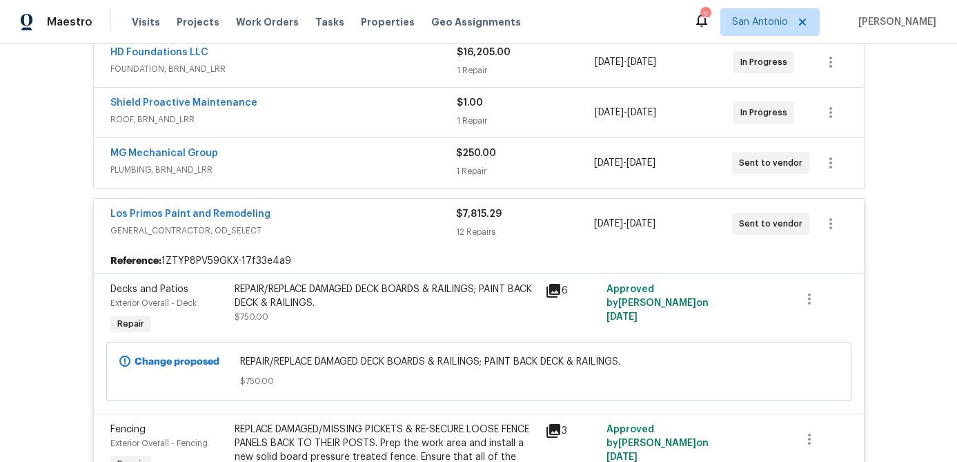
click at [368, 220] on div "Los Primos Paint and Remodeling" at bounding box center [283, 215] width 346 height 17
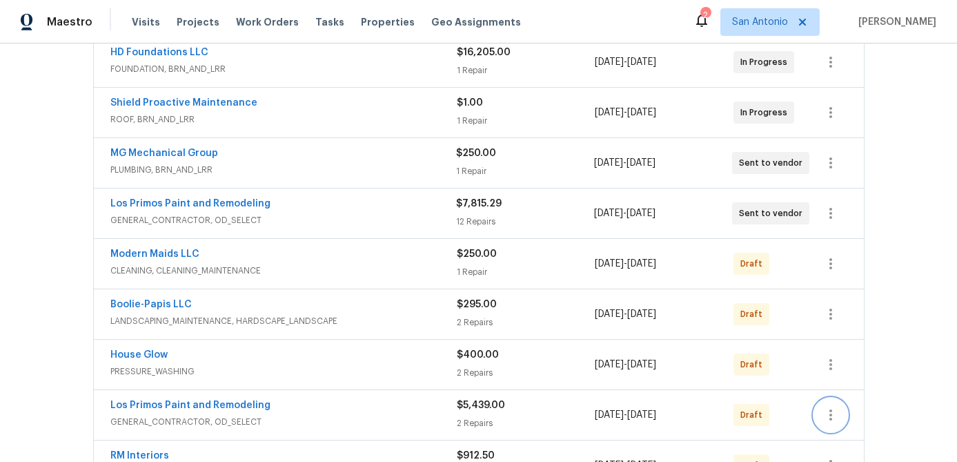
click at [833, 413] on icon "button" at bounding box center [831, 415] width 17 height 17
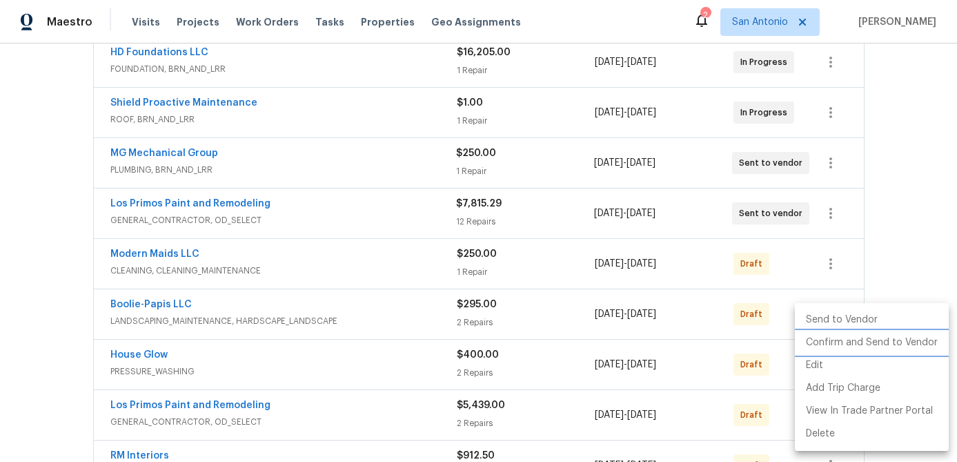
click at [849, 338] on li "Confirm and Send to Vendor" at bounding box center [872, 342] width 154 height 23
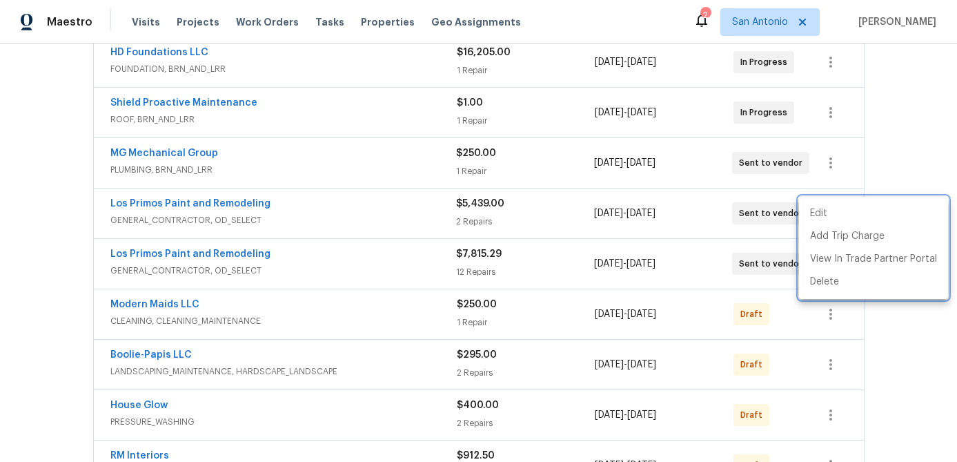
click at [324, 312] on div at bounding box center [478, 231] width 957 height 462
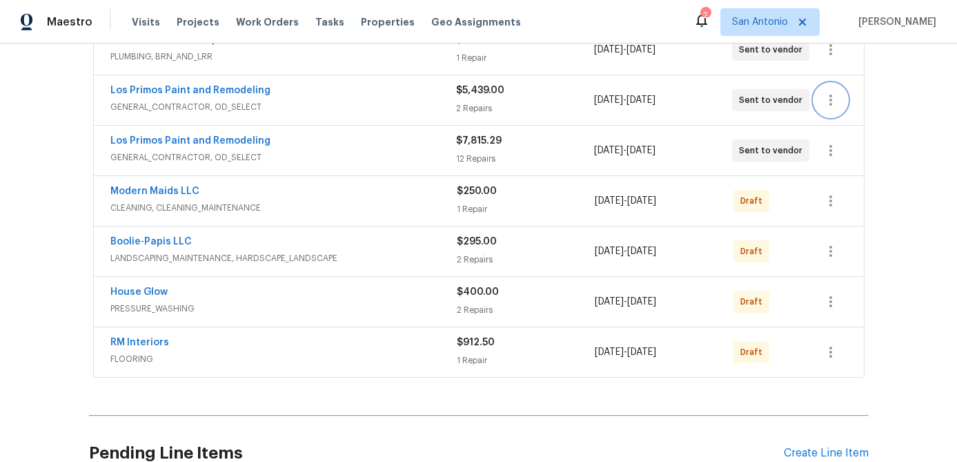
scroll to position [387, 0]
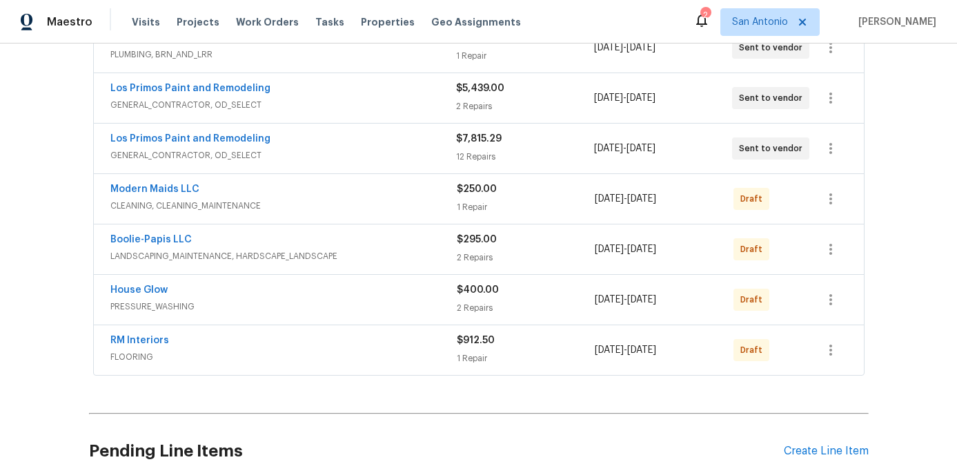
click at [436, 353] on span "FLOORING" at bounding box center [283, 357] width 347 height 14
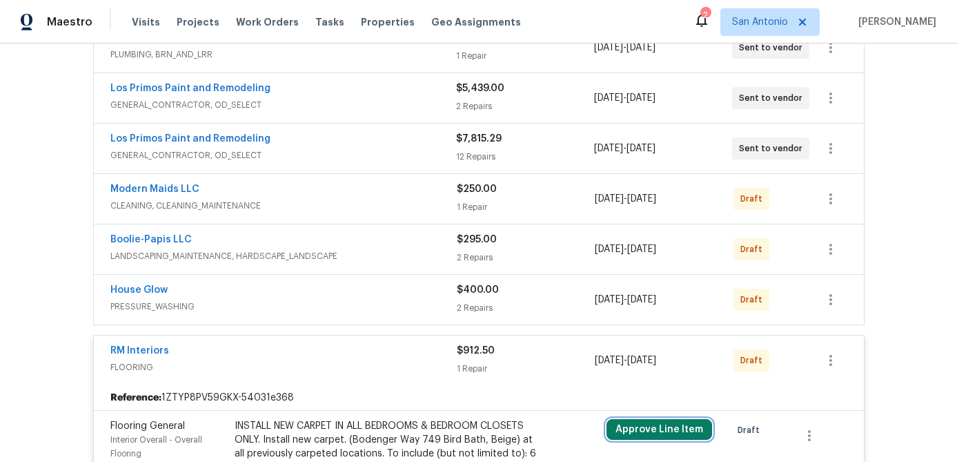
click at [631, 426] on button "Approve Line Item" at bounding box center [660, 429] width 106 height 21
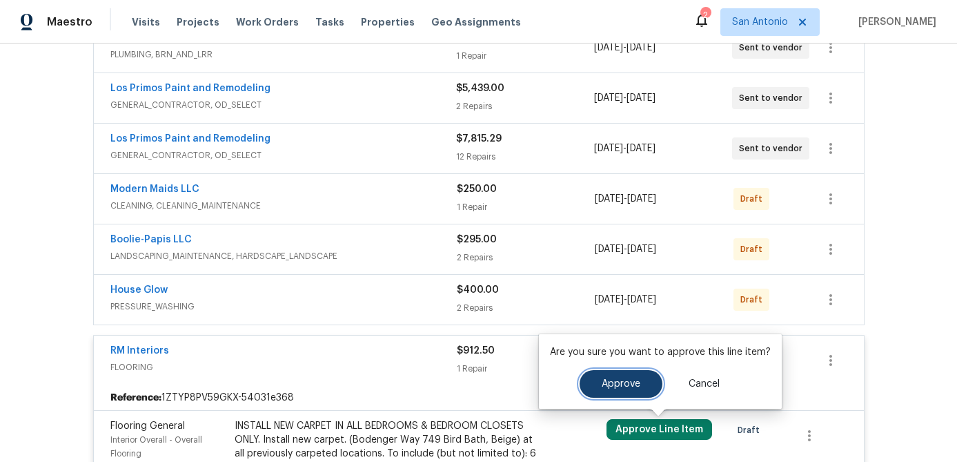
click at [611, 391] on button "Approve" at bounding box center [621, 384] width 83 height 28
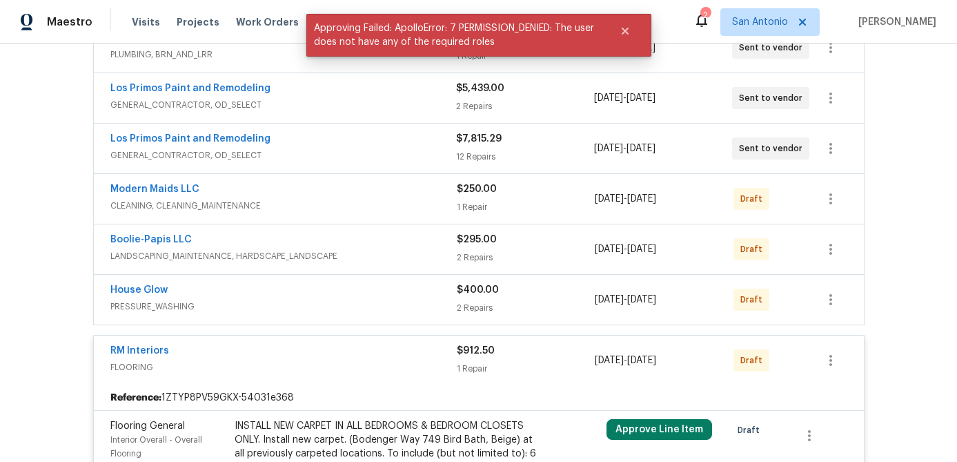
click at [350, 349] on div "RM Interiors" at bounding box center [283, 352] width 347 height 17
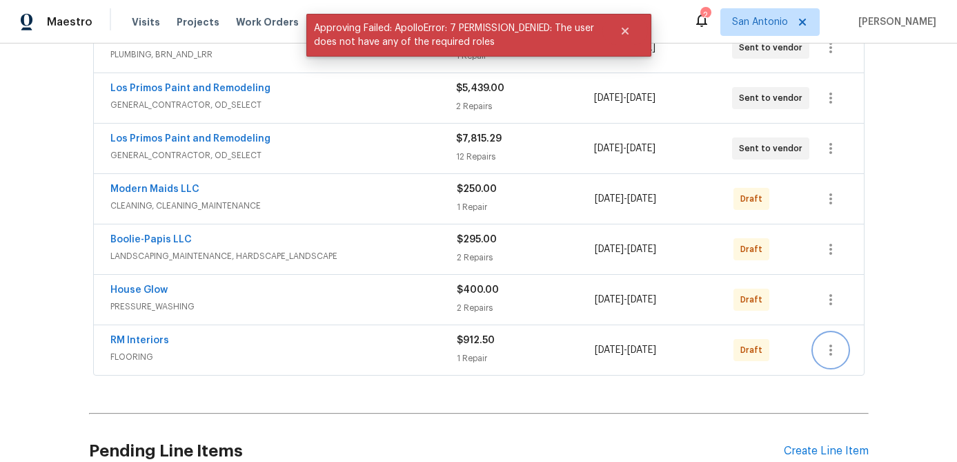
click at [846, 351] on button "button" at bounding box center [831, 349] width 33 height 33
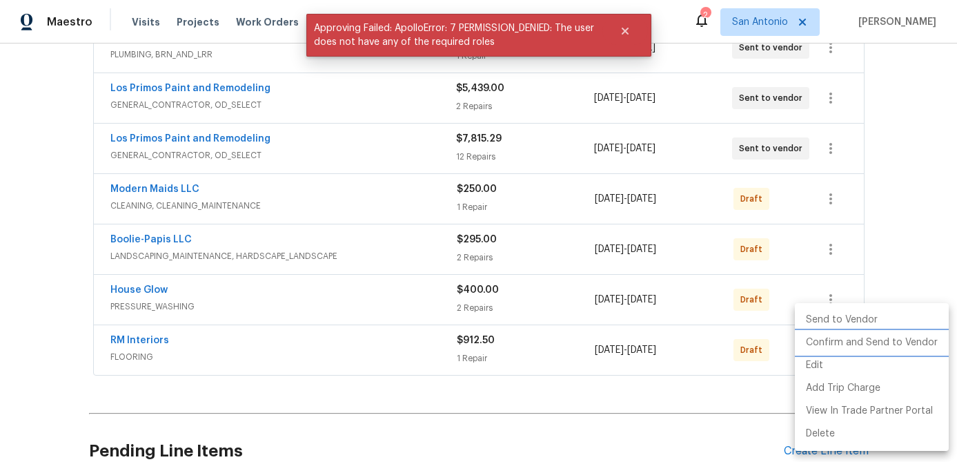
click at [849, 343] on li "Confirm and Send to Vendor" at bounding box center [872, 342] width 154 height 23
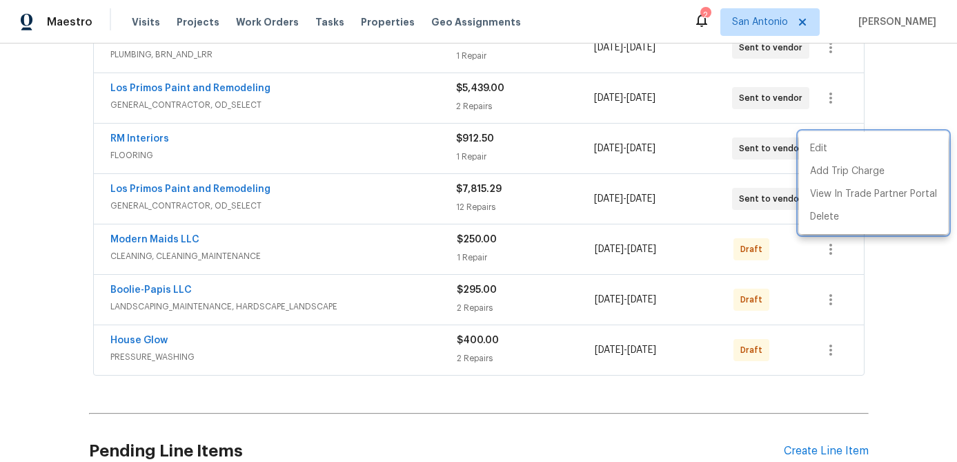
click at [327, 344] on div at bounding box center [478, 231] width 957 height 462
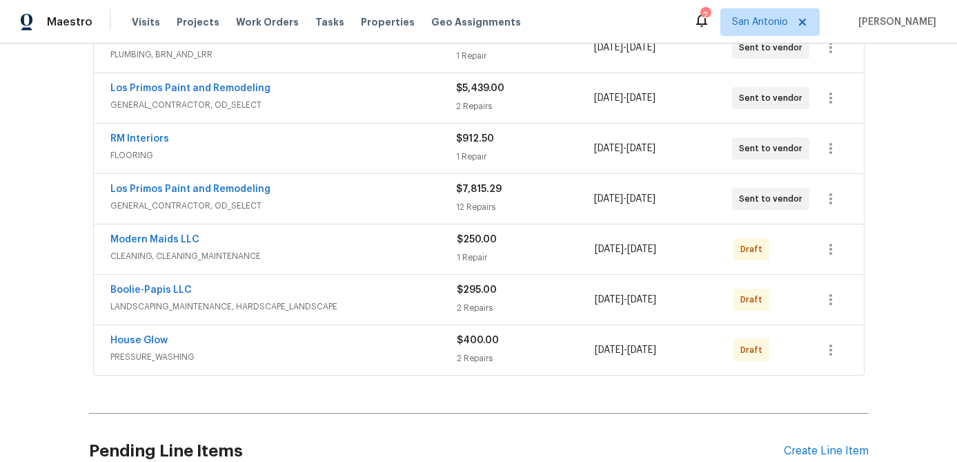
click at [139, 144] on span "RM Interiors" at bounding box center [139, 139] width 59 height 14
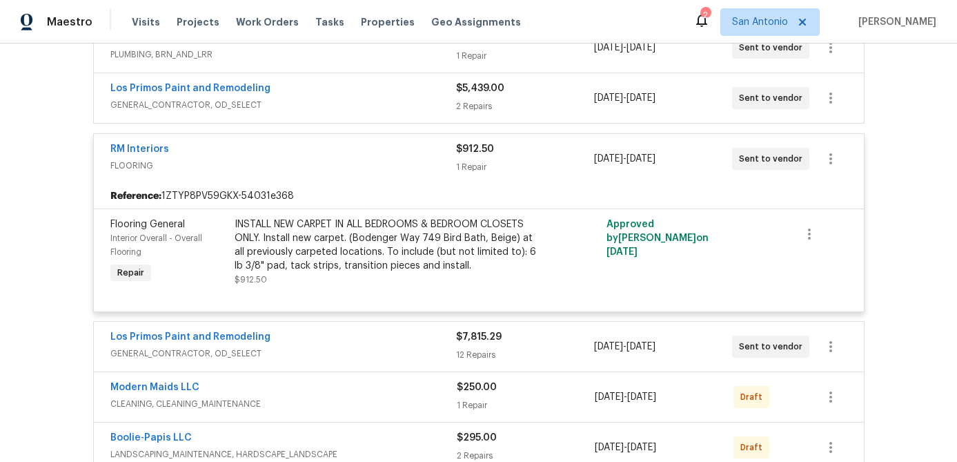
click at [128, 144] on span "RM Interiors" at bounding box center [139, 149] width 59 height 14
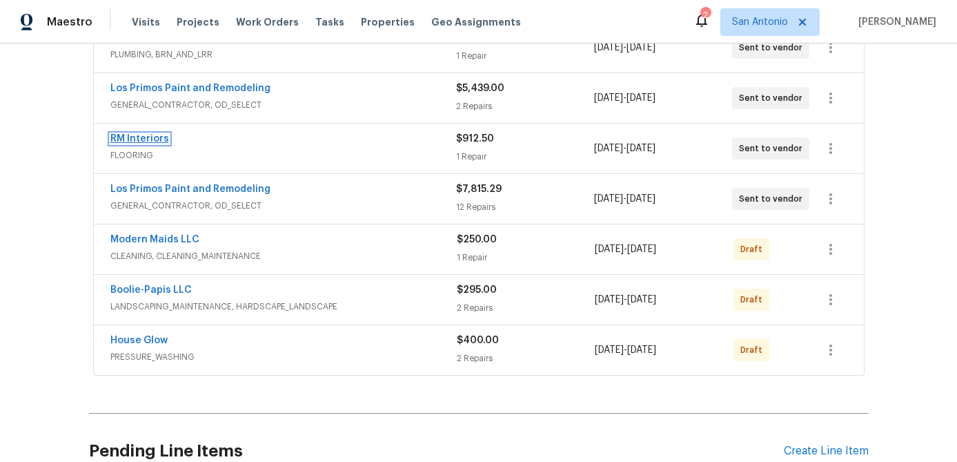
click at [150, 142] on link "RM Interiors" at bounding box center [139, 139] width 59 height 10
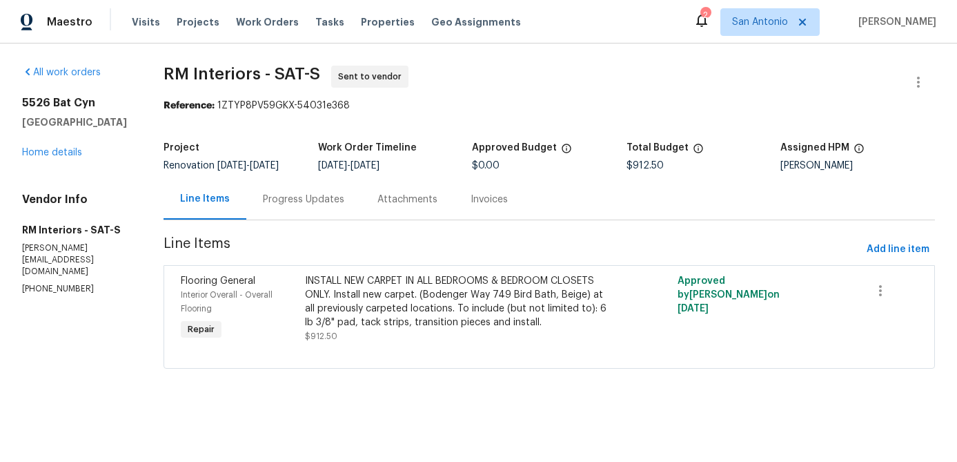
click at [316, 199] on div "Progress Updates" at bounding box center [303, 200] width 81 height 14
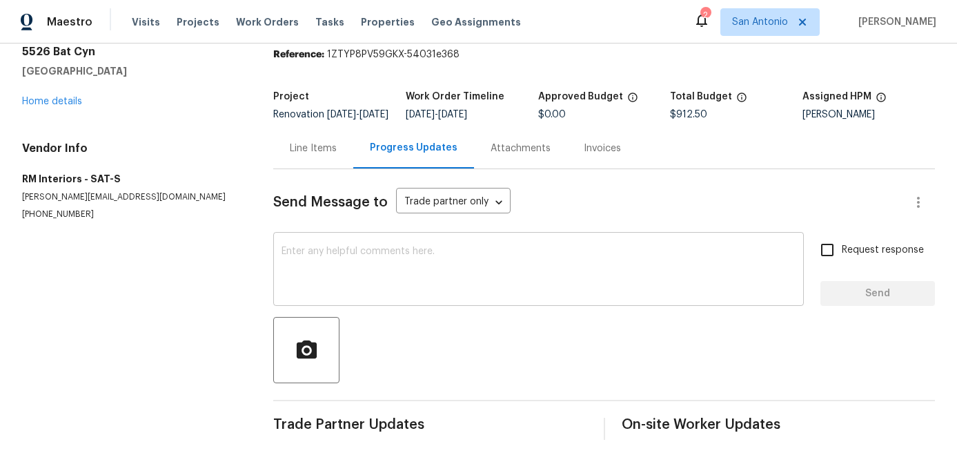
scroll to position [61, 0]
click at [380, 272] on textarea at bounding box center [539, 270] width 514 height 48
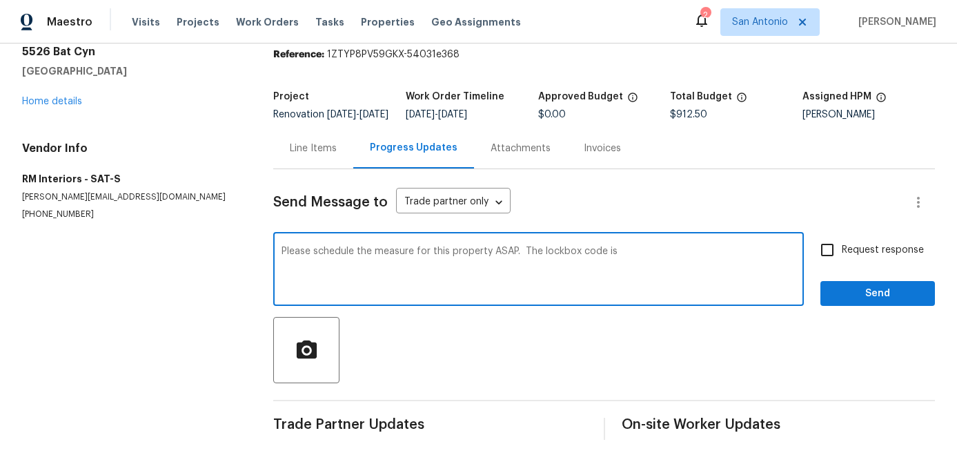
scroll to position [0, 0]
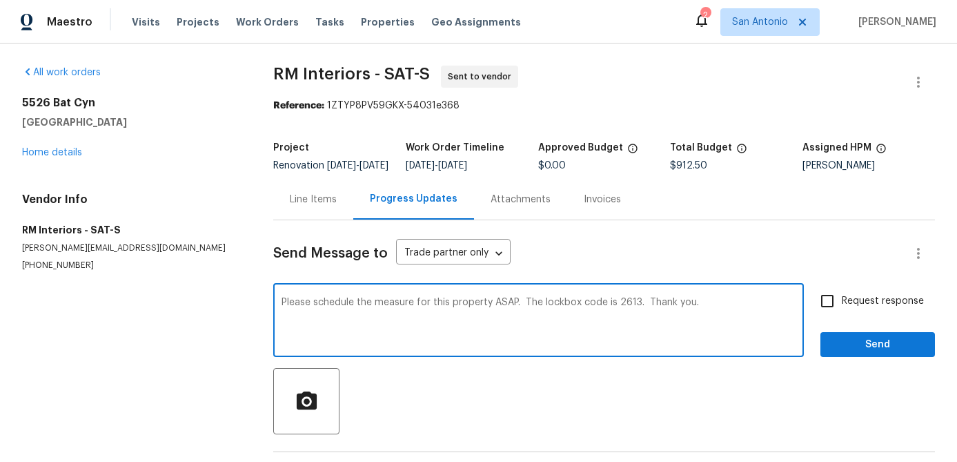
type textarea "Please schedule the measure for this property ASAP. The lockbox code is 2613. T…"
click at [837, 313] on input "Request response" at bounding box center [827, 300] width 29 height 29
checkbox input "true"
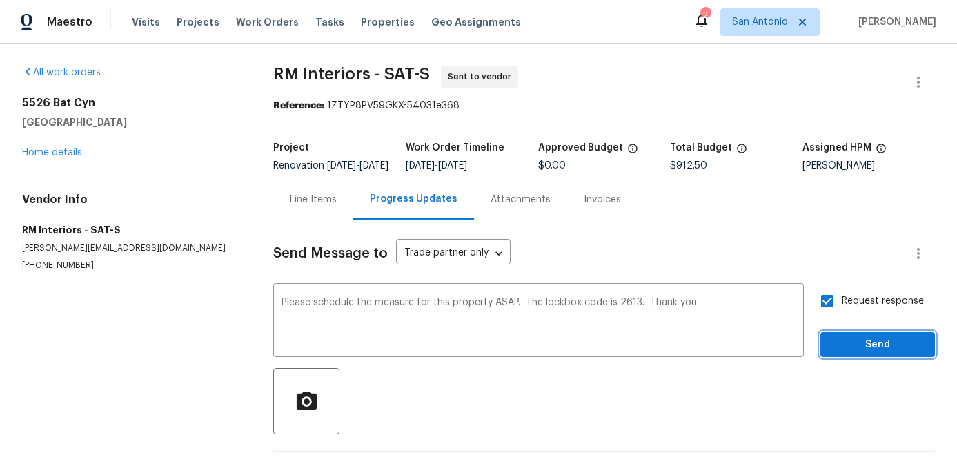
click at [863, 353] on span "Send" at bounding box center [878, 344] width 93 height 17
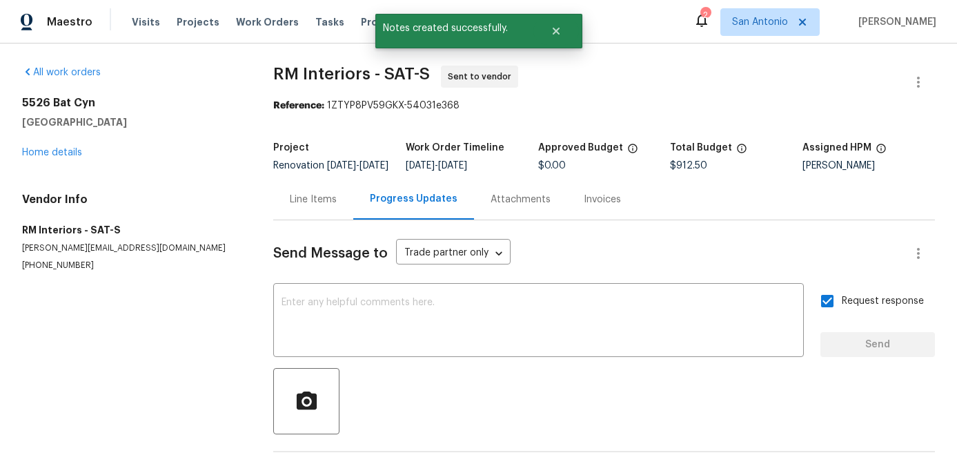
click at [30, 146] on div "5526 Bat Cyn San Antonio, TX 78252 Home details" at bounding box center [131, 128] width 218 height 64
click at [30, 151] on link "Home details" at bounding box center [52, 153] width 60 height 10
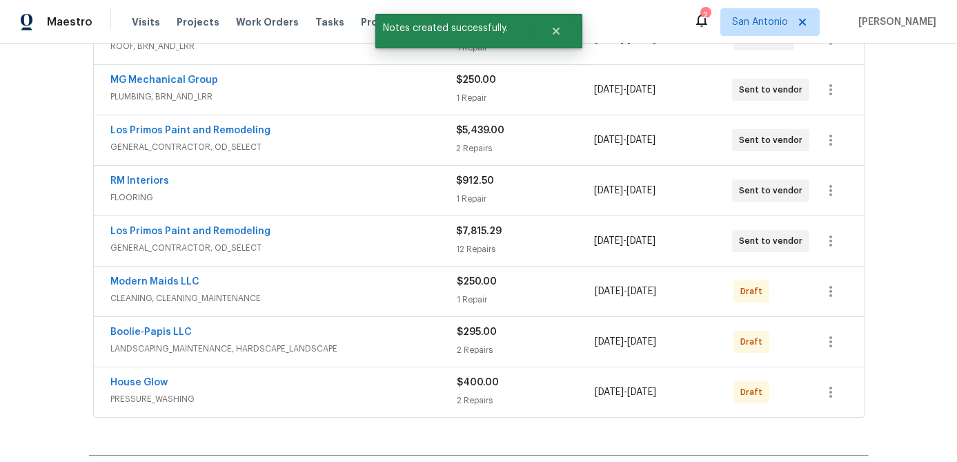
scroll to position [348, 0]
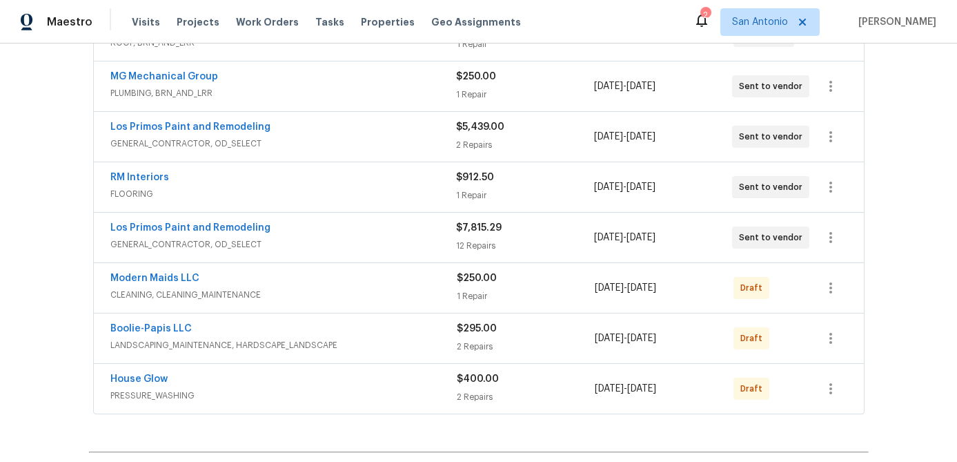
click at [342, 335] on div "Boolie-Papis LLC" at bounding box center [283, 330] width 347 height 17
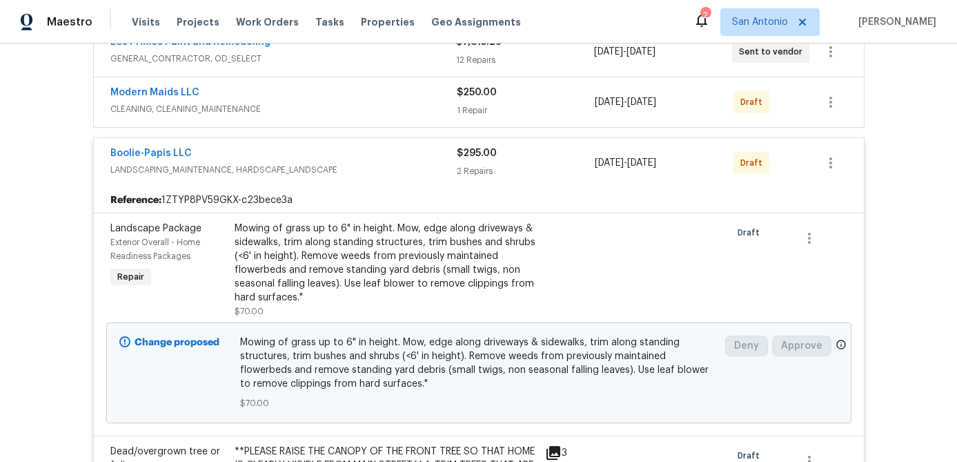
scroll to position [502, 0]
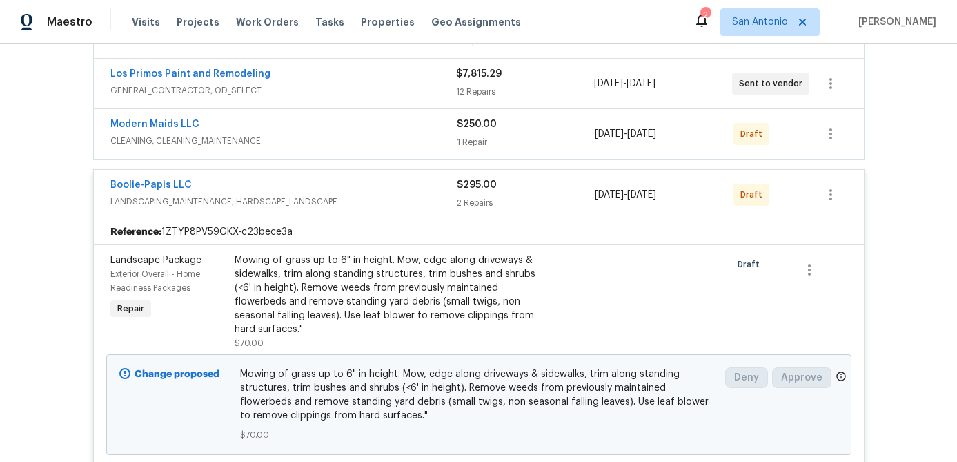
click at [340, 187] on div "Boolie-Papis LLC" at bounding box center [283, 186] width 347 height 17
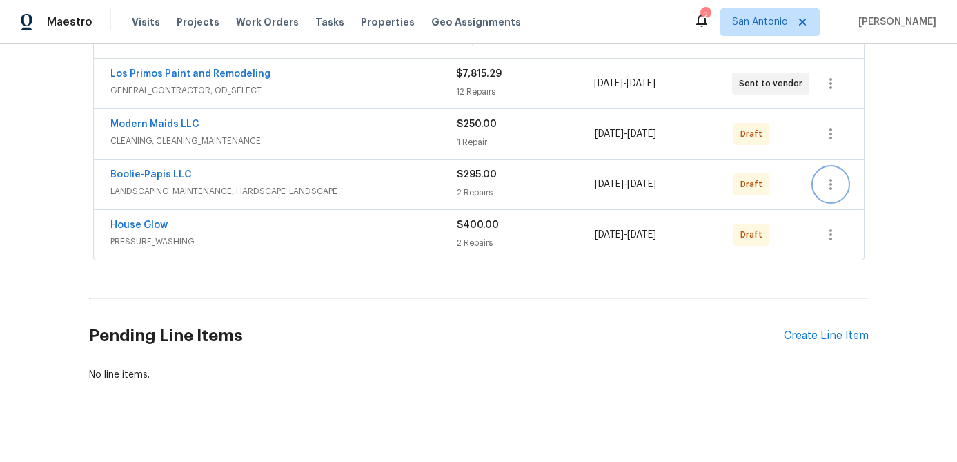
click at [824, 173] on button "button" at bounding box center [831, 184] width 33 height 33
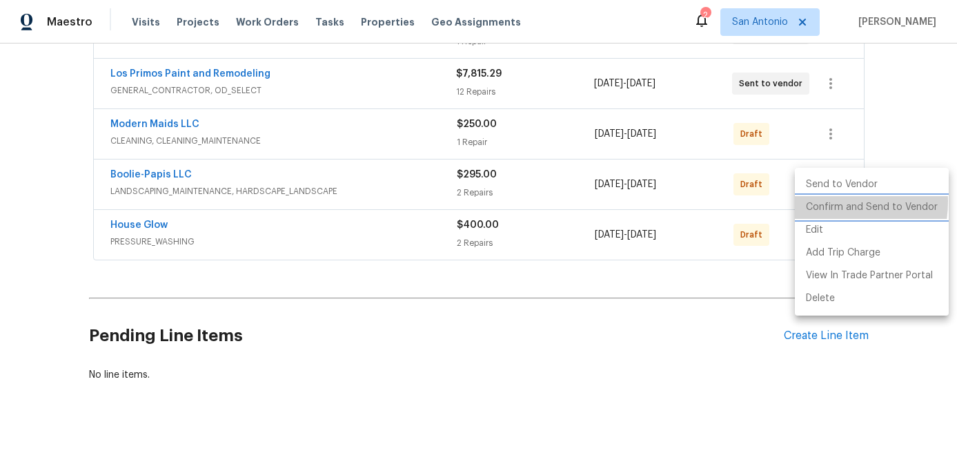
click at [825, 202] on li "Confirm and Send to Vendor" at bounding box center [872, 207] width 154 height 23
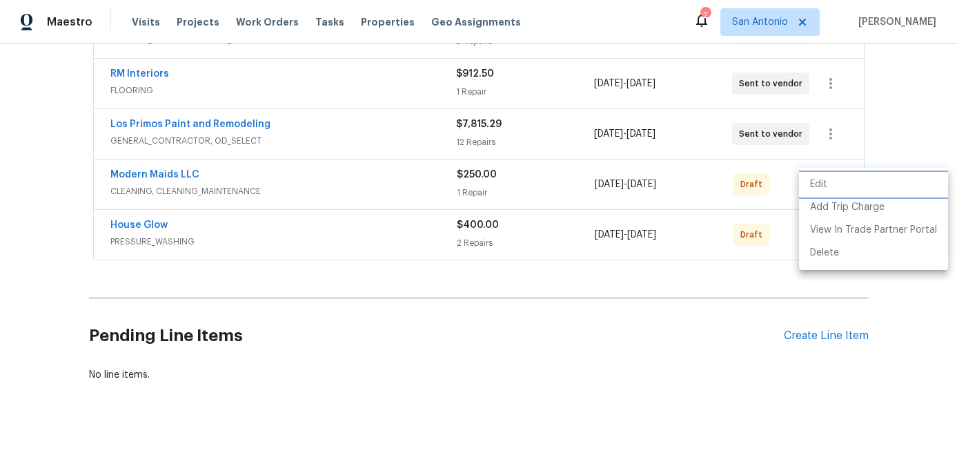
scroll to position [300, 0]
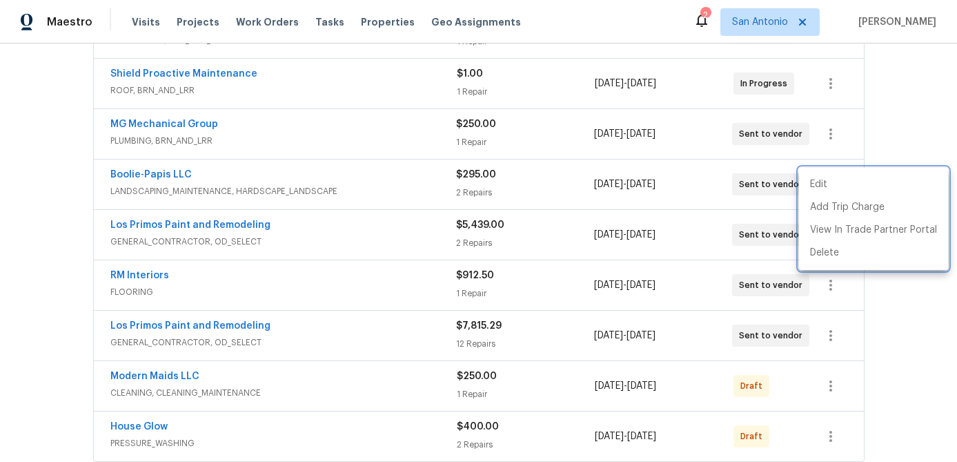
click at [352, 188] on div at bounding box center [478, 231] width 957 height 462
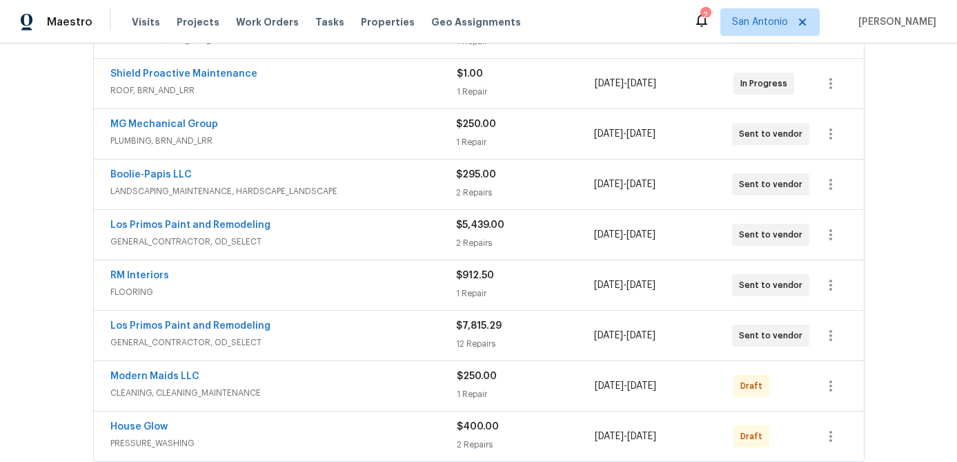
click at [352, 188] on span "LANDSCAPING_MAINTENANCE, HARDSCAPE_LANDSCAPE" at bounding box center [283, 191] width 346 height 14
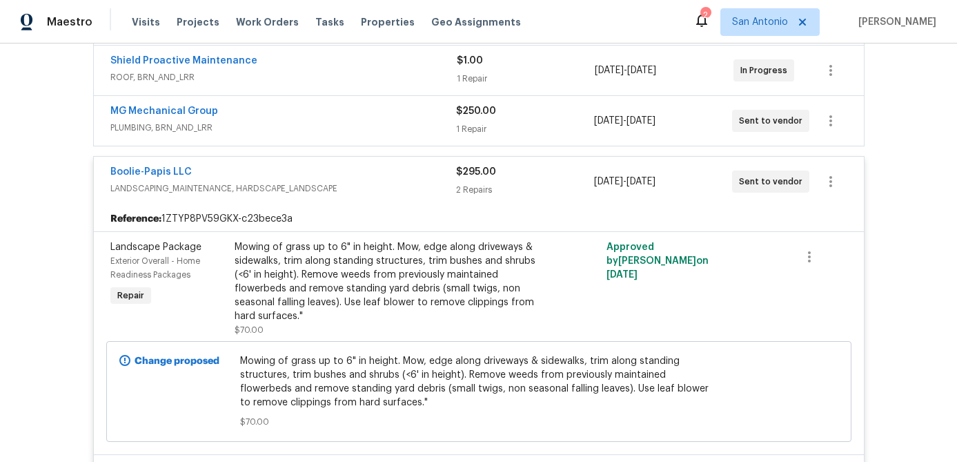
scroll to position [308, 0]
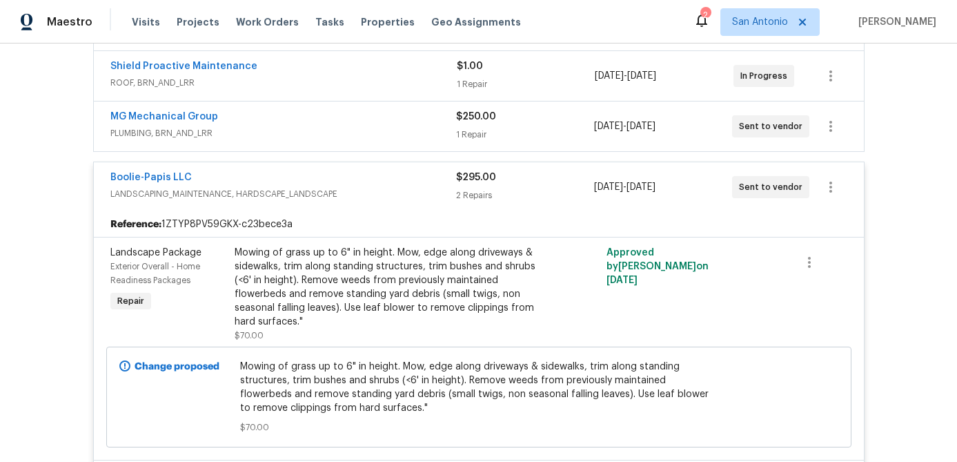
click at [376, 185] on div "Boolie-Papis LLC" at bounding box center [283, 179] width 346 height 17
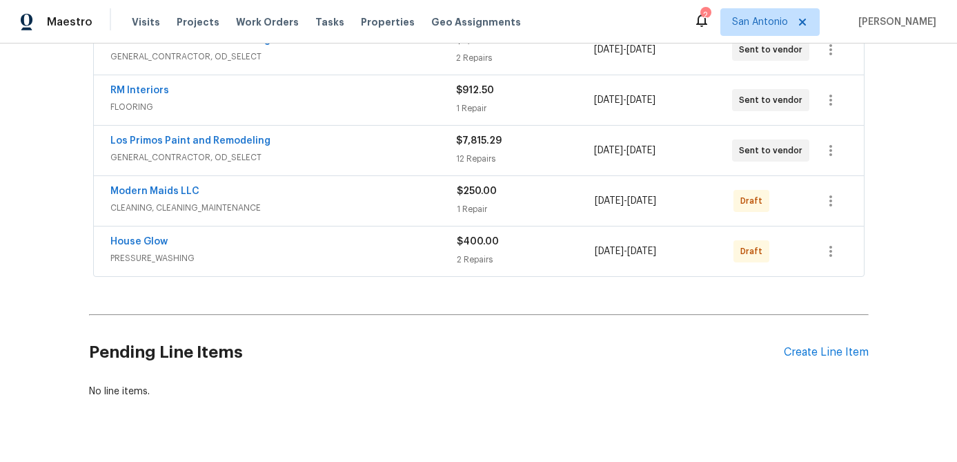
scroll to position [516, 0]
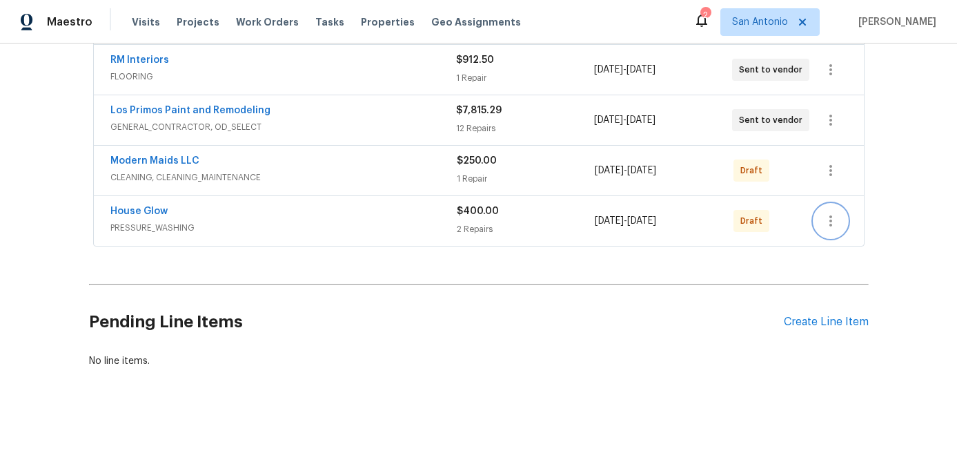
click at [838, 219] on icon "button" at bounding box center [831, 221] width 17 height 17
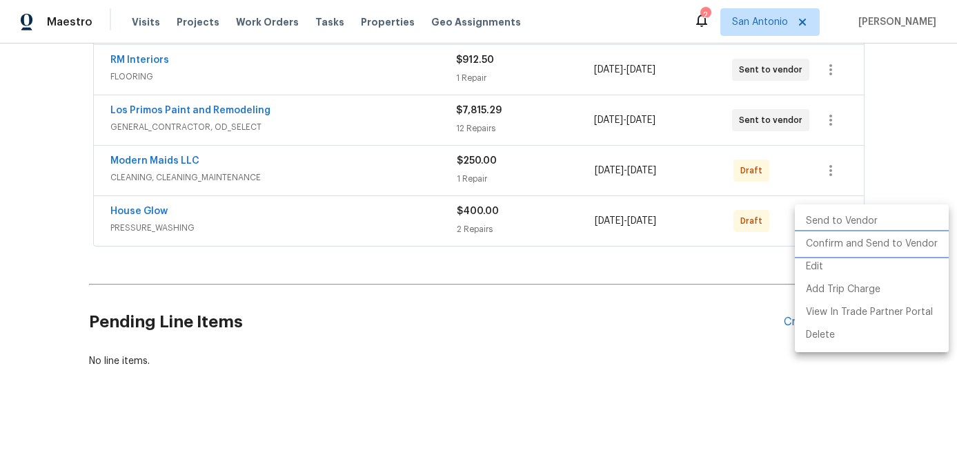
click at [833, 246] on li "Confirm and Send to Vendor" at bounding box center [872, 244] width 154 height 23
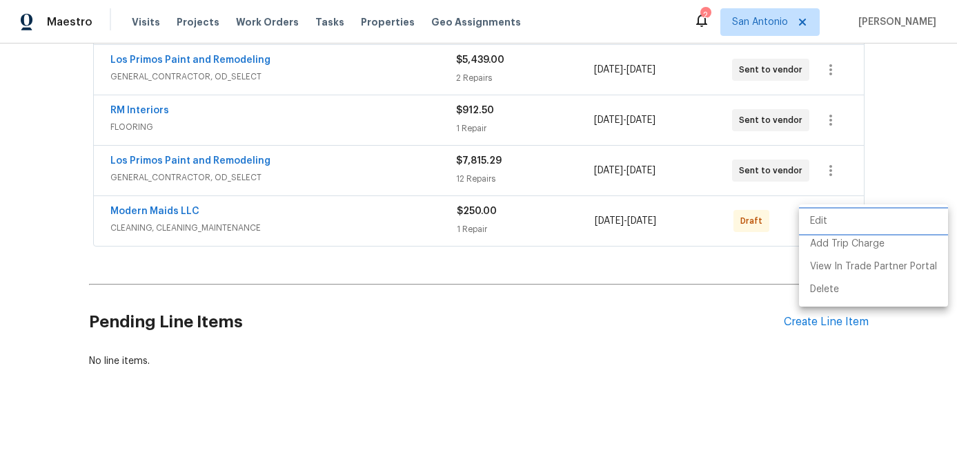
scroll to position [314, 0]
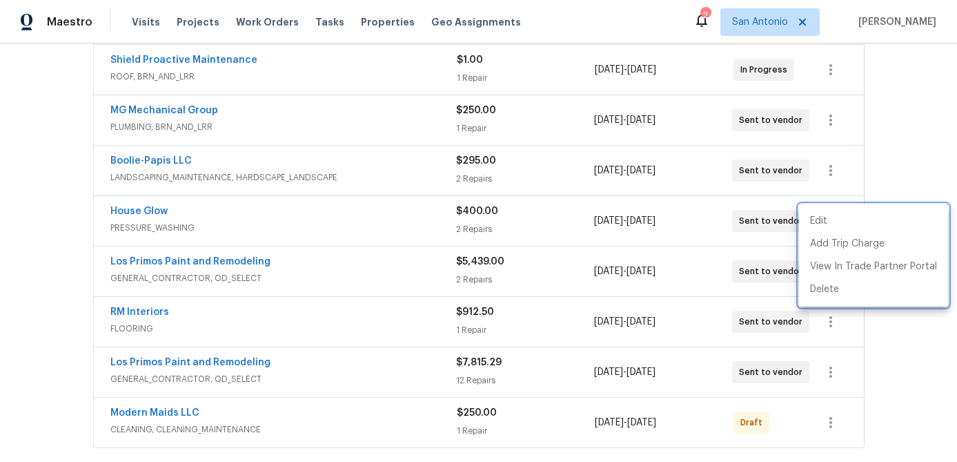
click at [369, 226] on div at bounding box center [478, 231] width 957 height 462
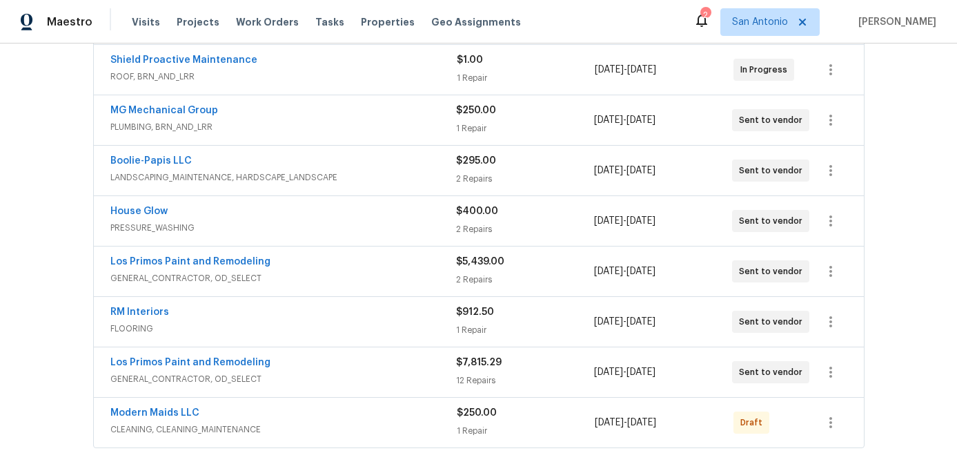
click at [369, 226] on span "PRESSURE_WASHING" at bounding box center [283, 228] width 346 height 14
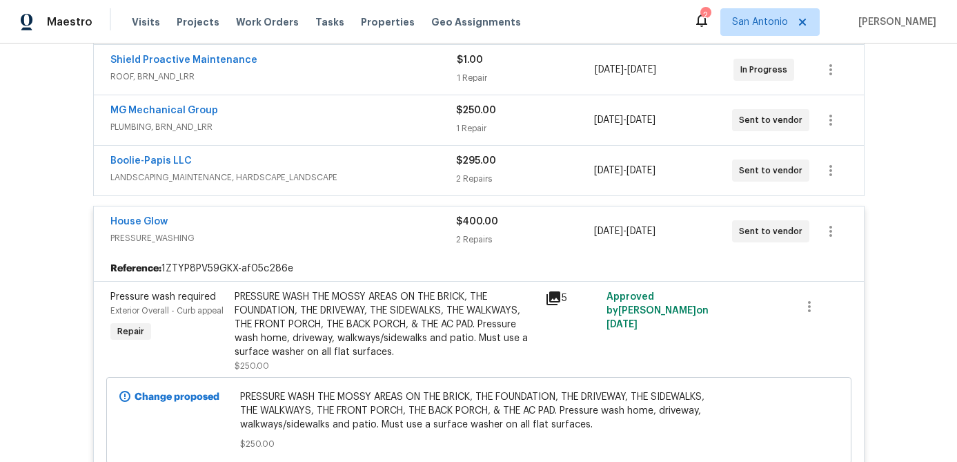
click at [369, 226] on div "House Glow" at bounding box center [283, 223] width 346 height 17
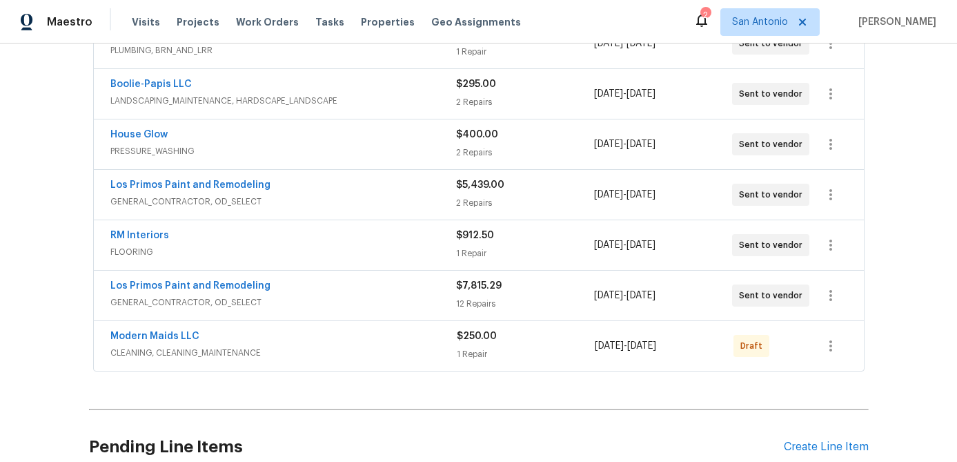
scroll to position [516, 0]
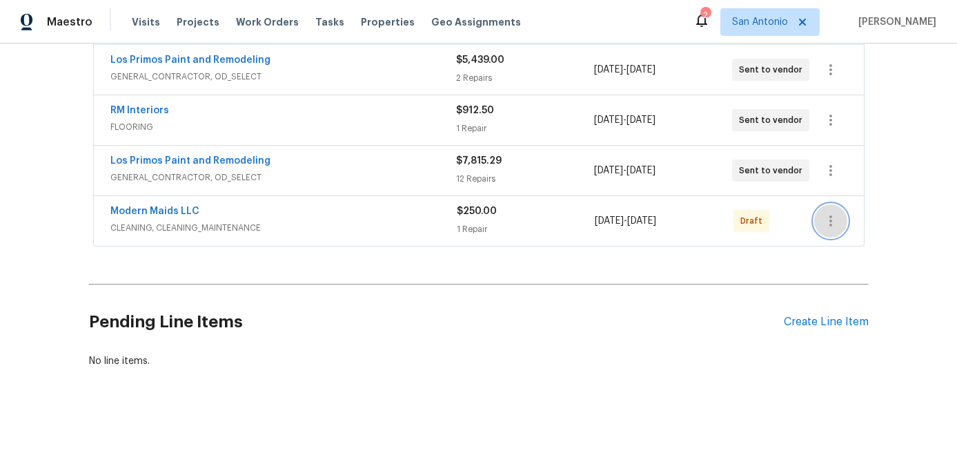
click at [838, 217] on icon "button" at bounding box center [831, 221] width 17 height 17
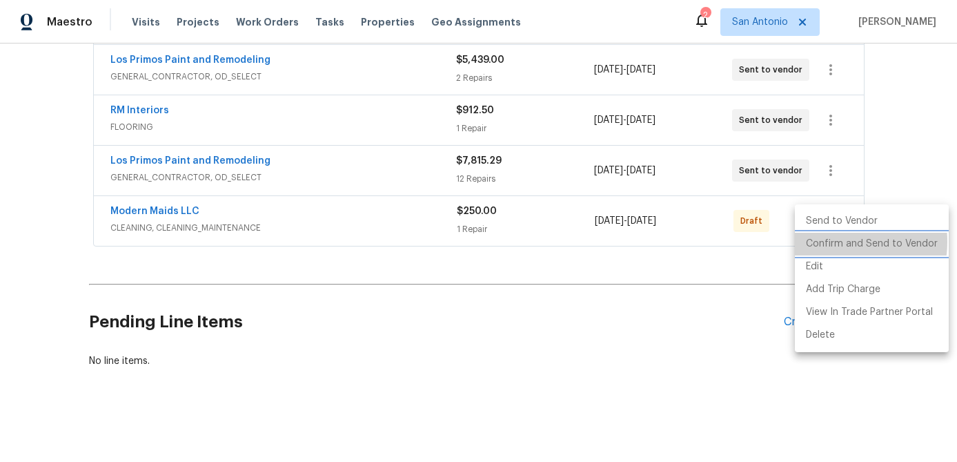
click at [828, 242] on li "Confirm and Send to Vendor" at bounding box center [872, 244] width 154 height 23
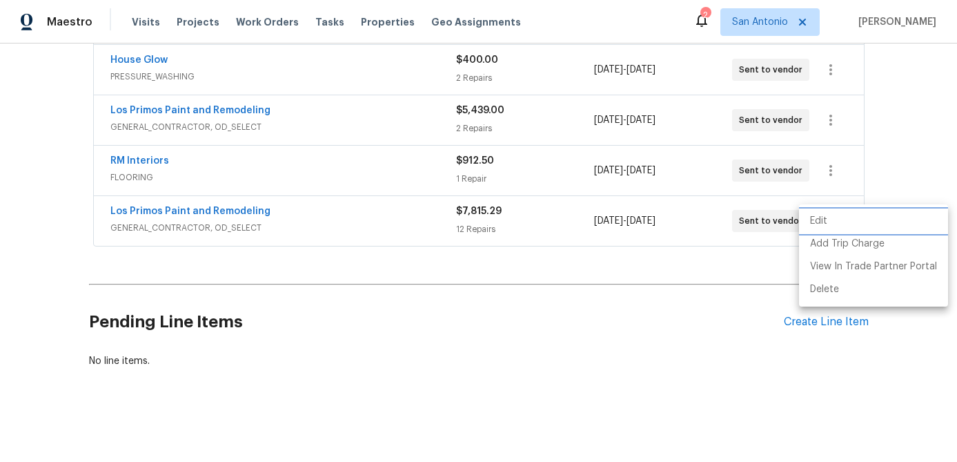
scroll to position [213, 0]
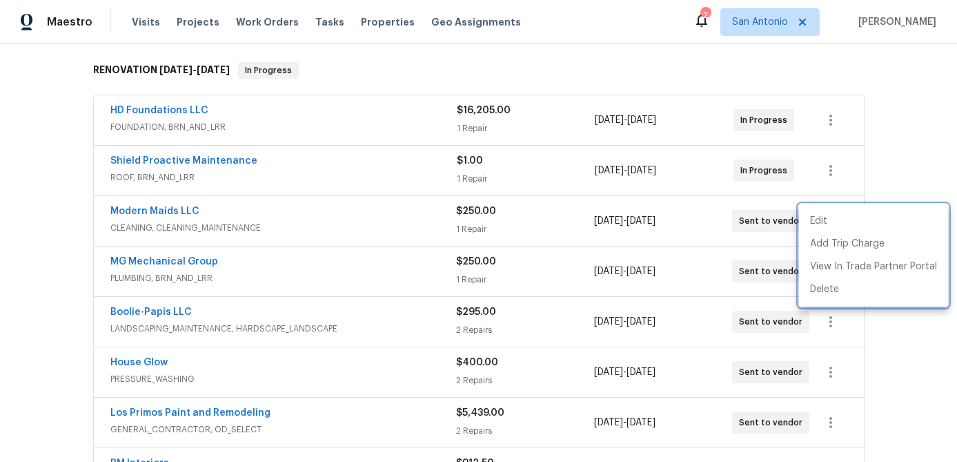
click at [362, 360] on div at bounding box center [478, 231] width 957 height 462
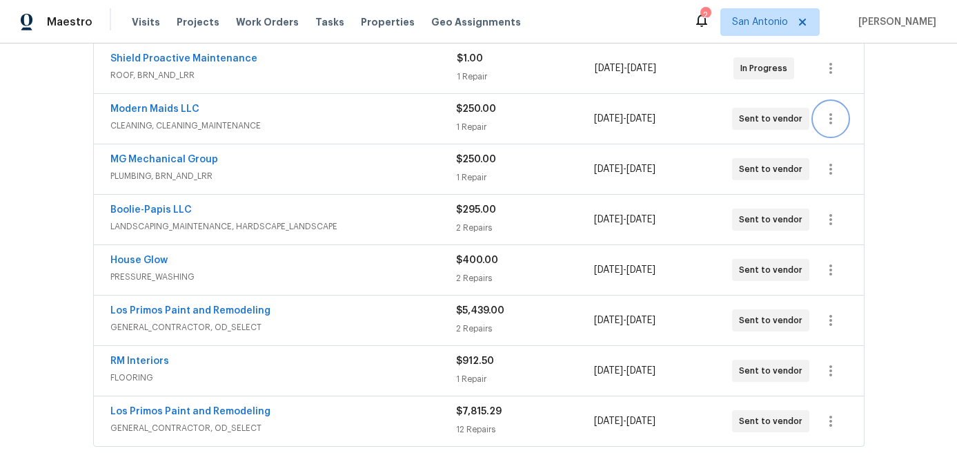
scroll to position [516, 0]
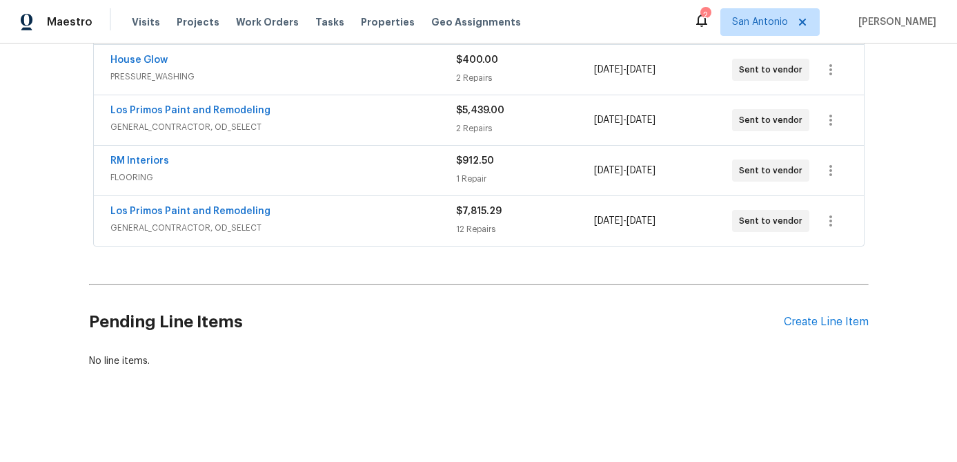
click at [364, 214] on div "Los Primos Paint and Remodeling" at bounding box center [283, 212] width 346 height 17
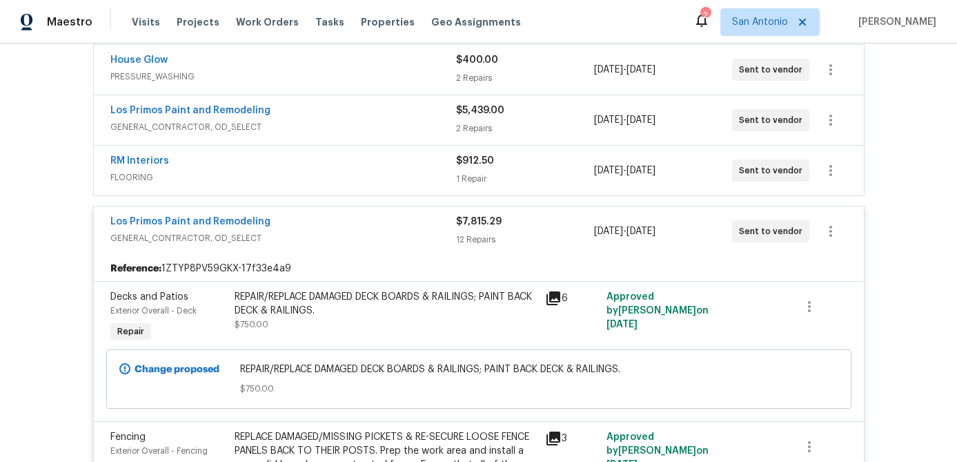
click at [364, 215] on div "Los Primos Paint and Remodeling" at bounding box center [283, 223] width 346 height 17
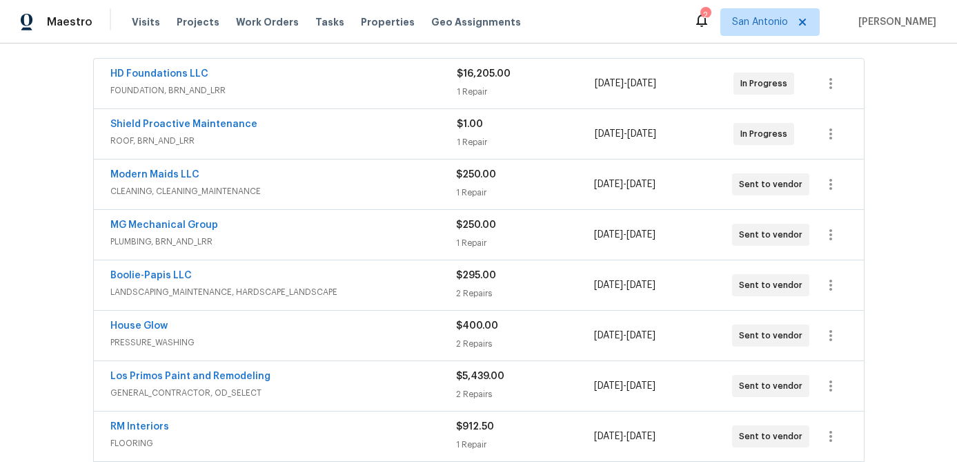
scroll to position [0, 0]
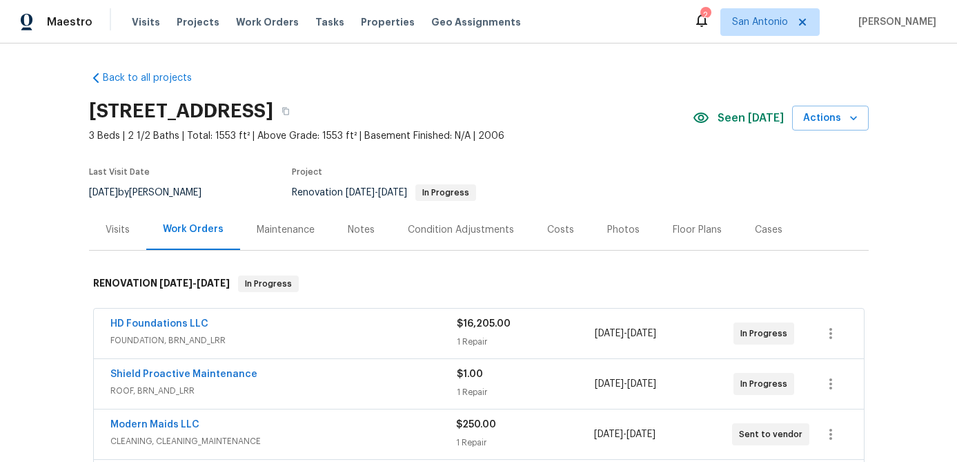
click at [705, 221] on div "Floor Plans" at bounding box center [697, 229] width 82 height 41
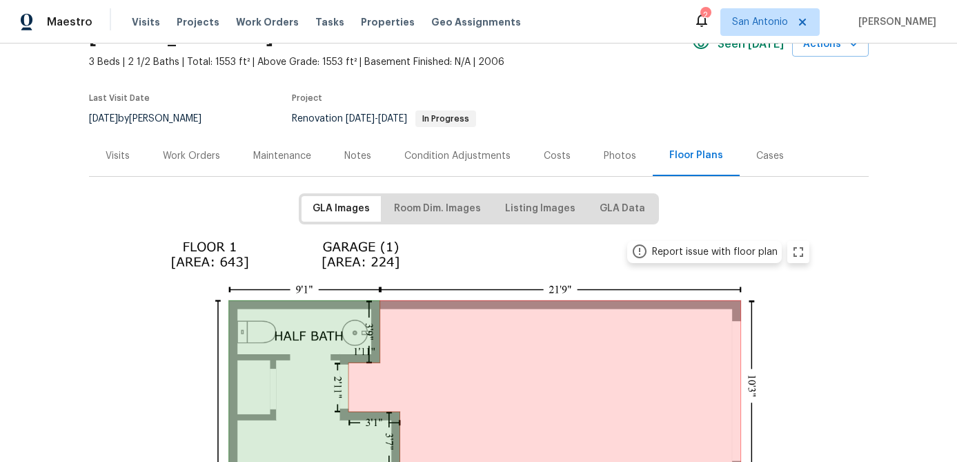
scroll to position [41, 0]
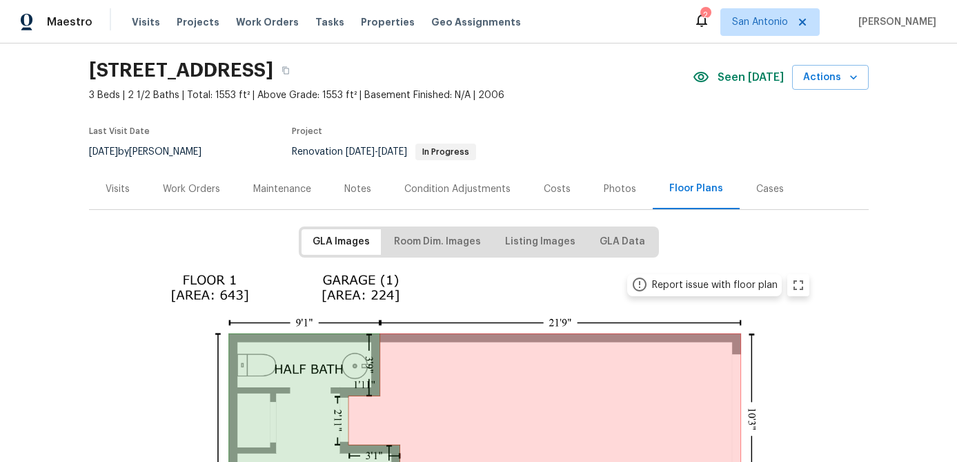
click at [208, 193] on div "Work Orders" at bounding box center [191, 189] width 57 height 14
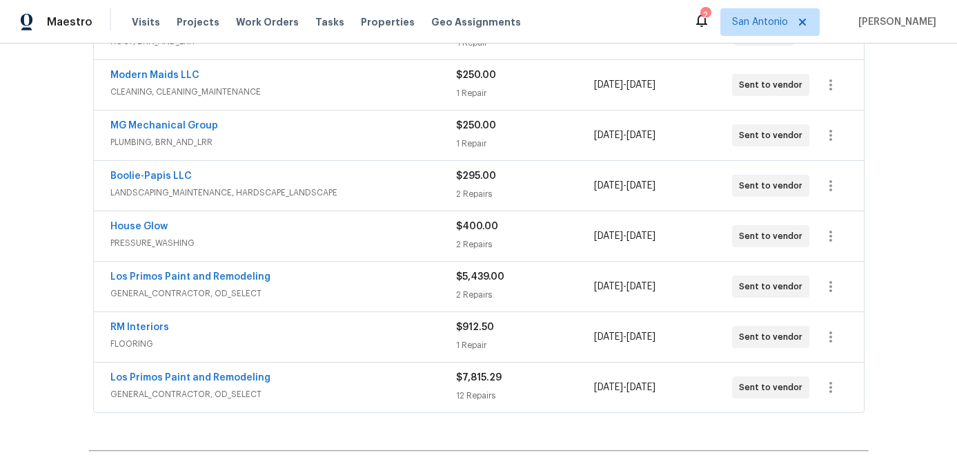
scroll to position [344, 0]
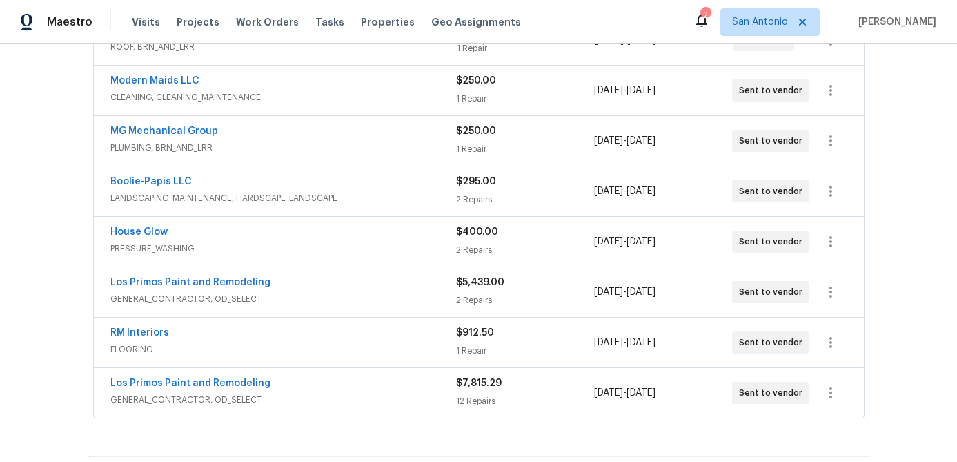
click at [235, 396] on span "GENERAL_CONTRACTOR, OD_SELECT" at bounding box center [283, 400] width 346 height 14
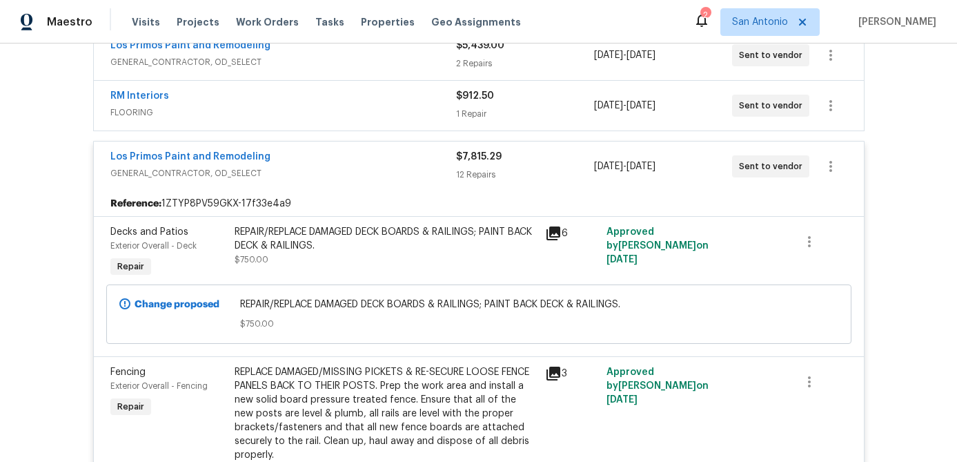
scroll to position [570, 0]
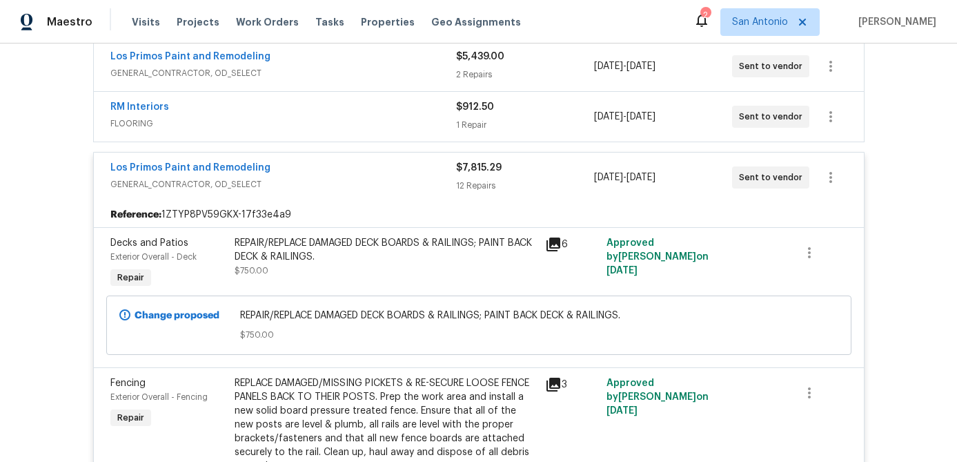
click at [349, 171] on div "Los Primos Paint and Remodeling" at bounding box center [283, 169] width 346 height 17
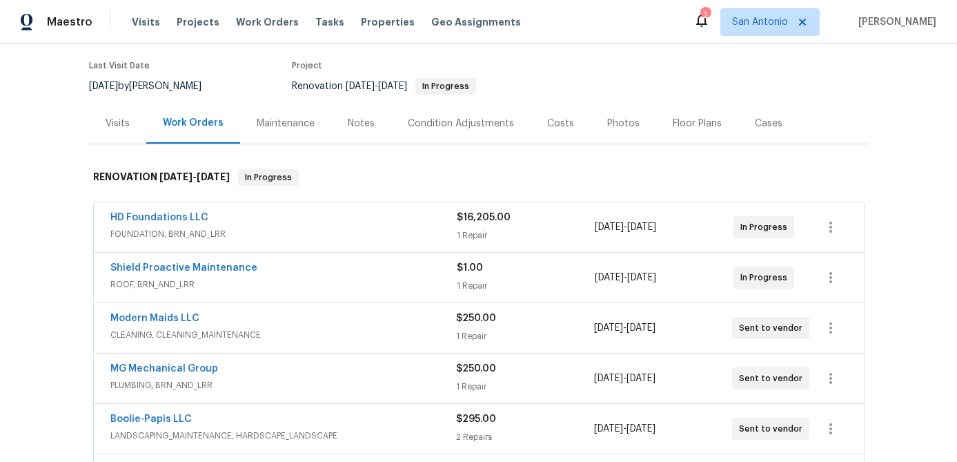
scroll to position [0, 0]
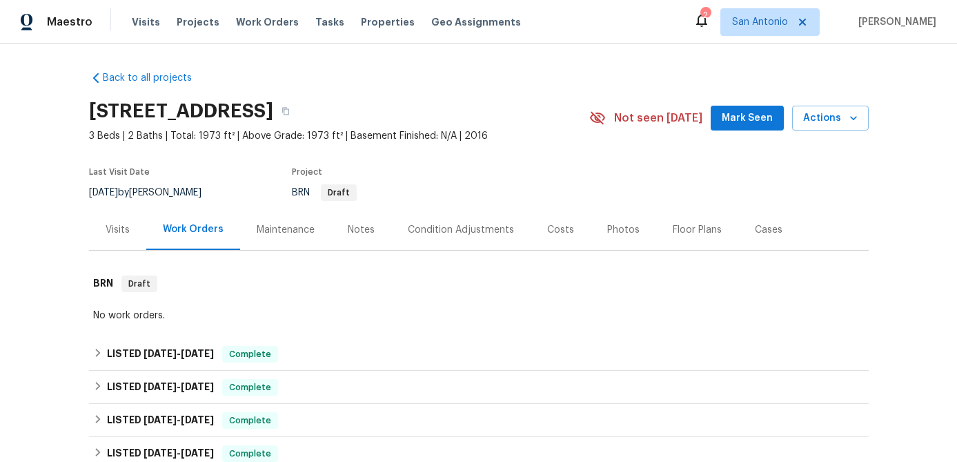
click at [351, 230] on div "Notes" at bounding box center [361, 230] width 27 height 14
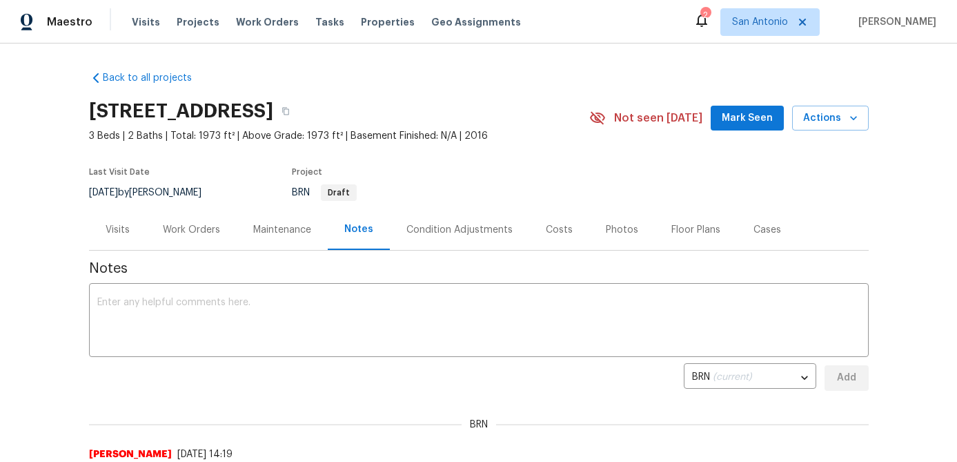
click at [741, 124] on span "Mark Seen" at bounding box center [747, 118] width 51 height 17
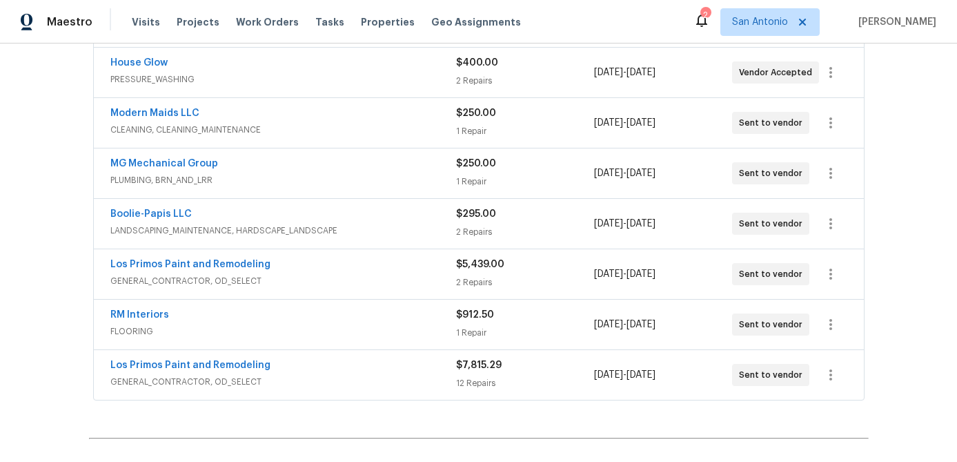
scroll to position [369, 0]
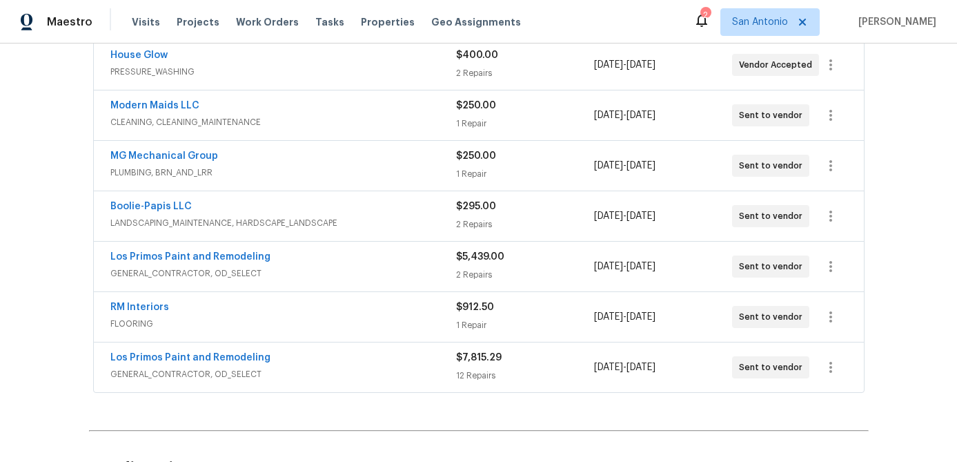
click at [295, 371] on span "GENERAL_CONTRACTOR, OD_SELECT" at bounding box center [283, 374] width 346 height 14
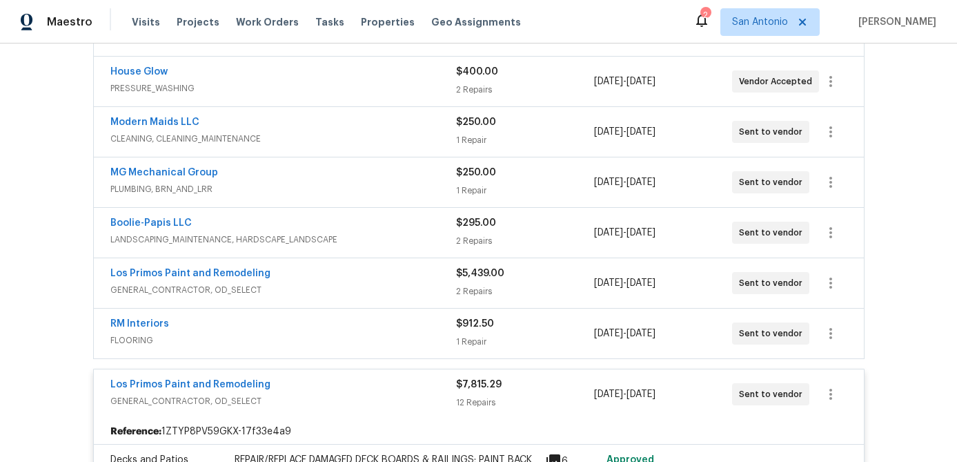
scroll to position [345, 0]
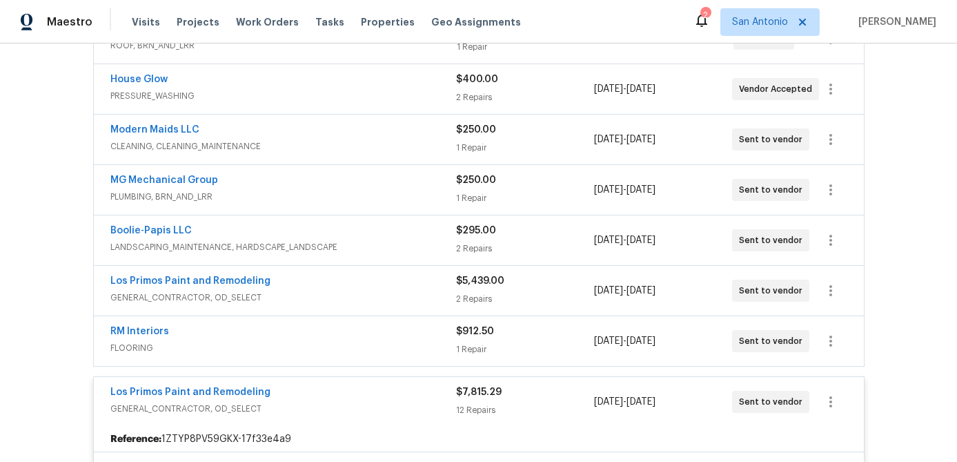
click at [324, 398] on div "Los Primos Paint and Remodeling" at bounding box center [283, 393] width 346 height 17
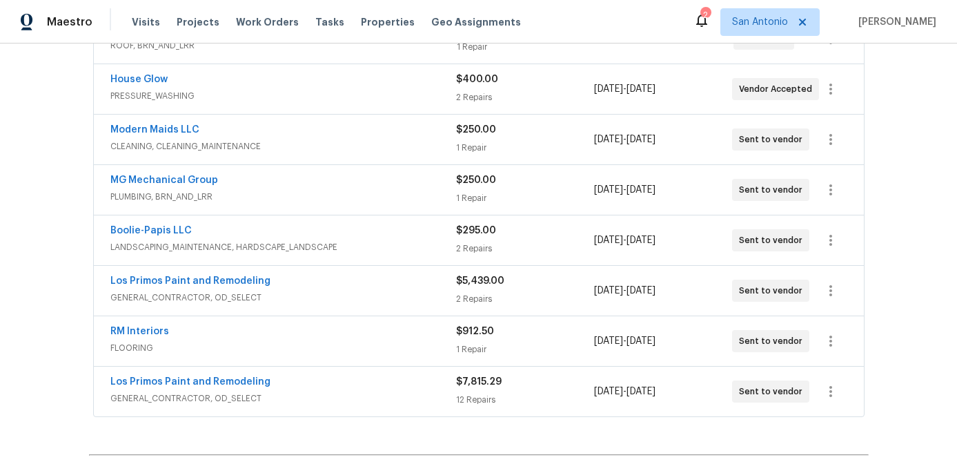
click at [342, 348] on span "FLOORING" at bounding box center [283, 348] width 346 height 14
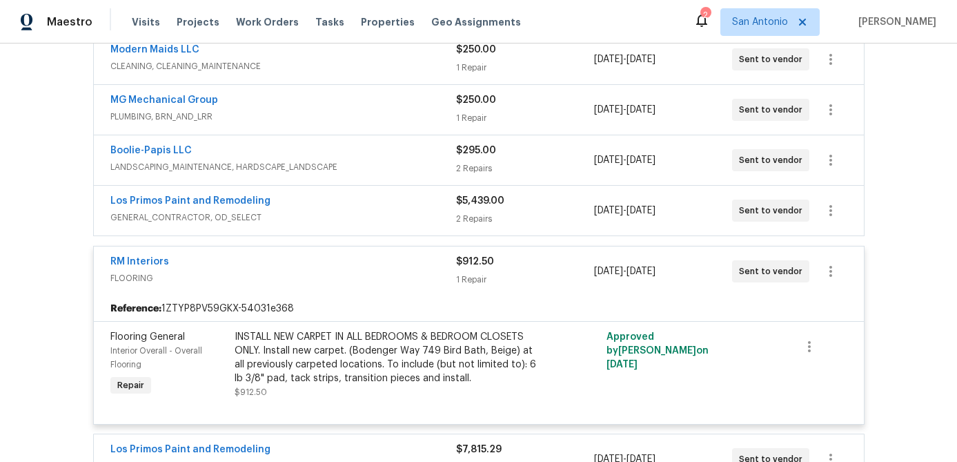
scroll to position [419, 0]
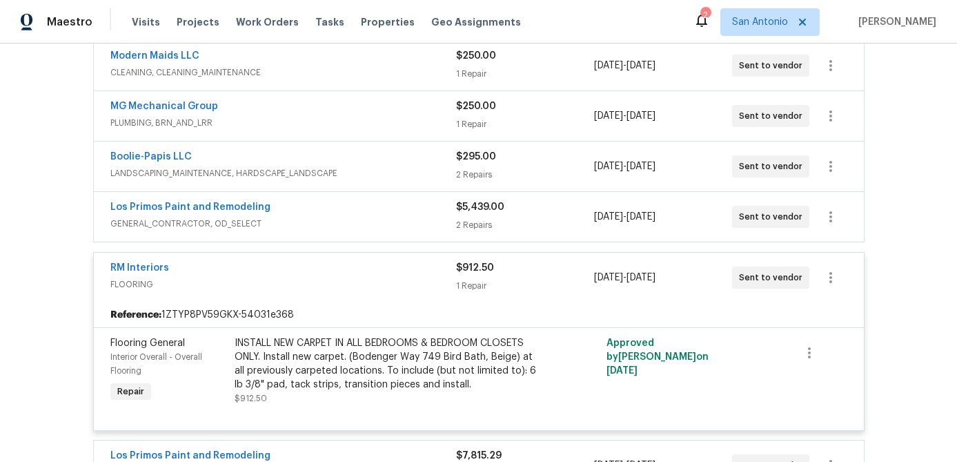
click at [342, 278] on span "FLOORING" at bounding box center [283, 285] width 346 height 14
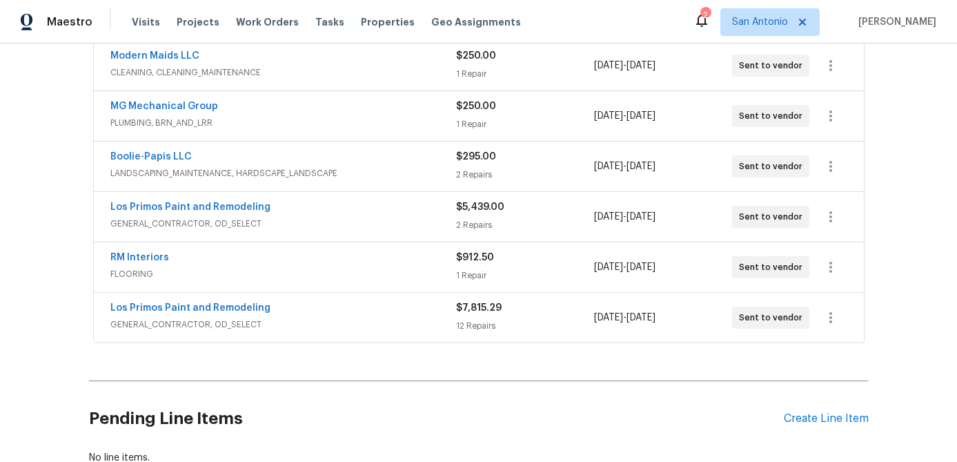
click at [351, 224] on span "GENERAL_CONTRACTOR, OD_SELECT" at bounding box center [283, 224] width 346 height 14
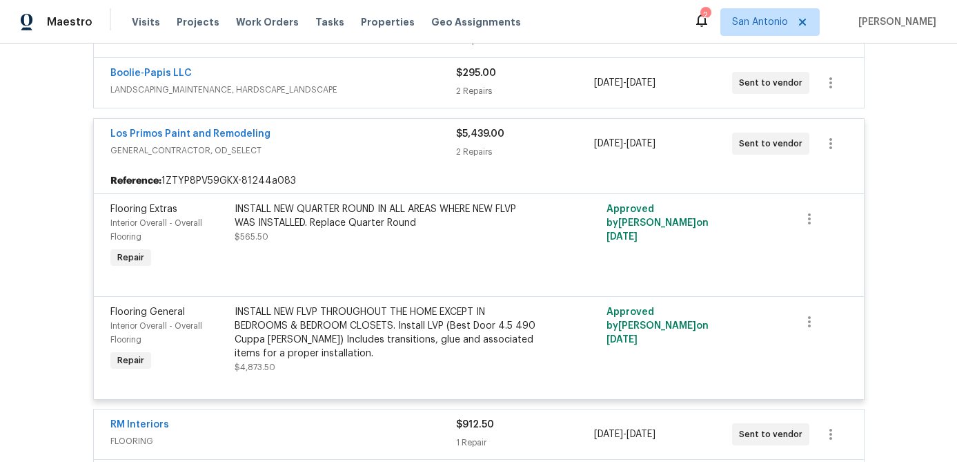
scroll to position [481, 0]
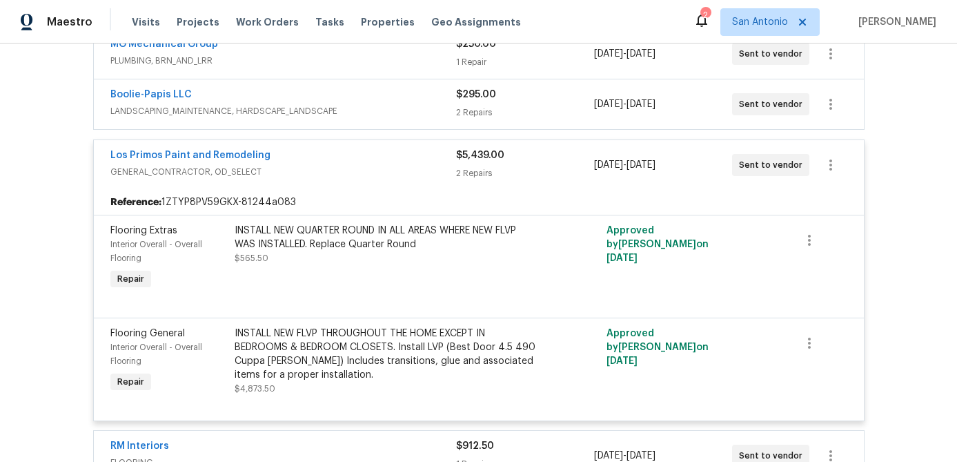
click at [353, 165] on span "GENERAL_CONTRACTOR, OD_SELECT" at bounding box center [283, 172] width 346 height 14
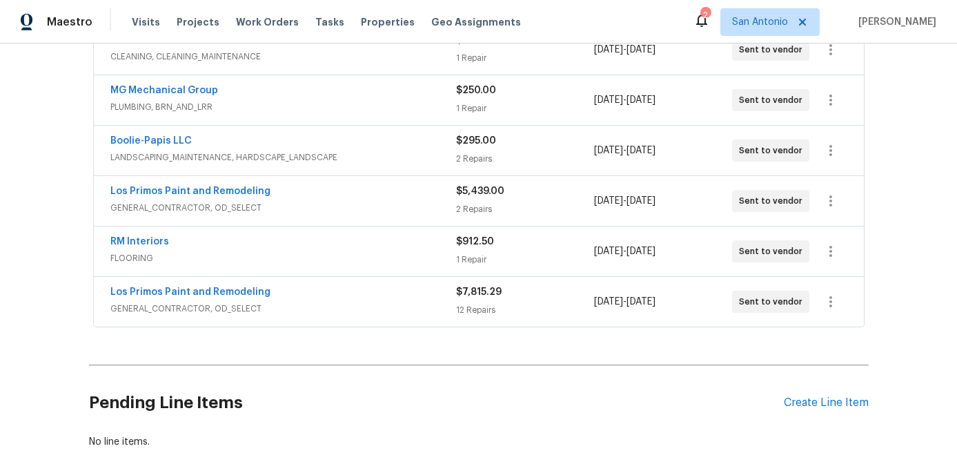
scroll to position [422, 0]
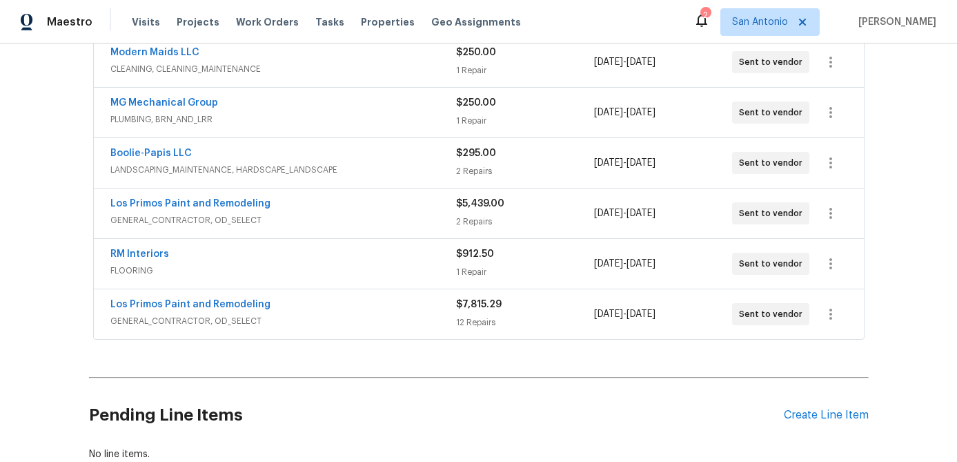
click at [351, 310] on div "Los Primos Paint and Remodeling" at bounding box center [283, 306] width 346 height 17
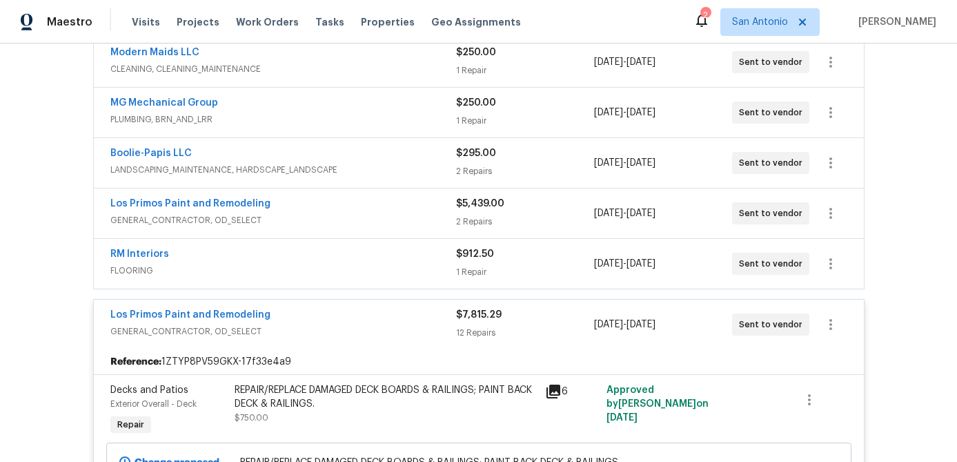
click at [347, 316] on div "Los Primos Paint and Remodeling" at bounding box center [283, 316] width 346 height 17
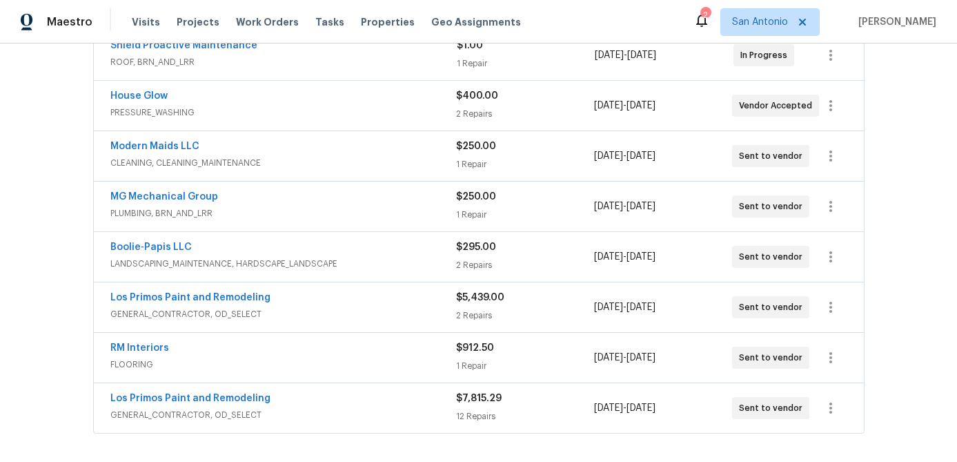
scroll to position [309, 0]
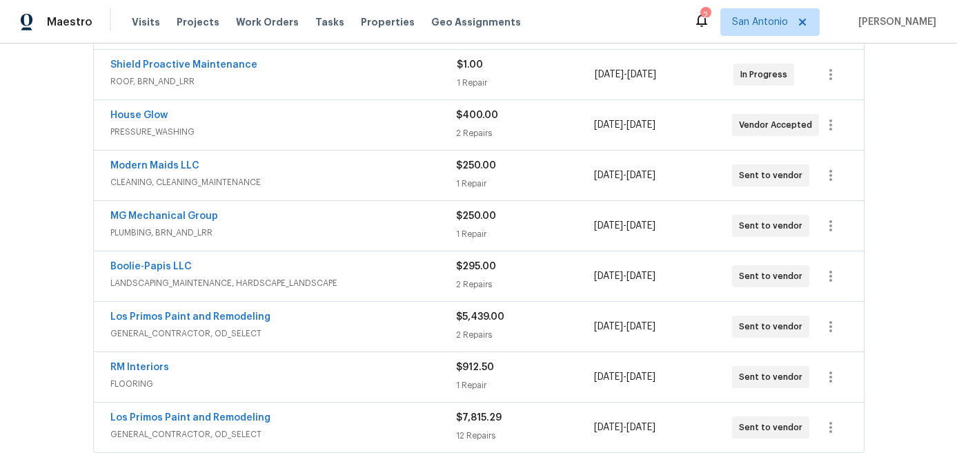
click at [369, 274] on div "Boolie-Papis LLC" at bounding box center [283, 268] width 346 height 17
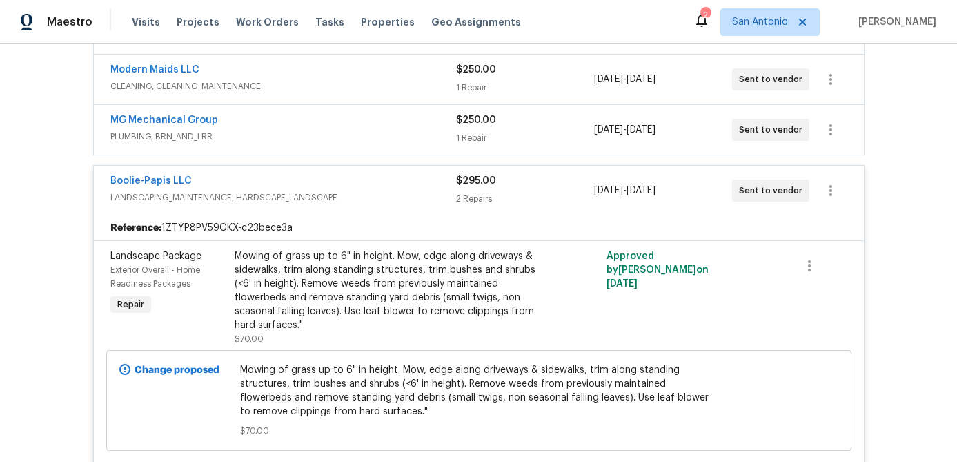
scroll to position [337, 0]
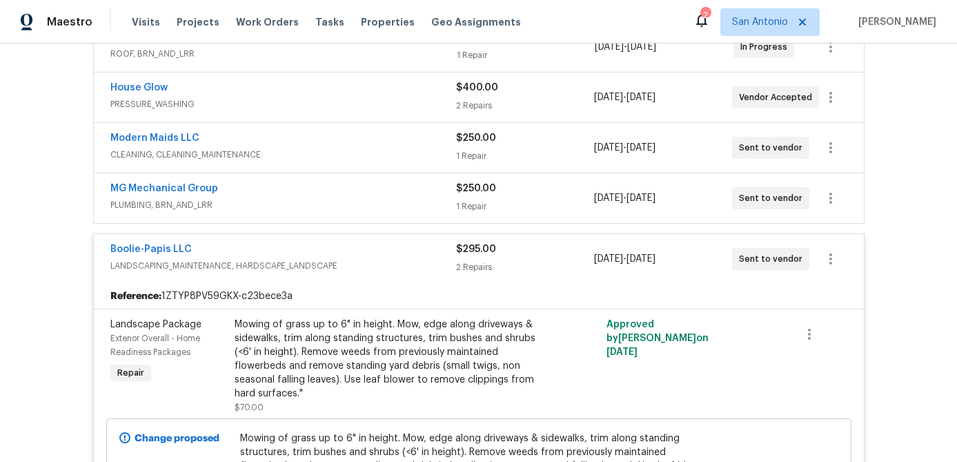
click at [377, 255] on div "Boolie-Papis LLC" at bounding box center [283, 250] width 346 height 17
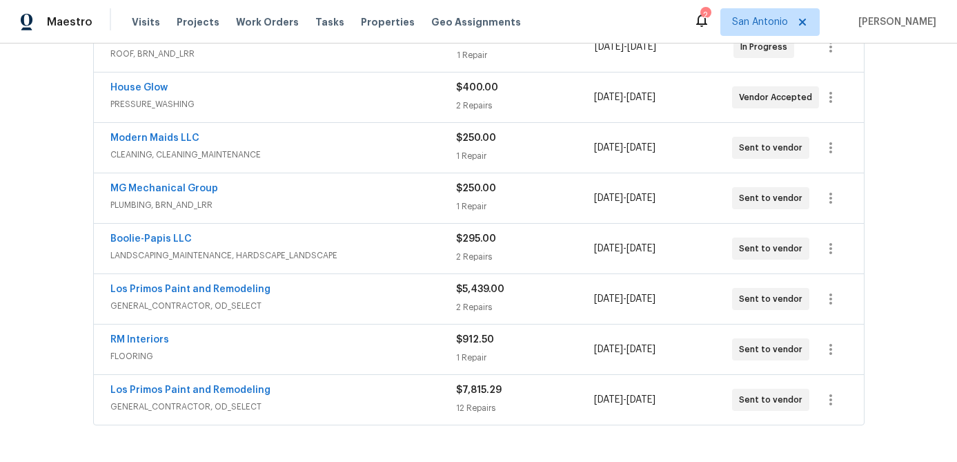
click at [371, 217] on div "MG Mechanical Group PLUMBING, BRN_AND_LRR $250.00 1 Repair [DATE] - [DATE] Sent…" at bounding box center [479, 198] width 770 height 50
click at [370, 204] on span "PLUMBING, BRN_AND_LRR" at bounding box center [283, 205] width 346 height 14
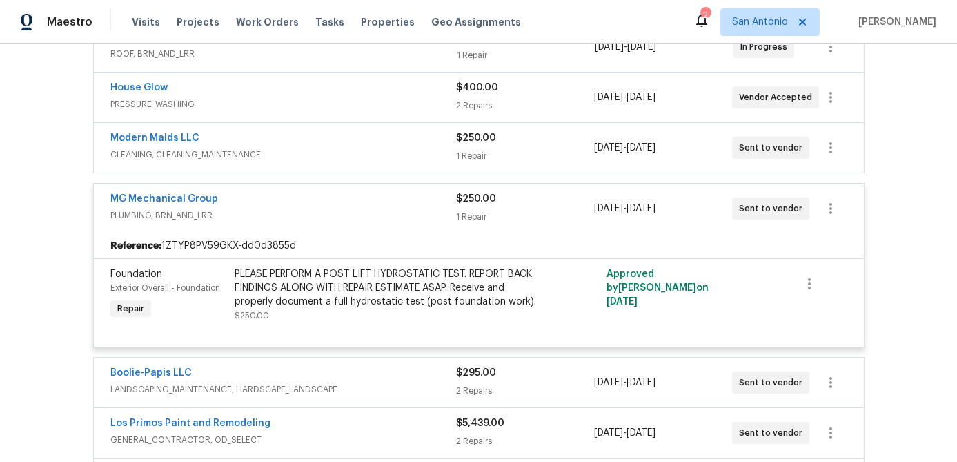
click at [370, 204] on div "MG Mechanical Group" at bounding box center [283, 200] width 346 height 17
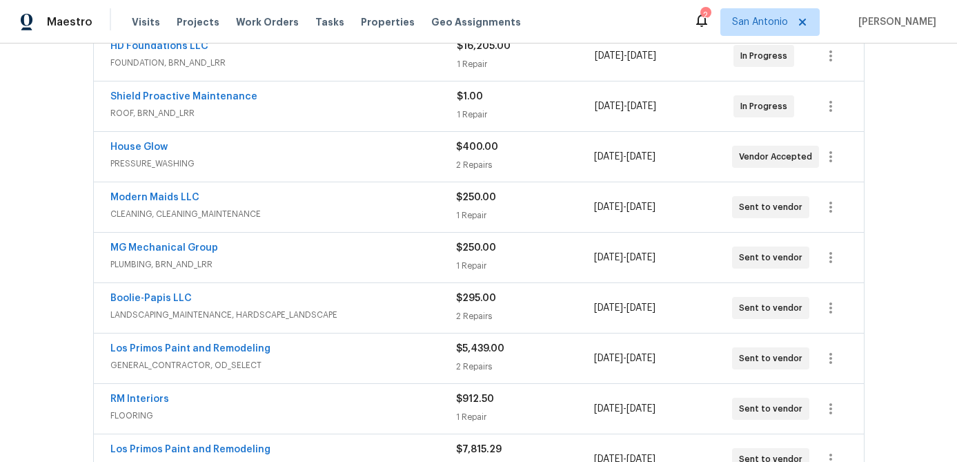
scroll to position [273, 0]
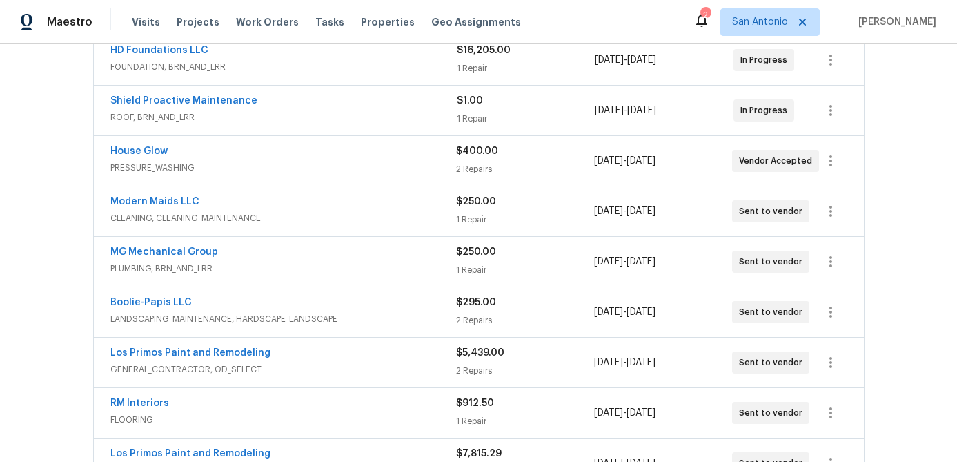
click at [370, 204] on div "Modern Maids LLC" at bounding box center [283, 203] width 346 height 17
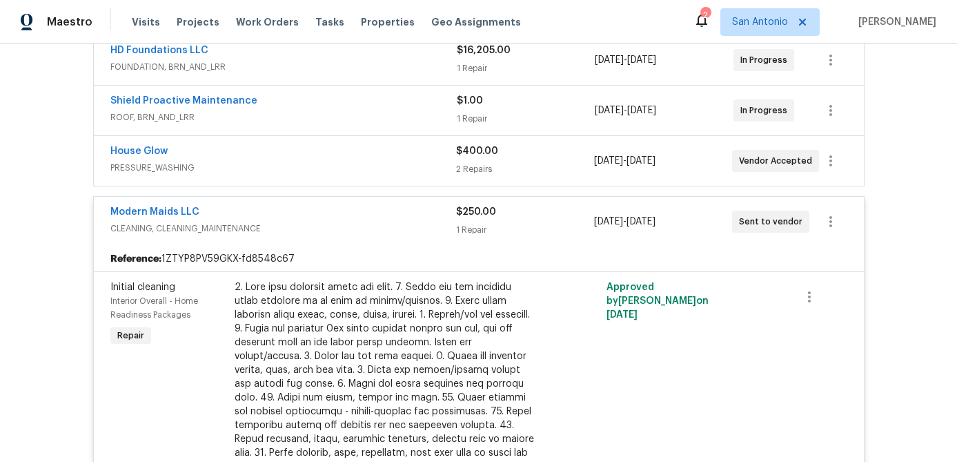
click at [369, 204] on div "Modern Maids LLC CLEANING, CLEANING_MAINTENANCE $250.00 1 Repair [DATE] - [DATE…" at bounding box center [479, 222] width 770 height 50
click at [363, 151] on div "House Glow" at bounding box center [283, 152] width 346 height 17
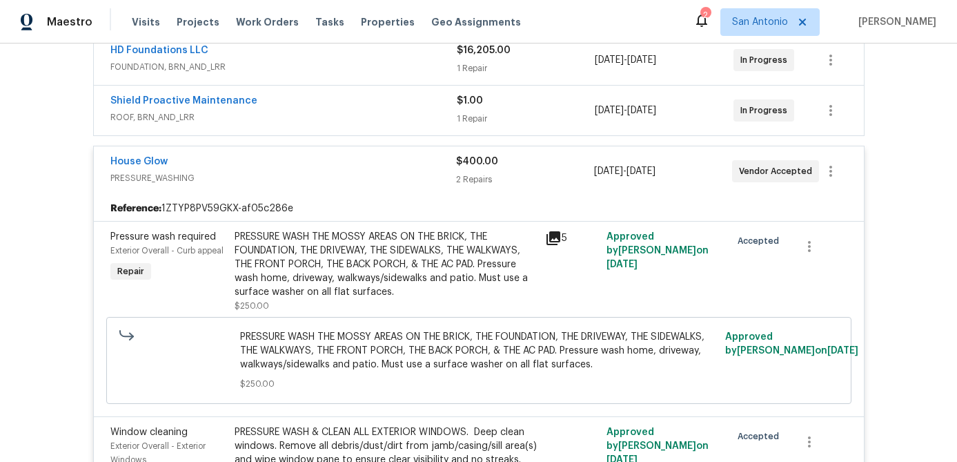
click at [355, 163] on div "House Glow" at bounding box center [283, 163] width 346 height 17
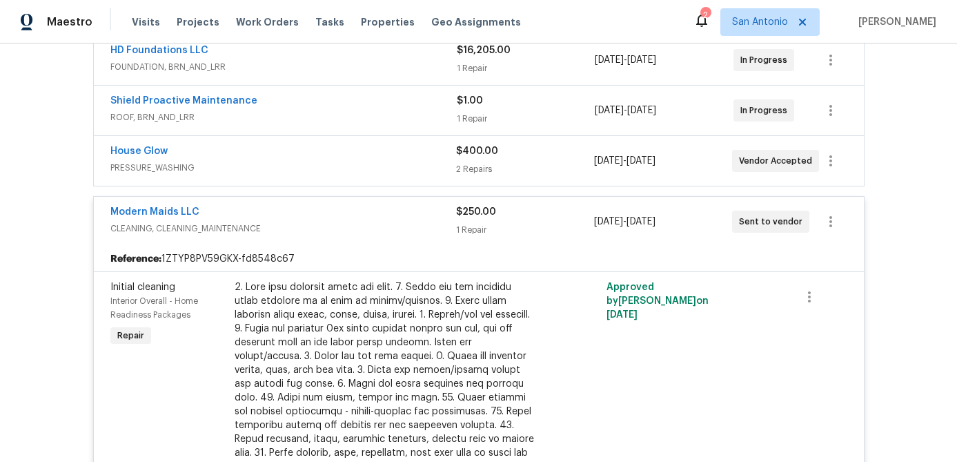
click at [347, 222] on span "CLEANING, CLEANING_MAINTENANCE" at bounding box center [283, 229] width 346 height 14
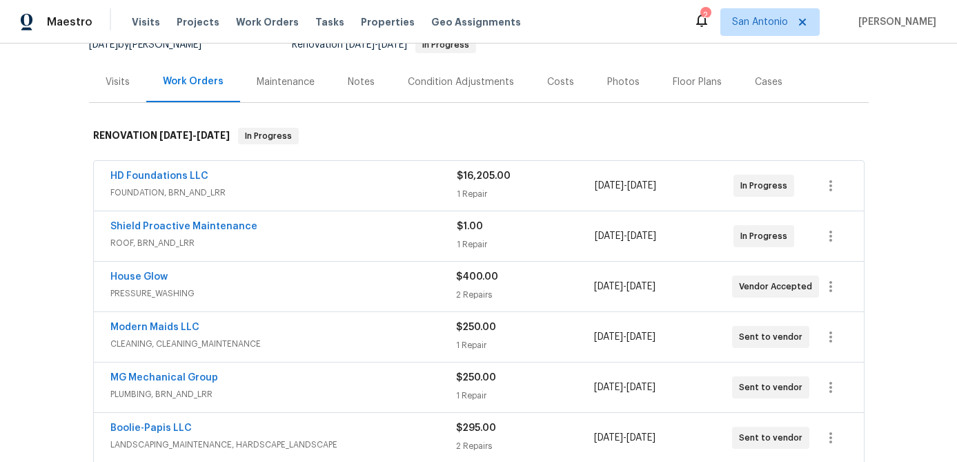
scroll to position [142, 0]
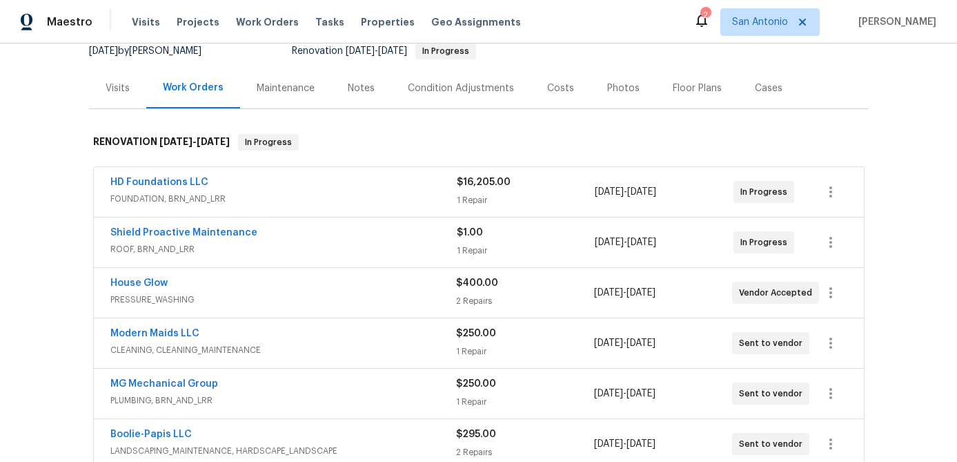
click at [344, 228] on div "Shield Proactive Maintenance" at bounding box center [283, 234] width 347 height 17
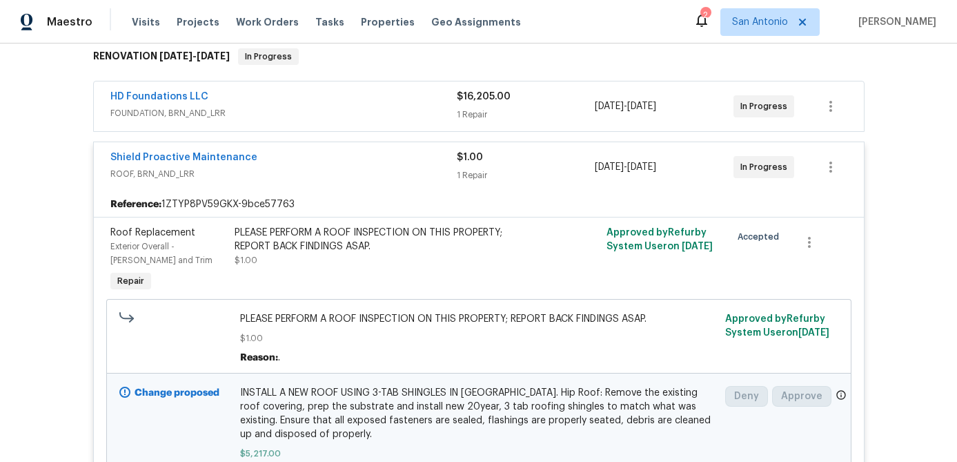
scroll to position [219, 0]
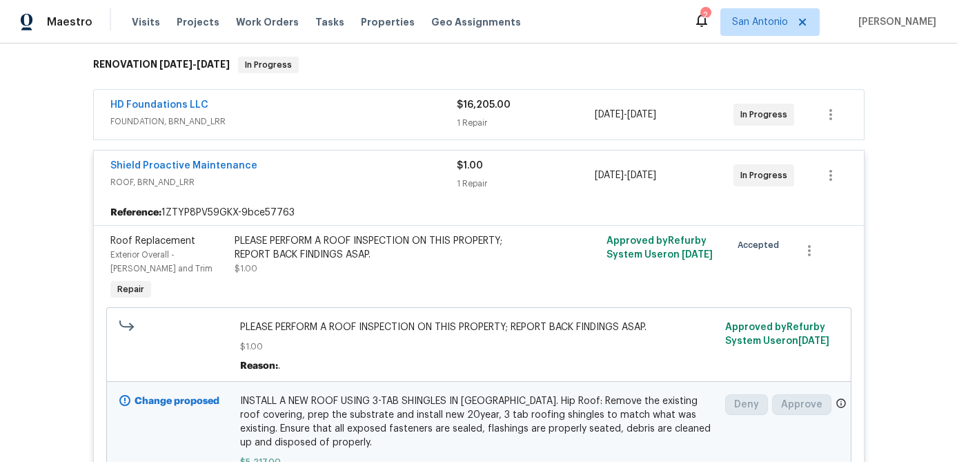
click at [336, 168] on div "Shield Proactive Maintenance" at bounding box center [283, 167] width 347 height 17
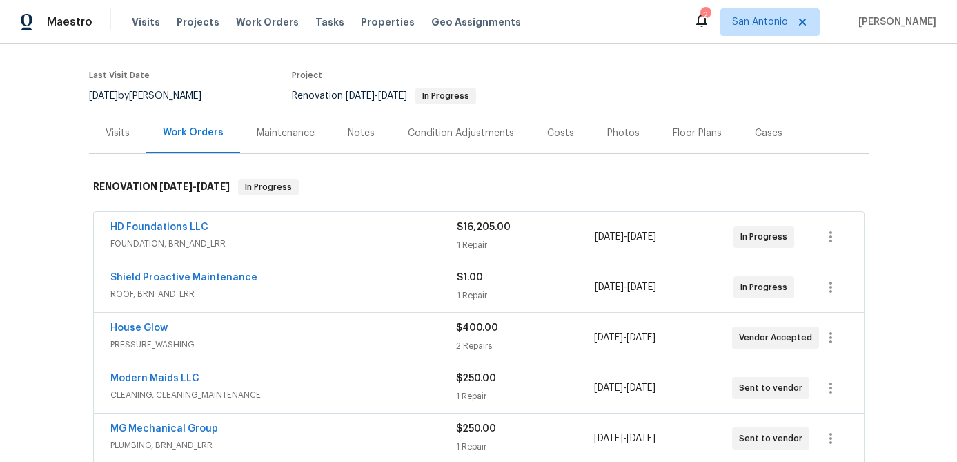
scroll to position [0, 0]
